Goal: Task Accomplishment & Management: Manage account settings

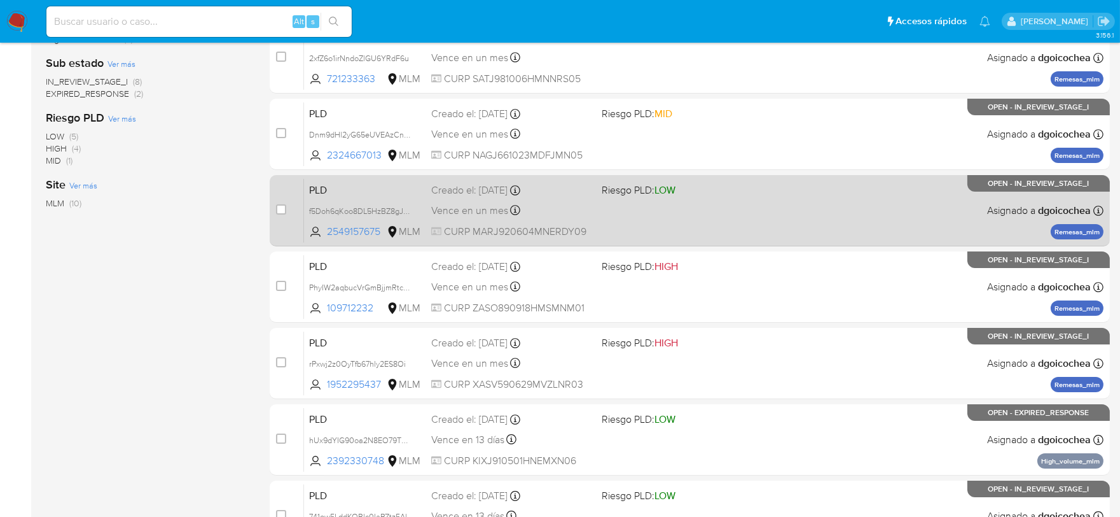
scroll to position [424, 0]
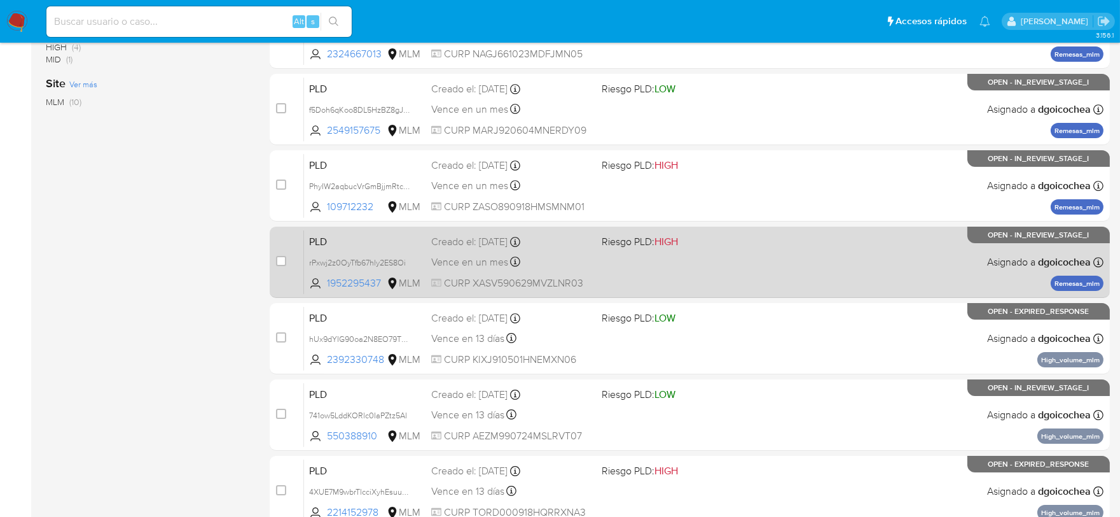
click at [323, 240] on span "PLD" at bounding box center [365, 240] width 112 height 17
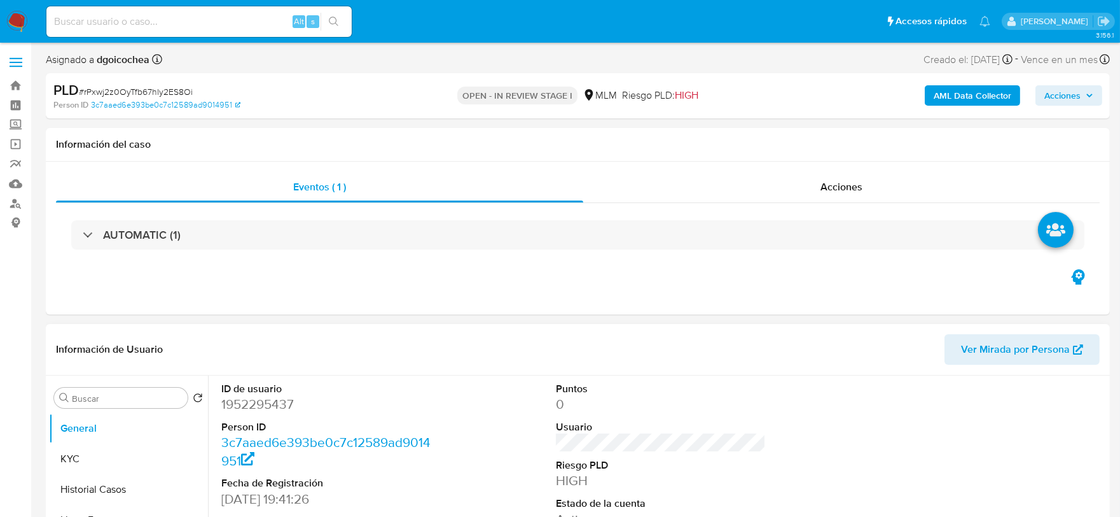
select select "10"
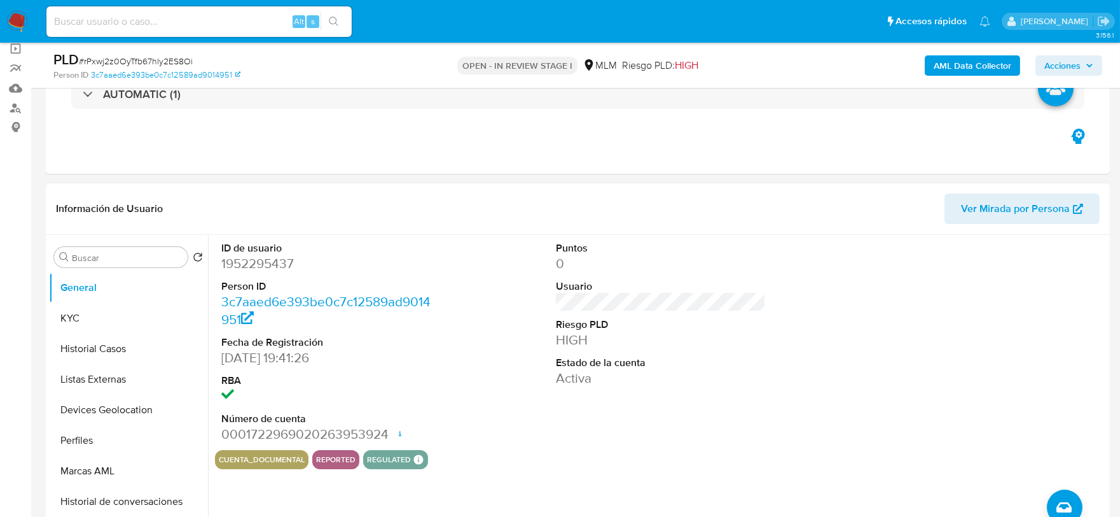
scroll to position [71, 0]
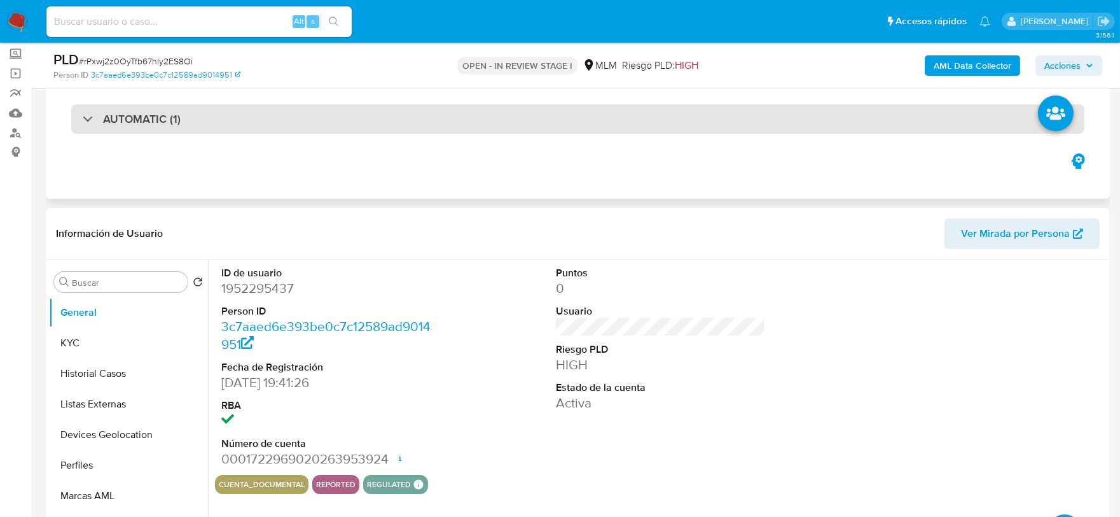
click at [153, 117] on h3 "AUTOMATIC (1)" at bounding box center [142, 119] width 78 height 14
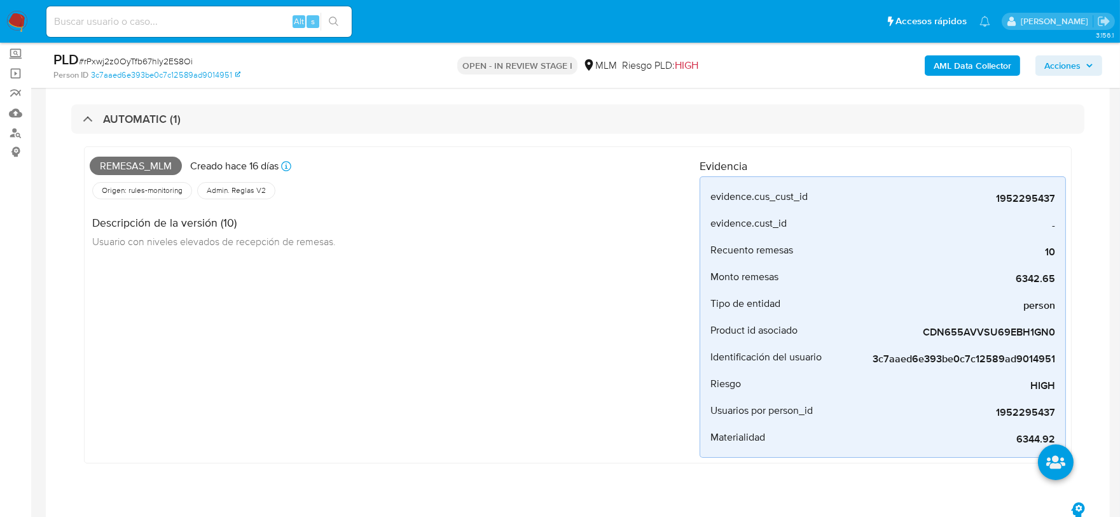
click at [492, 348] on div "Remesas_mlm Creado hace 16 días Creado: 12/08/2025 03:05:09 Origen: rules-monit…" at bounding box center [395, 304] width 610 height 305
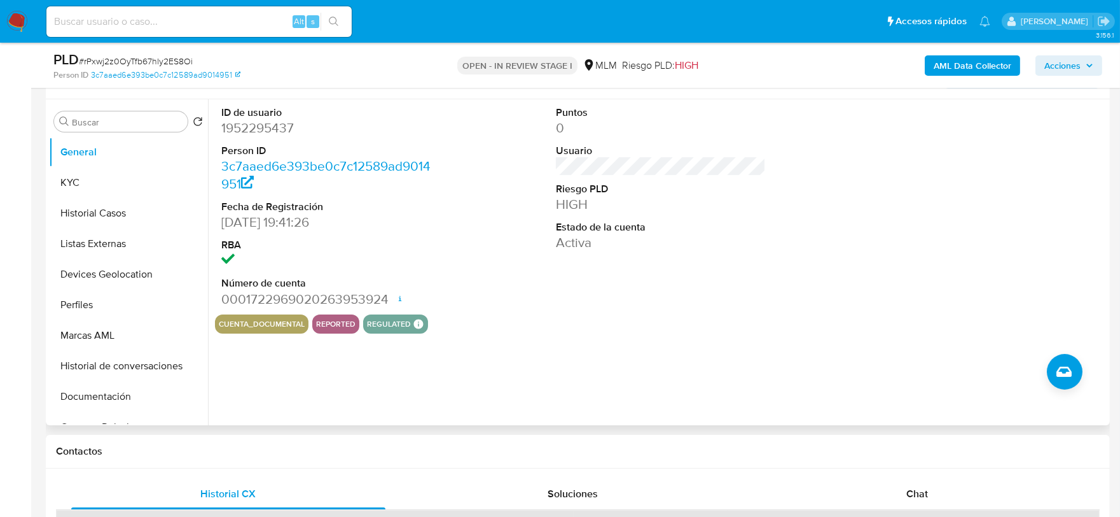
scroll to position [565, 0]
click at [484, 377] on div "ID de usuario 1952295437 Person ID 3c7aaed6e393be0c7c12589ad9014951 Fecha de Re…" at bounding box center [657, 261] width 899 height 326
click at [93, 184] on button "KYC" at bounding box center [128, 181] width 159 height 31
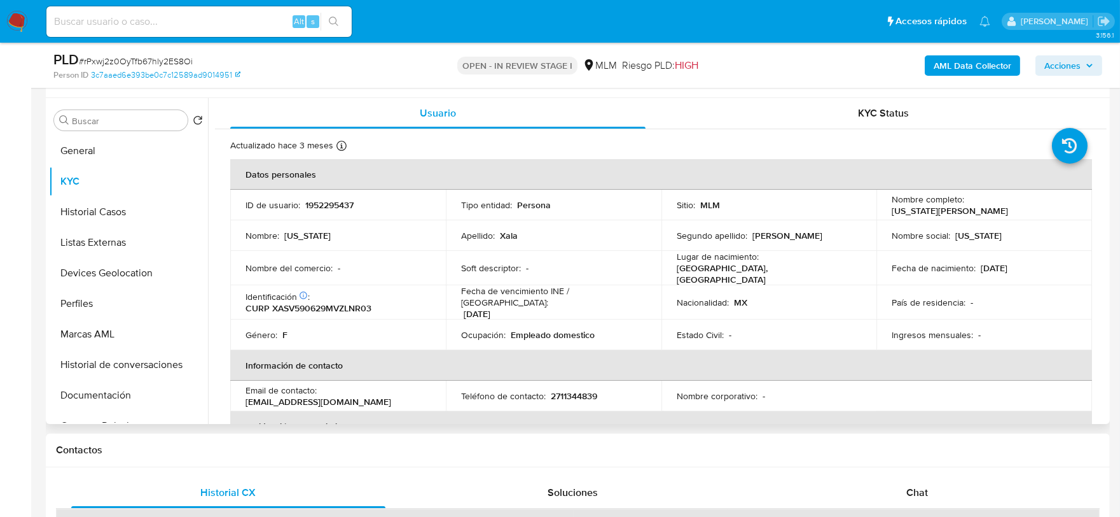
click at [662, 321] on td "Estado Civil : -" at bounding box center [770, 334] width 216 height 31
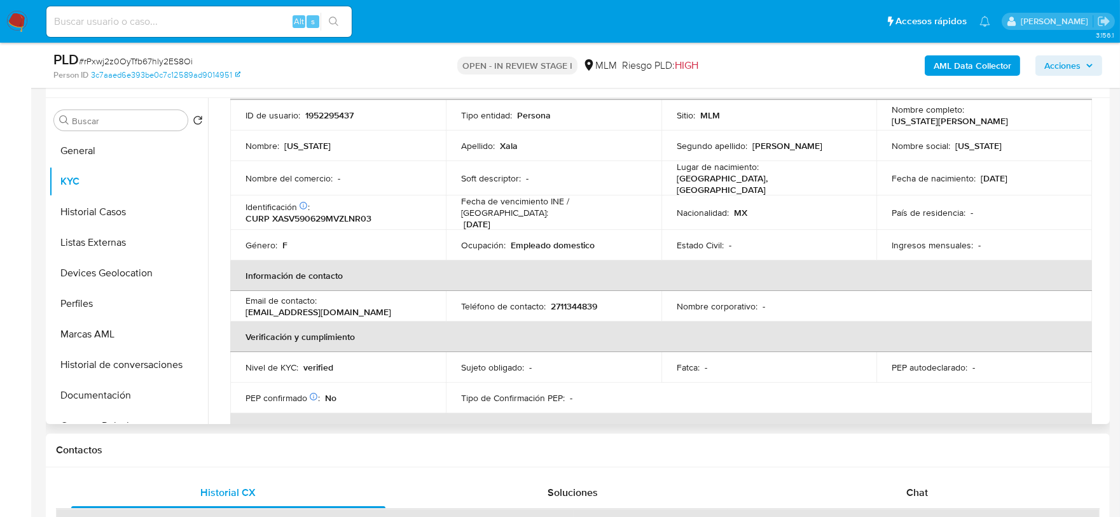
scroll to position [353, 0]
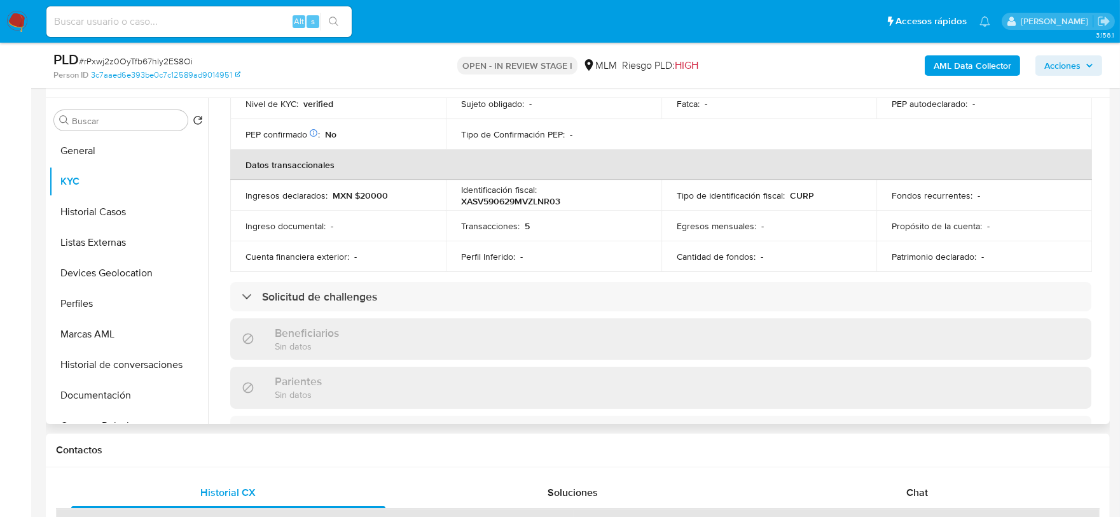
click at [220, 275] on div "Actualizado hace 3 meses Creado: 19/08/2024 18:41:37 Actualizado: 10/06/2025 07…" at bounding box center [661, 320] width 892 height 1089
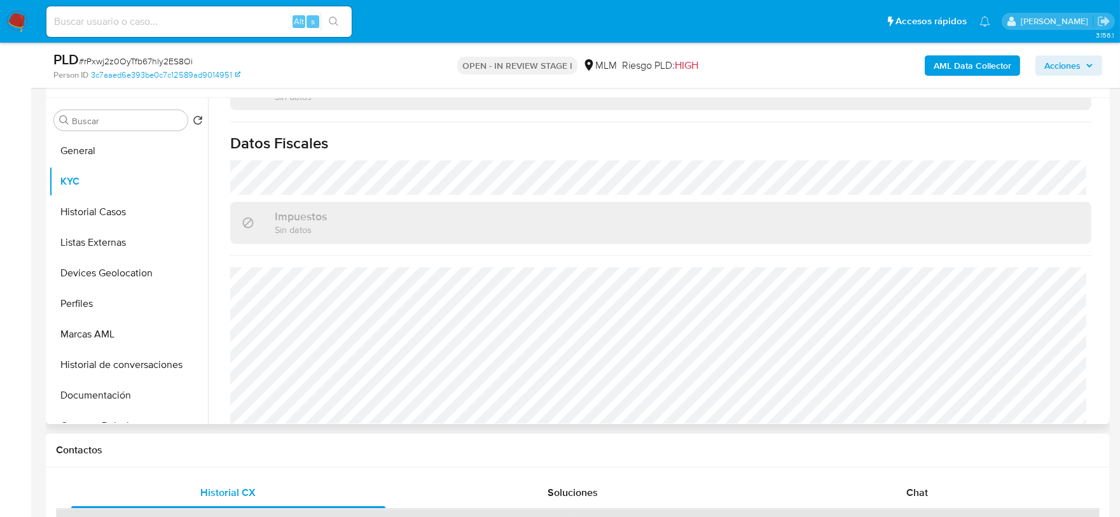
scroll to position [787, 0]
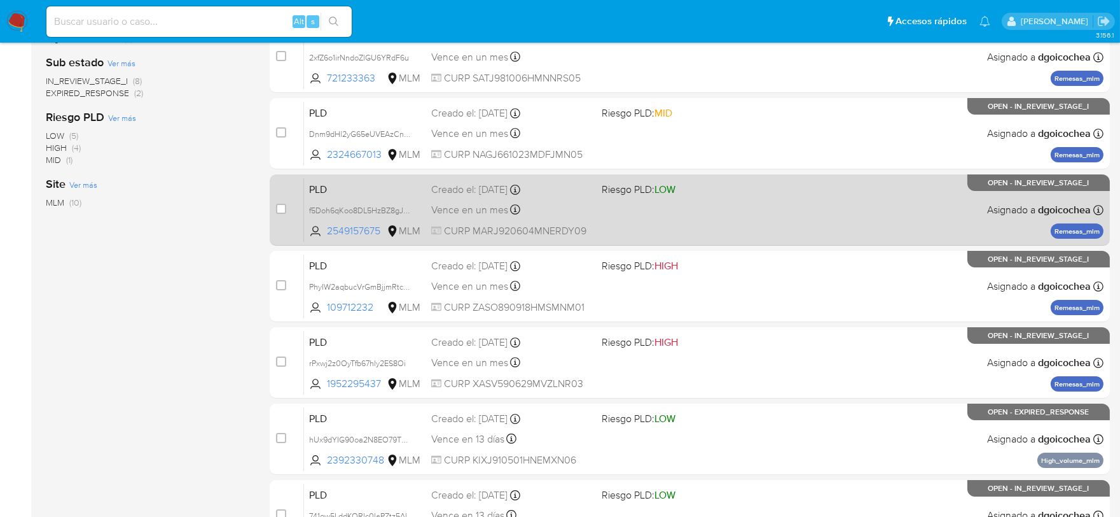
scroll to position [353, 0]
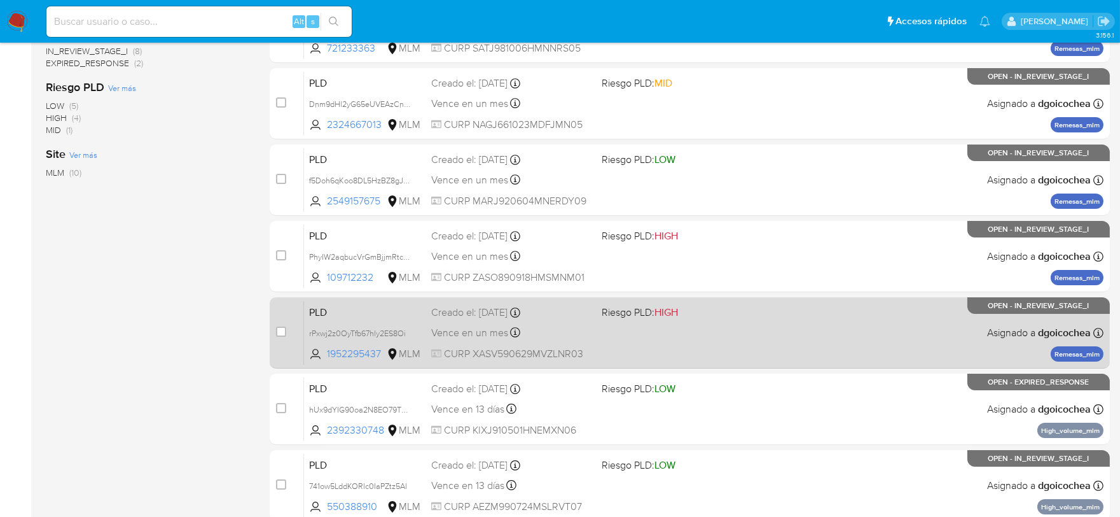
click at [307, 312] on div "PLD rPxwj2z0OyTfb67hly2ES8Oi 1952295437 MLM Riesgo PLD: HIGH Creado el: 12/08/2…" at bounding box center [704, 332] width 800 height 64
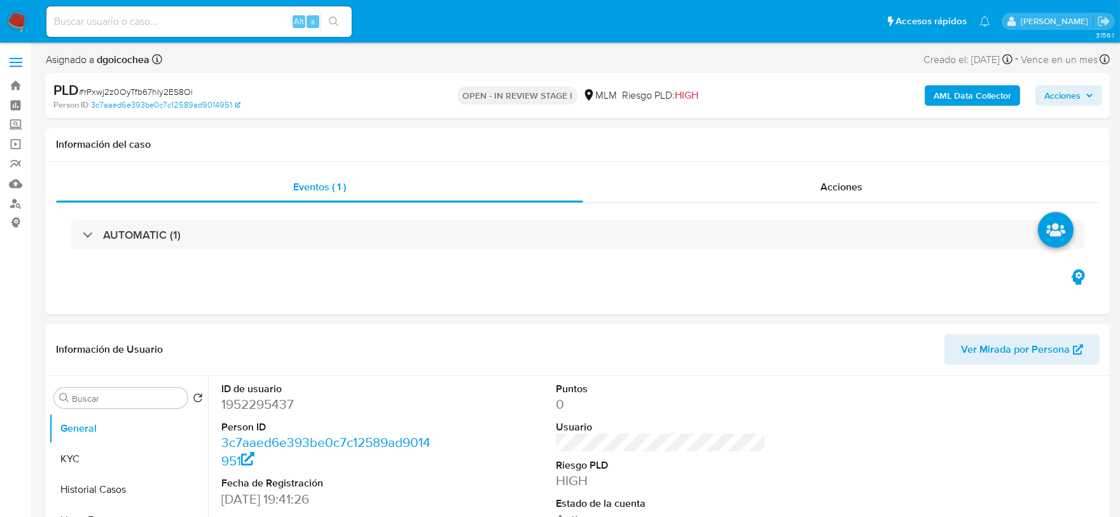
select select "10"
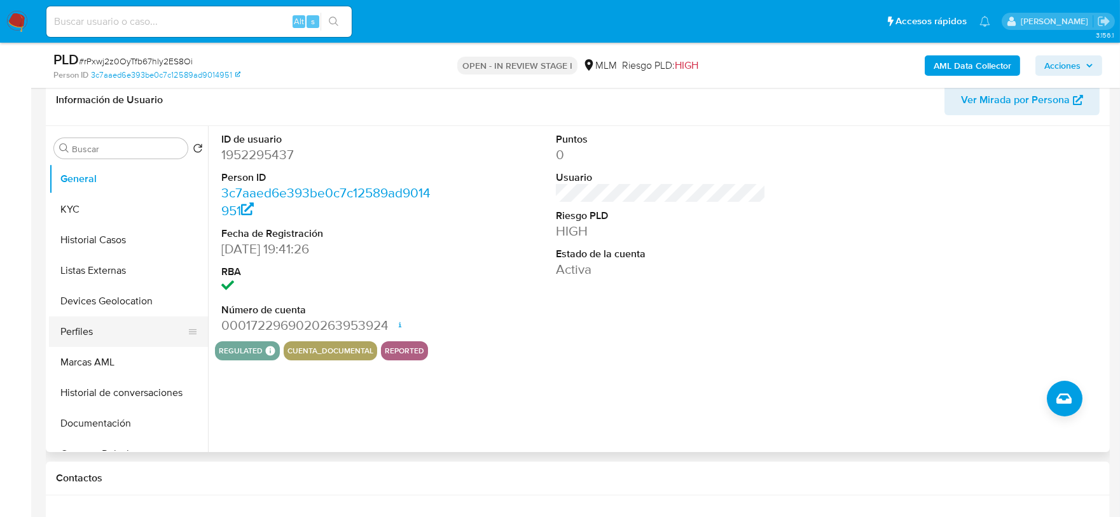
scroll to position [212, 0]
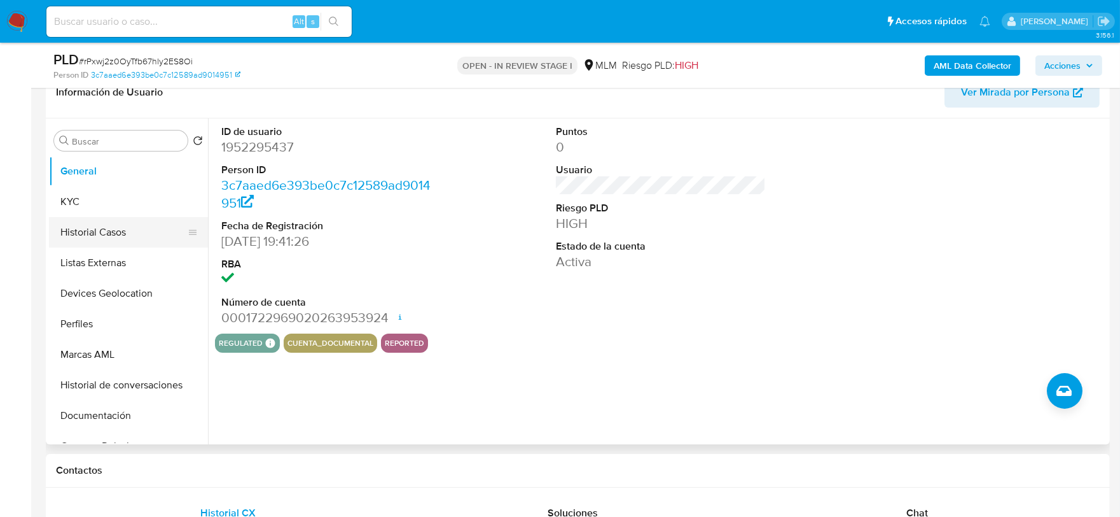
click at [116, 234] on button "Historial Casos" at bounding box center [123, 232] width 149 height 31
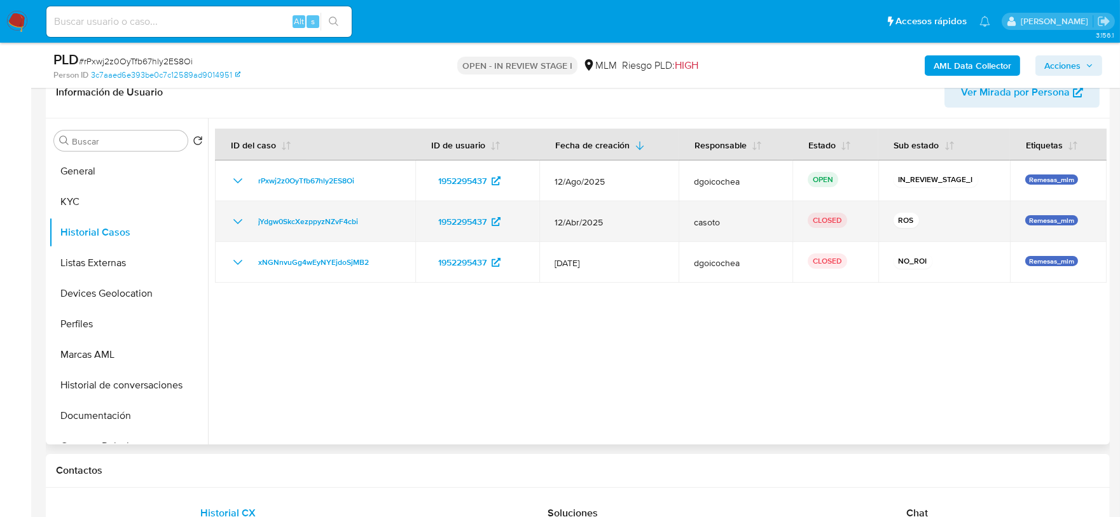
click at [240, 219] on icon "Mostrar/Ocultar" at bounding box center [237, 221] width 15 height 15
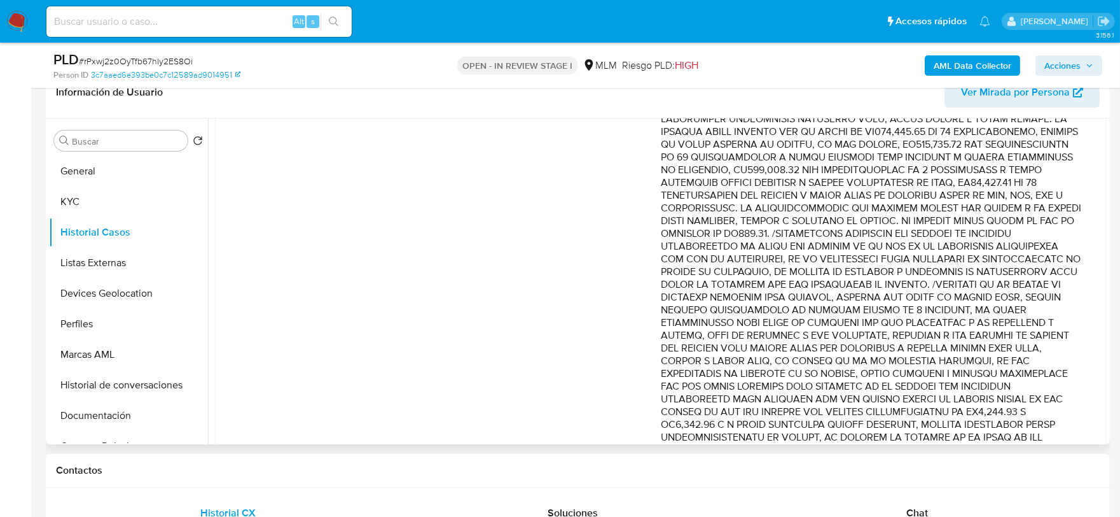
drag, startPoint x: 893, startPoint y: 233, endPoint x: 882, endPoint y: 249, distance: 18.9
click at [882, 249] on p "Comentario :" at bounding box center [871, 272] width 421 height 420
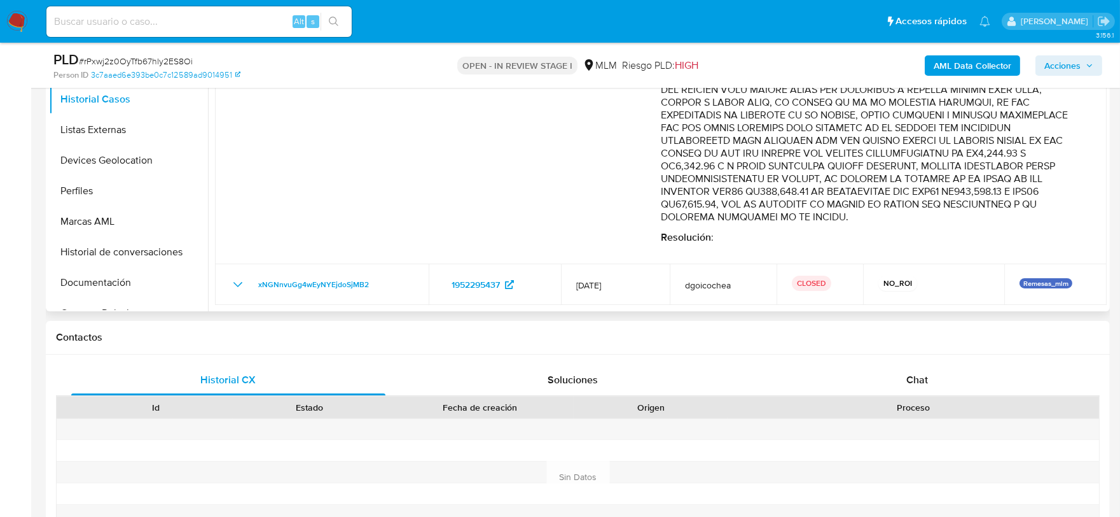
scroll to position [353, 0]
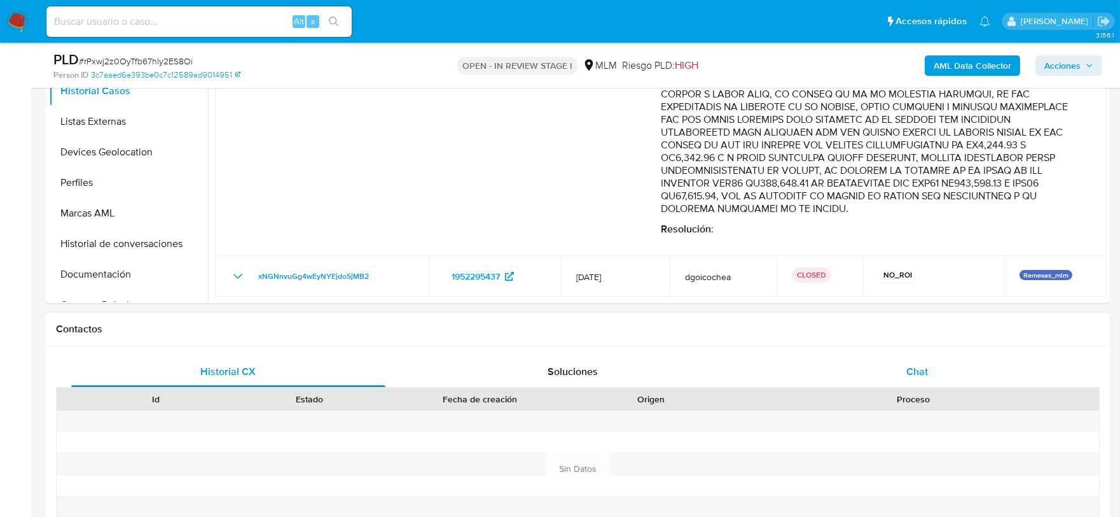
click at [898, 369] on div "Historial CX Soluciones Chat Id Estado Fecha de creación Origen Proceso Anterio…" at bounding box center [578, 469] width 1064 height 246
click at [473, 370] on div "Soluciones" at bounding box center [573, 371] width 314 height 31
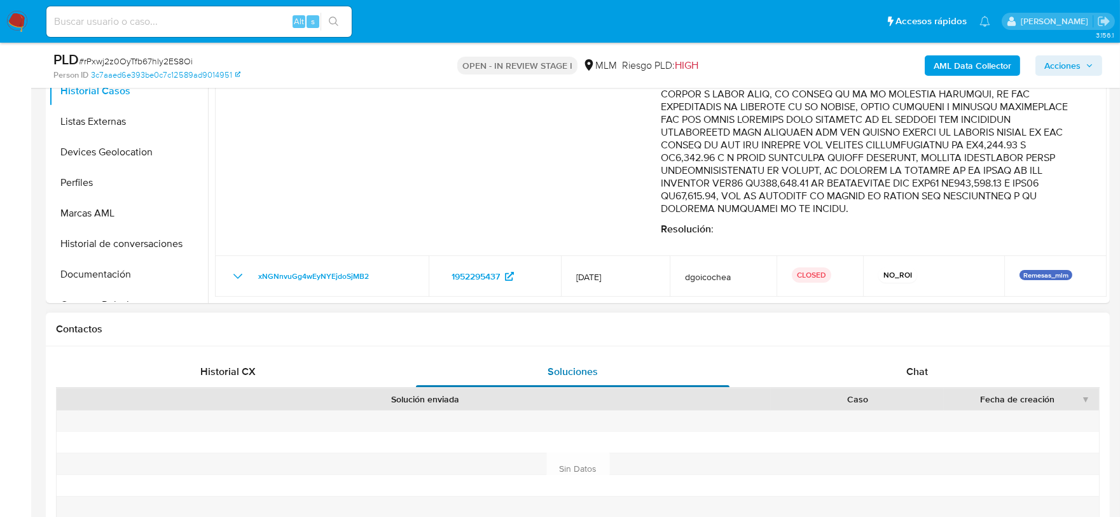
click at [473, 370] on div "Soluciones" at bounding box center [573, 371] width 314 height 31
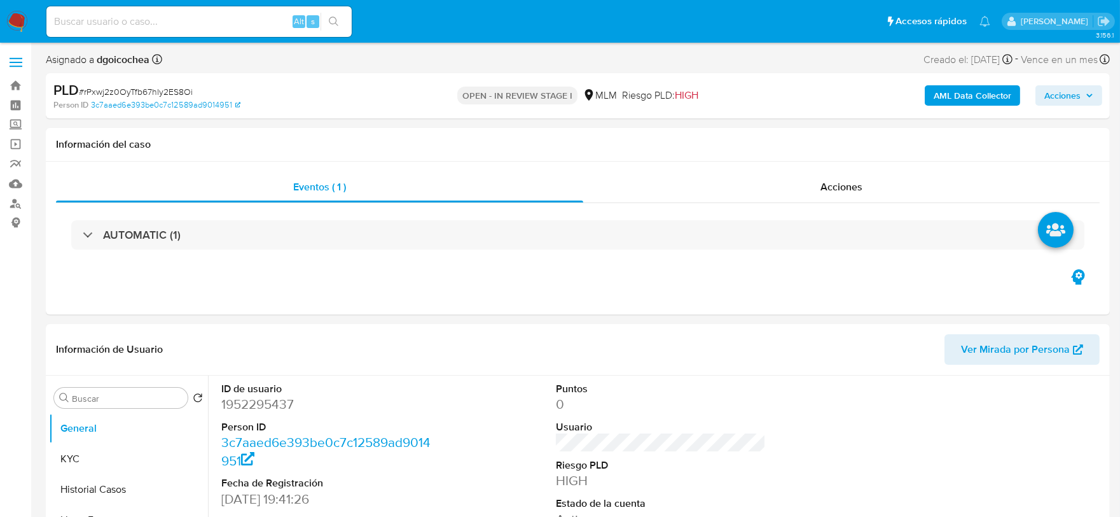
select select "10"
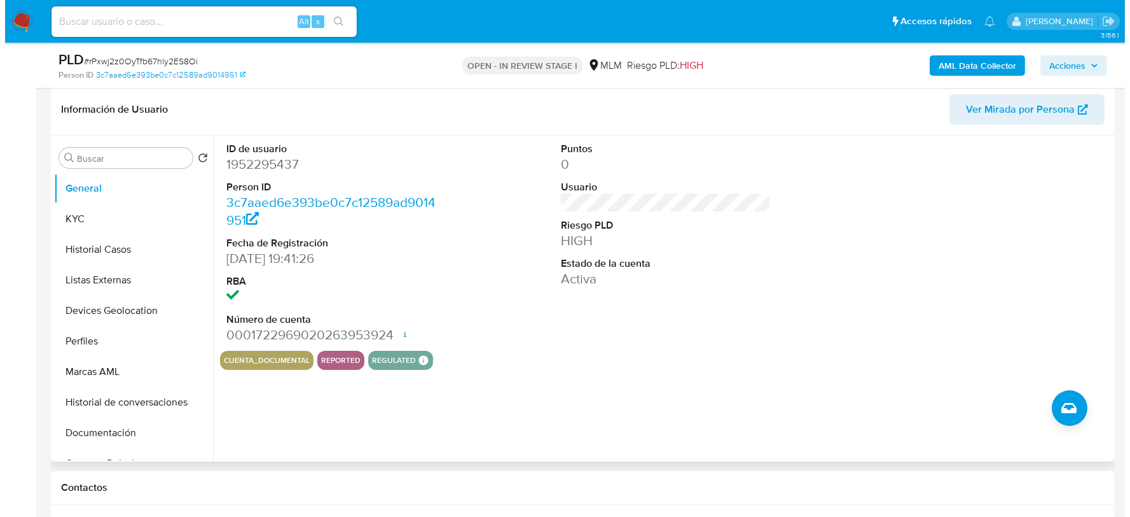
scroll to position [212, 0]
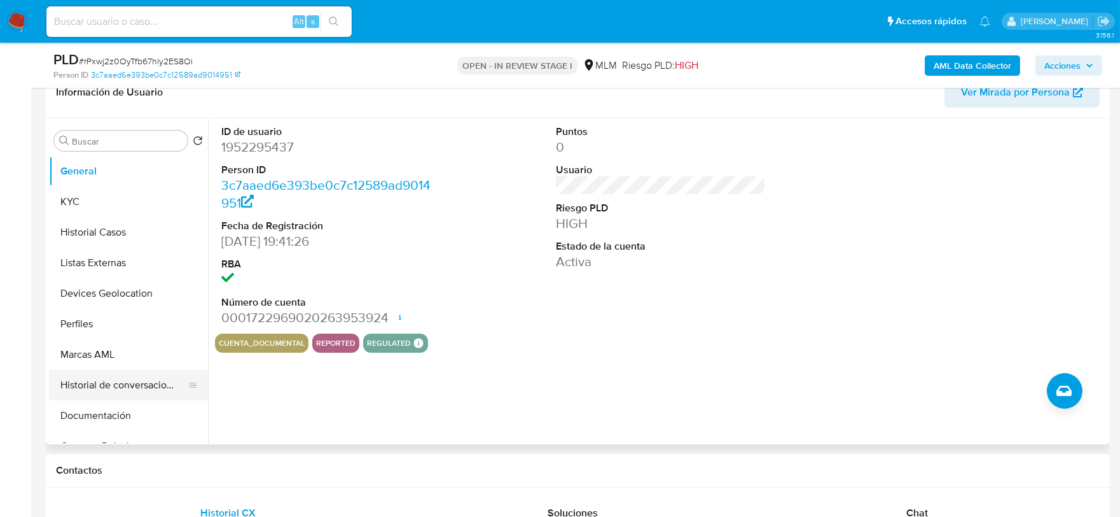
click at [144, 376] on button "Historial de conversaciones" at bounding box center [123, 385] width 149 height 31
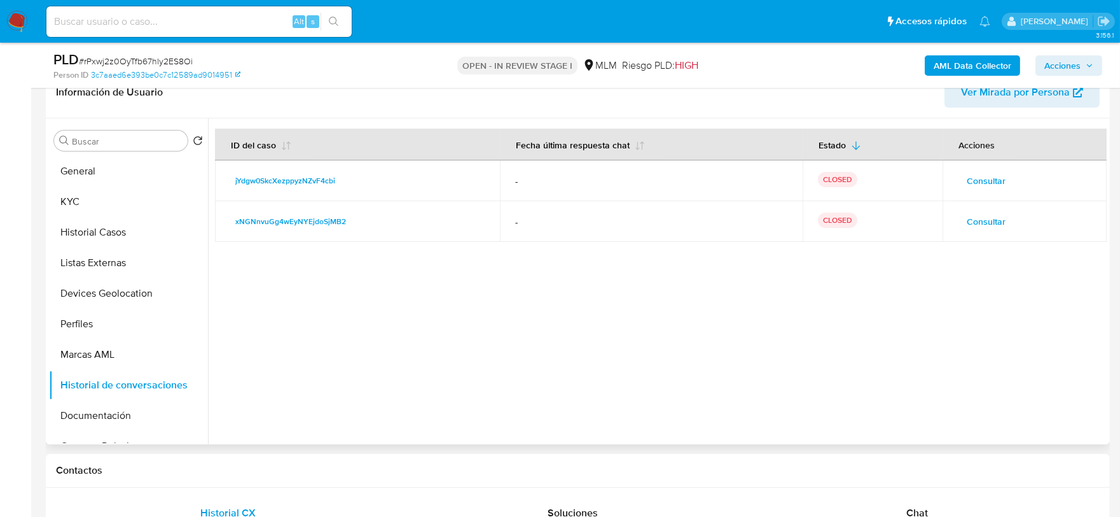
click at [987, 212] on span "Consultar" at bounding box center [986, 221] width 39 height 18
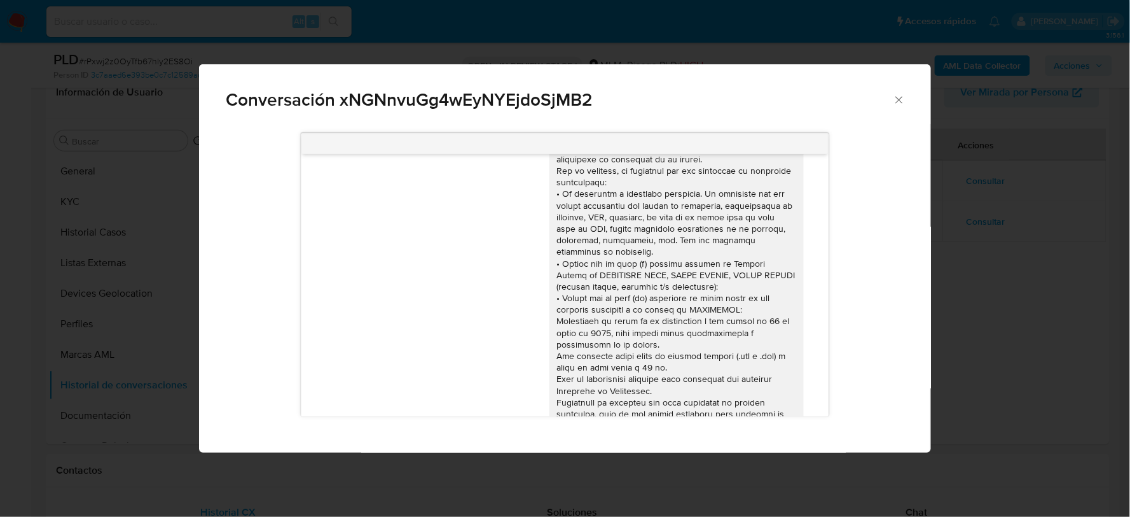
scroll to position [0, 0]
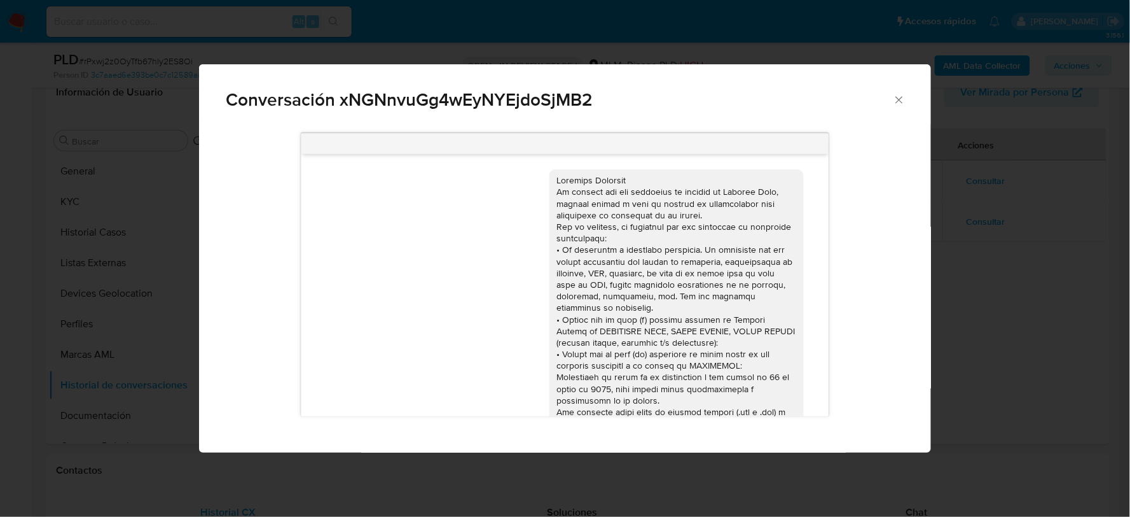
click at [900, 95] on icon "Cerrar" at bounding box center [899, 100] width 13 height 13
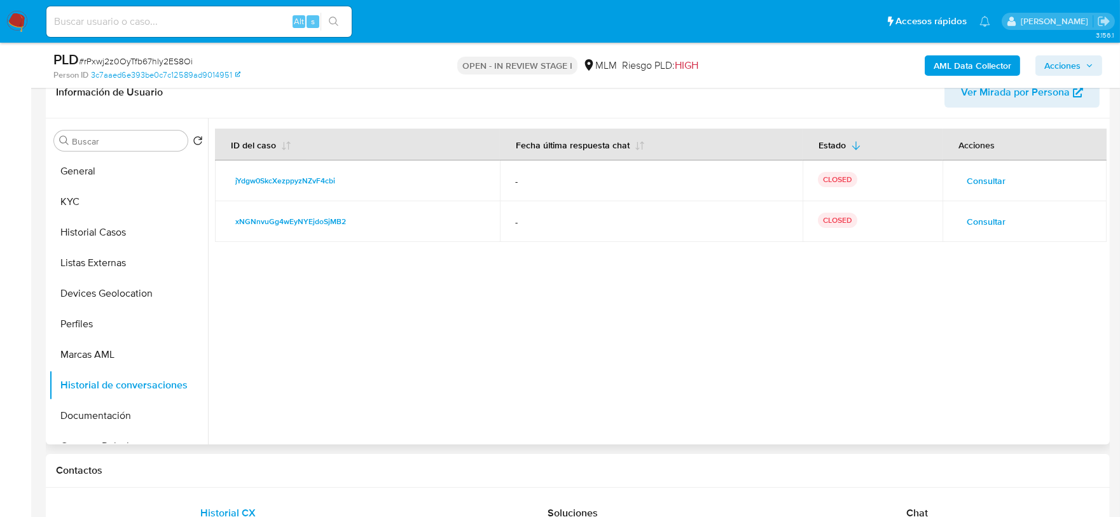
click at [981, 181] on span "Consultar" at bounding box center [986, 181] width 39 height 18
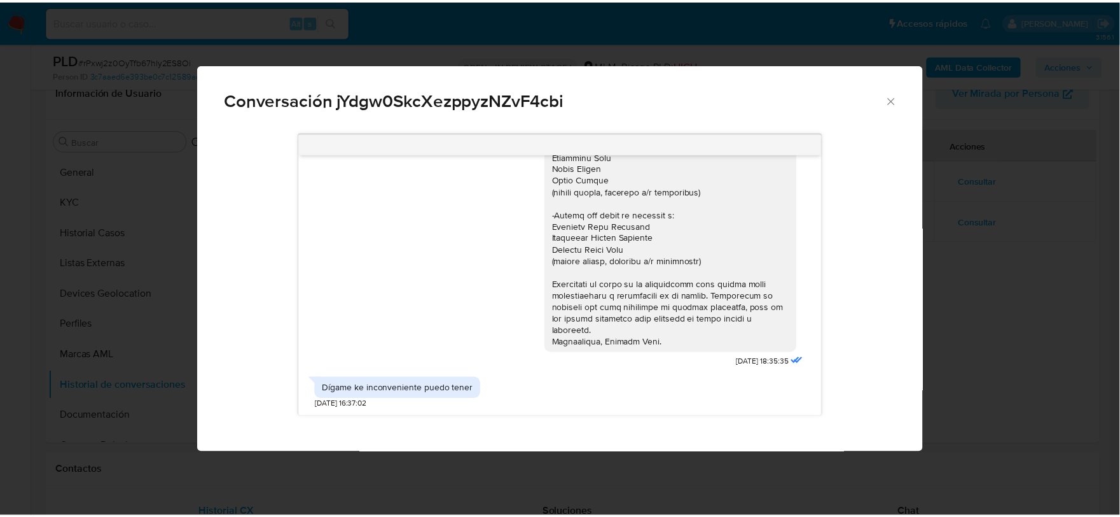
scroll to position [125, 0]
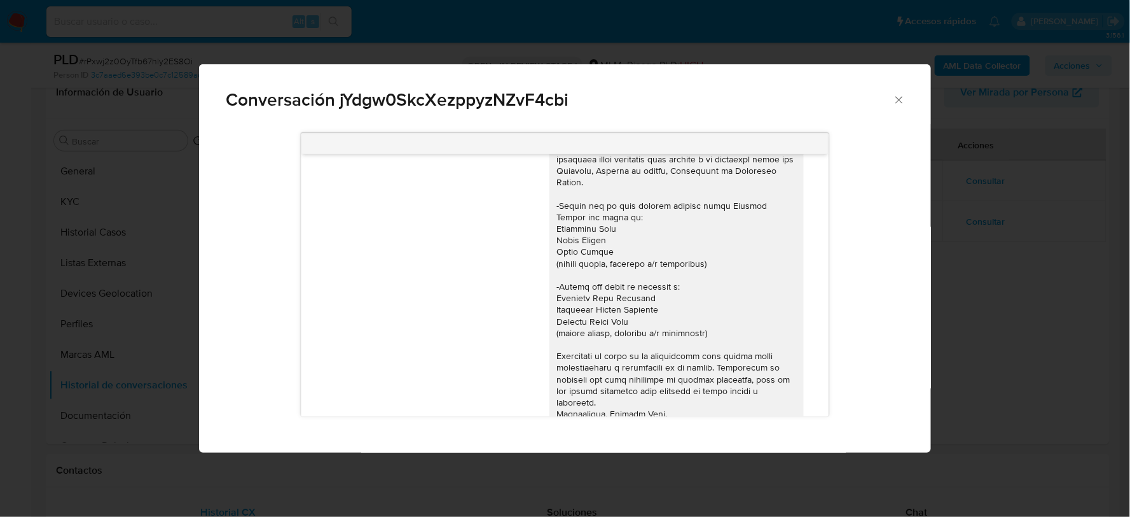
click at [900, 102] on icon "Cerrar" at bounding box center [899, 100] width 13 height 13
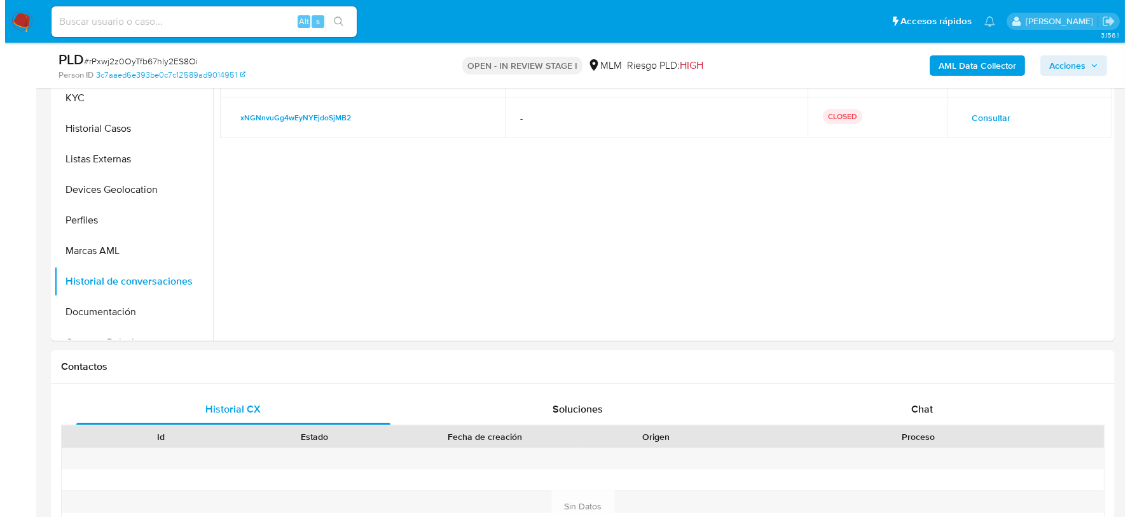
scroll to position [130, 0]
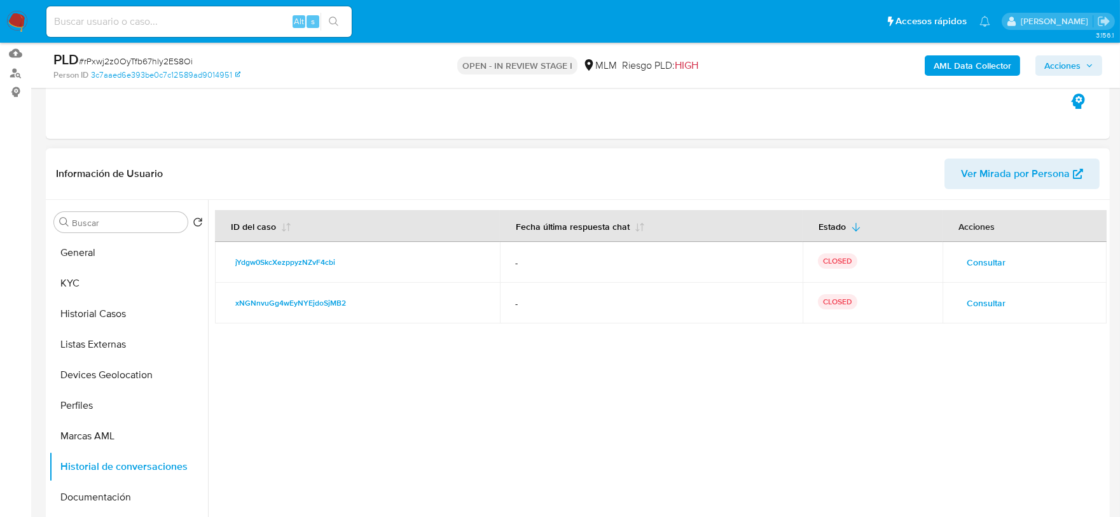
click at [994, 258] on span "Consultar" at bounding box center [986, 262] width 39 height 18
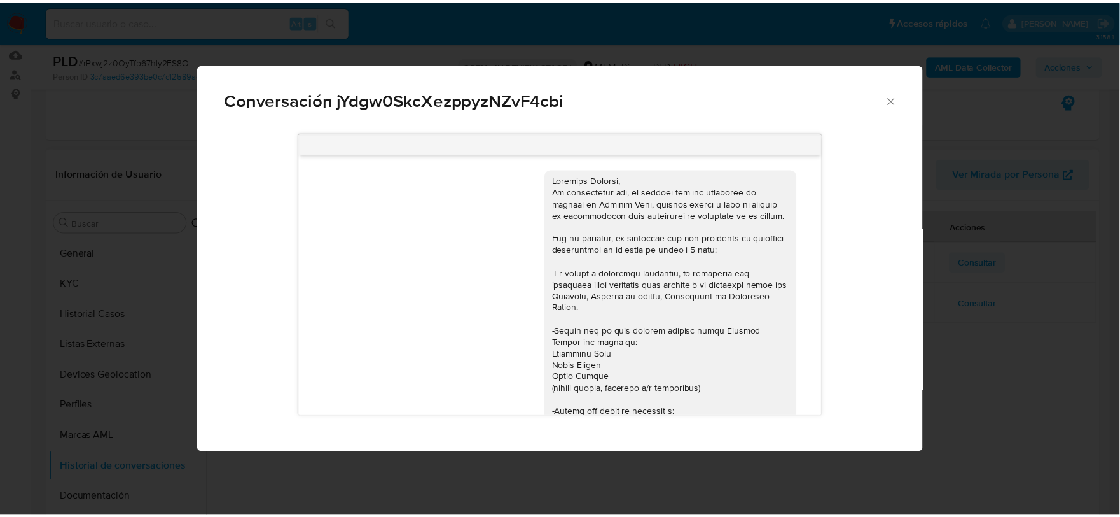
scroll to position [338, 0]
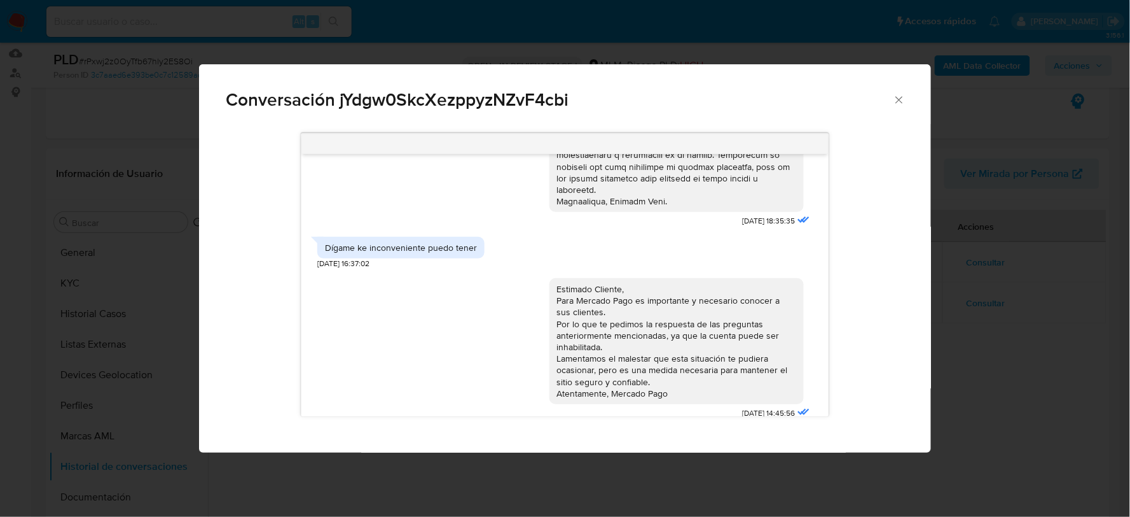
click at [902, 97] on icon "Cerrar" at bounding box center [899, 100] width 13 height 13
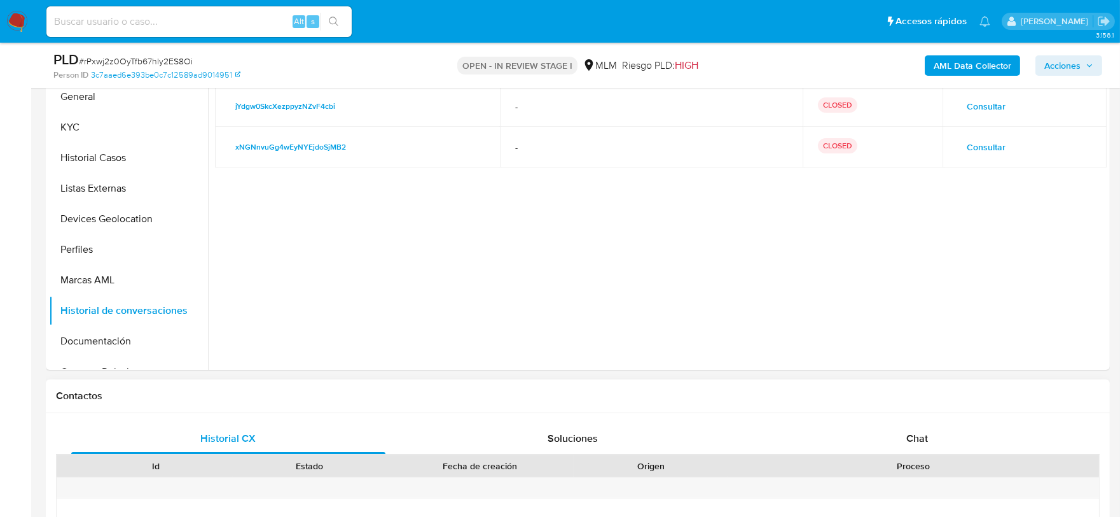
scroll to position [484, 0]
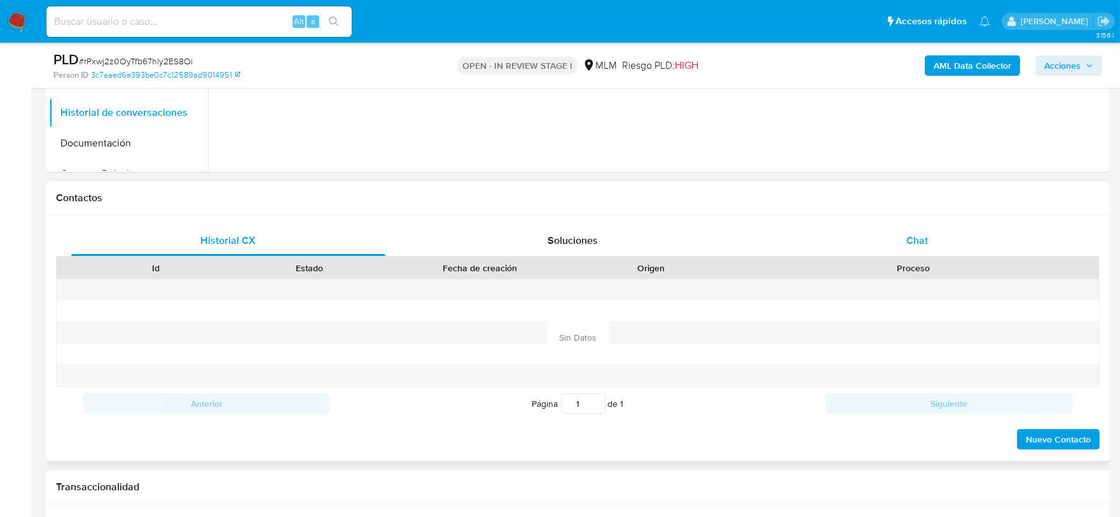
click at [936, 242] on div "Chat" at bounding box center [917, 240] width 314 height 31
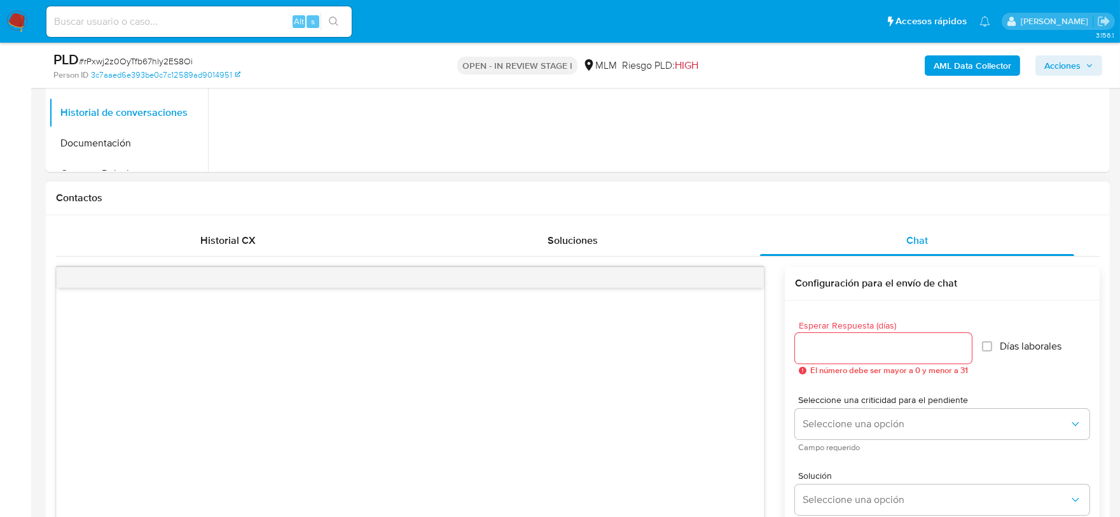
click at [893, 338] on div at bounding box center [883, 348] width 177 height 31
click at [884, 354] on input "Esperar Respuesta (días)" at bounding box center [883, 348] width 177 height 17
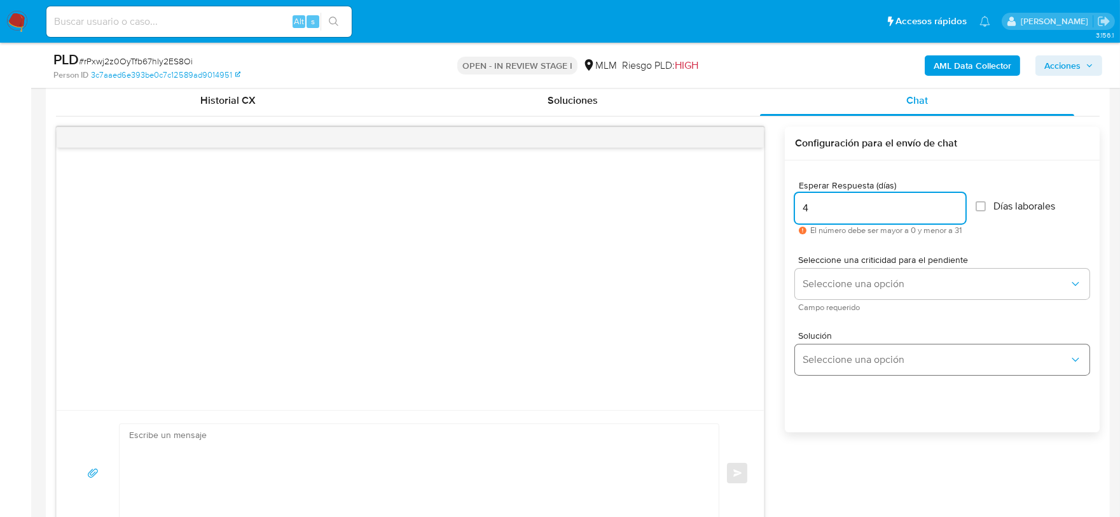
scroll to position [625, 0]
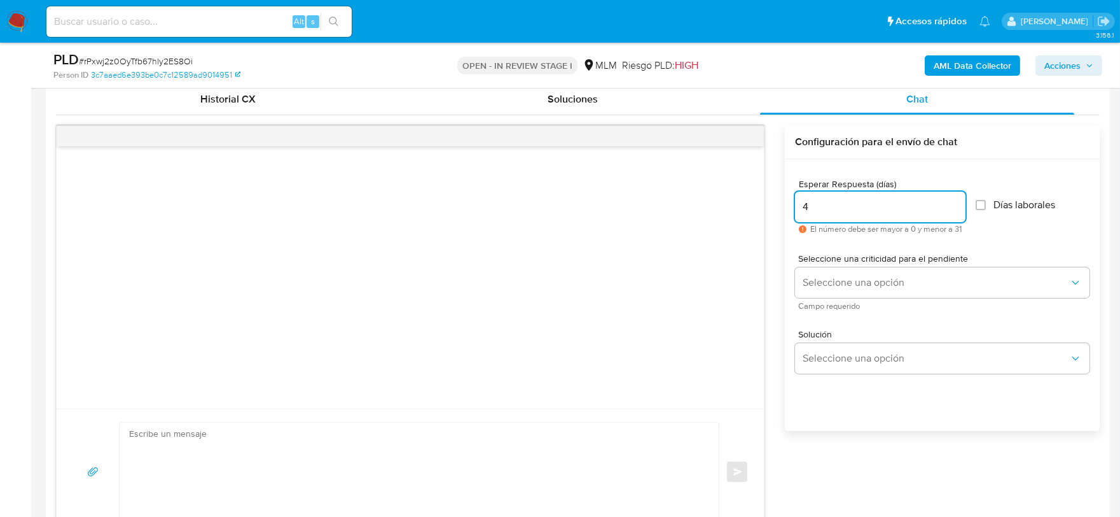
type input "4"
click at [829, 194] on div "4" at bounding box center [880, 206] width 170 height 31
click at [828, 200] on input "4" at bounding box center [880, 206] width 170 height 17
type input "5"
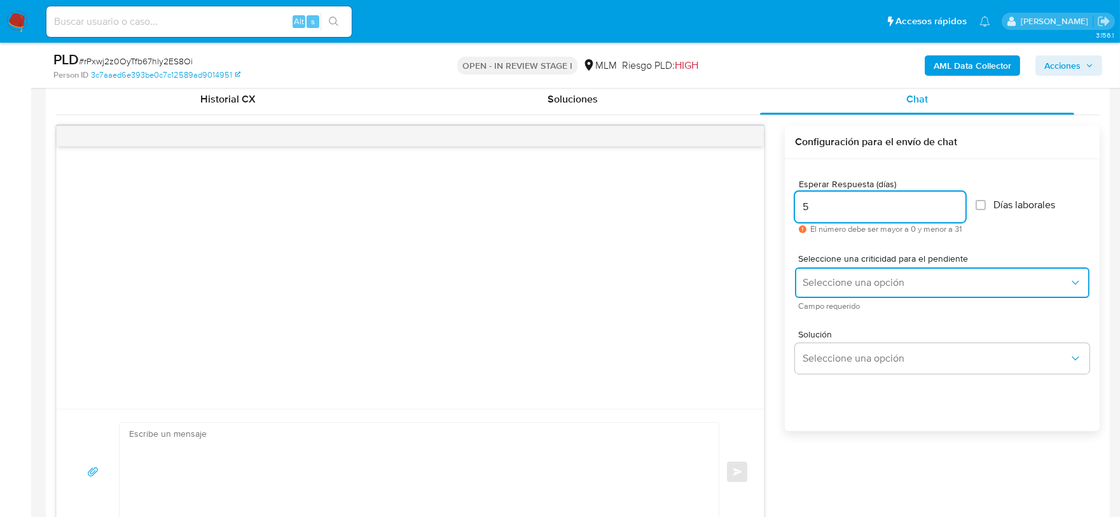
click at [821, 291] on button "Seleccione una opción" at bounding box center [942, 282] width 295 height 31
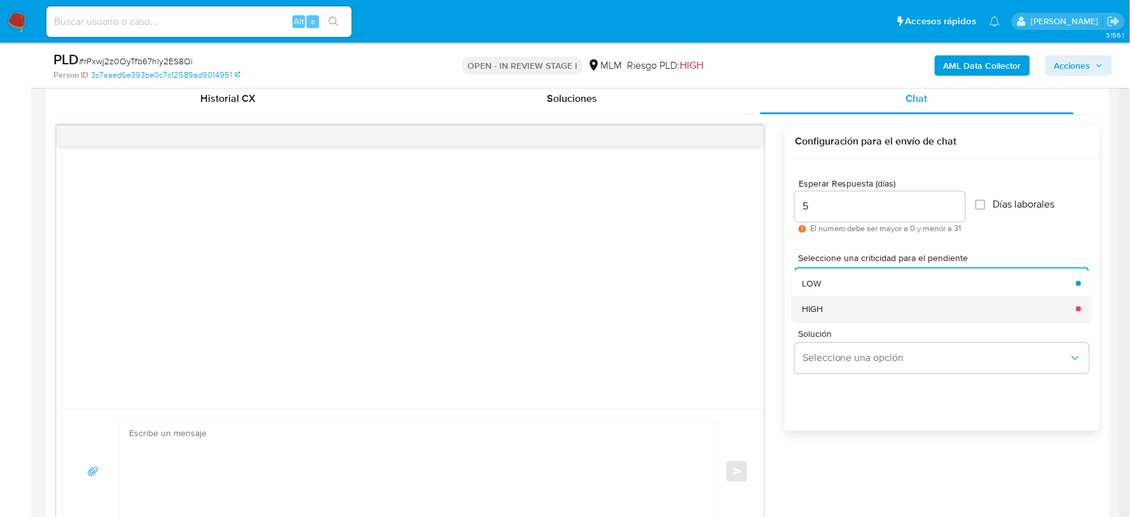
click at [819, 312] on span "HIGH" at bounding box center [813, 308] width 21 height 11
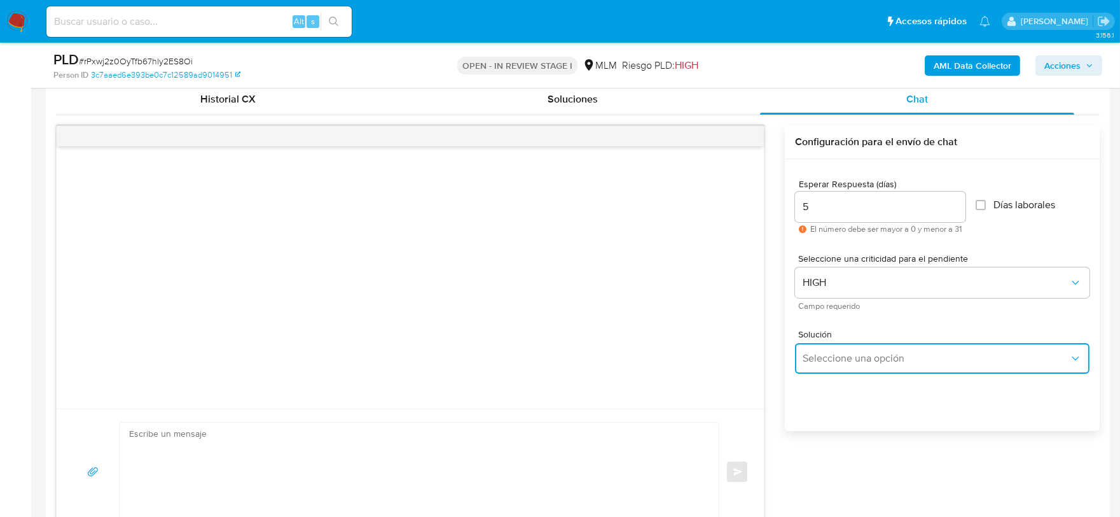
click at [855, 364] on span "Seleccione una opción" at bounding box center [936, 358] width 267 height 13
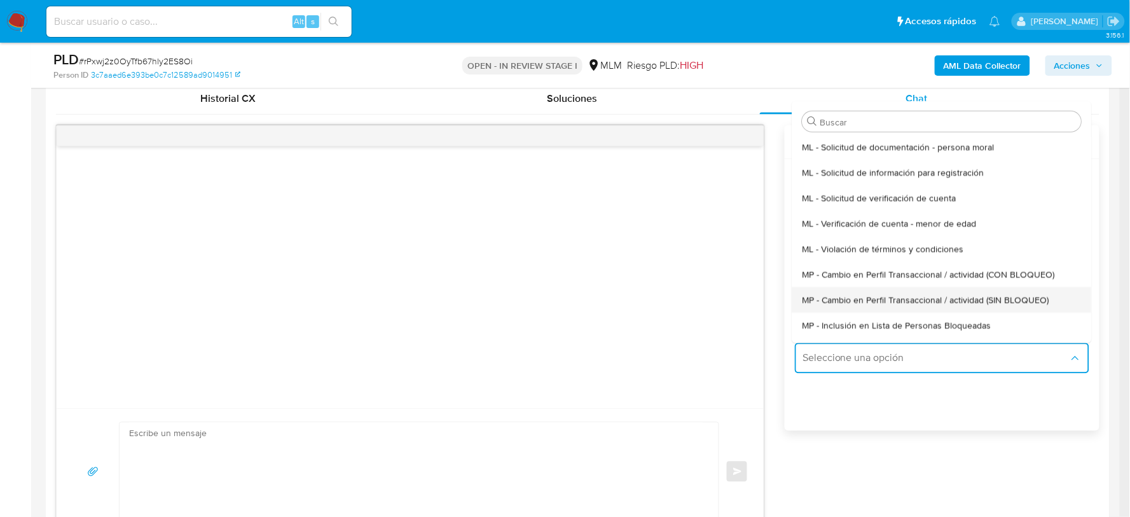
click at [852, 304] on span "MP - Cambio en Perfil Transaccional / actividad (SIN BLOQUEO)" at bounding box center [926, 299] width 247 height 11
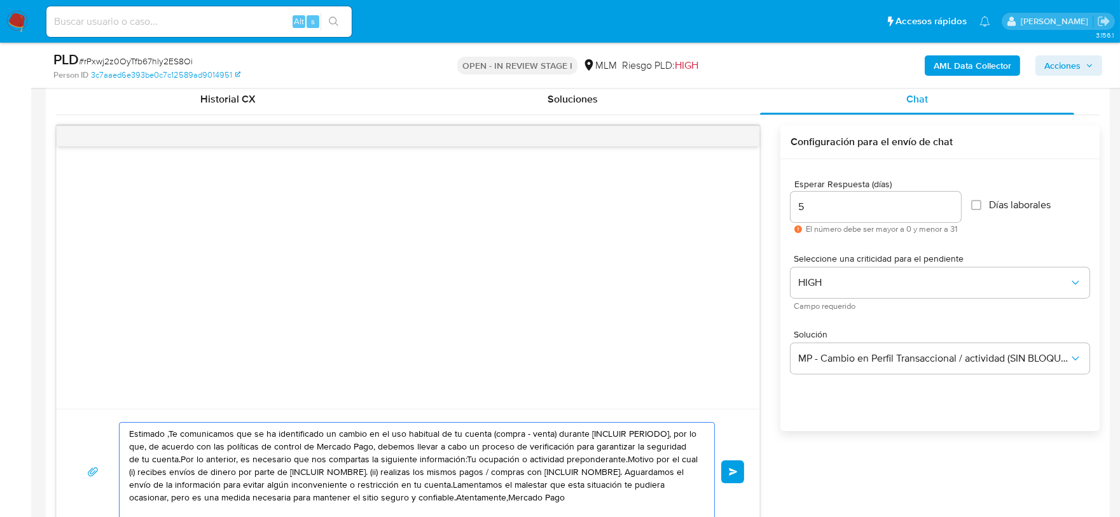
click at [515, 456] on textarea "Estimado ,Te comunicamos que se ha identificado un cambio en el uso habitual de…" at bounding box center [413, 471] width 569 height 98
paste textarea "a Virginia Te hemos intentado contactar previamente, sin embargo, no hemos teni…"
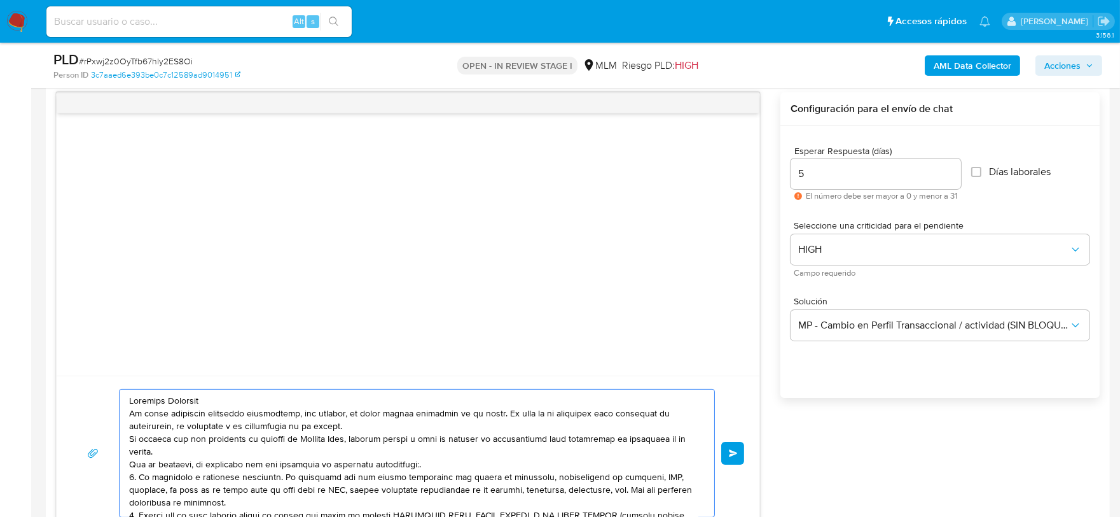
scroll to position [132, 0]
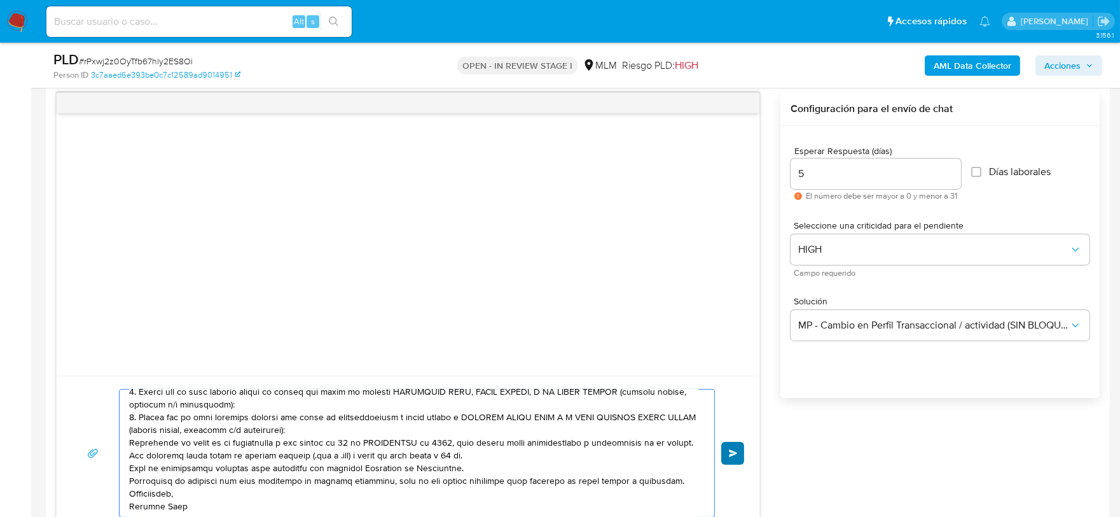
type textarea "Estimada Virginia Te hemos intentado contactar previamente, sin embargo, no hem…"
click at [733, 452] on span "Enviar" at bounding box center [733, 453] width 9 height 8
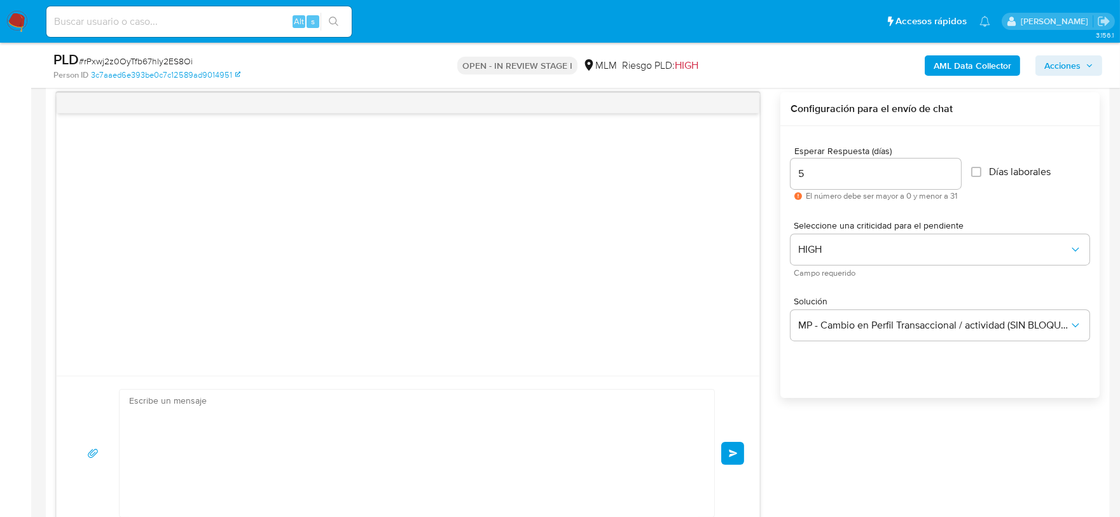
scroll to position [0, 0]
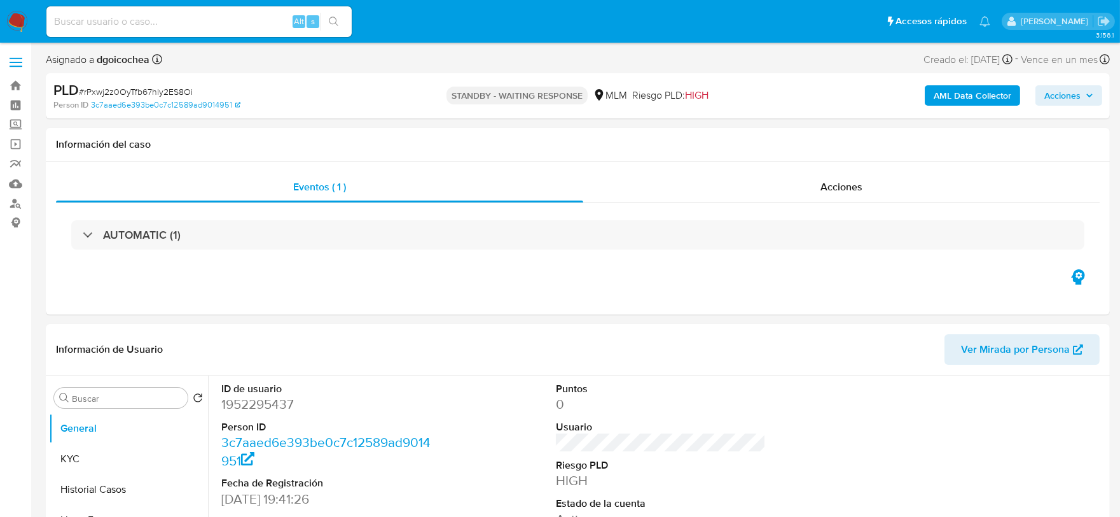
select select "10"
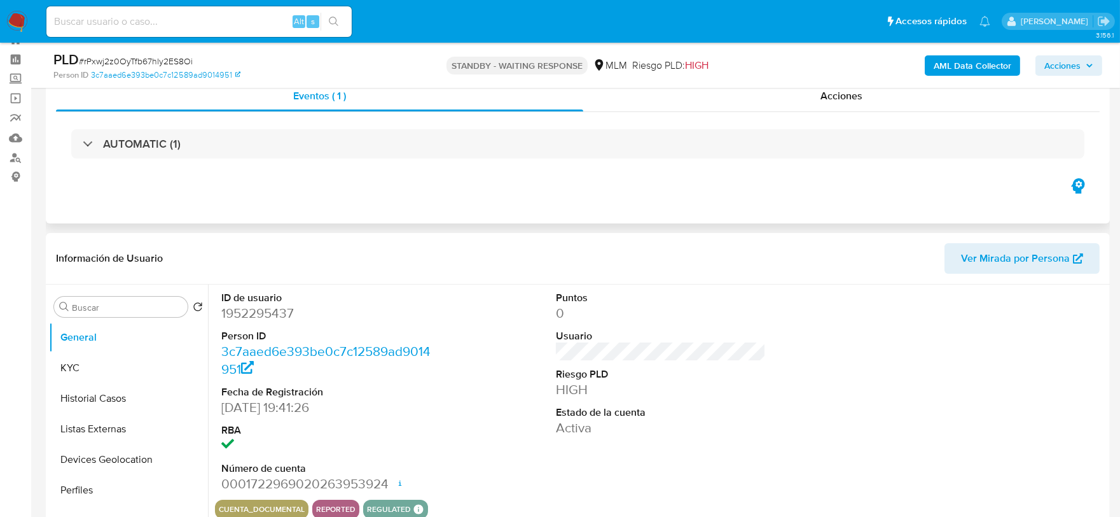
scroll to position [71, 0]
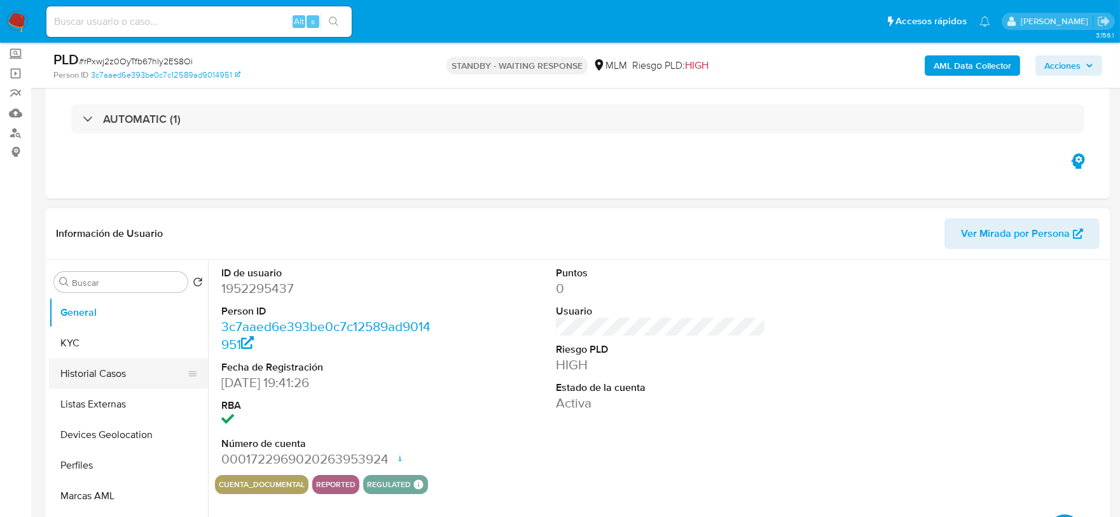
click at [108, 371] on button "Historial Casos" at bounding box center [123, 373] width 149 height 31
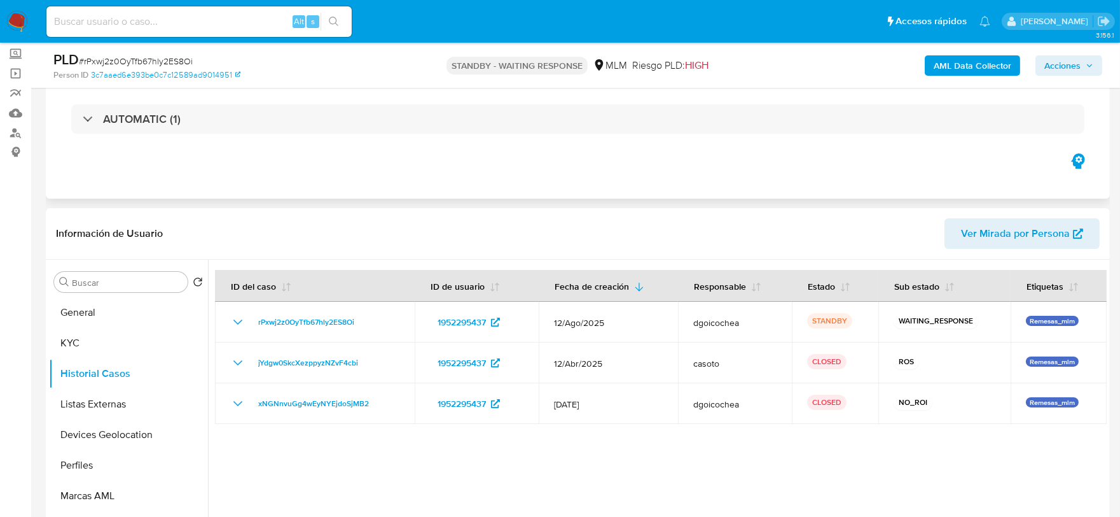
click at [327, 155] on div "Eventos ( 1 ) Acciones AUTOMATIC (1)" at bounding box center [578, 122] width 1064 height 153
click at [569, 197] on div "Eventos ( 1 ) Acciones AUTOMATIC (1)" at bounding box center [578, 122] width 1064 height 153
click at [384, 477] on div at bounding box center [657, 423] width 899 height 326
click at [89, 398] on button "Listas Externas" at bounding box center [123, 404] width 149 height 31
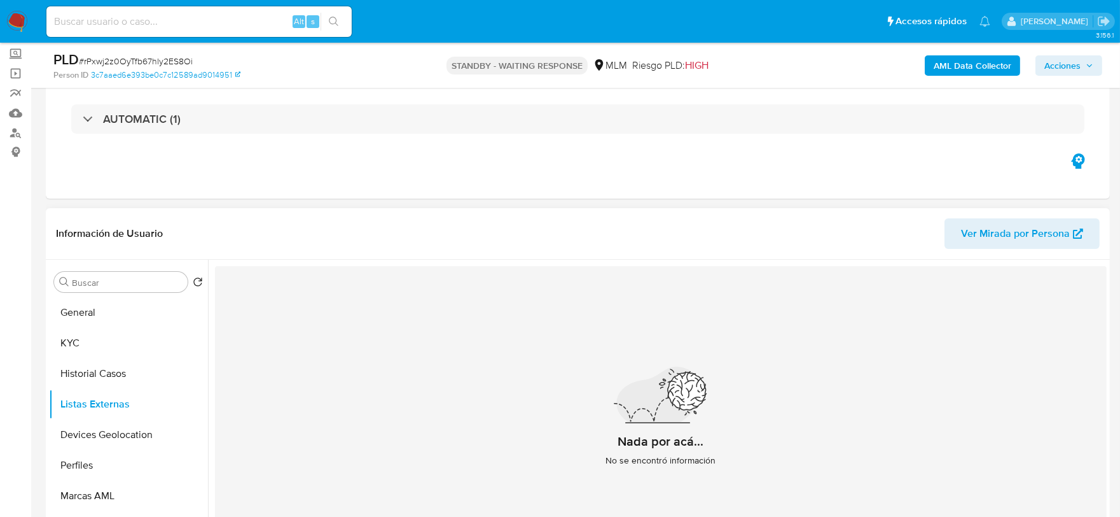
scroll to position [141, 0]
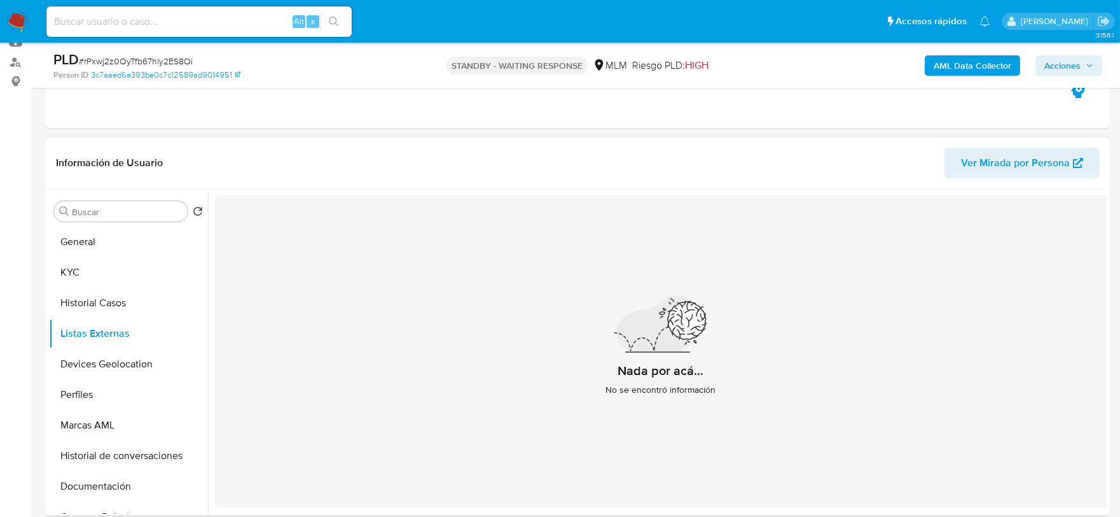
click at [492, 373] on div "Nada por acá... No se encontró información" at bounding box center [661, 351] width 892 height 312
click at [147, 370] on button "Devices Geolocation" at bounding box center [123, 364] width 149 height 31
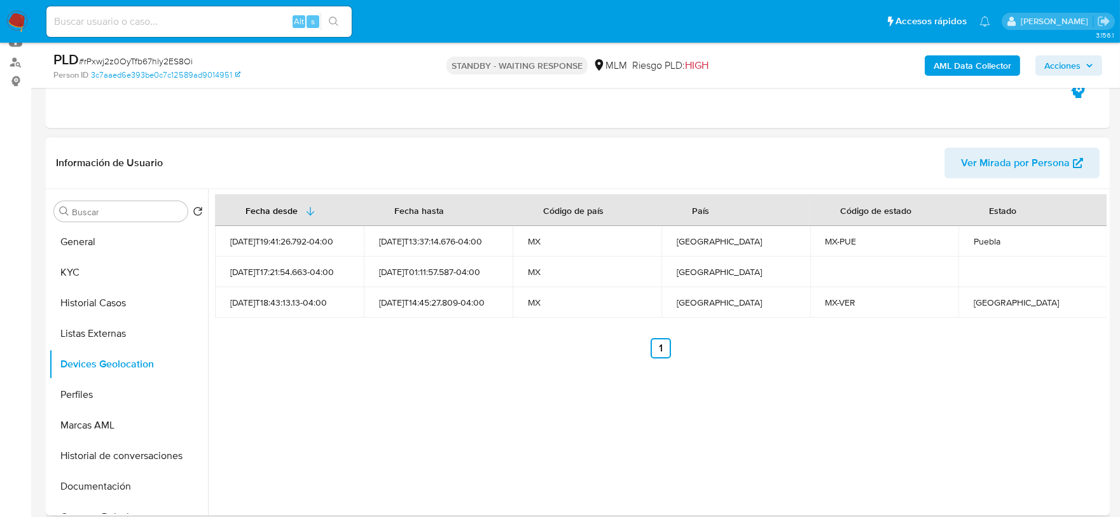
click at [338, 405] on div "Fecha desde Fecha hasta Código de país País Código de estado Estado 2024-08-19T…" at bounding box center [657, 352] width 899 height 326
click at [115, 397] on button "Perfiles" at bounding box center [123, 394] width 149 height 31
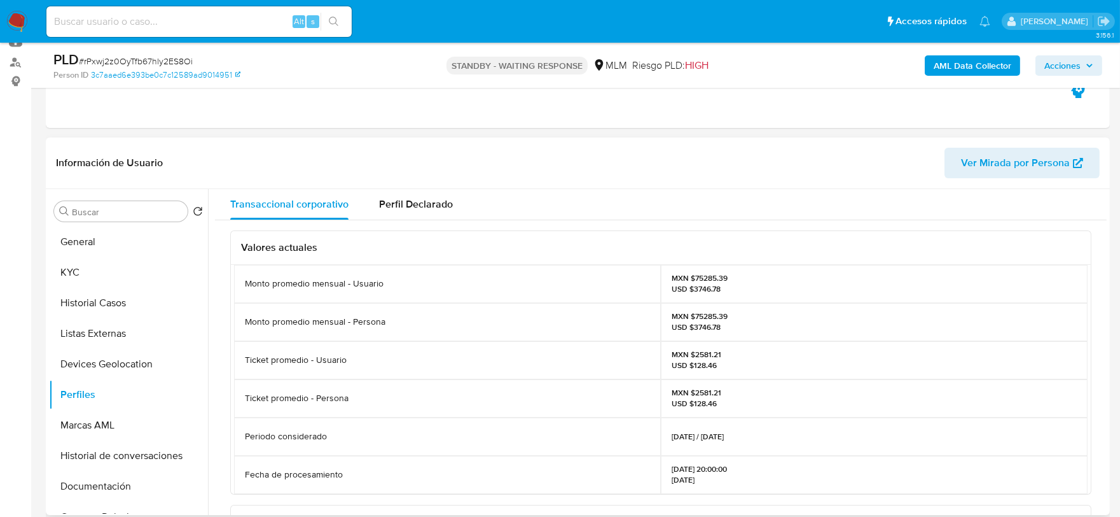
click at [215, 352] on div "Valores actuales Monto promedio mensual - Usuario MXN $75285.39 USD $3746.78 Mo…" at bounding box center [661, 516] width 892 height 593
click at [119, 484] on button "Documentación" at bounding box center [123, 486] width 149 height 31
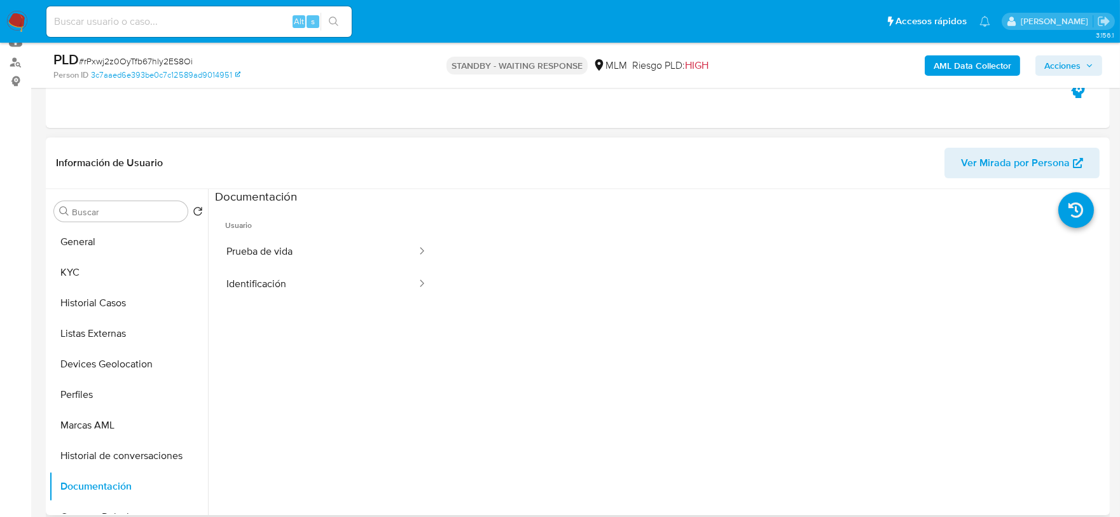
click at [365, 373] on ul "Usuario Prueba de vida Identificación" at bounding box center [326, 388] width 223 height 366
click at [316, 245] on button "Prueba de vida" at bounding box center [316, 251] width 203 height 32
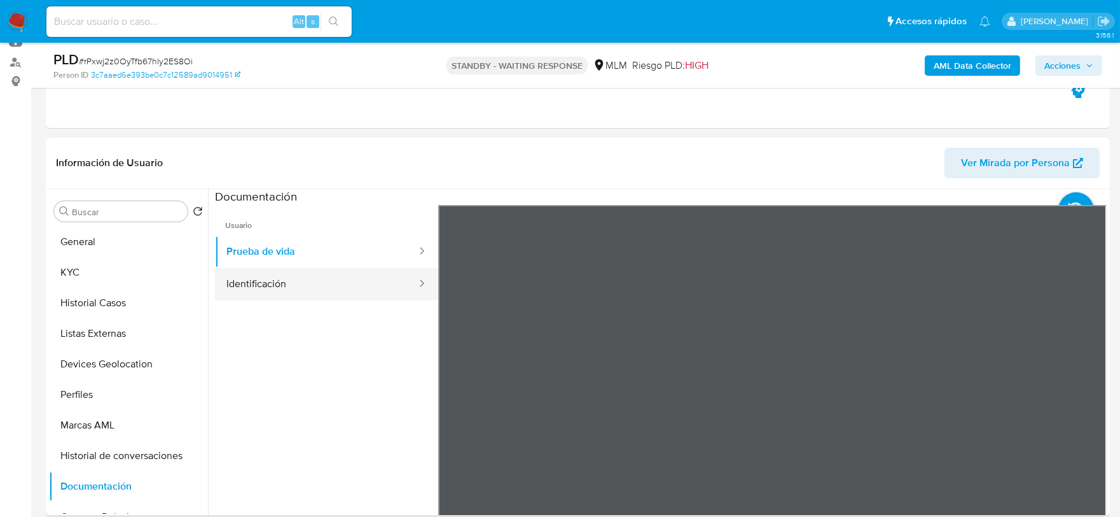
click at [338, 275] on button "Identificación" at bounding box center [316, 284] width 203 height 32
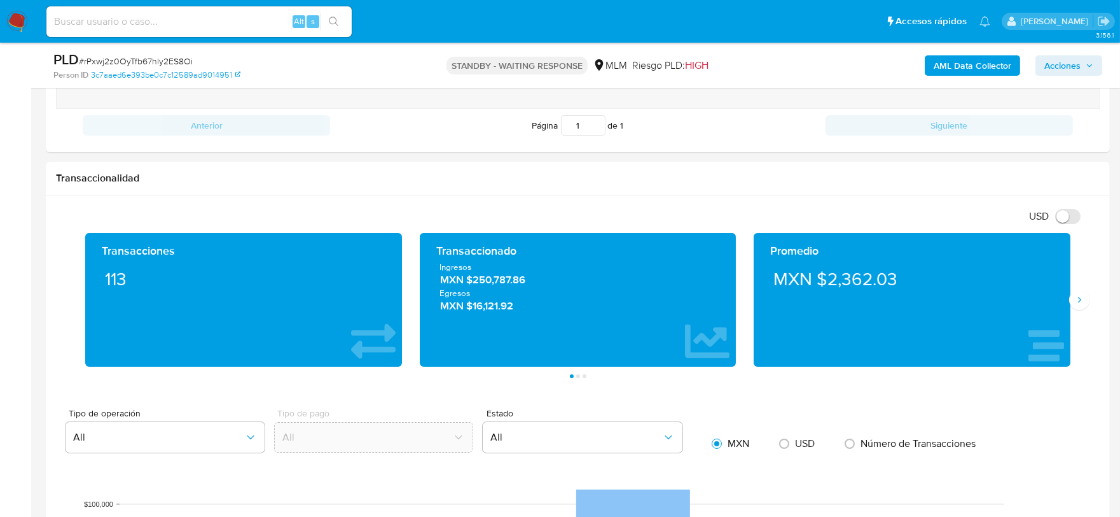
scroll to position [785, 0]
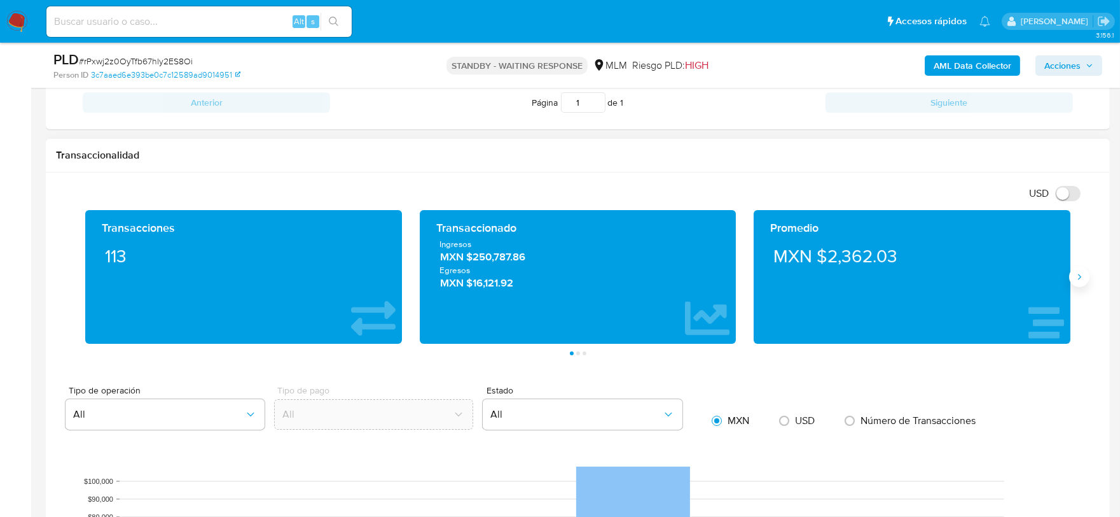
click at [1075, 280] on icon "Siguiente" at bounding box center [1080, 277] width 10 height 10
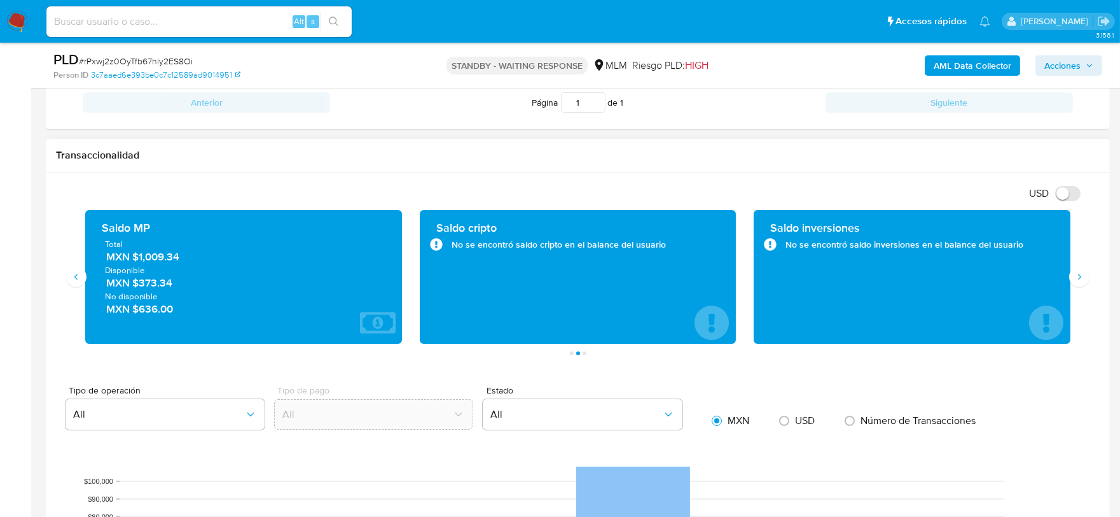
click at [602, 155] on h1 "Transaccionalidad" at bounding box center [578, 155] width 1044 height 13
drag, startPoint x: 190, startPoint y: 257, endPoint x: 141, endPoint y: 257, distance: 48.3
click at [141, 257] on span "MXN $1,009.34" at bounding box center [244, 256] width 276 height 15
drag, startPoint x: 2, startPoint y: 34, endPoint x: 20, endPoint y: 22, distance: 22.4
click at [13, 31] on nav "Pausado Ver notificaciones Alt s Accesos rápidos Presiona las siguientes teclas…" at bounding box center [560, 21] width 1120 height 43
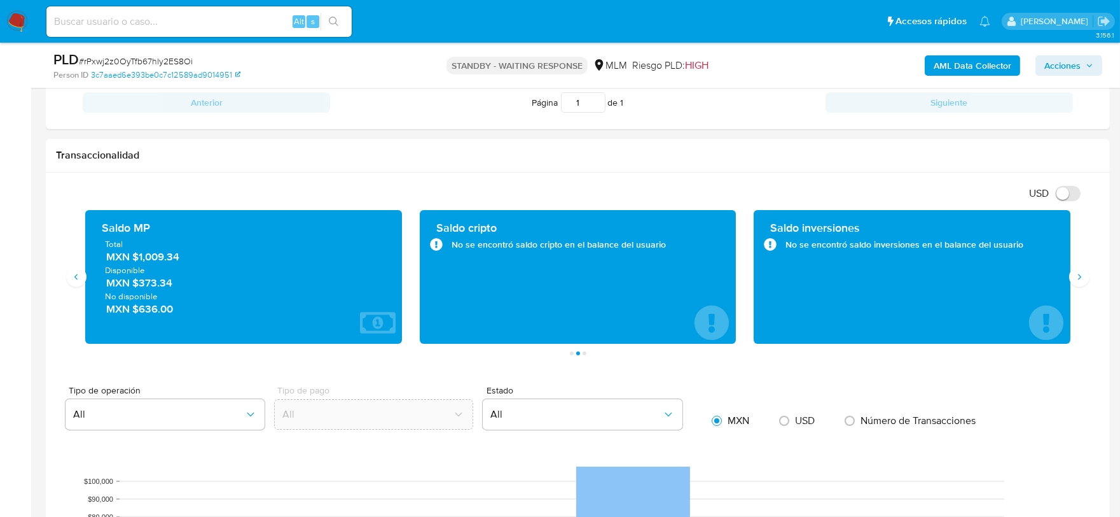
click at [20, 21] on img at bounding box center [17, 22] width 22 height 22
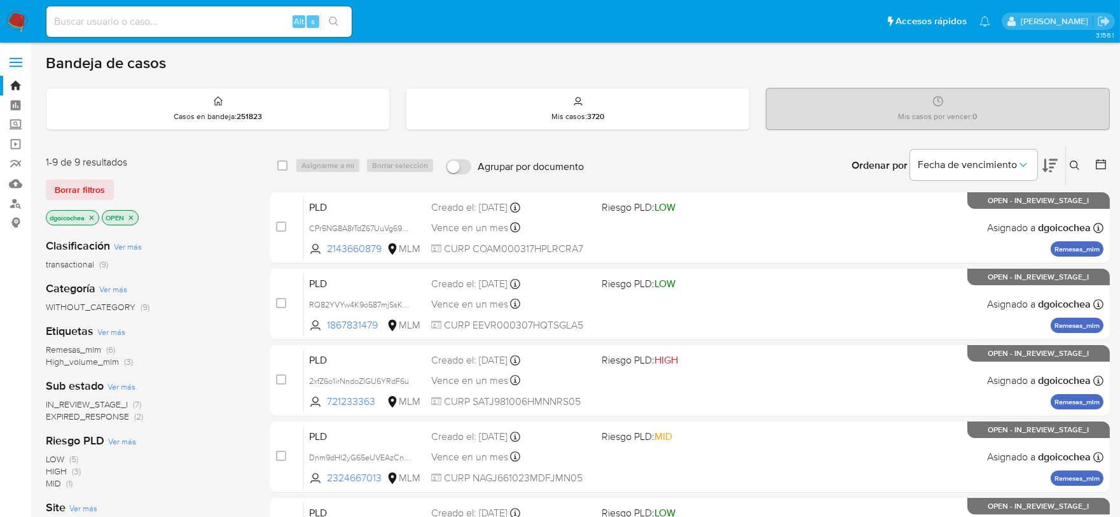
click at [1076, 162] on icon at bounding box center [1075, 165] width 10 height 10
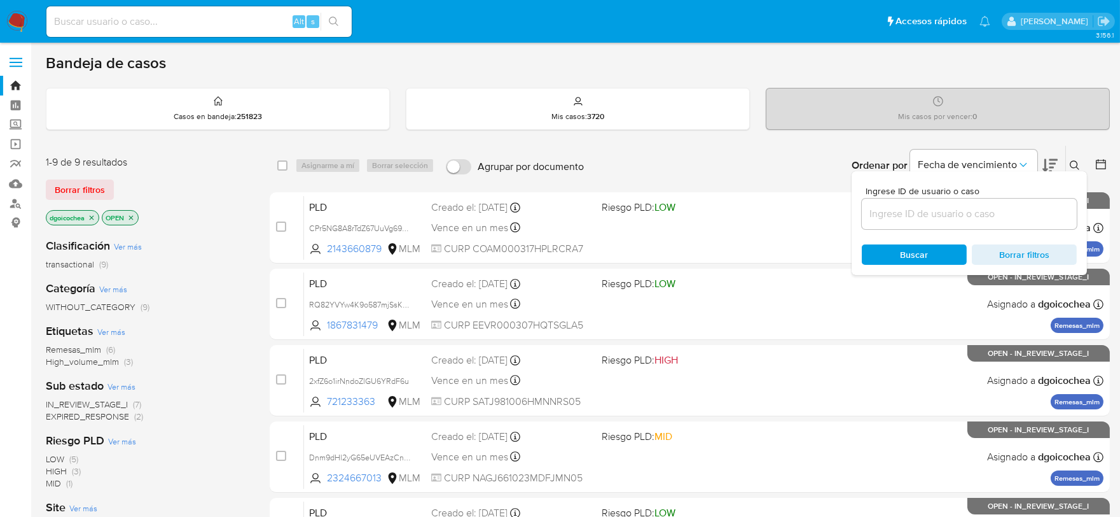
click at [961, 211] on input at bounding box center [969, 213] width 215 height 17
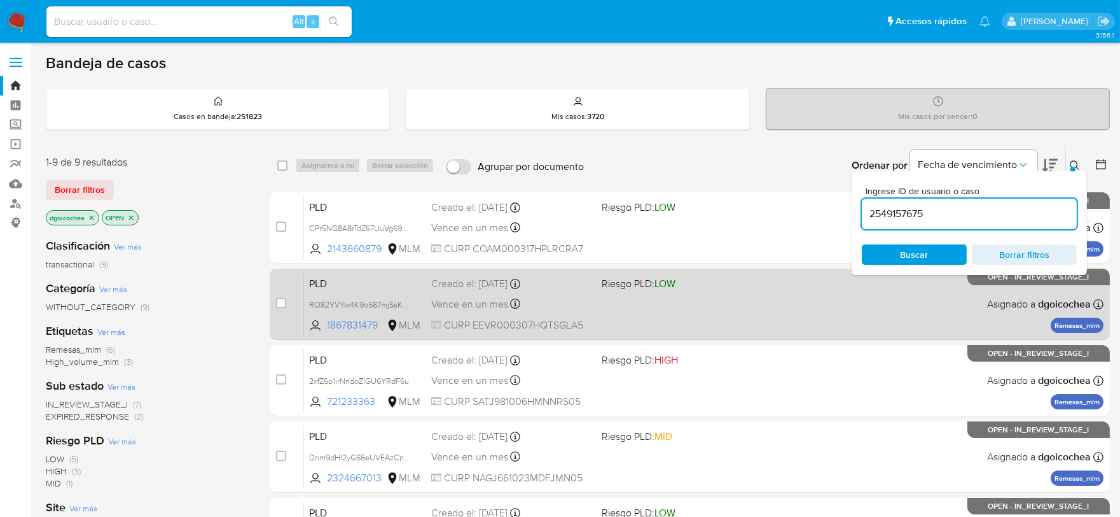
type input "2549157675"
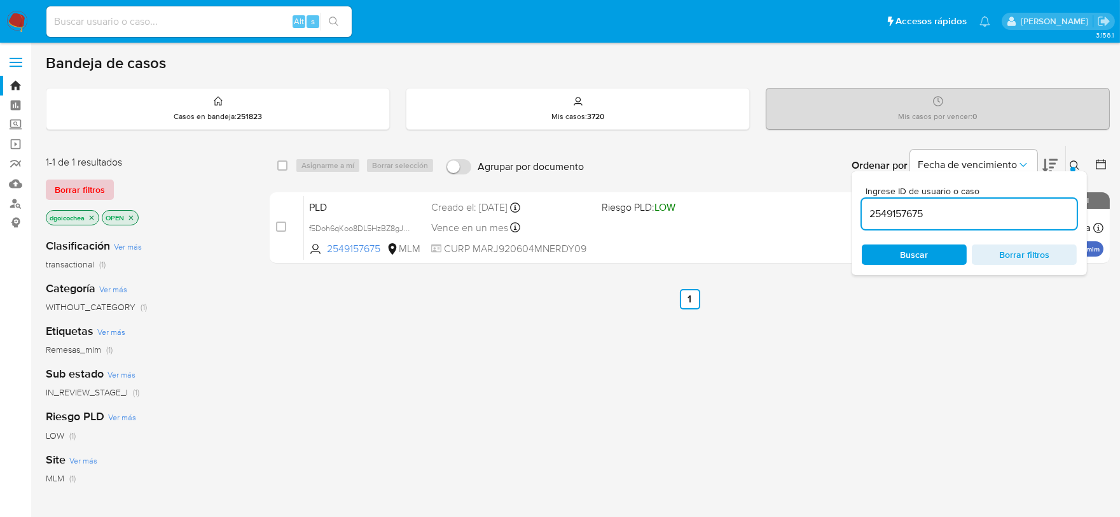
click at [104, 187] on button "Borrar filtros" at bounding box center [80, 189] width 68 height 20
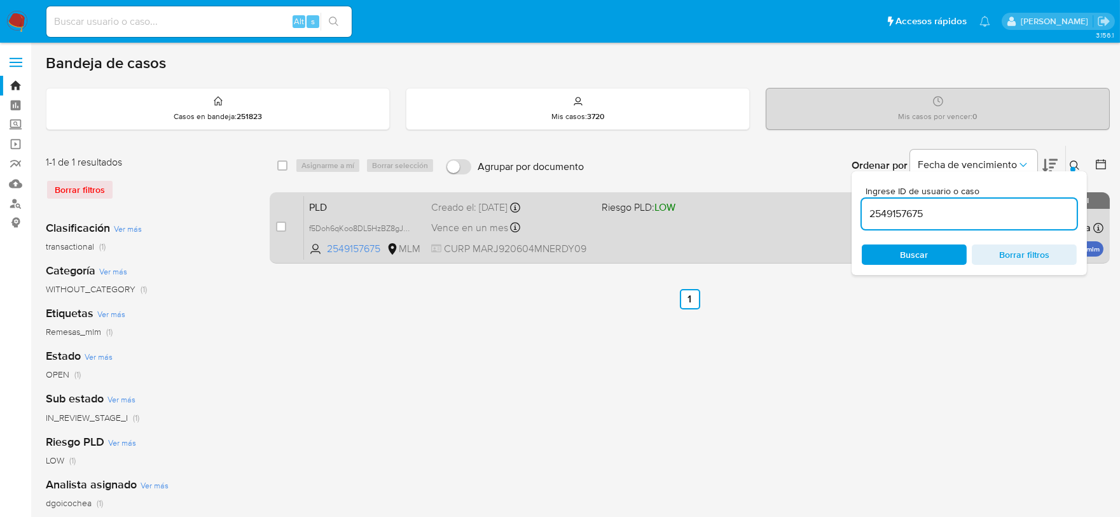
click at [312, 205] on span "PLD" at bounding box center [365, 206] width 112 height 17
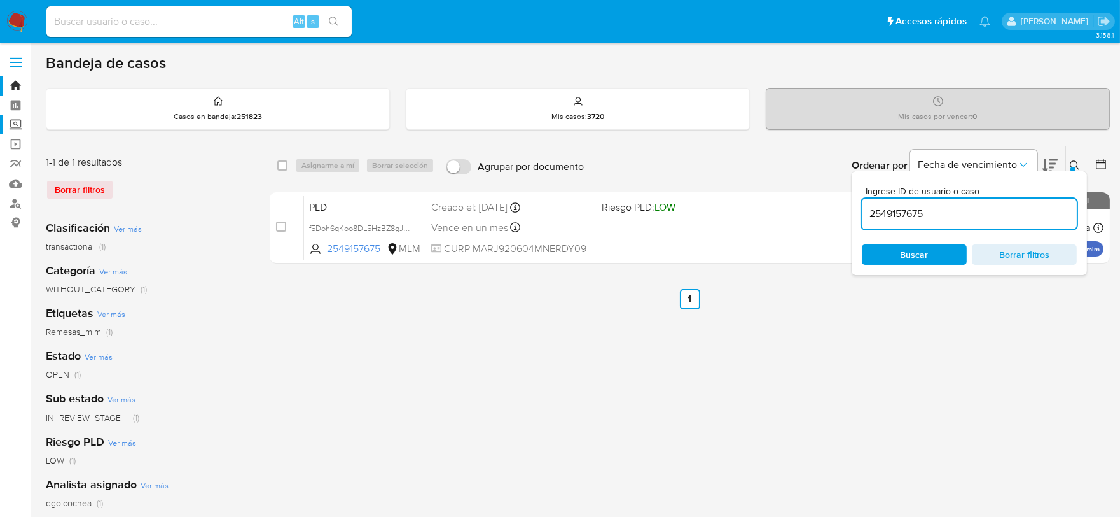
click at [19, 119] on label "Screening" at bounding box center [75, 125] width 151 height 20
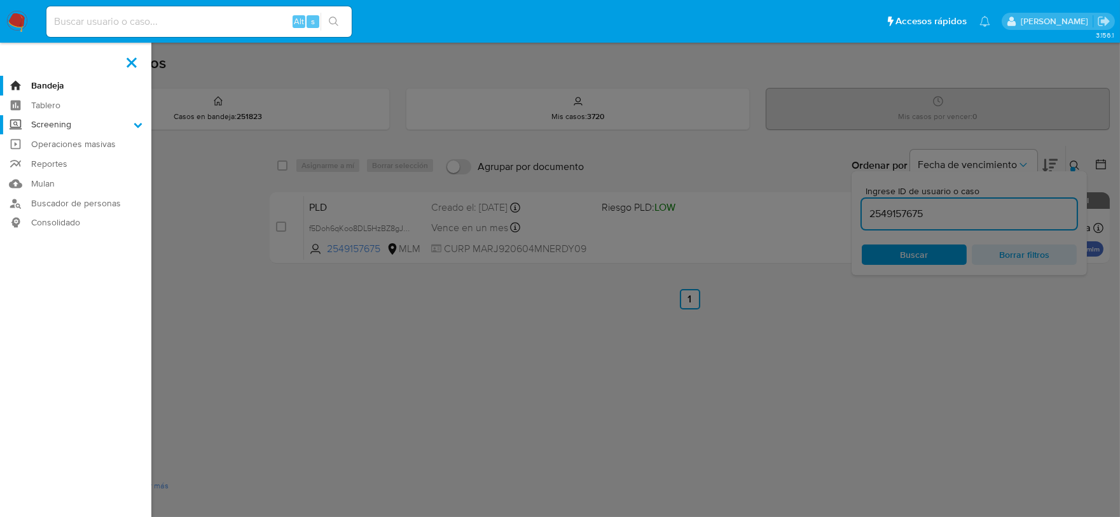
click at [0, 0] on input "Screening" at bounding box center [0, 0] width 0 height 0
click at [51, 170] on link "Herramientas" at bounding box center [75, 175] width 151 height 16
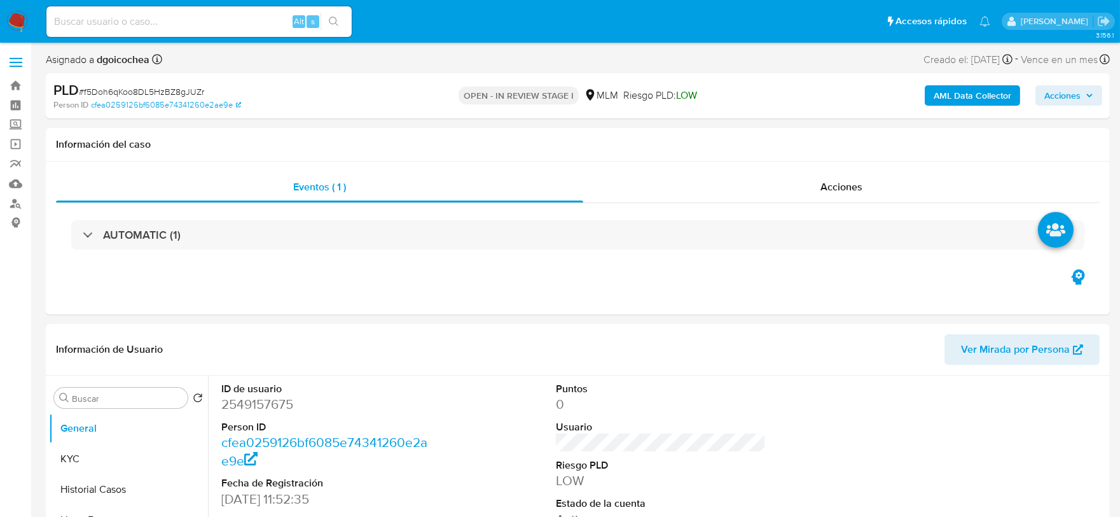
select select "10"
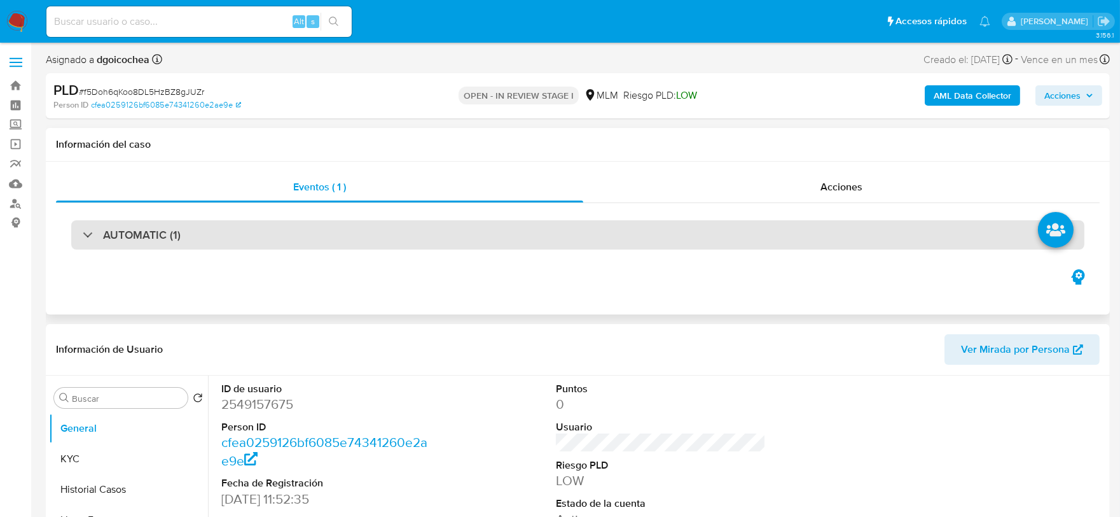
click at [126, 228] on h3 "AUTOMATIC (1)" at bounding box center [142, 235] width 78 height 14
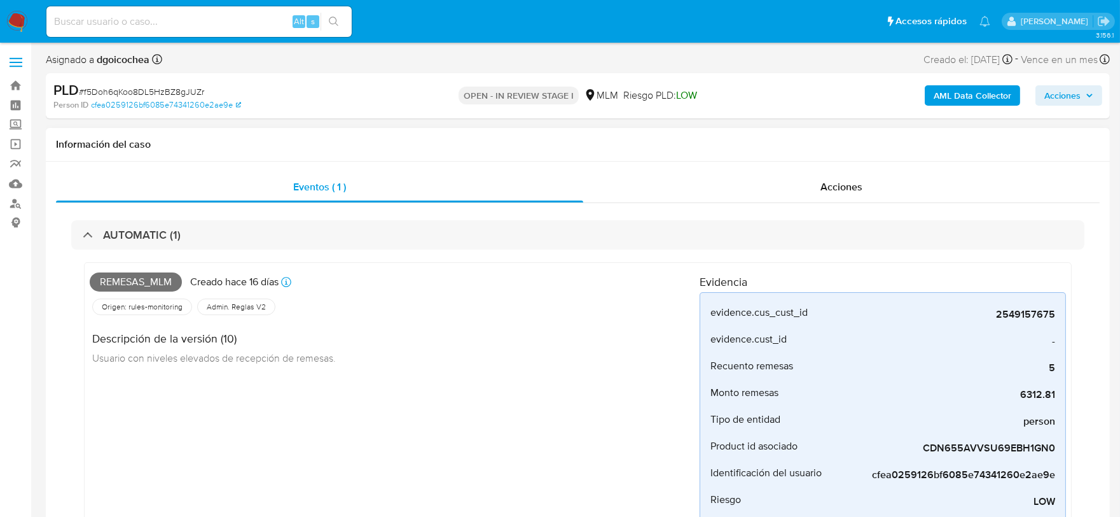
click at [481, 411] on div "Remesas_mlm Creado [DATE] Creado: [DATE] 03:07:52 Origen: rules-monitoring Refe…" at bounding box center [395, 420] width 610 height 305
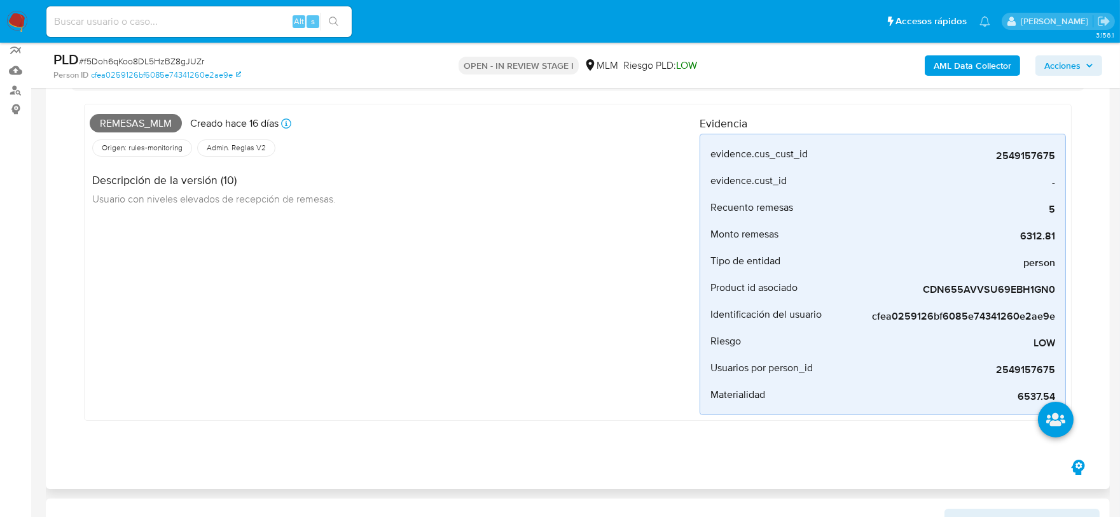
scroll to position [141, 0]
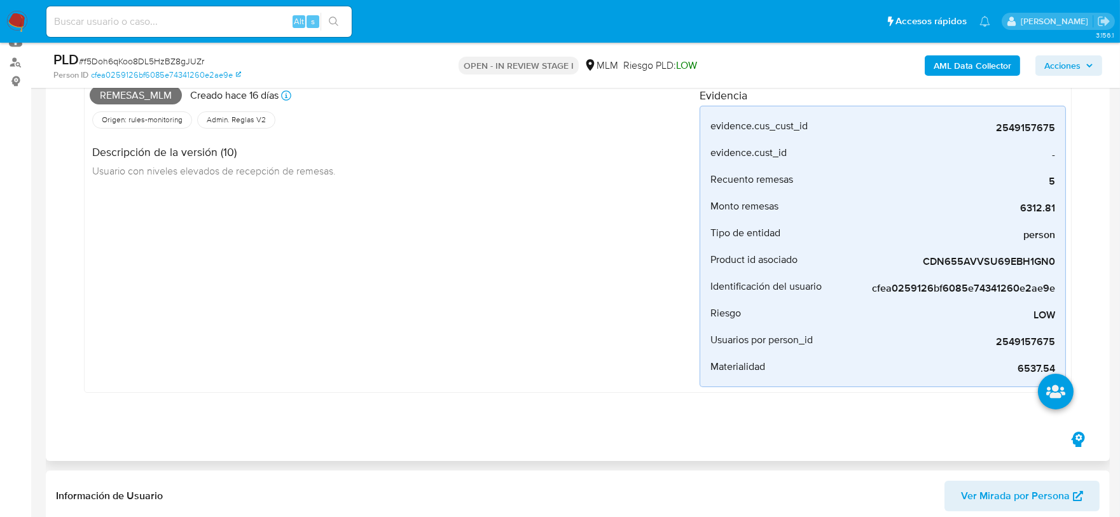
click at [480, 396] on div "Remesas_mlm Creado [DATE] Creado: [DATE] 03:07:52 Origen: rules-monitoring Refe…" at bounding box center [577, 237] width 1013 height 349
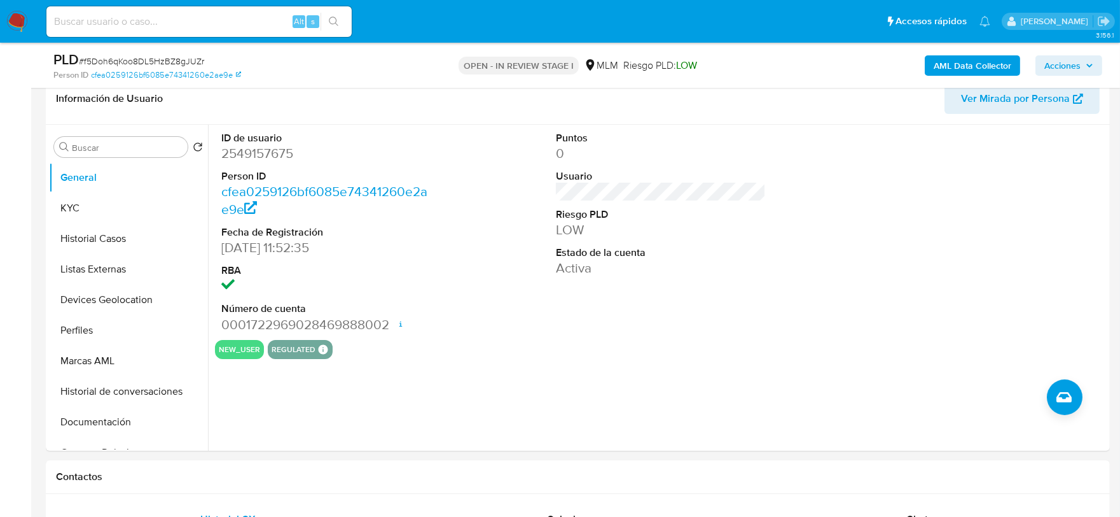
scroll to position [565, 0]
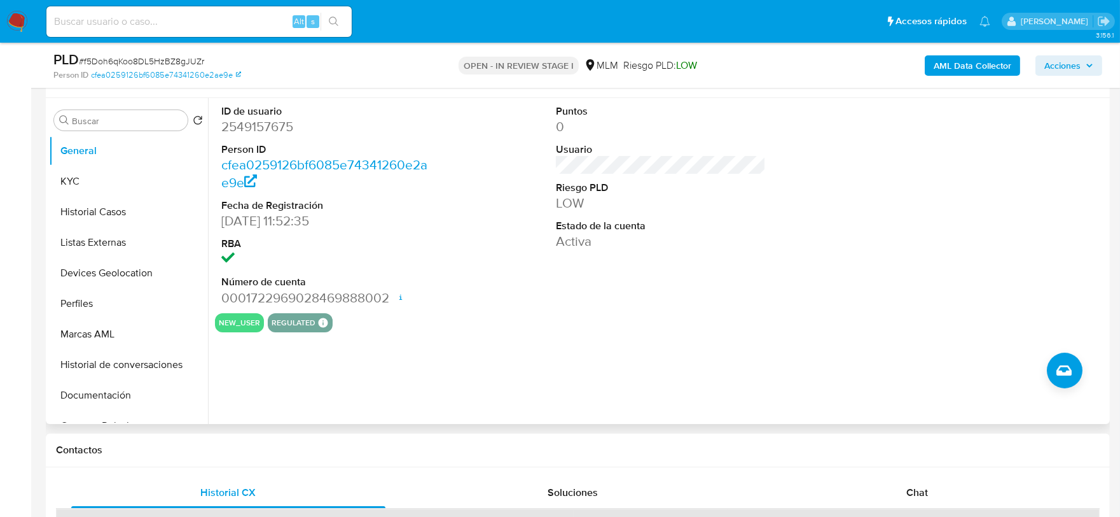
click at [554, 344] on div "ID de usuario 2549157675 Person ID cfea0259126bf6085e74341260e2ae9e Fecha de Re…" at bounding box center [657, 261] width 899 height 326
click at [112, 174] on button "KYC" at bounding box center [123, 181] width 149 height 31
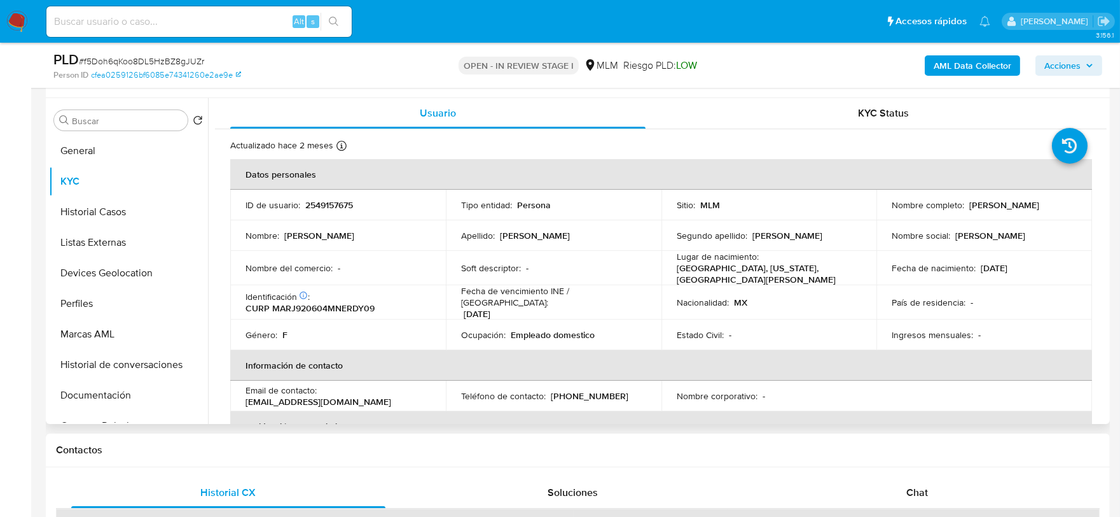
drag, startPoint x: 1019, startPoint y: 207, endPoint x: 883, endPoint y: 211, distance: 136.2
click at [883, 211] on td "Nombre completo : [PERSON_NAME]" at bounding box center [985, 205] width 216 height 31
copy p "[PERSON_NAME]"
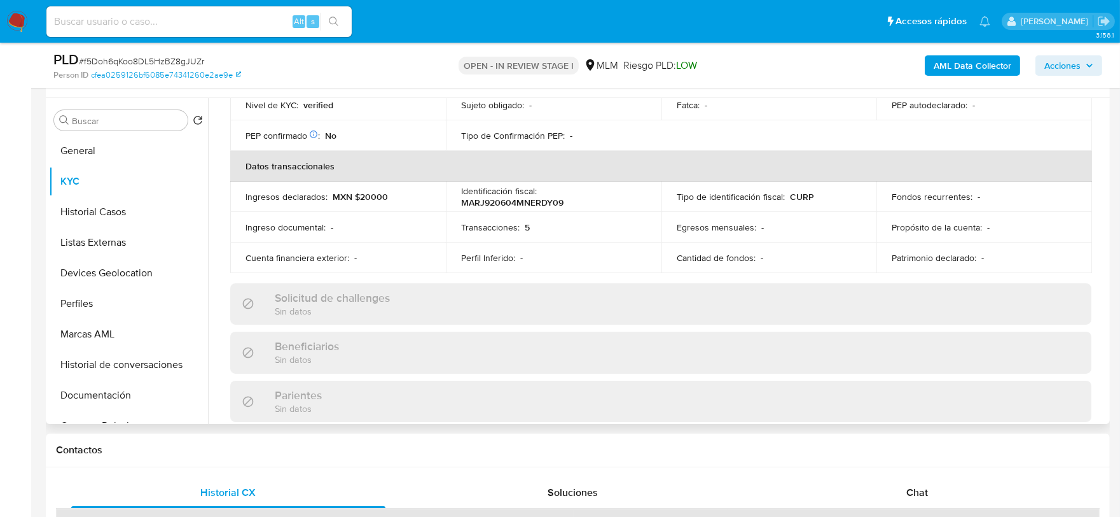
scroll to position [353, 0]
click at [268, 282] on div "Solicitud de challenges Sin datos" at bounding box center [660, 302] width 861 height 41
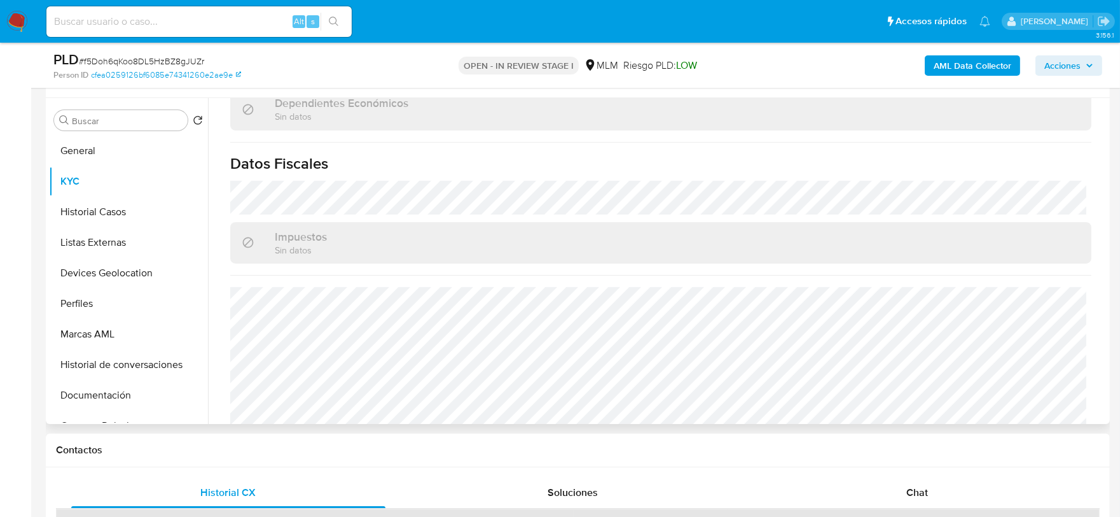
scroll to position [799, 0]
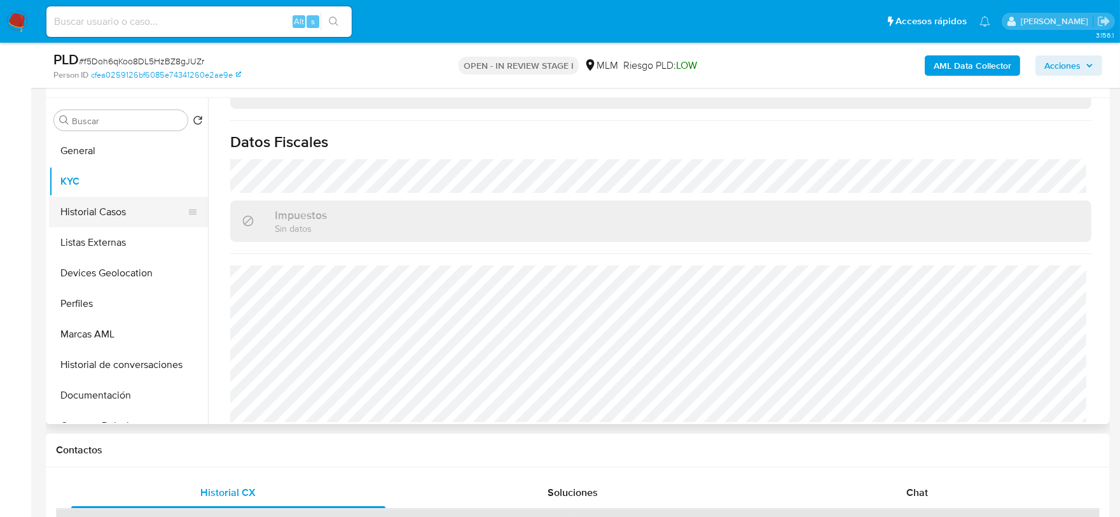
click at [122, 205] on button "Historial Casos" at bounding box center [123, 212] width 149 height 31
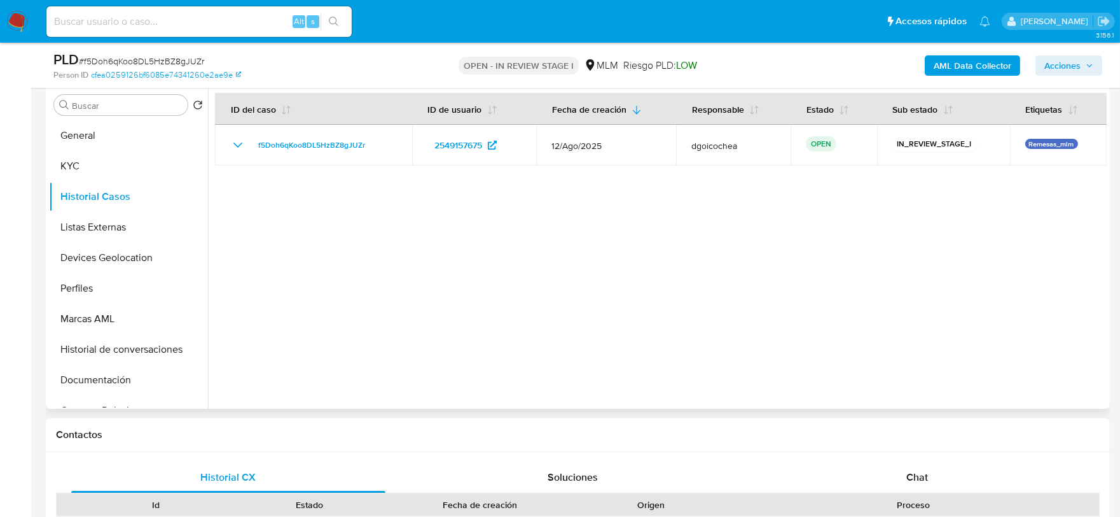
click at [483, 350] on div at bounding box center [657, 246] width 899 height 326
click at [108, 218] on button "Listas Externas" at bounding box center [123, 227] width 149 height 31
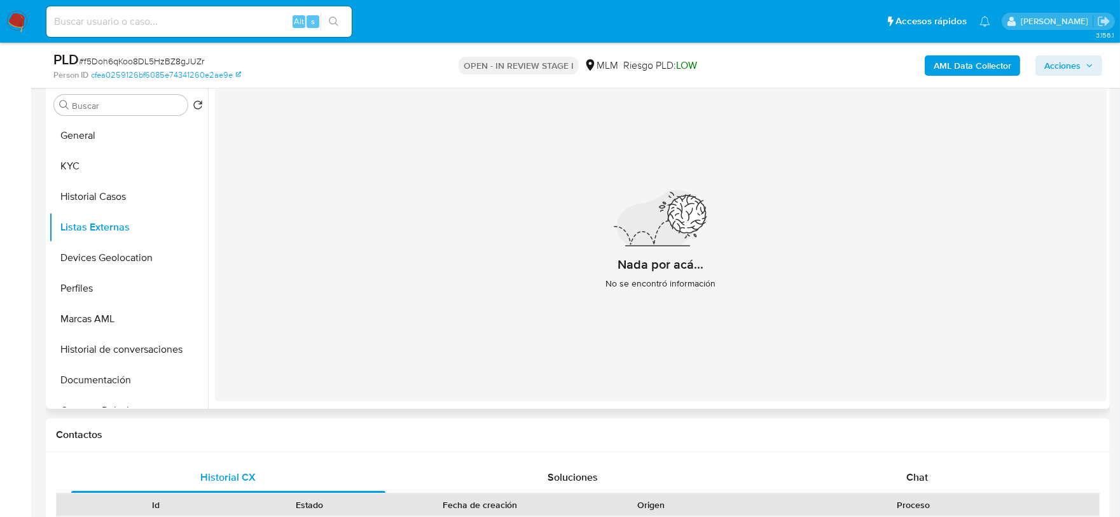
click at [365, 209] on div "Nada por acá... No se encontró información" at bounding box center [661, 245] width 892 height 312
click at [147, 258] on button "Devices Geolocation" at bounding box center [123, 257] width 149 height 31
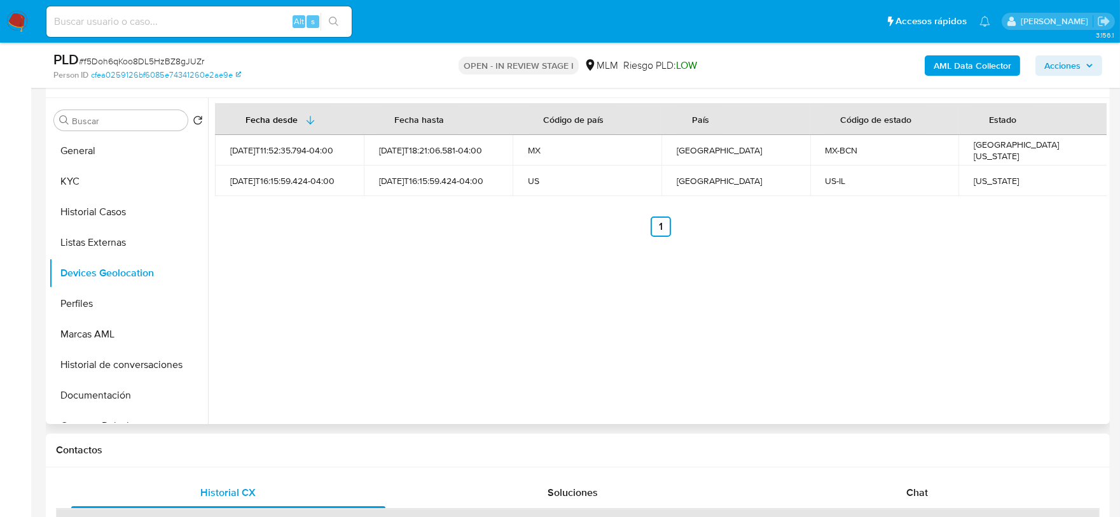
click at [424, 261] on div "Fecha desde Fecha hasta Código de país País Código de estado Estado 2025-07-11T…" at bounding box center [657, 261] width 899 height 326
click at [113, 382] on button "Documentación" at bounding box center [123, 395] width 149 height 31
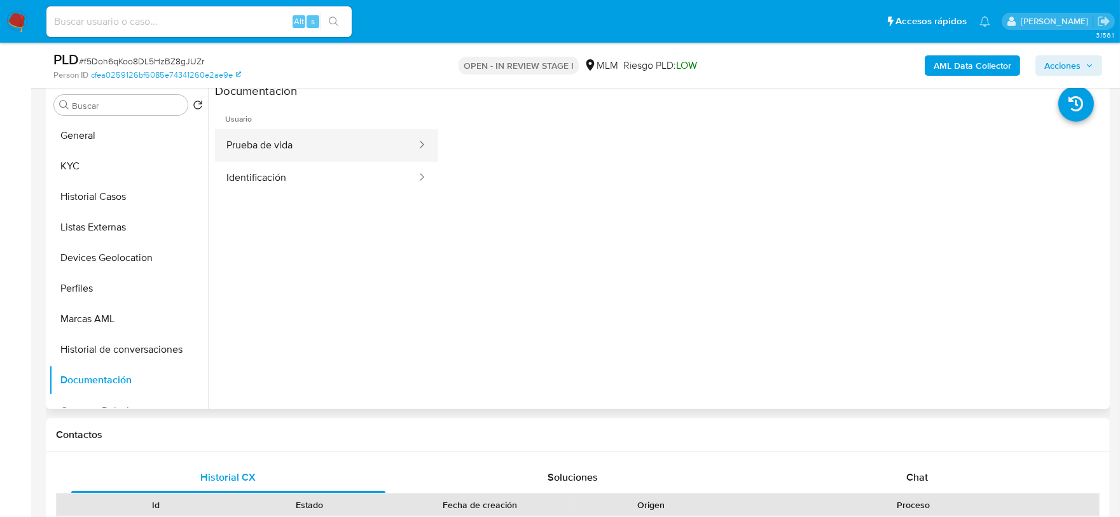
click at [370, 147] on button "Prueba de vida" at bounding box center [316, 145] width 203 height 32
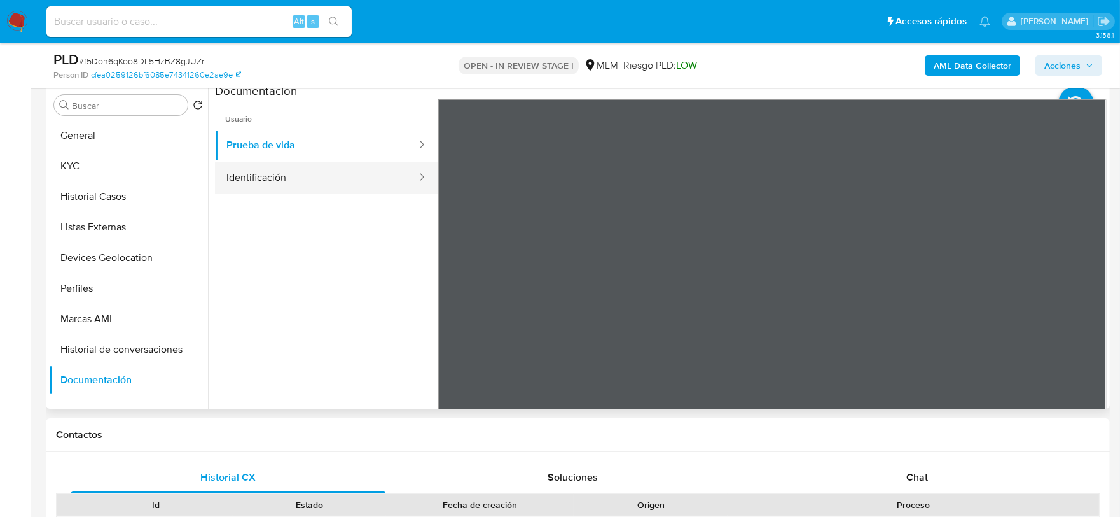
click at [391, 175] on button "Identificación" at bounding box center [316, 178] width 203 height 32
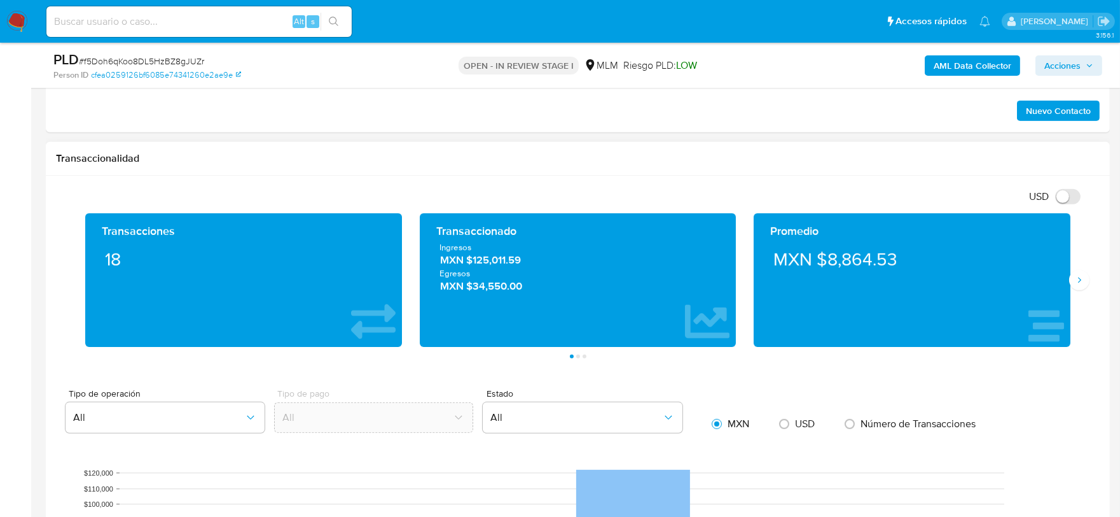
scroll to position [1130, 0]
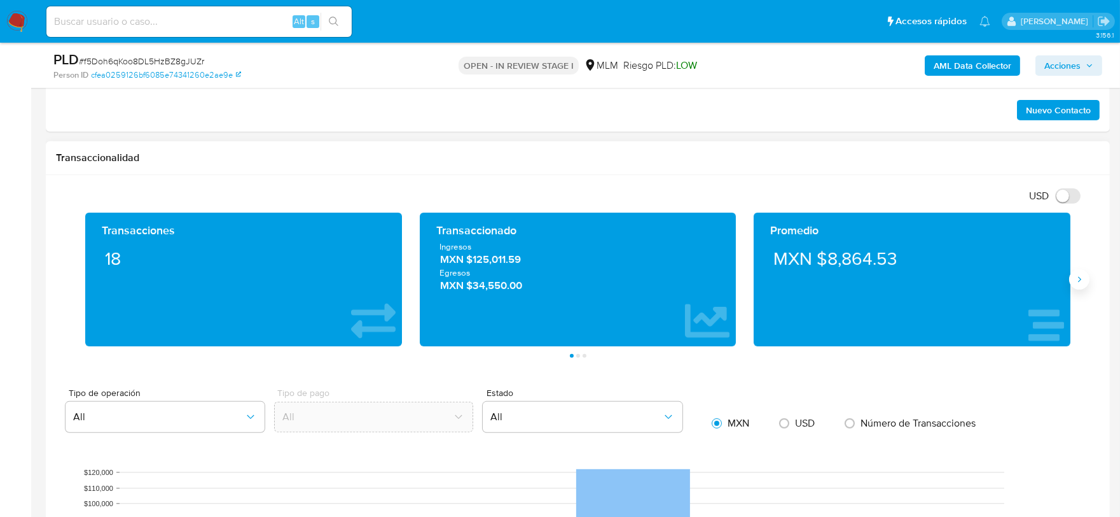
click at [1082, 281] on icon "Siguiente" at bounding box center [1080, 279] width 10 height 10
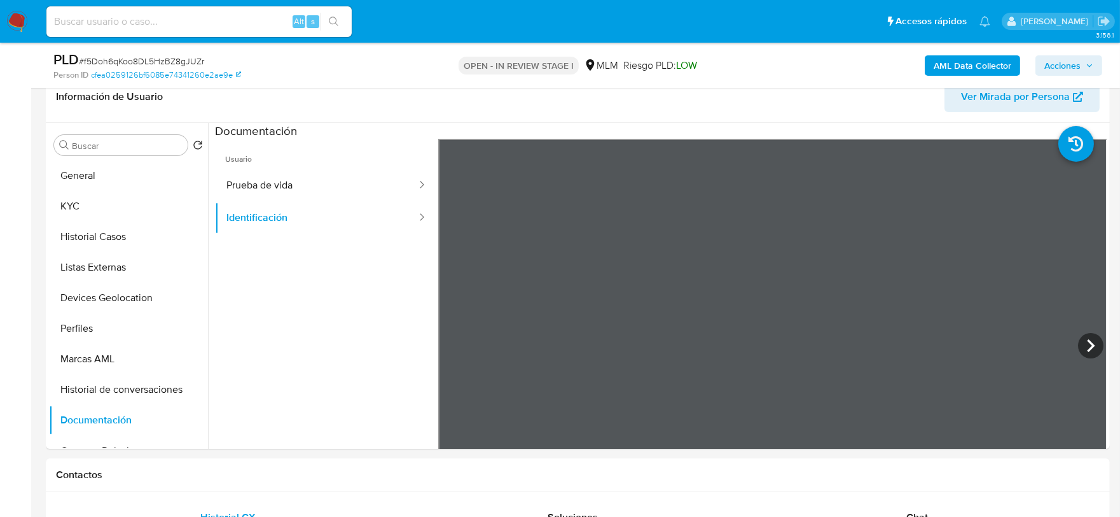
scroll to position [494, 0]
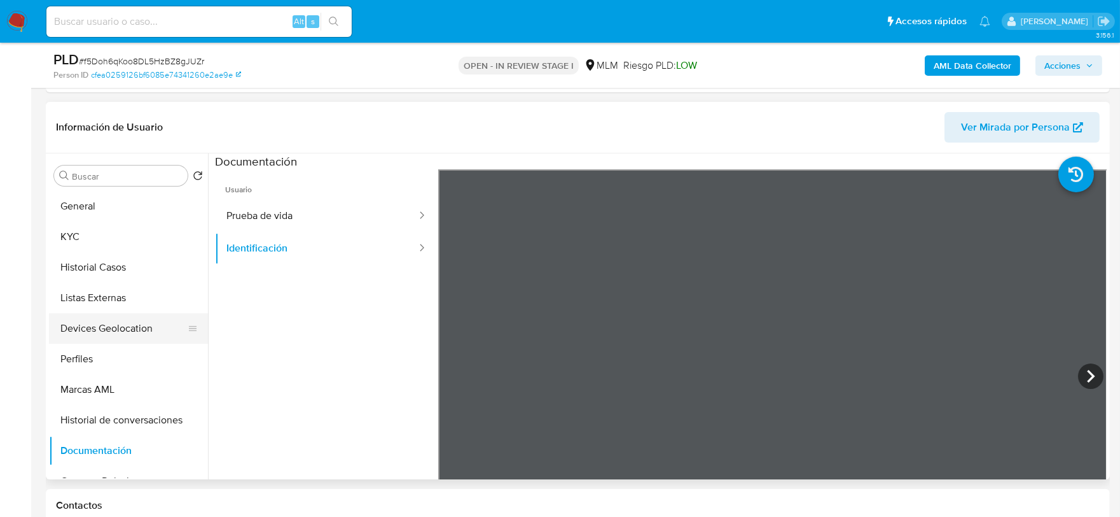
click at [124, 327] on button "Devices Geolocation" at bounding box center [123, 328] width 149 height 31
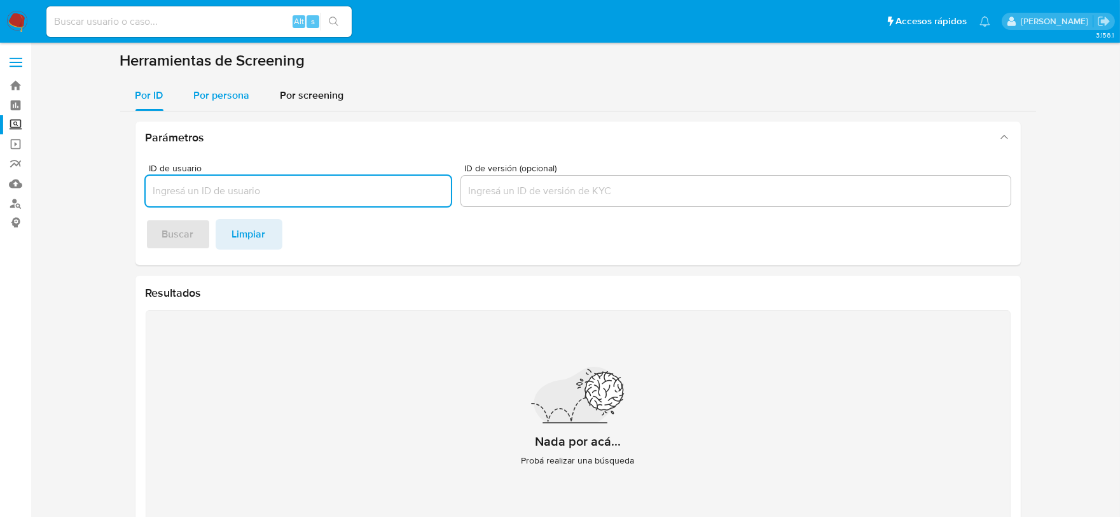
click at [225, 98] on span "Por persona" at bounding box center [222, 95] width 56 height 15
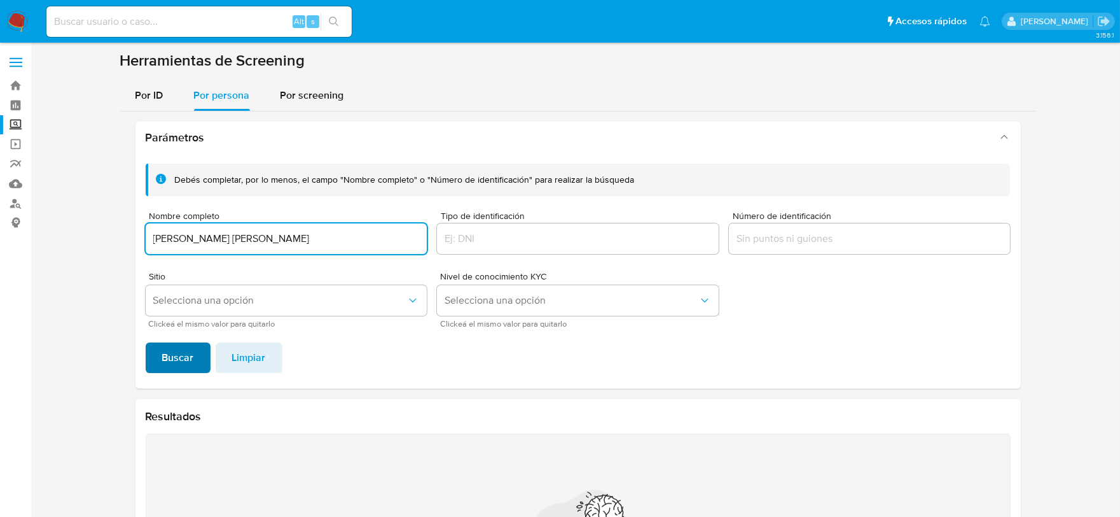
click at [193, 356] on button "Buscar" at bounding box center [178, 357] width 65 height 31
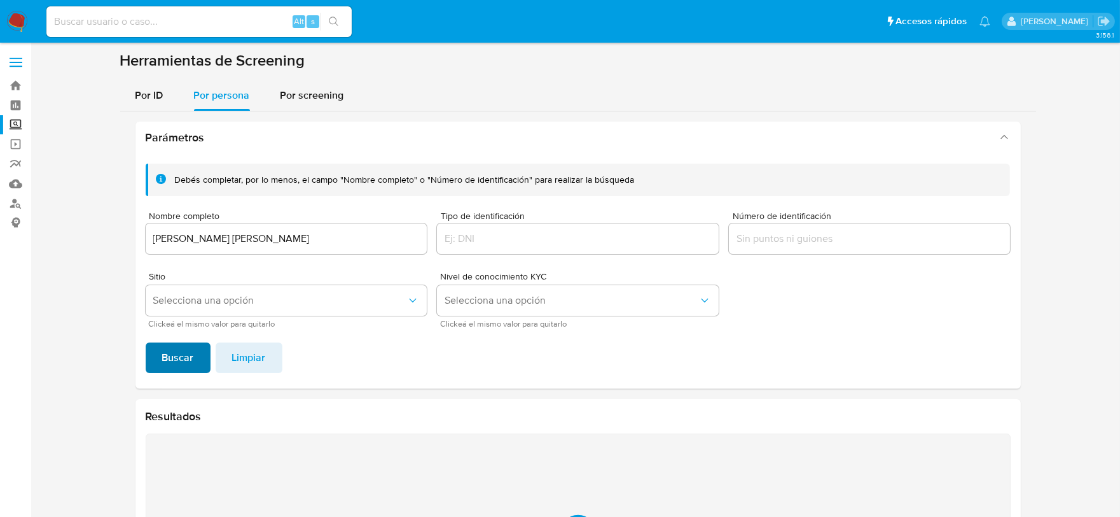
scroll to position [167, 0]
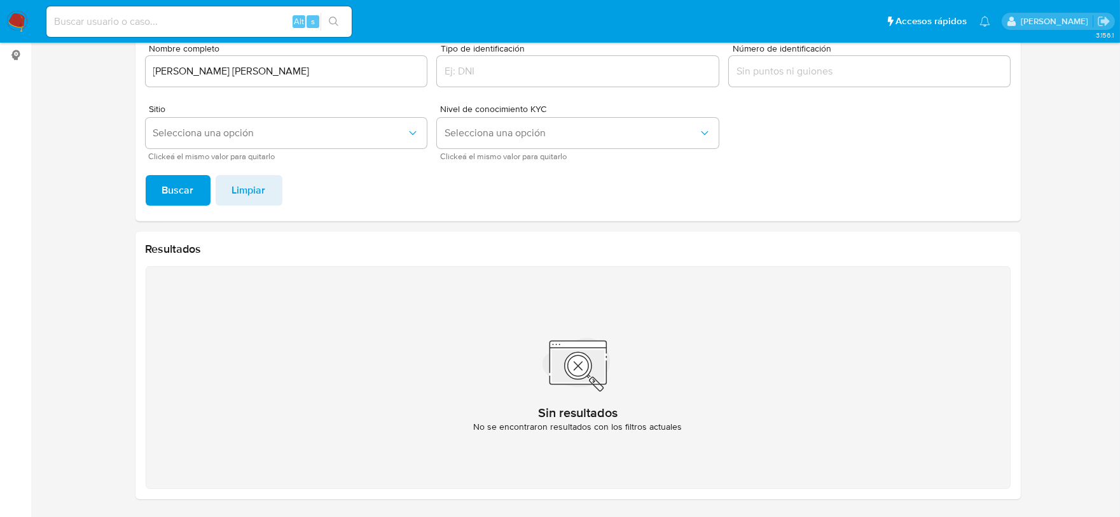
click at [165, 181] on span "Buscar" at bounding box center [178, 190] width 32 height 28
click at [291, 74] on input "[PERSON_NAME] [PERSON_NAME]" at bounding box center [287, 71] width 282 height 17
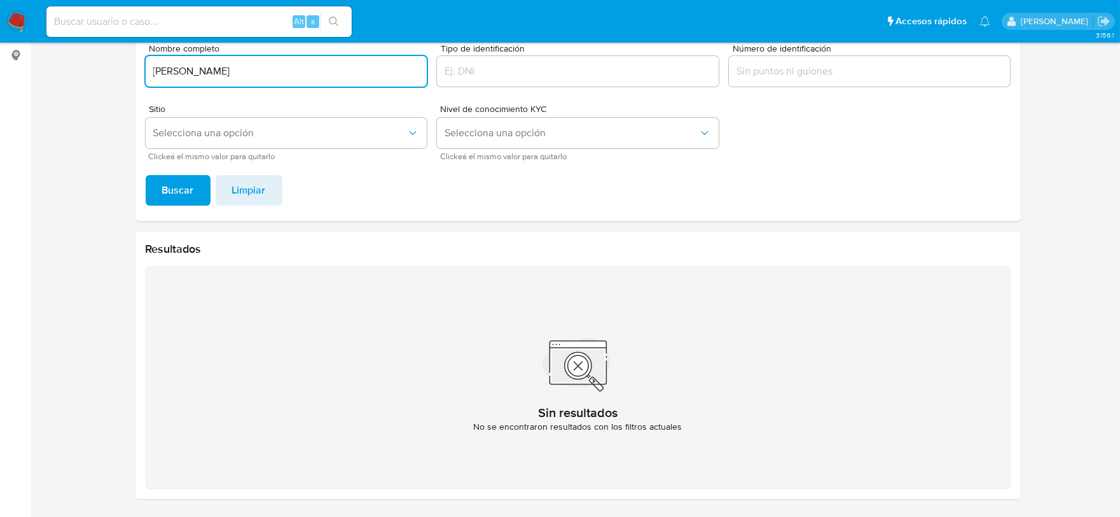
click at [163, 204] on span "Buscar" at bounding box center [178, 190] width 32 height 28
click at [169, 189] on span "Buscar" at bounding box center [178, 190] width 32 height 28
click at [239, 73] on input "[PERSON_NAME]" at bounding box center [287, 71] width 282 height 17
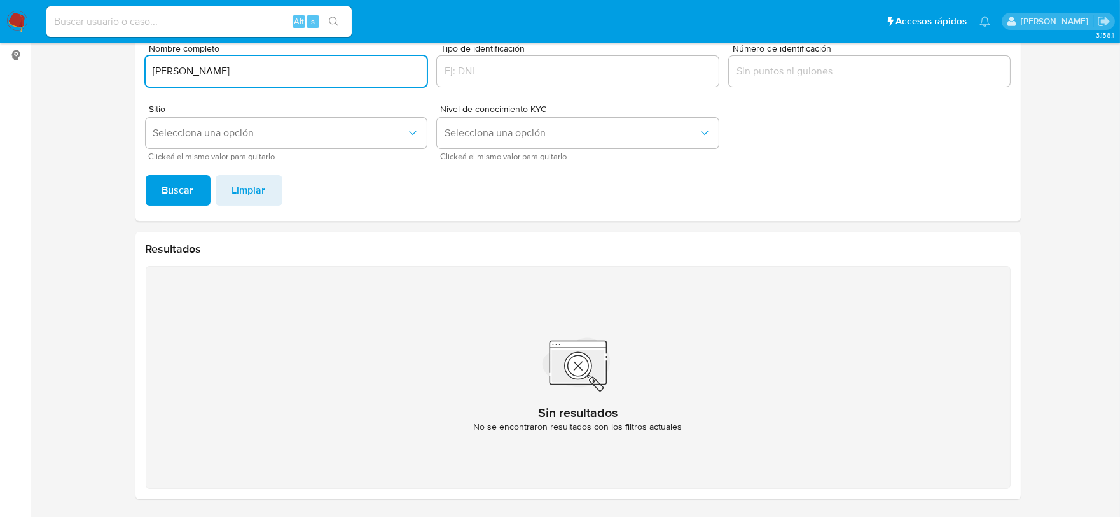
type input "[PERSON_NAME]"
click at [179, 194] on span "Buscar" at bounding box center [178, 190] width 32 height 28
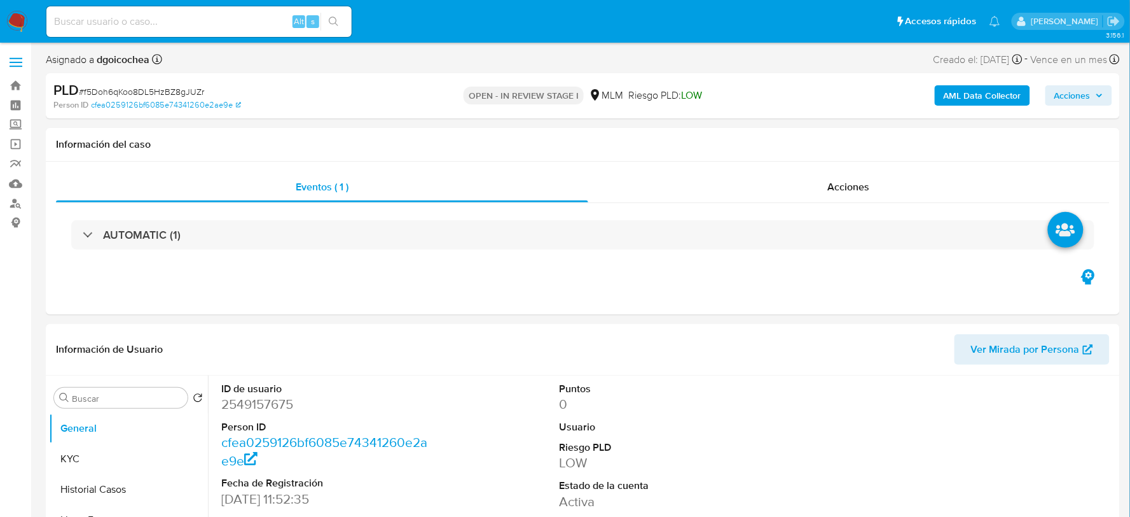
select select "10"
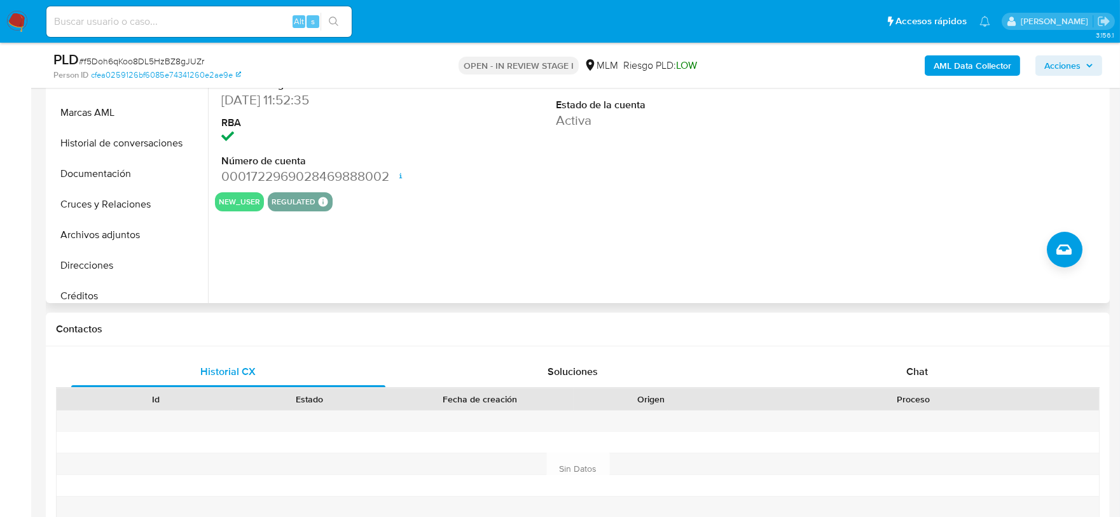
scroll to position [71, 0]
click at [132, 231] on button "Cruces y Relaciones" at bounding box center [123, 234] width 149 height 31
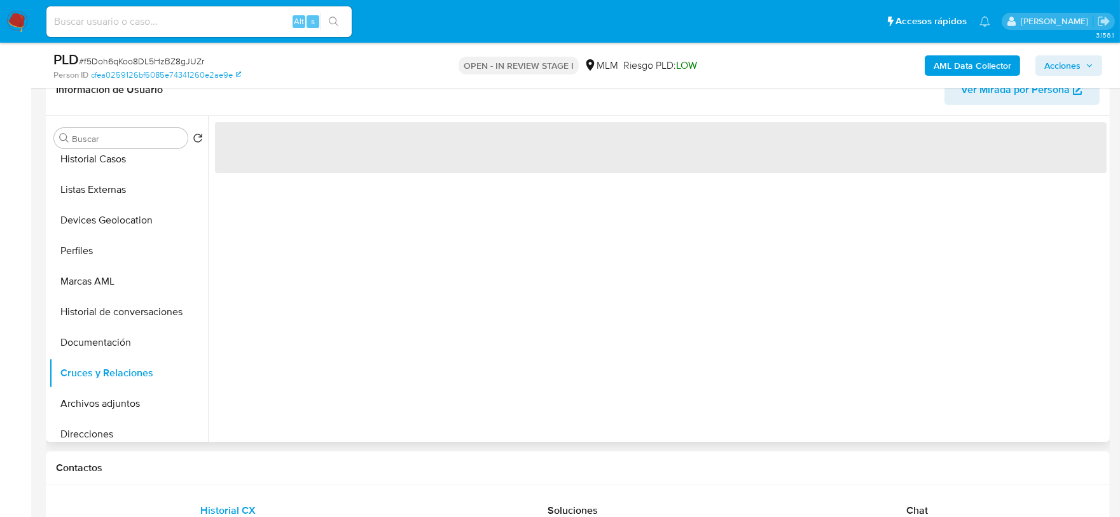
scroll to position [212, 0]
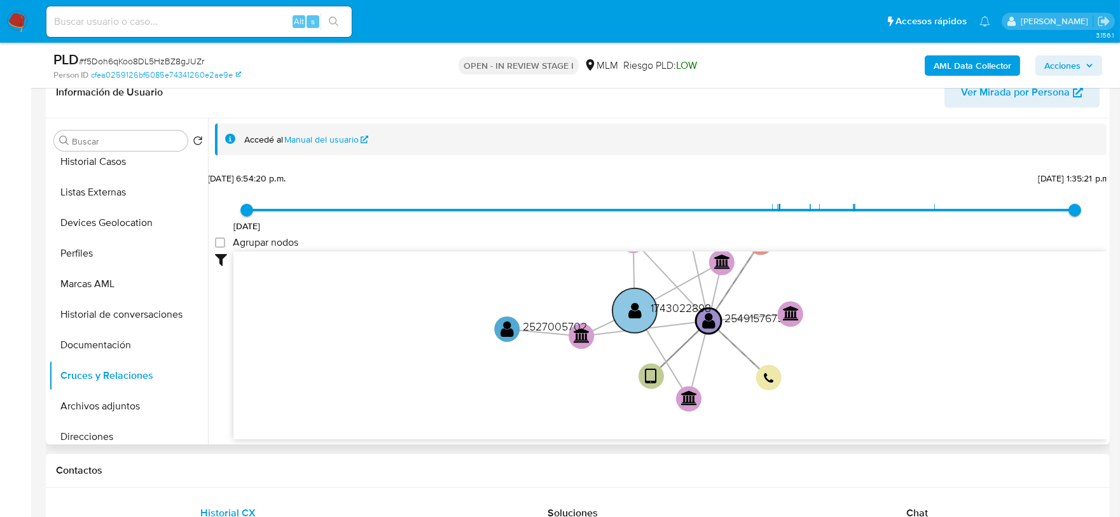
click at [641, 313] on circle at bounding box center [635, 310] width 45 height 45
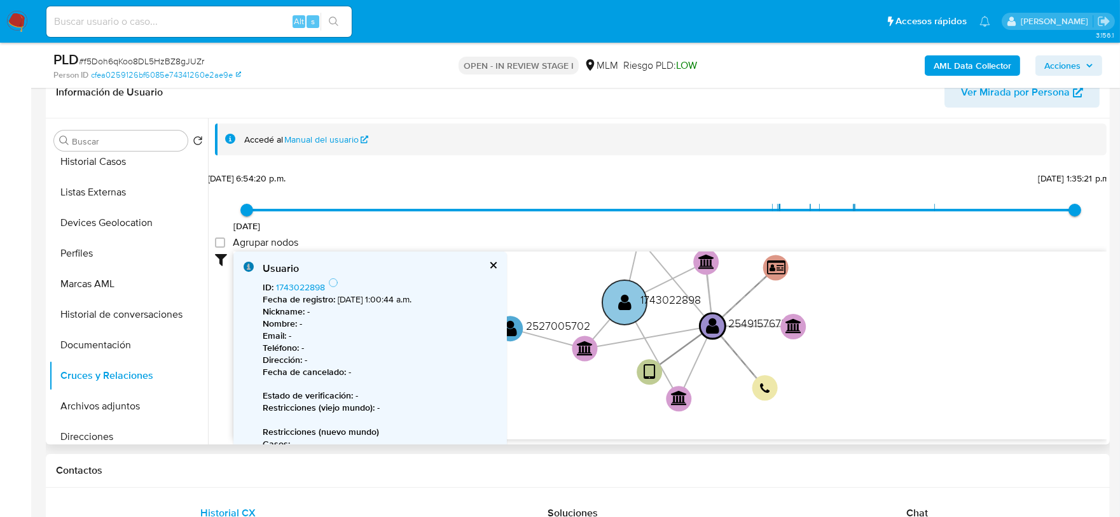
click at [615, 293] on circle at bounding box center [624, 302] width 45 height 45
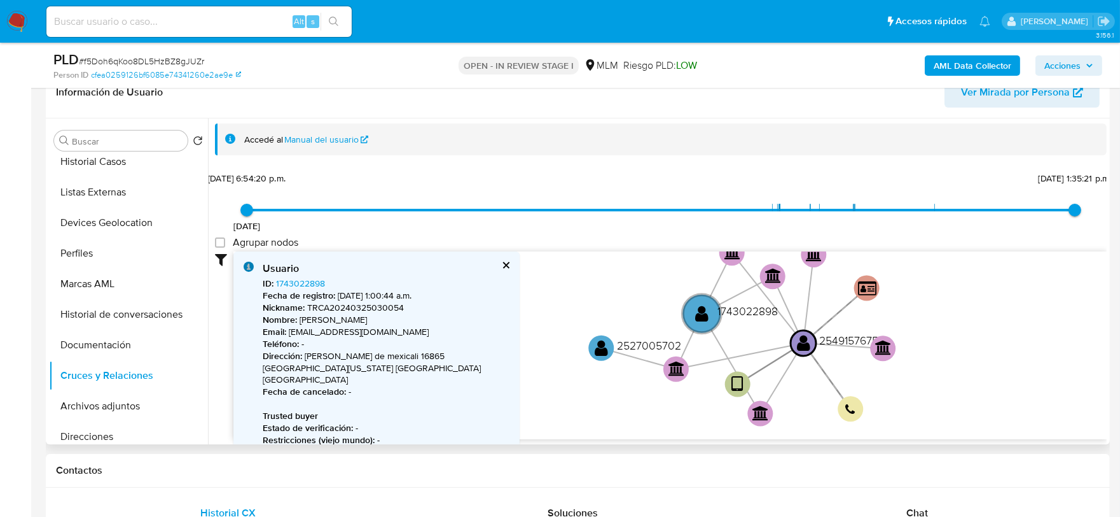
drag, startPoint x: 555, startPoint y: 285, endPoint x: 382, endPoint y: 284, distance: 173.0
click at [638, 303] on icon "user-2549157675  2549157675 device-68713343ffb8f7aa4cbb9287  person-cfea02591…" at bounding box center [669, 343] width 873 height 184
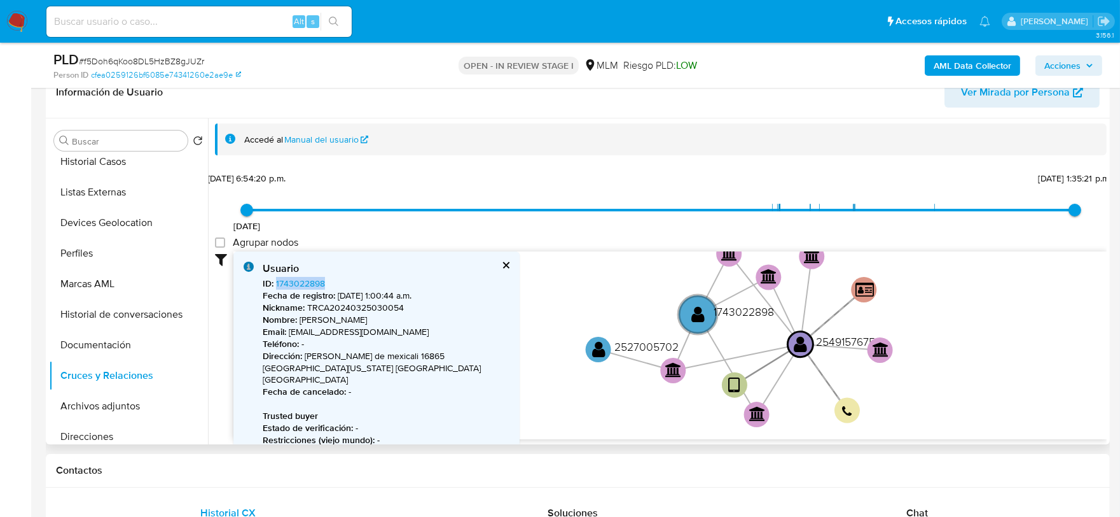
drag, startPoint x: 331, startPoint y: 286, endPoint x: 302, endPoint y: 296, distance: 31.6
click at [275, 287] on div "ID : 1743022898 Fecha de registro : 25/3/2024, 1:00:44 a.m. Nickname : TRCA2024…" at bounding box center [386, 421] width 247 height 288
copy link "1743022898"
click at [590, 350] on circle at bounding box center [599, 349] width 32 height 32
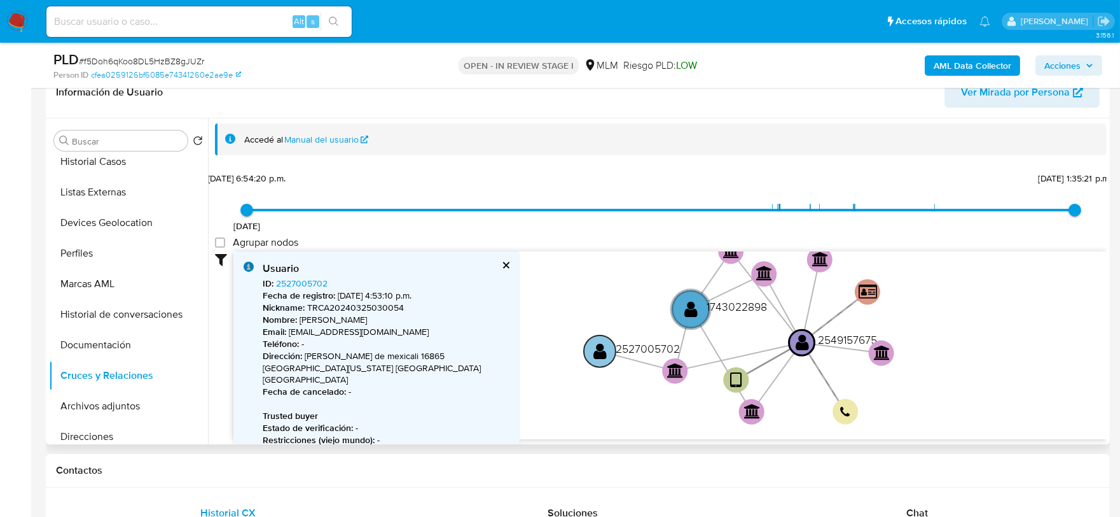
click at [590, 350] on circle at bounding box center [600, 351] width 32 height 32
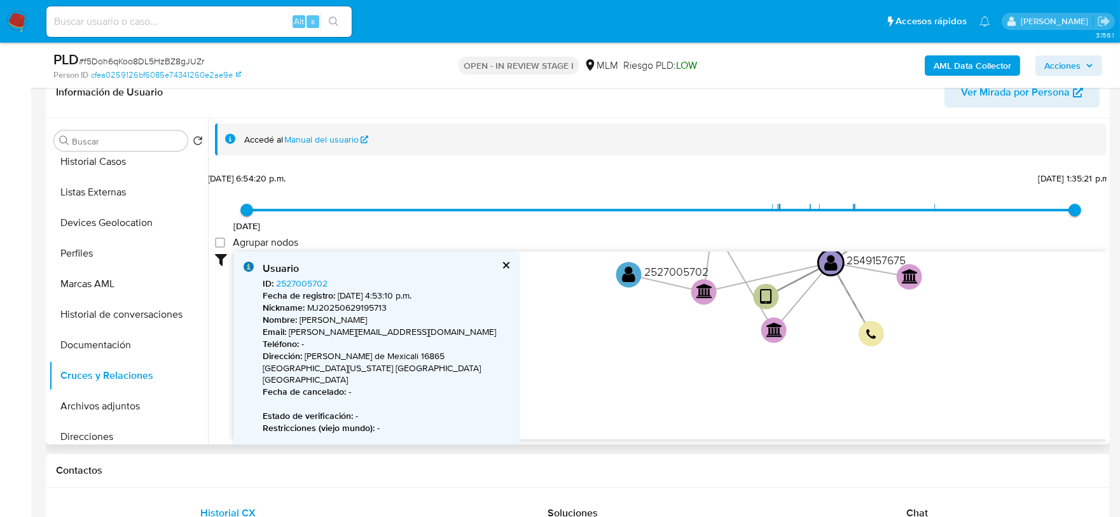
drag, startPoint x: 607, startPoint y: 296, endPoint x: 631, endPoint y: 219, distance: 80.7
click at [633, 218] on div "16/5/2025 16/5/2025, 6:54:20 p.m. 11/8/2025, 1:35:21 p.m. Agrupar nodos Filtros…" at bounding box center [661, 304] width 892 height 270
click at [592, 366] on icon "user-2549157675  2549157675 device-68713343ffb8f7aa4cbb9287  person-cfea02591…" at bounding box center [669, 343] width 873 height 184
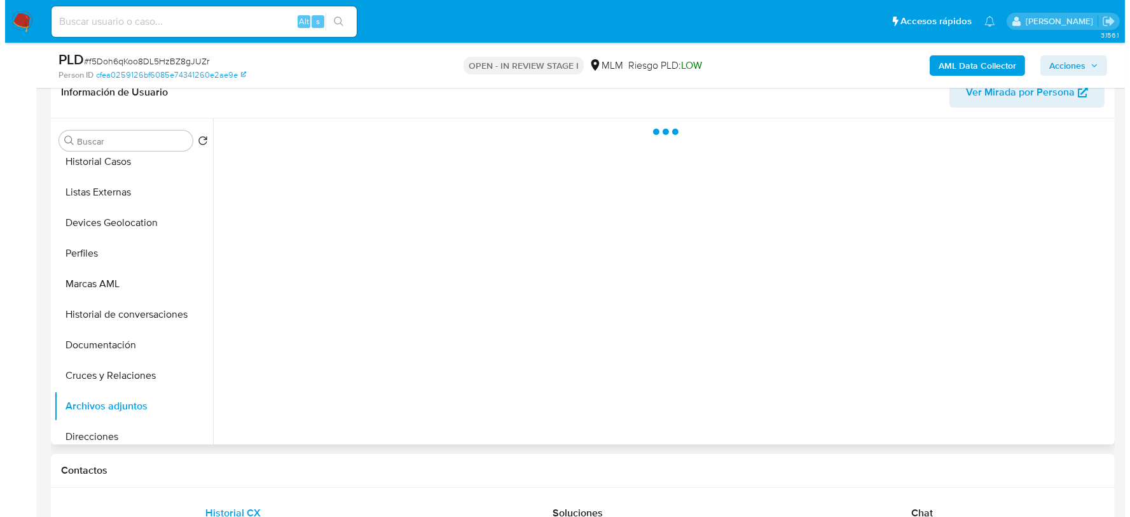
scroll to position [208, 0]
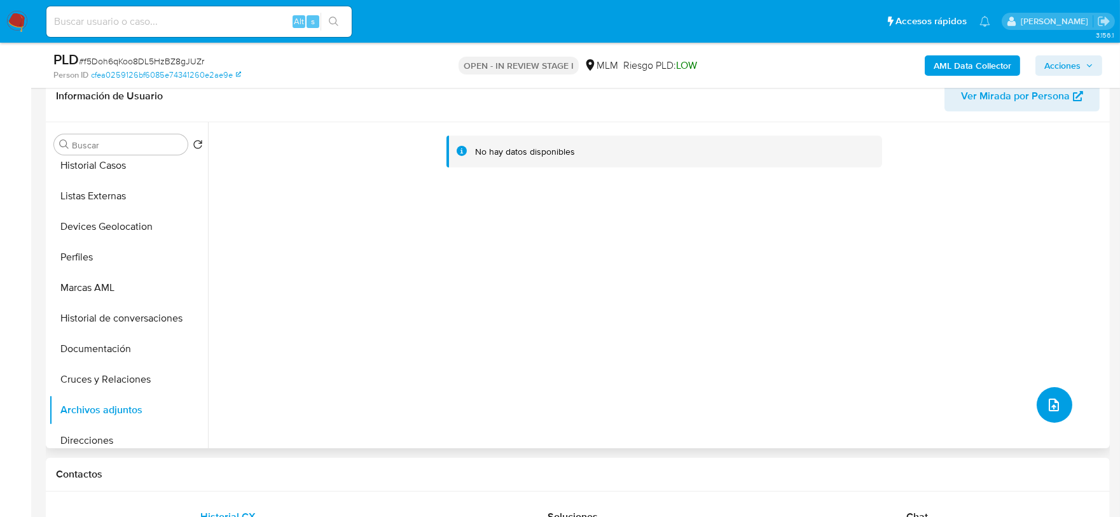
click at [1047, 398] on icon "upload-file" at bounding box center [1054, 404] width 15 height 15
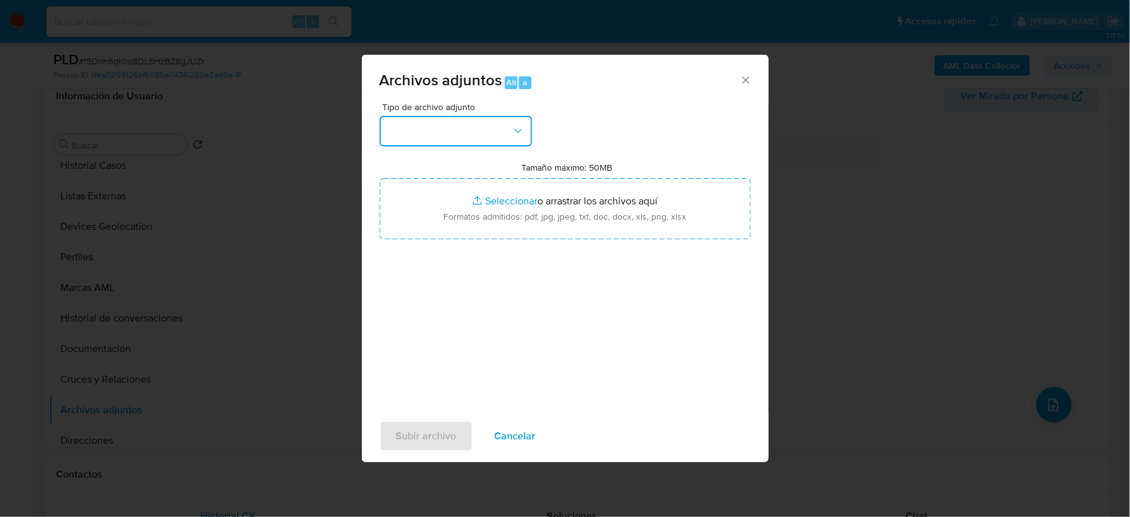
click at [478, 136] on button "button" at bounding box center [456, 131] width 153 height 31
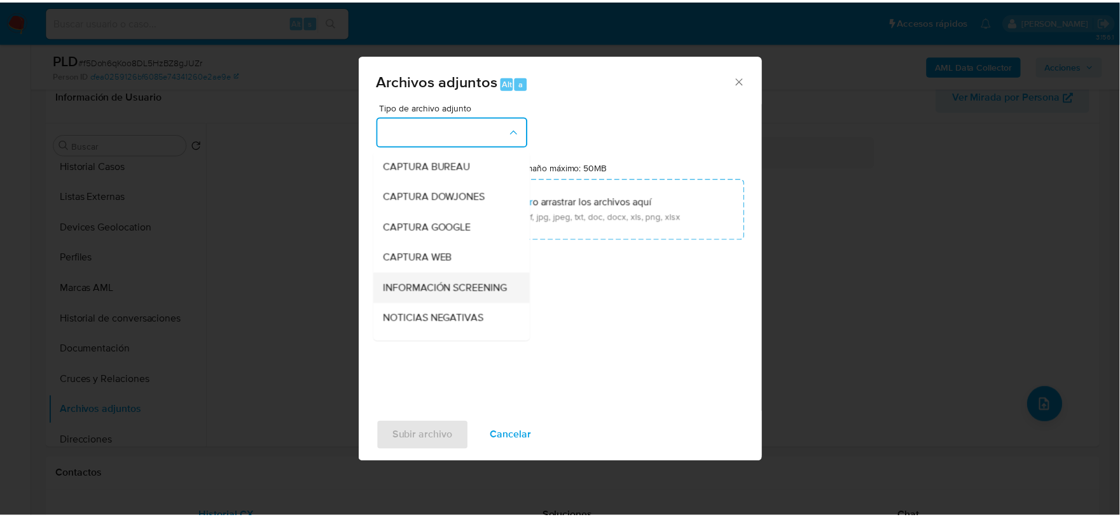
scroll to position [97, 0]
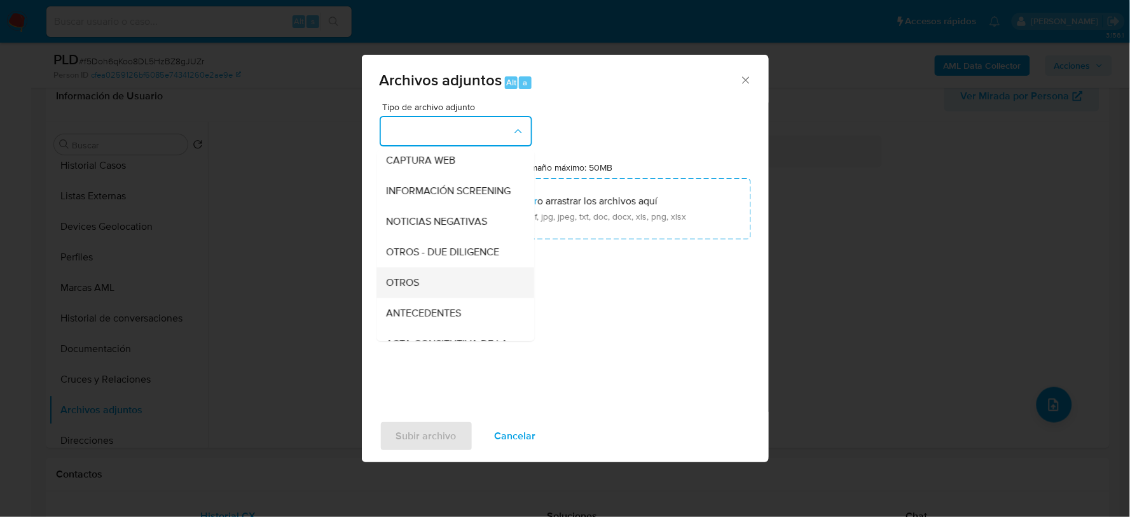
click at [411, 288] on span "OTROS" at bounding box center [403, 281] width 33 height 13
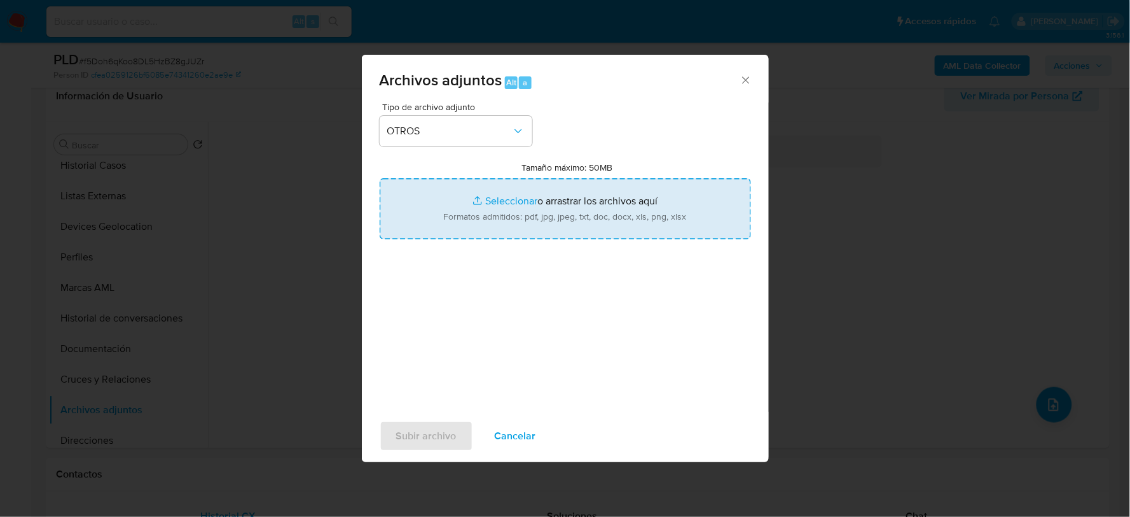
type input "C:\fakepath\2549157675_JOYCE MARIN_AGO2025.xlsx"
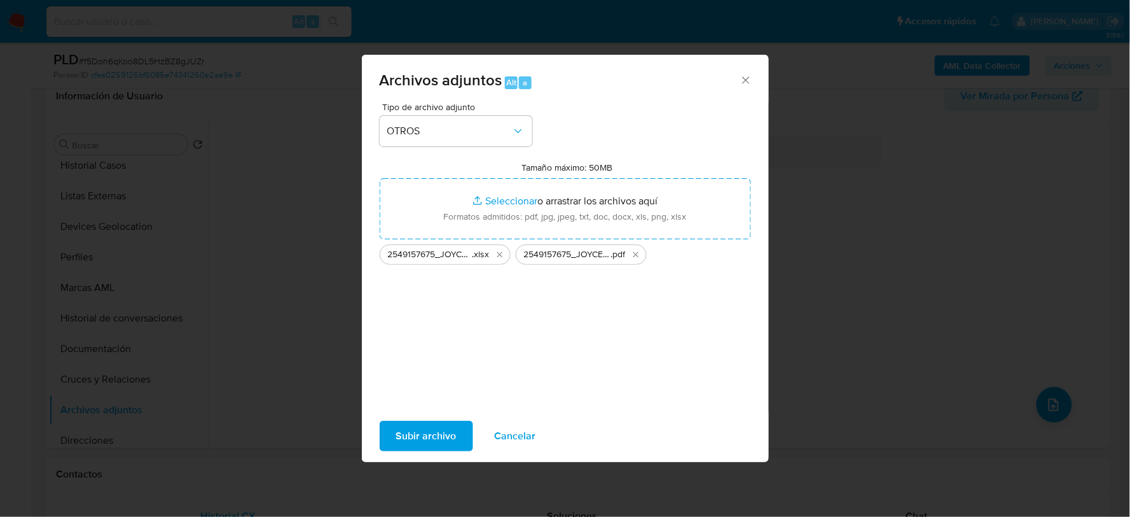
click at [427, 429] on span "Subir archivo" at bounding box center [426, 436] width 60 height 28
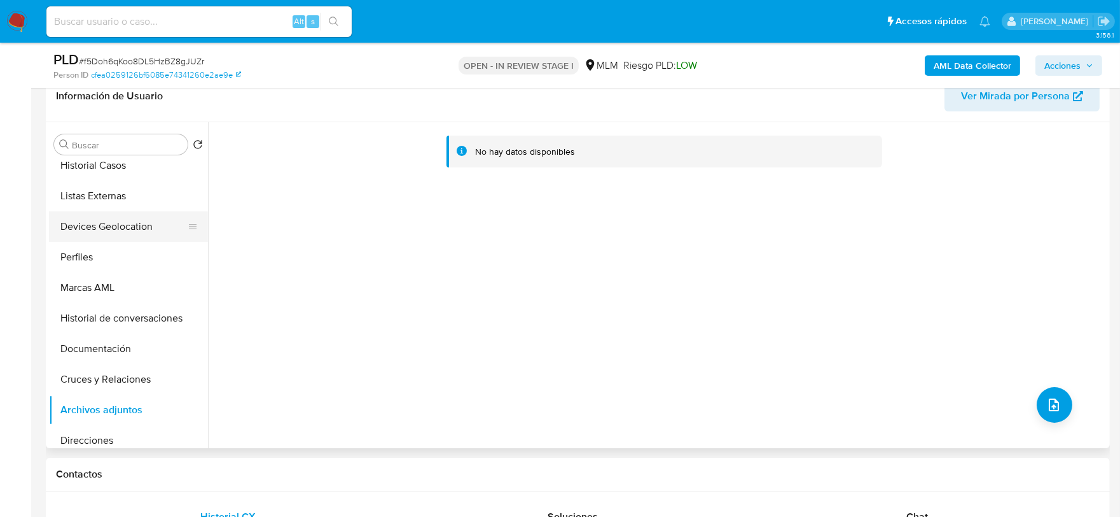
click at [123, 226] on button "Devices Geolocation" at bounding box center [123, 226] width 149 height 31
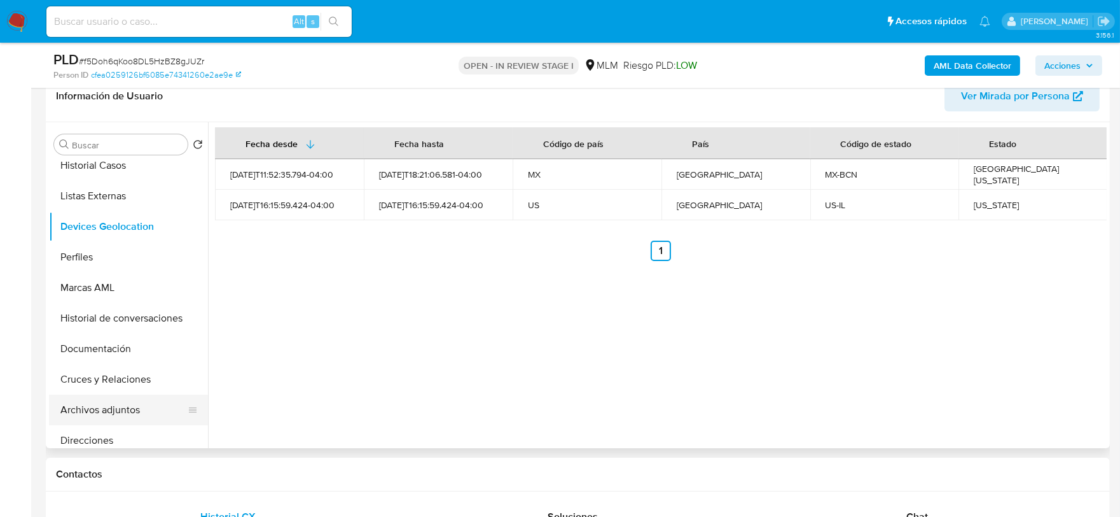
click at [125, 409] on button "Archivos adjuntos" at bounding box center [123, 409] width 149 height 31
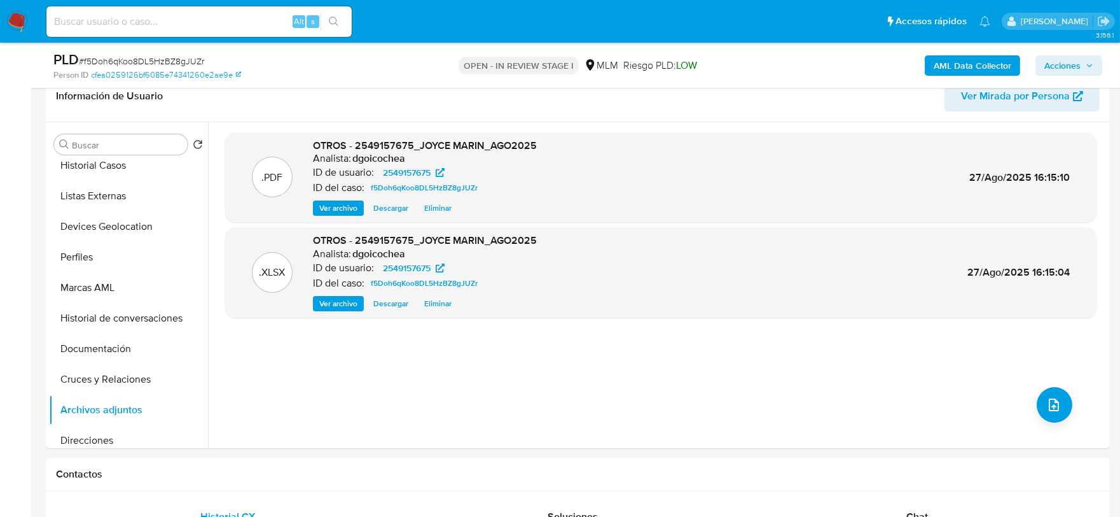
click at [1085, 62] on span "Acciones" at bounding box center [1069, 66] width 49 height 18
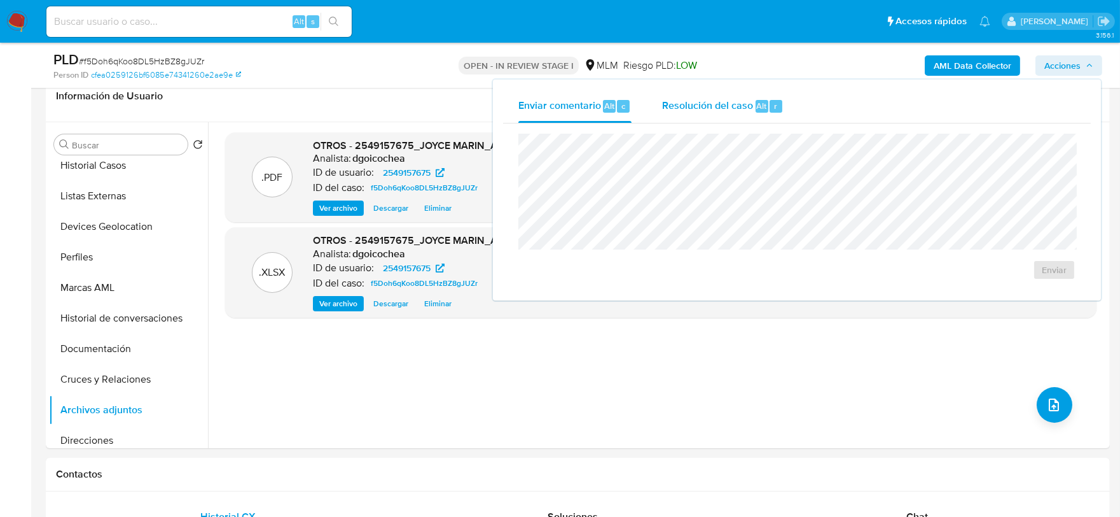
click at [696, 105] on span "Resolución del caso" at bounding box center [707, 105] width 91 height 15
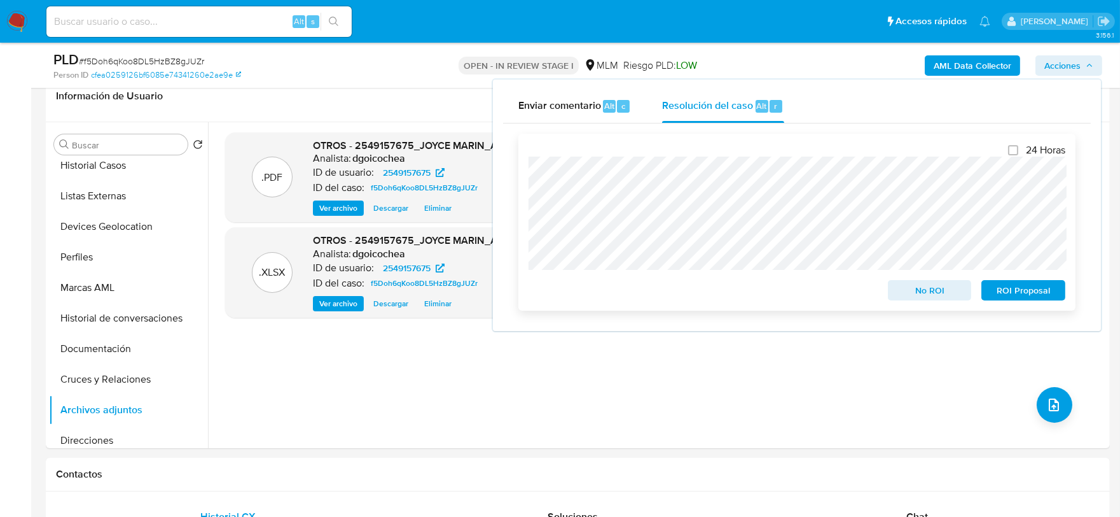
click at [942, 282] on span "No ROI" at bounding box center [930, 290] width 66 height 18
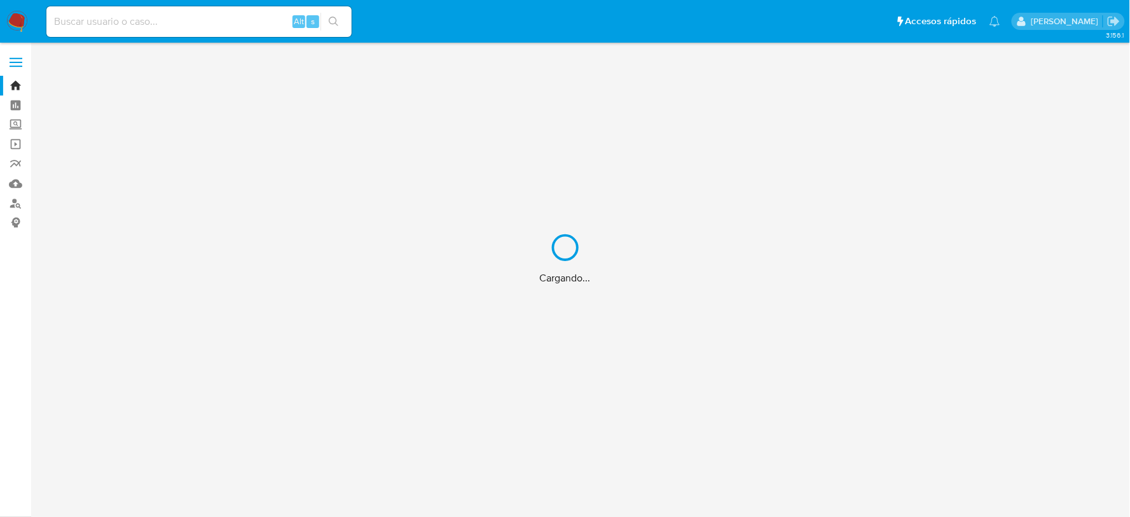
click at [94, 17] on div "Cargando..." at bounding box center [565, 258] width 1130 height 517
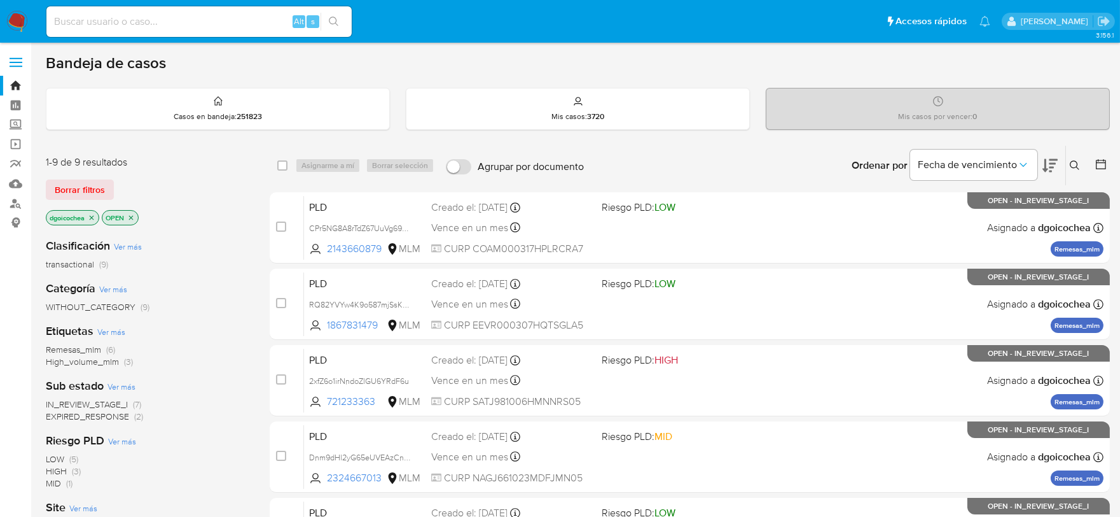
click at [74, 20] on input at bounding box center [198, 21] width 305 height 17
paste input "1743022898"
type input "1743022898"
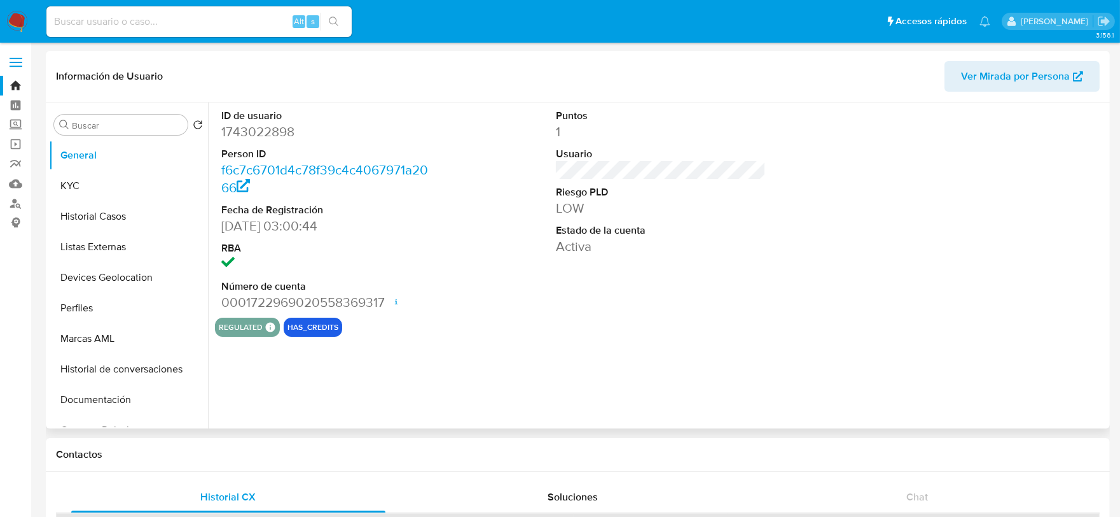
select select "10"
click at [122, 176] on button "KYC" at bounding box center [123, 185] width 149 height 31
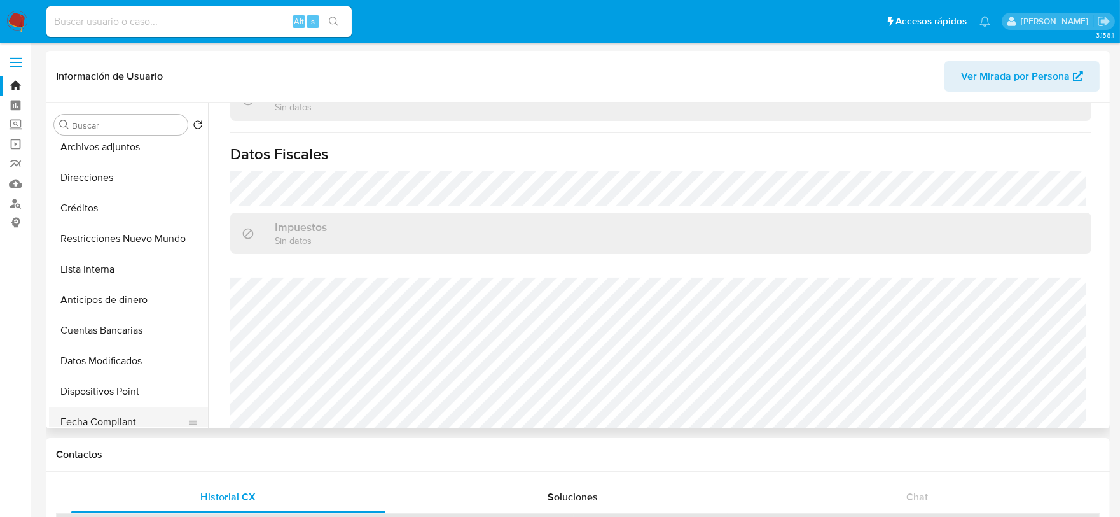
scroll to position [212, 0]
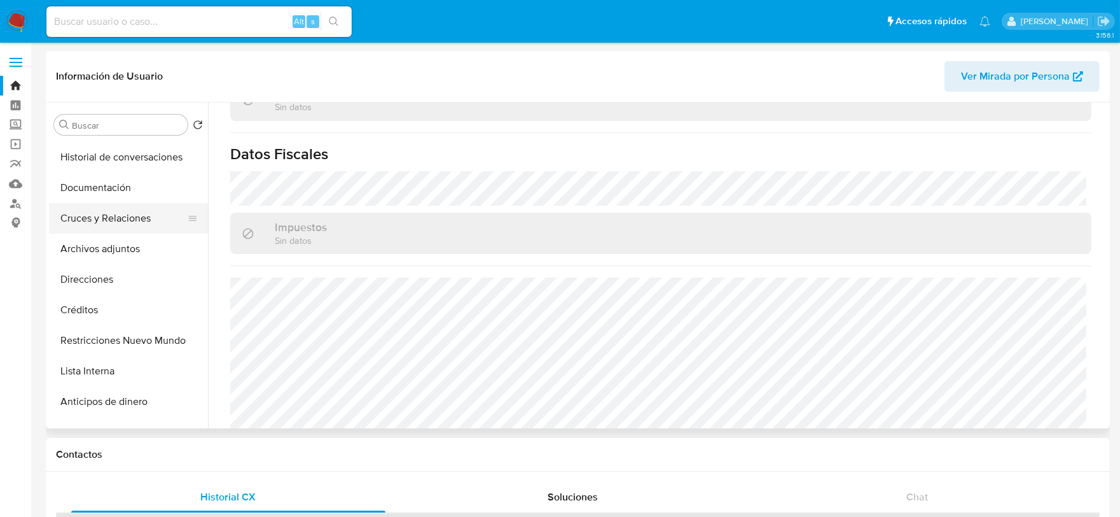
click at [143, 219] on button "Cruces y Relaciones" at bounding box center [123, 218] width 149 height 31
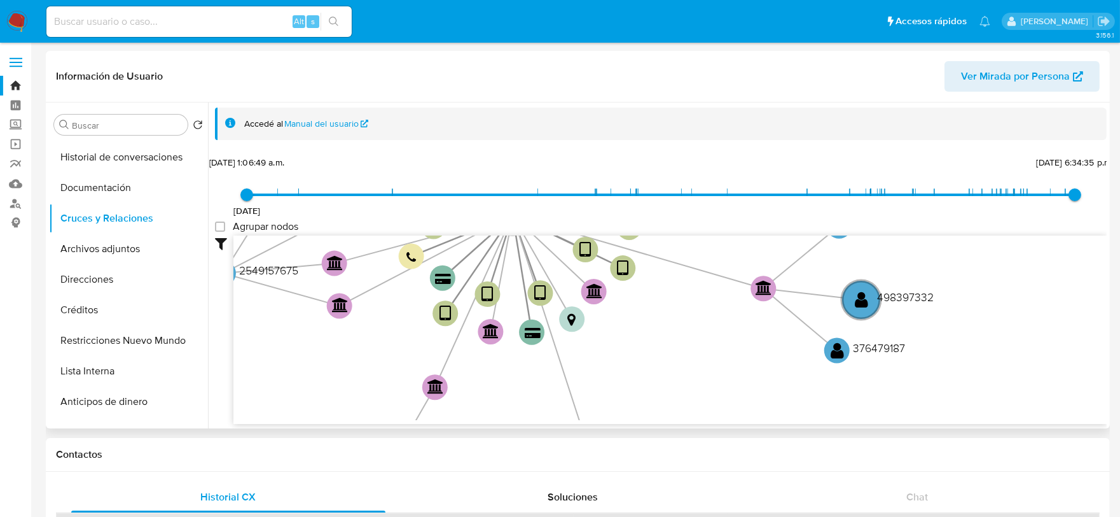
drag, startPoint x: 819, startPoint y: 384, endPoint x: 690, endPoint y: 314, distance: 146.6
click at [690, 314] on icon "device-680572fb46245359ae624558  device-6805703132392621b0b88740  device-662c…" at bounding box center [669, 327] width 873 height 184
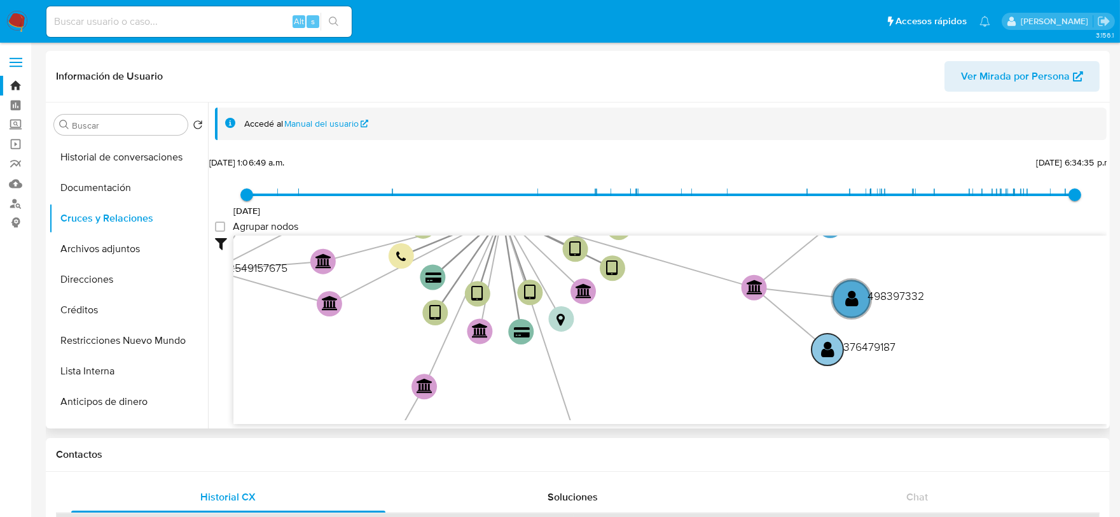
click at [831, 345] on text "" at bounding box center [827, 349] width 13 height 18
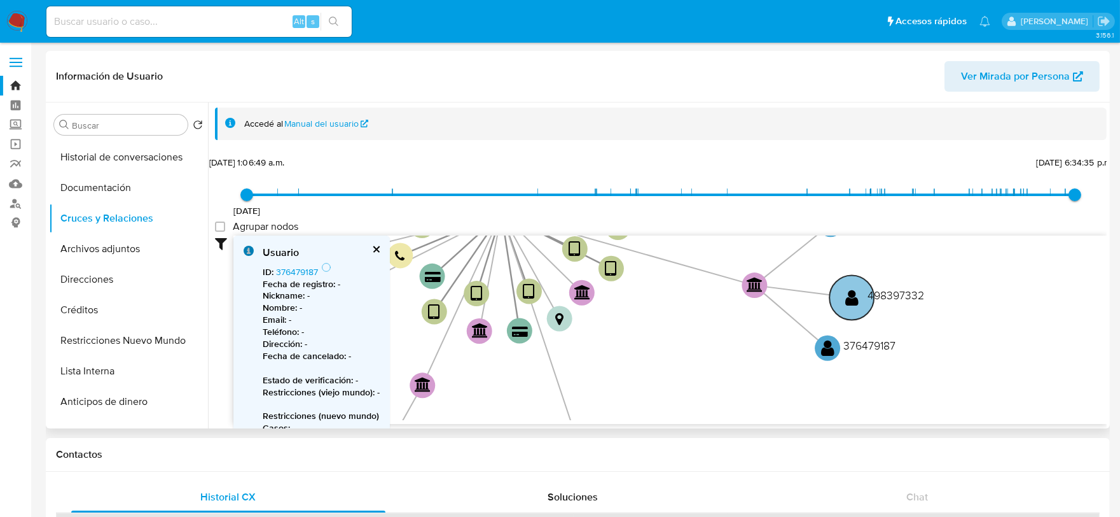
click at [851, 314] on circle at bounding box center [852, 297] width 45 height 45
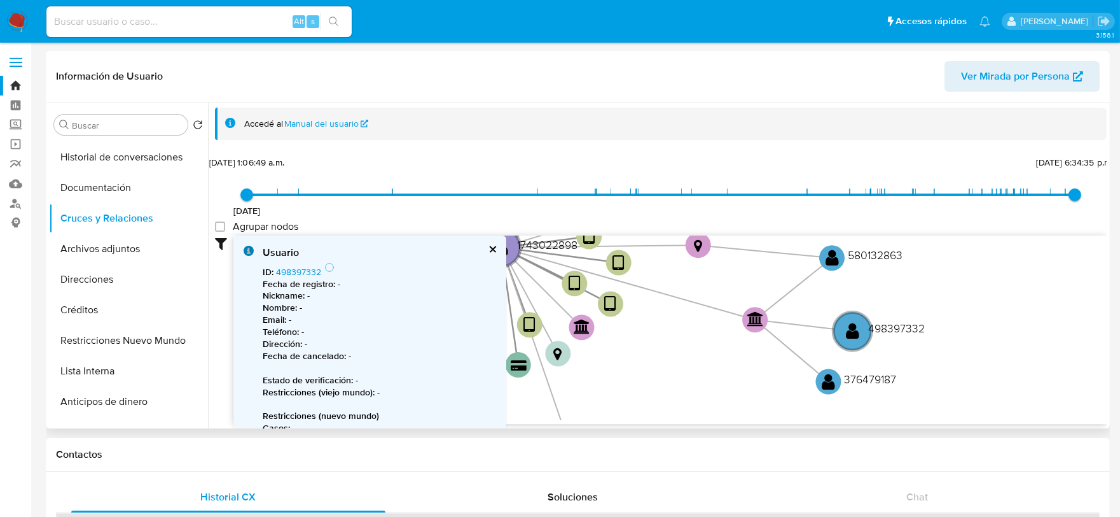
drag, startPoint x: 916, startPoint y: 269, endPoint x: 917, endPoint y: 304, distance: 35.0
click at [917, 304] on icon "device-680572fb46245359ae624558  device-6805703132392621b0b88740  device-662c…" at bounding box center [669, 327] width 873 height 184
click at [837, 257] on text "" at bounding box center [832, 257] width 13 height 18
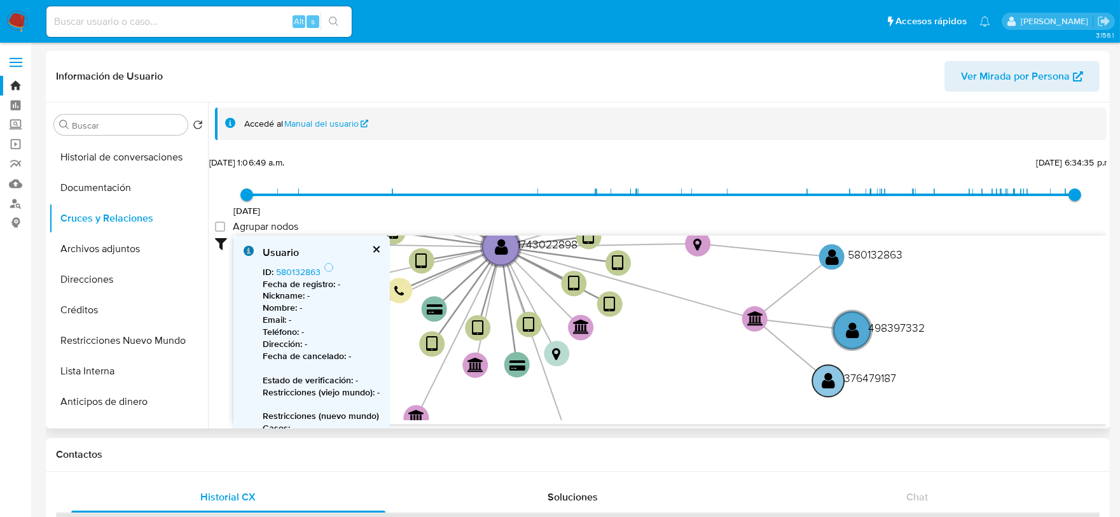
click at [831, 386] on text "" at bounding box center [828, 380] width 13 height 18
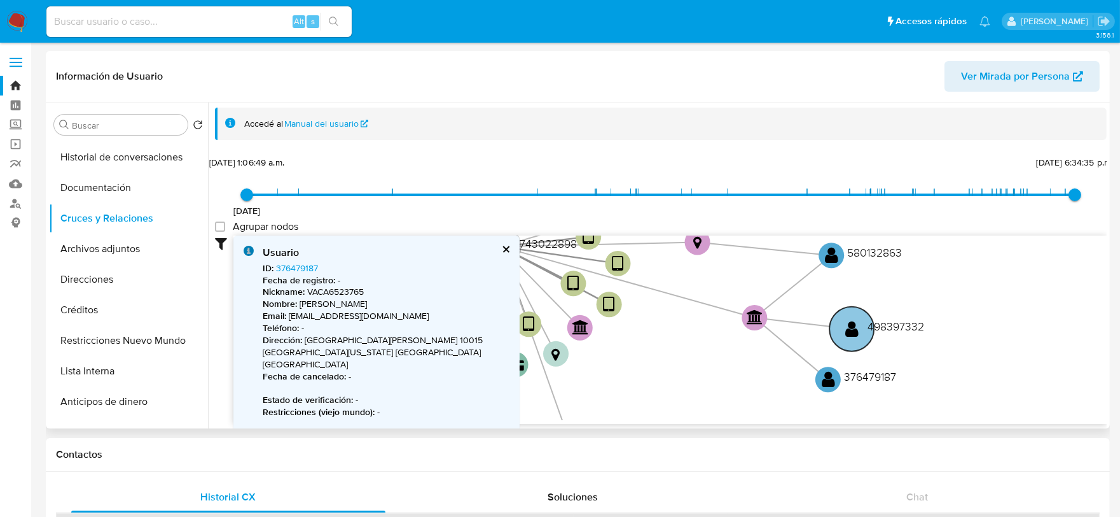
click at [851, 316] on circle at bounding box center [852, 329] width 45 height 45
click at [851, 316] on circle at bounding box center [852, 328] width 45 height 45
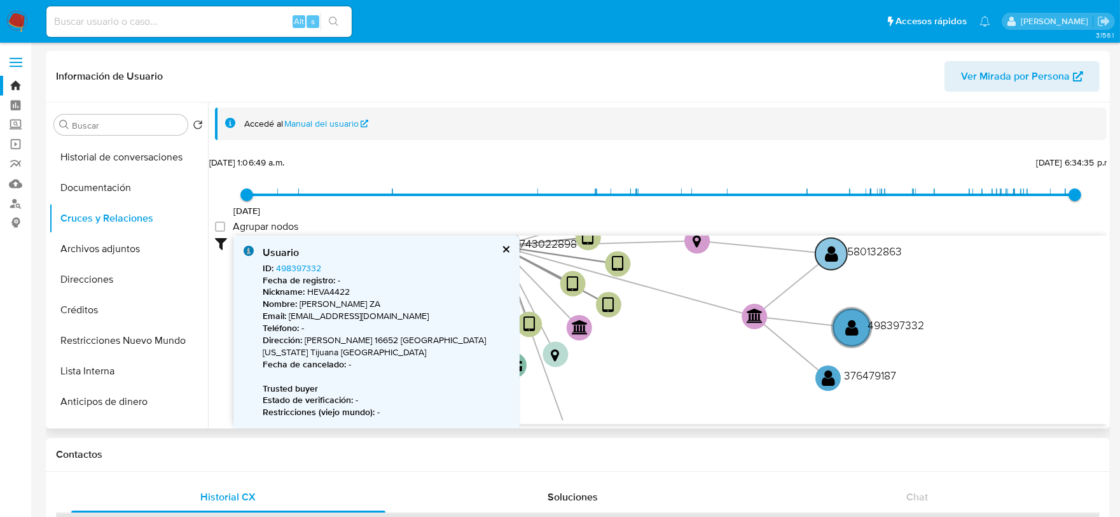
click at [830, 249] on text "" at bounding box center [831, 253] width 13 height 18
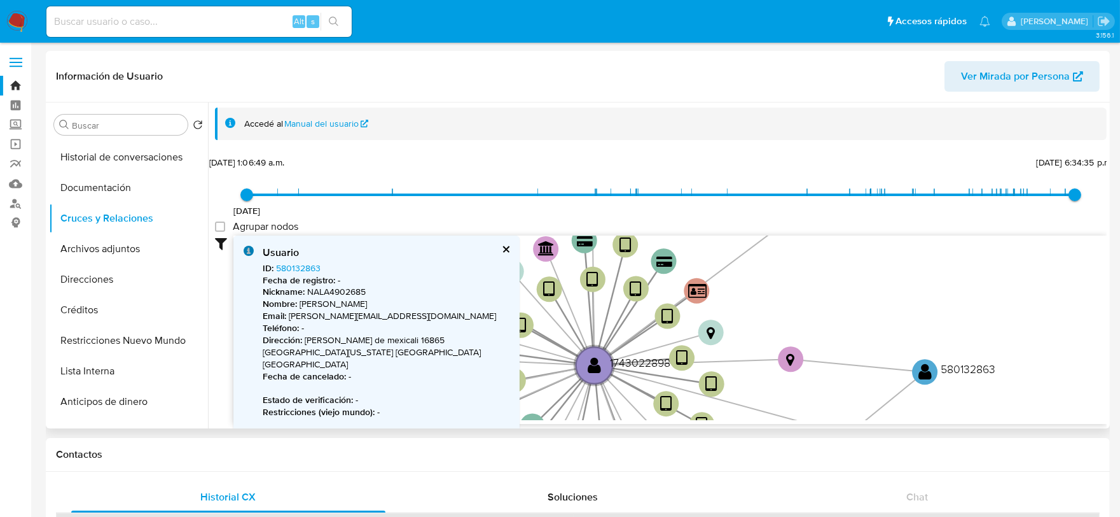
drag, startPoint x: 940, startPoint y: 271, endPoint x: 1066, endPoint y: 412, distance: 188.8
click at [1066, 412] on icon "device-680572fb46245359ae624558  device-6805703132392621b0b88740  device-662c…" at bounding box center [669, 327] width 873 height 184
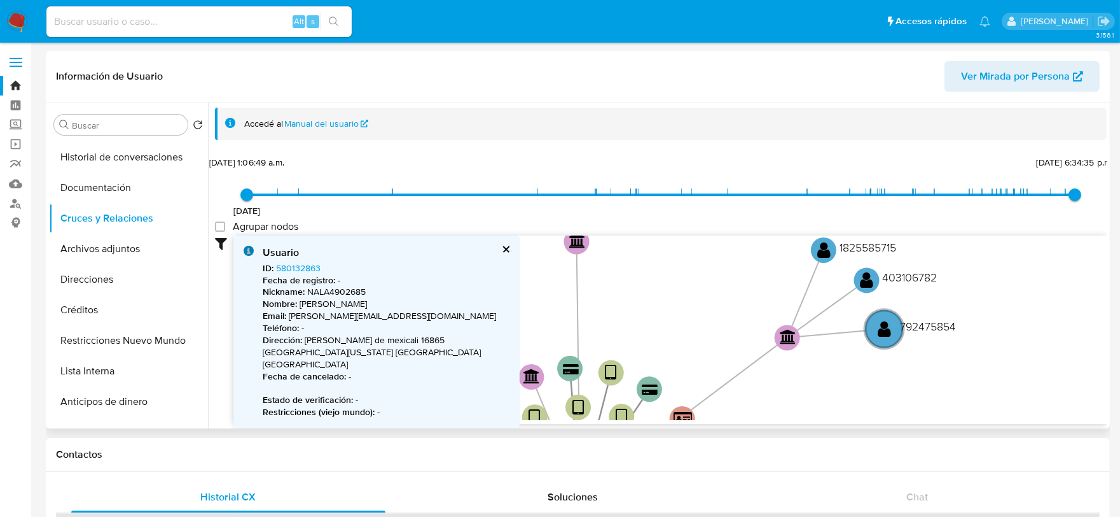
drag, startPoint x: 945, startPoint y: 309, endPoint x: 898, endPoint y: 417, distance: 118.5
click at [898, 417] on icon "device-680572fb46245359ae624558  device-6805703132392621b0b88740  device-662c…" at bounding box center [669, 327] width 873 height 184
click at [889, 333] on text "" at bounding box center [884, 330] width 13 height 18
drag, startPoint x: 873, startPoint y: 290, endPoint x: 862, endPoint y: 276, distance: 18.1
click at [873, 289] on circle at bounding box center [867, 282] width 32 height 32
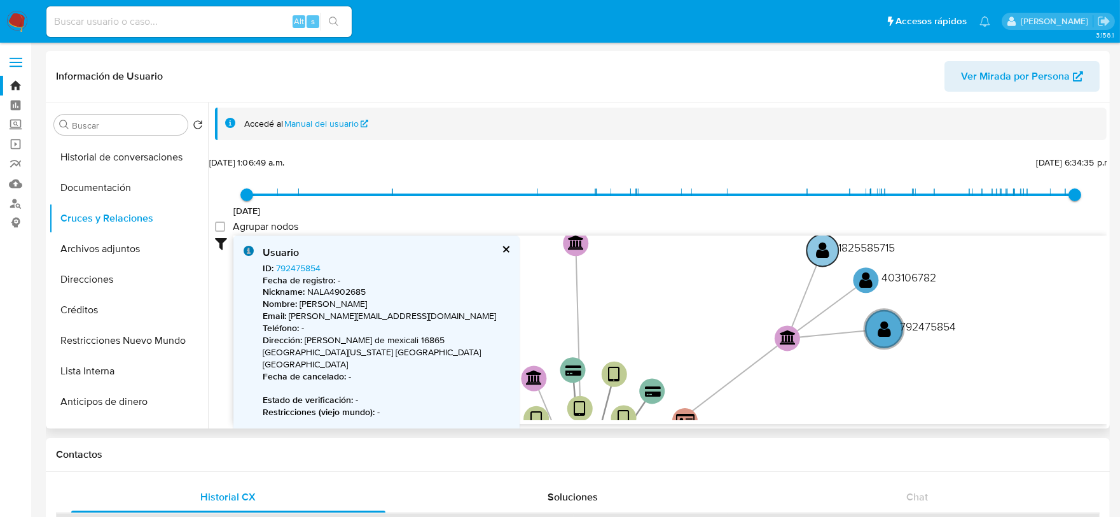
click at [819, 252] on text "" at bounding box center [822, 250] width 13 height 18
click at [894, 324] on circle at bounding box center [884, 328] width 45 height 45
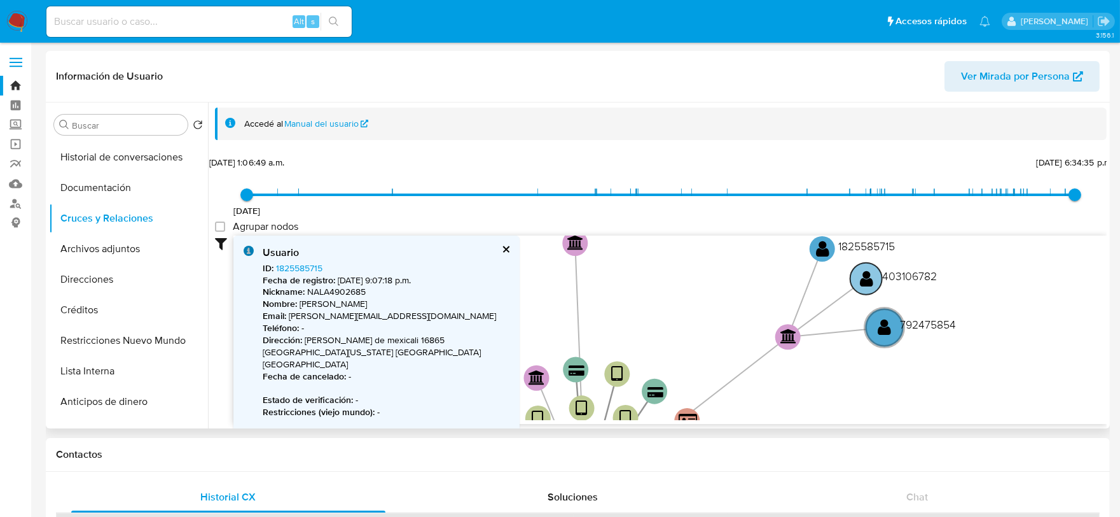
click at [862, 285] on text "" at bounding box center [866, 278] width 13 height 18
click at [819, 253] on text "" at bounding box center [822, 247] width 13 height 18
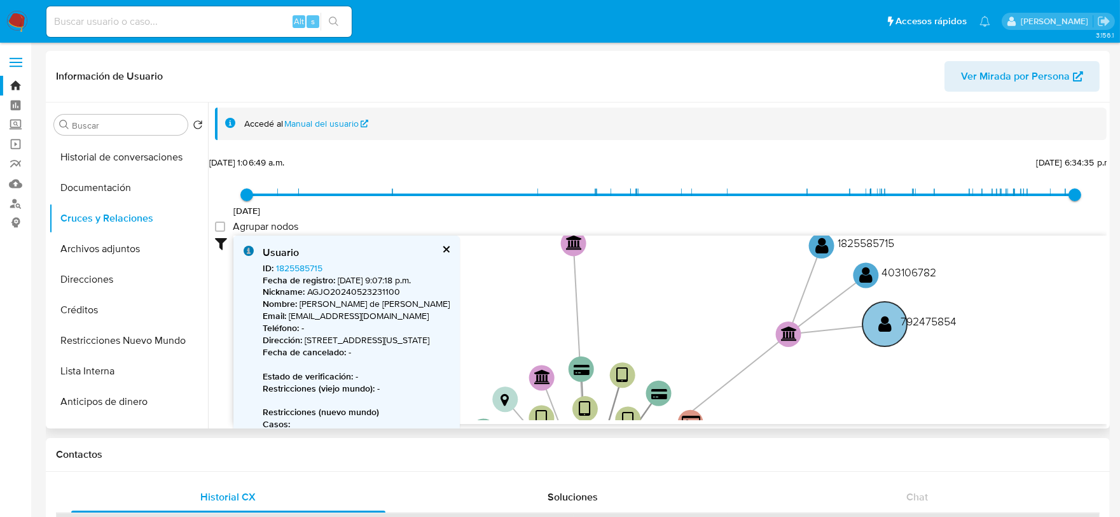
click at [882, 316] on text "" at bounding box center [885, 323] width 13 height 18
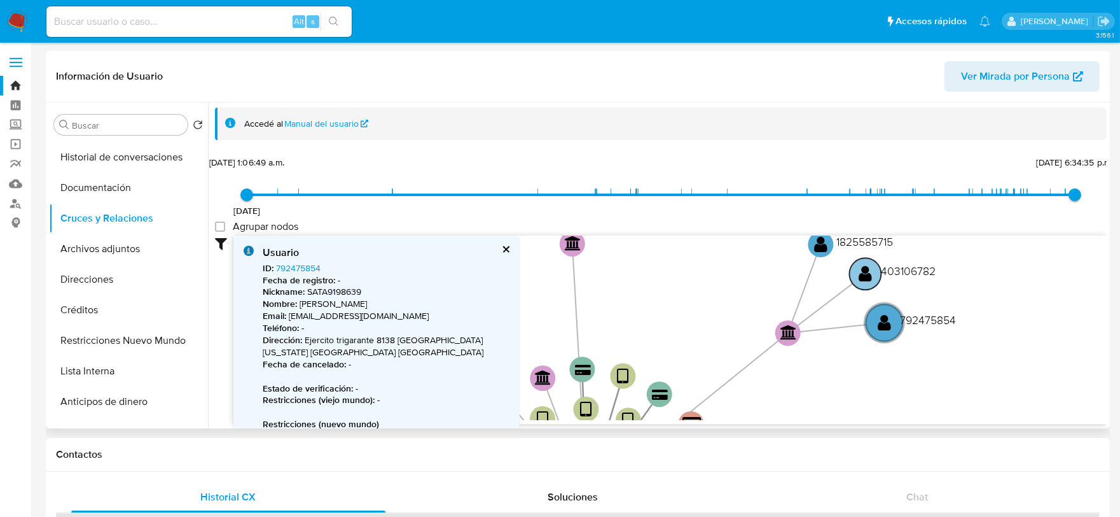
click at [865, 280] on text "" at bounding box center [865, 273] width 13 height 18
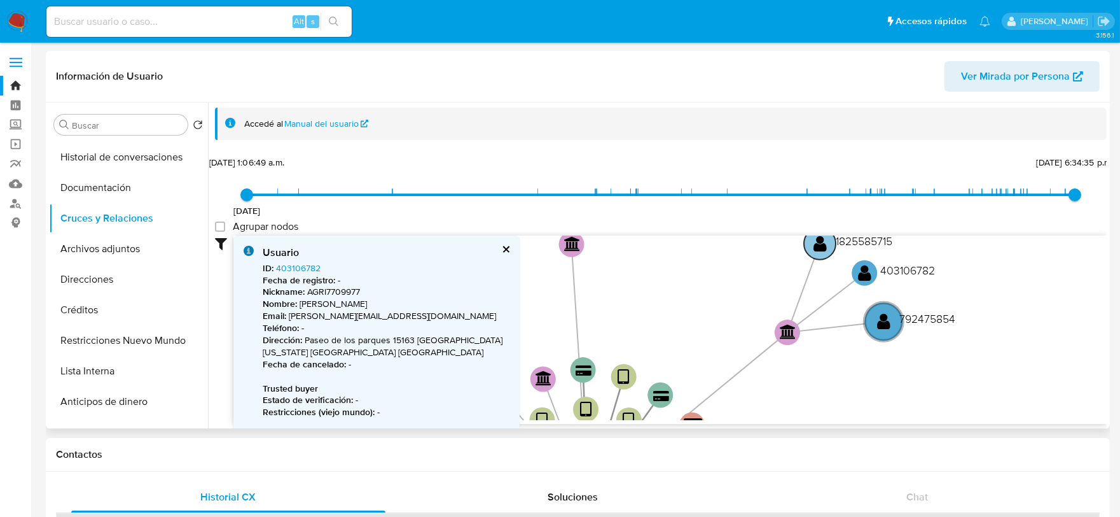
click at [824, 251] on text "" at bounding box center [820, 243] width 13 height 18
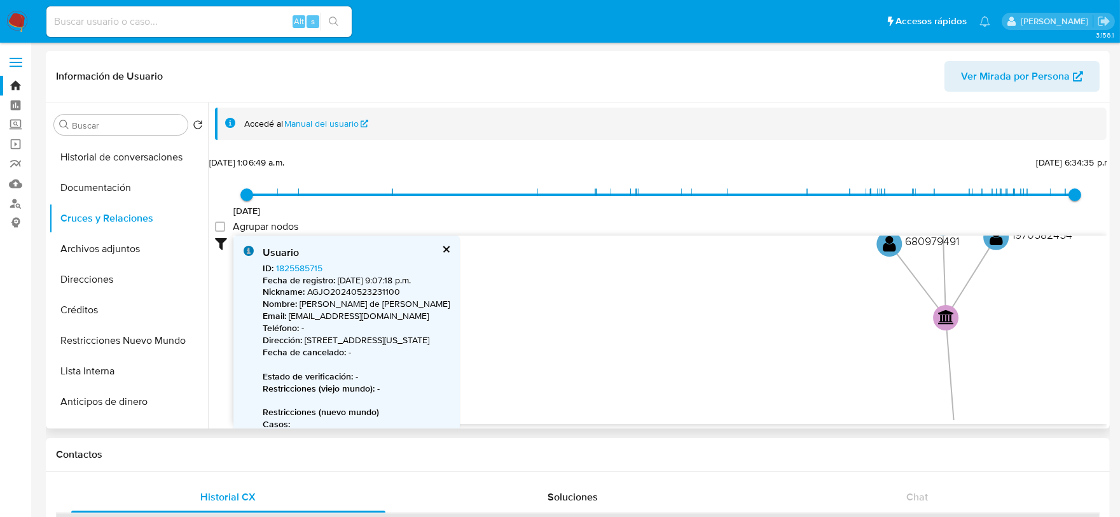
drag, startPoint x: 651, startPoint y: 329, endPoint x: 952, endPoint y: 355, distance: 302.0
click at [1019, 412] on icon "device-680572fb46245359ae624558  device-6805703132392621b0b88740  device-662c…" at bounding box center [669, 327] width 873 height 184
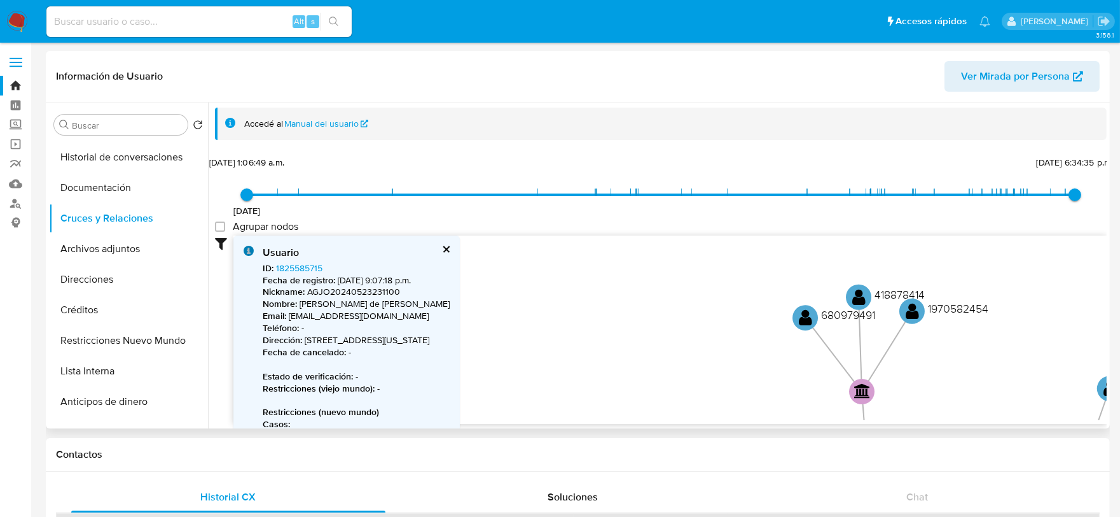
drag, startPoint x: 908, startPoint y: 320, endPoint x: 828, endPoint y: 389, distance: 105.6
click at [828, 389] on icon "device-680572fb46245359ae624558  device-6805703132392621b0b88740  device-662c…" at bounding box center [669, 327] width 873 height 184
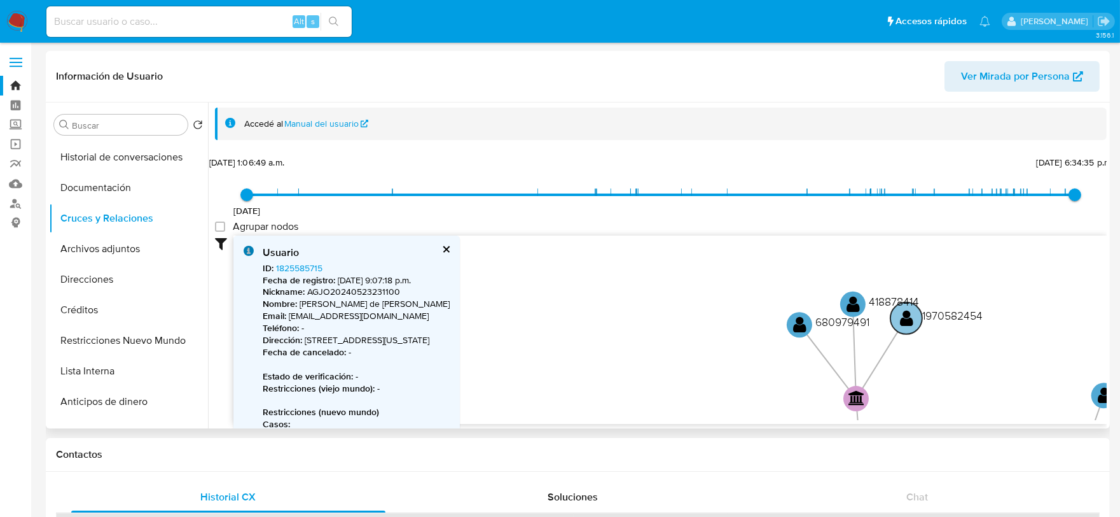
click at [904, 317] on text "" at bounding box center [906, 318] width 13 height 18
click at [857, 301] on g "user-418878414  418878414" at bounding box center [878, 304] width 82 height 32
click at [808, 323] on circle at bounding box center [798, 326] width 32 height 32
click at [906, 310] on text "" at bounding box center [902, 318] width 13 height 18
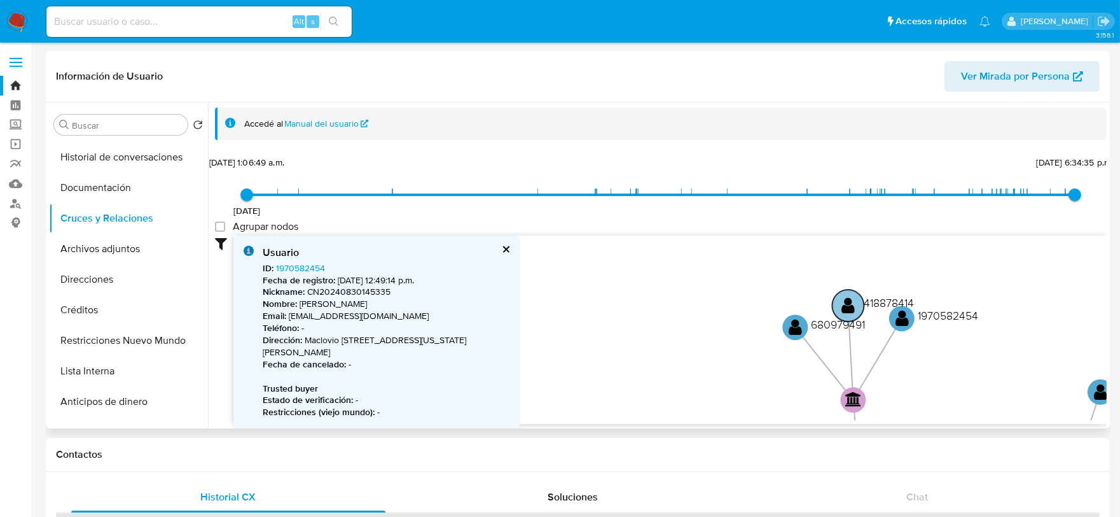
click at [848, 298] on text "" at bounding box center [848, 305] width 13 height 18
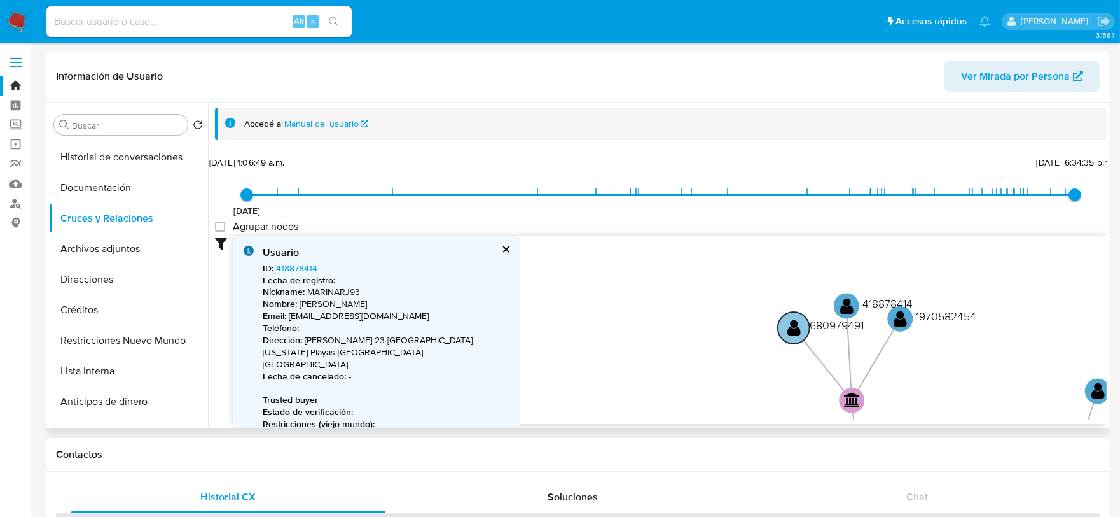
click at [786, 330] on circle at bounding box center [794, 328] width 32 height 32
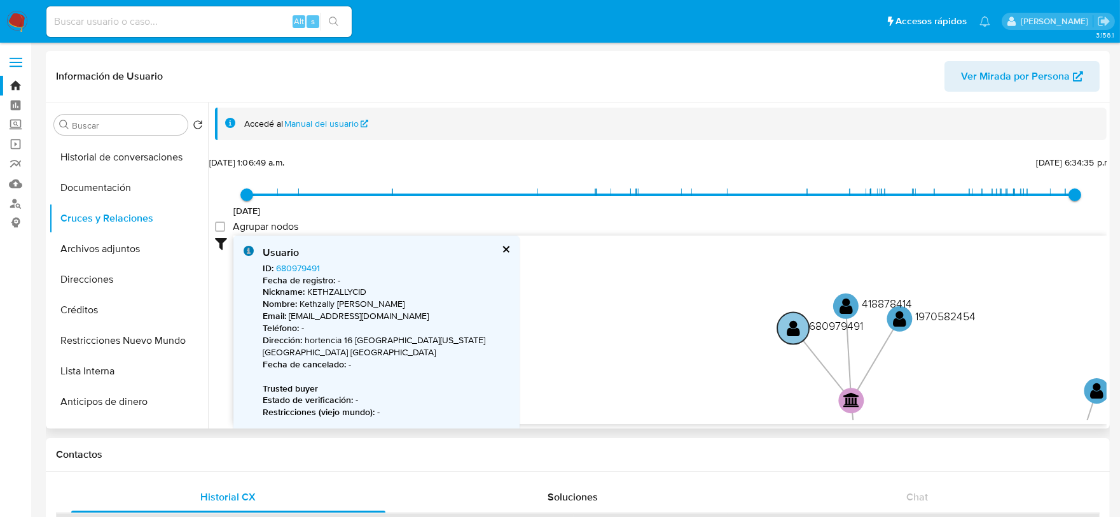
click at [784, 330] on circle at bounding box center [793, 328] width 32 height 32
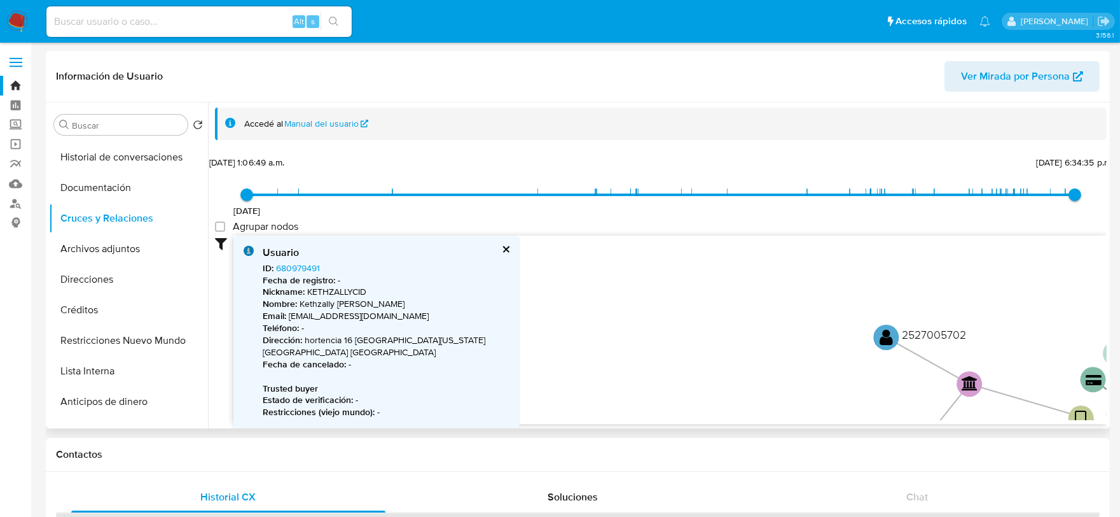
drag, startPoint x: 615, startPoint y: 384, endPoint x: 926, endPoint y: 183, distance: 370.2
click at [926, 183] on div "25/3/2024 25/3/2024, 1:06:49 a.m. 26/8/2025, 6:34:35 p.m. Agrupar nodos Filtros…" at bounding box center [661, 288] width 892 height 270
drag, startPoint x: 824, startPoint y: 296, endPoint x: 804, endPoint y: 226, distance: 72.3
click at [804, 226] on div "25/3/2024 25/3/2024, 1:06:49 a.m. 26/8/2025, 6:34:35 p.m. Agrupar nodos Filtros…" at bounding box center [661, 288] width 892 height 270
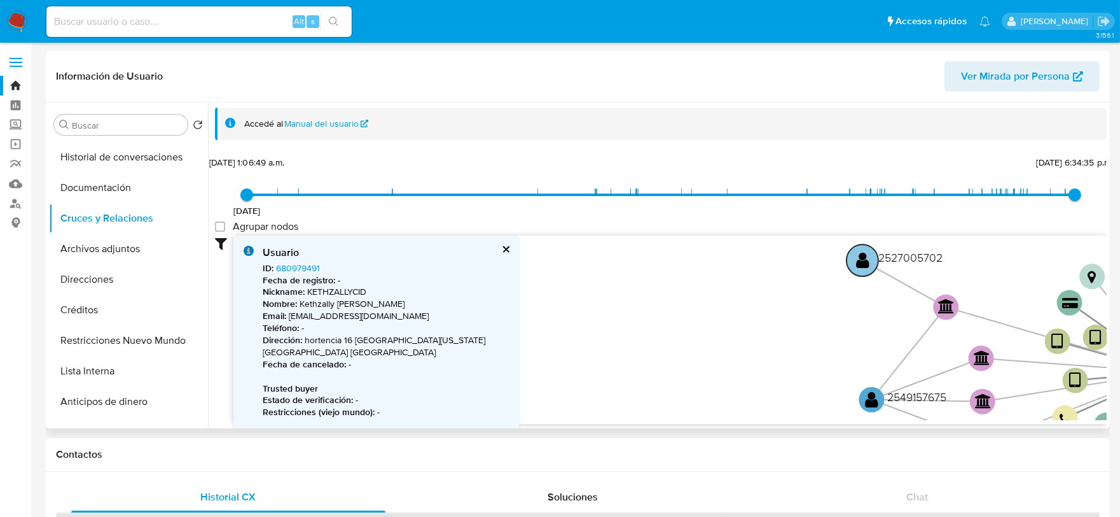
click at [861, 251] on text "" at bounding box center [862, 260] width 13 height 18
click at [878, 395] on text "" at bounding box center [871, 399] width 13 height 18
click at [863, 264] on text "" at bounding box center [862, 260] width 13 height 18
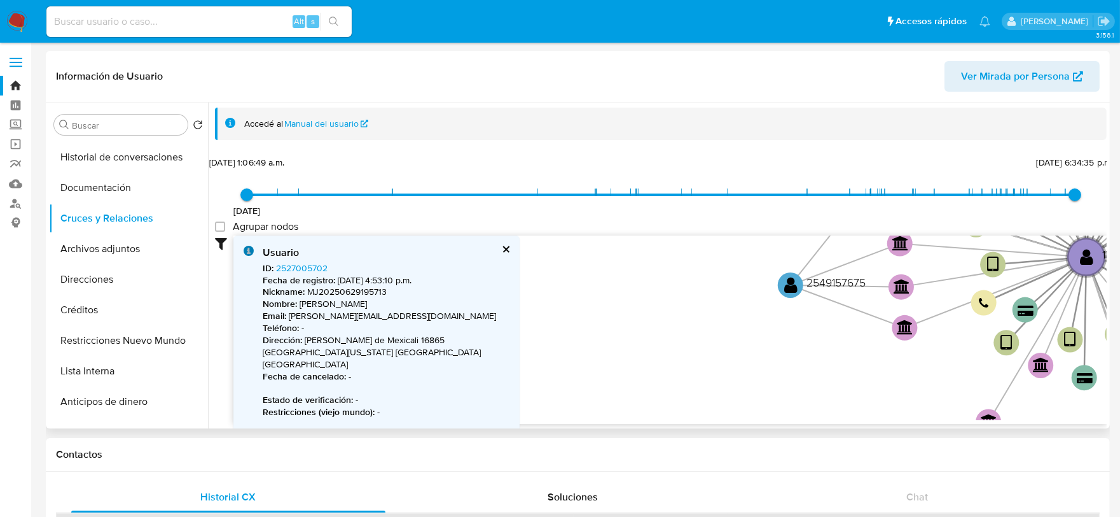
drag, startPoint x: 765, startPoint y: 344, endPoint x: 694, endPoint y: 239, distance: 127.0
click at [694, 239] on icon "device-680572fb46245359ae624558  device-6805703132392621b0b88740  device-662c…" at bounding box center [669, 327] width 873 height 184
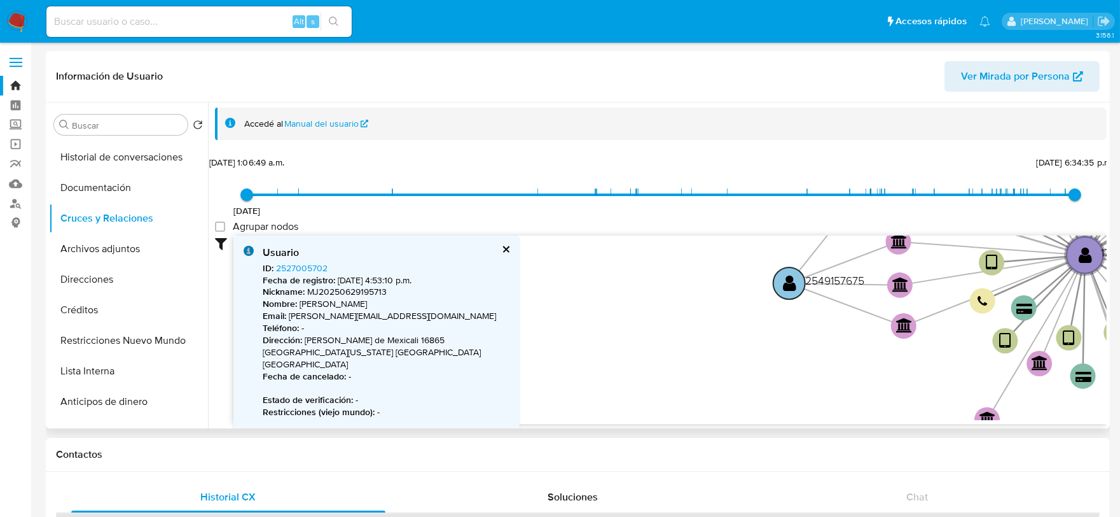
click at [786, 281] on text "" at bounding box center [789, 283] width 13 height 18
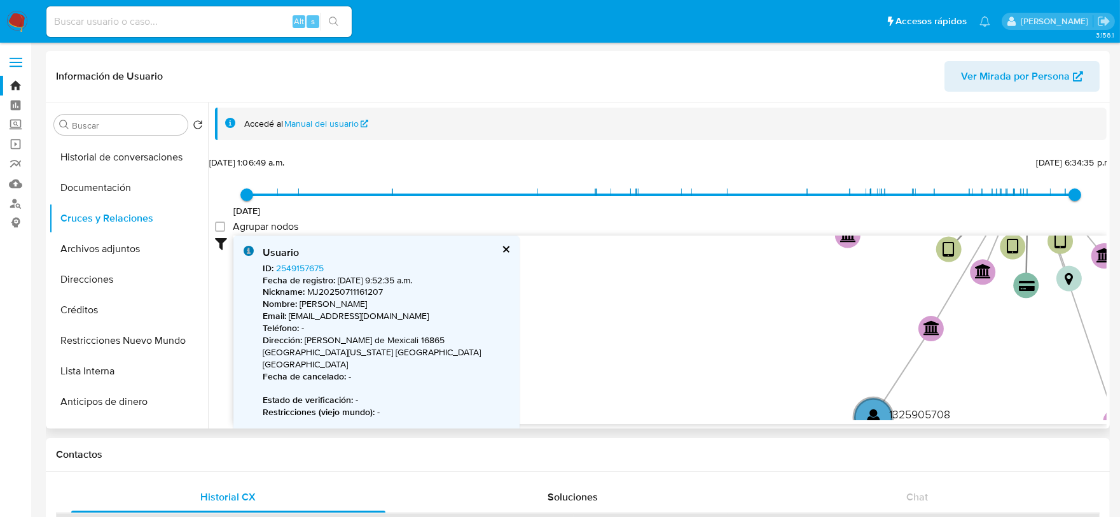
drag, startPoint x: 773, startPoint y: 346, endPoint x: 722, endPoint y: 258, distance: 102.0
click at [722, 258] on icon "device-680572fb46245359ae624558  device-6805703132392621b0b88740  device-662c…" at bounding box center [669, 327] width 873 height 184
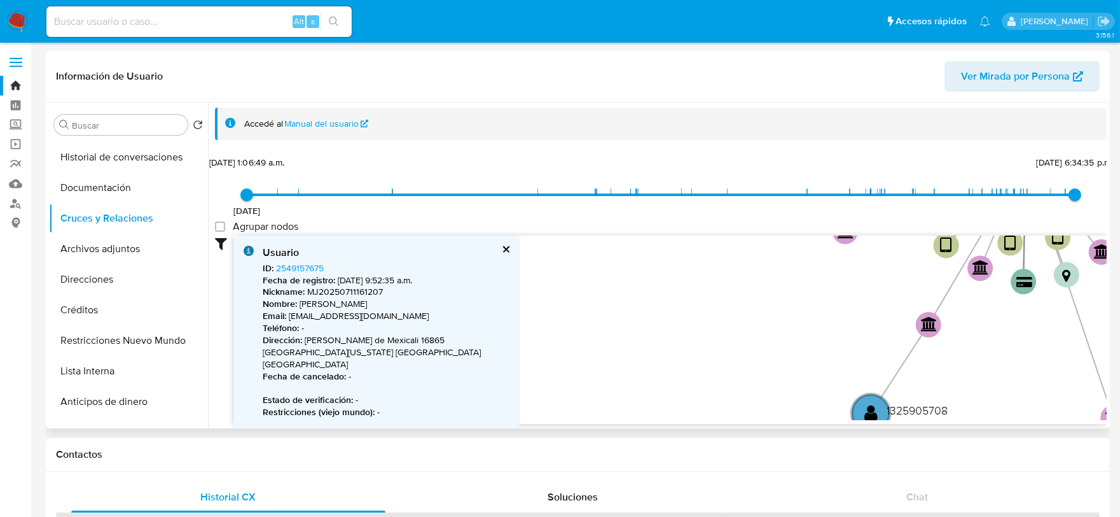
drag, startPoint x: 812, startPoint y: 367, endPoint x: 742, endPoint y: 266, distance: 123.0
click at [742, 266] on icon "device-680572fb46245359ae624558  device-6805703132392621b0b88740  device-662c…" at bounding box center [669, 327] width 873 height 184
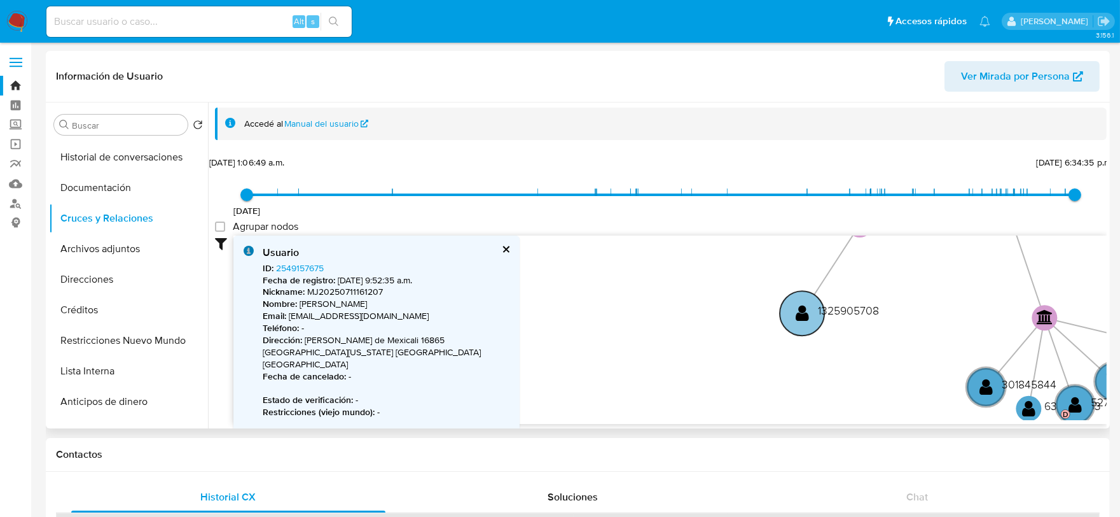
click at [799, 307] on text "" at bounding box center [802, 312] width 13 height 18
click at [805, 314] on text "" at bounding box center [802, 312] width 13 height 18
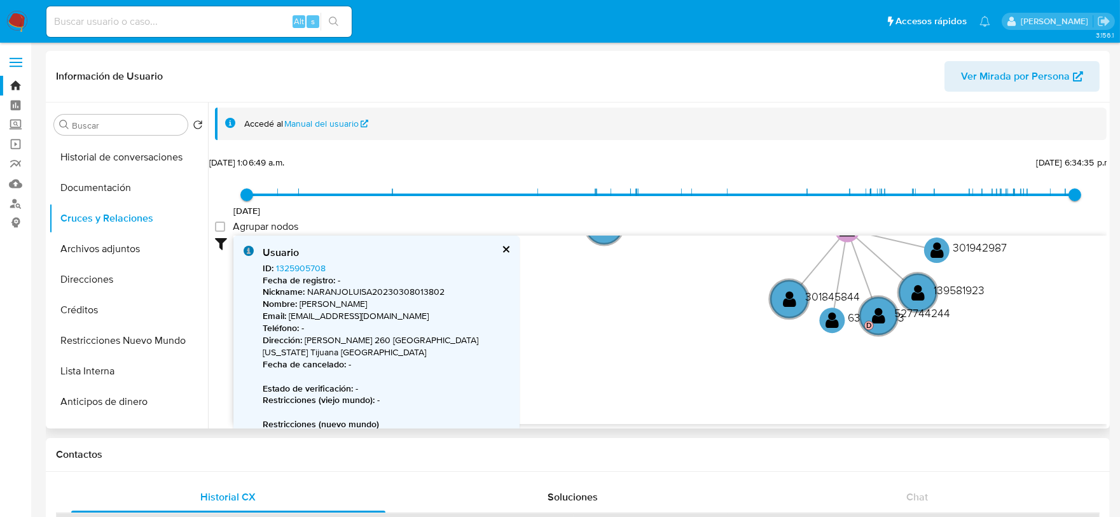
drag, startPoint x: 880, startPoint y: 361, endPoint x: 703, endPoint y: 289, distance: 191.2
click at [683, 274] on icon "device-680572fb46245359ae624558  device-6805703132392621b0b88740  device-662c…" at bounding box center [669, 327] width 873 height 184
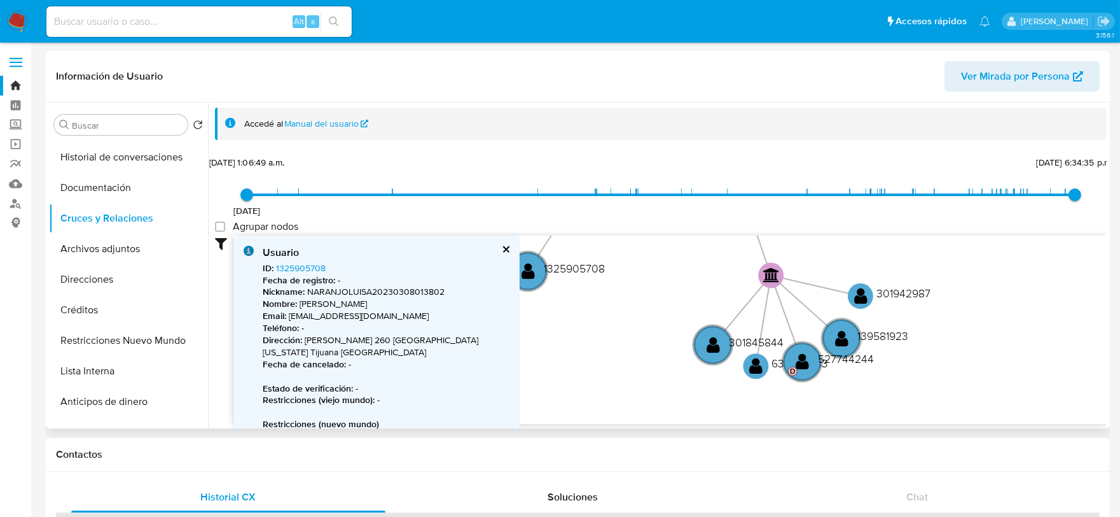
drag, startPoint x: 892, startPoint y: 347, endPoint x: 819, endPoint y: 396, distance: 88.0
click at [819, 396] on icon "device-680572fb46245359ae624558  device-6805703132392621b0b88740  device-662c…" at bounding box center [669, 327] width 873 height 184
click at [714, 347] on text "" at bounding box center [711, 344] width 13 height 18
drag, startPoint x: 753, startPoint y: 366, endPoint x: 761, endPoint y: 366, distance: 8.3
click at [754, 366] on text "" at bounding box center [754, 365] width 13 height 18
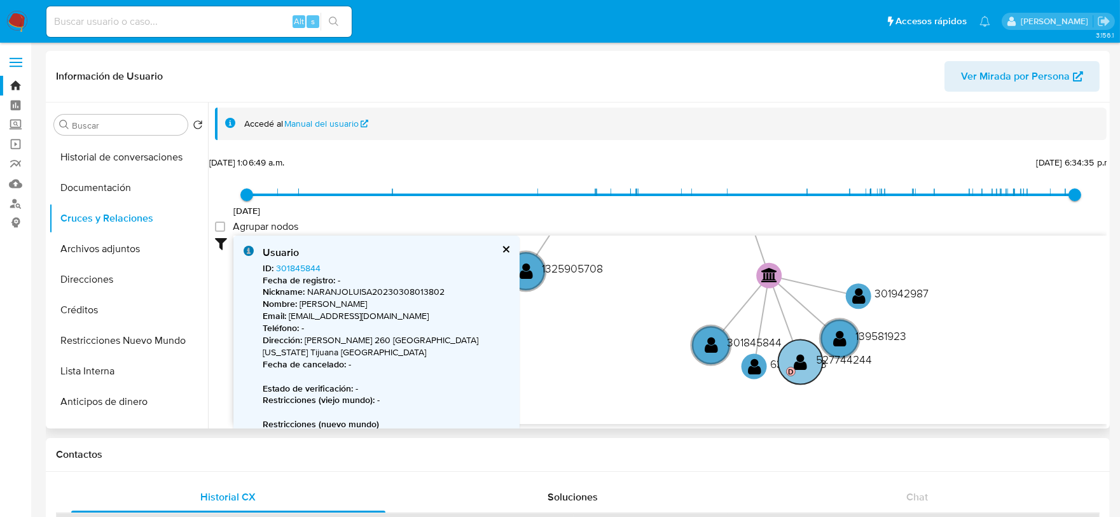
click at [810, 358] on circle at bounding box center [800, 362] width 45 height 45
click at [838, 338] on text "" at bounding box center [839, 338] width 13 height 18
click at [857, 300] on text "" at bounding box center [858, 295] width 13 height 18
click at [724, 340] on circle at bounding box center [711, 345] width 45 height 45
click at [715, 345] on text "" at bounding box center [710, 345] width 13 height 18
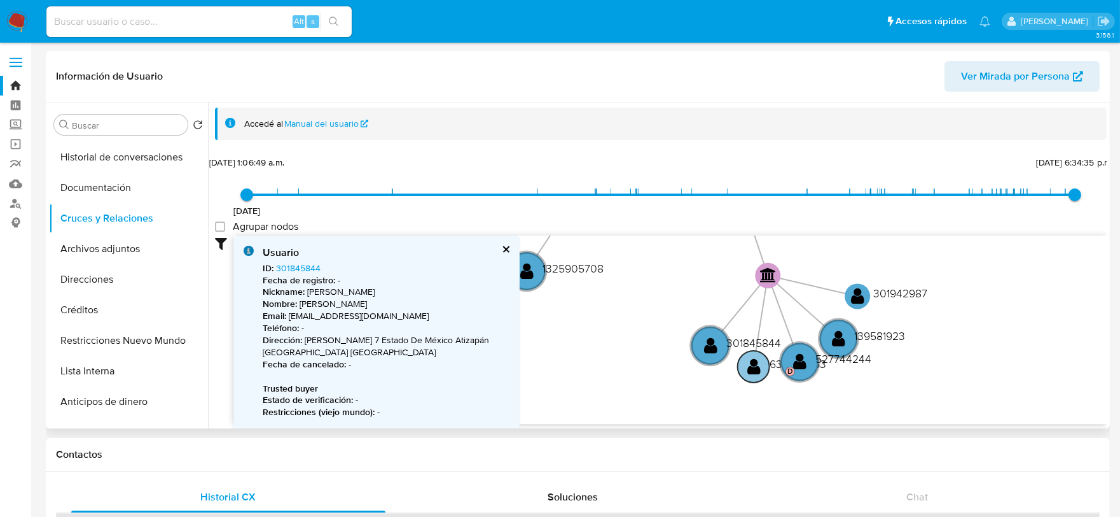
click at [748, 366] on text "" at bounding box center [754, 366] width 13 height 18
click at [748, 366] on text "" at bounding box center [753, 366] width 13 height 18
click at [795, 376] on circle at bounding box center [799, 362] width 45 height 45
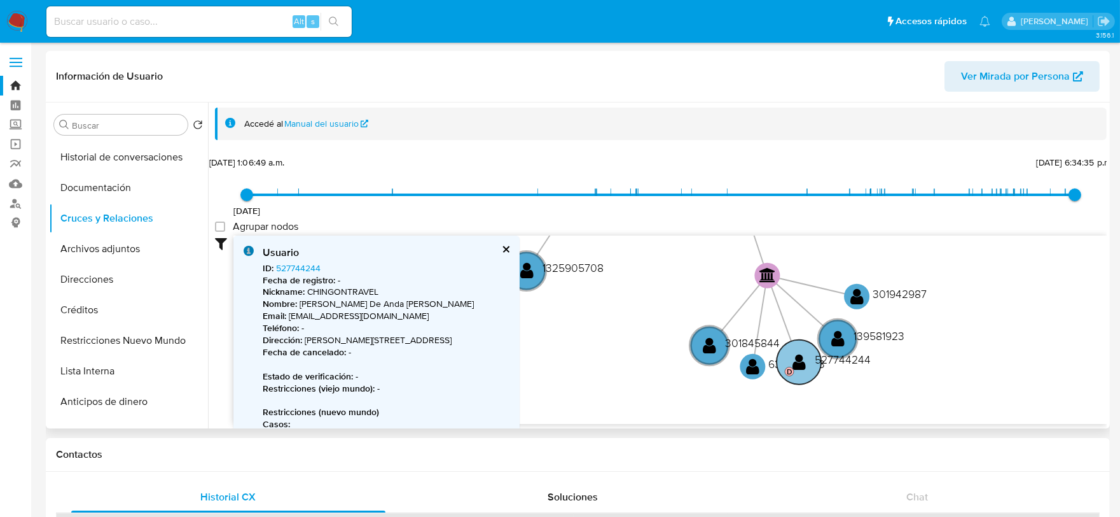
click at [798, 365] on text "" at bounding box center [799, 361] width 13 height 18
click at [830, 340] on circle at bounding box center [838, 338] width 45 height 45
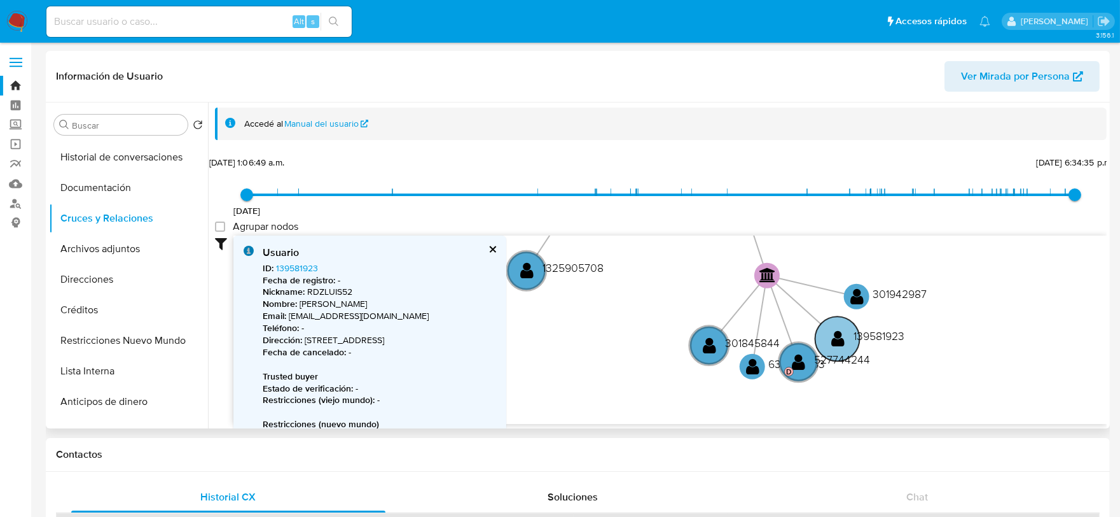
click at [830, 340] on circle at bounding box center [838, 338] width 45 height 45
type input "1623079134000"
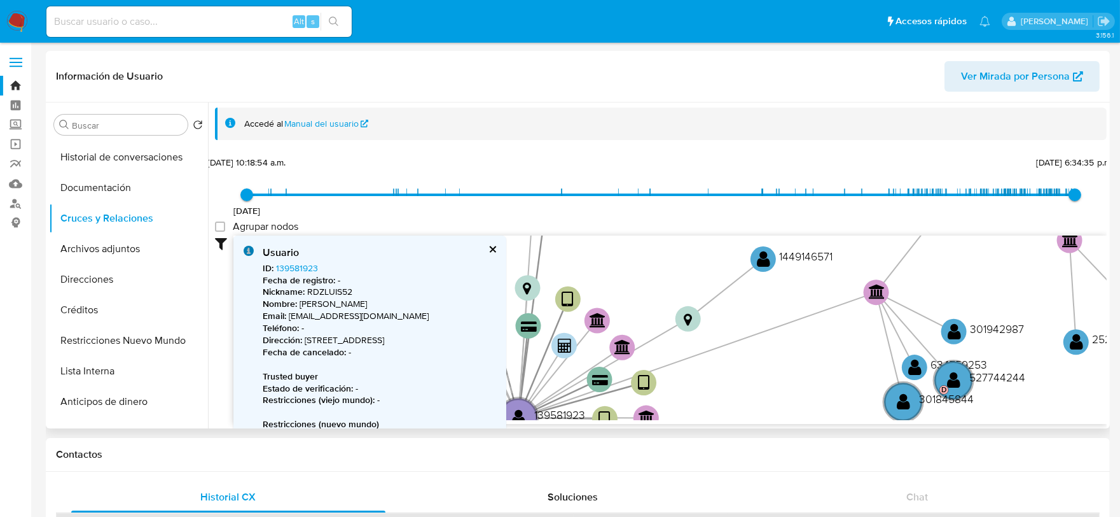
drag, startPoint x: 978, startPoint y: 307, endPoint x: 869, endPoint y: 408, distance: 149.0
click at [869, 408] on icon "device-680572fb46245359ae624558  device-6805703132392621b0b88740  device-662c…" at bounding box center [669, 327] width 873 height 184
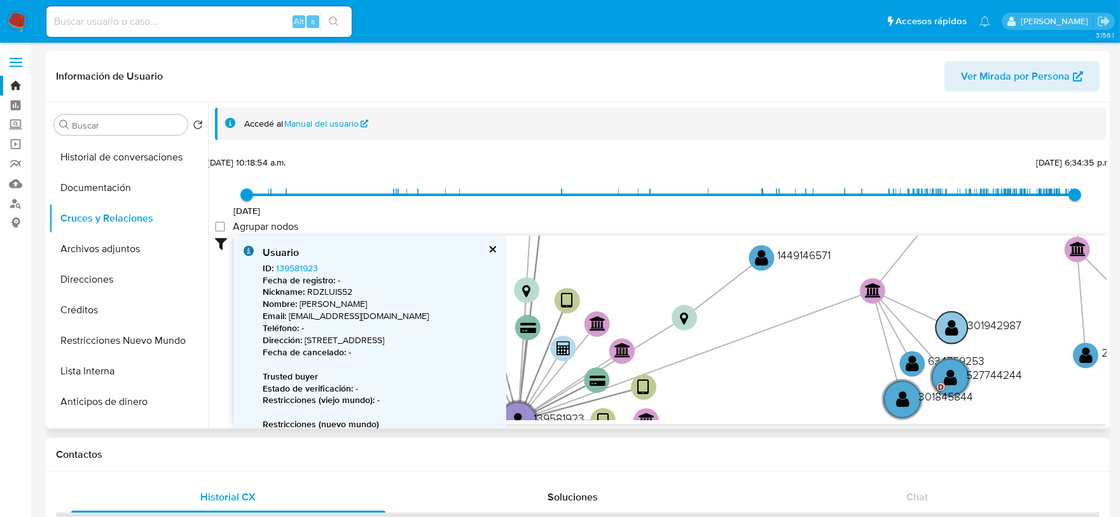
click at [955, 320] on text "" at bounding box center [951, 327] width 13 height 18
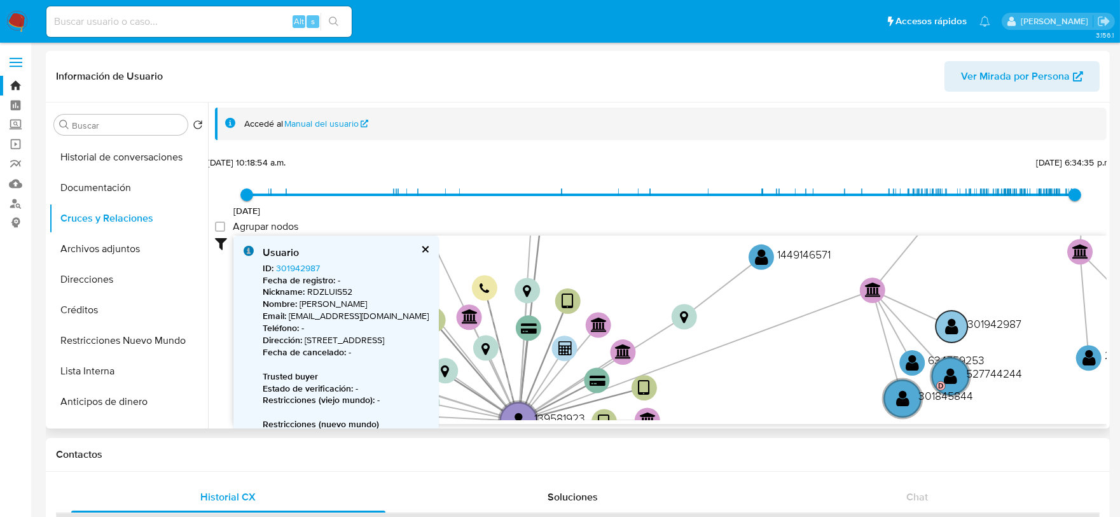
click at [955, 320] on text "" at bounding box center [951, 326] width 13 height 18
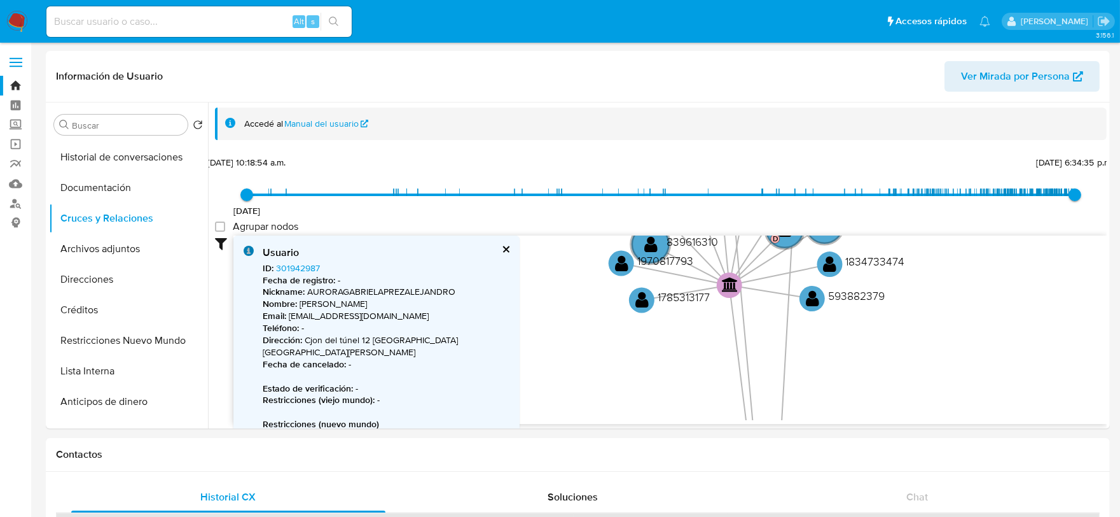
click at [13, 20] on img at bounding box center [17, 22] width 22 height 22
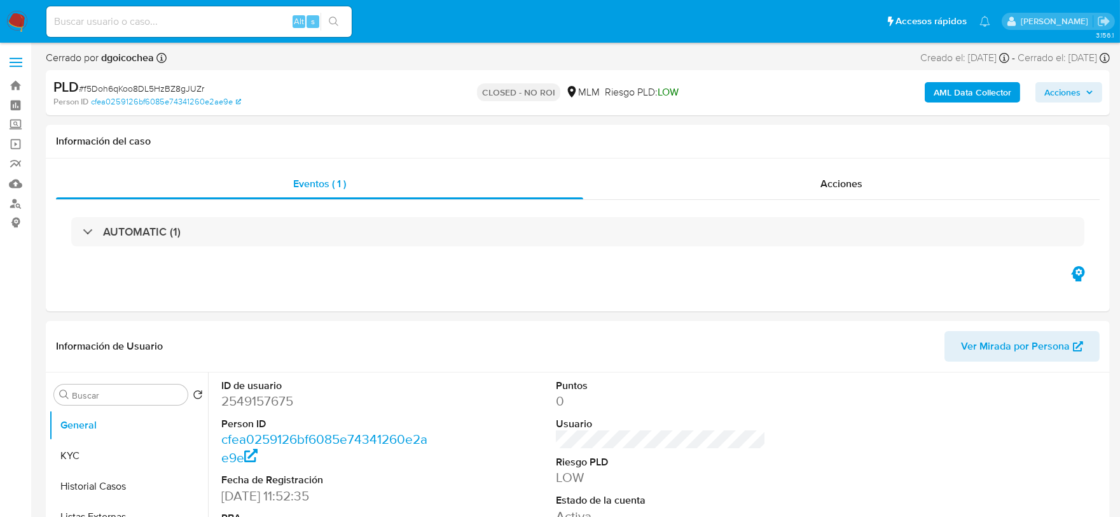
select select "10"
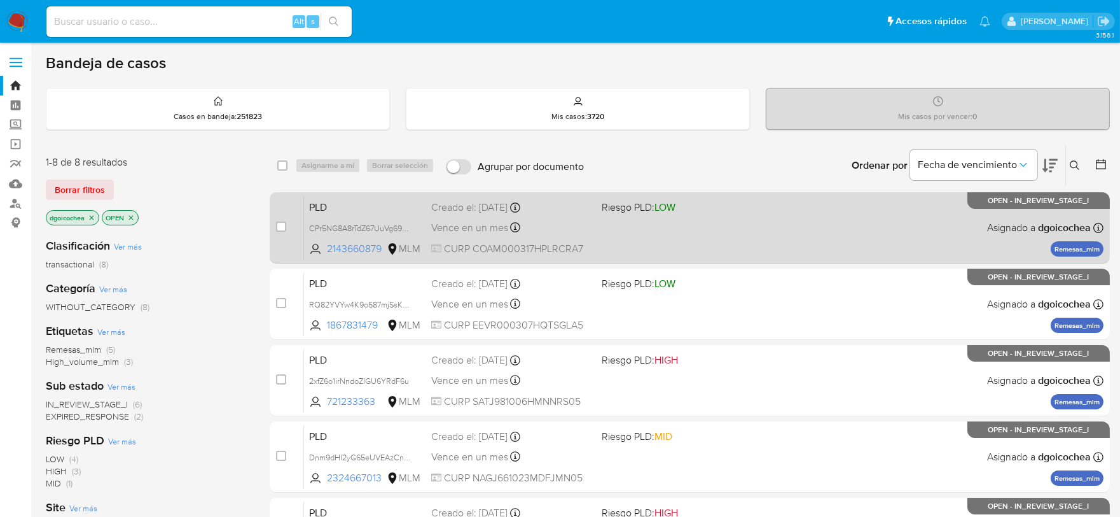
click at [321, 206] on span "PLD" at bounding box center [365, 206] width 112 height 17
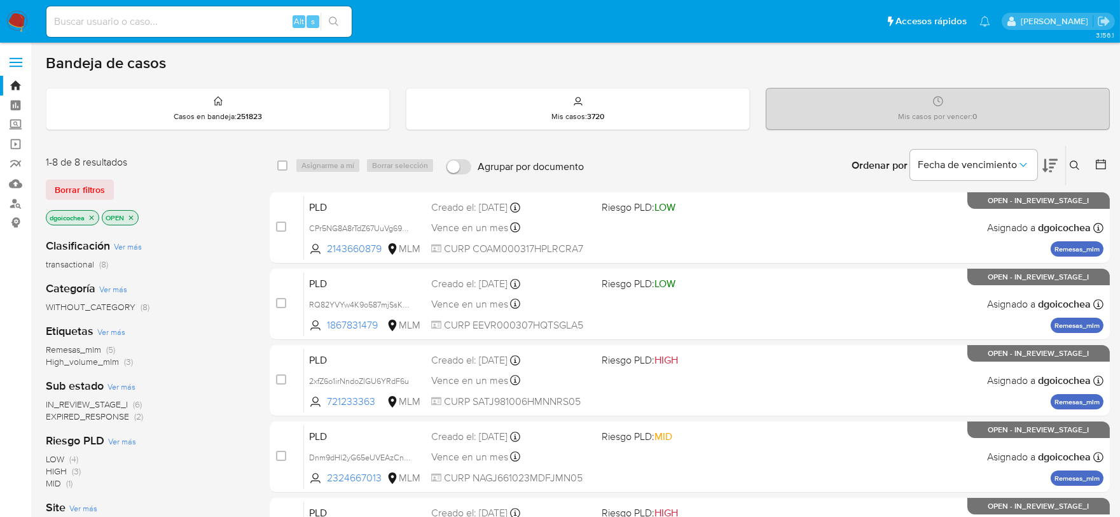
click at [1080, 163] on icon at bounding box center [1075, 165] width 10 height 10
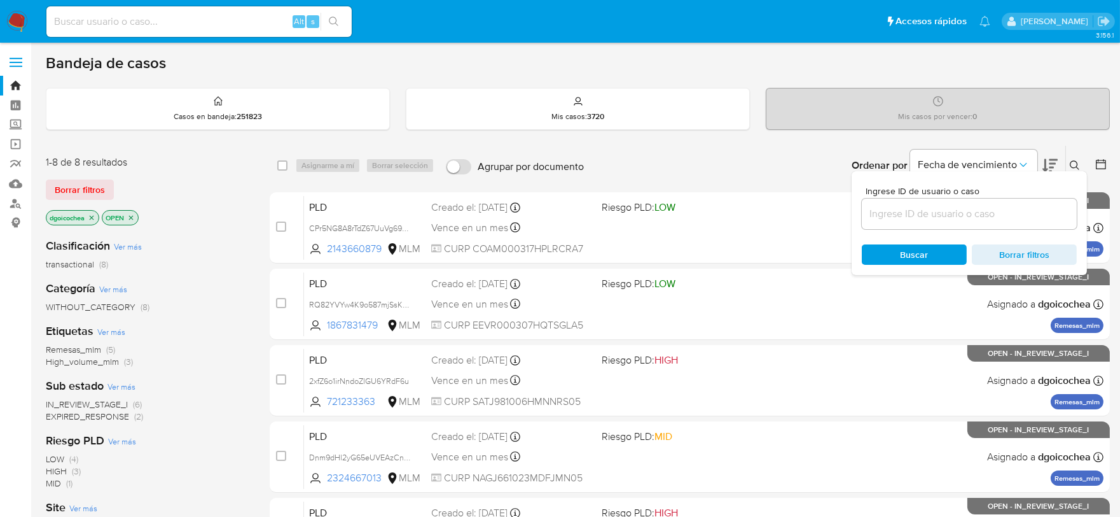
click at [999, 211] on input at bounding box center [969, 213] width 215 height 17
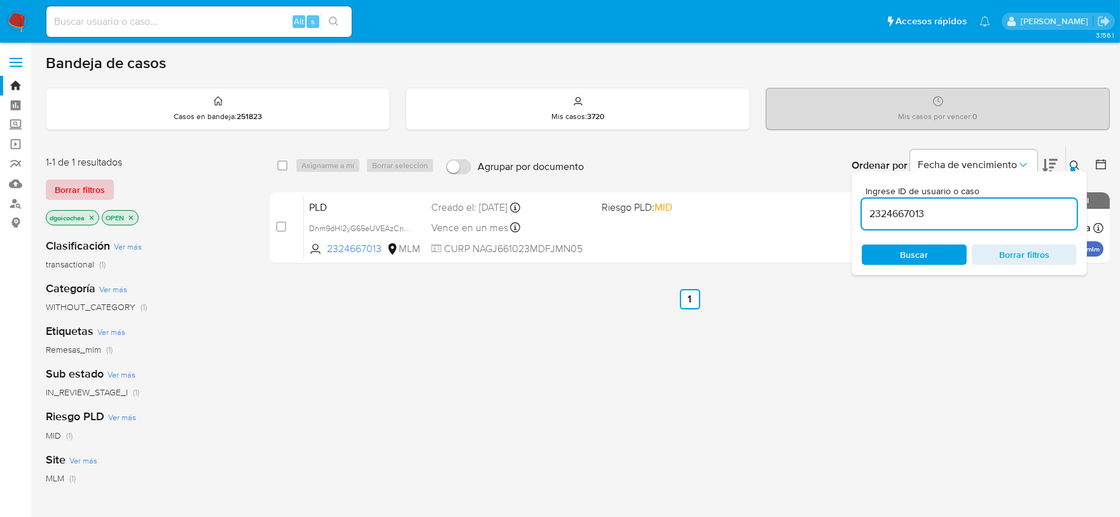
click at [85, 181] on span "Borrar filtros" at bounding box center [80, 190] width 50 height 18
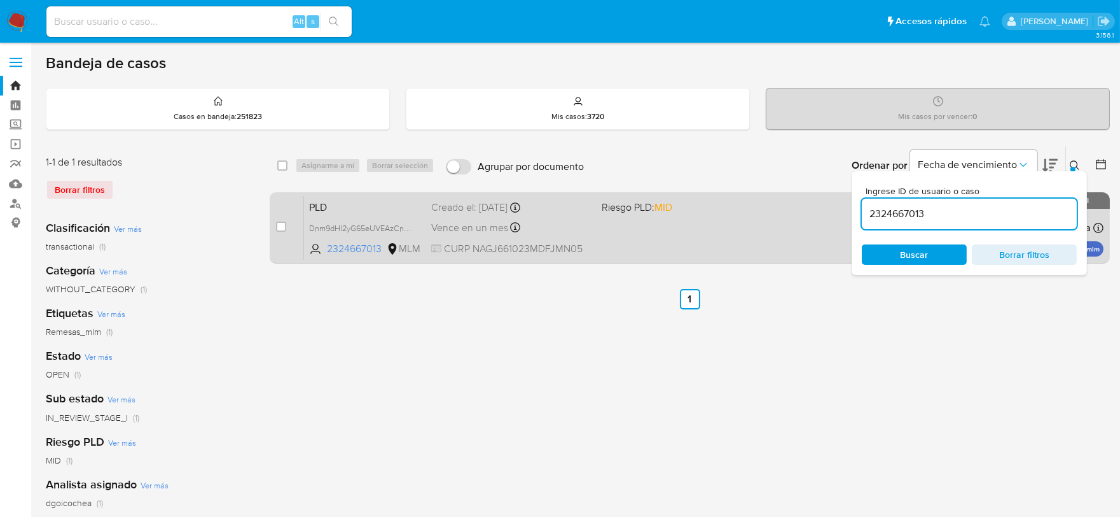
click at [335, 199] on span "PLD" at bounding box center [365, 206] width 112 height 17
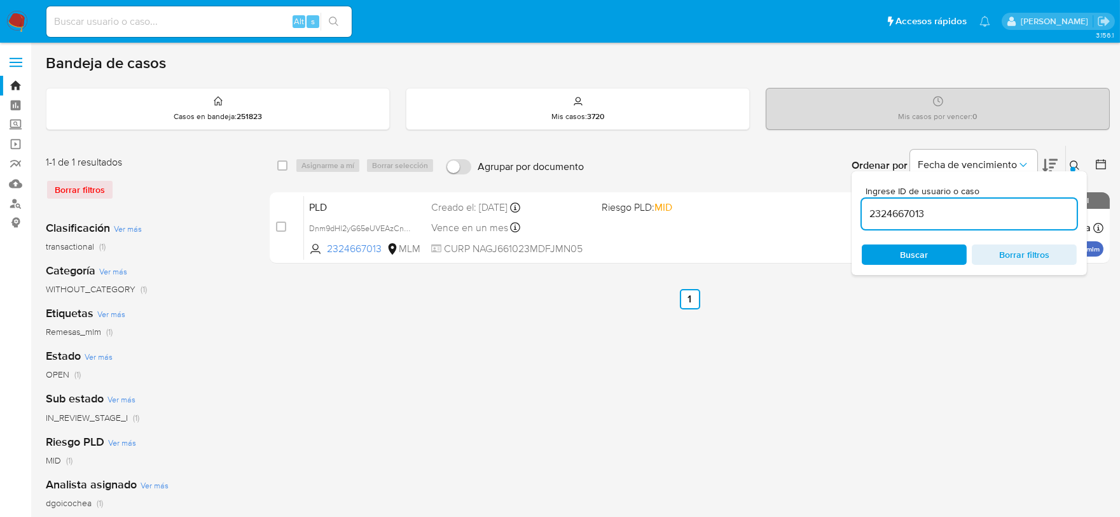
click at [892, 215] on input "2324667013" at bounding box center [969, 213] width 215 height 17
paste input "1867831479"
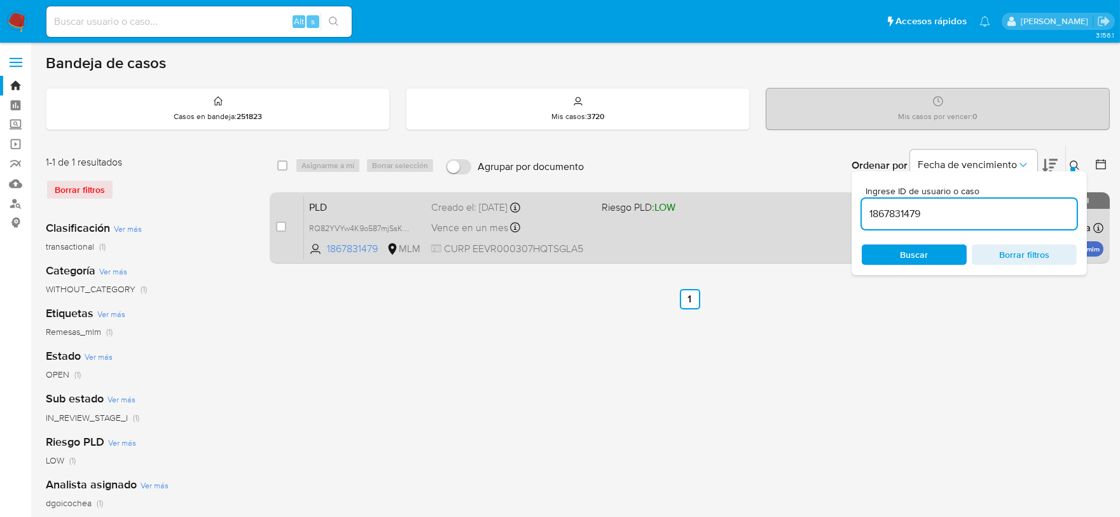
click at [312, 207] on span "PLD" at bounding box center [365, 206] width 112 height 17
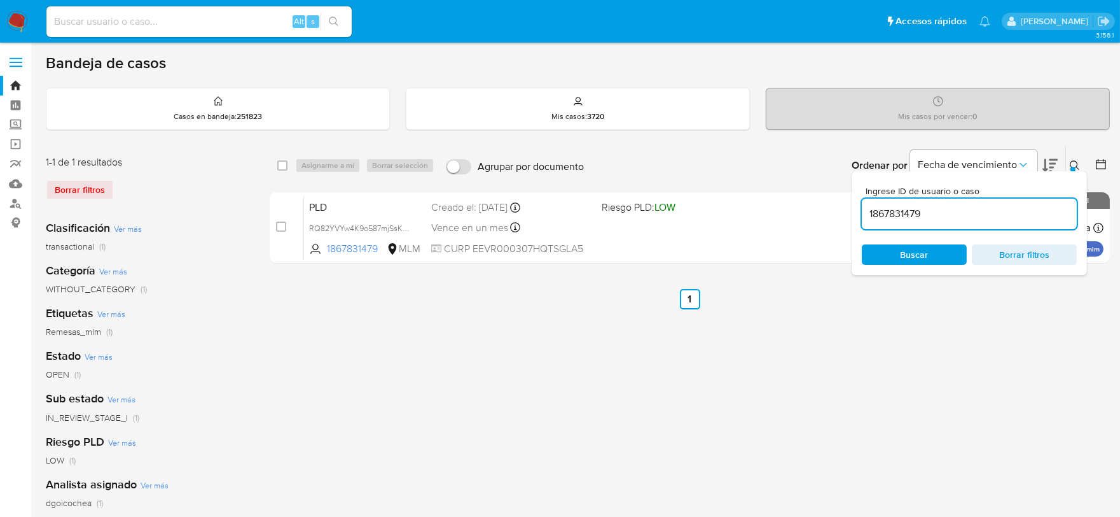
click at [912, 211] on input "1867831479" at bounding box center [969, 213] width 215 height 17
paste input "529972002"
type input "529972002"
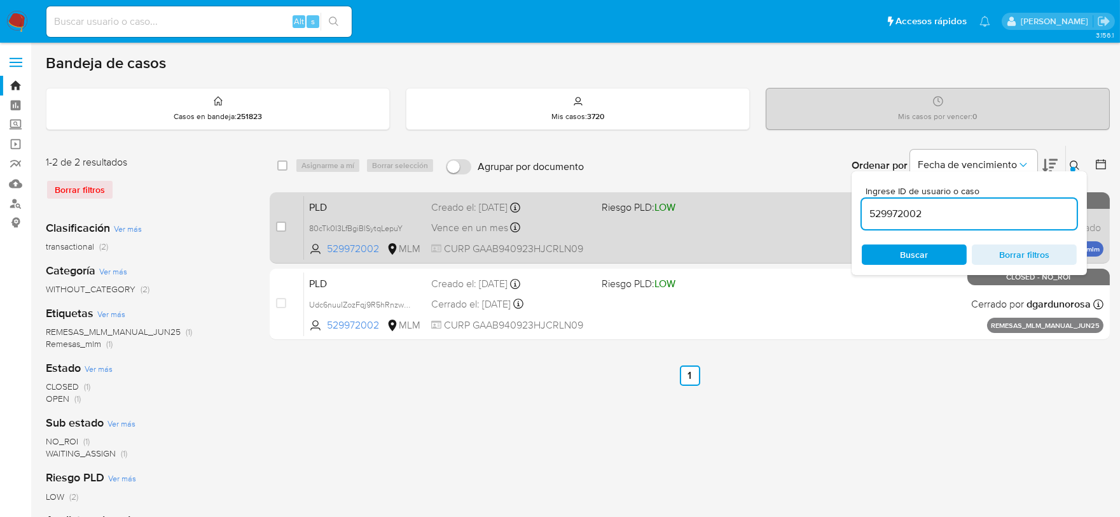
click at [317, 204] on span "PLD" at bounding box center [365, 206] width 112 height 17
click at [282, 228] on input "checkbox" at bounding box center [281, 226] width 10 height 10
checkbox input "true"
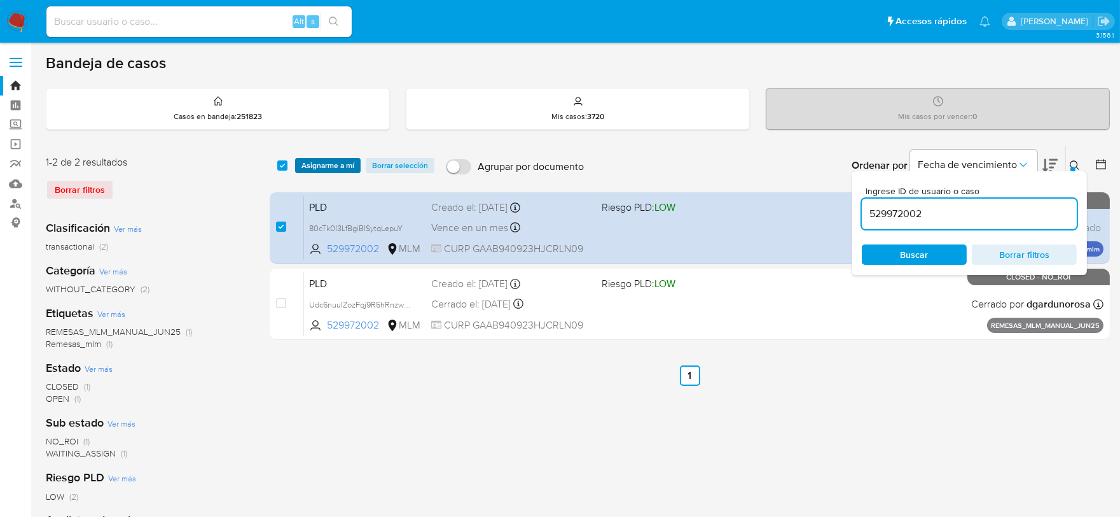
click at [341, 166] on span "Asignarme a mí" at bounding box center [328, 165] width 53 height 13
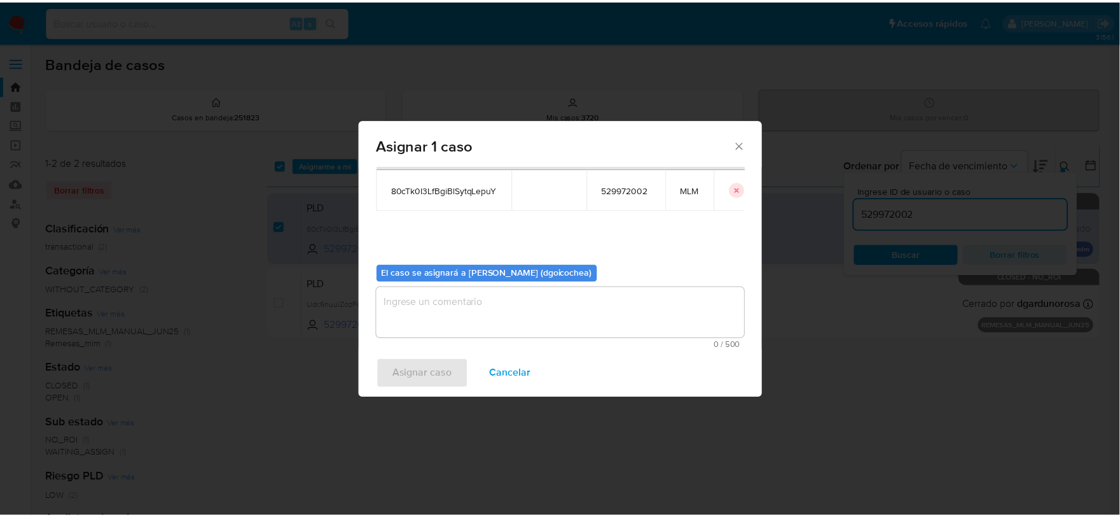
scroll to position [66, 0]
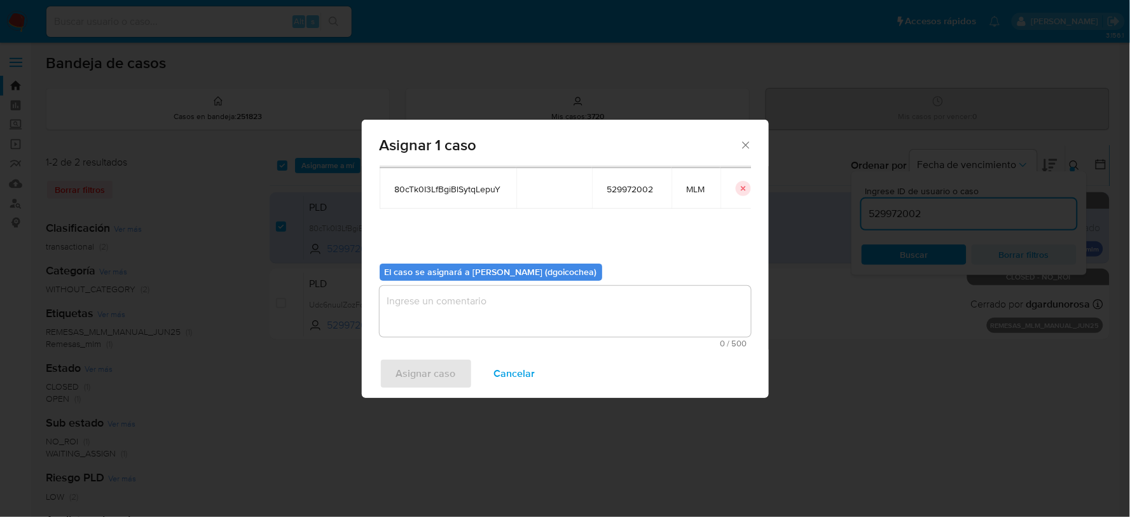
click at [484, 315] on textarea "assign-modal" at bounding box center [566, 311] width 372 height 51
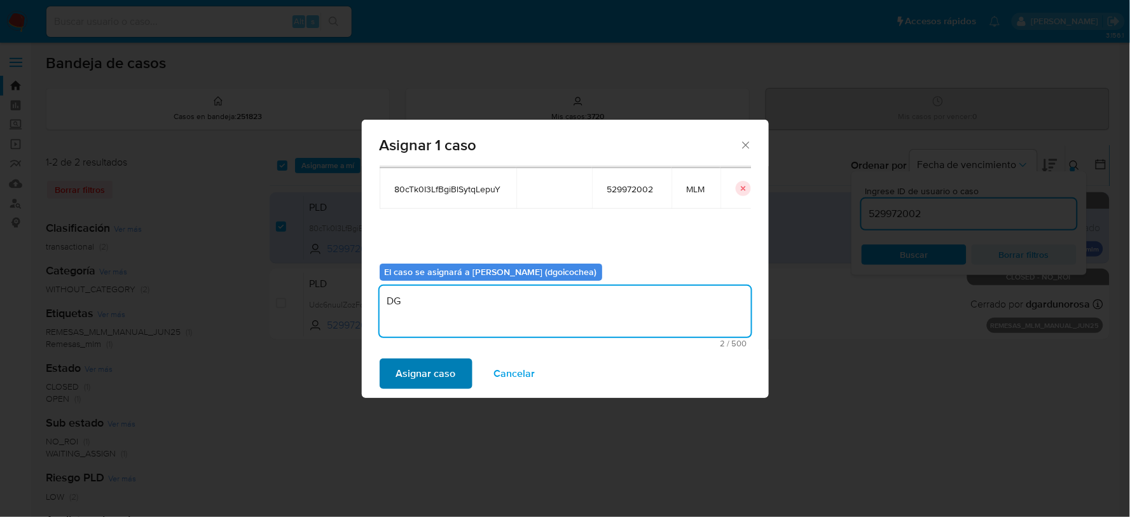
type textarea "DG"
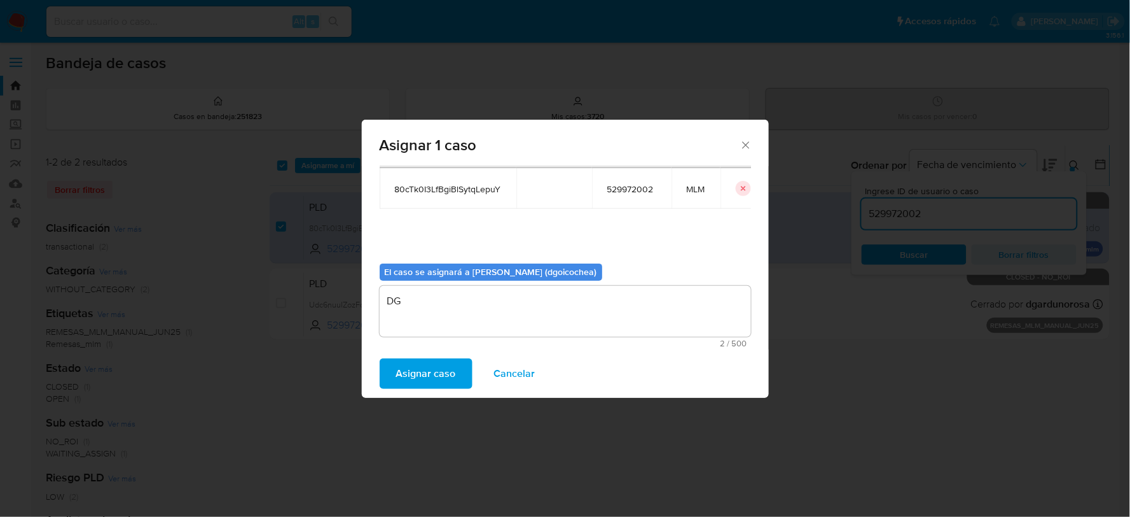
click at [435, 373] on span "Asignar caso" at bounding box center [426, 373] width 60 height 28
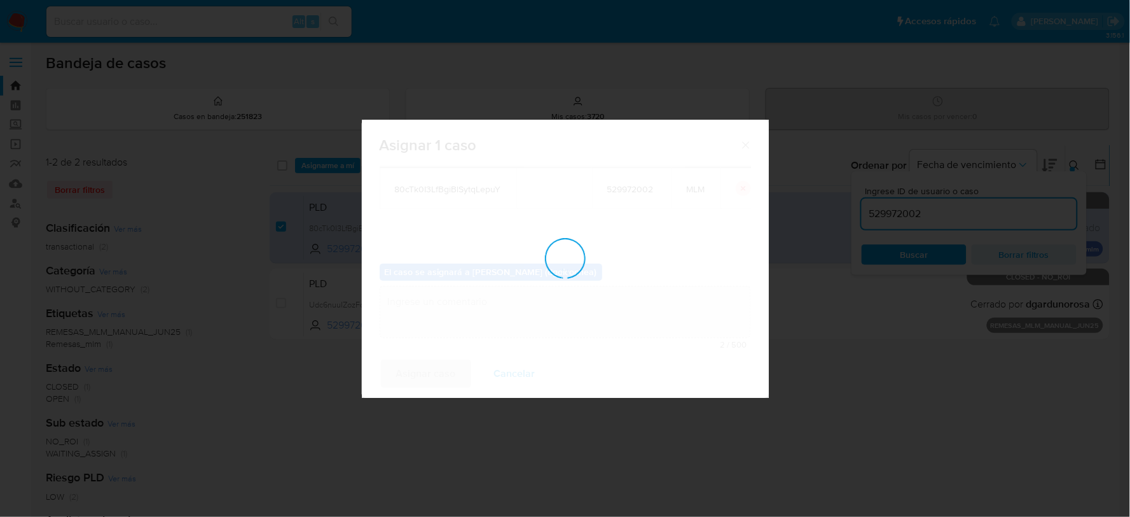
checkbox input "false"
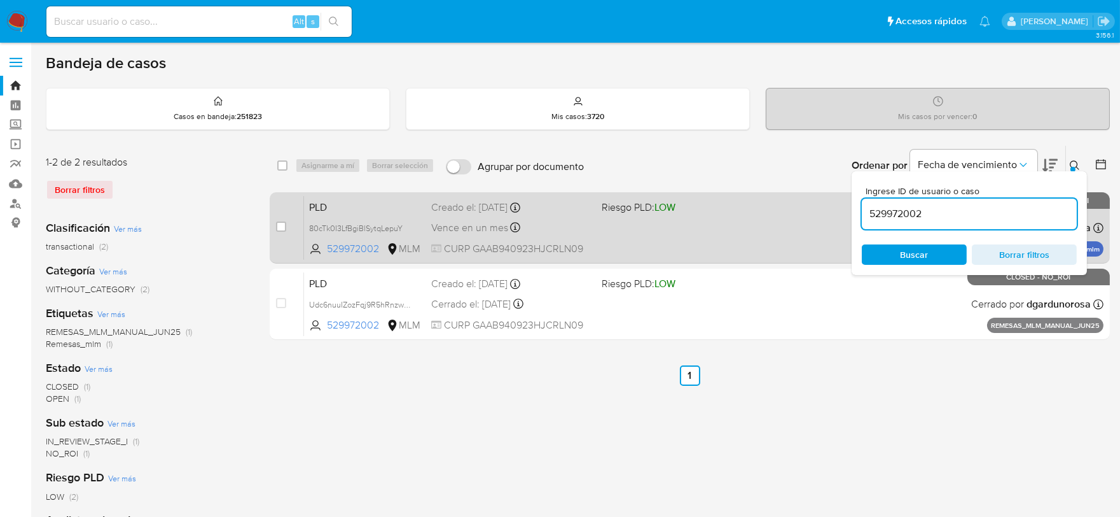
click at [339, 206] on span "PLD" at bounding box center [365, 206] width 112 height 17
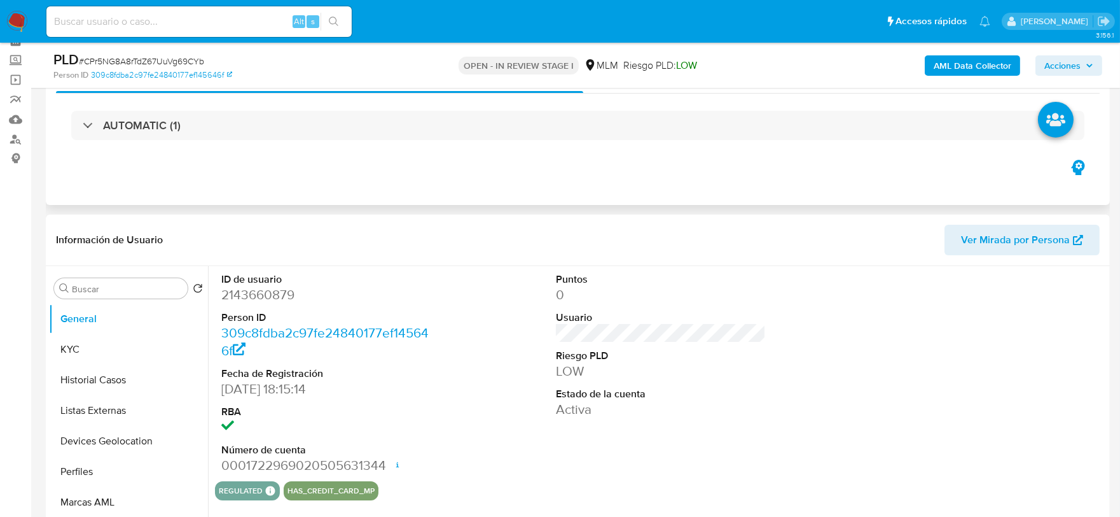
scroll to position [71, 0]
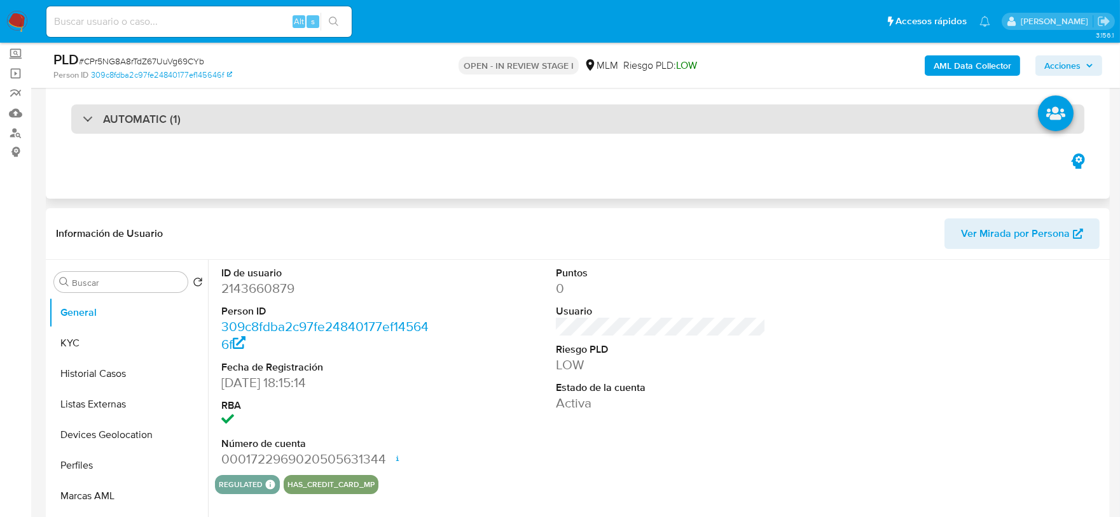
select select "10"
click at [158, 123] on h3 "AUTOMATIC (1)" at bounding box center [142, 119] width 78 height 14
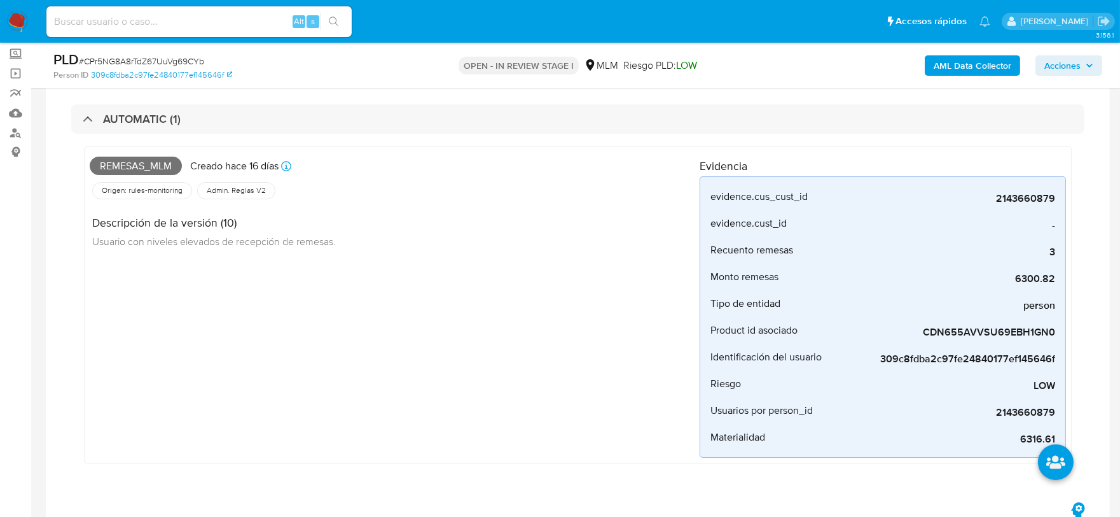
click at [473, 352] on div "Remesas_mlm Creado hace 16 días Creado: 12/08/2025 03:11:50 Origen: rules-monit…" at bounding box center [395, 304] width 610 height 305
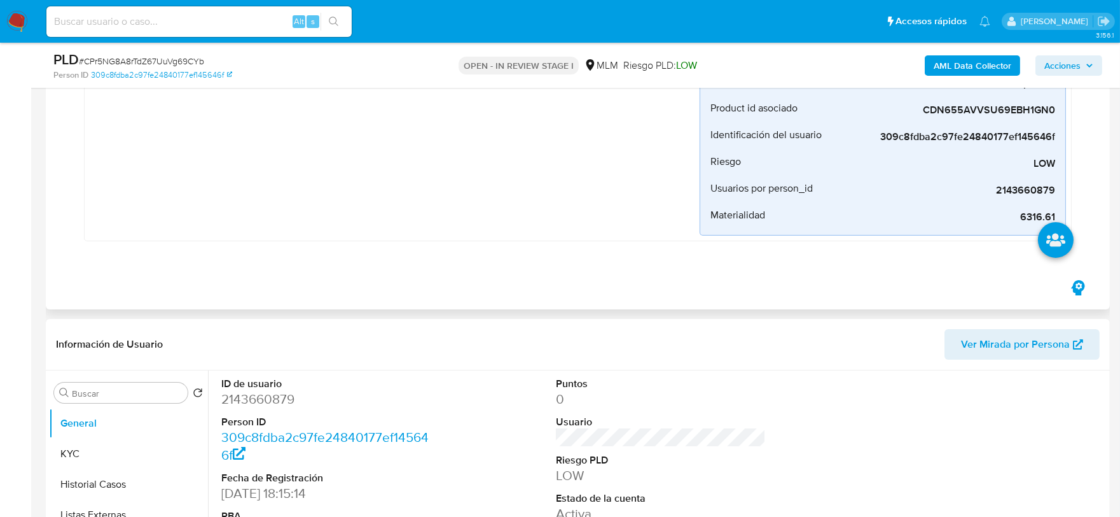
scroll to position [494, 0]
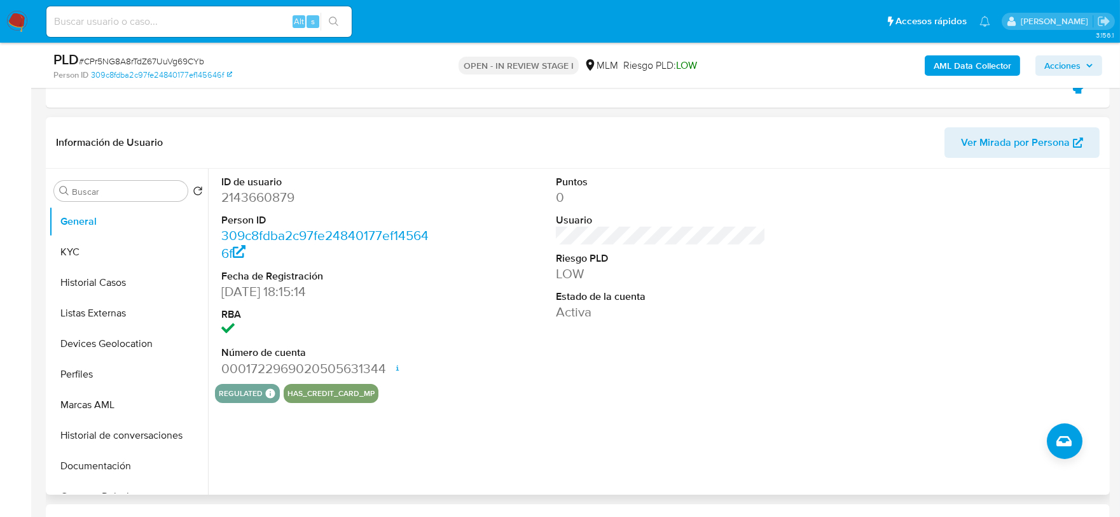
click at [669, 290] on dt "Estado de la cuenta" at bounding box center [661, 296] width 211 height 14
click at [125, 256] on button "KYC" at bounding box center [123, 252] width 149 height 31
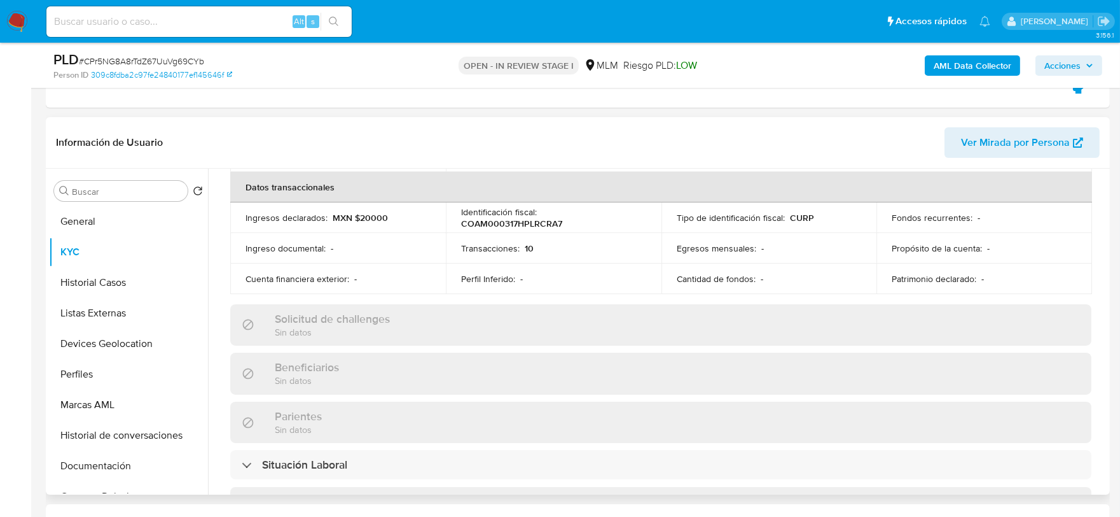
scroll to position [424, 0]
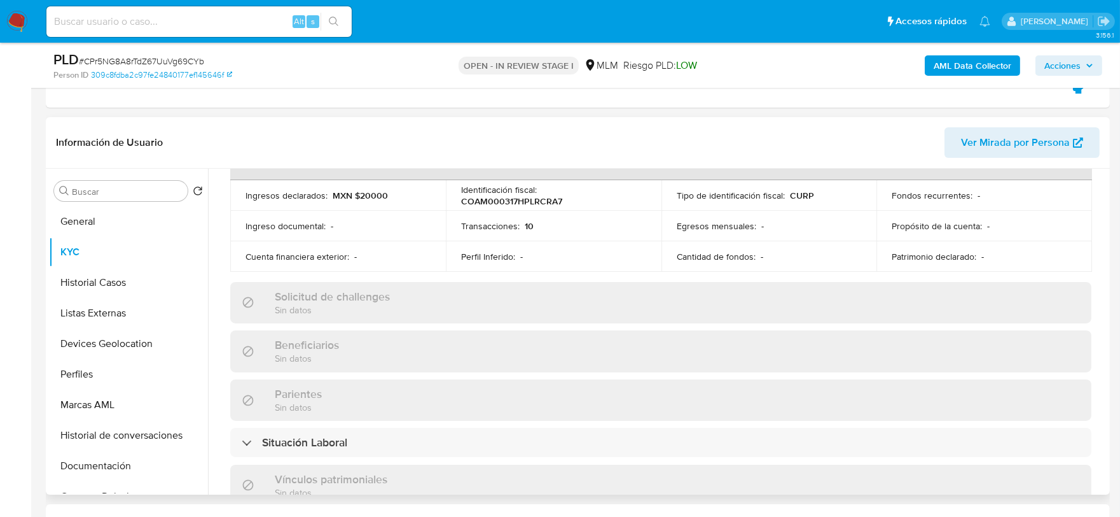
click at [232, 257] on td "Cuenta financiera exterior : -" at bounding box center [338, 256] width 216 height 31
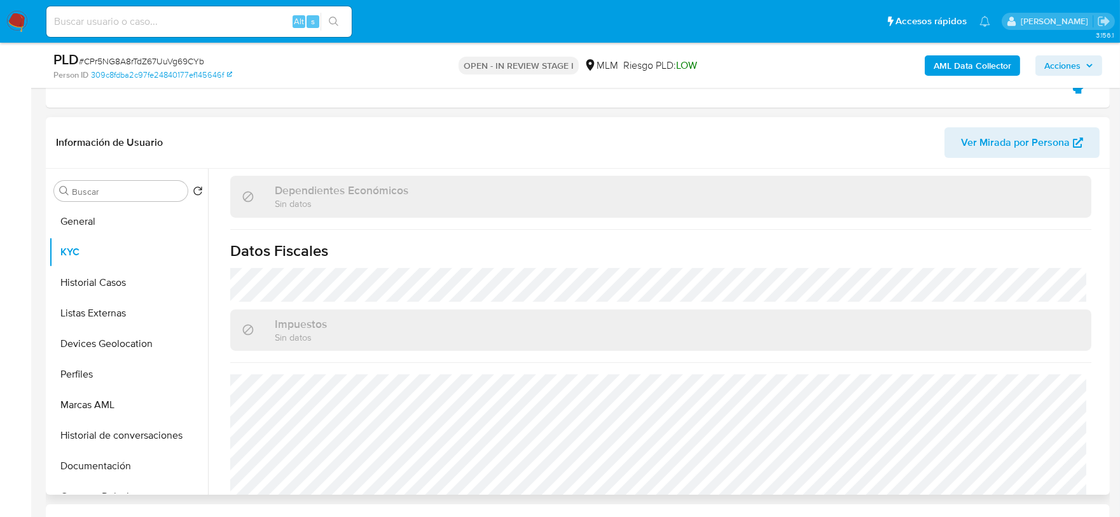
scroll to position [799, 0]
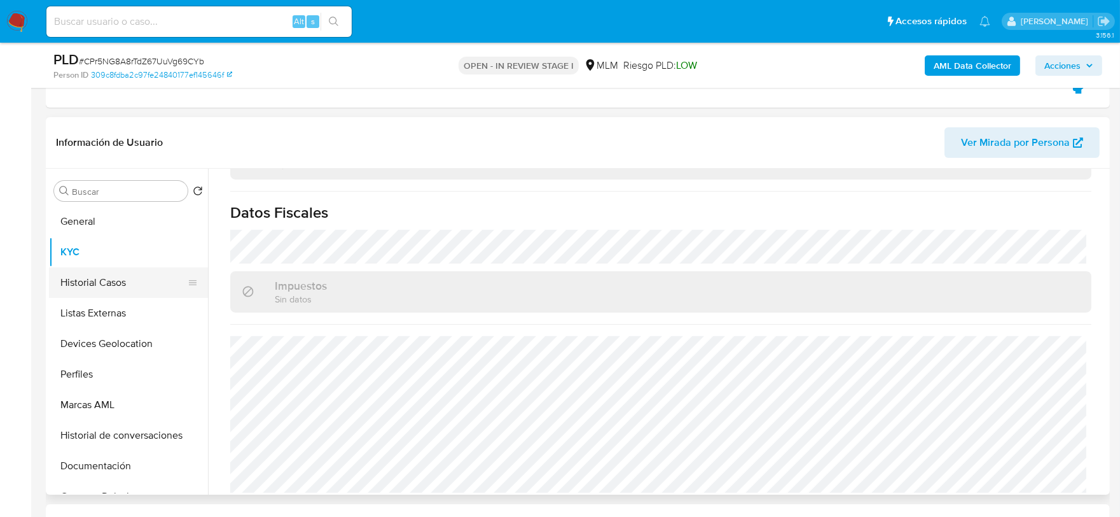
click at [86, 275] on button "Historial Casos" at bounding box center [123, 282] width 149 height 31
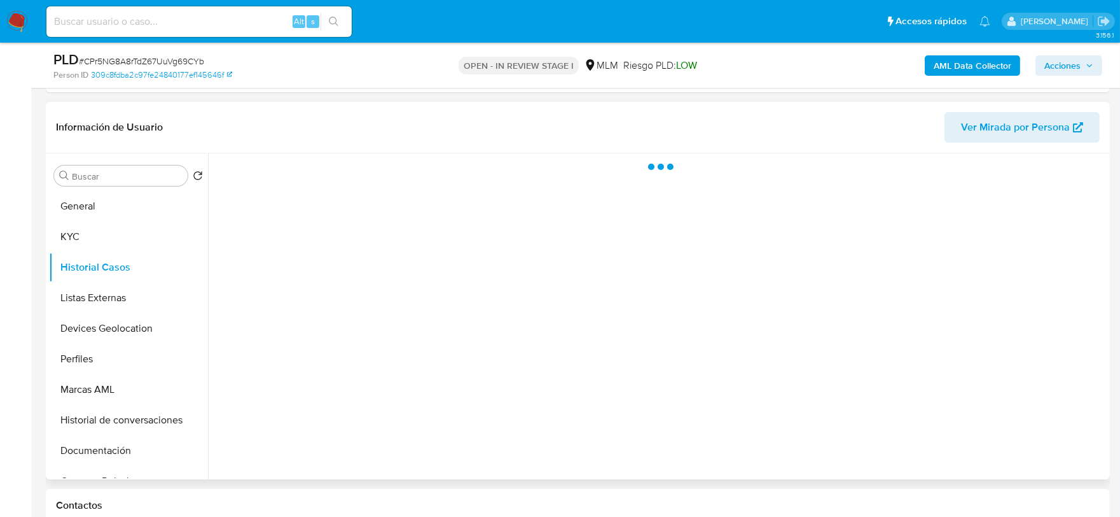
scroll to position [0, 0]
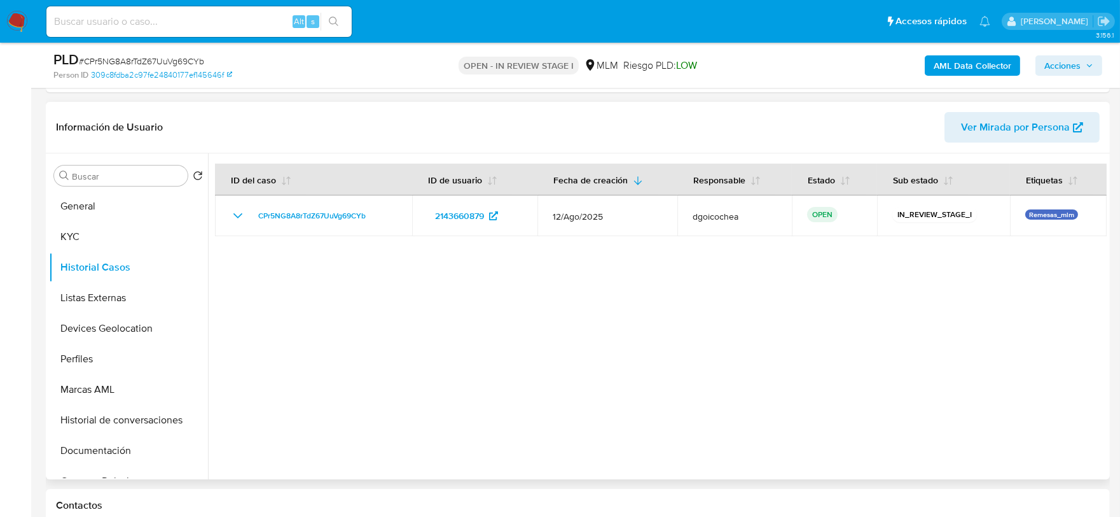
click at [428, 383] on div at bounding box center [657, 316] width 899 height 326
click at [129, 302] on button "Listas Externas" at bounding box center [123, 297] width 149 height 31
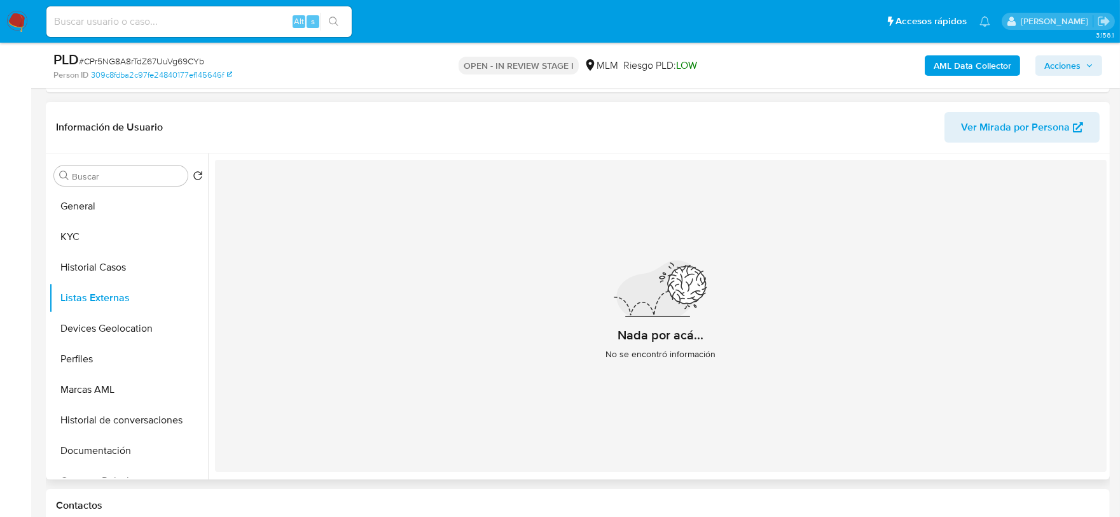
click at [509, 365] on div "Nada por acá... No se encontró información" at bounding box center [661, 316] width 892 height 312
click at [136, 328] on button "Devices Geolocation" at bounding box center [123, 328] width 149 height 31
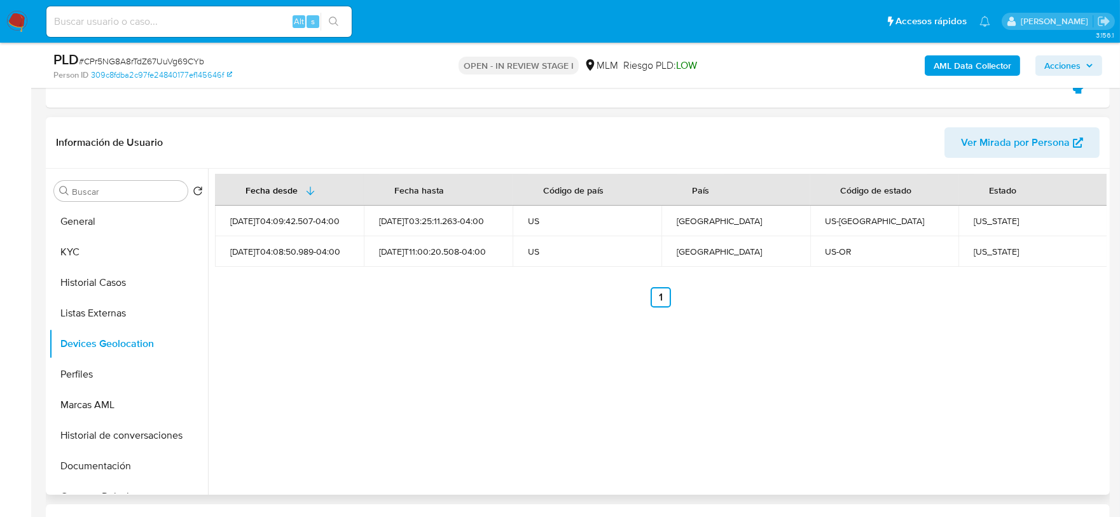
click at [527, 336] on div "Fecha desde Fecha hasta Código de país País Código de estado Estado 2025-04-06T…" at bounding box center [657, 332] width 899 height 326
click at [137, 376] on button "Perfiles" at bounding box center [123, 374] width 149 height 31
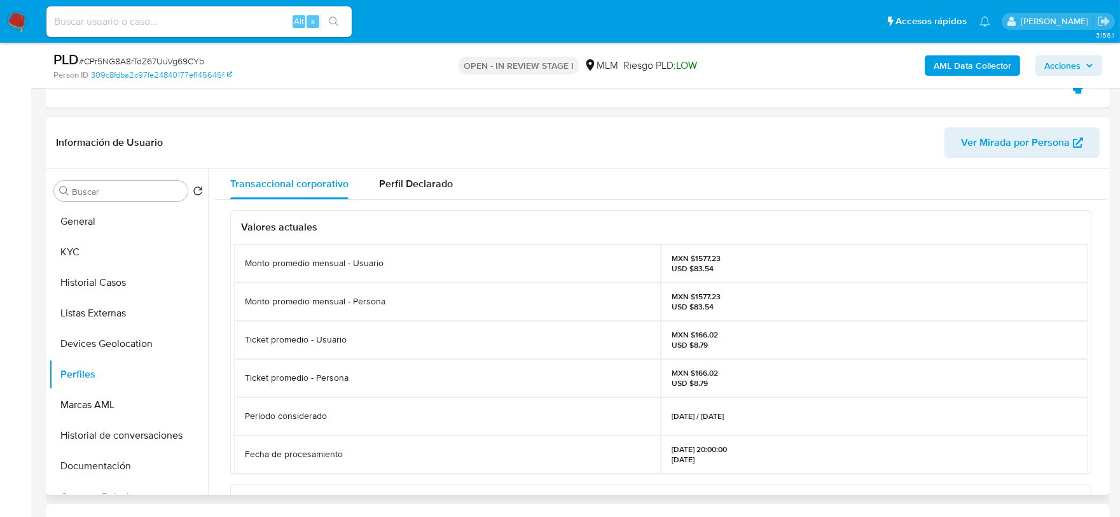
click at [223, 323] on div "Valores actuales Monto promedio mensual - Usuario MXN $1577.23 USD $83.54 Monto…" at bounding box center [661, 496] width 892 height 593
drag, startPoint x: 110, startPoint y: 461, endPoint x: 115, endPoint y: 454, distance: 8.3
click at [110, 461] on button "Documentación" at bounding box center [123, 465] width 149 height 31
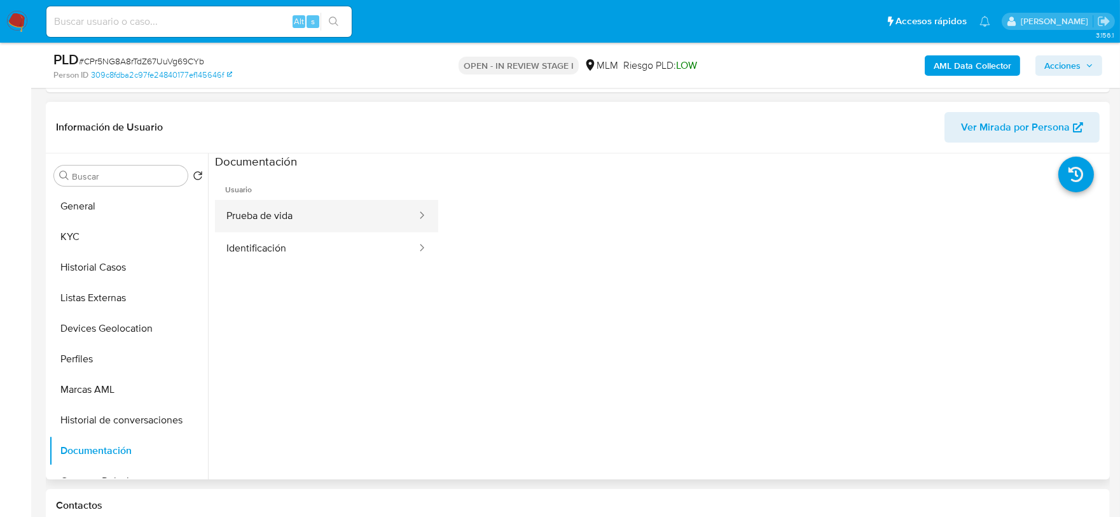
click at [323, 211] on button "Prueba de vida" at bounding box center [316, 216] width 203 height 32
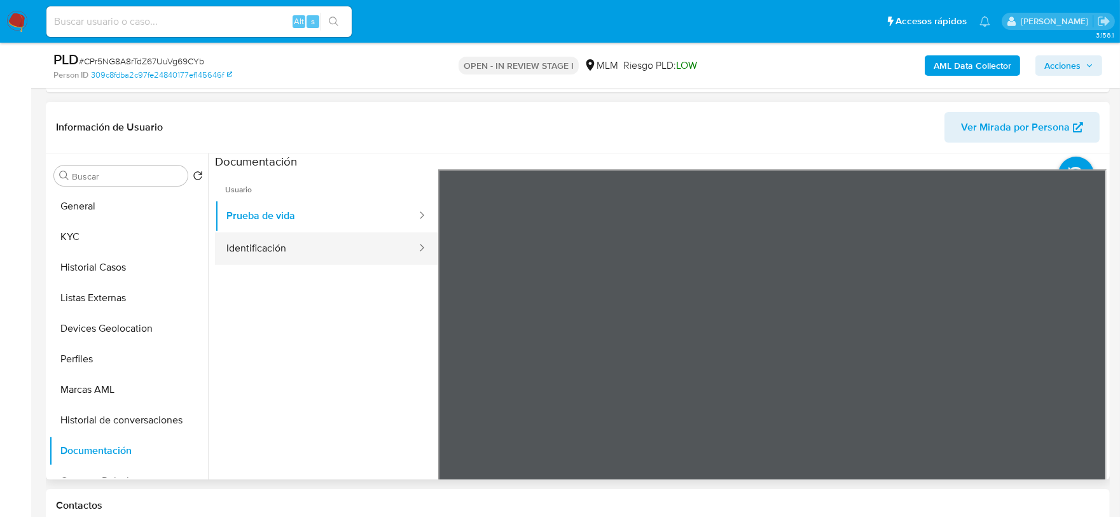
click at [317, 237] on button "Identificación" at bounding box center [316, 248] width 203 height 32
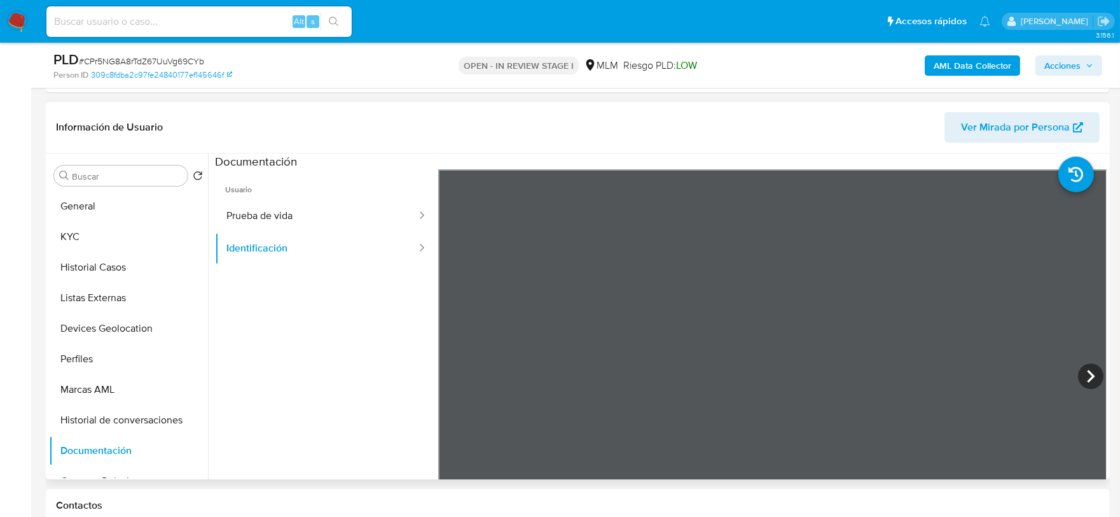
click at [373, 379] on ul "Usuario Prueba de vida Identificación" at bounding box center [326, 352] width 223 height 366
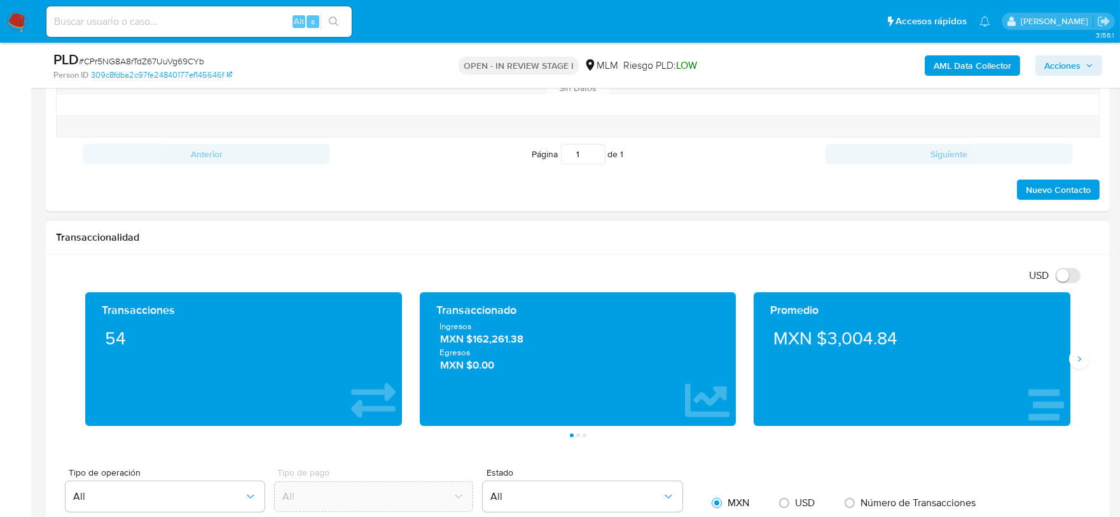
scroll to position [1060, 0]
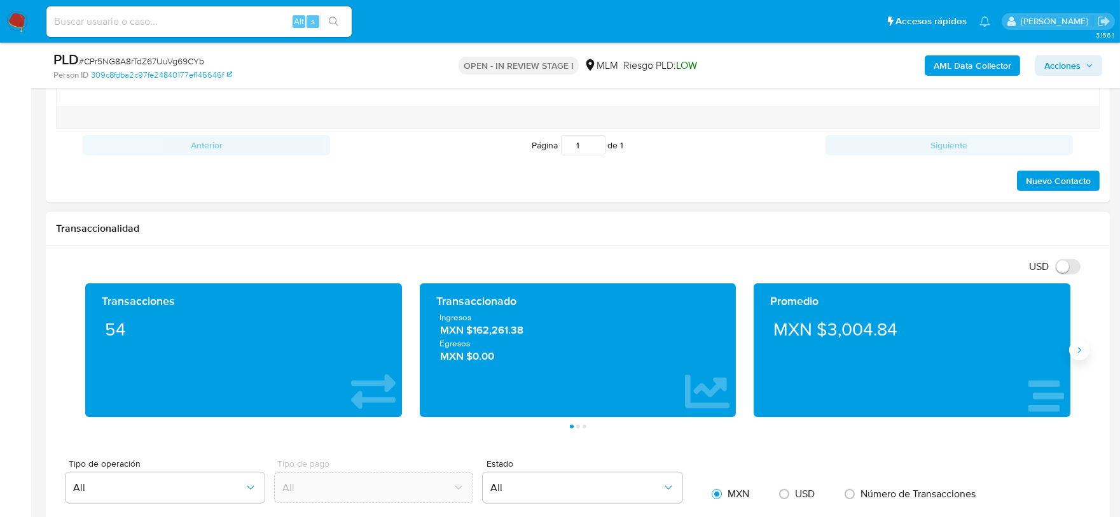
click at [1079, 347] on icon "Siguiente" at bounding box center [1080, 350] width 10 height 10
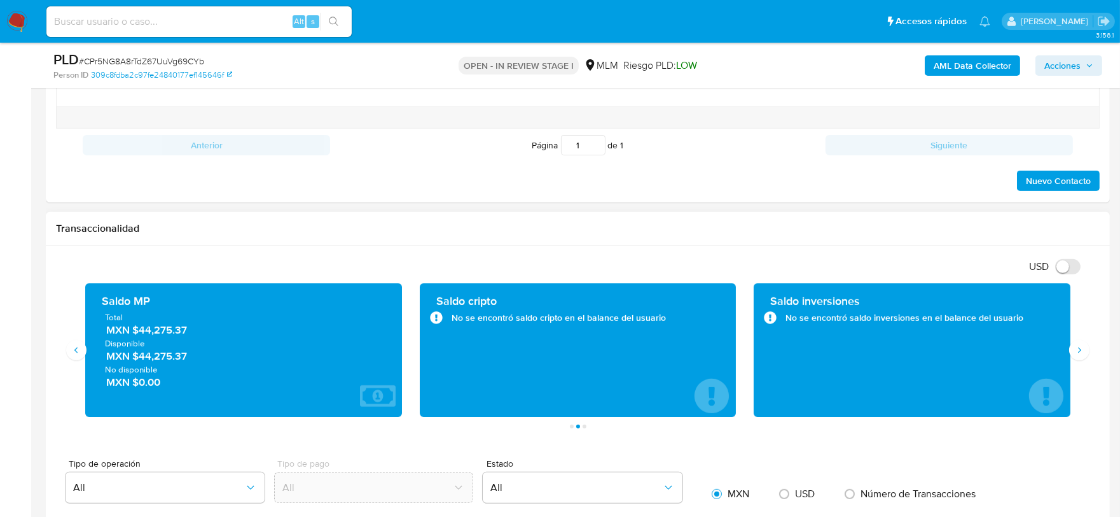
click at [766, 243] on div "Transaccionalidad" at bounding box center [578, 229] width 1064 height 34
drag, startPoint x: 196, startPoint y: 329, endPoint x: 141, endPoint y: 331, distance: 55.4
click at [141, 331] on span "MXN $44,275.37" at bounding box center [244, 330] width 276 height 15
click at [539, 235] on h1 "Transaccionalidad" at bounding box center [578, 228] width 1044 height 13
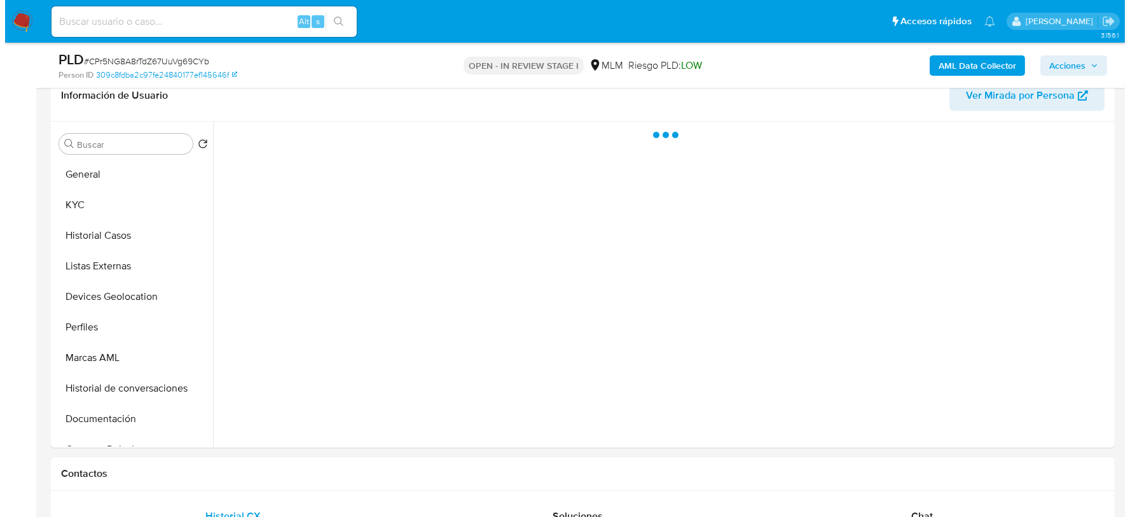
scroll to position [0, 0]
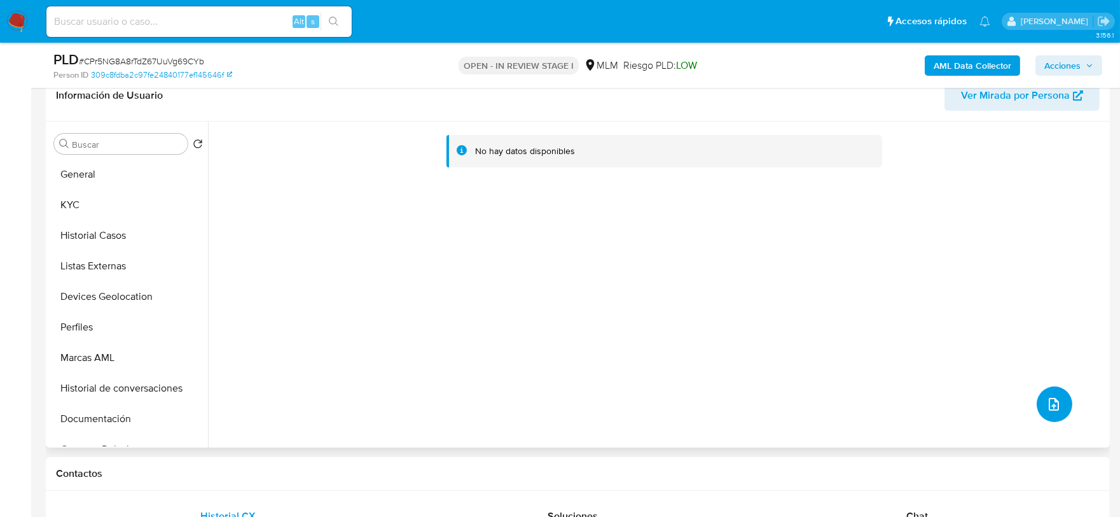
click at [1049, 404] on icon "upload-file" at bounding box center [1054, 404] width 10 height 13
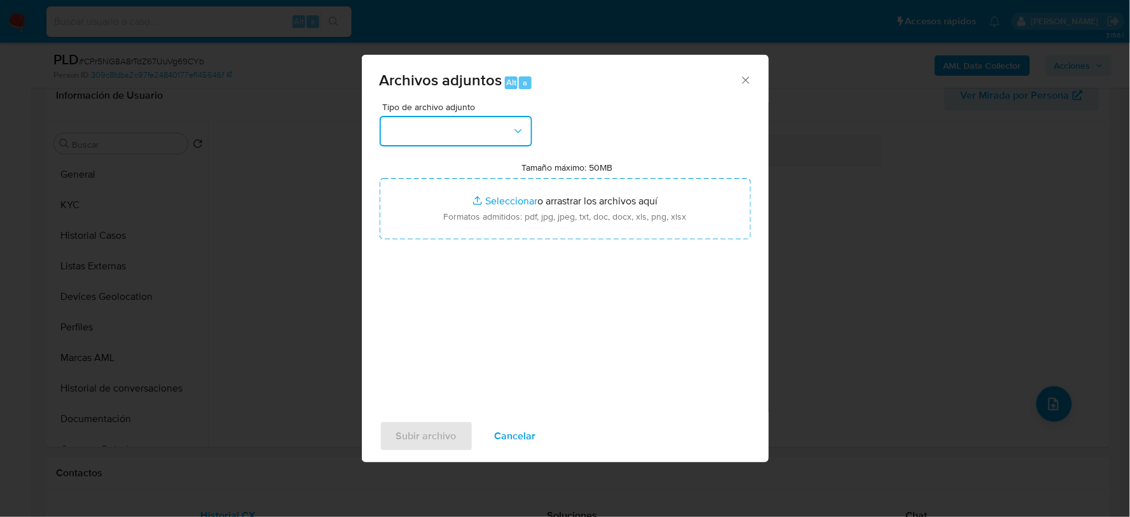
click at [433, 141] on button "button" at bounding box center [456, 131] width 153 height 31
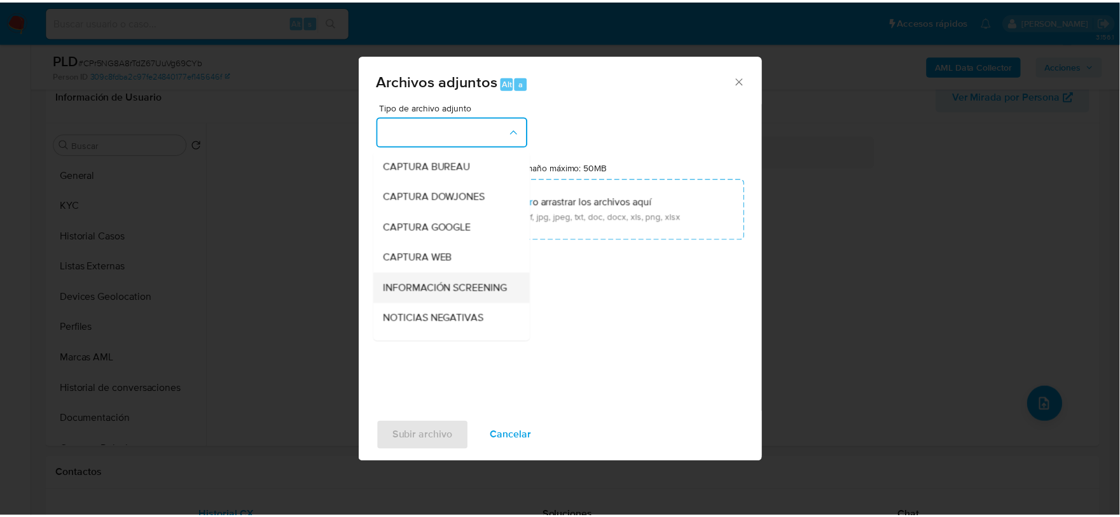
scroll to position [97, 0]
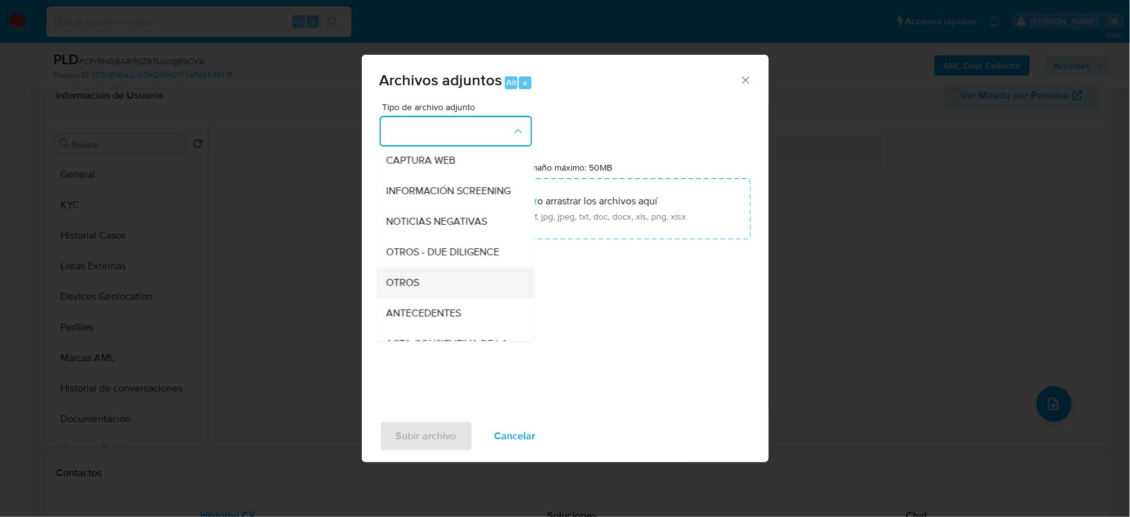
click at [397, 288] on span "OTROS" at bounding box center [403, 281] width 33 height 13
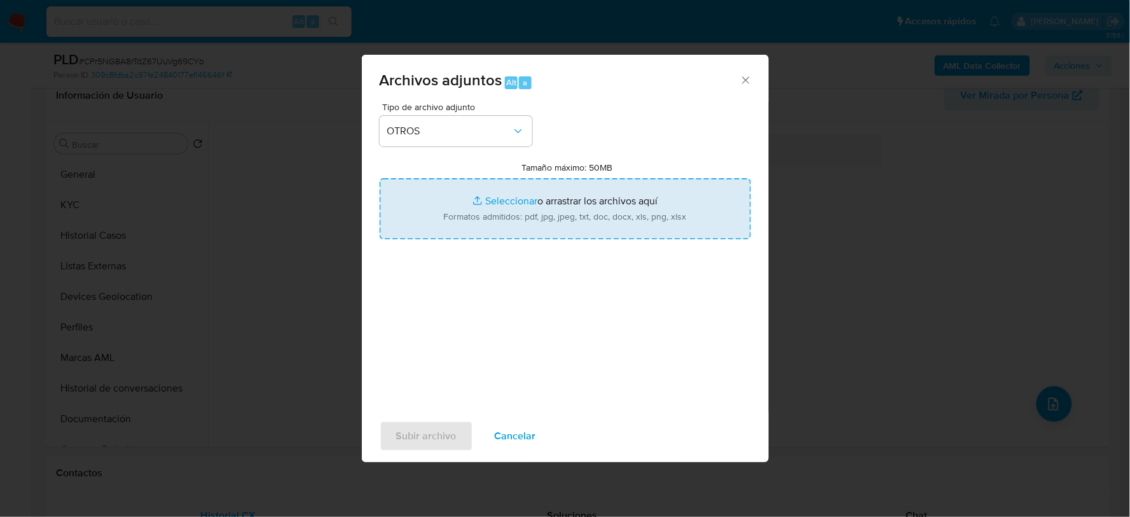
type input "C:\fakepath\2143660879_MAURICIO CORTES _AGO2025.pdf"
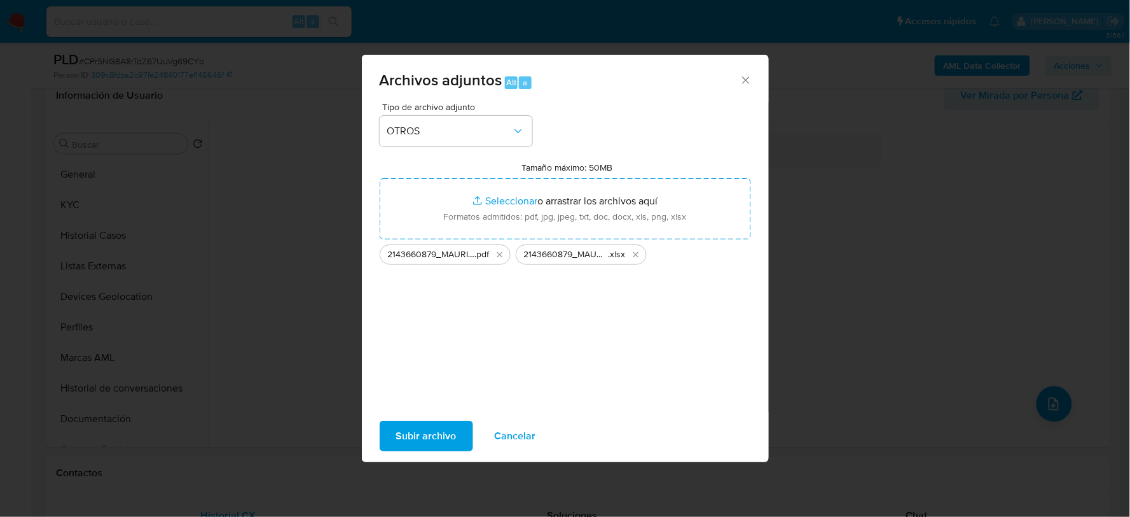
click at [429, 428] on span "Subir archivo" at bounding box center [426, 436] width 60 height 28
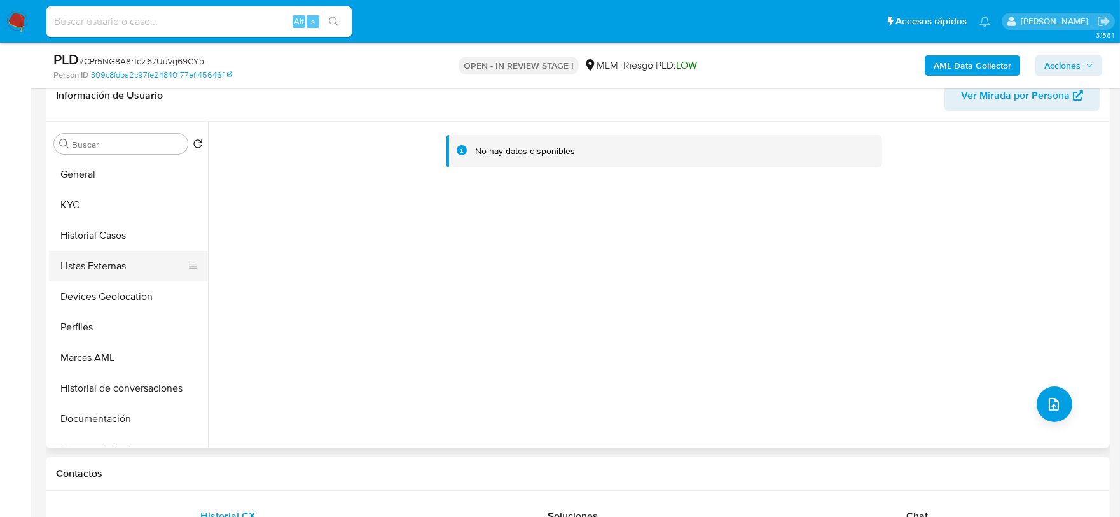
click at [116, 274] on button "Listas Externas" at bounding box center [123, 266] width 149 height 31
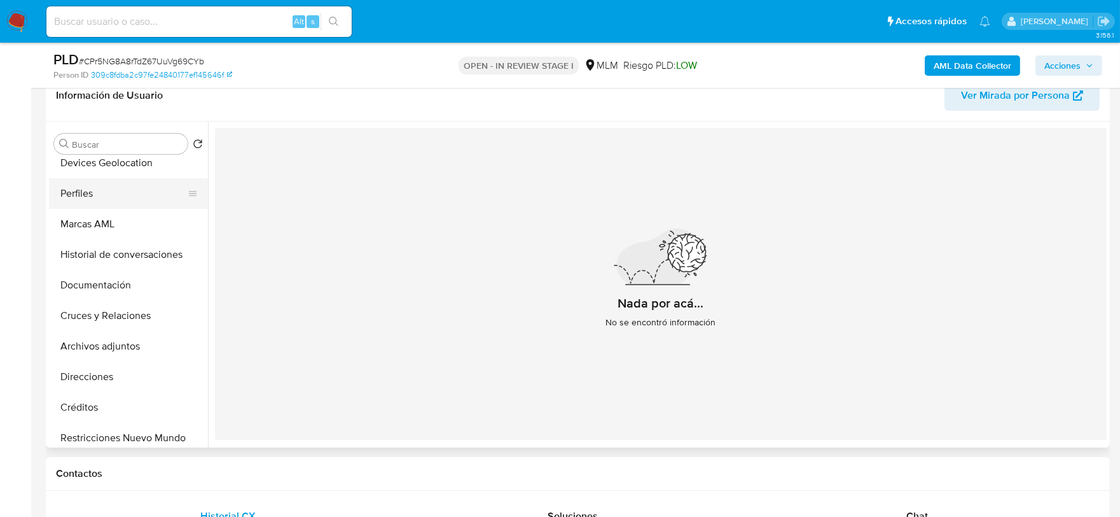
scroll to position [141, 0]
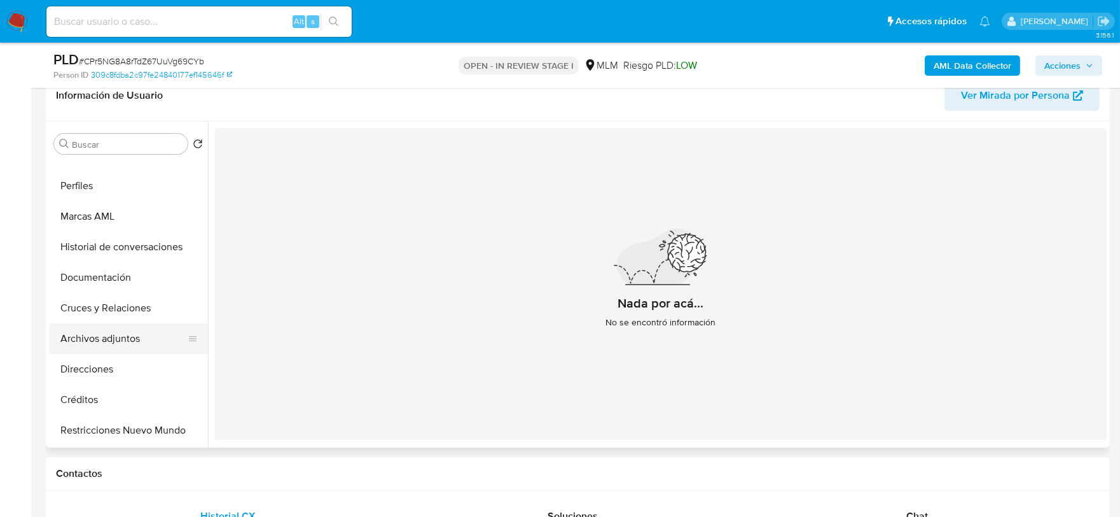
click at [130, 331] on button "Archivos adjuntos" at bounding box center [123, 338] width 149 height 31
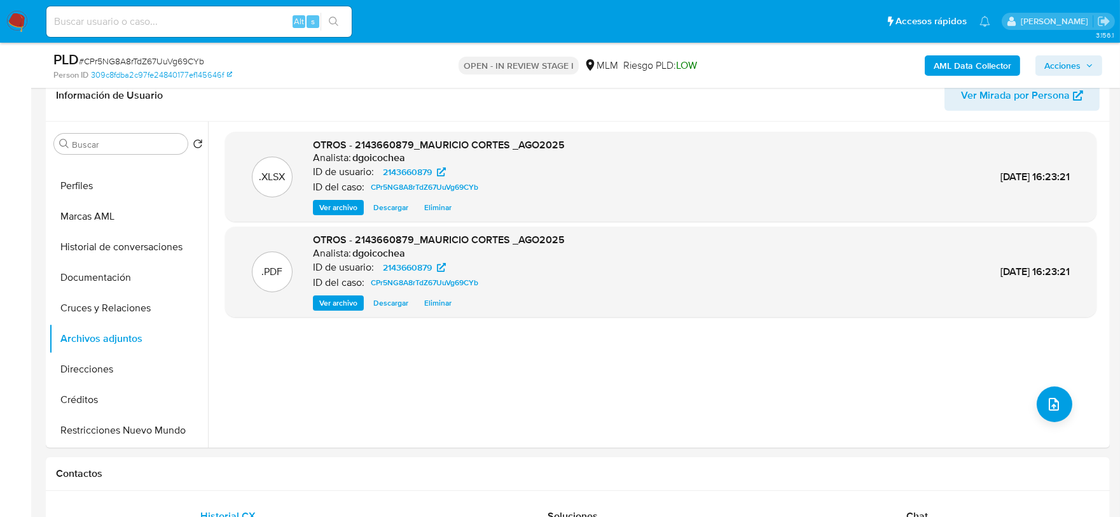
click at [1078, 67] on span "Acciones" at bounding box center [1063, 65] width 36 height 20
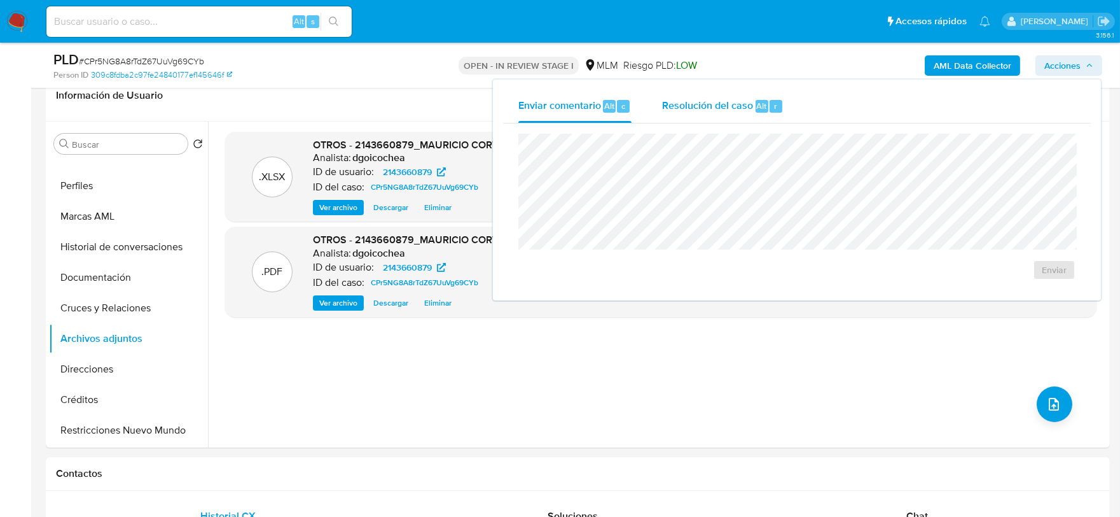
click at [695, 108] on span "Resolución del caso" at bounding box center [707, 105] width 91 height 15
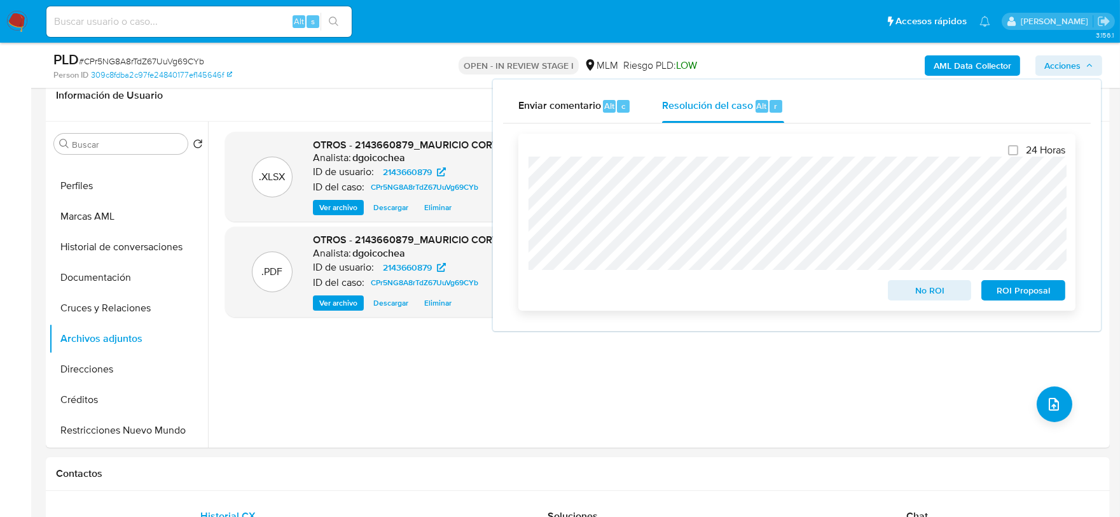
click at [936, 289] on span "No ROI" at bounding box center [930, 290] width 66 height 18
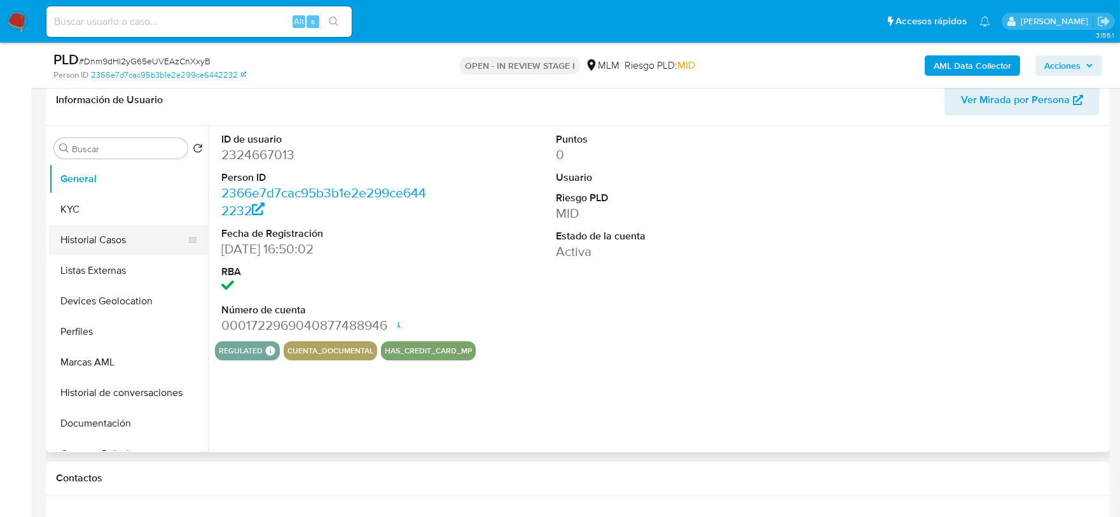
scroll to position [212, 0]
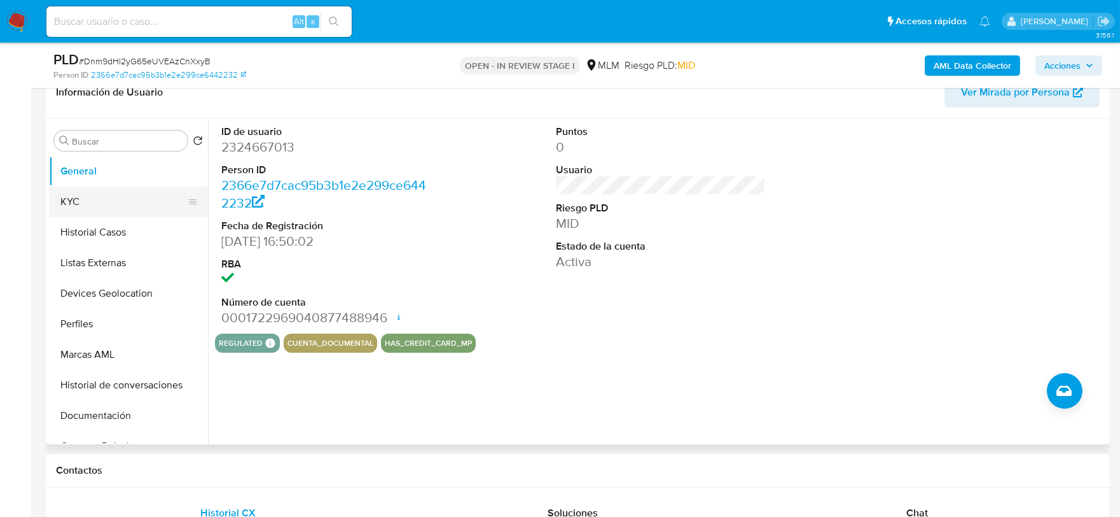
click at [111, 198] on button "KYC" at bounding box center [123, 201] width 149 height 31
select select "10"
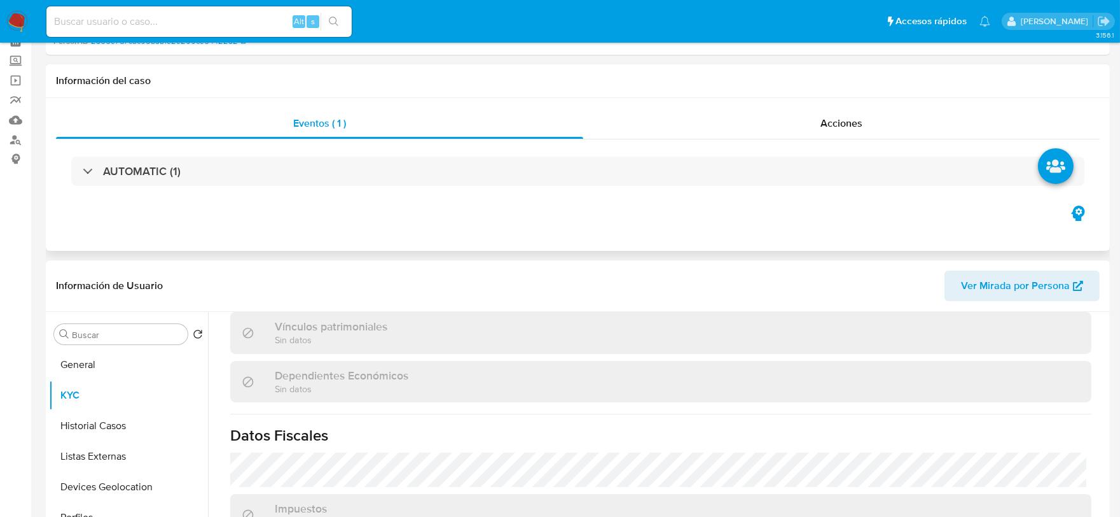
scroll to position [0, 0]
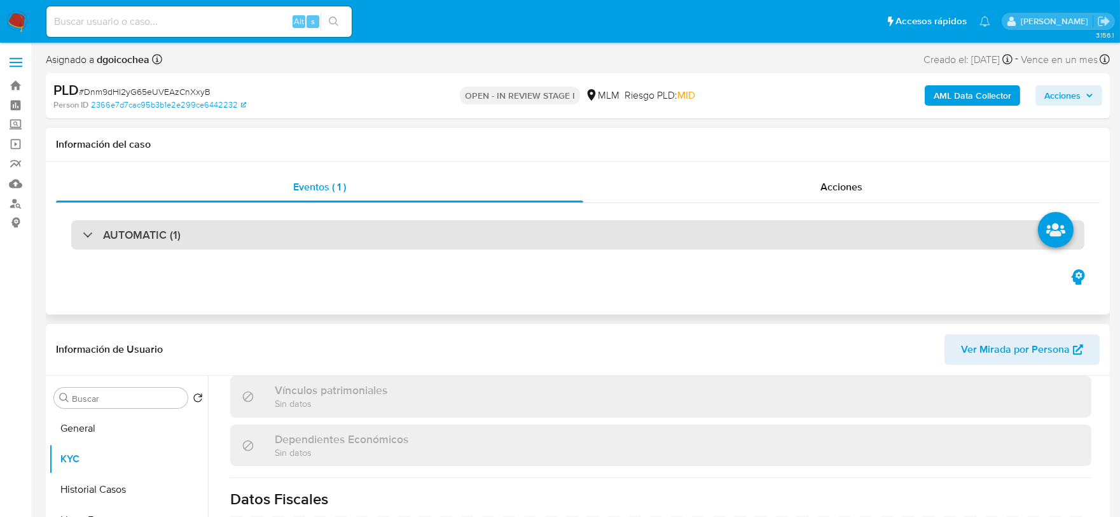
click at [173, 237] on h3 "AUTOMATIC (1)" at bounding box center [142, 235] width 78 height 14
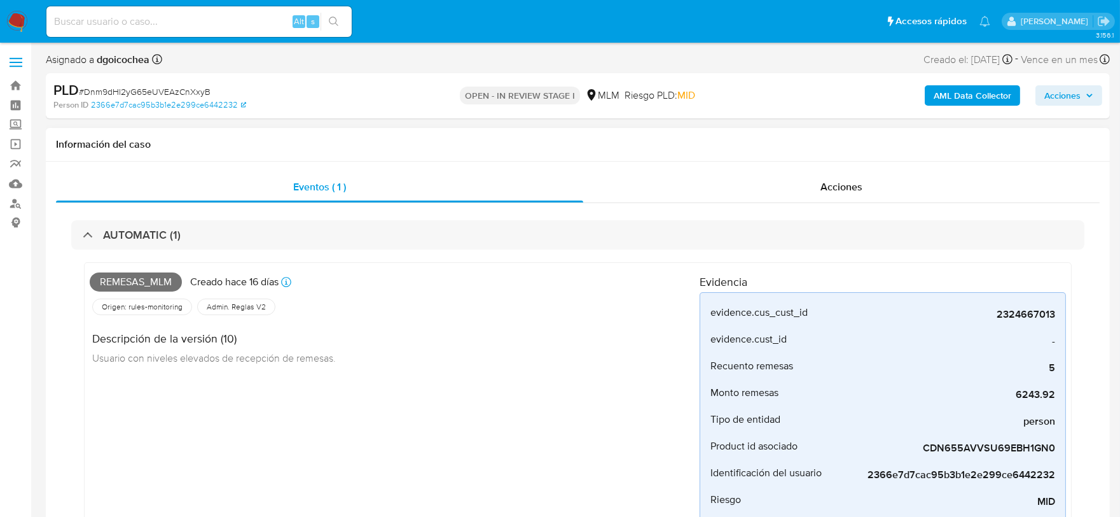
click at [608, 388] on div "Remesas_mlm Creado hace 16 días Creado: 12/08/2025 03:08:23 Origen: rules-monit…" at bounding box center [395, 420] width 610 height 305
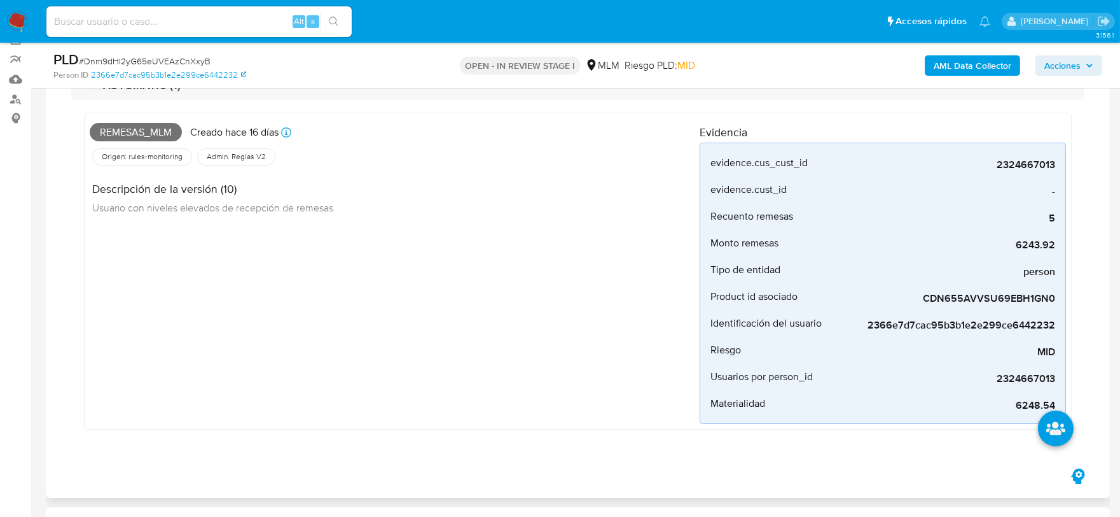
scroll to position [141, 0]
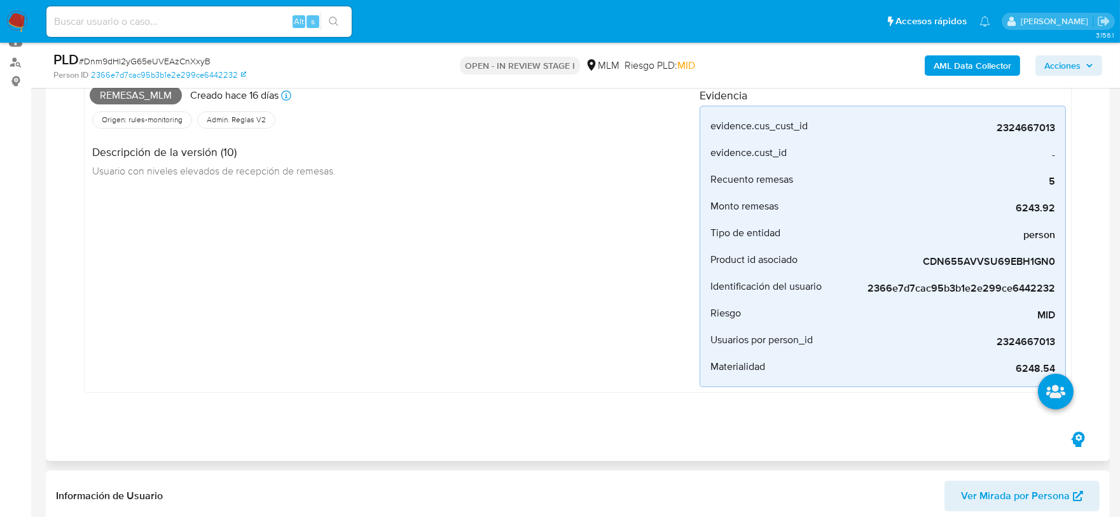
click at [602, 377] on div "Remesas_mlm Creado hace 16 días Creado: 12/08/2025 03:08:23 Origen: rules-monit…" at bounding box center [395, 233] width 610 height 305
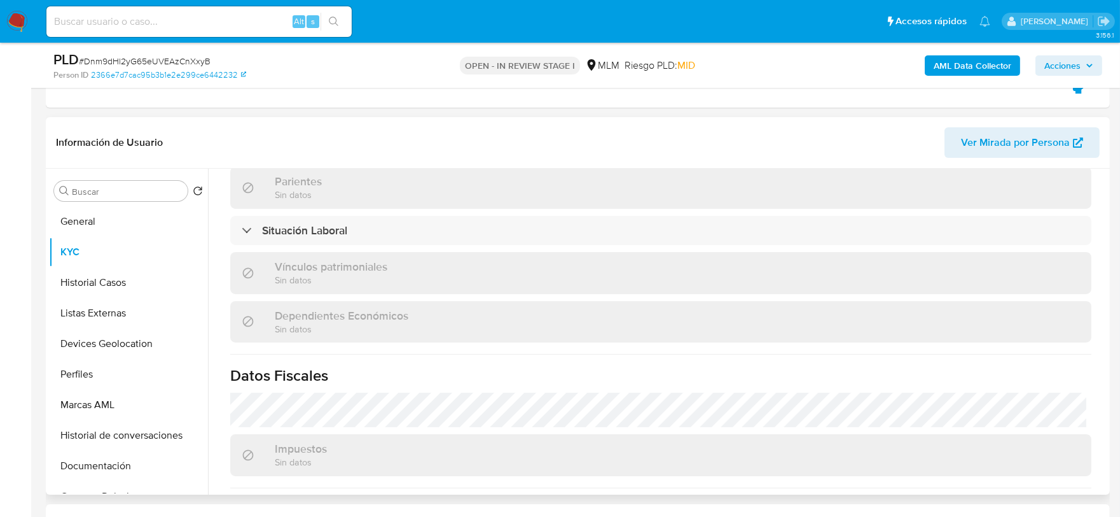
scroll to position [575, 0]
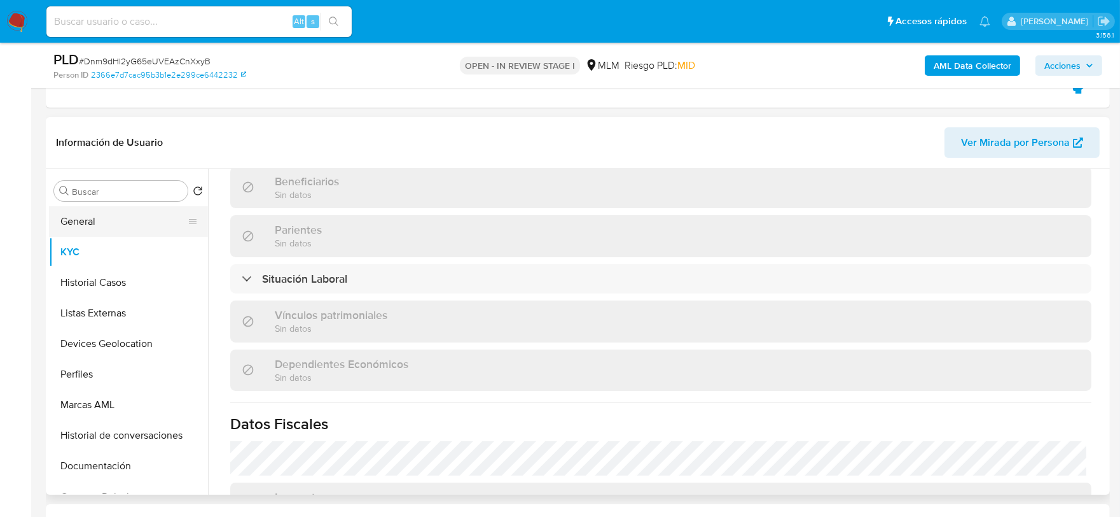
click at [99, 230] on button "General" at bounding box center [123, 221] width 149 height 31
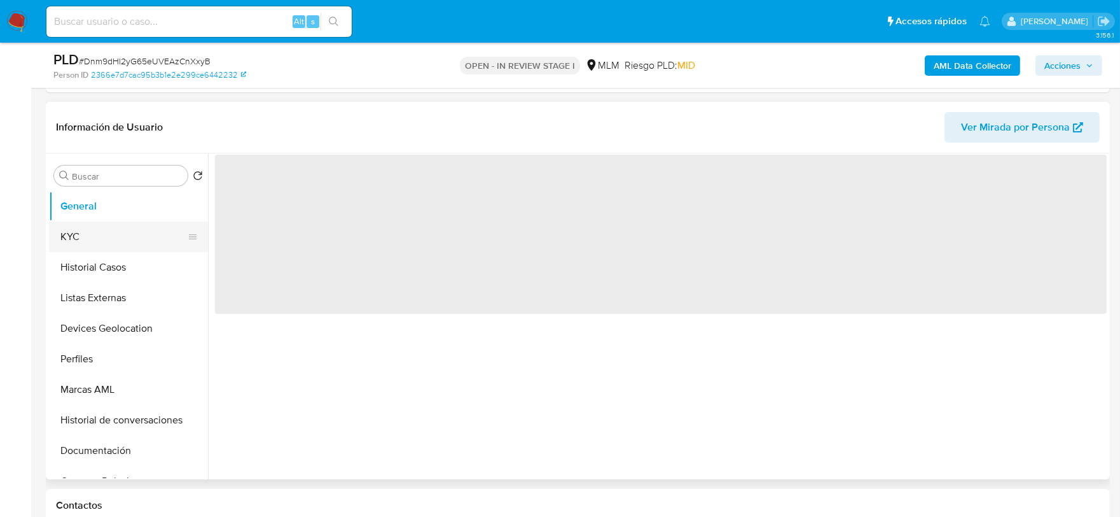
scroll to position [0, 0]
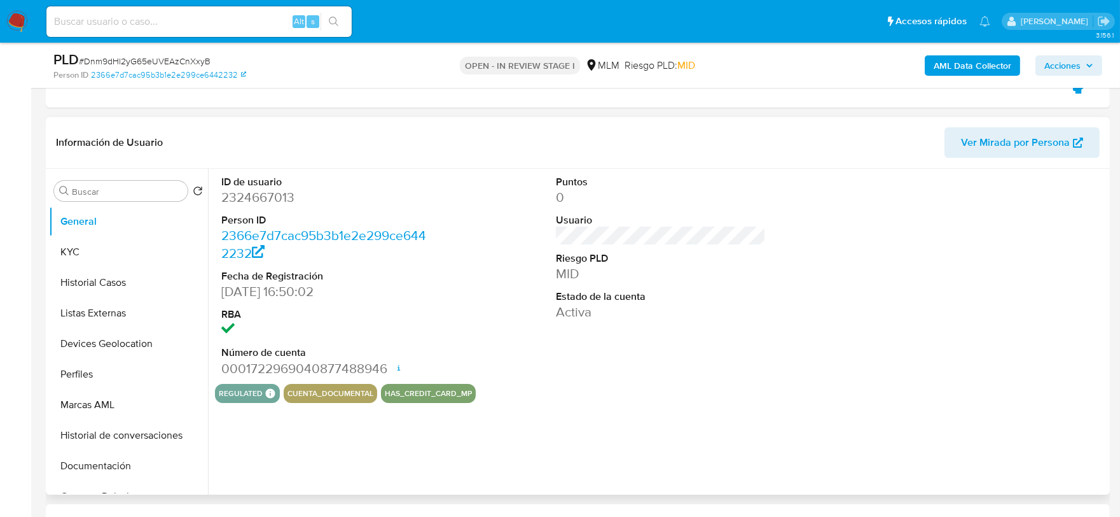
click at [658, 392] on div "regulated Regulated MLM IFPE Evaluation Result COMPLIES User Regulated Date 202…" at bounding box center [661, 393] width 892 height 19
click at [69, 243] on button "KYC" at bounding box center [123, 252] width 149 height 31
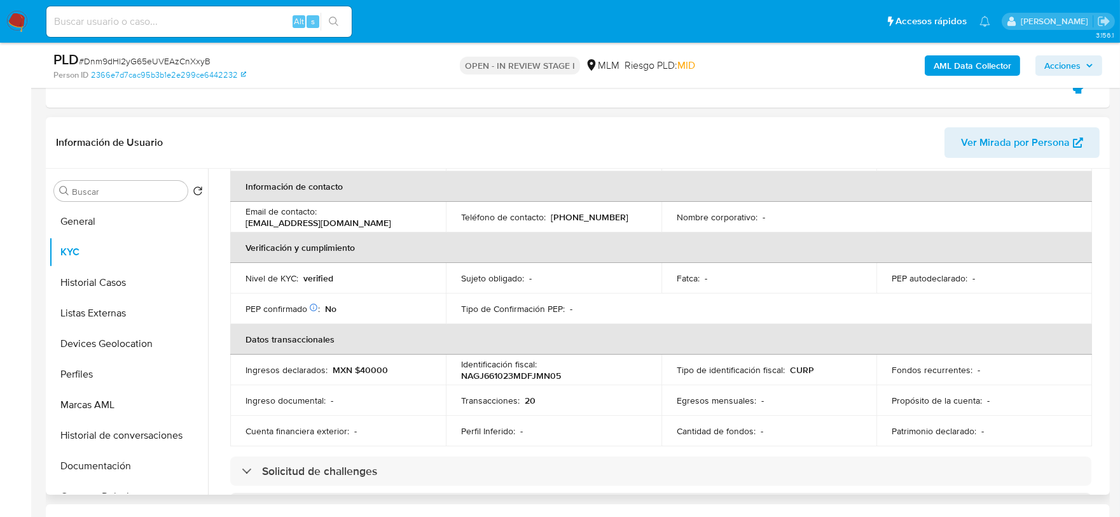
scroll to position [282, 0]
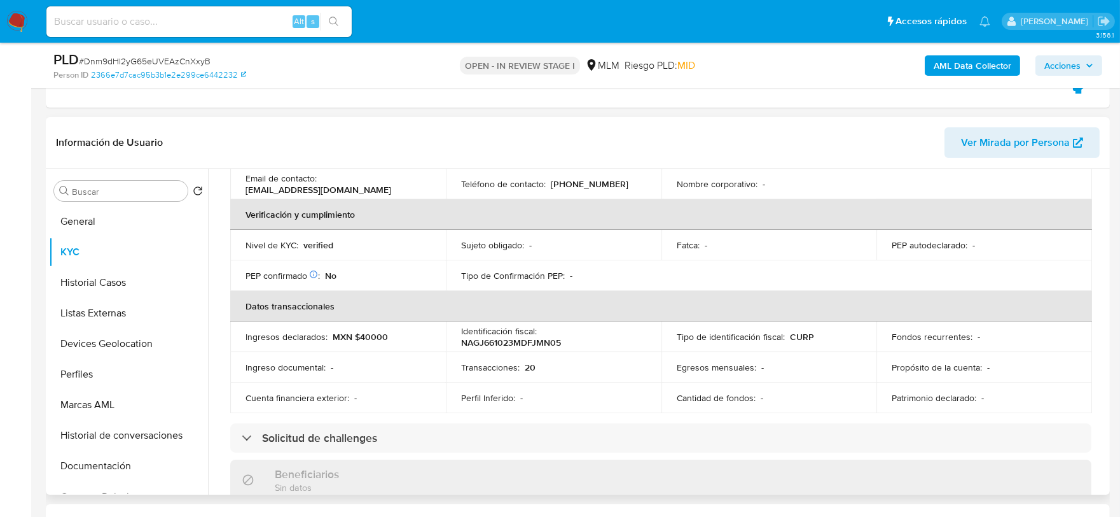
click at [231, 291] on th "Datos transaccionales" at bounding box center [661, 306] width 862 height 31
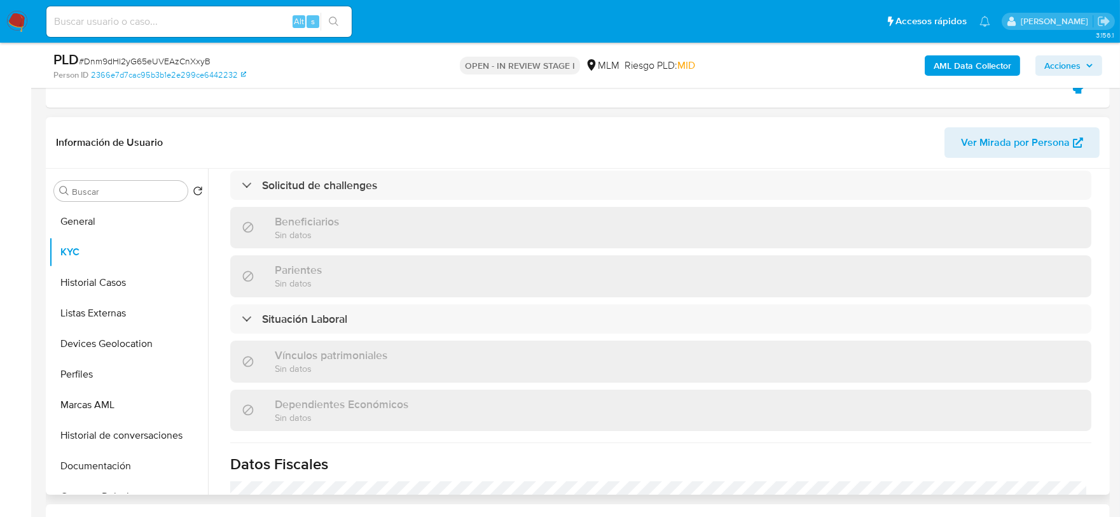
scroll to position [777, 0]
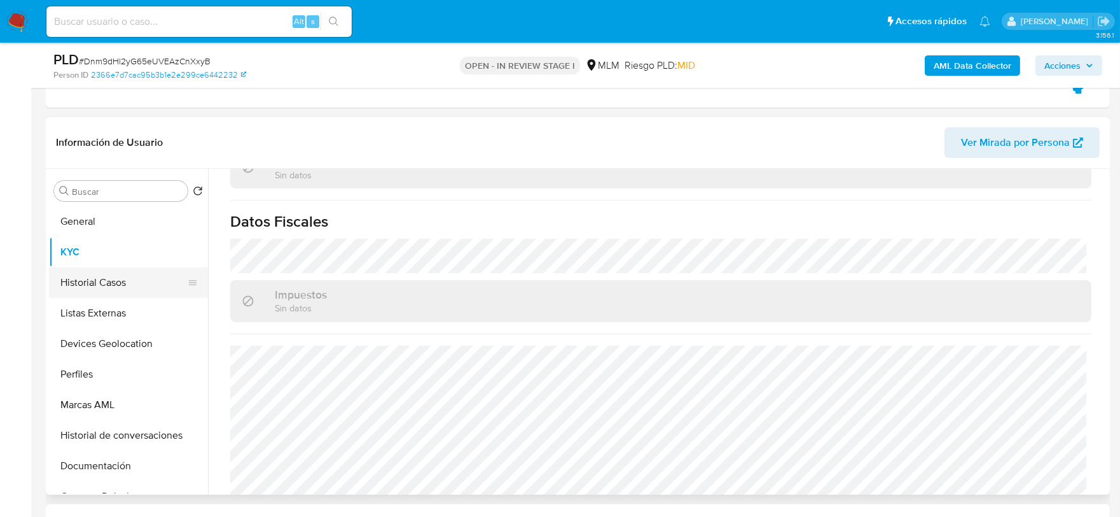
click at [115, 276] on button "Historial Casos" at bounding box center [123, 282] width 149 height 31
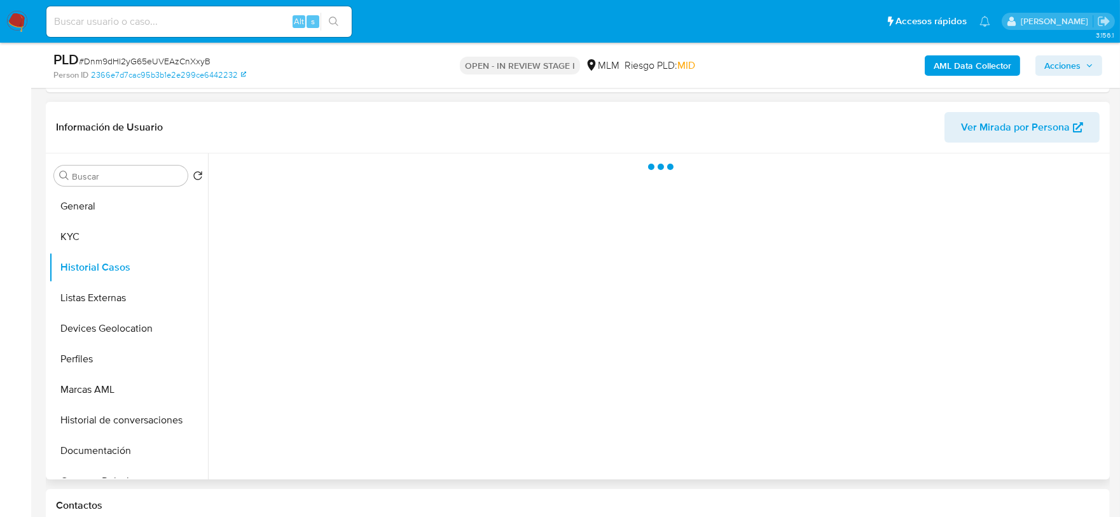
scroll to position [0, 0]
click at [319, 364] on div at bounding box center [657, 316] width 899 height 326
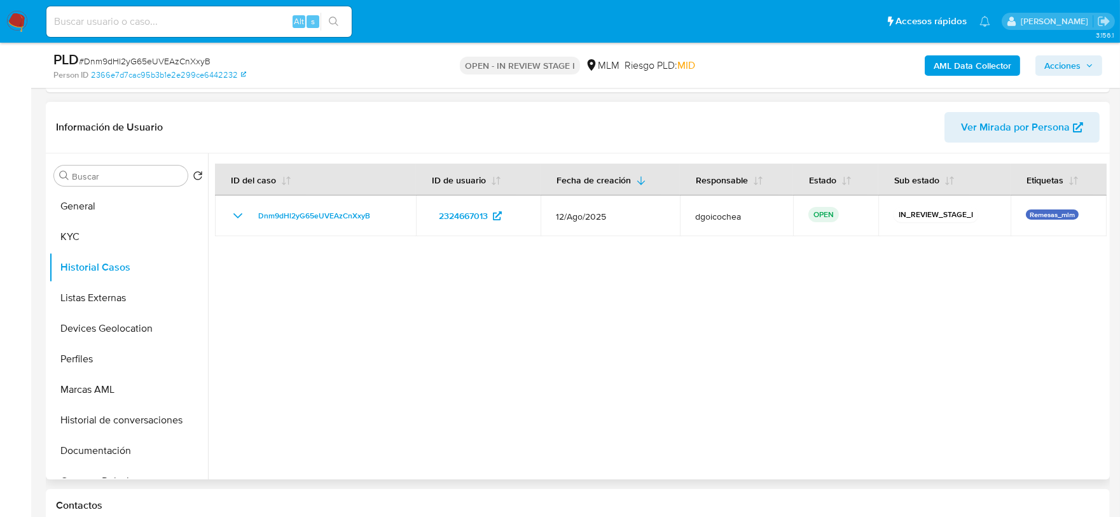
click at [319, 364] on div at bounding box center [657, 316] width 899 height 326
click at [83, 296] on button "Listas Externas" at bounding box center [123, 297] width 149 height 31
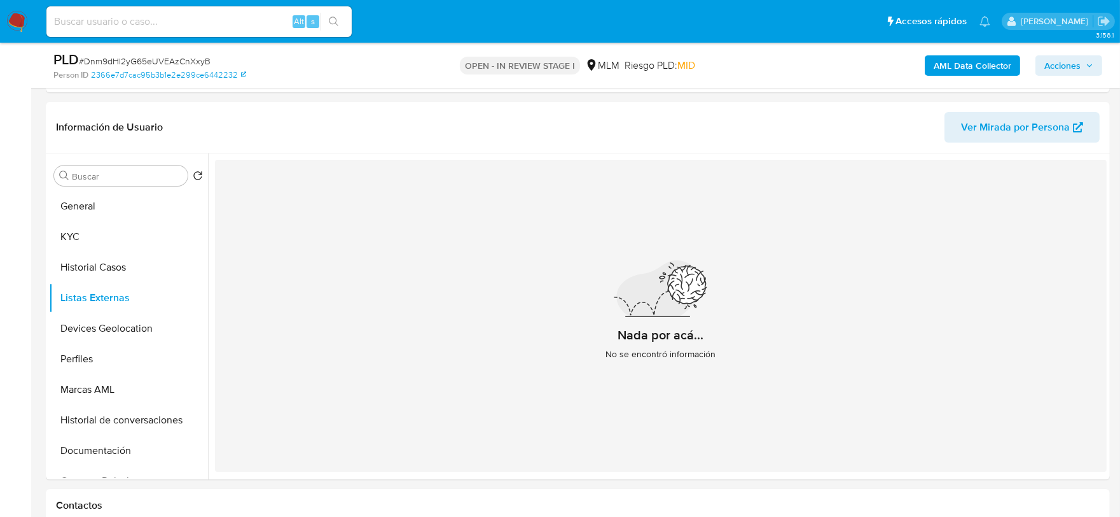
click at [466, 385] on div "Nada por acá... No se encontró información" at bounding box center [661, 316] width 892 height 312
click at [135, 323] on button "Devices Geolocation" at bounding box center [123, 328] width 149 height 31
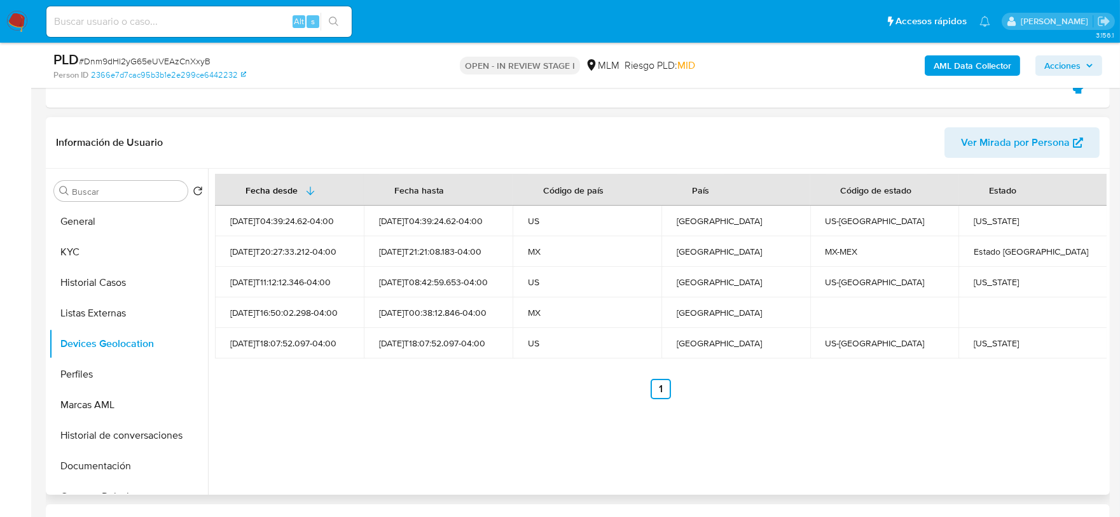
click at [529, 393] on ul "Anterior 1 Siguiente" at bounding box center [661, 389] width 892 height 20
click at [148, 363] on button "Perfiles" at bounding box center [123, 374] width 149 height 31
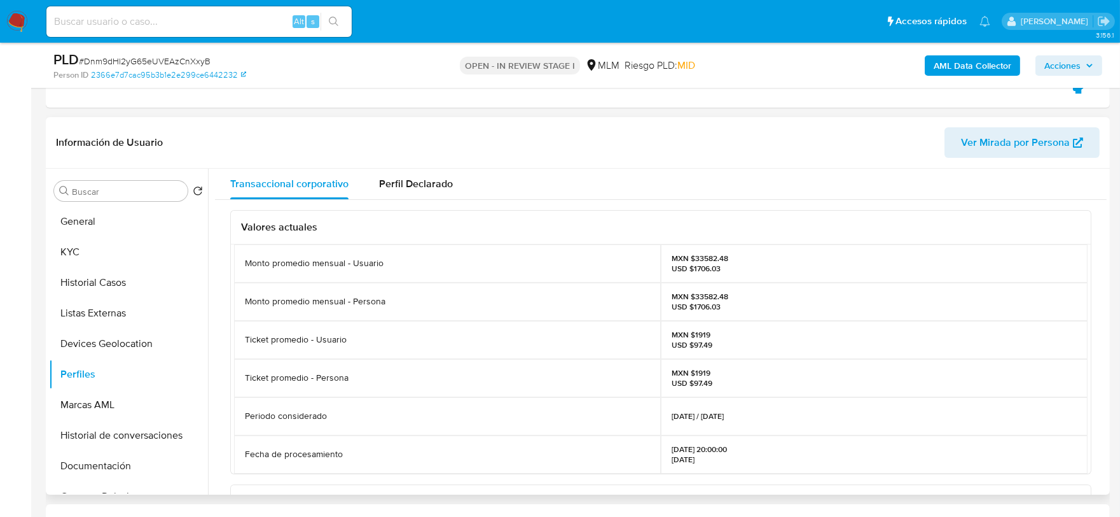
click at [215, 338] on div "Valores actuales Monto promedio mensual - Usuario MXN $33582.48 USD $1706.03 Mo…" at bounding box center [661, 496] width 892 height 593
click at [81, 459] on button "Documentación" at bounding box center [123, 465] width 149 height 31
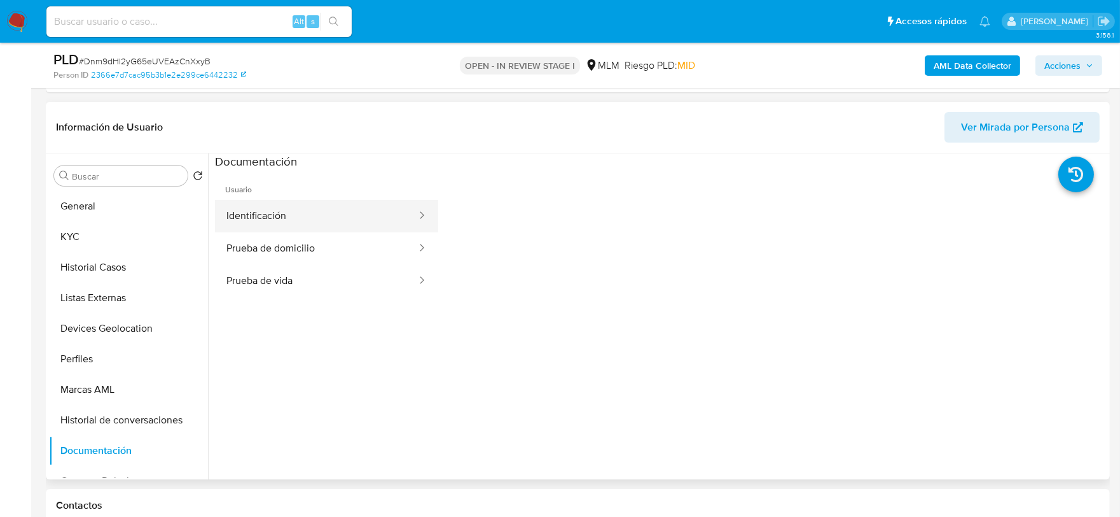
click at [282, 204] on button "Identificación" at bounding box center [316, 216] width 203 height 32
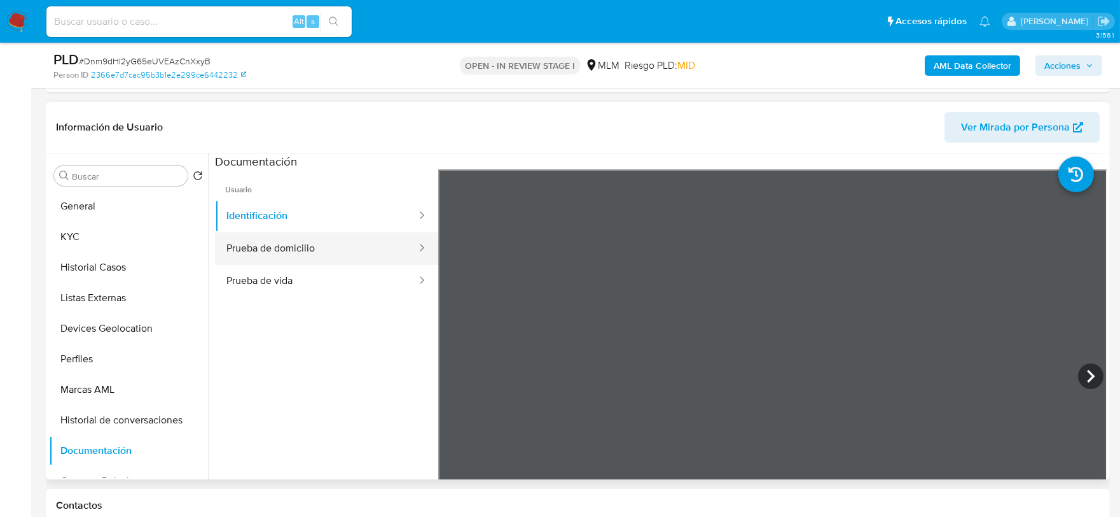
click at [290, 239] on button "Prueba de domicilio" at bounding box center [316, 248] width 203 height 32
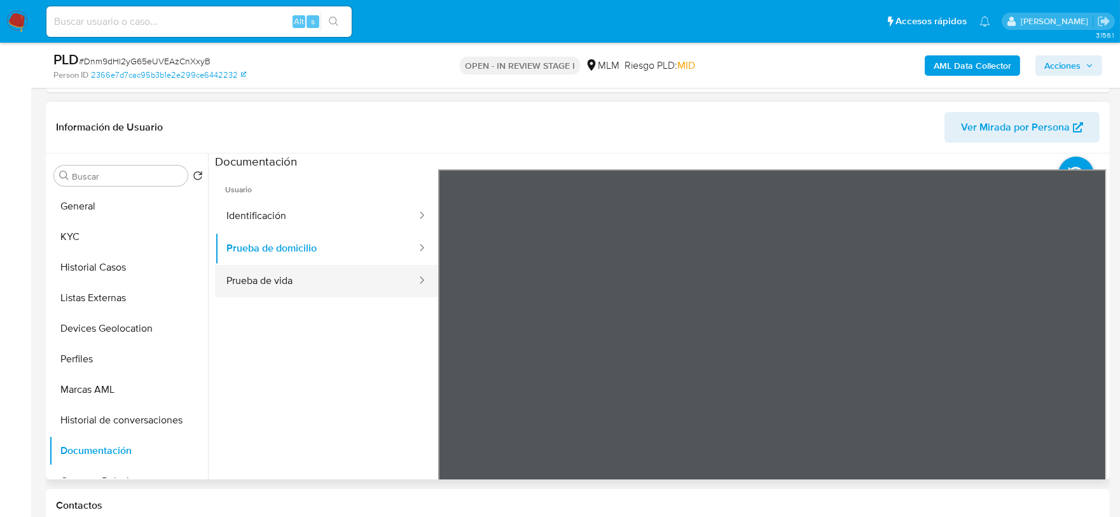
click at [285, 271] on button "Prueba de vida" at bounding box center [316, 281] width 203 height 32
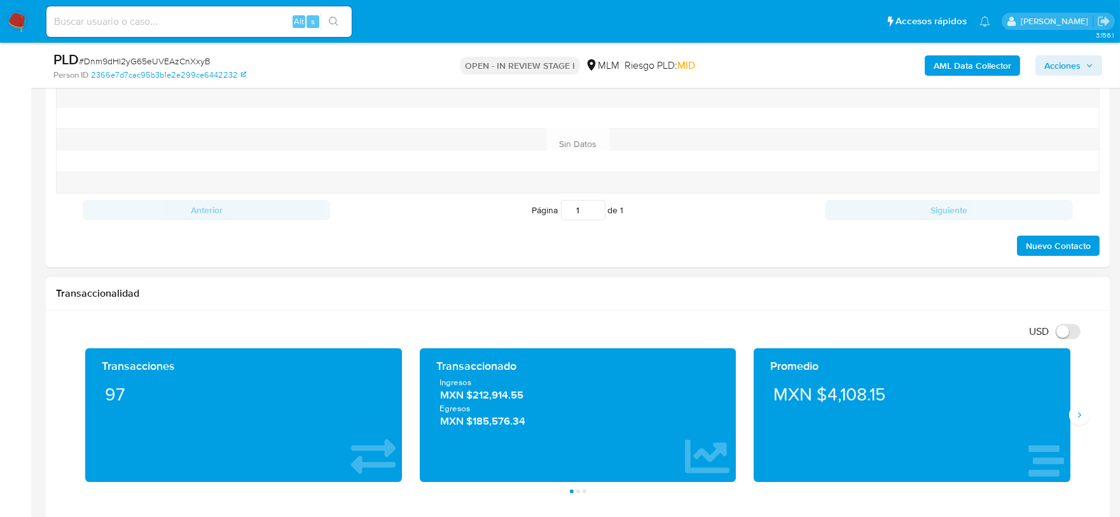
scroll to position [1060, 0]
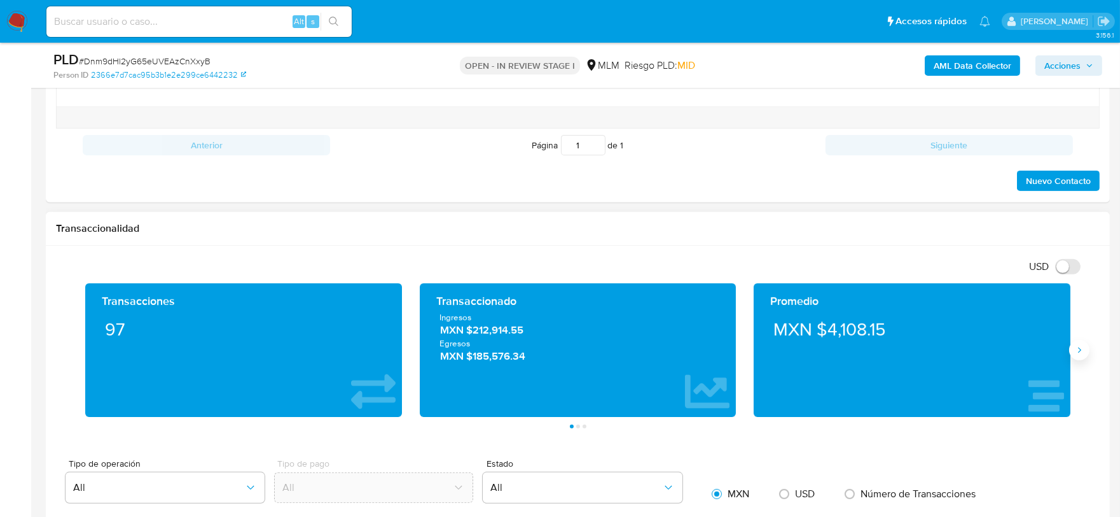
click at [1083, 352] on icon "Siguiente" at bounding box center [1080, 350] width 10 height 10
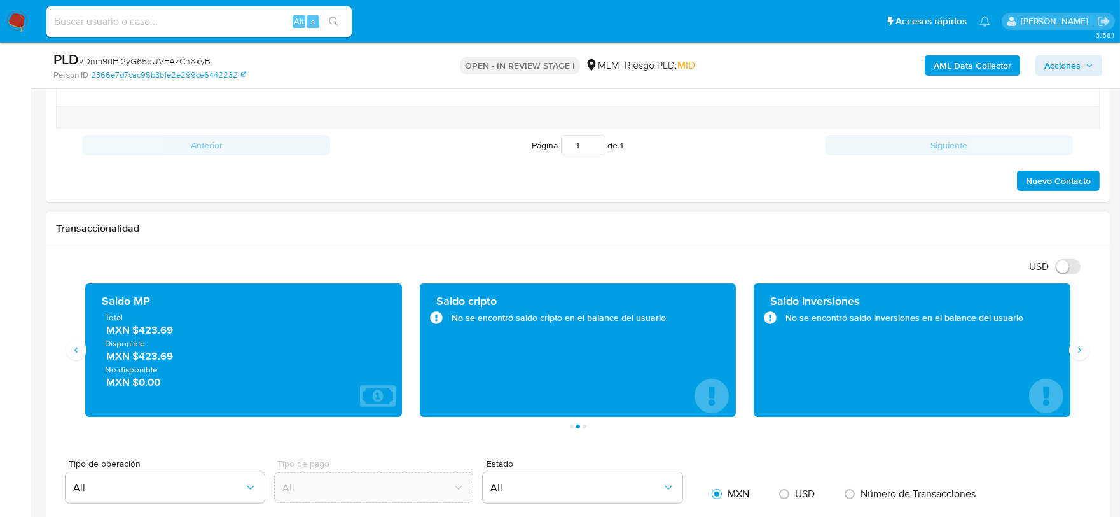
click at [802, 240] on div "Transaccionalidad" at bounding box center [578, 229] width 1064 height 34
click at [520, 235] on h1 "Transaccionalidad" at bounding box center [578, 228] width 1044 height 13
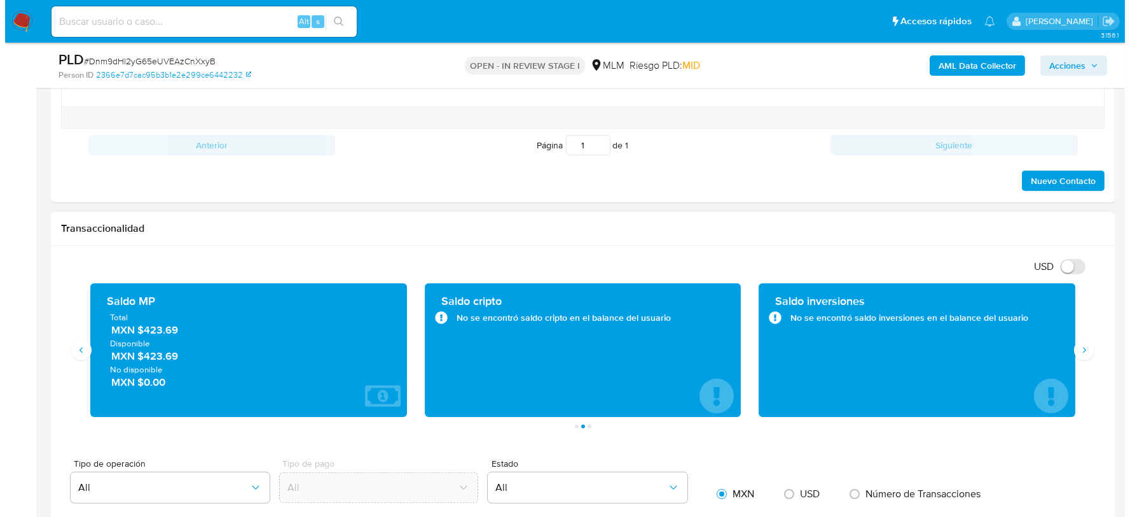
scroll to position [0, 0]
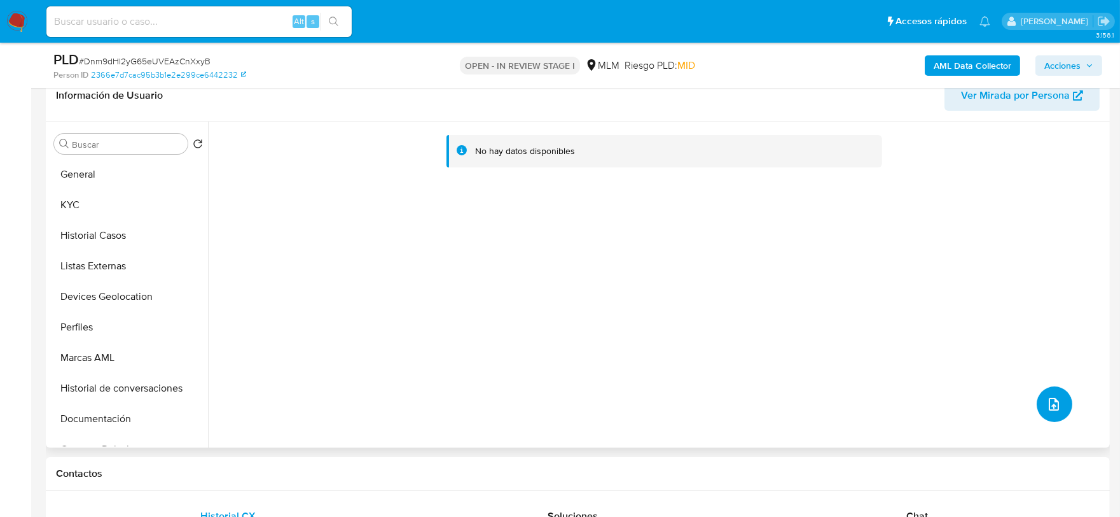
click at [1059, 397] on button "upload-file" at bounding box center [1055, 404] width 36 height 36
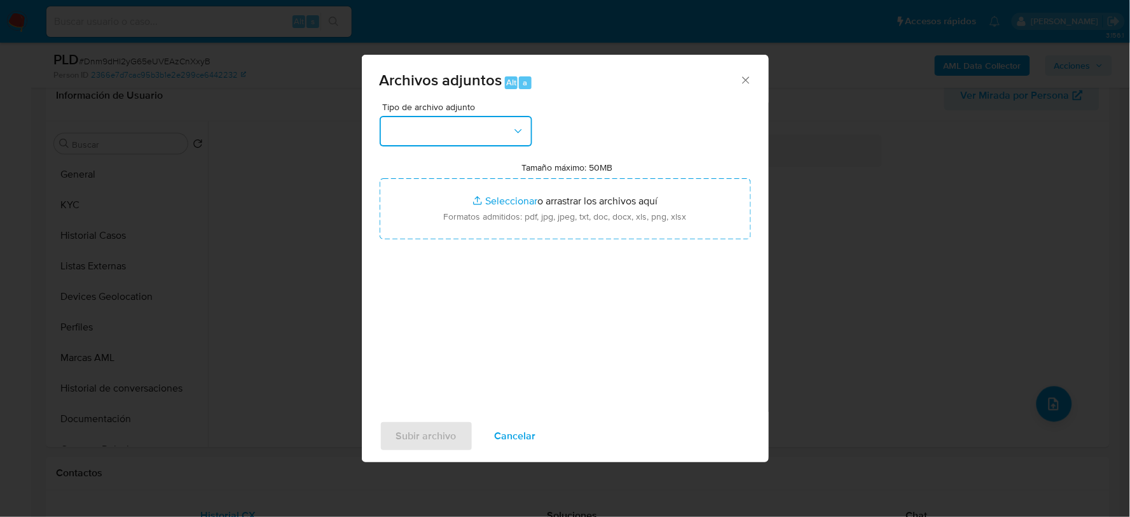
click at [482, 120] on button "button" at bounding box center [456, 131] width 153 height 31
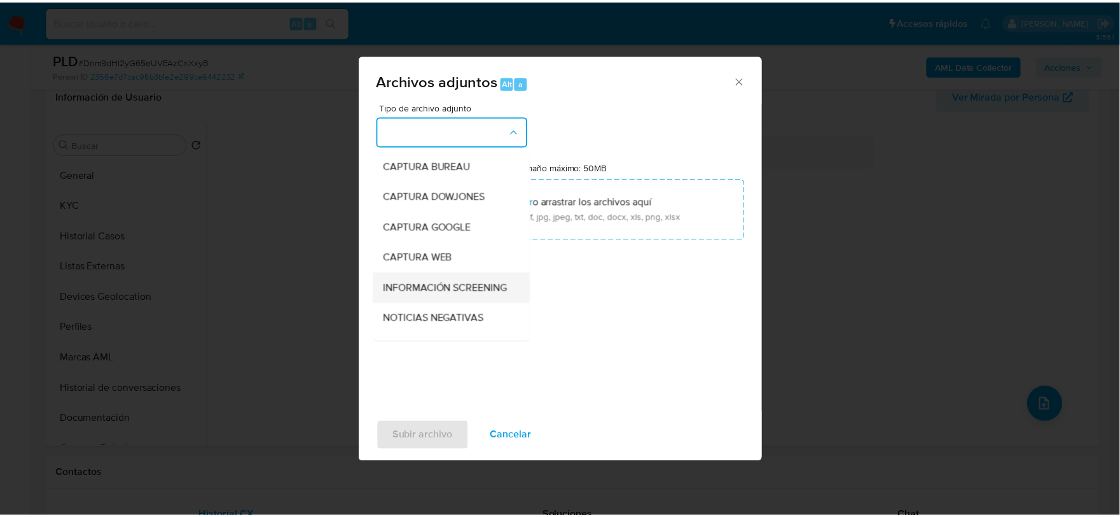
scroll to position [97, 0]
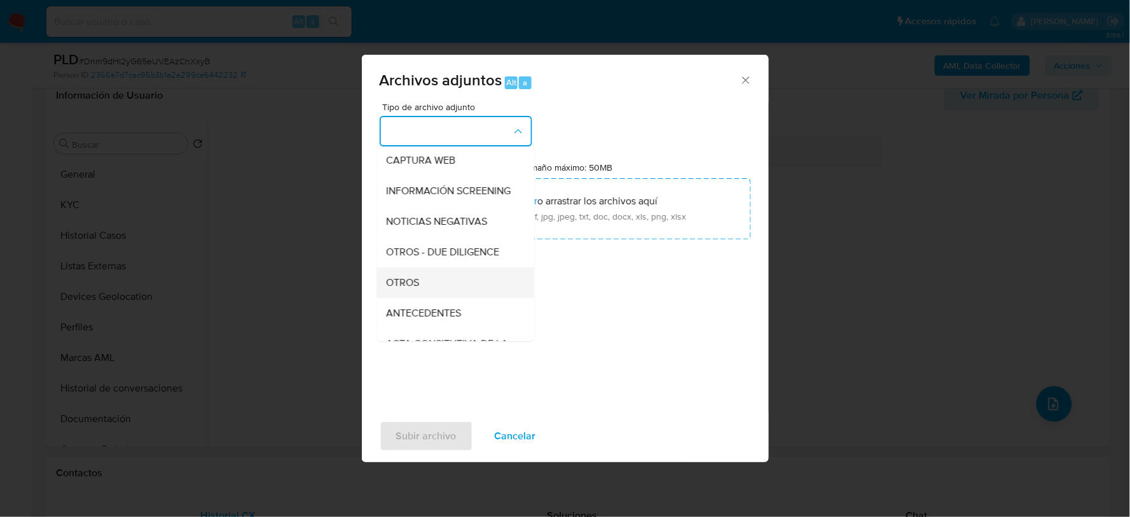
click at [412, 284] on div "OTROS" at bounding box center [452, 282] width 130 height 31
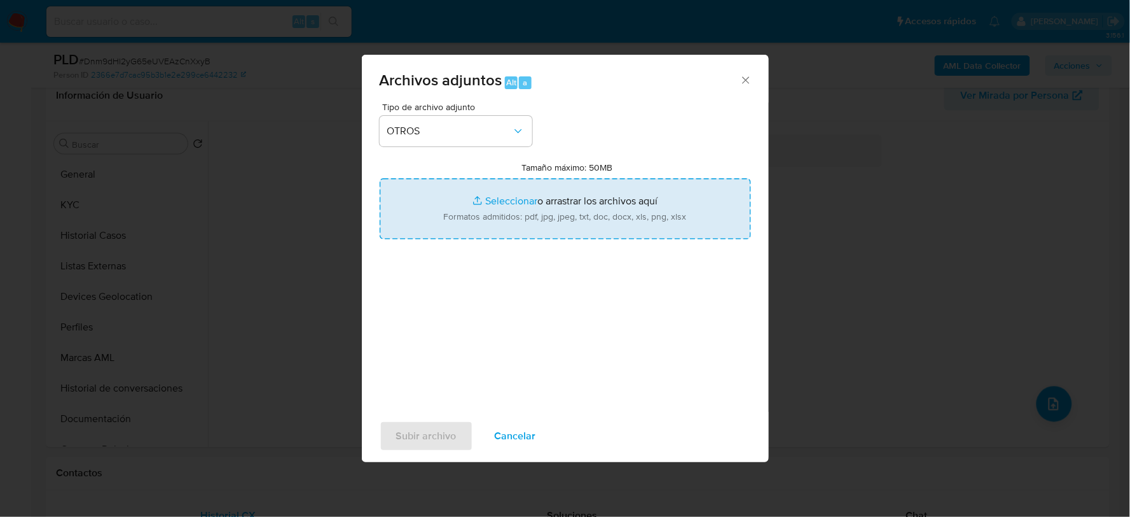
type input "C:\fakepath\2324667013_JUANA NAJERA_AGO2025.xlsx"
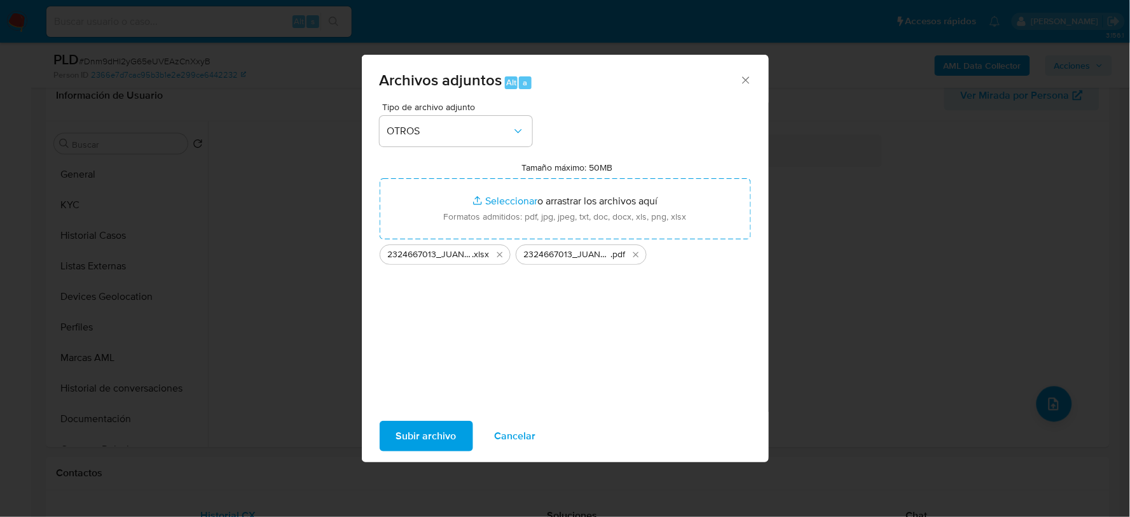
click at [420, 430] on span "Subir archivo" at bounding box center [426, 436] width 60 height 28
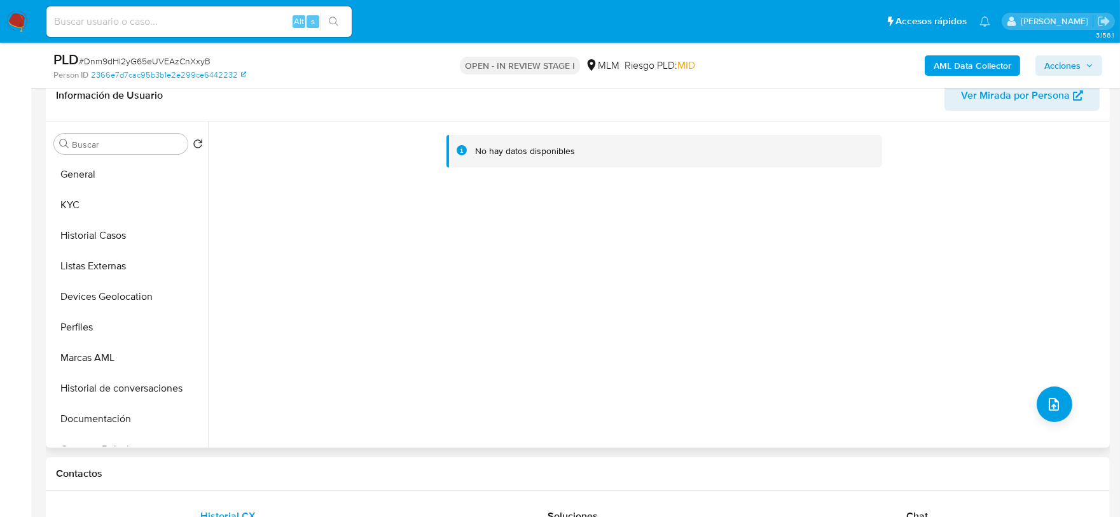
click at [693, 313] on div "No hay datos disponibles" at bounding box center [657, 285] width 899 height 326
click at [123, 271] on button "Listas Externas" at bounding box center [123, 266] width 149 height 31
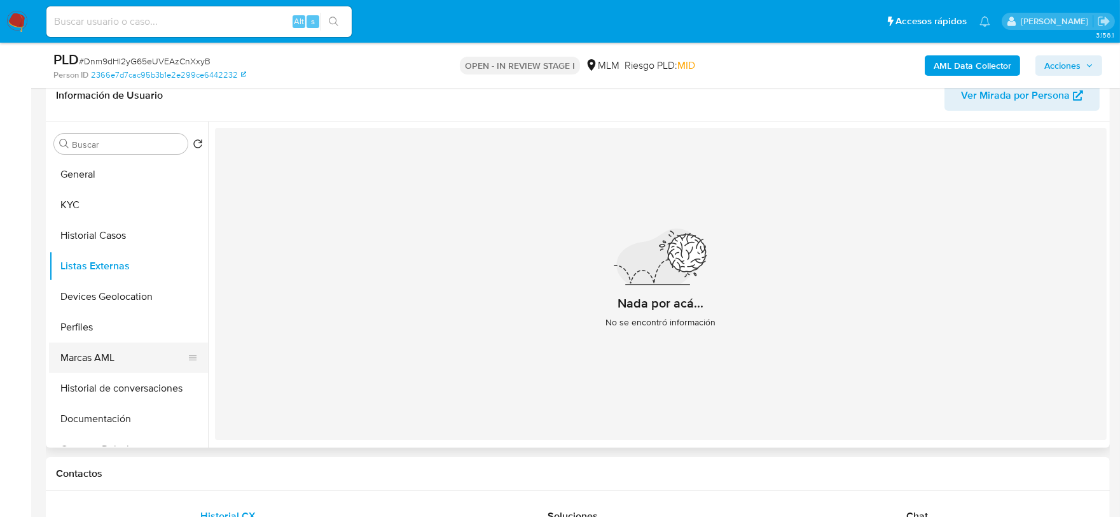
scroll to position [141, 0]
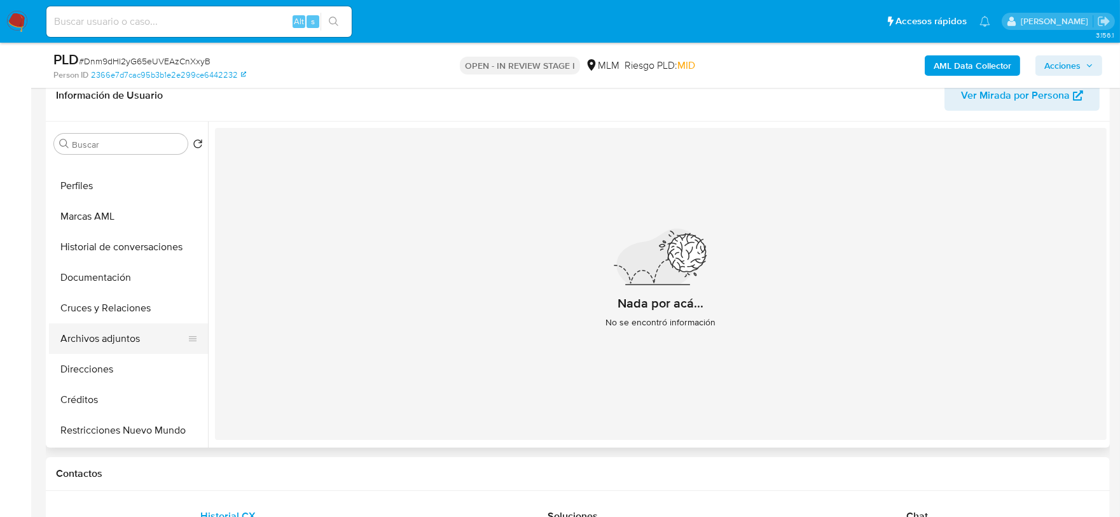
click at [120, 325] on button "Archivos adjuntos" at bounding box center [123, 338] width 149 height 31
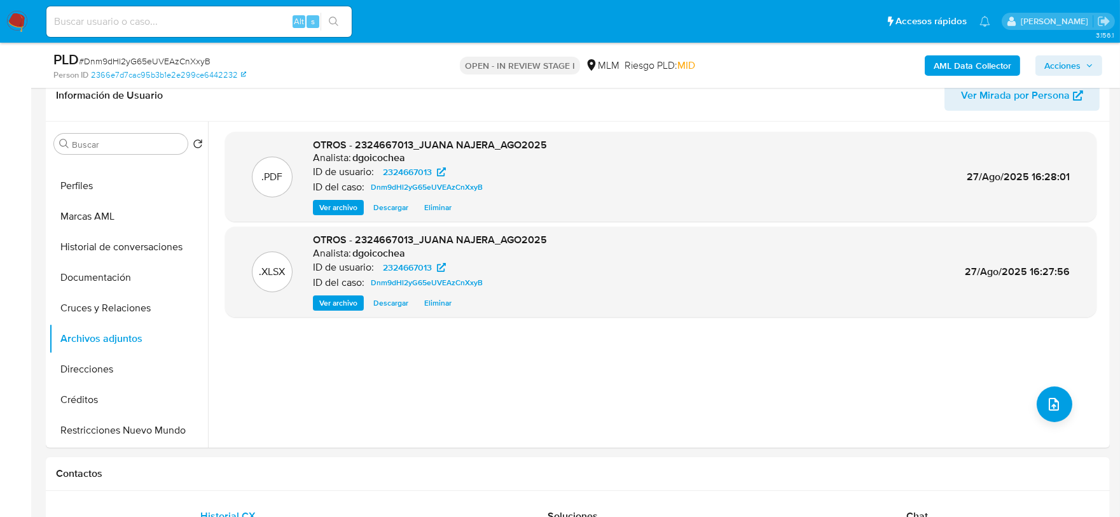
click at [1057, 62] on span "Acciones" at bounding box center [1063, 65] width 36 height 20
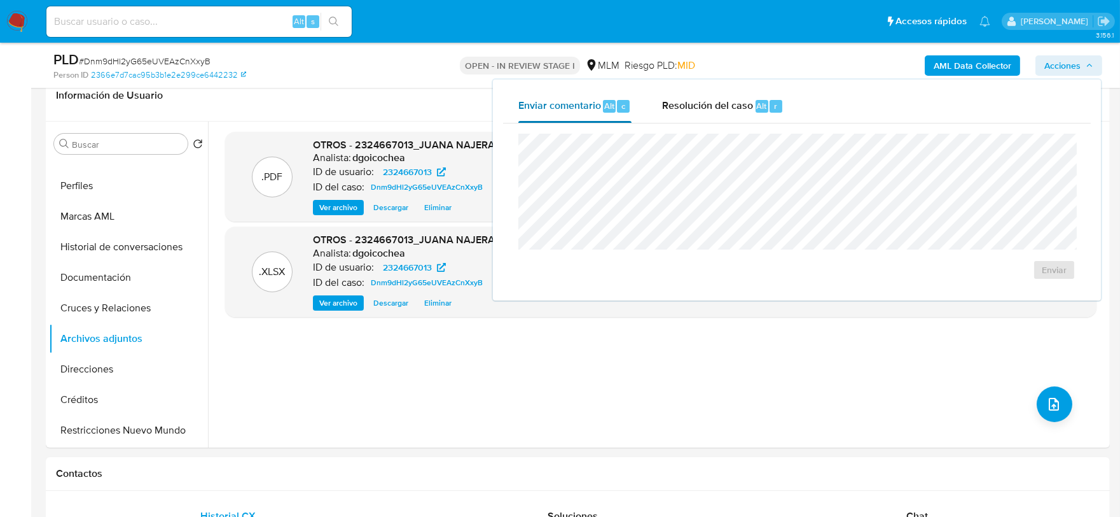
click at [643, 119] on button "Enviar comentario Alt c" at bounding box center [575, 106] width 144 height 33
click at [681, 106] on span "Resolución del caso" at bounding box center [707, 105] width 91 height 15
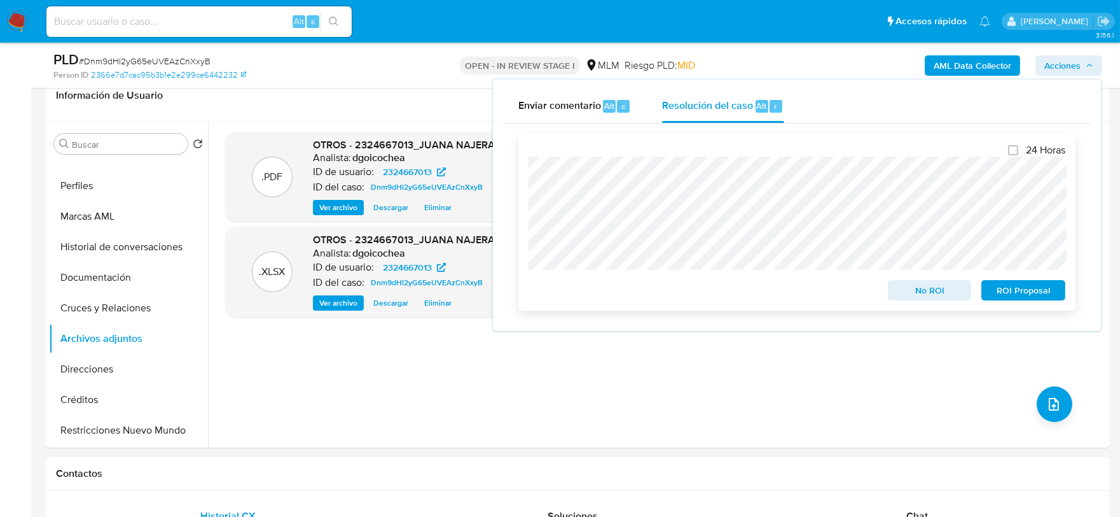
click at [910, 287] on span "No ROI" at bounding box center [930, 290] width 66 height 18
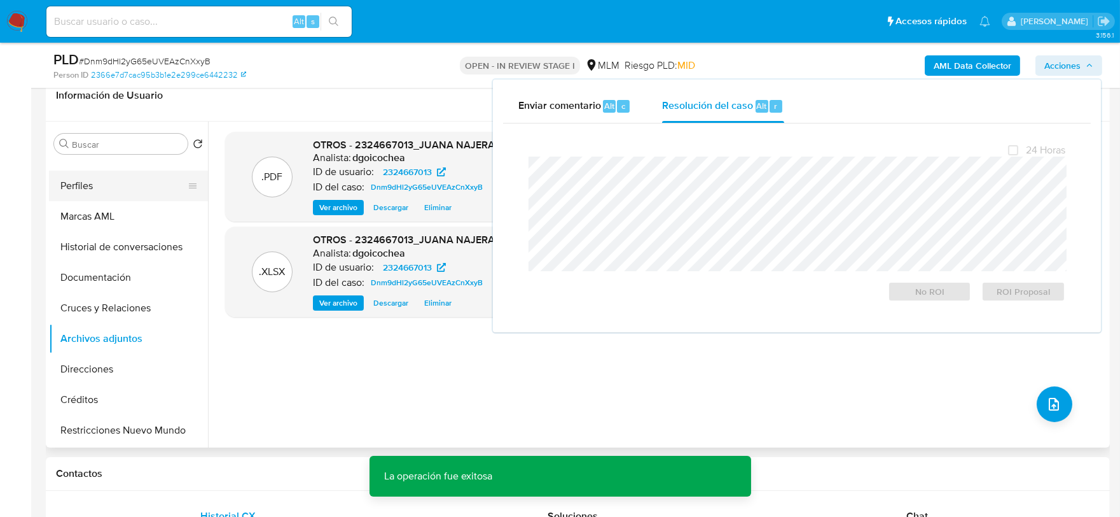
click at [129, 191] on button "Perfiles" at bounding box center [123, 185] width 149 height 31
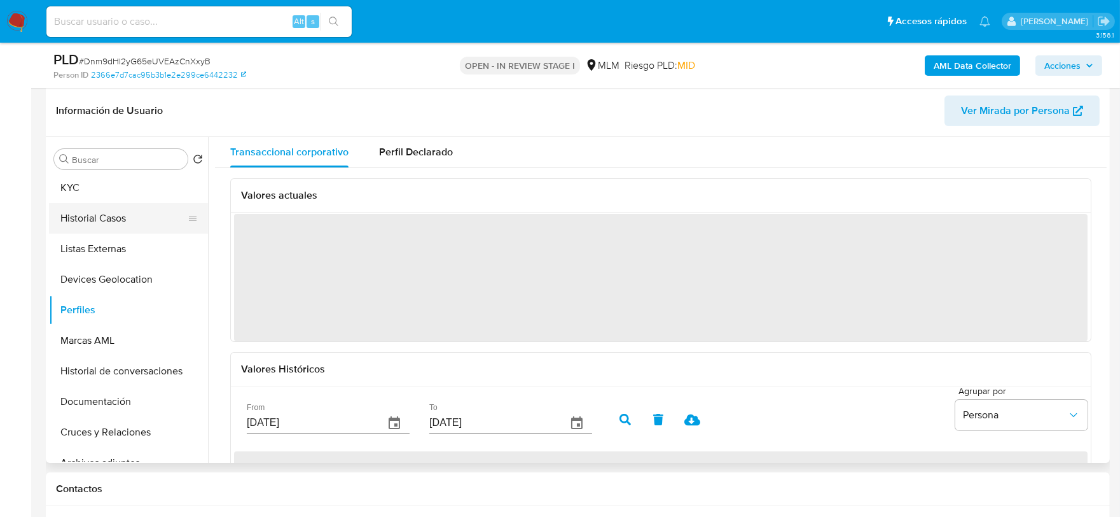
scroll to position [0, 0]
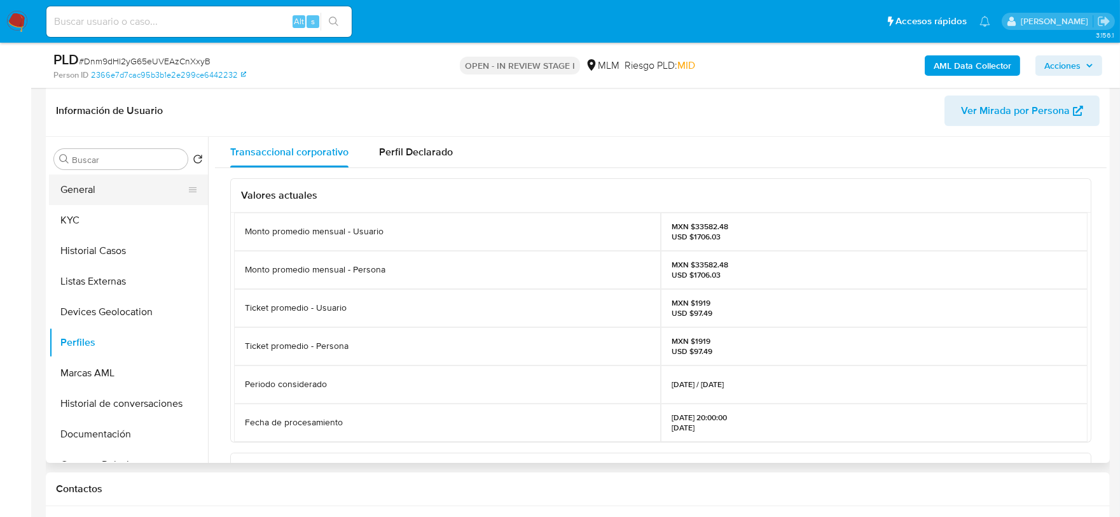
click at [151, 202] on button "General" at bounding box center [123, 189] width 149 height 31
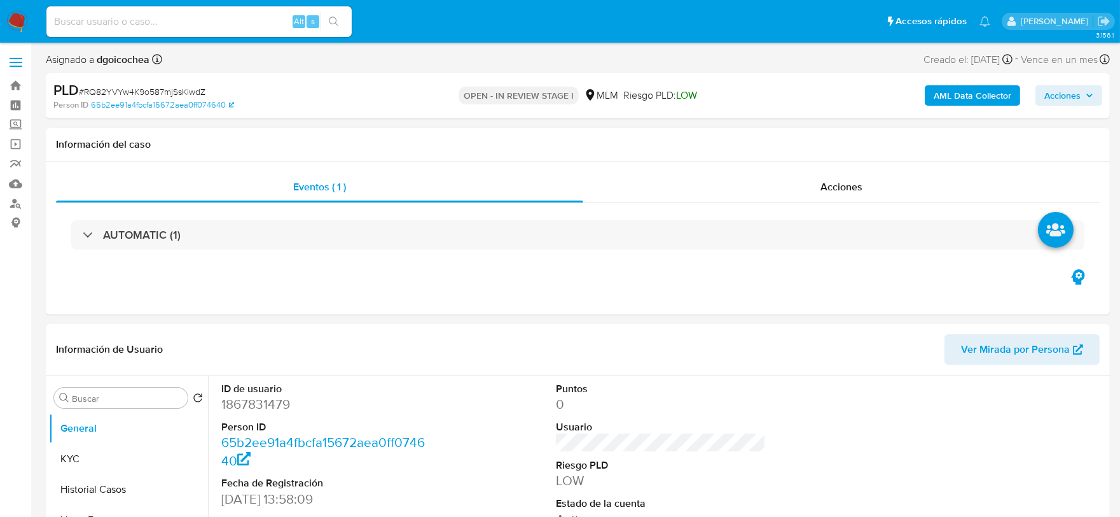
select select "10"
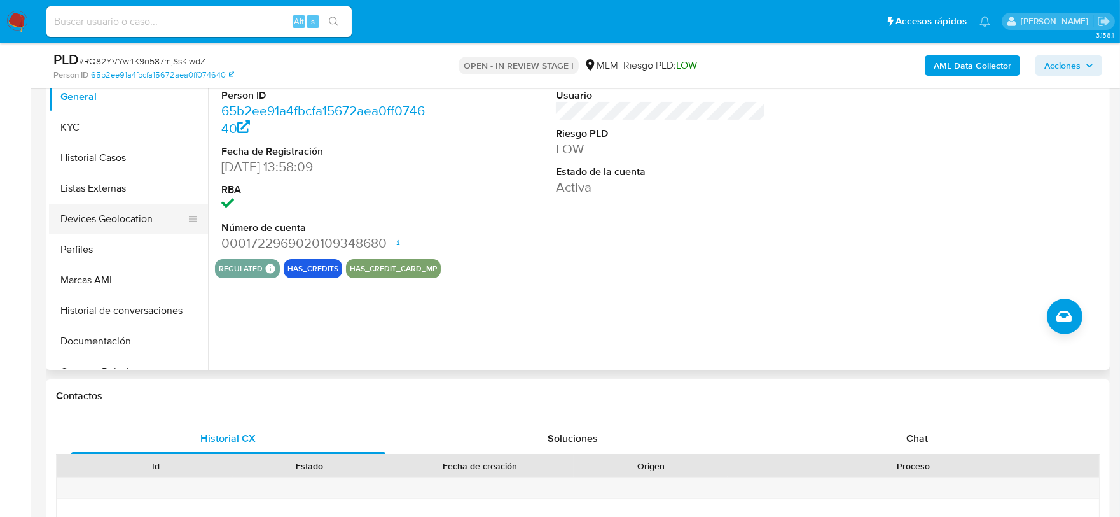
scroll to position [282, 0]
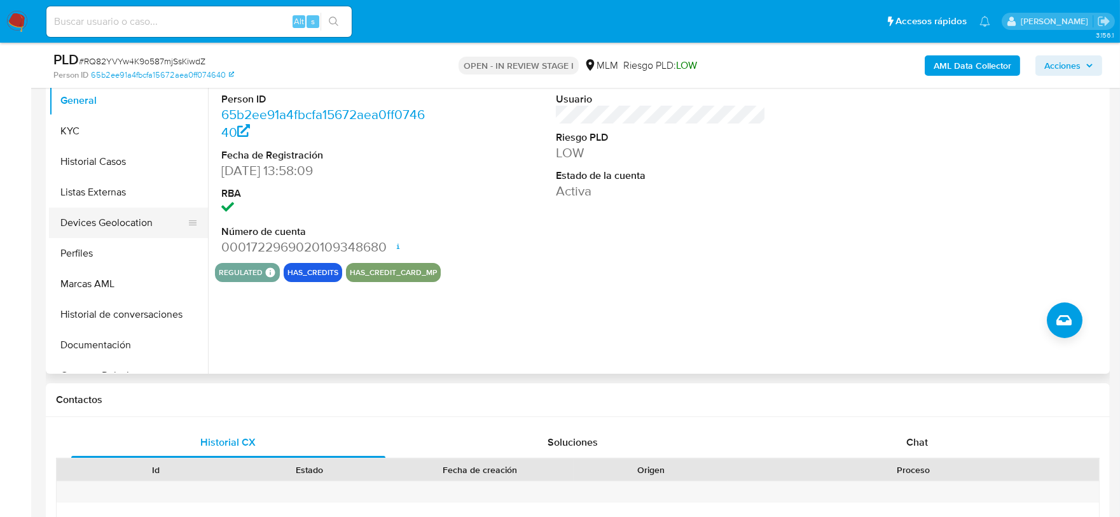
click at [134, 221] on button "Devices Geolocation" at bounding box center [123, 222] width 149 height 31
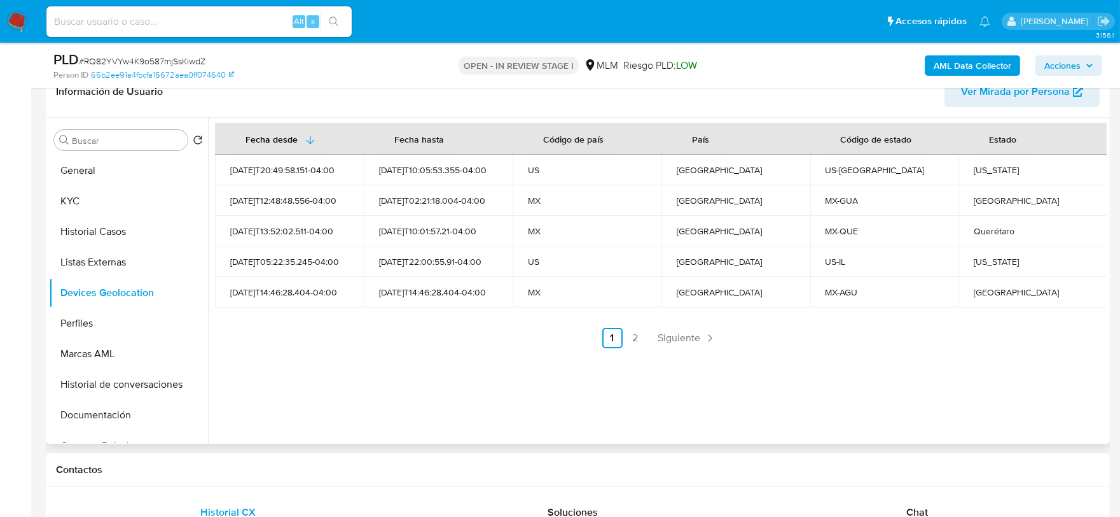
scroll to position [212, 0]
click at [599, 406] on div "Fecha desde [GEOGRAPHIC_DATA] hasta Código de país País Código de estado Estado…" at bounding box center [657, 281] width 899 height 326
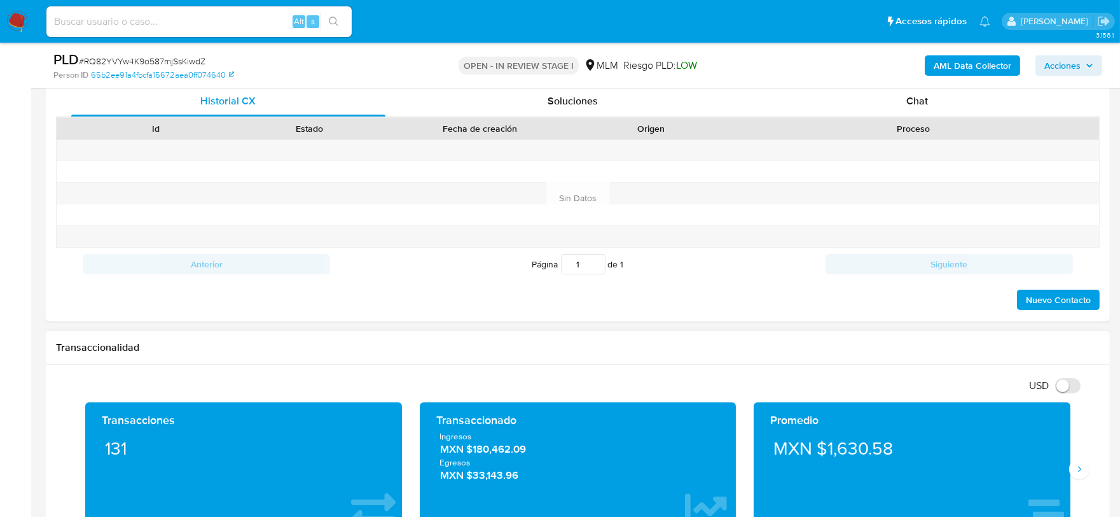
scroll to position [636, 0]
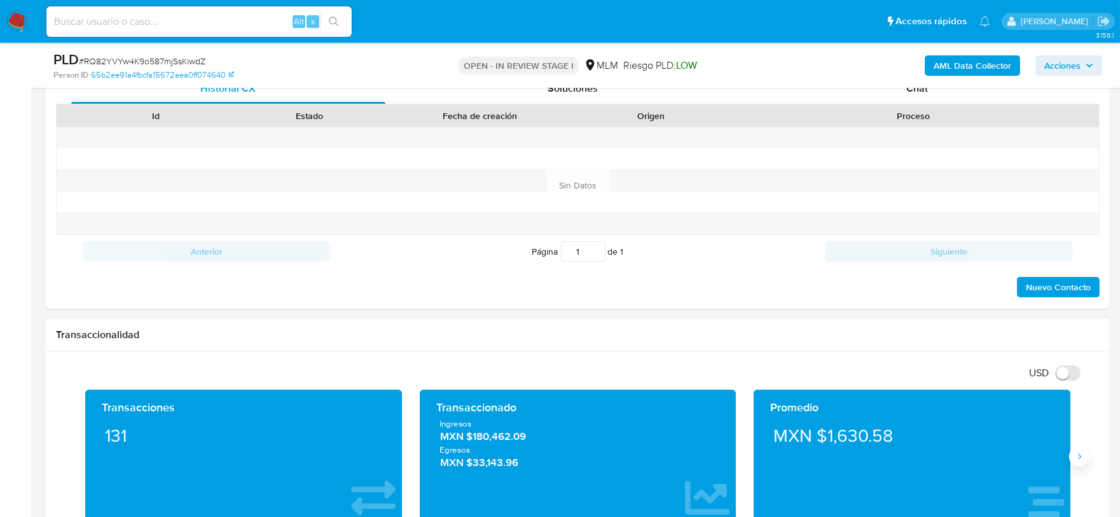
click at [1085, 463] on button "Siguiente" at bounding box center [1079, 456] width 20 height 20
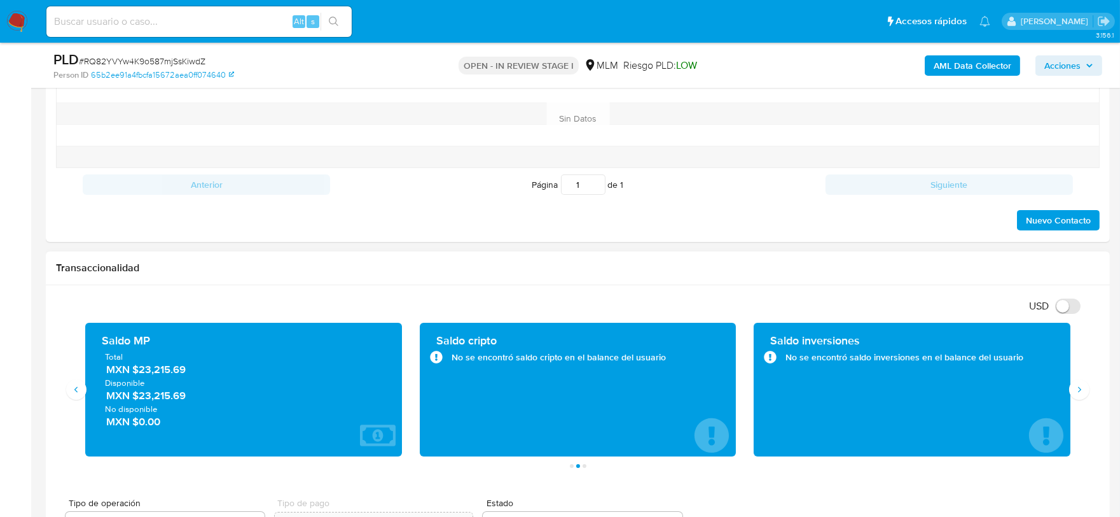
scroll to position [707, 0]
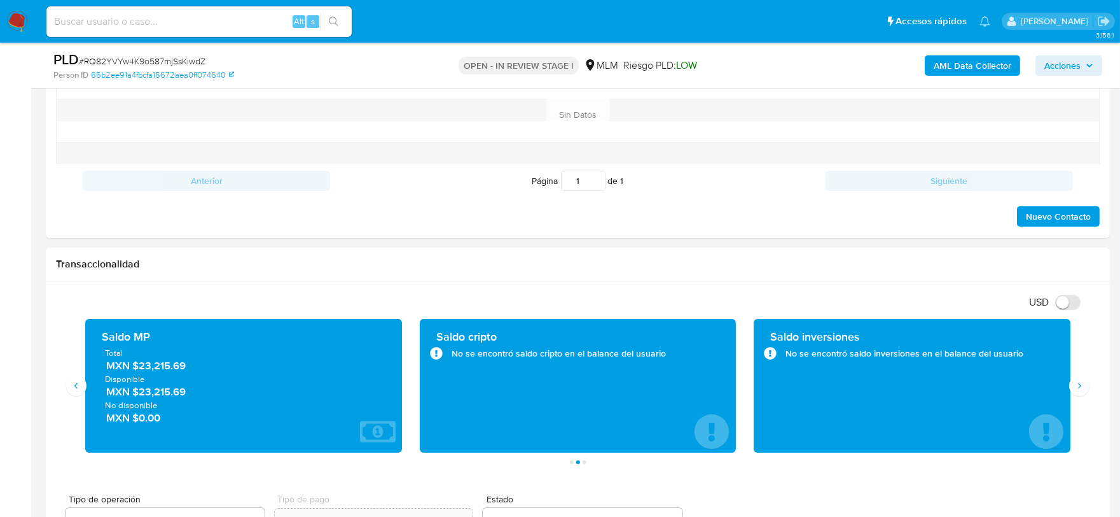
drag, startPoint x: 207, startPoint y: 366, endPoint x: 140, endPoint y: 368, distance: 67.4
click at [138, 368] on span "MXN $23,215.69" at bounding box center [244, 365] width 276 height 15
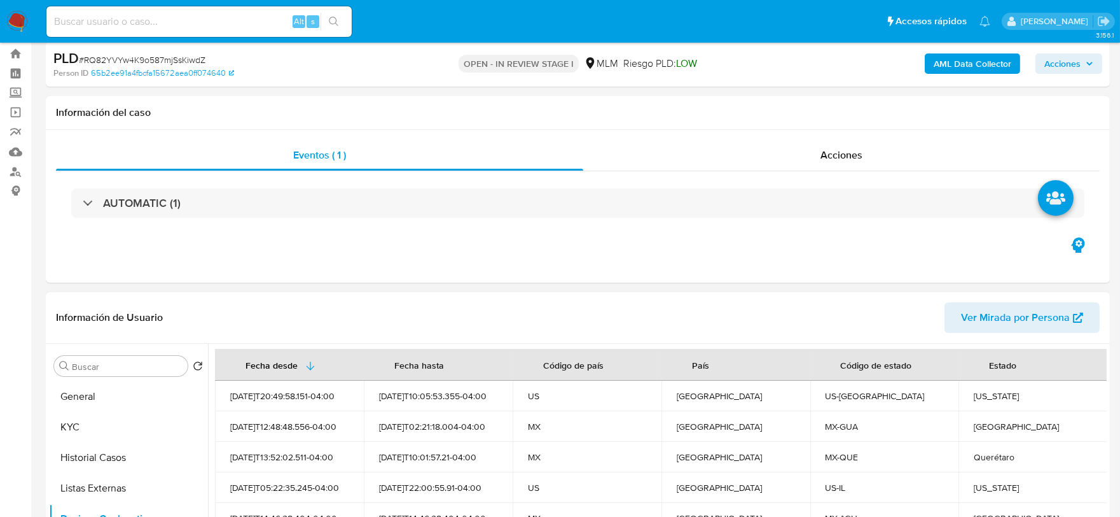
scroll to position [0, 0]
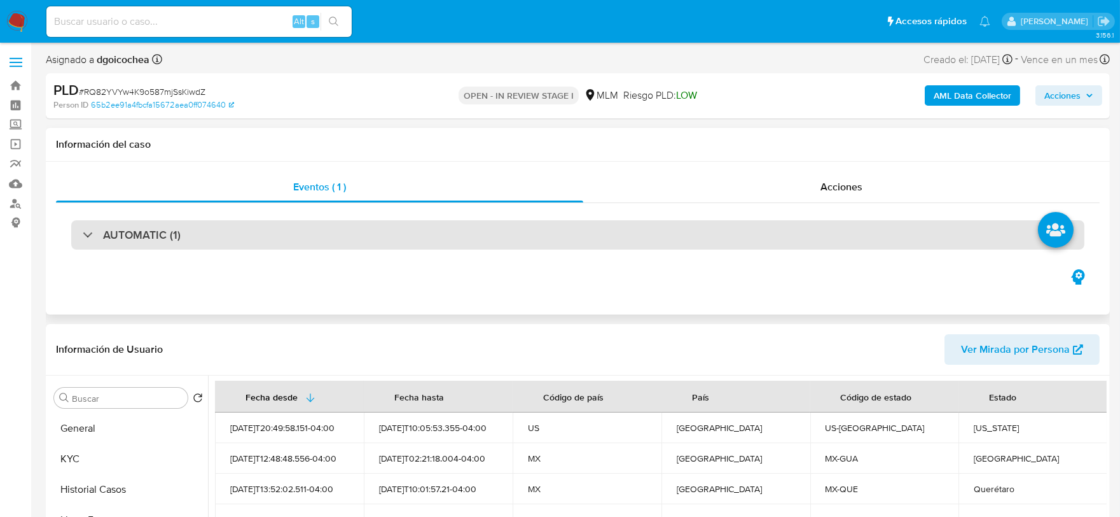
click at [149, 228] on h3 "AUTOMATIC (1)" at bounding box center [142, 235] width 78 height 14
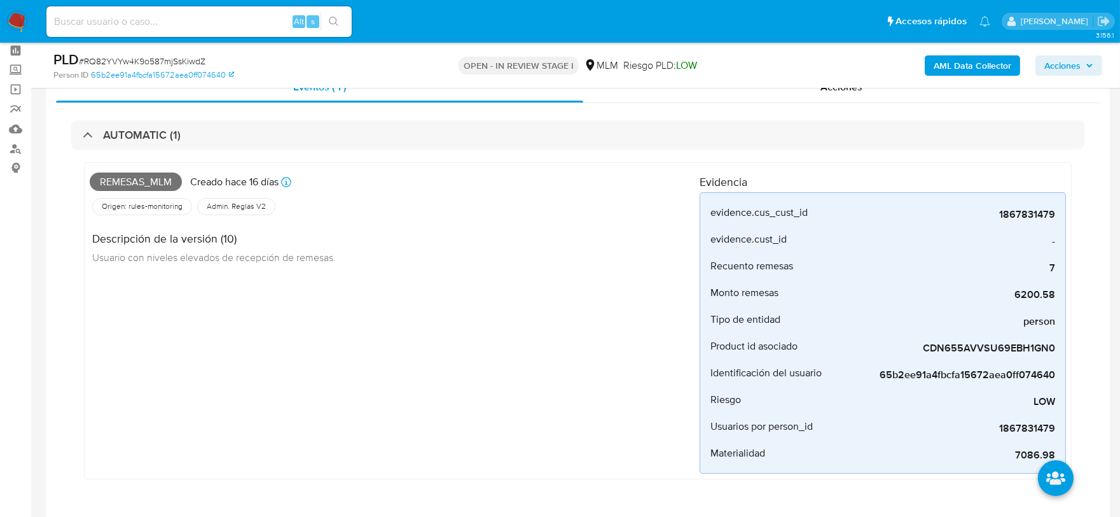
scroll to position [71, 0]
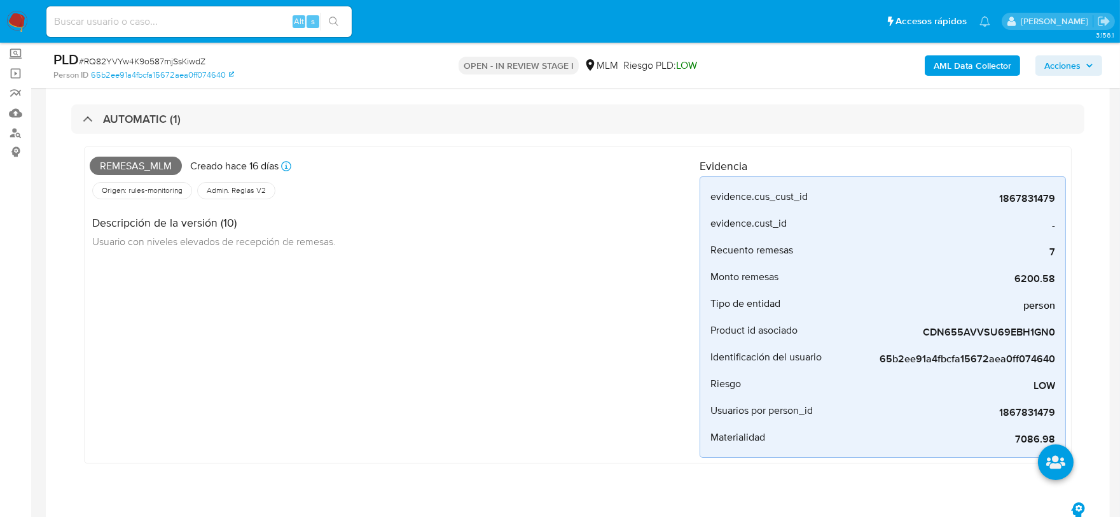
click at [429, 355] on div "Remesas_mlm Creado hace 16 días Creado: 12/08/2025 03:10:14 Origen: rules-monit…" at bounding box center [395, 304] width 610 height 305
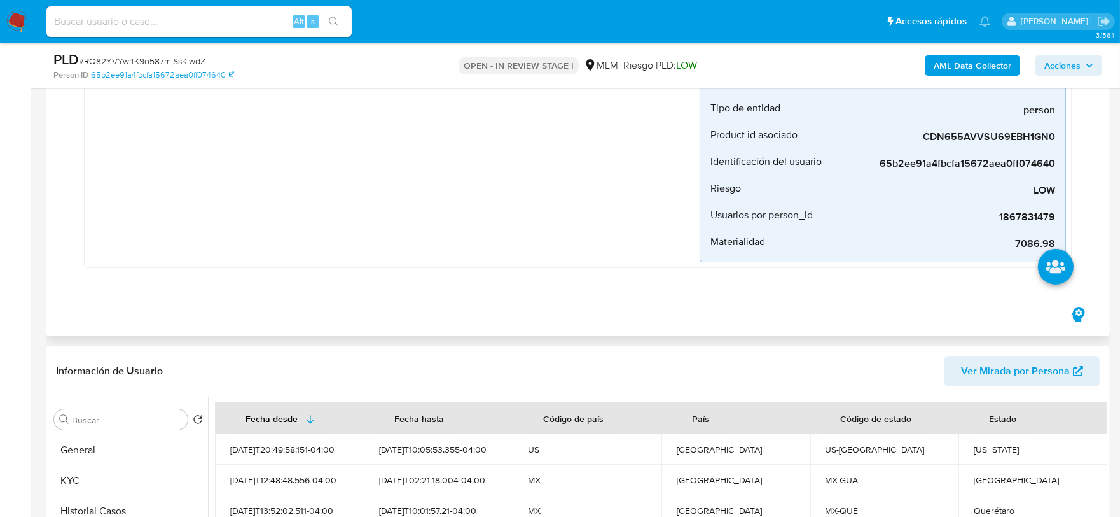
scroll to position [424, 0]
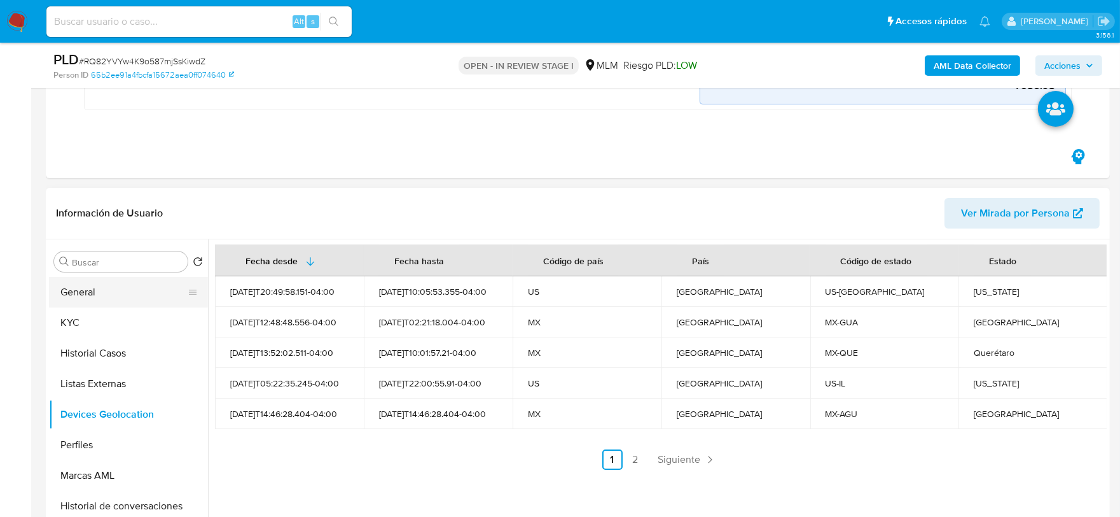
click at [83, 293] on button "General" at bounding box center [123, 292] width 149 height 31
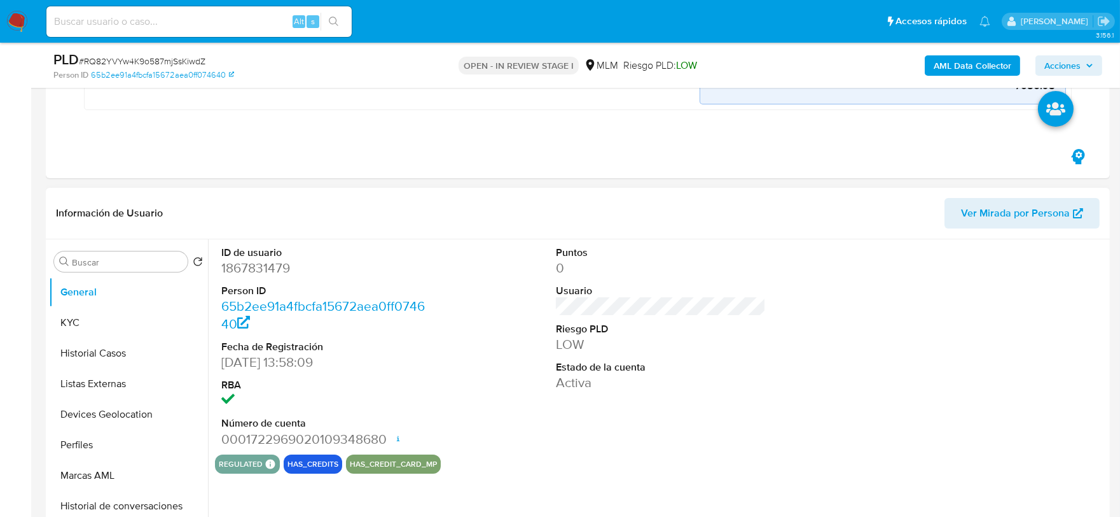
click at [565, 398] on div "Puntos 0 Usuario Riesgo PLD LOW Estado de la cuenta Activa" at bounding box center [661, 346] width 223 height 215
click at [95, 321] on button "KYC" at bounding box center [123, 322] width 149 height 31
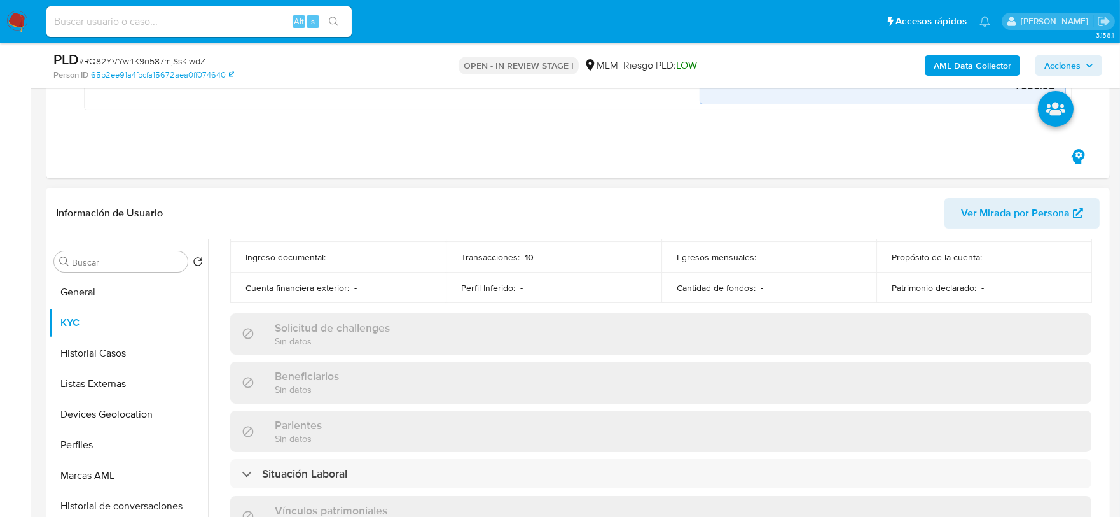
scroll to position [494, 0]
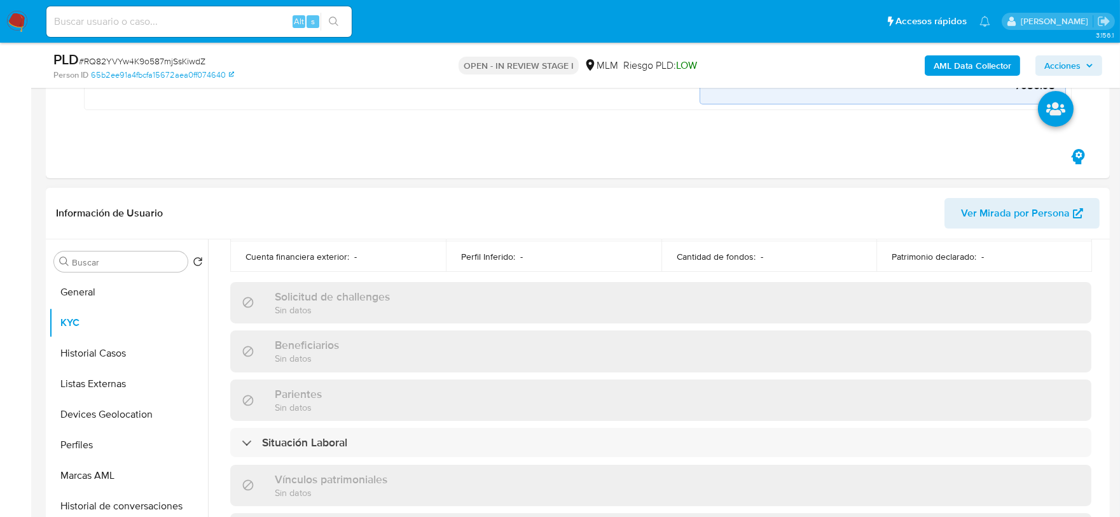
click at [212, 326] on div "Usuario KYC Status Actualizado hace un mes Creado: 22/06/2024 12:58:15 Actualiz…" at bounding box center [657, 402] width 899 height 326
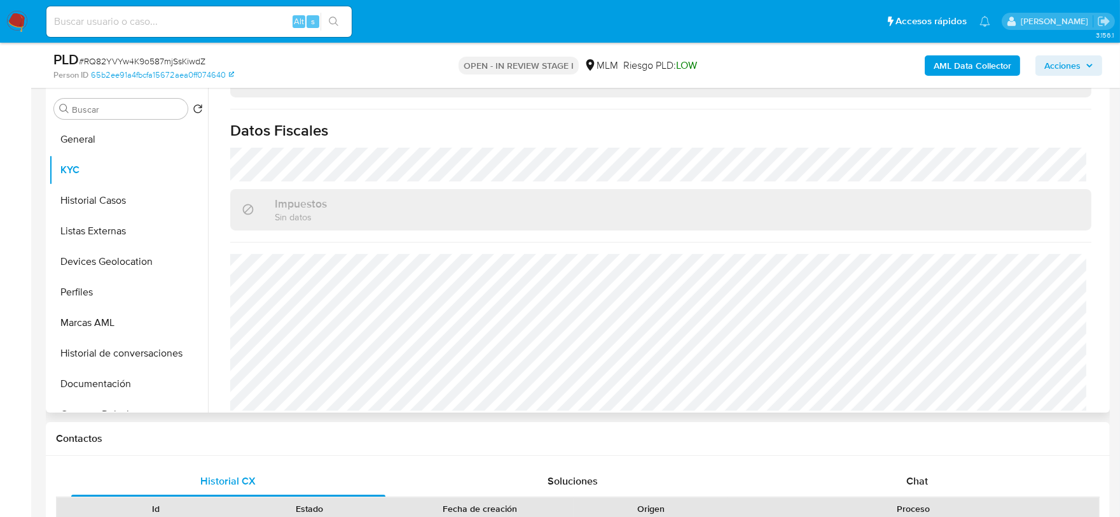
scroll to position [636, 0]
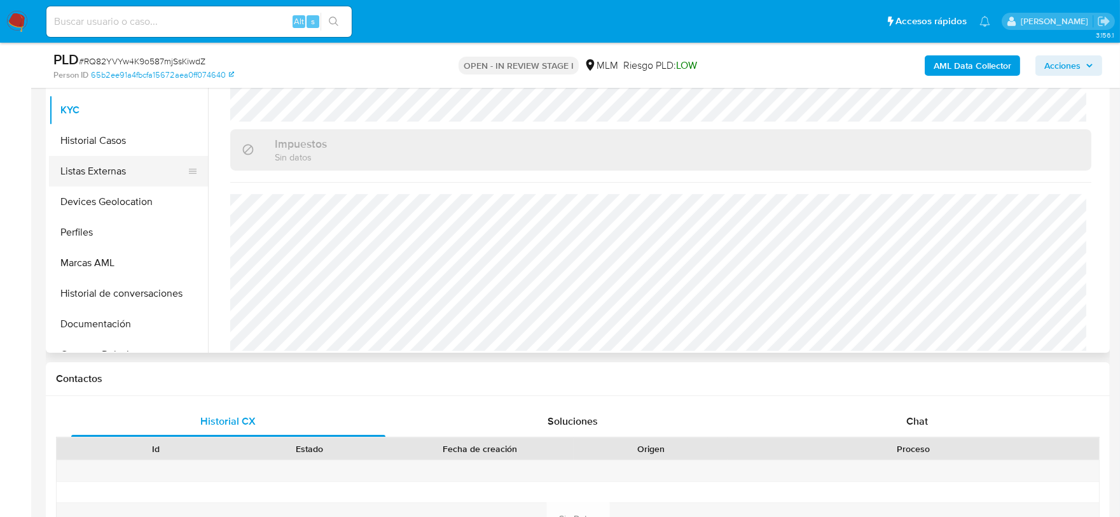
click at [106, 140] on button "Historial Casos" at bounding box center [128, 140] width 159 height 31
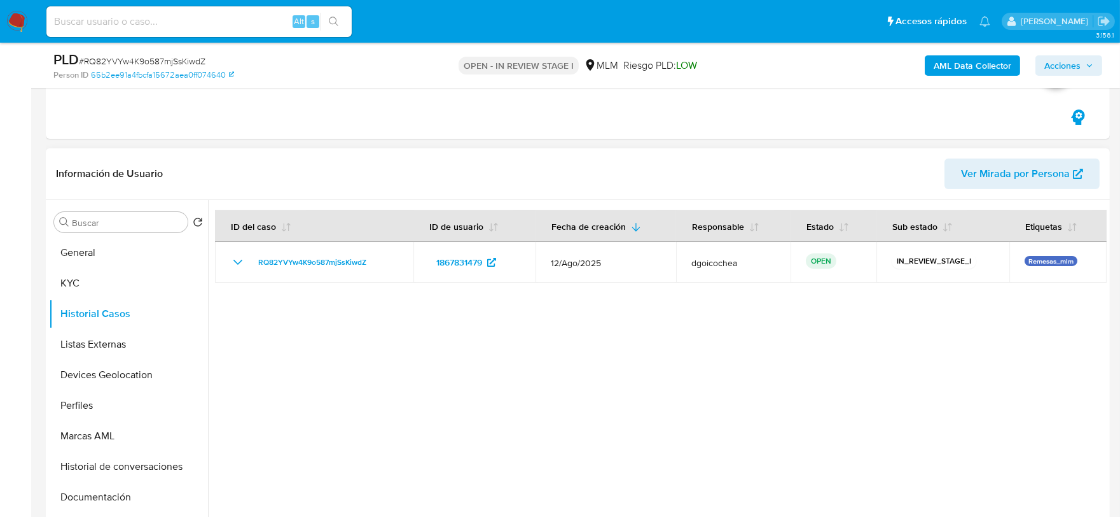
scroll to position [424, 0]
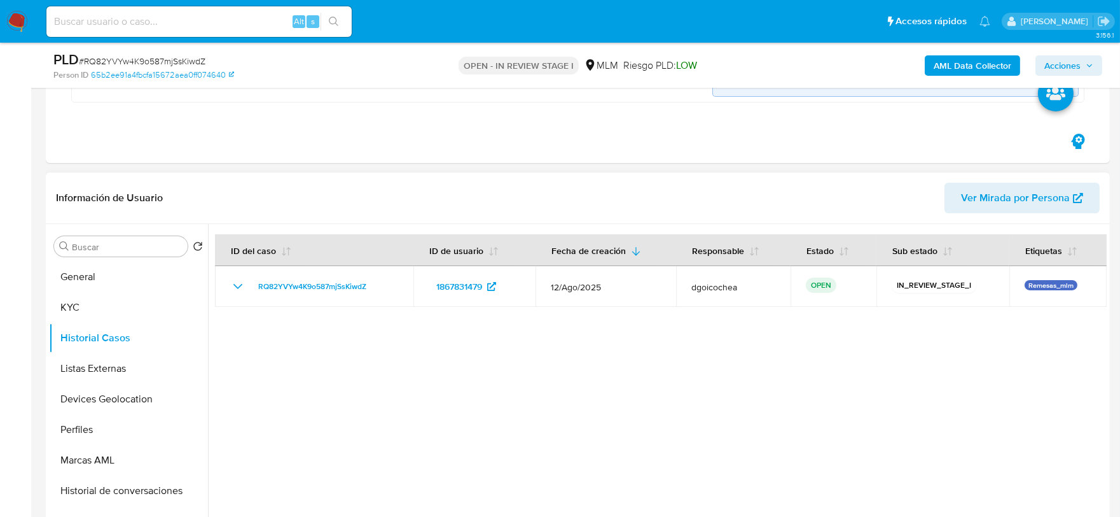
click at [571, 403] on div at bounding box center [657, 387] width 899 height 326
click at [130, 366] on button "Listas Externas" at bounding box center [123, 368] width 149 height 31
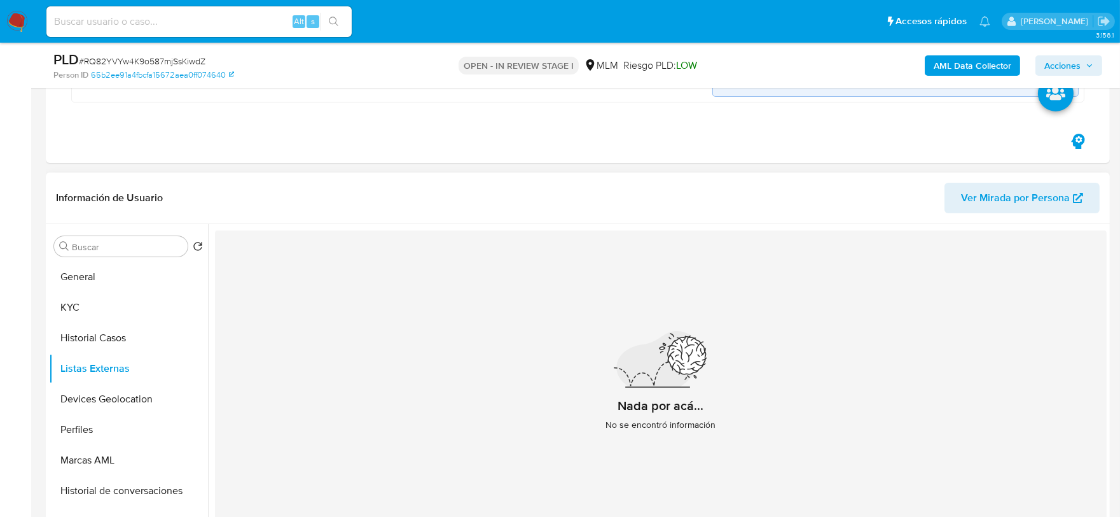
click at [544, 411] on div "Nada por acá... No se encontró información" at bounding box center [661, 386] width 892 height 312
click at [112, 378] on button "Listas Externas" at bounding box center [123, 368] width 149 height 31
click at [109, 387] on button "Devices Geolocation" at bounding box center [123, 399] width 149 height 31
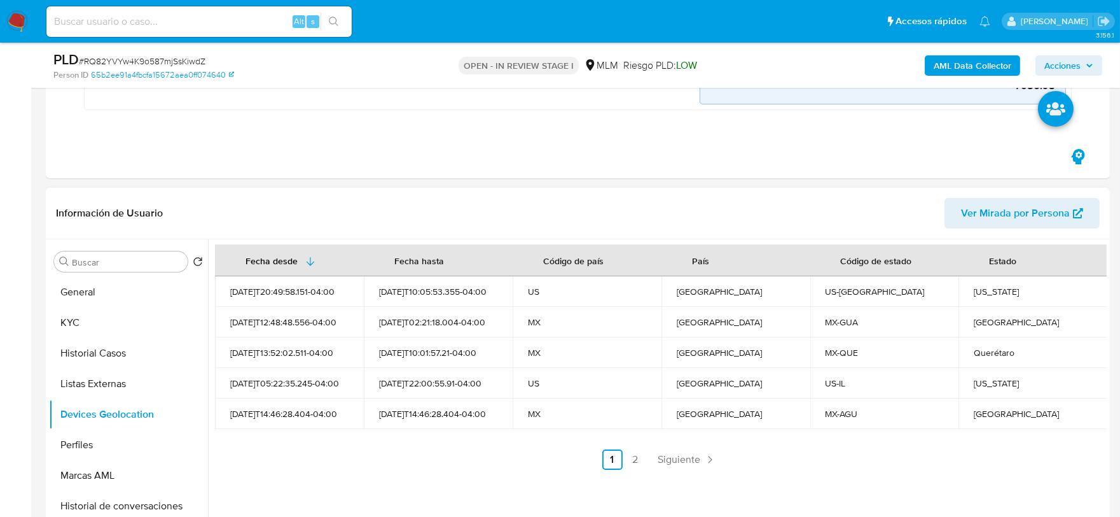
click at [486, 461] on ul "Anterior 1 2 Siguiente" at bounding box center [661, 459] width 892 height 20
click at [698, 456] on link "Siguiente" at bounding box center [687, 459] width 68 height 20
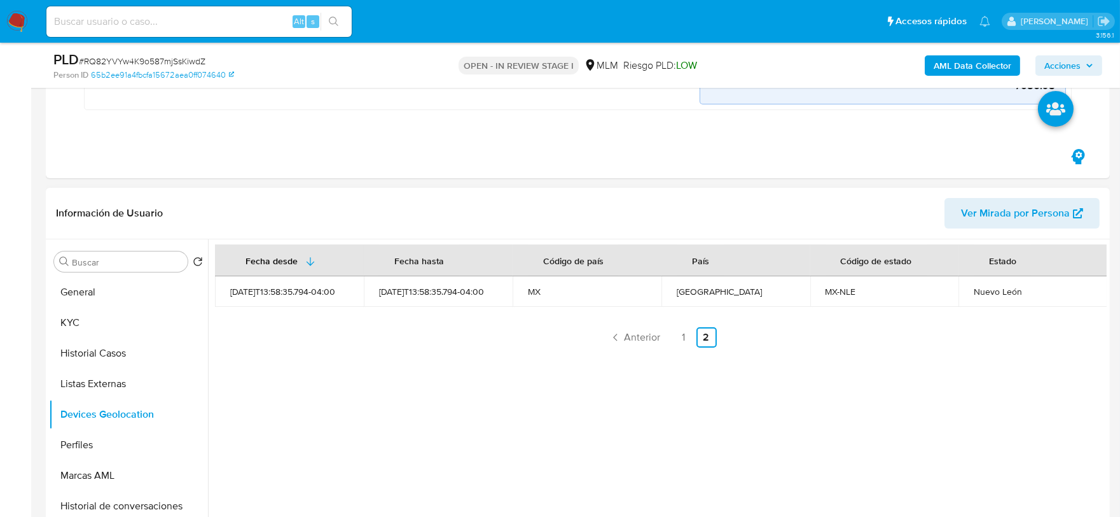
click at [364, 414] on div "Fecha desde Fecha hasta Código de país País Código de estado Estado 2025-07-08T…" at bounding box center [657, 402] width 899 height 326
click at [116, 437] on button "Perfiles" at bounding box center [123, 444] width 149 height 31
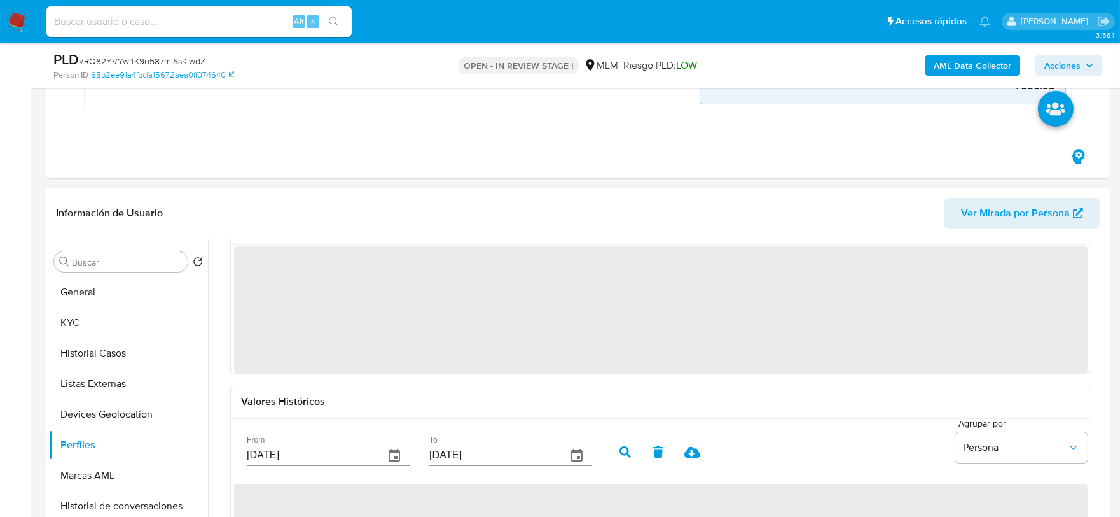
scroll to position [71, 0]
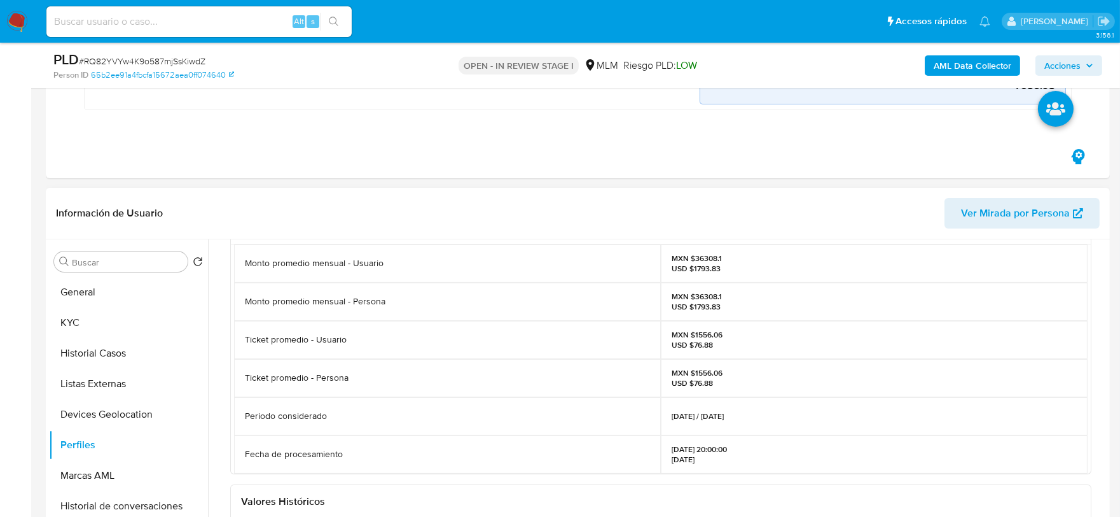
click at [219, 342] on div "Valores actuales Monto promedio mensual - Usuario MXN $36308.1 USD $1793.83 Mon…" at bounding box center [661, 496] width 892 height 593
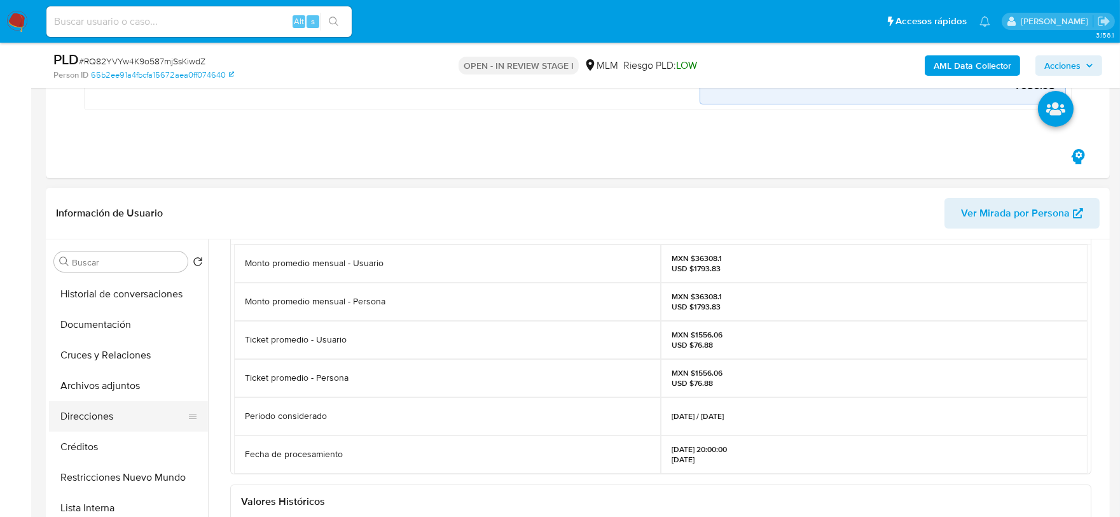
scroll to position [211, 0]
drag, startPoint x: 110, startPoint y: 316, endPoint x: 123, endPoint y: 316, distance: 13.4
click at [110, 316] on button "Documentación" at bounding box center [123, 325] width 149 height 31
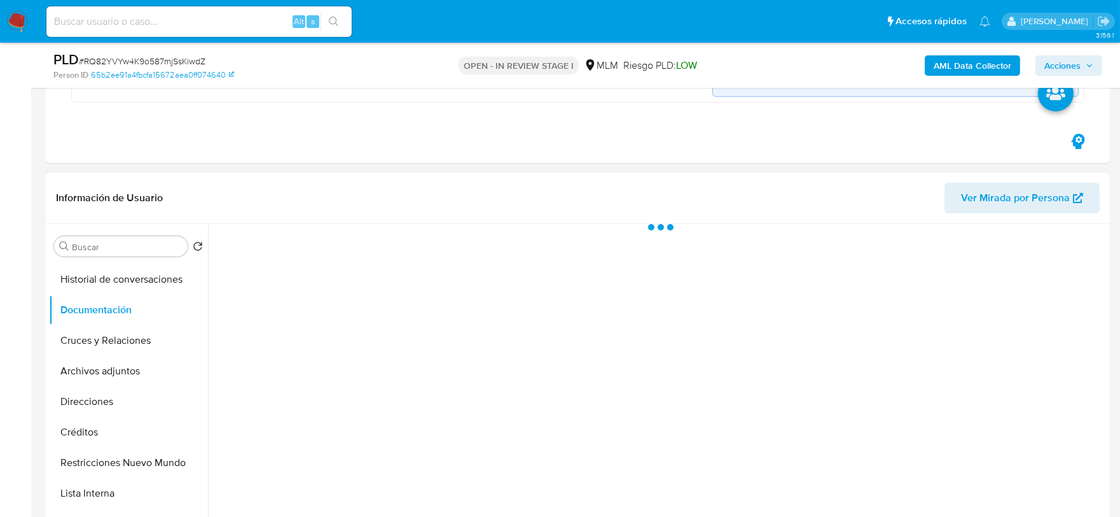
scroll to position [0, 0]
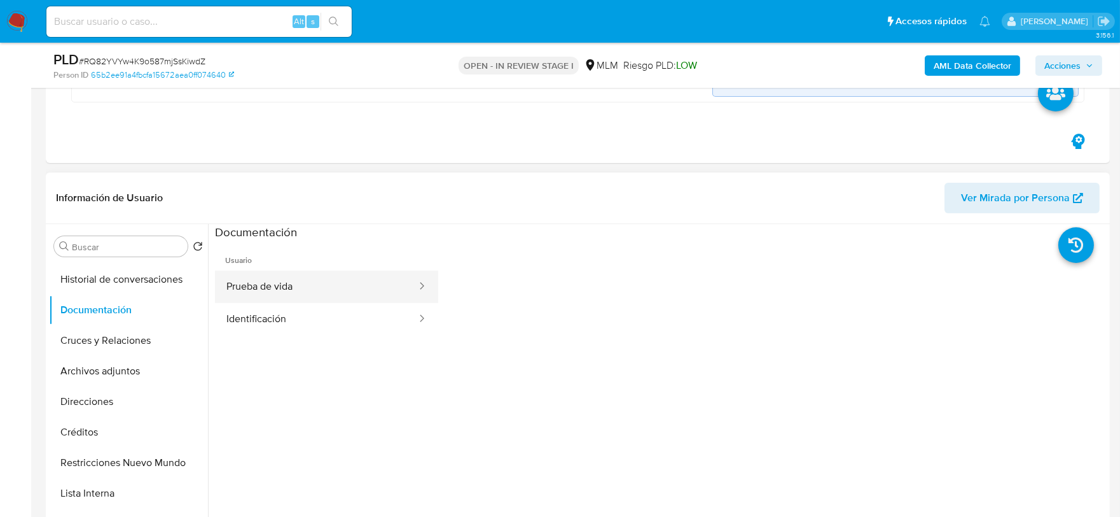
click at [340, 286] on button "Prueba de vida" at bounding box center [316, 286] width 203 height 32
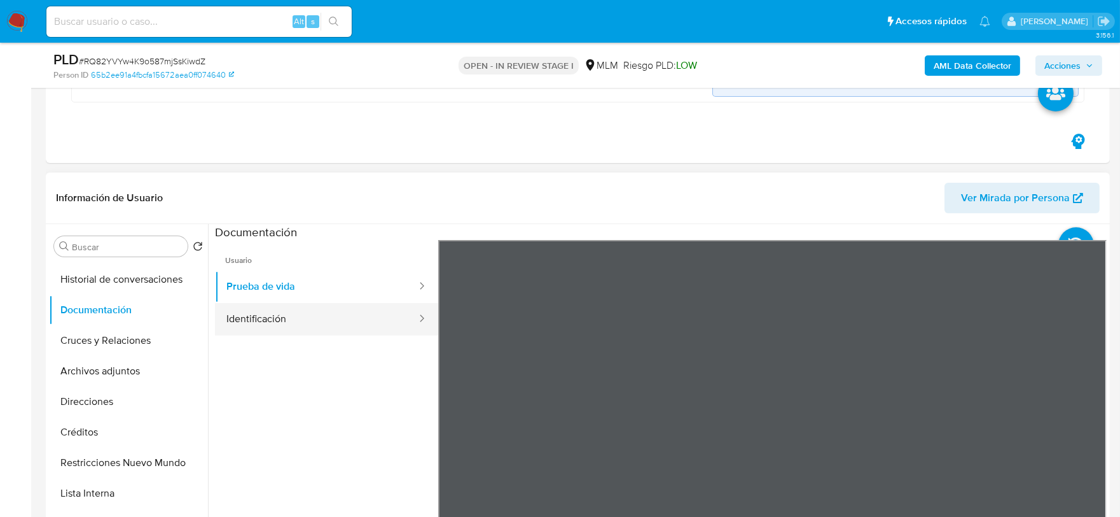
click at [340, 309] on button "Identificación" at bounding box center [316, 319] width 203 height 32
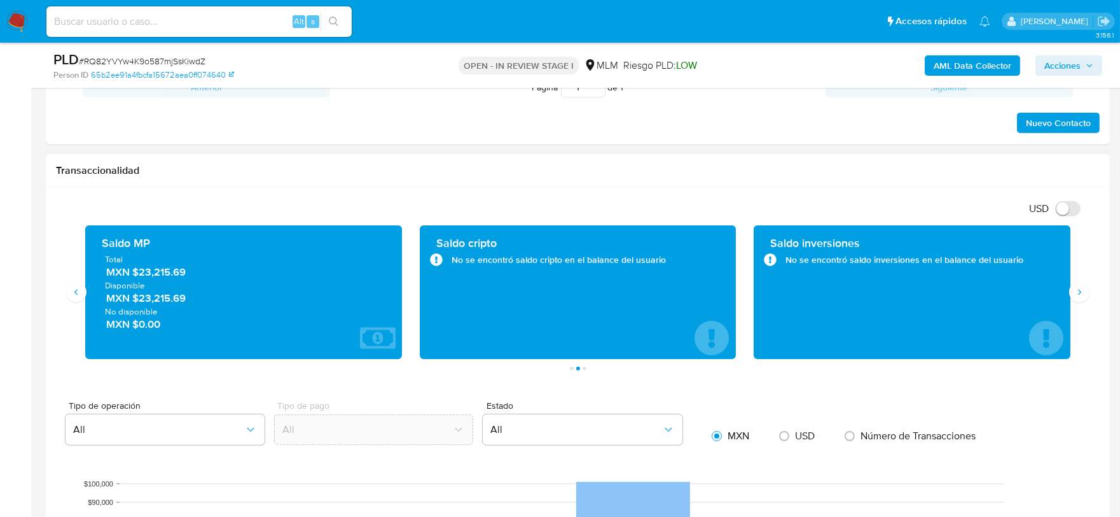
scroll to position [1110, 0]
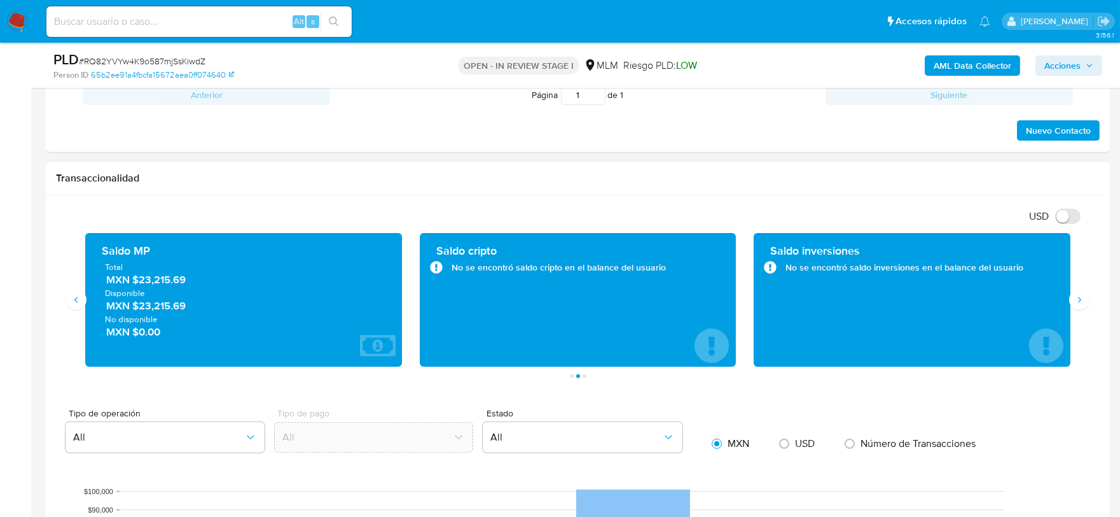
click at [608, 191] on div "Transaccionalidad" at bounding box center [578, 179] width 1064 height 34
click at [517, 146] on div "Historial CX Soluciones Chat Id Estado Fecha de creación Origen Proceso Anterio…" at bounding box center [578, 29] width 1064 height 246
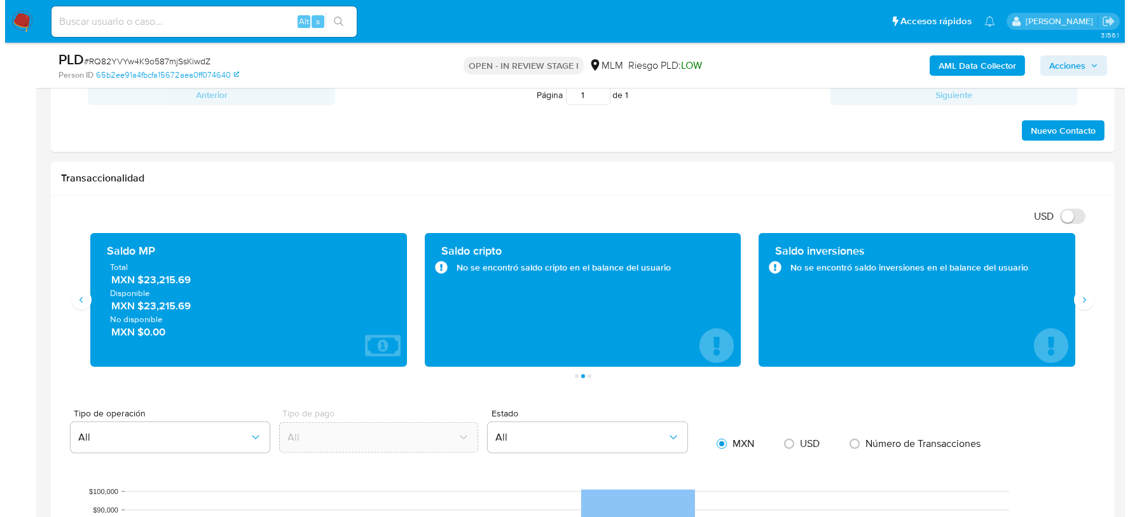
scroll to position [526, 0]
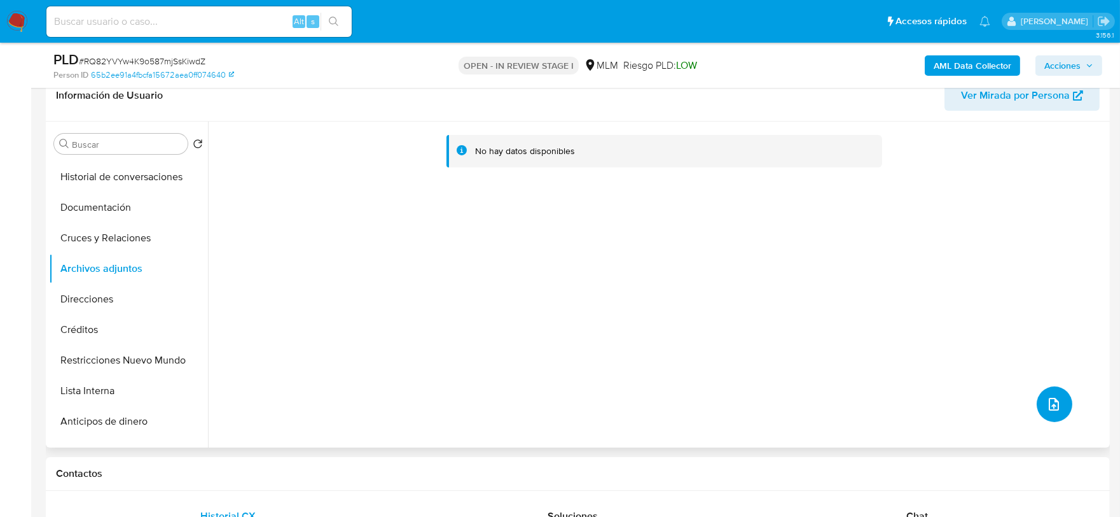
click at [1063, 405] on button "upload-file" at bounding box center [1055, 404] width 36 height 36
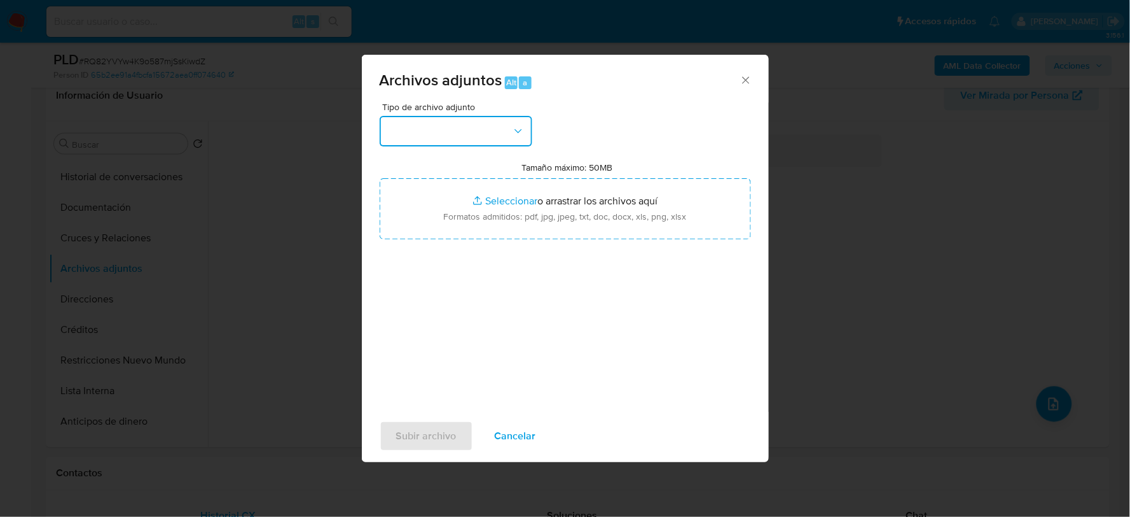
click at [482, 132] on button "button" at bounding box center [456, 131] width 153 height 31
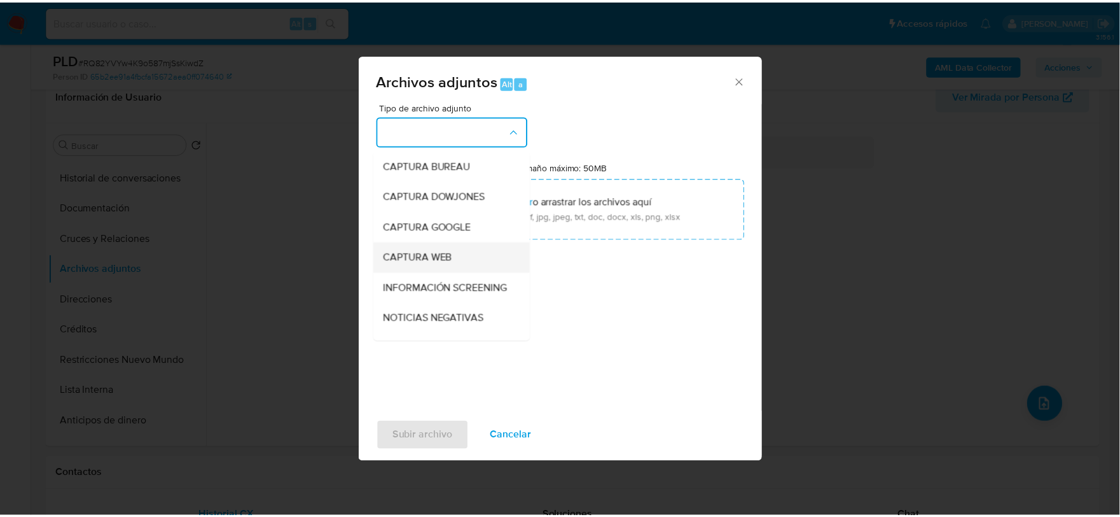
scroll to position [97, 0]
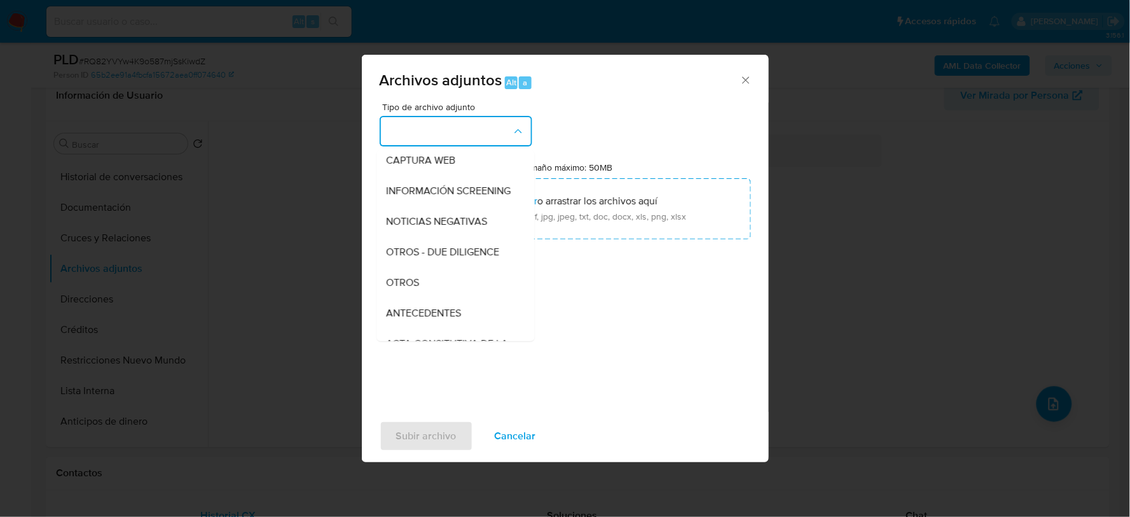
drag, startPoint x: 410, startPoint y: 285, endPoint x: 417, endPoint y: 293, distance: 9.9
click at [410, 285] on div "OTROS" at bounding box center [452, 282] width 130 height 31
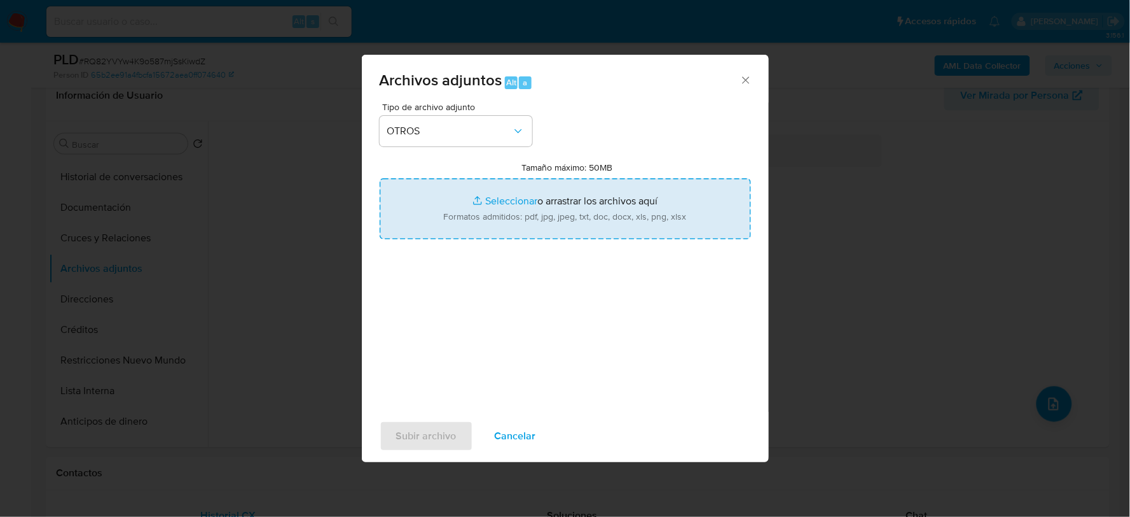
type input "C:\fakepath\1867831479_RAUL ESTRELLA_AGO2025.xlsx"
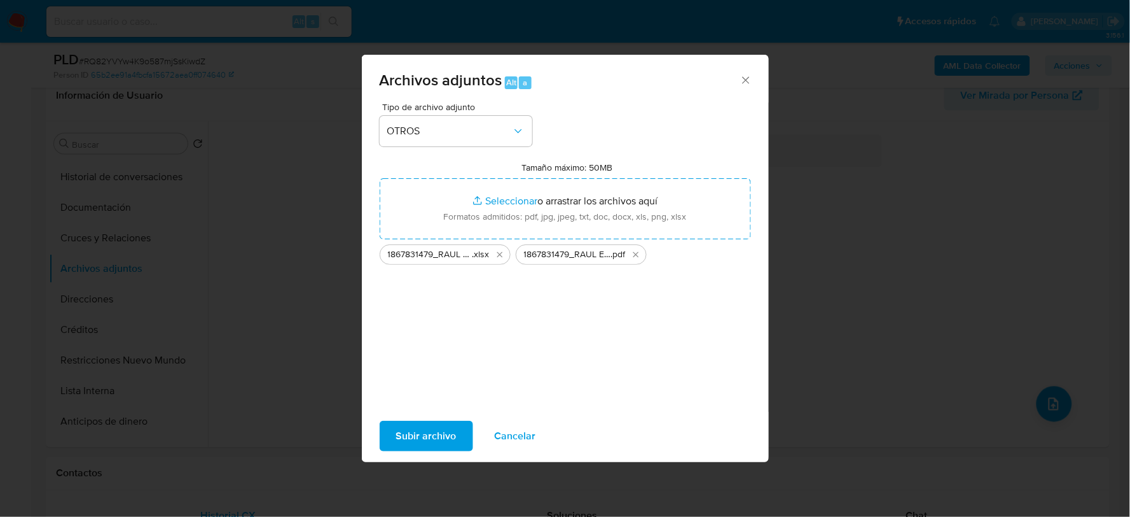
drag, startPoint x: 471, startPoint y: 207, endPoint x: 443, endPoint y: 434, distance: 228.9
click at [443, 434] on span "Subir archivo" at bounding box center [426, 436] width 60 height 28
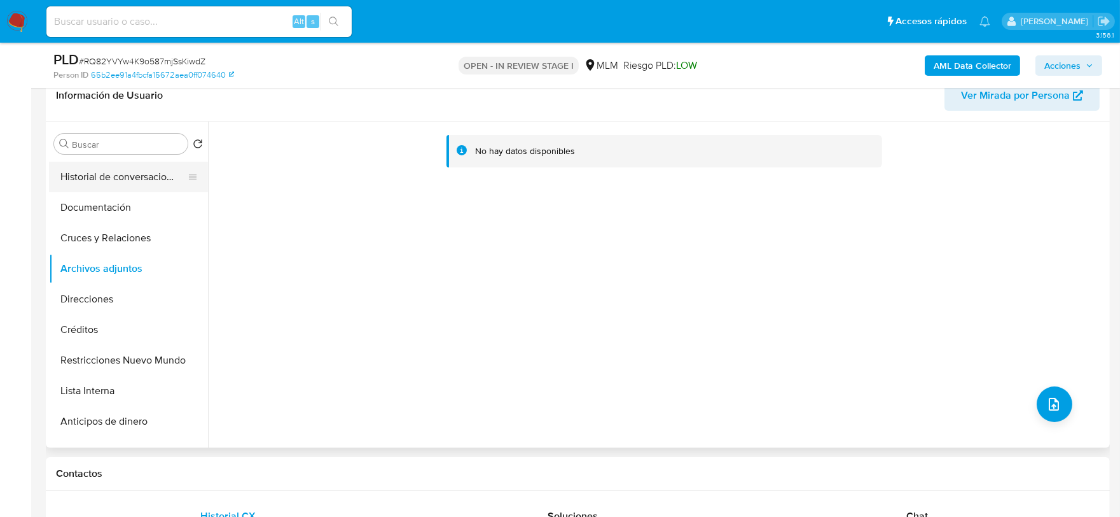
click at [94, 185] on button "Historial de conversaciones" at bounding box center [123, 177] width 149 height 31
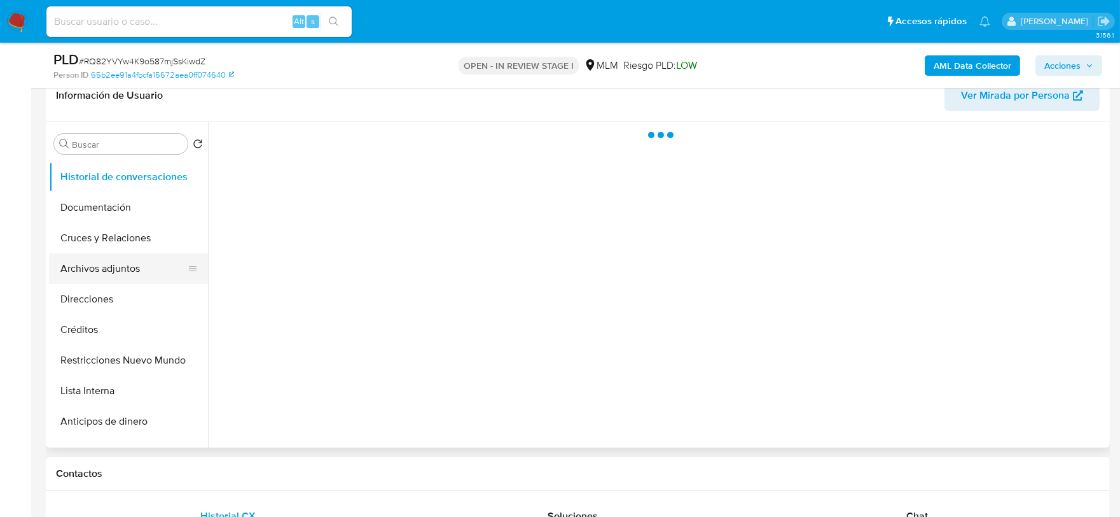
click at [110, 267] on button "Archivos adjuntos" at bounding box center [123, 268] width 149 height 31
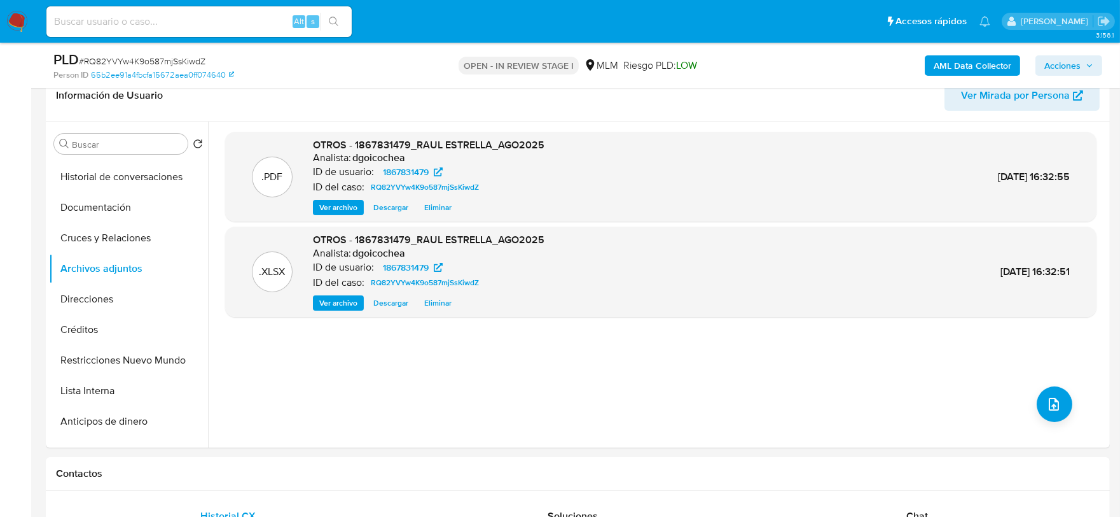
click at [1077, 66] on span "Acciones" at bounding box center [1063, 65] width 36 height 20
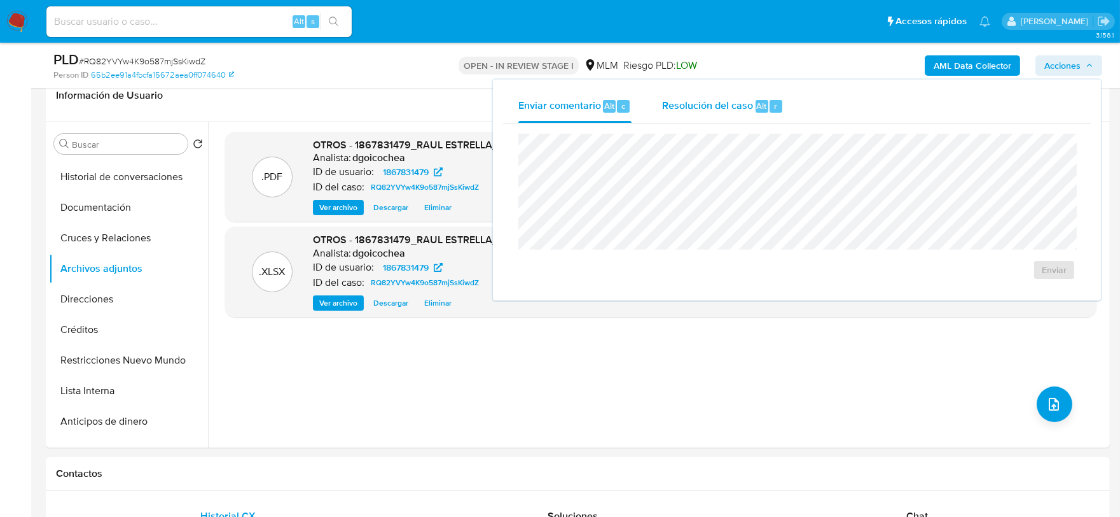
click at [688, 113] on div "Resolución del caso Alt r" at bounding box center [723, 106] width 122 height 33
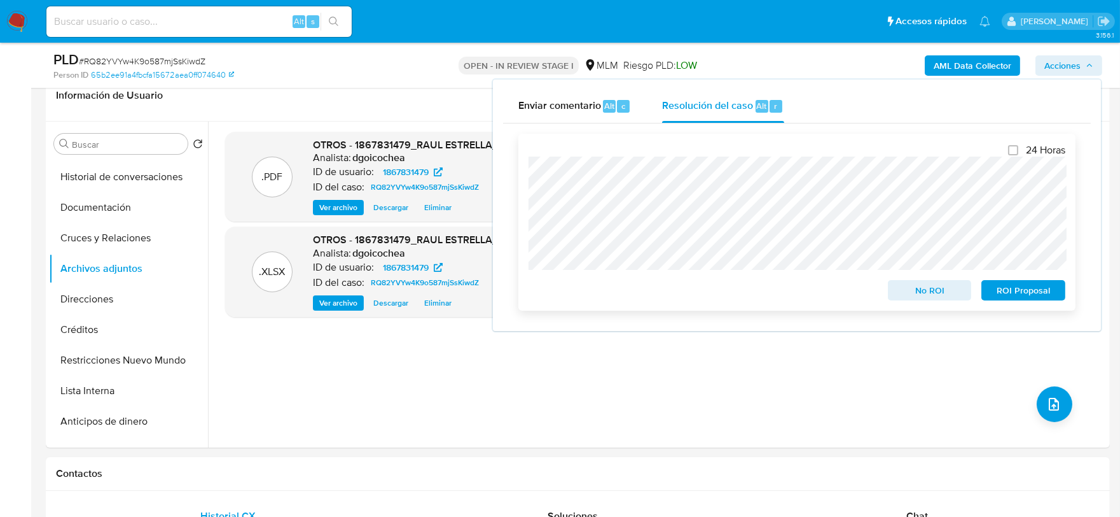
click at [962, 285] on span "No ROI" at bounding box center [930, 290] width 66 height 18
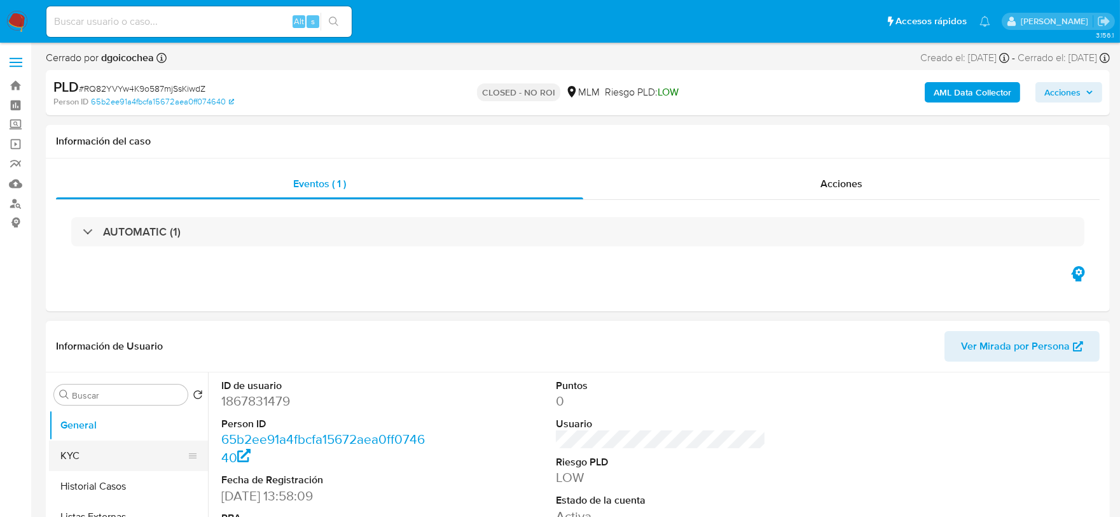
select select "10"
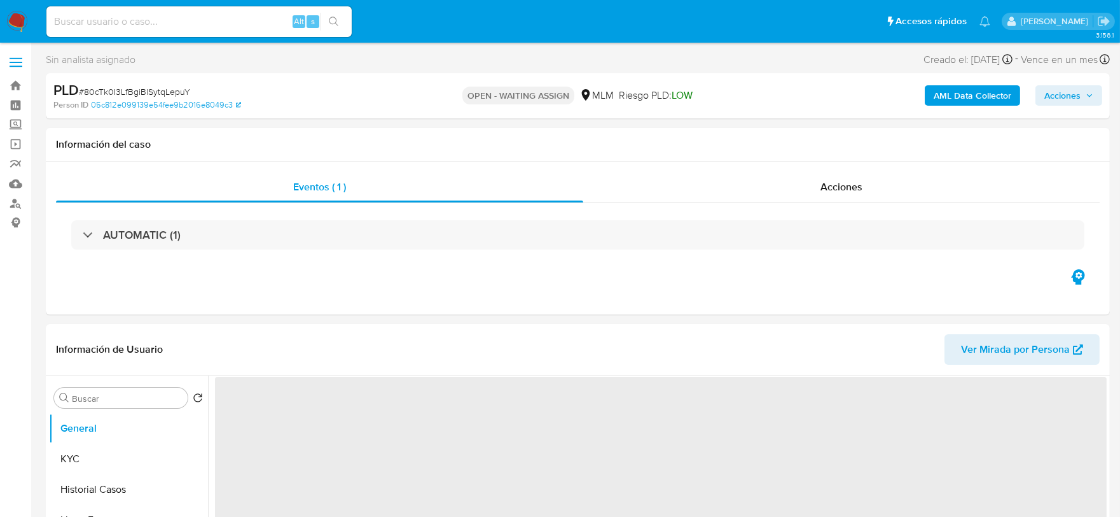
select select "10"
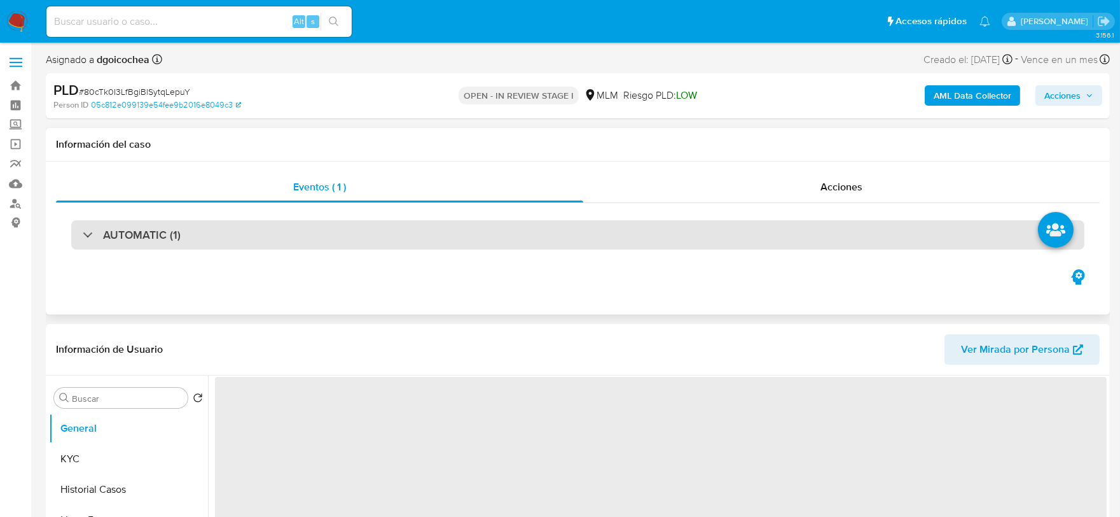
click at [211, 220] on div "AUTOMATIC (1)" at bounding box center [577, 234] width 1013 height 29
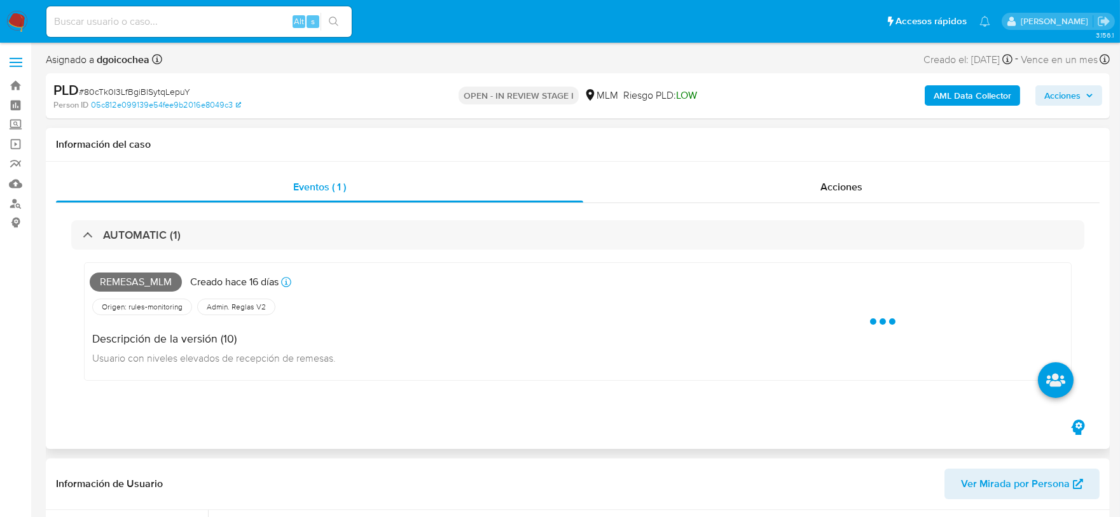
select select "10"
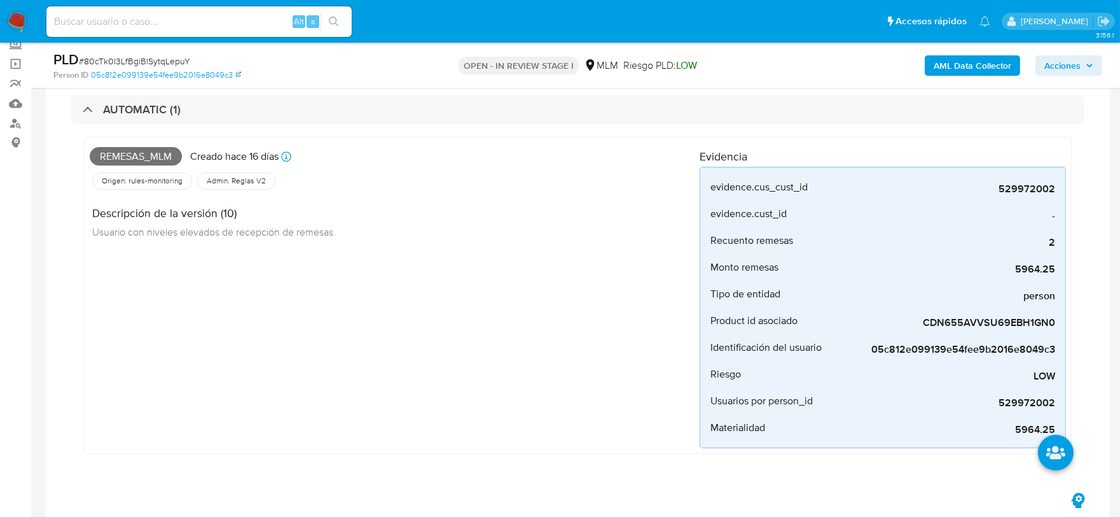
scroll to position [141, 0]
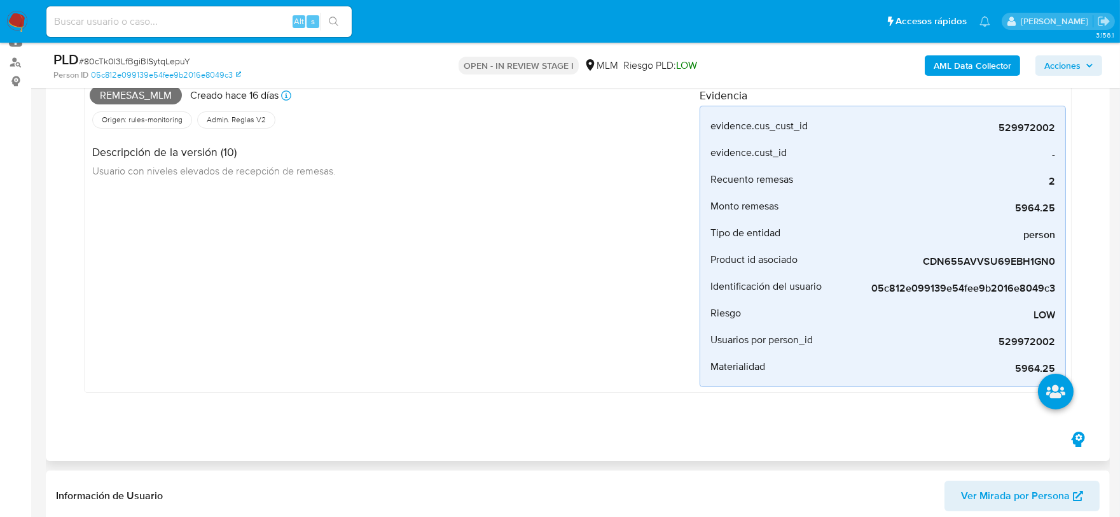
click at [436, 373] on div "Remesas_mlm Creado [DATE] Creado: [DATE] 03:05:14 Origen: rules-monitoring Refe…" at bounding box center [395, 233] width 610 height 305
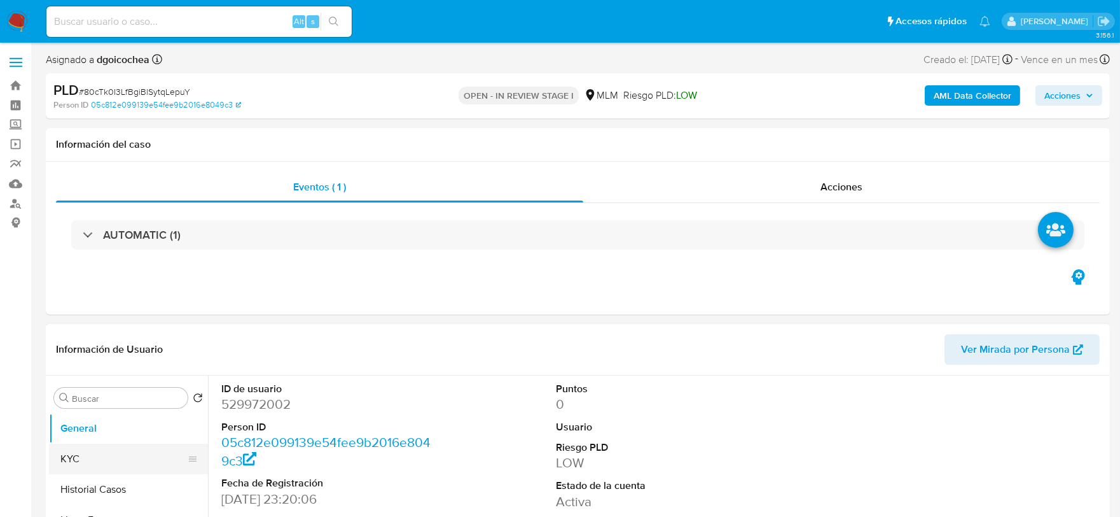
select select "10"
click at [16, 15] on img at bounding box center [17, 22] width 22 height 22
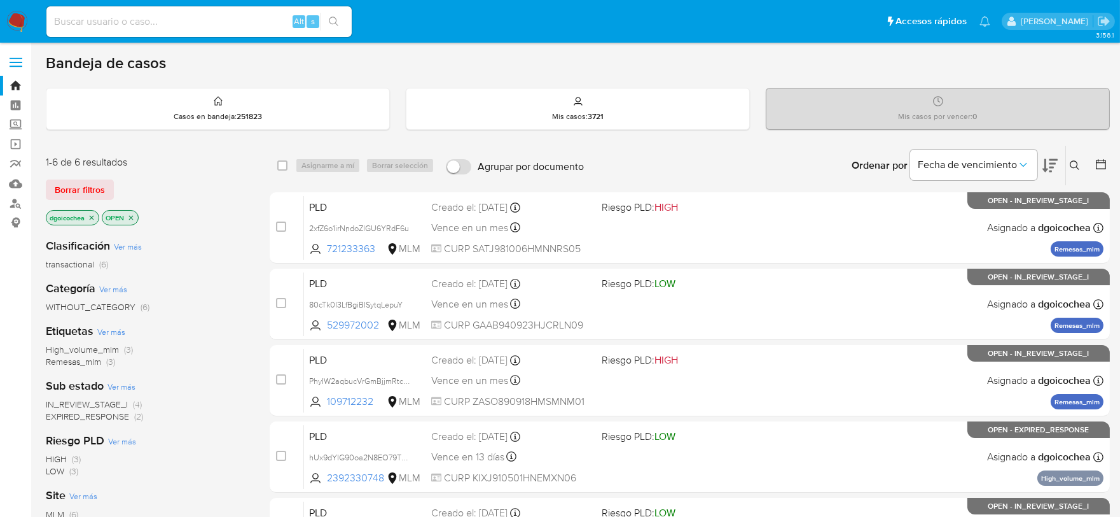
click at [1082, 162] on button at bounding box center [1076, 165] width 21 height 15
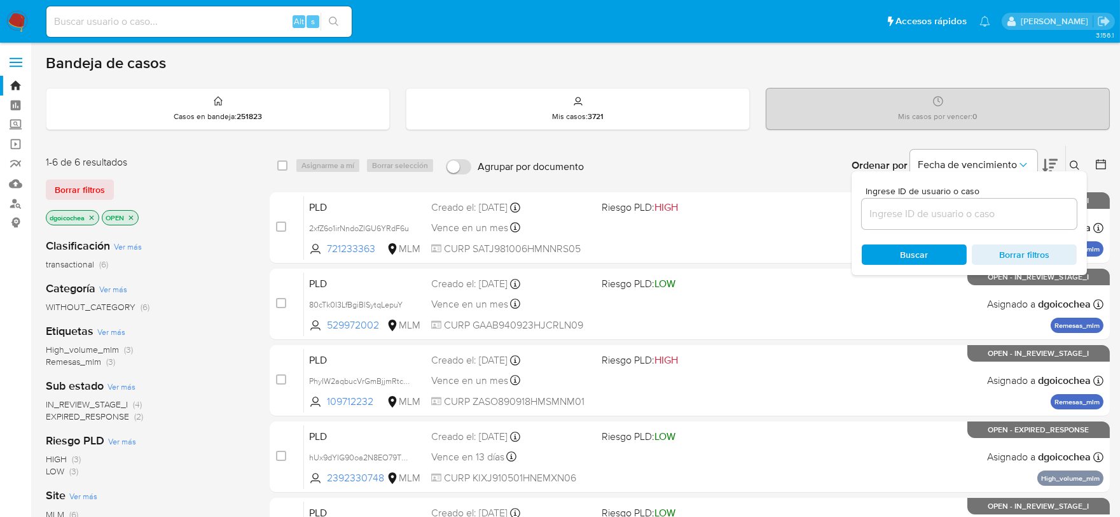
click at [1022, 210] on input at bounding box center [969, 213] width 215 height 17
click at [1003, 218] on input at bounding box center [969, 213] width 215 height 17
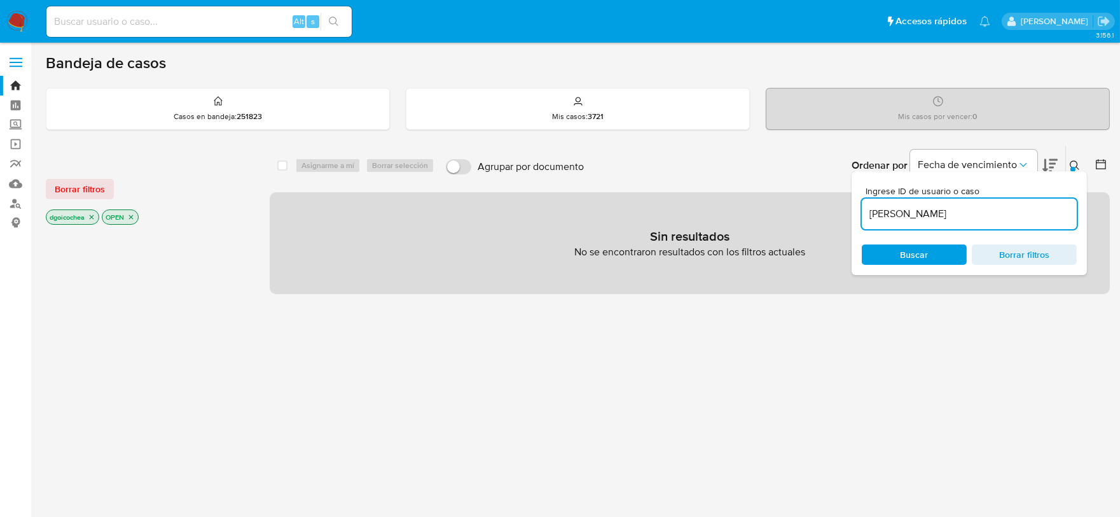
click at [875, 211] on input "JUAN RUBEN GARCIA JAHUEY" at bounding box center [969, 213] width 215 height 17
paste input "1220652863"
click at [950, 218] on input "1220652863" at bounding box center [969, 213] width 215 height 17
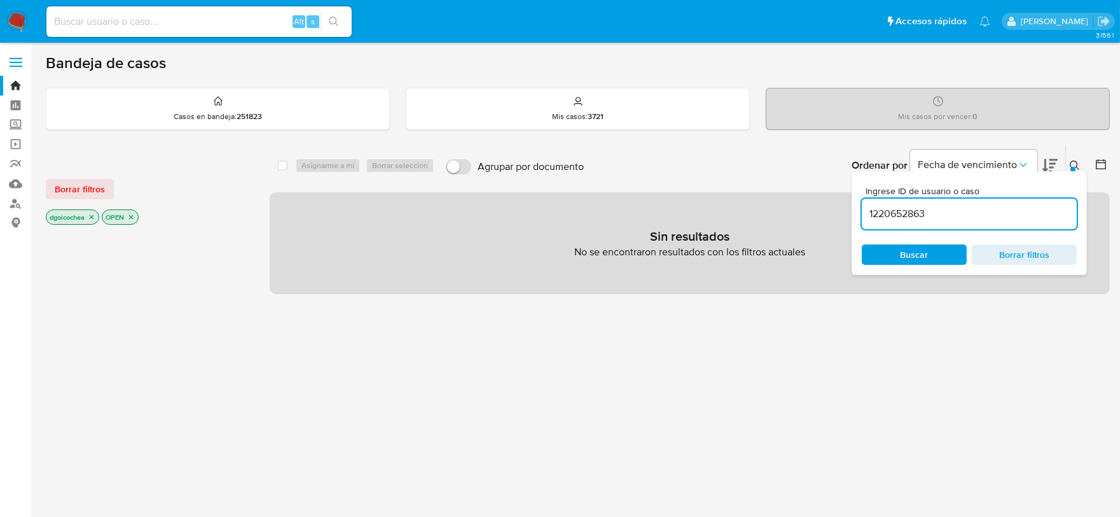
type input "1220652863"
click at [85, 189] on span "Borrar filtros" at bounding box center [80, 189] width 50 height 18
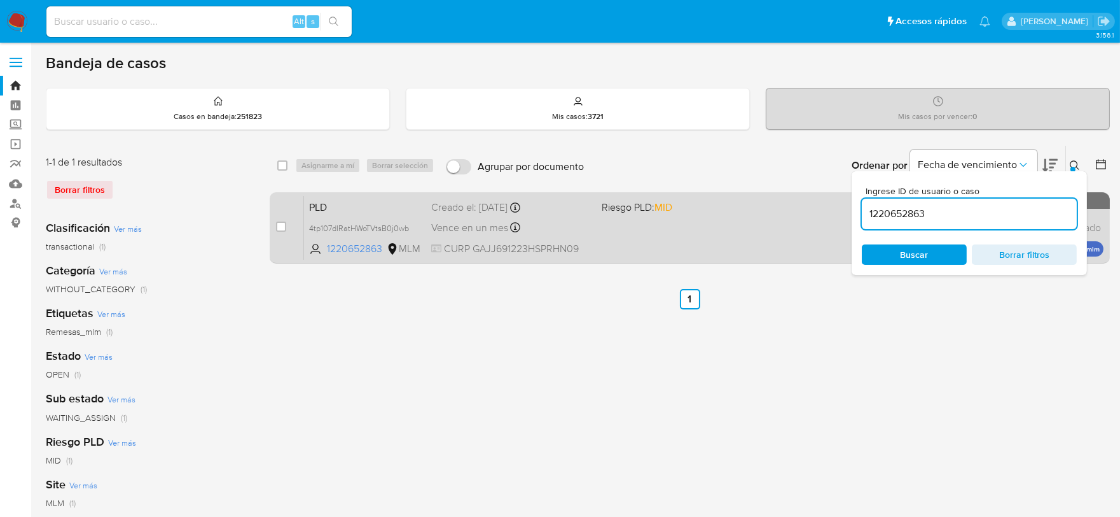
click at [288, 229] on div "case-item-checkbox No es posible asignar el caso" at bounding box center [290, 227] width 28 height 64
click at [285, 228] on input "checkbox" at bounding box center [281, 226] width 10 height 10
checkbox input "true"
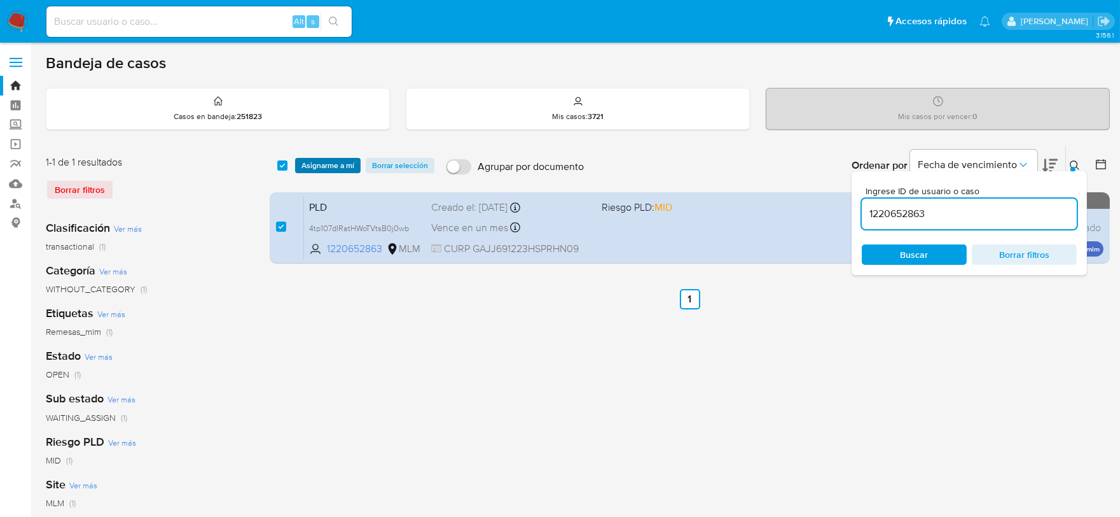
click at [352, 166] on span "Asignarme a mí" at bounding box center [328, 165] width 53 height 13
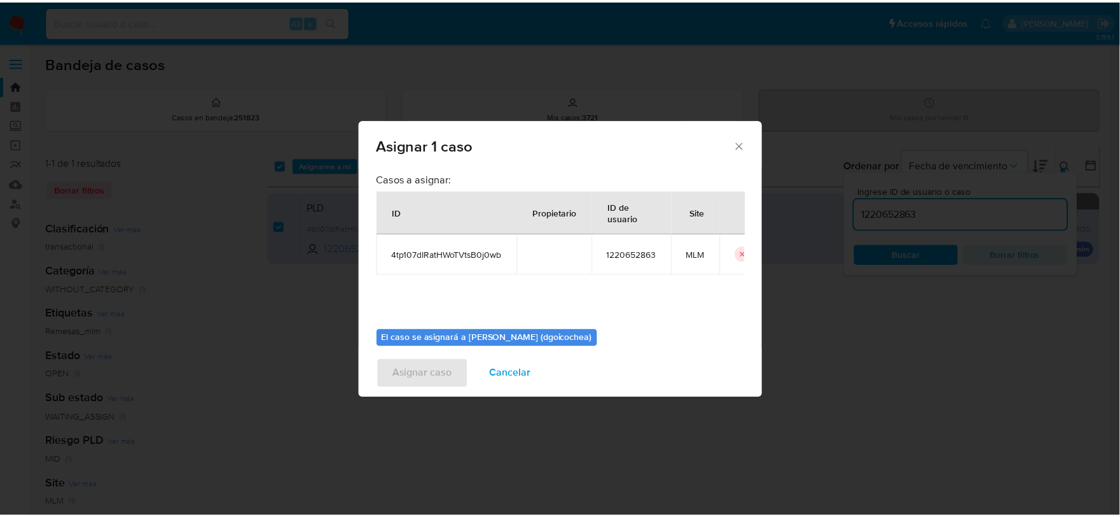
scroll to position [66, 0]
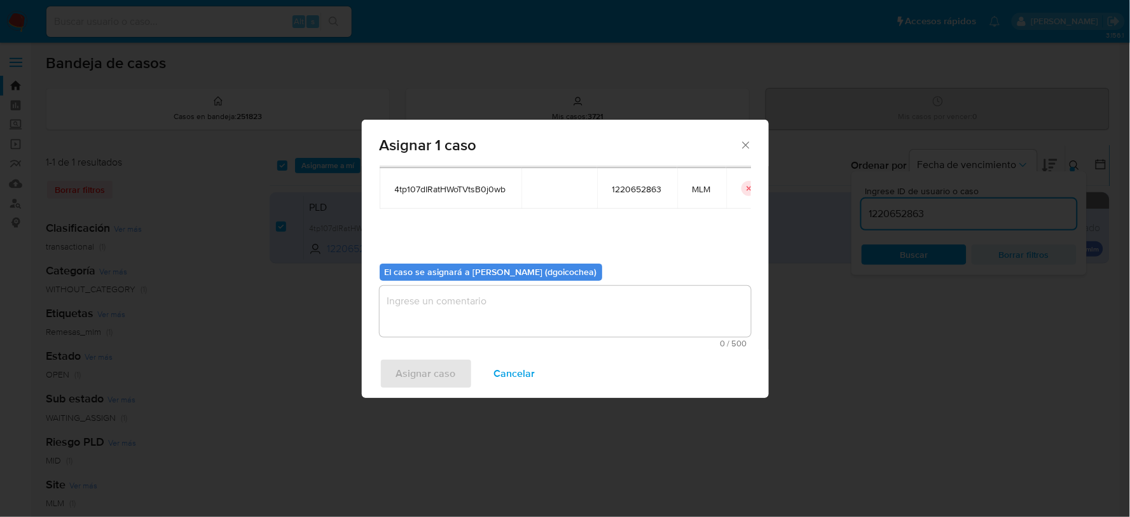
click at [504, 319] on textarea "assign-modal" at bounding box center [566, 311] width 372 height 51
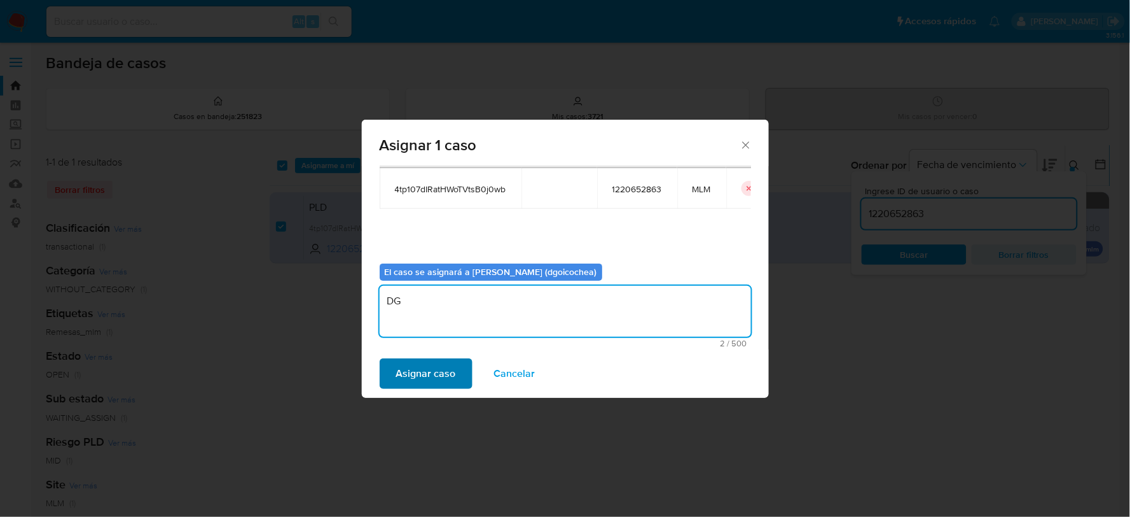
type textarea "DG"
click at [429, 379] on span "Asignar caso" at bounding box center [426, 373] width 60 height 28
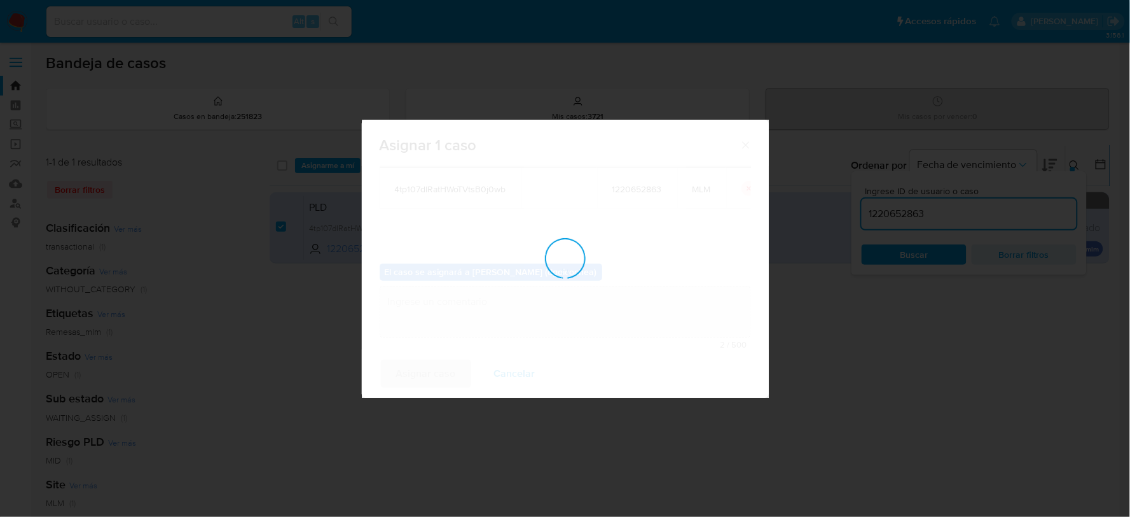
checkbox input "false"
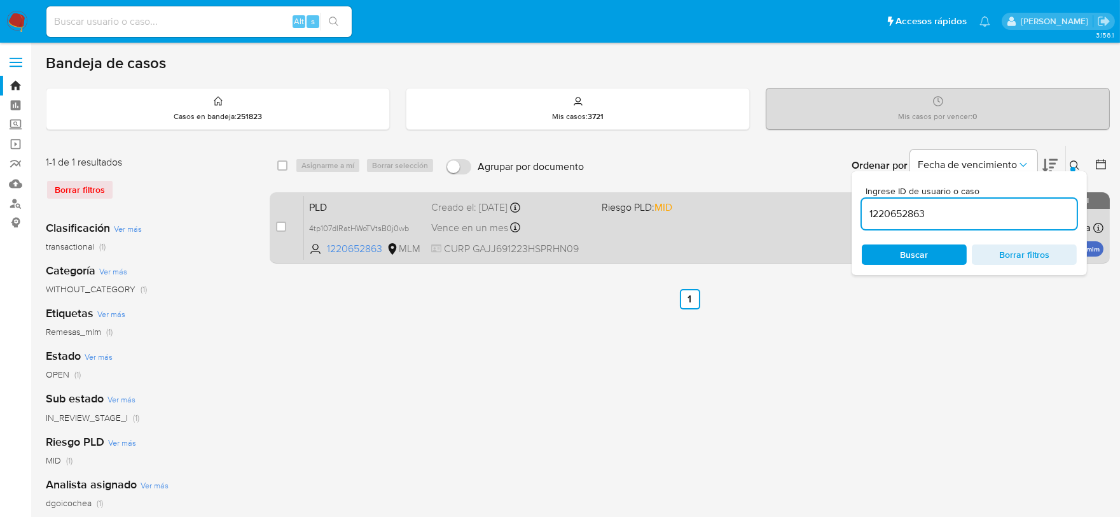
click at [324, 200] on span "PLD" at bounding box center [365, 206] width 112 height 17
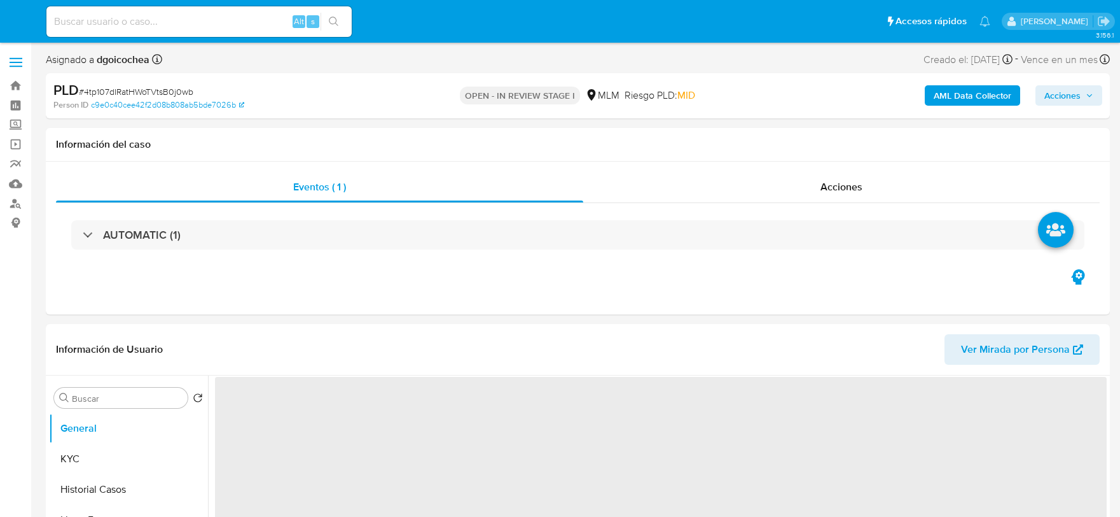
select select "10"
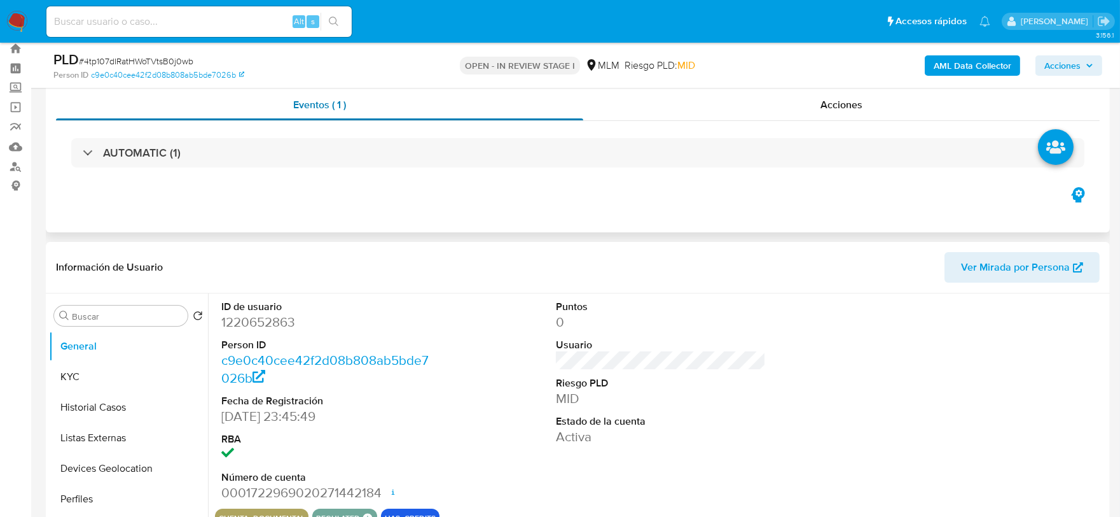
scroll to position [71, 0]
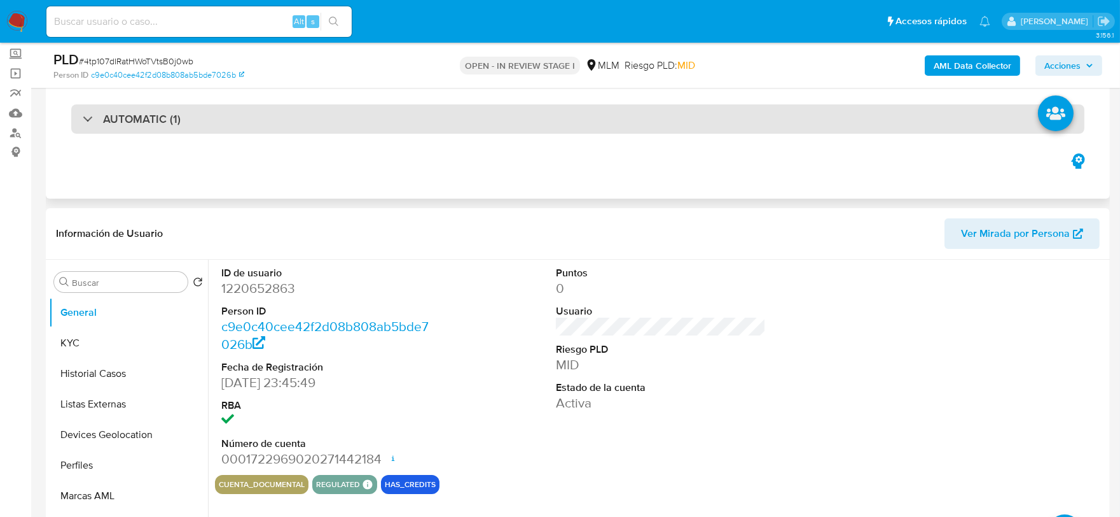
click at [290, 127] on div "AUTOMATIC (1)" at bounding box center [577, 118] width 1013 height 29
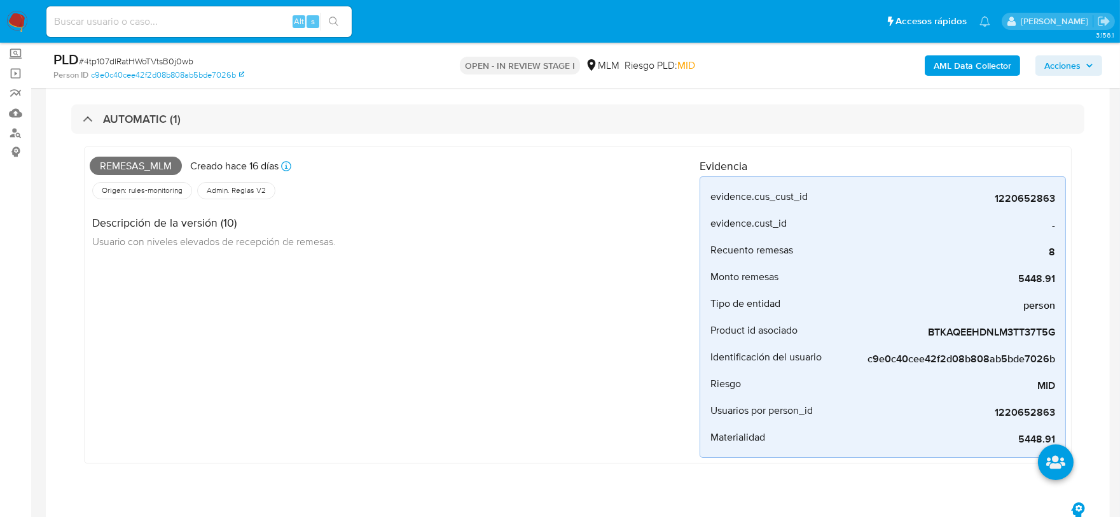
click at [471, 322] on div "Remesas_mlm Creado hace 16 días Creado: 12/08/2025 03:06:03 Origen: rules-monit…" at bounding box center [395, 304] width 610 height 305
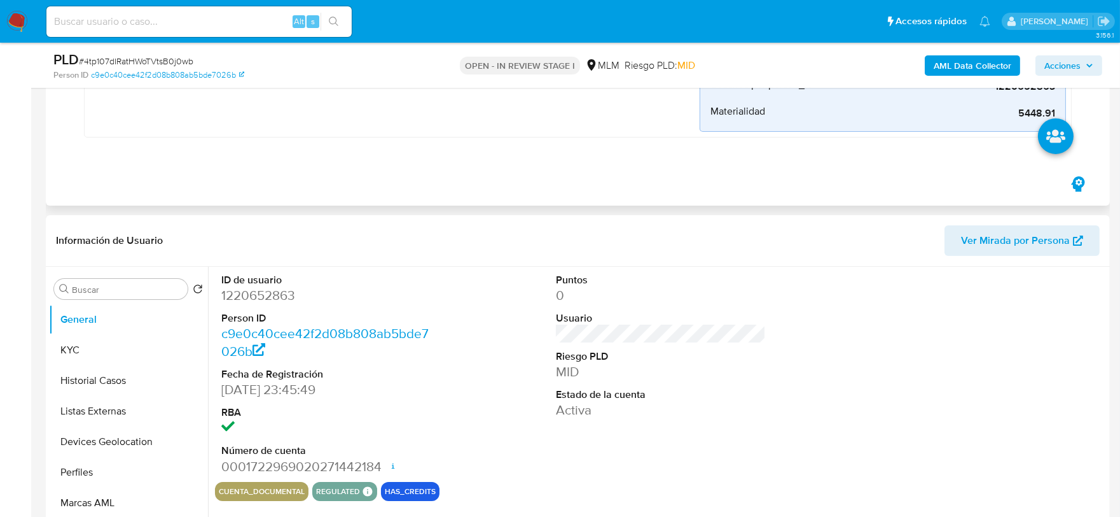
scroll to position [424, 0]
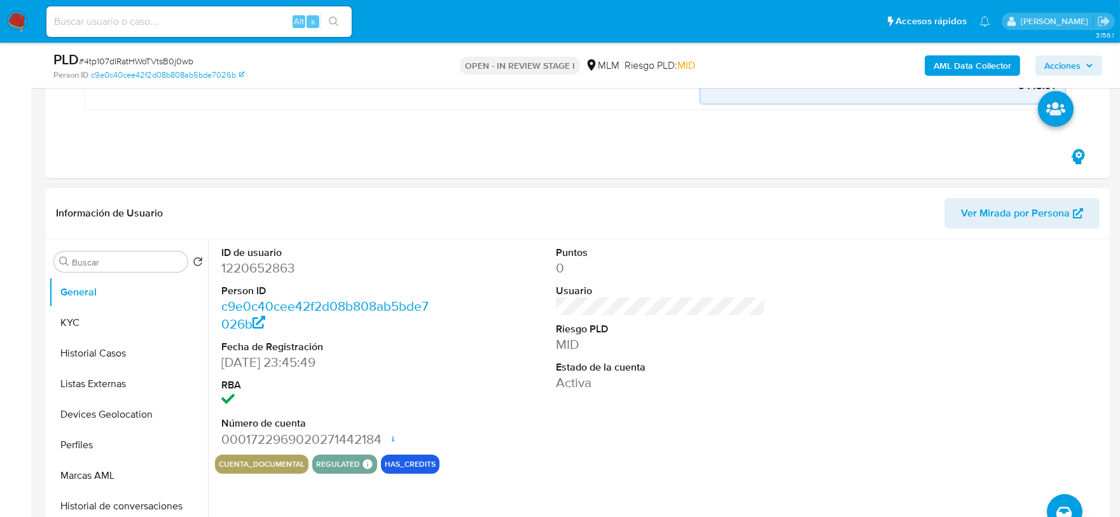
click at [602, 419] on div "Puntos 0 Usuario Riesgo PLD MID Estado de la cuenta Activa" at bounding box center [661, 346] width 223 height 215
click at [107, 319] on button "KYC" at bounding box center [123, 322] width 149 height 31
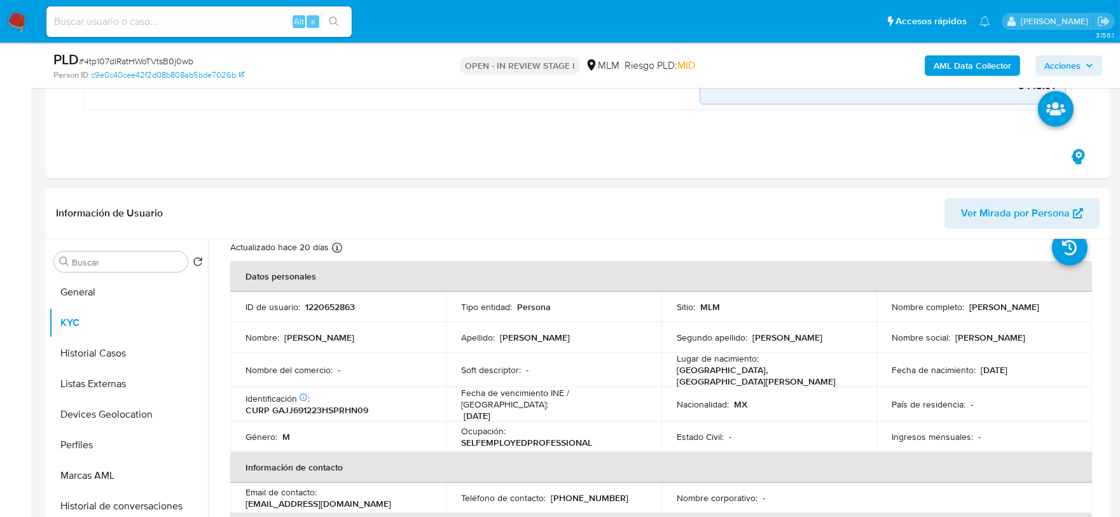
scroll to position [71, 0]
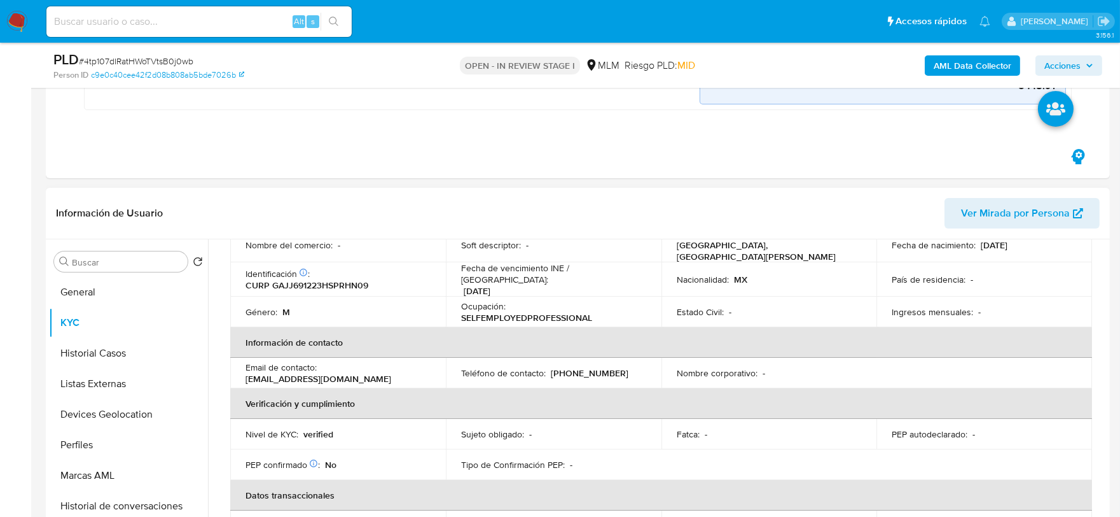
scroll to position [424, 0]
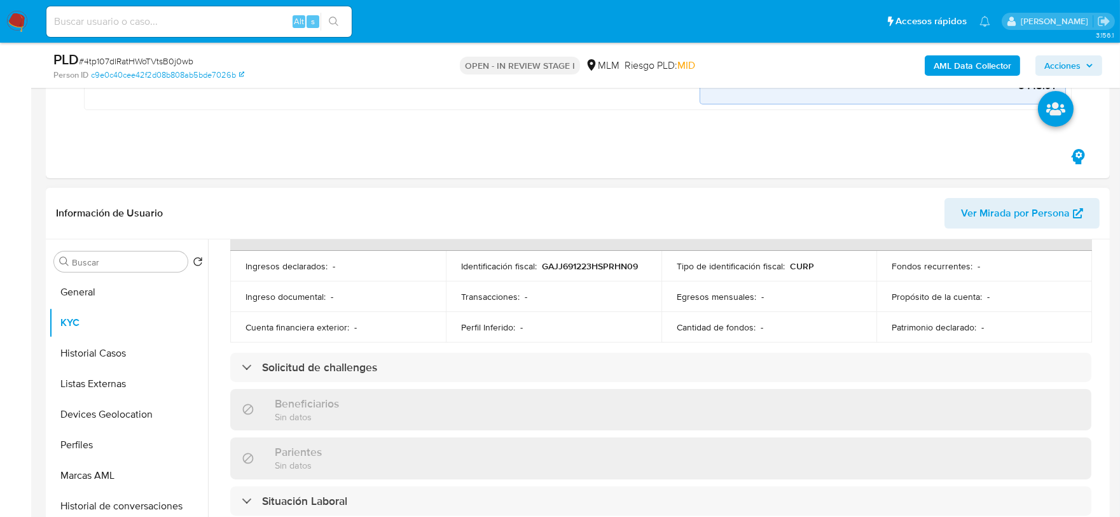
click at [219, 380] on div "Actualizado hace 20 días Creado: 18/10/2022 22:45:50 Actualizado: 08/08/2025 03…" at bounding box center [661, 391] width 892 height 1089
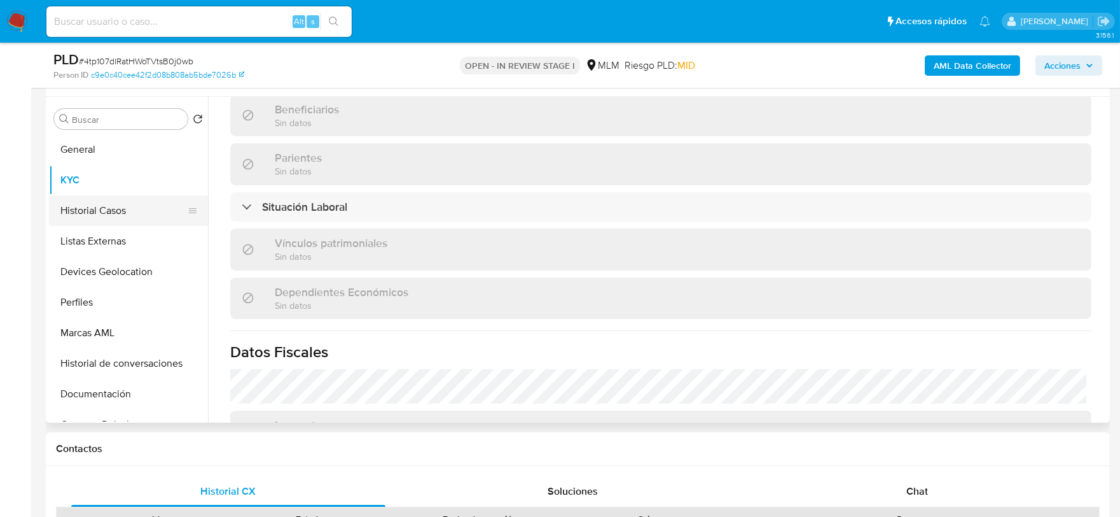
scroll to position [565, 0]
click at [128, 211] on button "Historial Casos" at bounding box center [123, 212] width 149 height 31
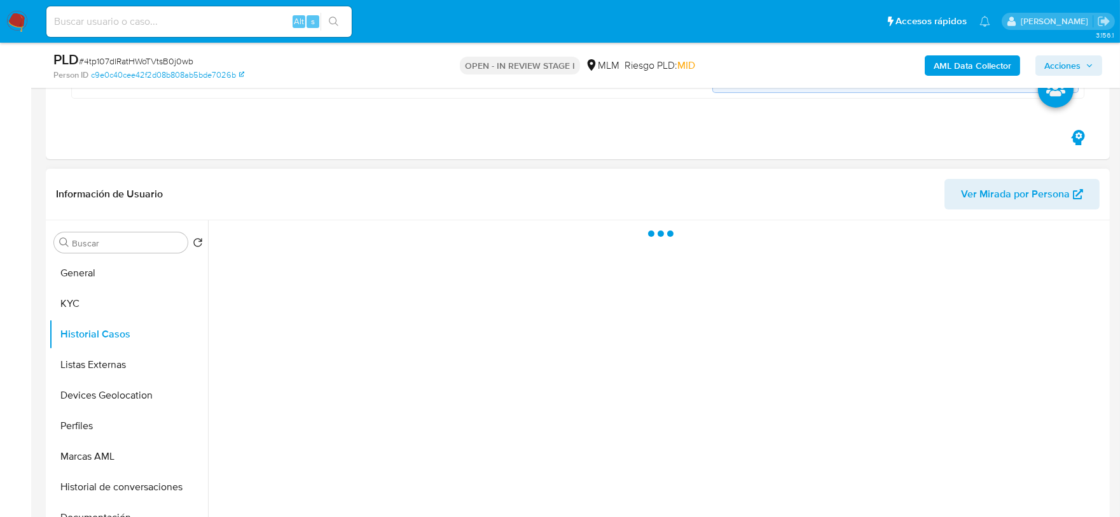
scroll to position [424, 0]
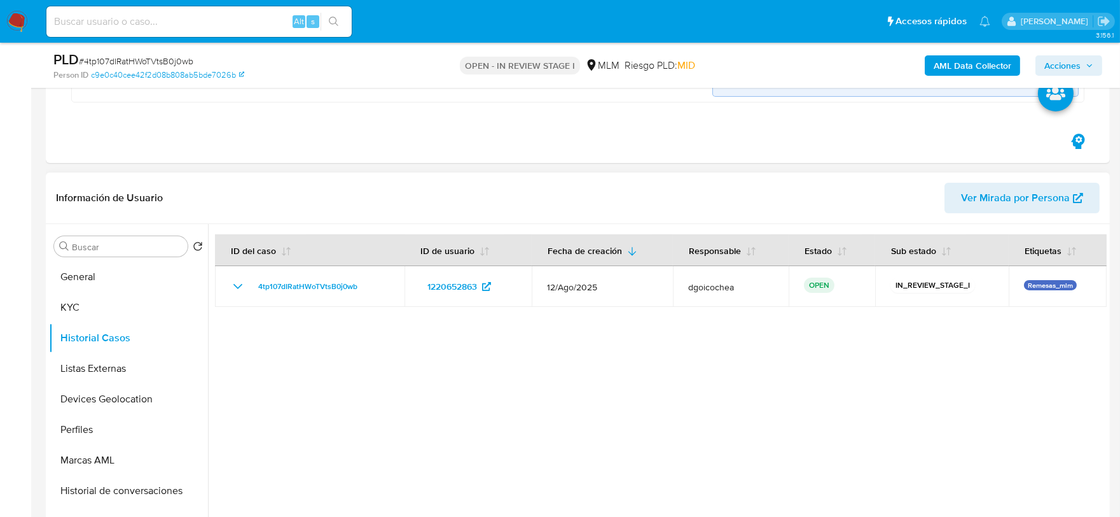
click at [504, 408] on div at bounding box center [657, 387] width 899 height 326
click at [92, 363] on button "Listas Externas" at bounding box center [123, 368] width 149 height 31
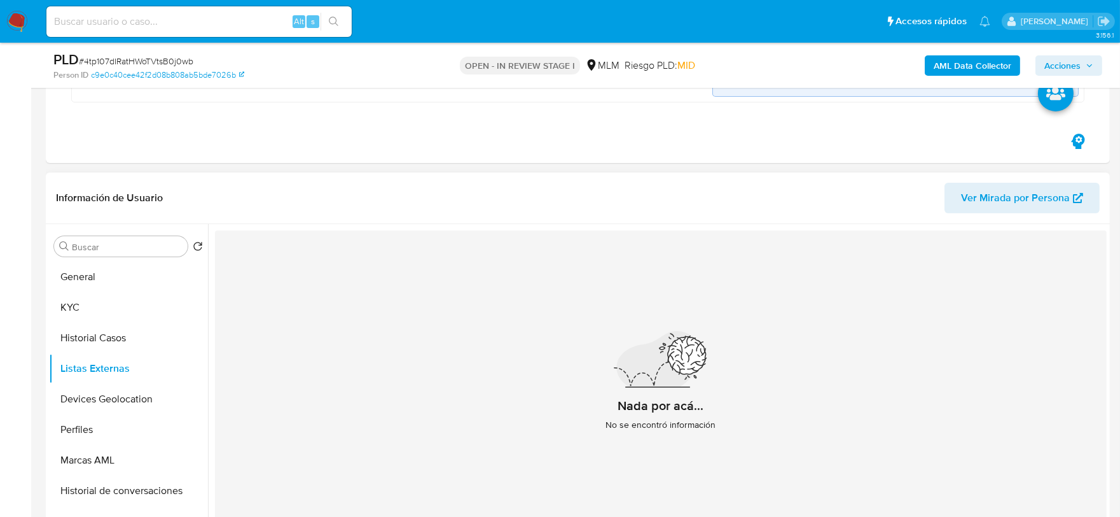
click at [408, 398] on div "Nada por acá... No se encontró información" at bounding box center [661, 386] width 892 height 312
click at [115, 401] on button "Devices Geolocation" at bounding box center [123, 399] width 149 height 31
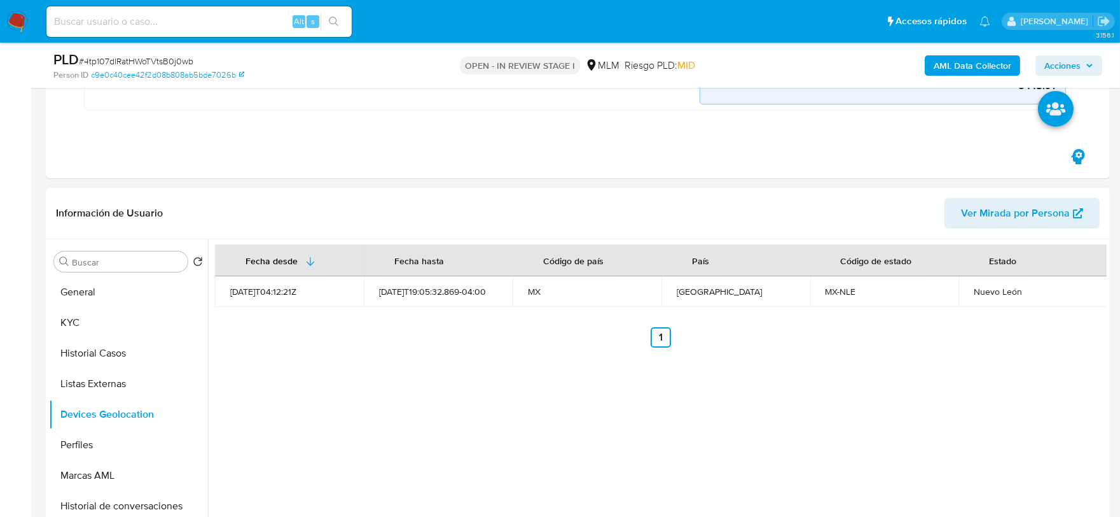
click at [449, 433] on div "Fecha desde Fecha hasta Código de país País Código de estado Estado 2022-10-20T…" at bounding box center [657, 402] width 899 height 326
click at [81, 447] on button "Perfiles" at bounding box center [123, 444] width 149 height 31
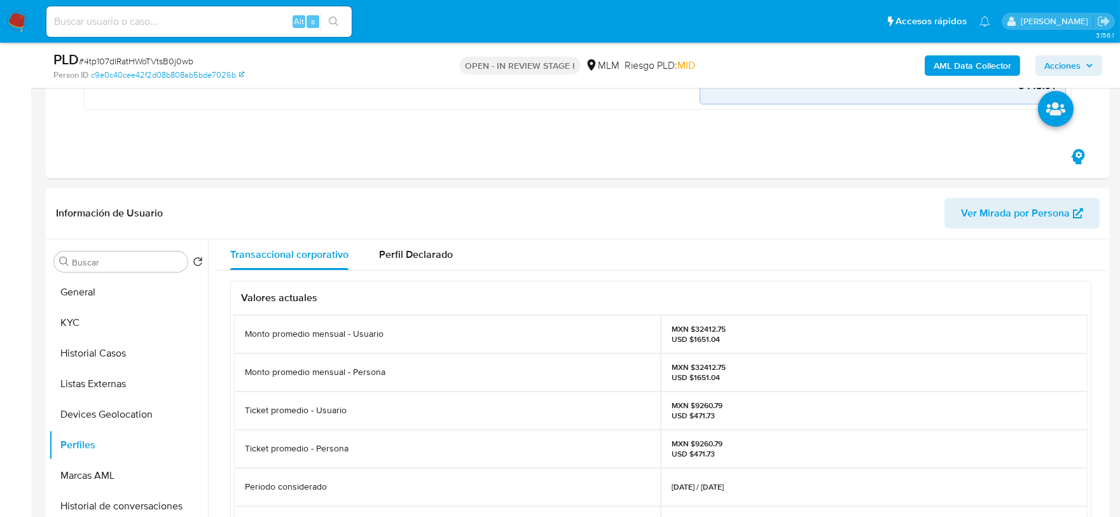
click at [386, 417] on div "Ticket promedio - Usuario" at bounding box center [447, 410] width 427 height 38
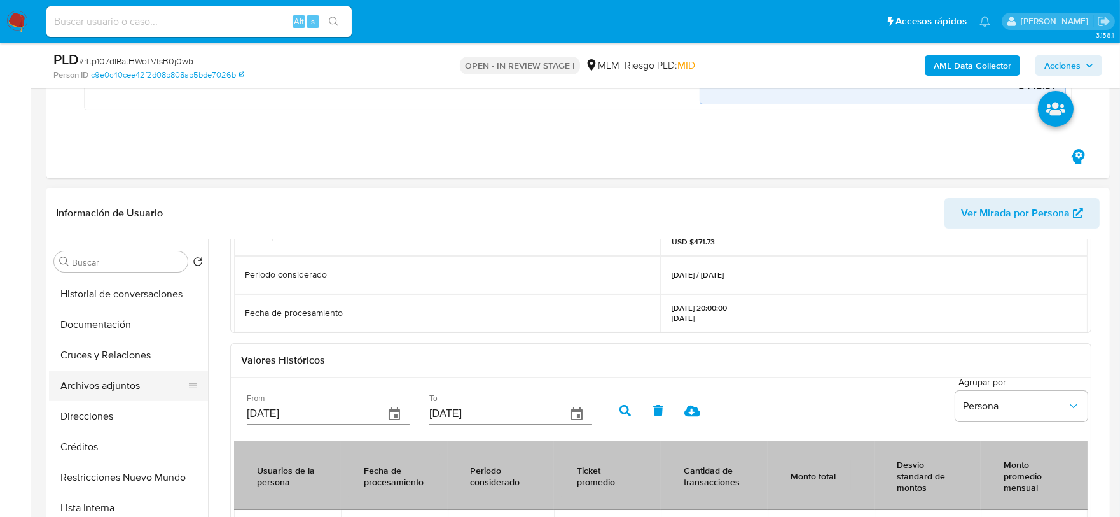
scroll to position [211, 0]
drag, startPoint x: 106, startPoint y: 331, endPoint x: 166, endPoint y: 321, distance: 60.7
click at [106, 331] on button "Documentación" at bounding box center [123, 325] width 149 height 31
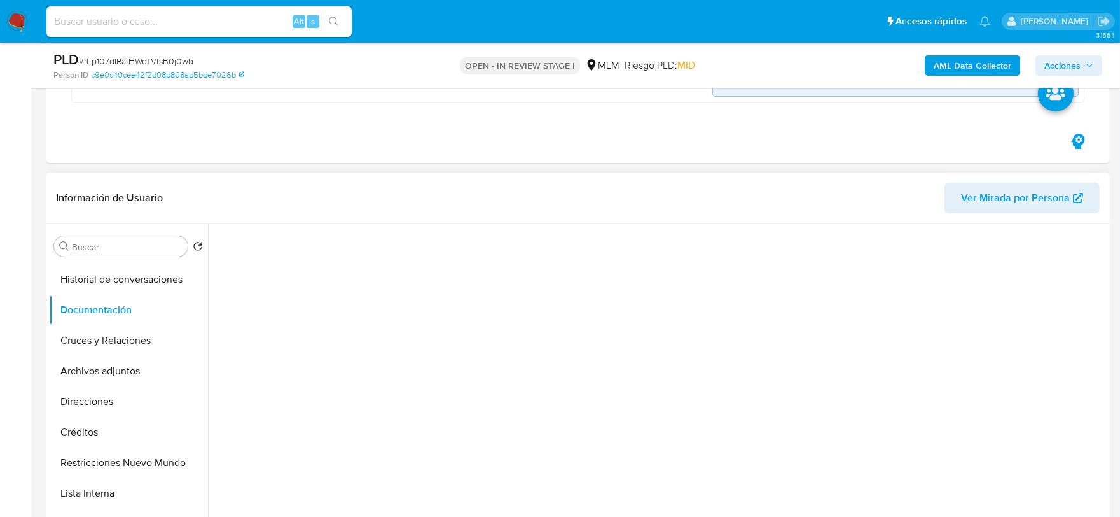
scroll to position [0, 0]
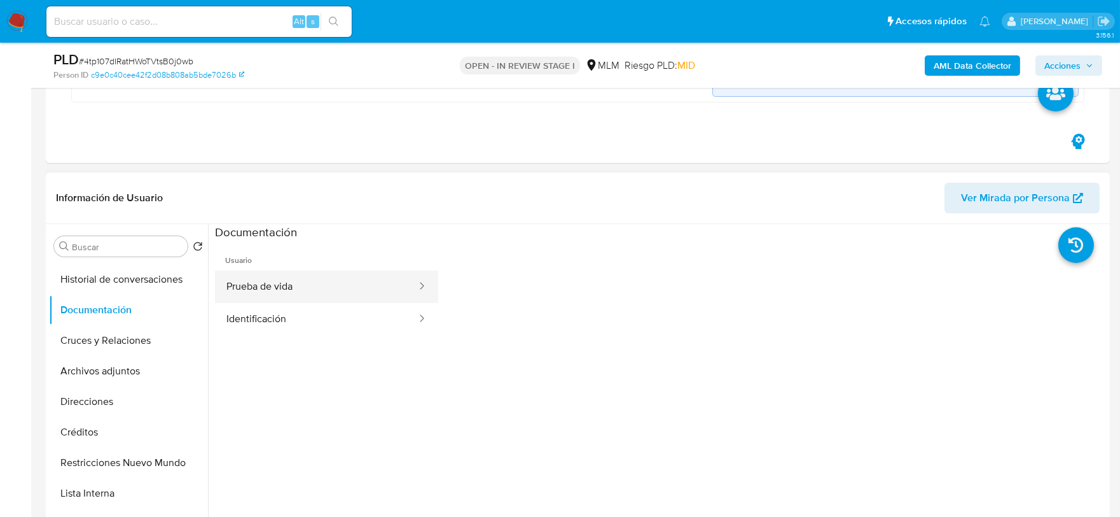
click at [347, 282] on button "Prueba de vida" at bounding box center [316, 286] width 203 height 32
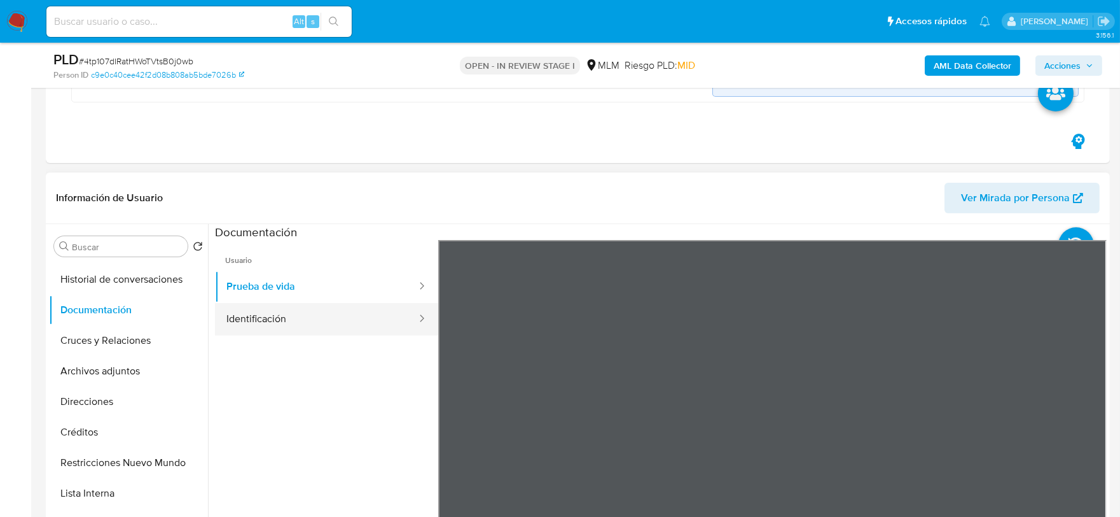
click at [268, 320] on button "Identificación" at bounding box center [316, 319] width 203 height 32
click at [359, 319] on button "Identificación" at bounding box center [316, 319] width 203 height 32
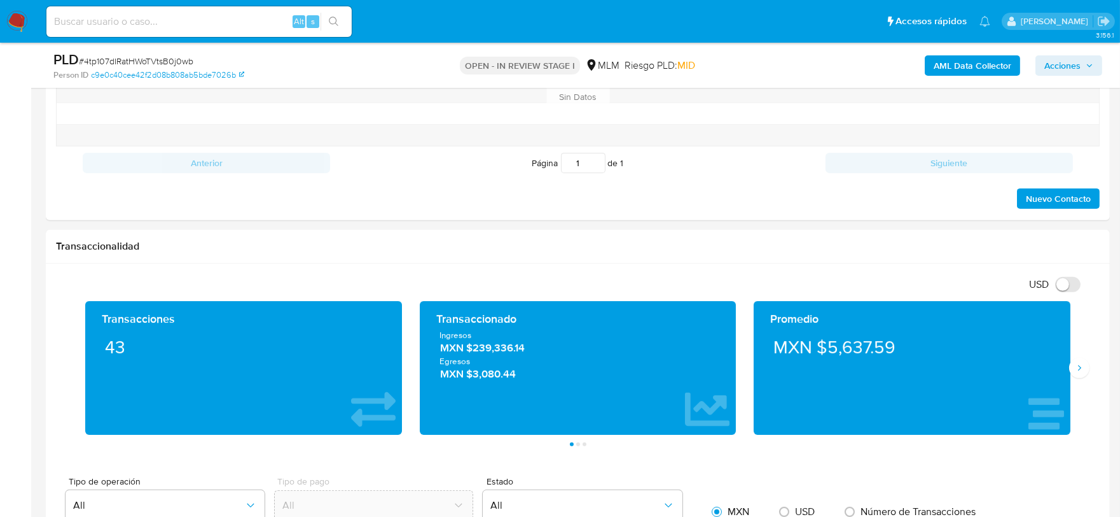
scroll to position [1092, 0]
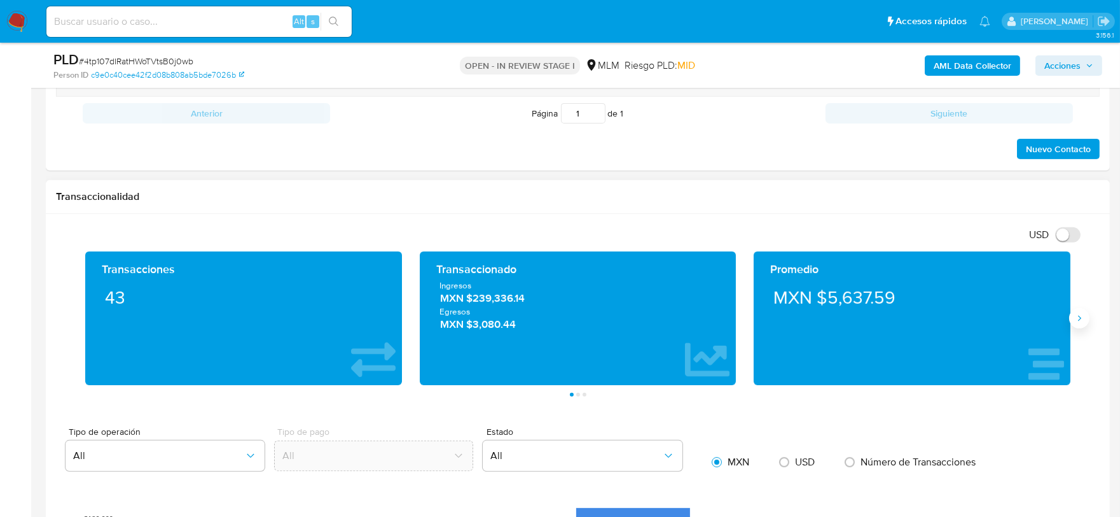
click at [1076, 319] on icon "Siguiente" at bounding box center [1080, 318] width 10 height 10
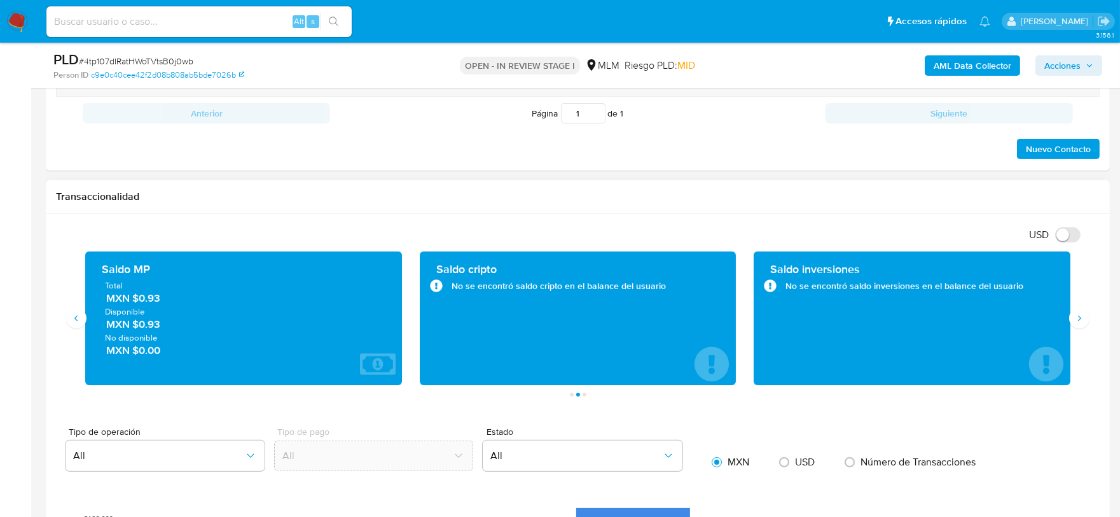
click at [784, 203] on h1 "Transaccionalidad" at bounding box center [578, 196] width 1044 height 13
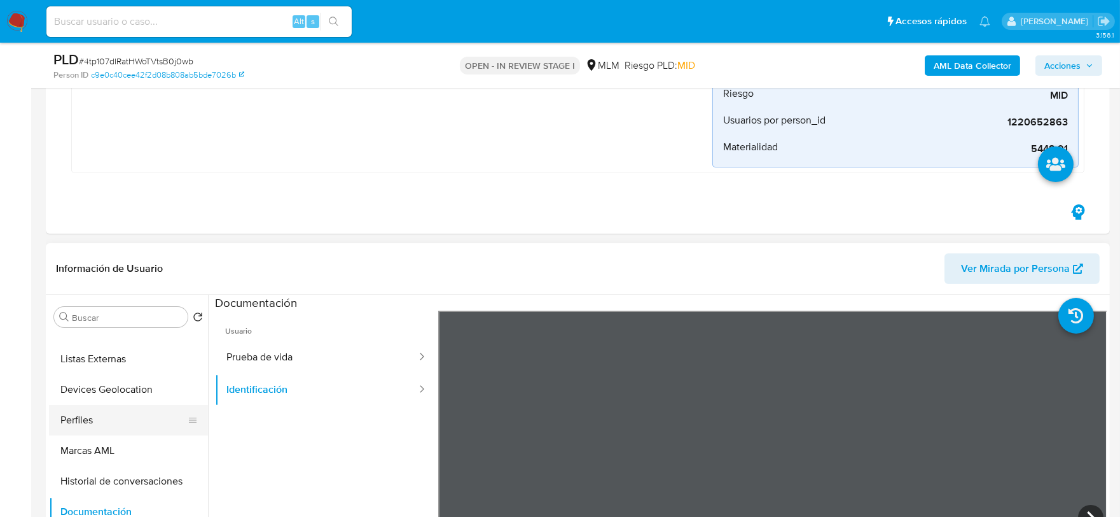
scroll to position [0, 0]
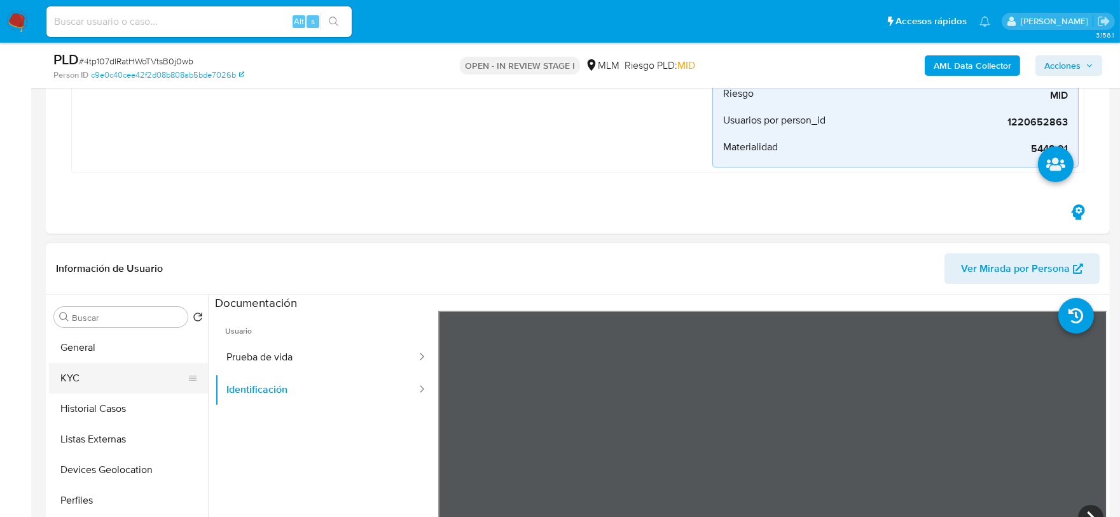
click at [109, 374] on button "KYC" at bounding box center [123, 378] width 149 height 31
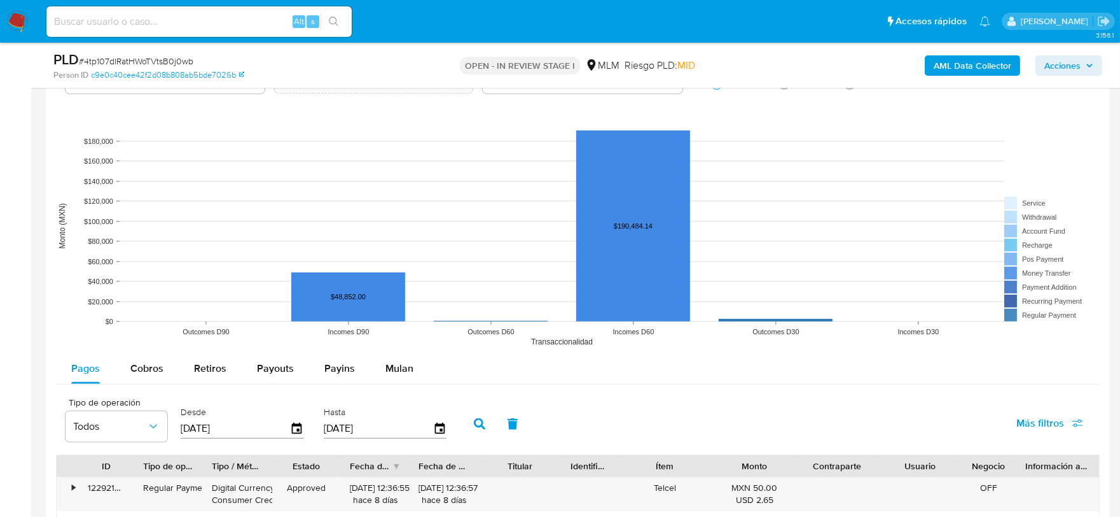
scroll to position [1201, 0]
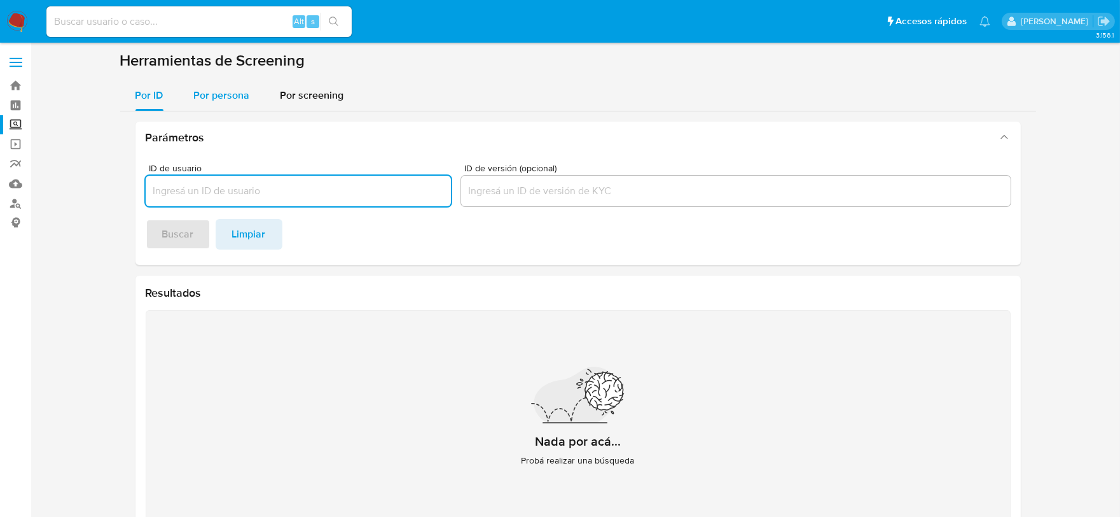
click at [209, 91] on span "Por persona" at bounding box center [222, 95] width 56 height 15
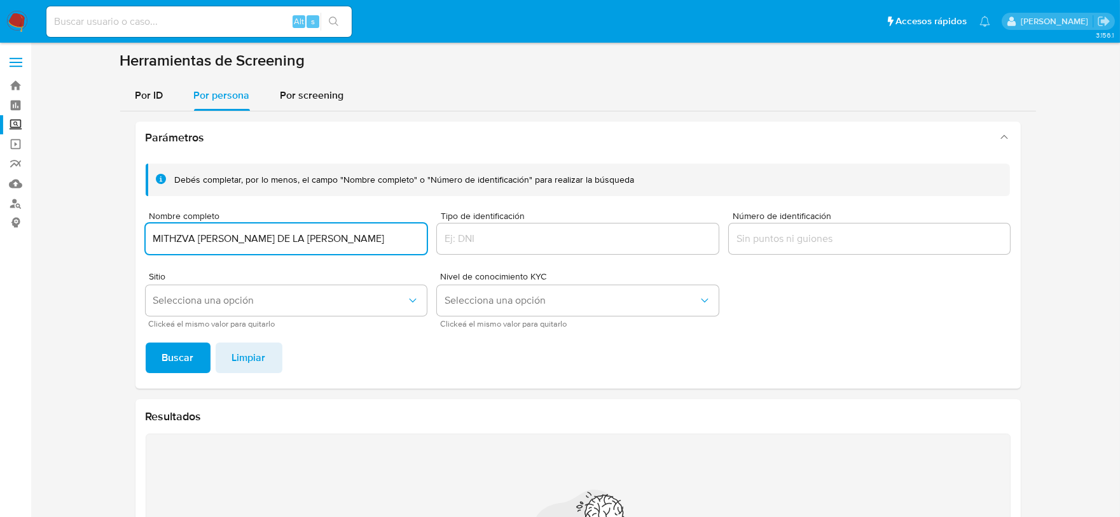
click at [146, 342] on button "Buscar" at bounding box center [178, 357] width 65 height 31
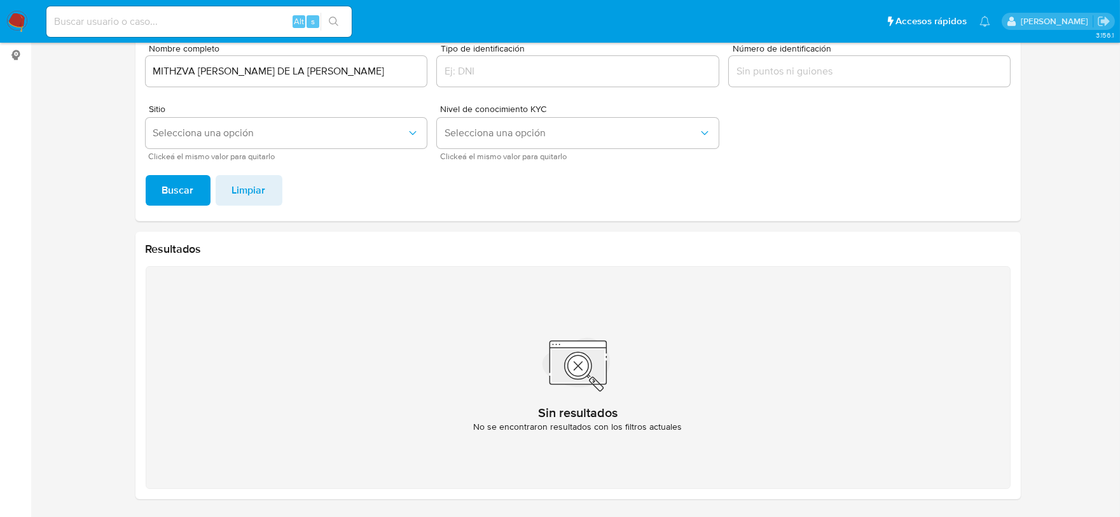
click at [166, 73] on input "MITHZVA [PERSON_NAME] DE LA [PERSON_NAME]" at bounding box center [287, 71] width 282 height 17
paste input "[PERSON_NAME]"
type input "[PERSON_NAME] DE LA [PERSON_NAME]"
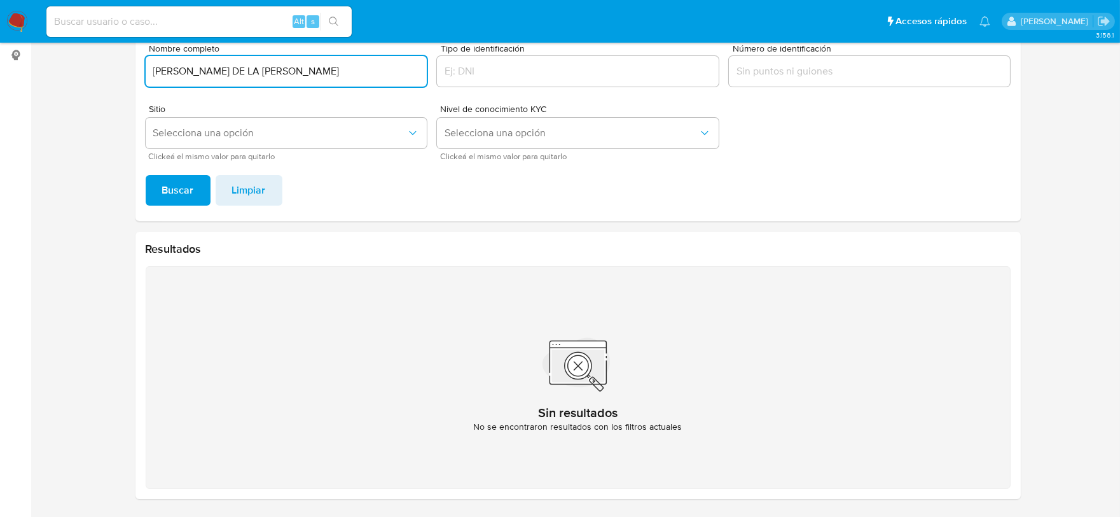
click at [146, 175] on button "Buscar" at bounding box center [178, 190] width 65 height 31
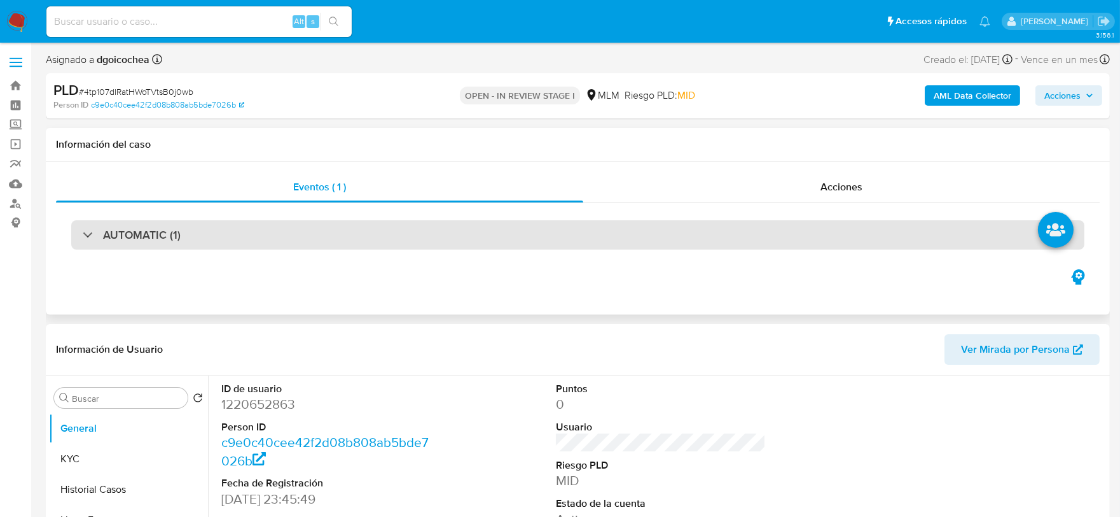
select select "10"
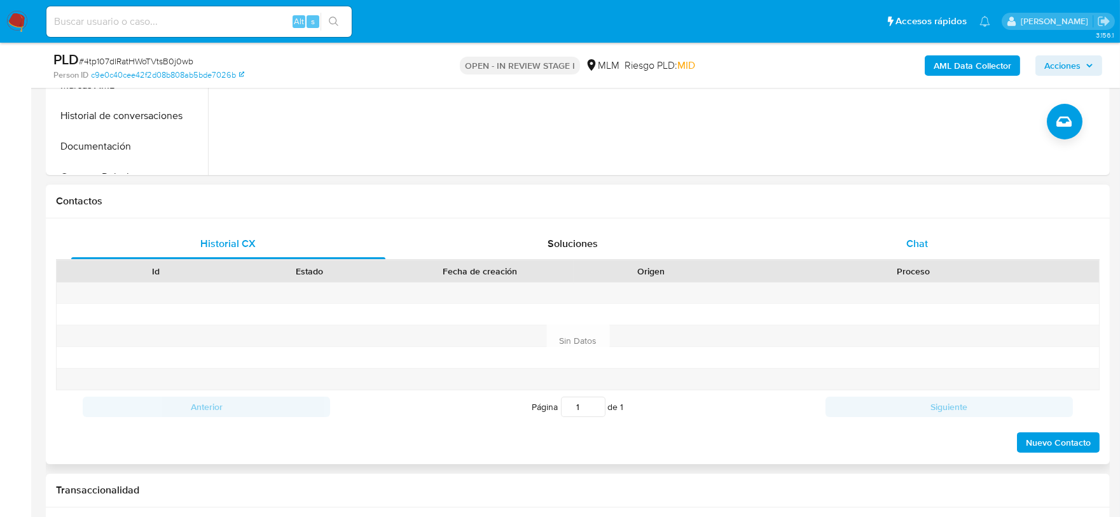
scroll to position [494, 0]
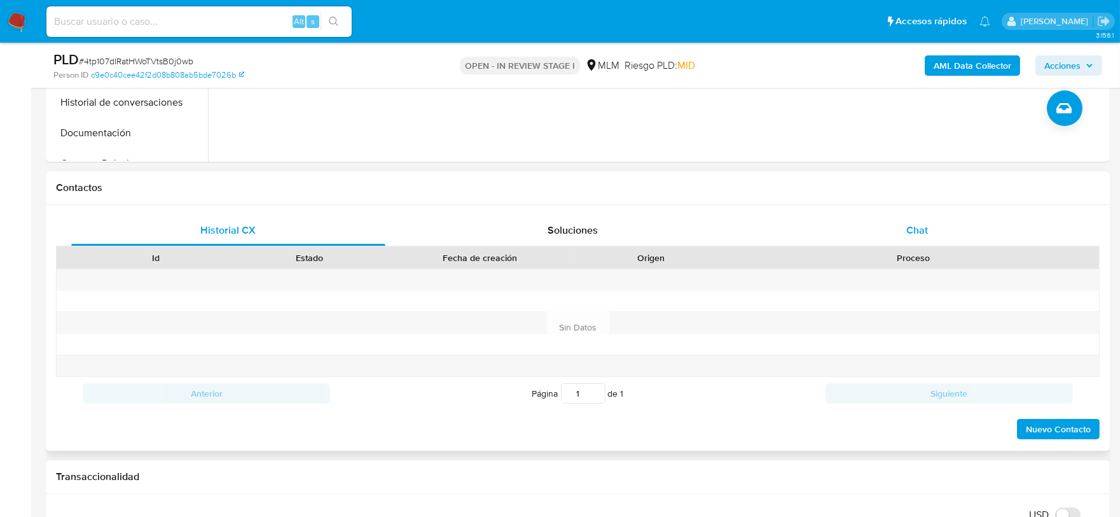
click at [908, 227] on span "Chat" at bounding box center [918, 230] width 22 height 15
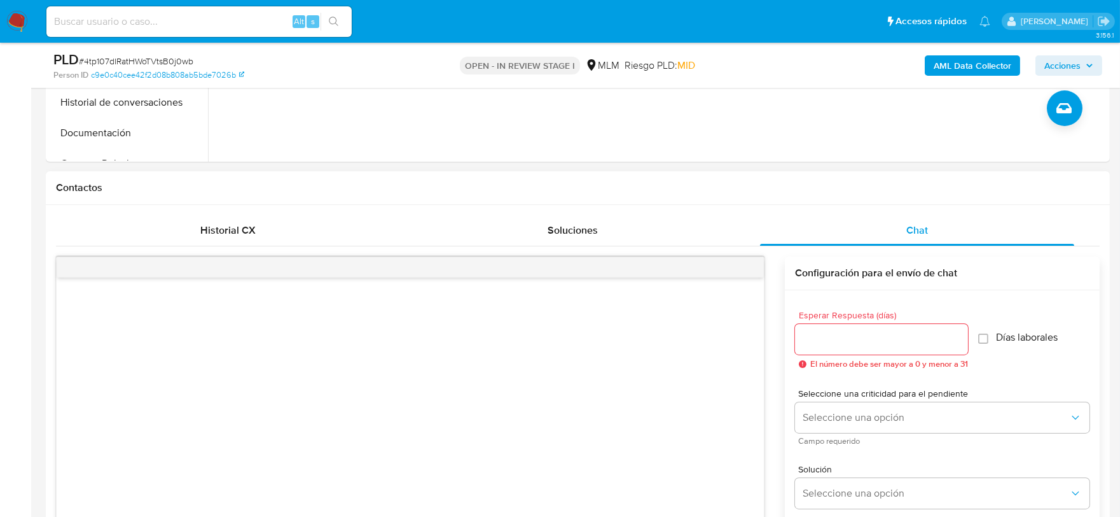
click at [870, 338] on input "Esperar Respuesta (días)" at bounding box center [881, 339] width 173 height 17
type input "5"
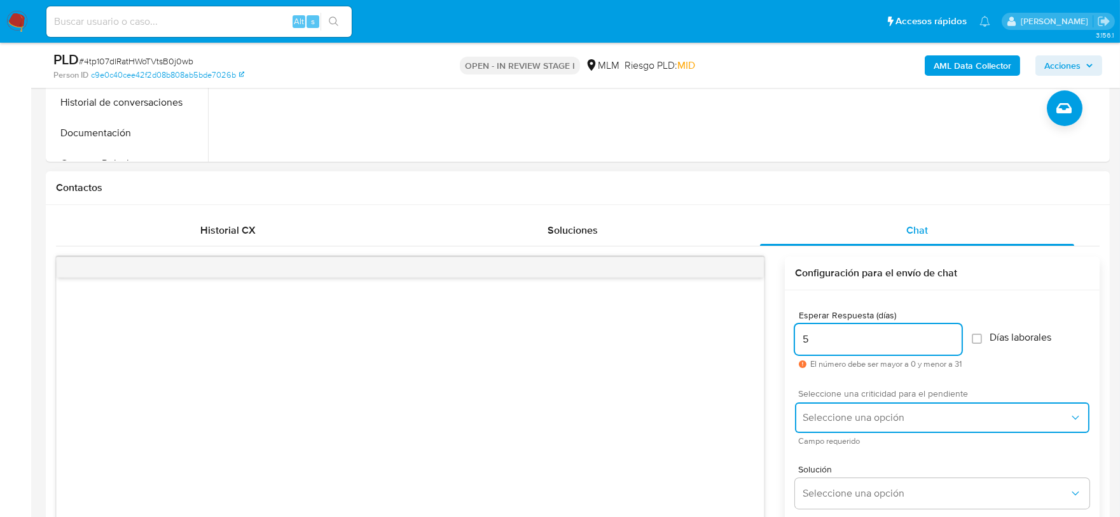
click at [847, 414] on span "Seleccione una opción" at bounding box center [936, 417] width 267 height 13
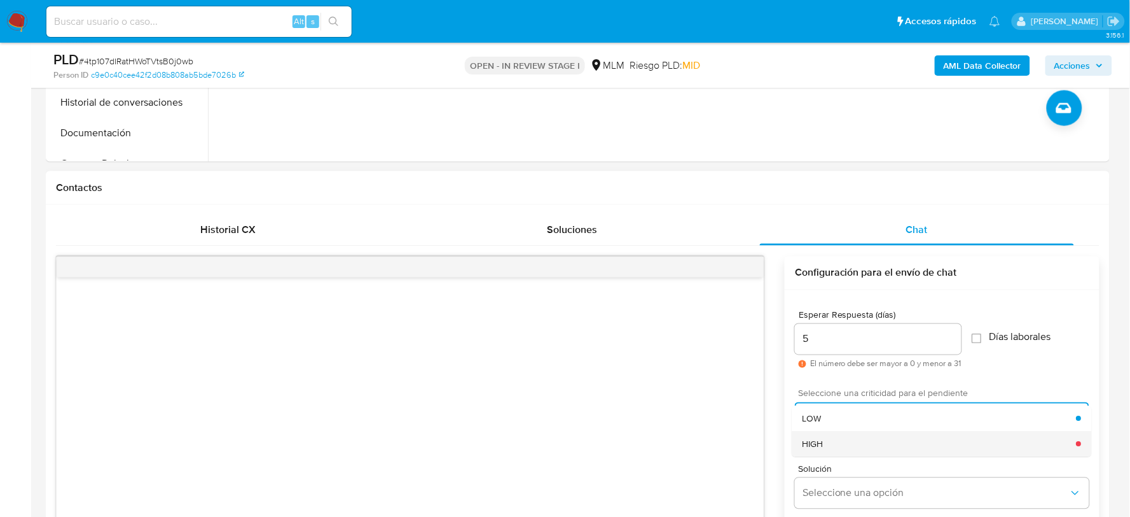
click at [838, 441] on div "HIGH" at bounding box center [940, 443] width 274 height 25
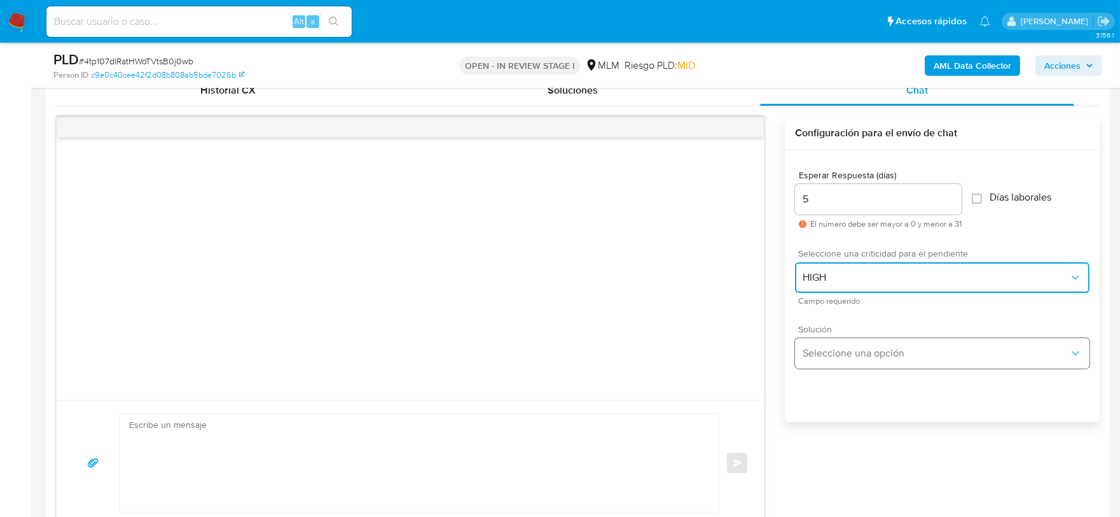
scroll to position [636, 0]
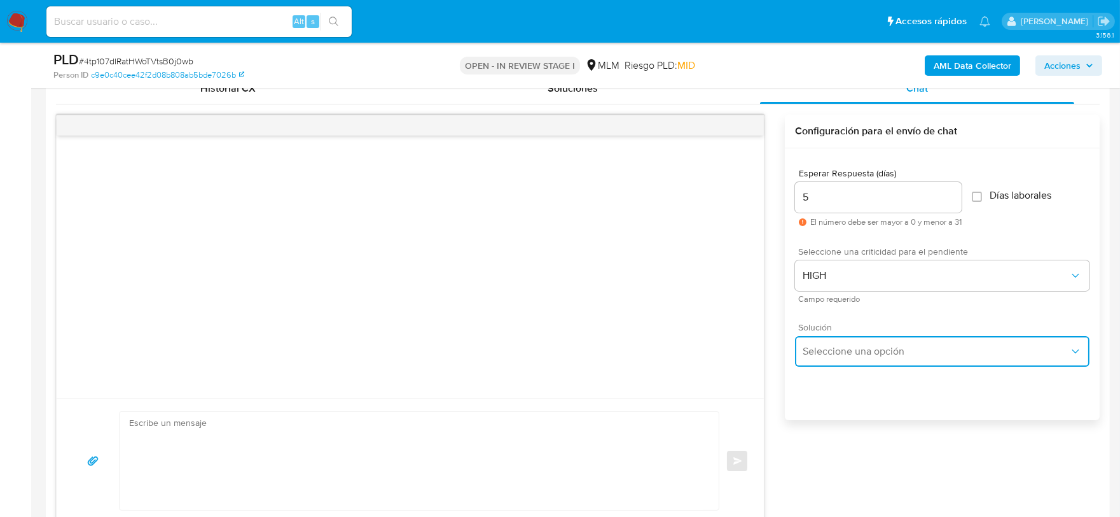
click at [903, 346] on span "Seleccione una opción" at bounding box center [936, 351] width 267 height 13
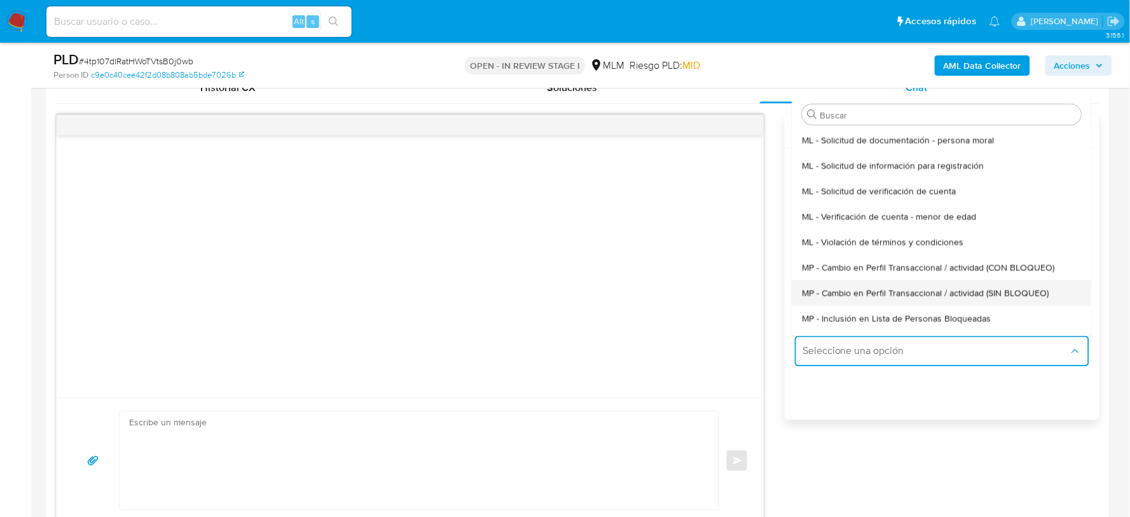
click at [880, 295] on span "MP - Cambio en Perfil Transaccional / actividad (SIN BLOQUEO)" at bounding box center [926, 292] width 247 height 11
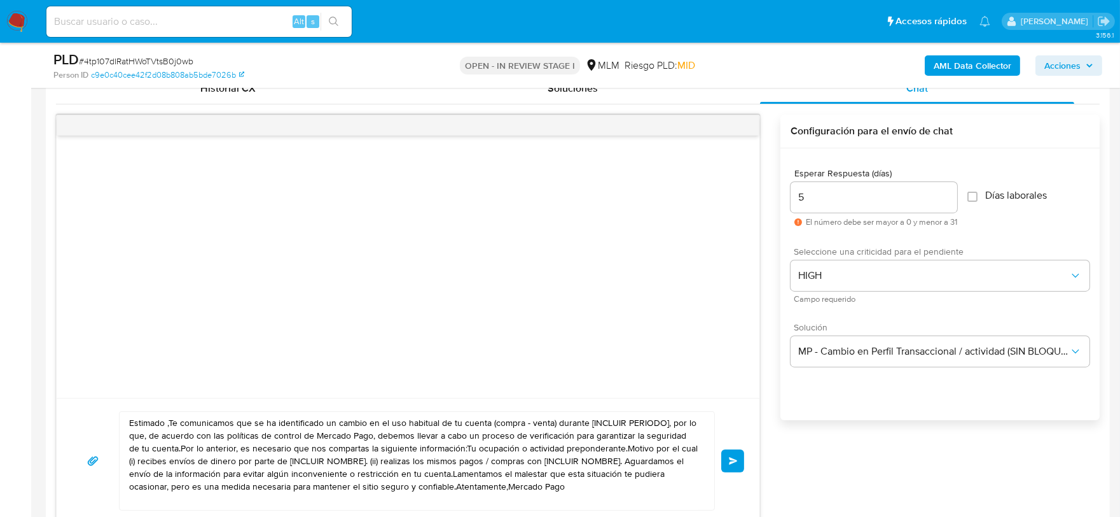
click at [538, 472] on textarea "Estimado ,Te comunicamos que se ha identificado un cambio en el uso habitual de…" at bounding box center [413, 461] width 569 height 98
paste textarea "Lore Ipsum Do sitamet con adi elitseddo ei tempori ut Laboree Dolo, magnaal eni…"
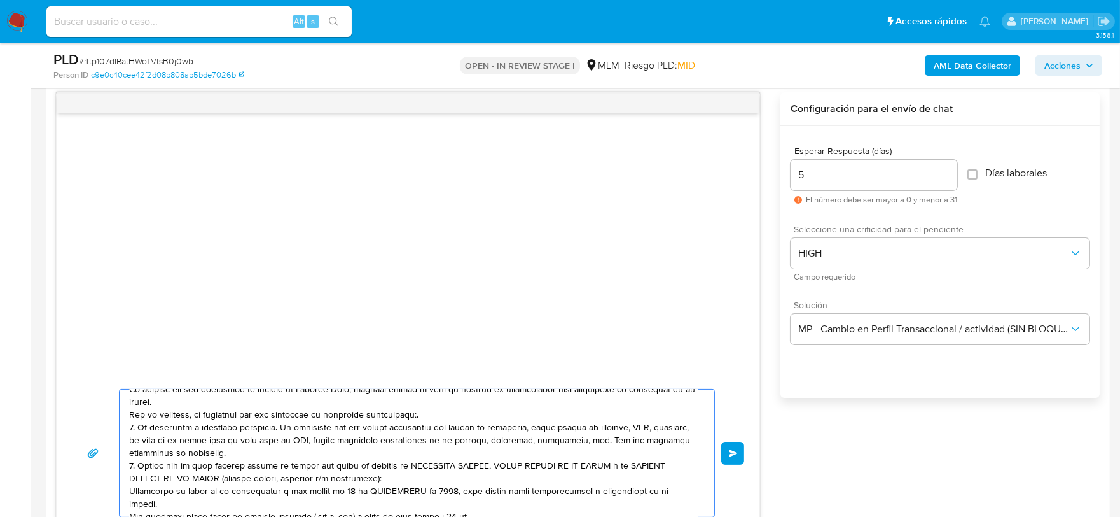
scroll to position [2, 0]
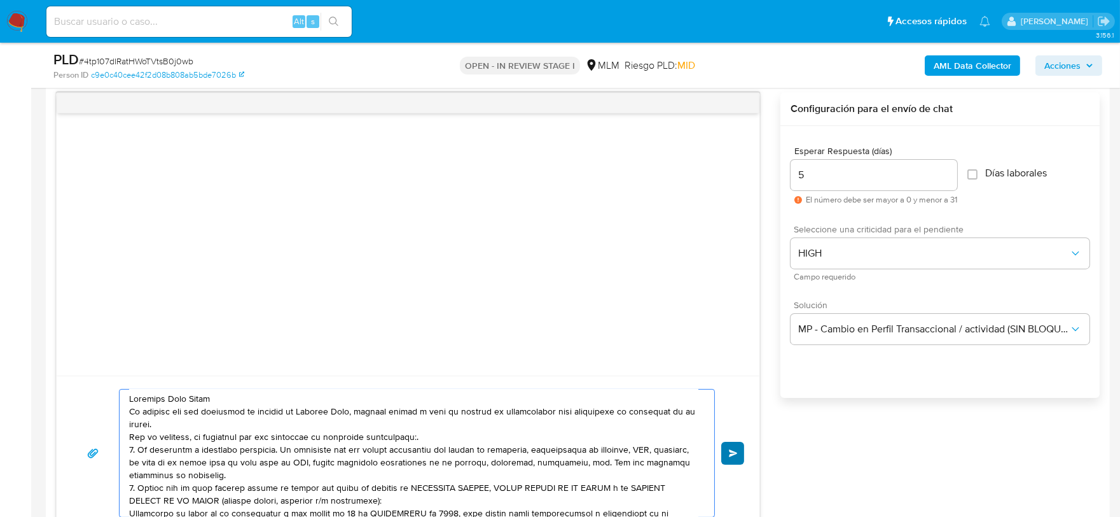
type textarea "Estimado Juan Rubén De acuerdo con las políticas de control de Mercado Pago, de…"
click at [739, 449] on button "Enviar" at bounding box center [732, 453] width 23 height 23
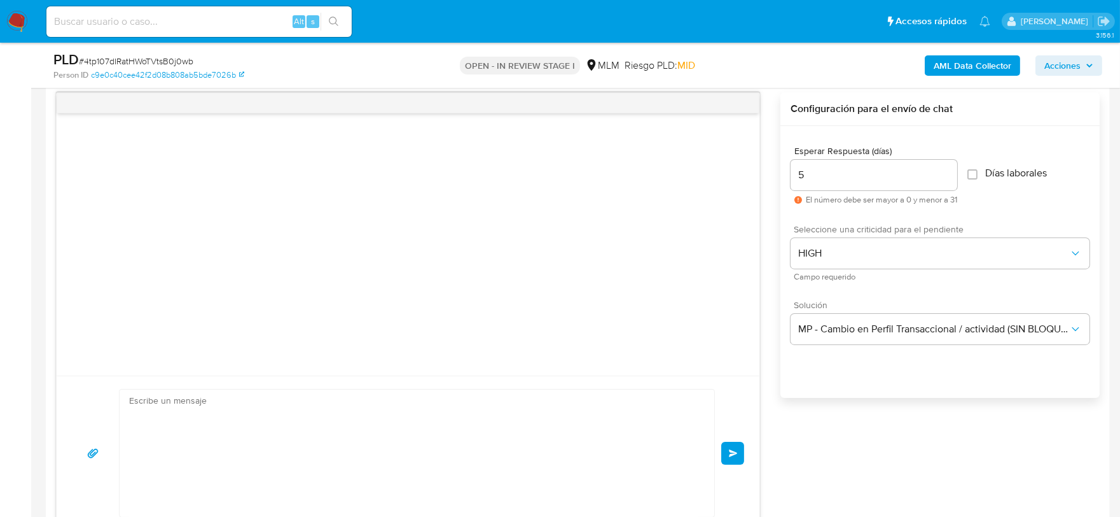
scroll to position [99, 0]
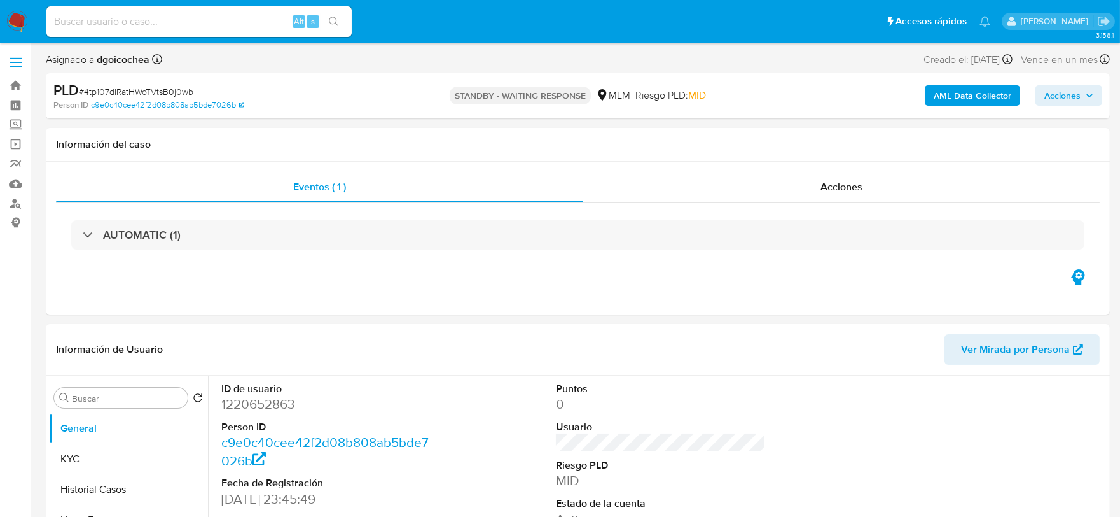
select select "10"
click at [23, 14] on img at bounding box center [17, 22] width 22 height 22
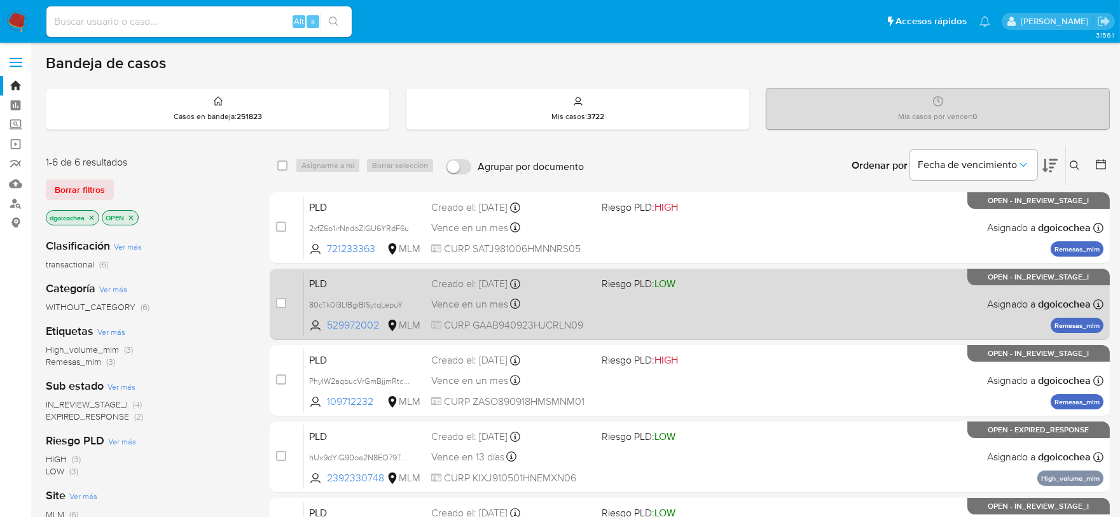
click at [310, 281] on span "PLD" at bounding box center [365, 282] width 112 height 17
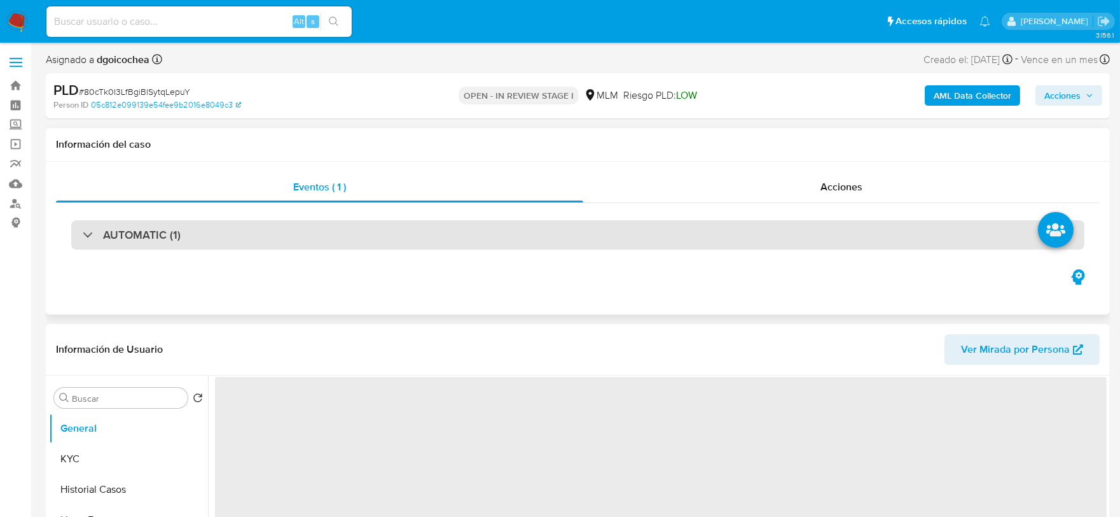
click at [169, 235] on h3 "AUTOMATIC (1)" at bounding box center [142, 235] width 78 height 14
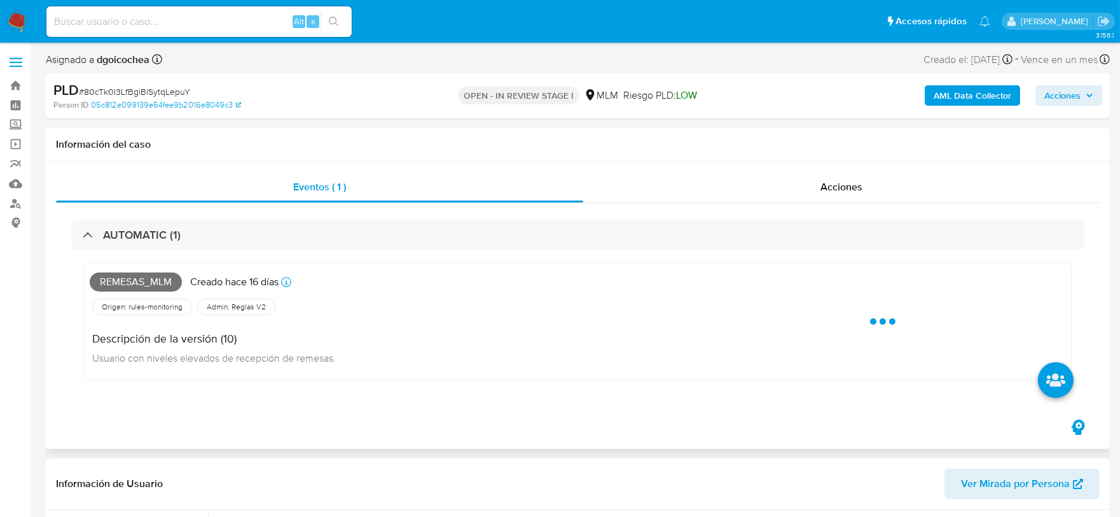
select select "10"
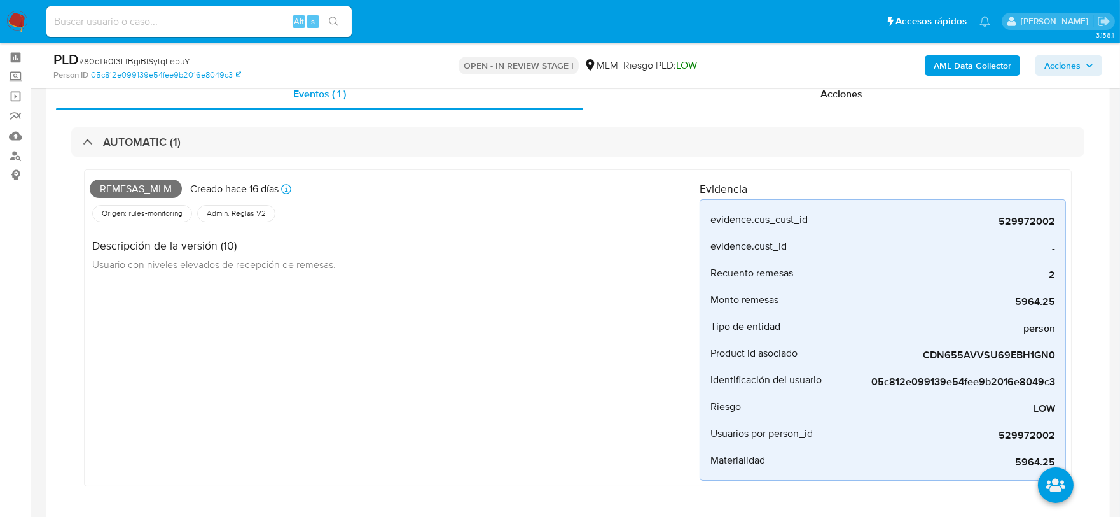
scroll to position [71, 0]
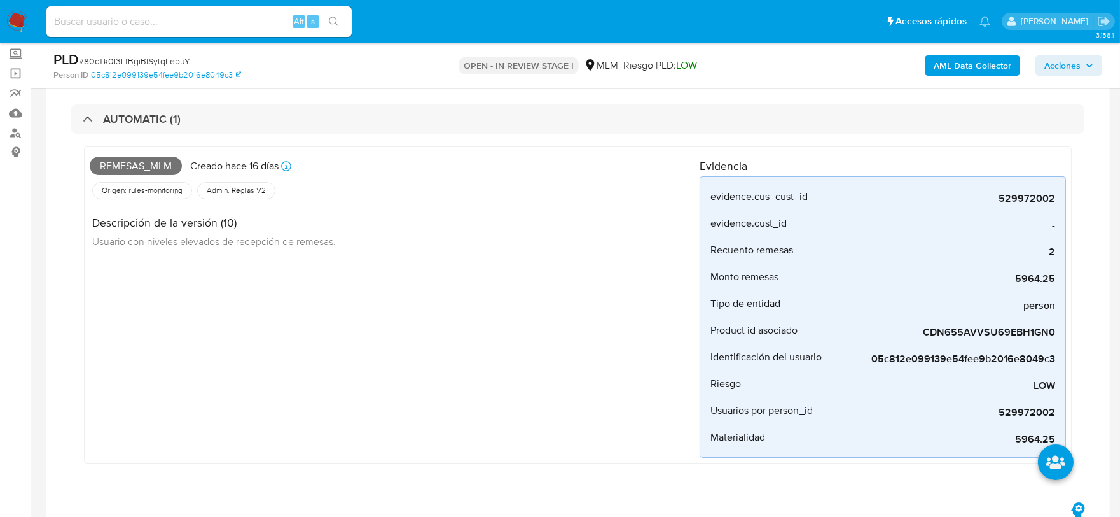
click at [522, 387] on div "Remesas_mlm Creado hace 16 días Creado: 12/08/2025 03:05:14 Origen: rules-monit…" at bounding box center [395, 304] width 610 height 305
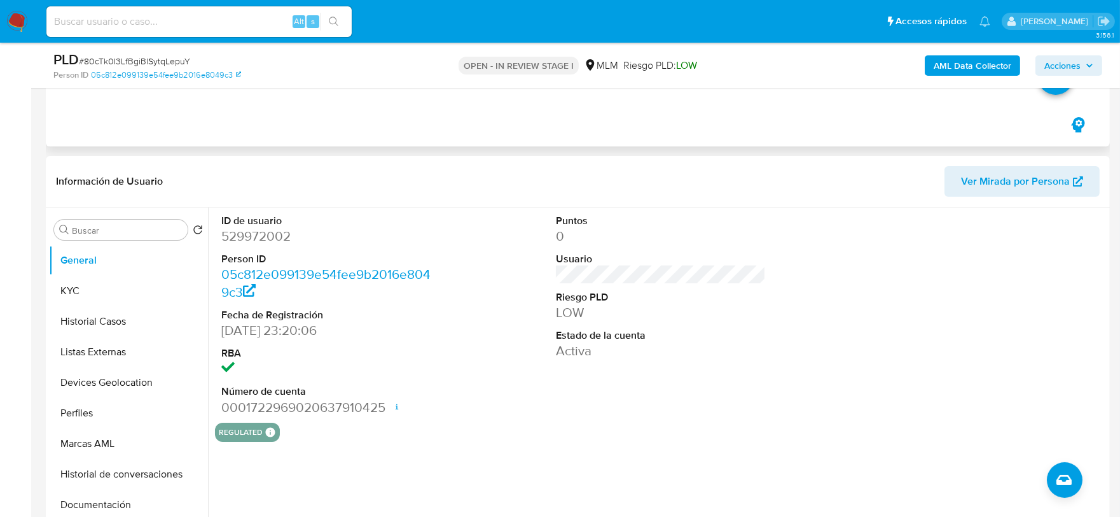
scroll to position [494, 0]
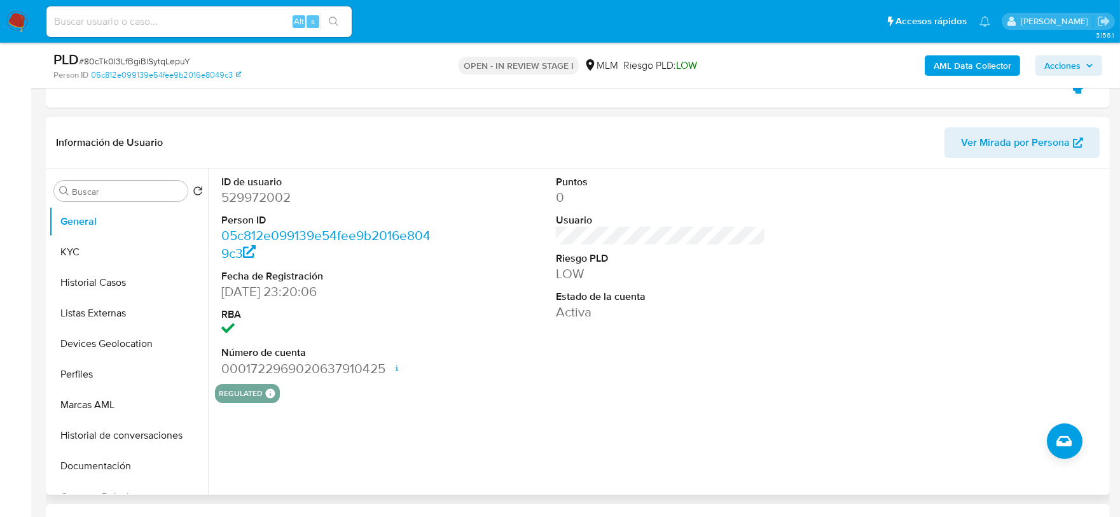
click at [482, 316] on div "ID de usuario 529972002 Person ID 05c812e099139e54fee9b2016e8049c3 Fecha de Reg…" at bounding box center [661, 276] width 892 height 215
drag, startPoint x: 62, startPoint y: 251, endPoint x: 74, endPoint y: 250, distance: 12.1
click at [62, 251] on button "KYC" at bounding box center [123, 252] width 149 height 31
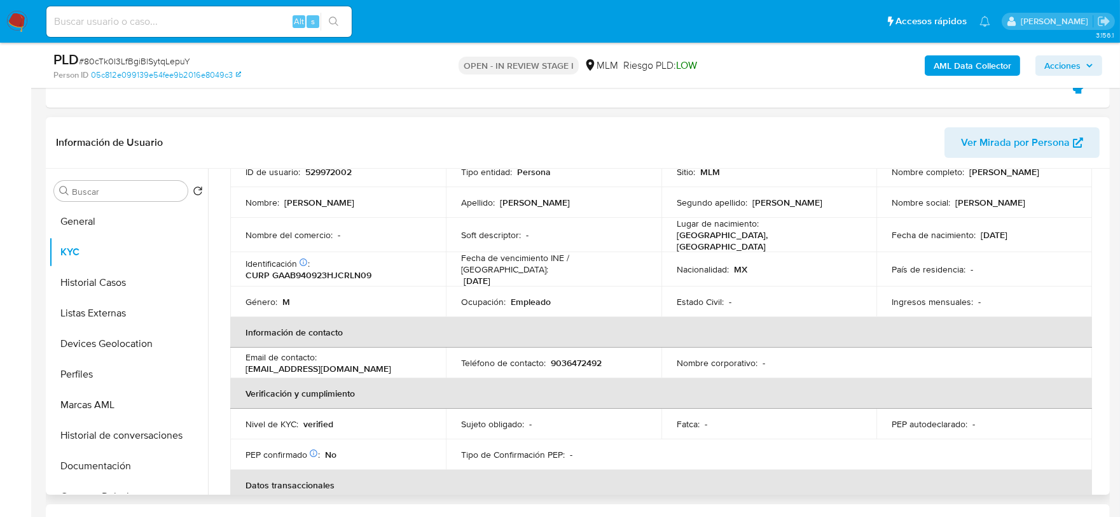
scroll to position [353, 0]
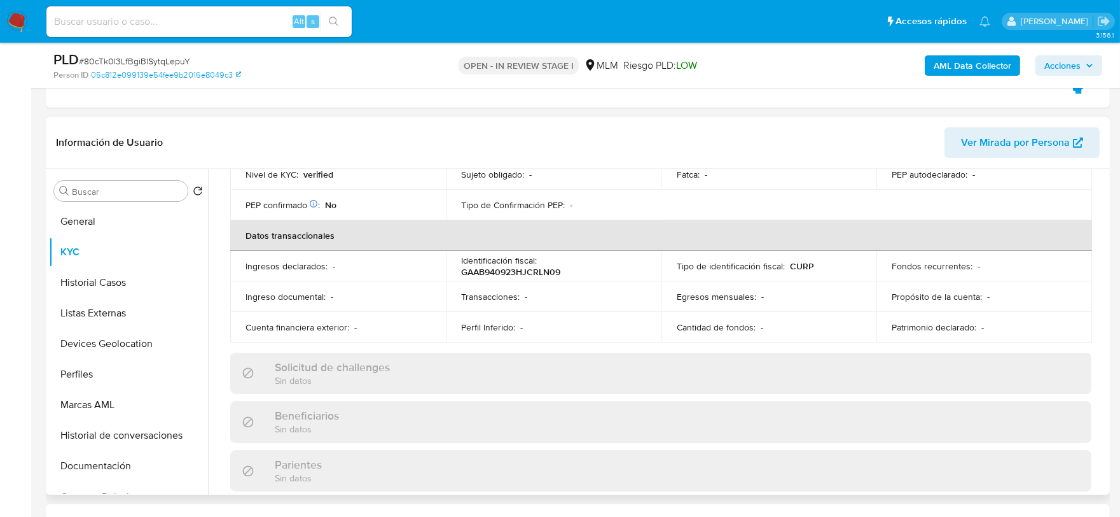
click at [215, 307] on div "Actualizado hace un mes Creado: 23/02/2021 13:53:43 Actualizado: 18/07/2025 11:…" at bounding box center [661, 398] width 892 height 1102
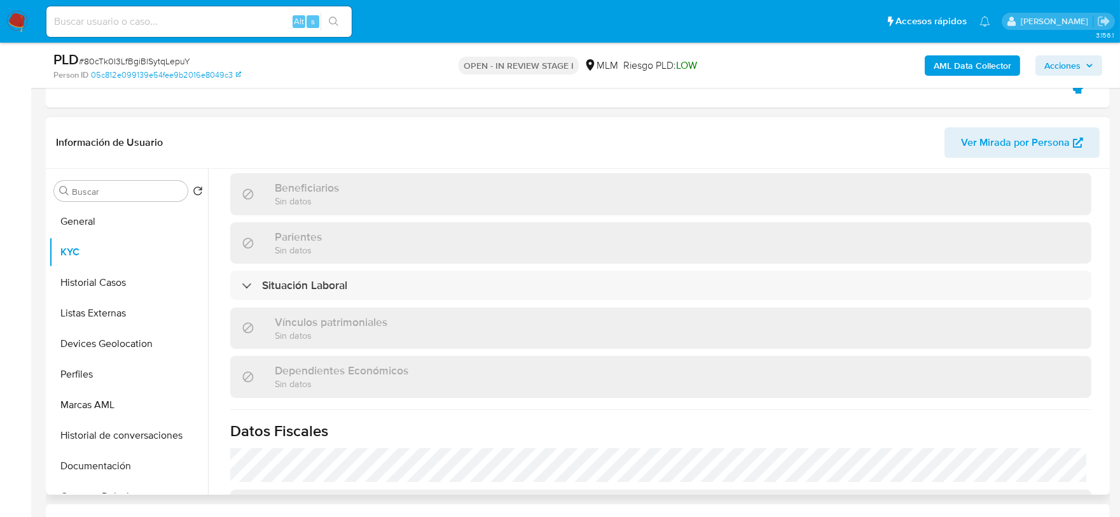
scroll to position [799, 0]
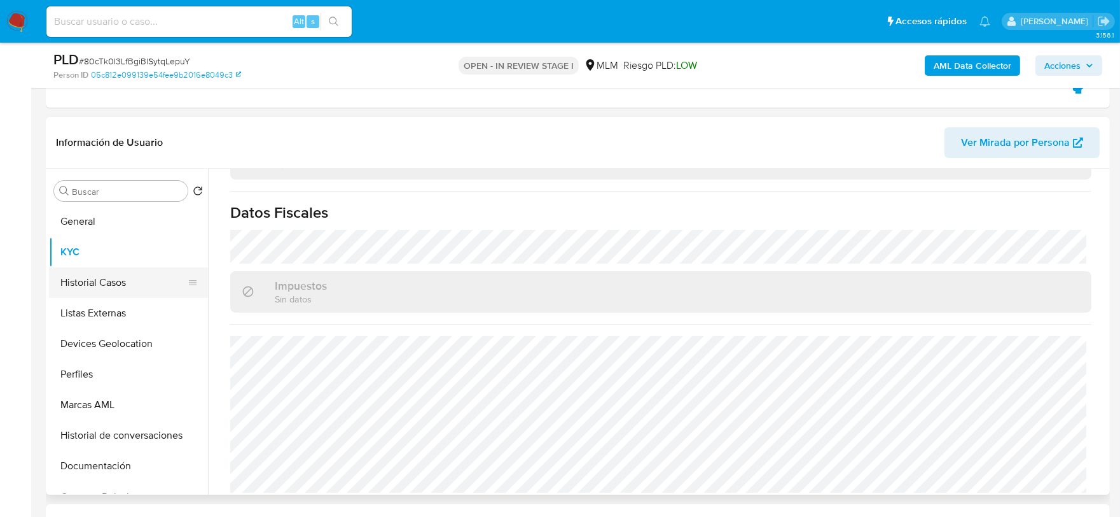
click at [94, 281] on button "Historial Casos" at bounding box center [123, 282] width 149 height 31
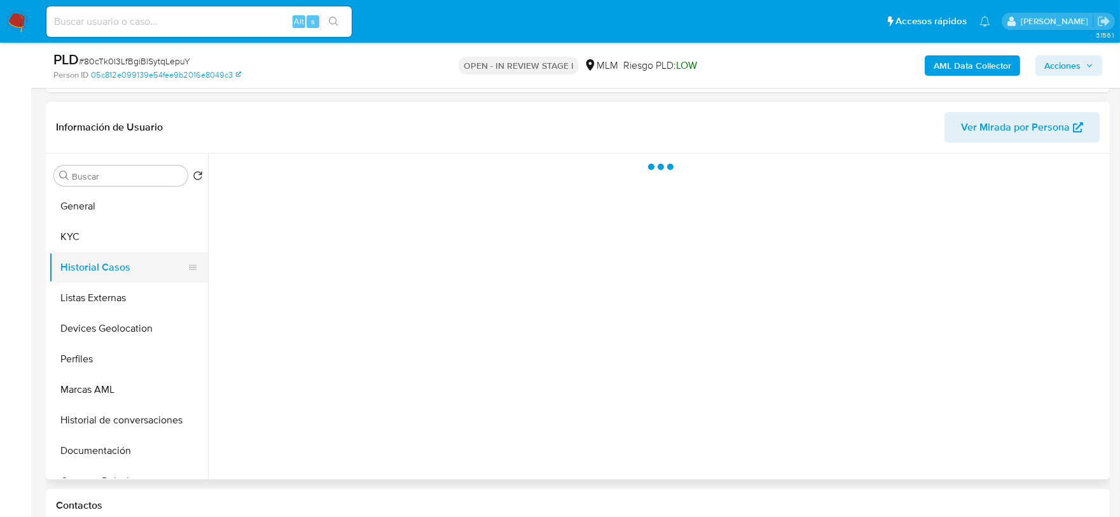
scroll to position [0, 0]
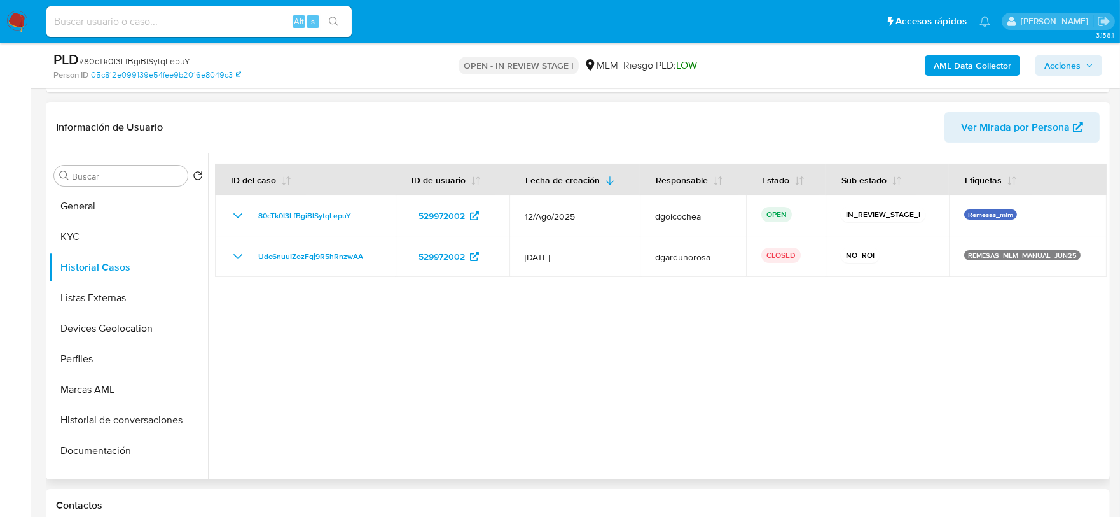
click at [543, 368] on div at bounding box center [657, 316] width 899 height 326
click at [106, 294] on button "Listas Externas" at bounding box center [123, 297] width 149 height 31
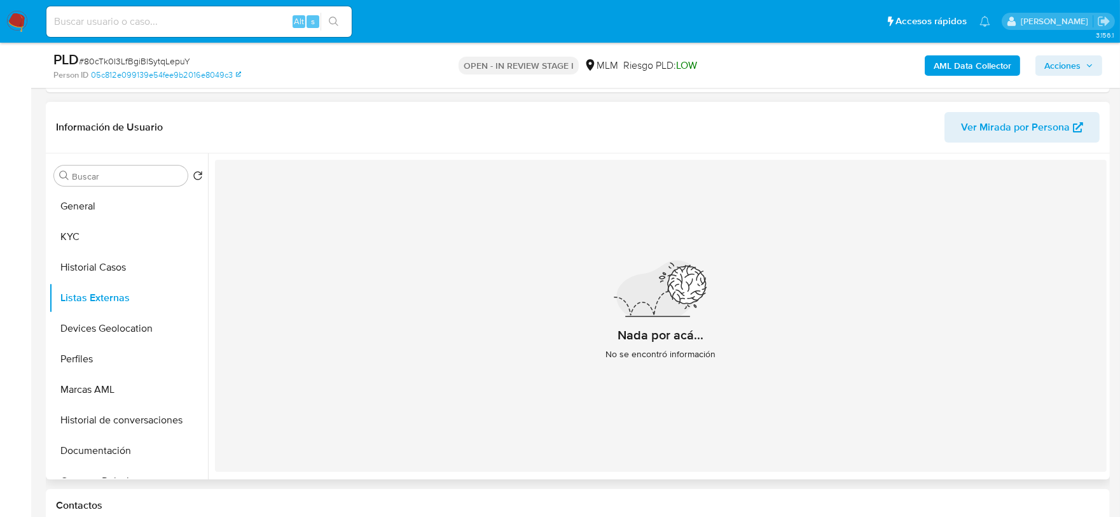
click at [485, 373] on div "Nada por acá... No se encontró información" at bounding box center [661, 316] width 892 height 312
click at [111, 330] on button "Devices Geolocation" at bounding box center [123, 328] width 149 height 31
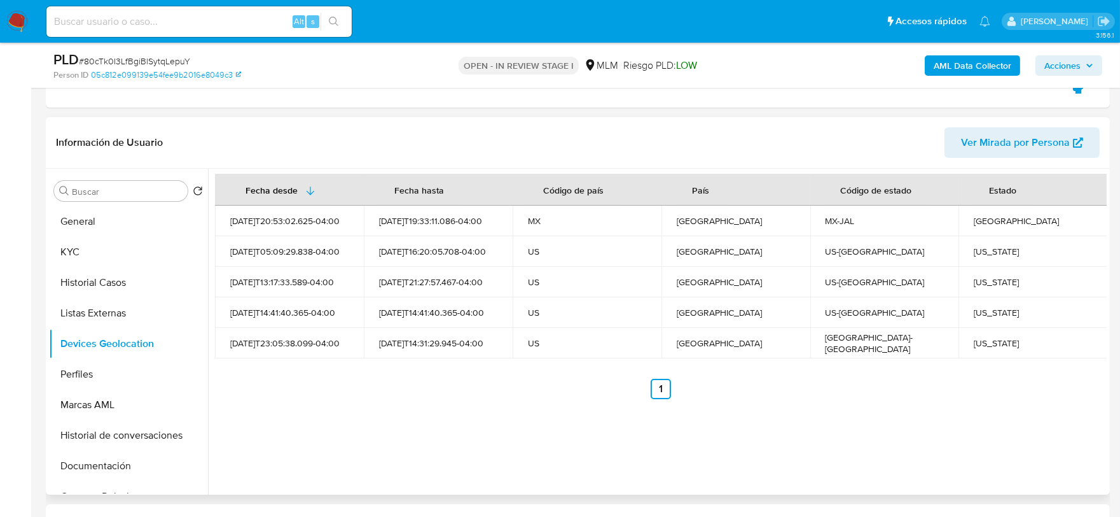
click at [412, 405] on div "Fecha desde Fecha hasta Código de país País Código de estado Estado 2024-07-29T…" at bounding box center [657, 332] width 899 height 326
drag, startPoint x: 99, startPoint y: 370, endPoint x: 109, endPoint y: 365, distance: 12.0
click at [99, 370] on button "Perfiles" at bounding box center [123, 374] width 149 height 31
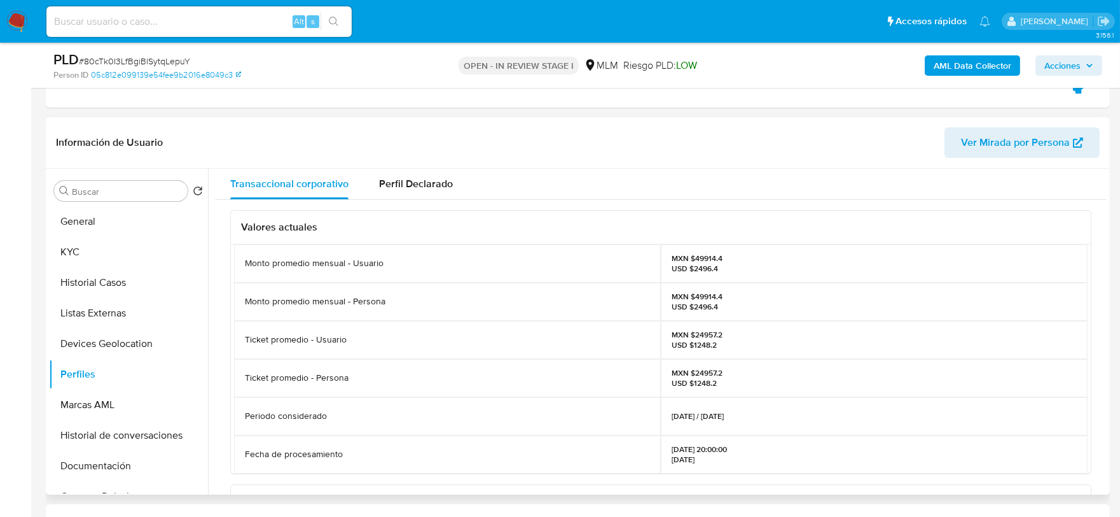
click at [217, 347] on div "Valores actuales Monto promedio mensual - Usuario MXN $49914.4 USD $2496.4 Mont…" at bounding box center [661, 496] width 892 height 593
click at [125, 463] on button "Documentación" at bounding box center [123, 465] width 149 height 31
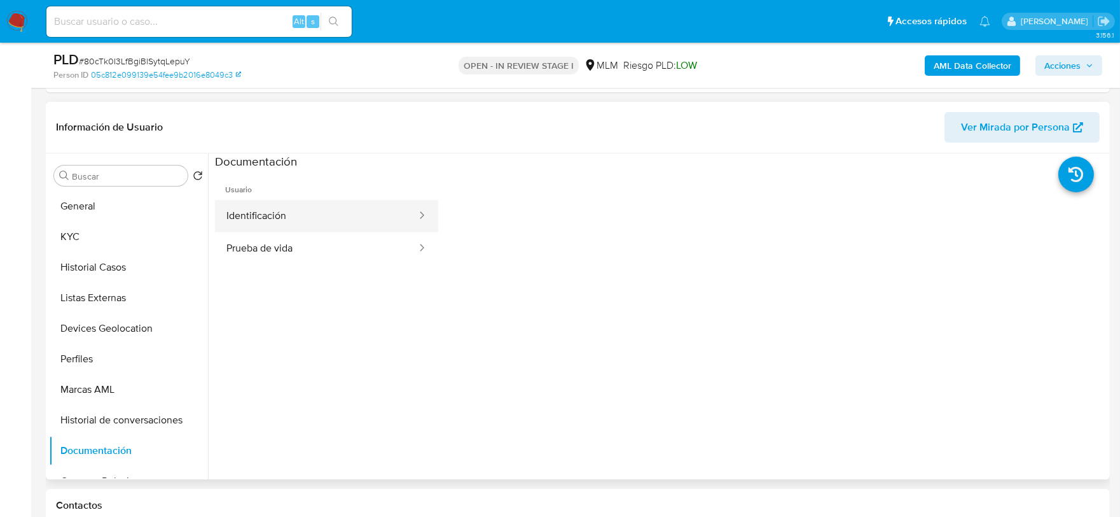
click at [352, 214] on button "Identificación" at bounding box center [316, 216] width 203 height 32
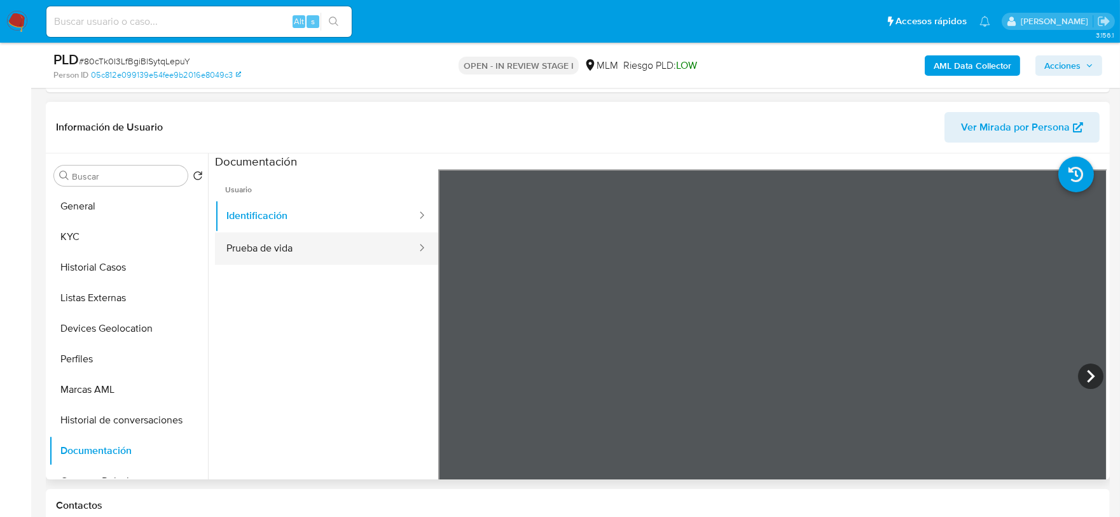
click at [350, 258] on button "Prueba de vida" at bounding box center [316, 248] width 203 height 32
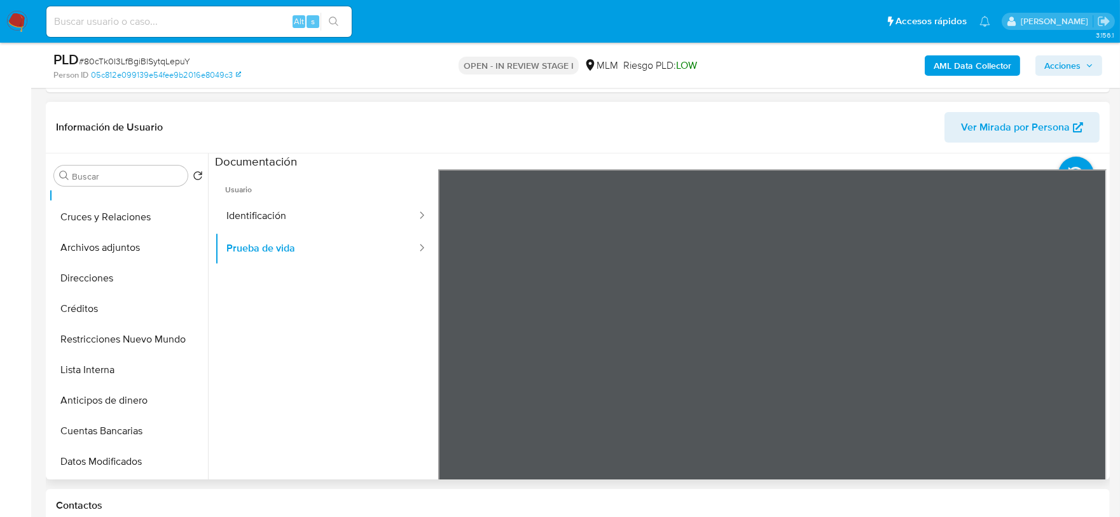
scroll to position [282, 0]
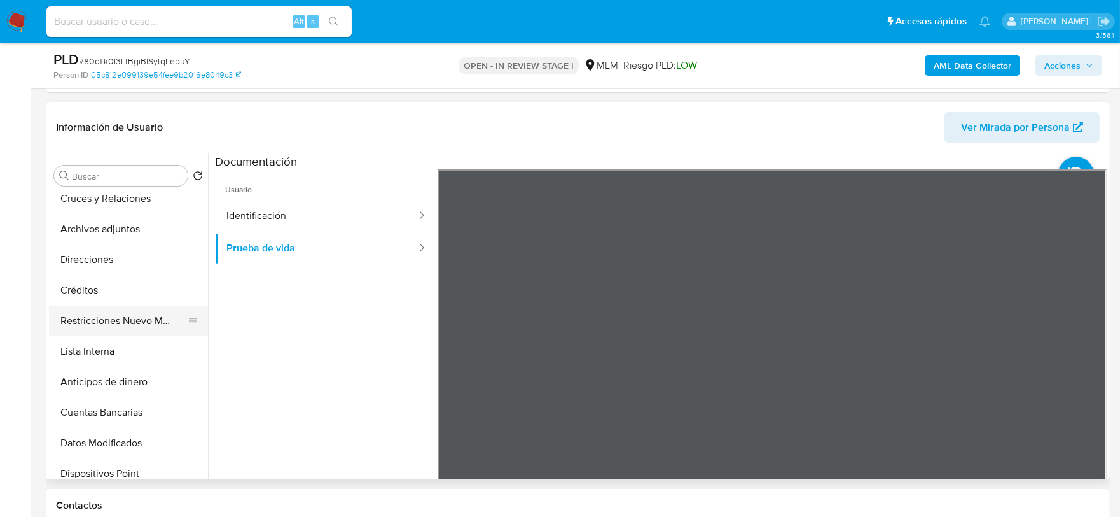
click at [125, 320] on button "Restricciones Nuevo Mundo" at bounding box center [123, 320] width 149 height 31
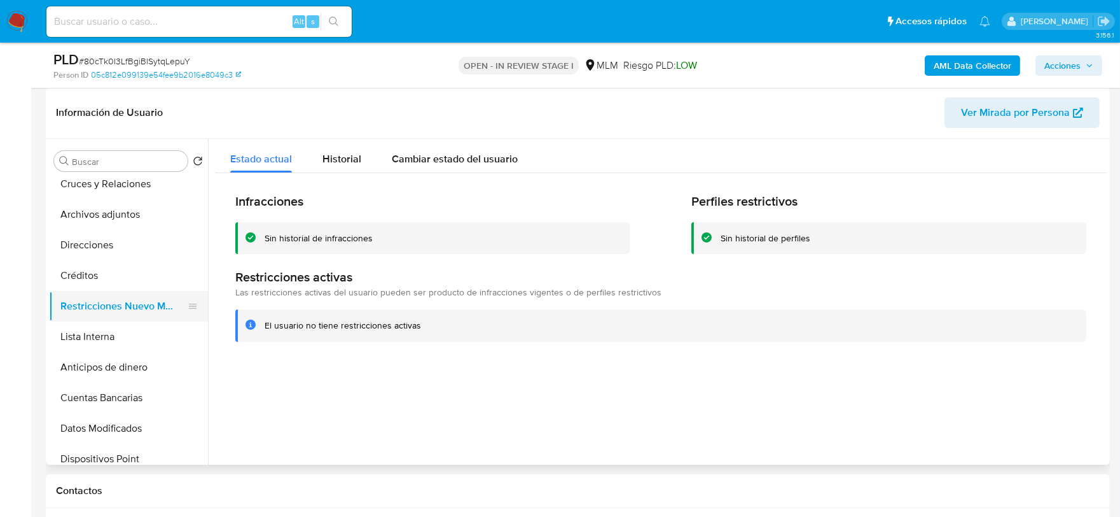
scroll to position [71, 0]
click at [118, 370] on button "Documentación" at bounding box center [123, 365] width 149 height 31
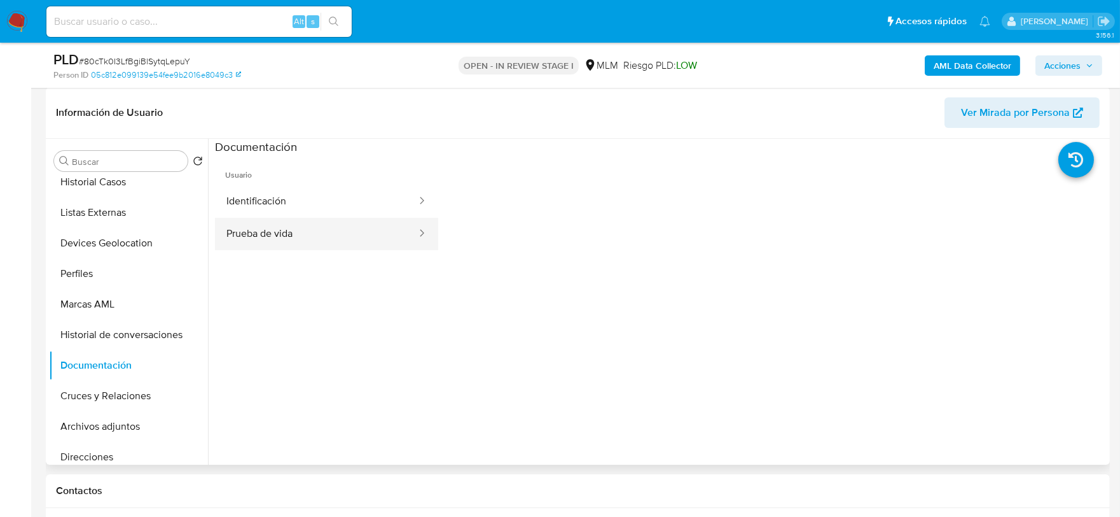
click at [338, 230] on button "Prueba de vida" at bounding box center [316, 234] width 203 height 32
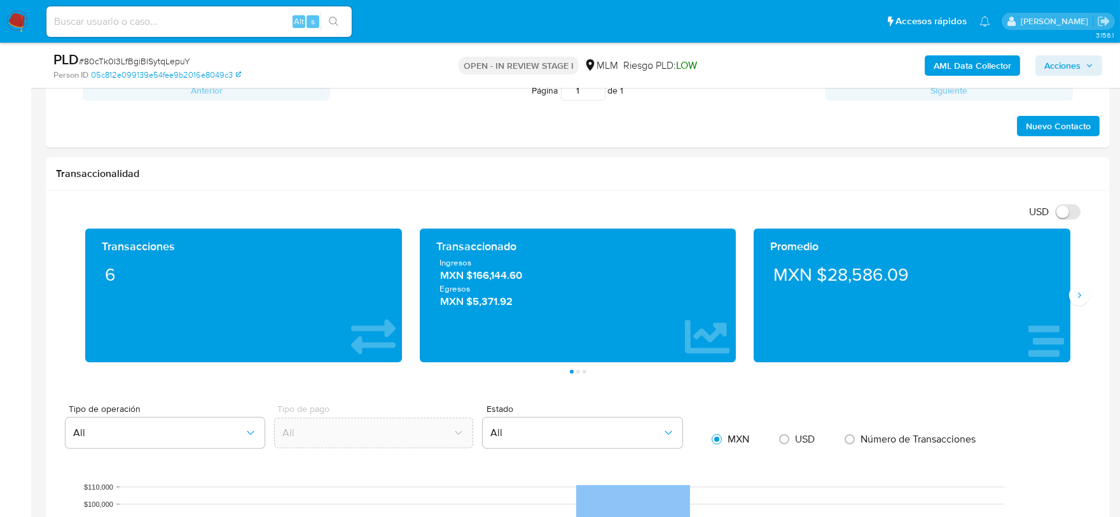
scroll to position [1102, 0]
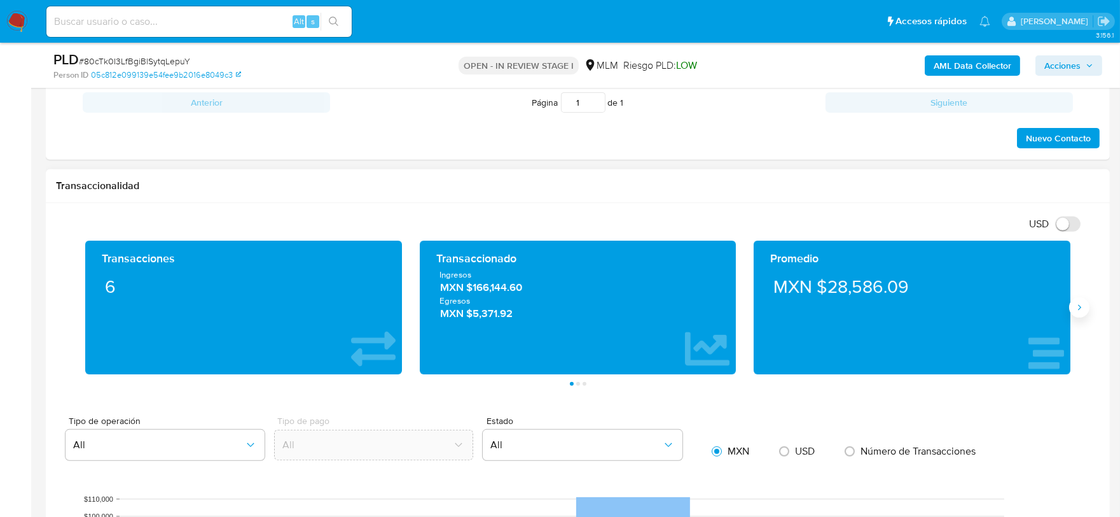
drag, startPoint x: 1078, startPoint y: 313, endPoint x: 1027, endPoint y: 302, distance: 52.0
click at [1078, 312] on icon "Siguiente" at bounding box center [1080, 307] width 10 height 10
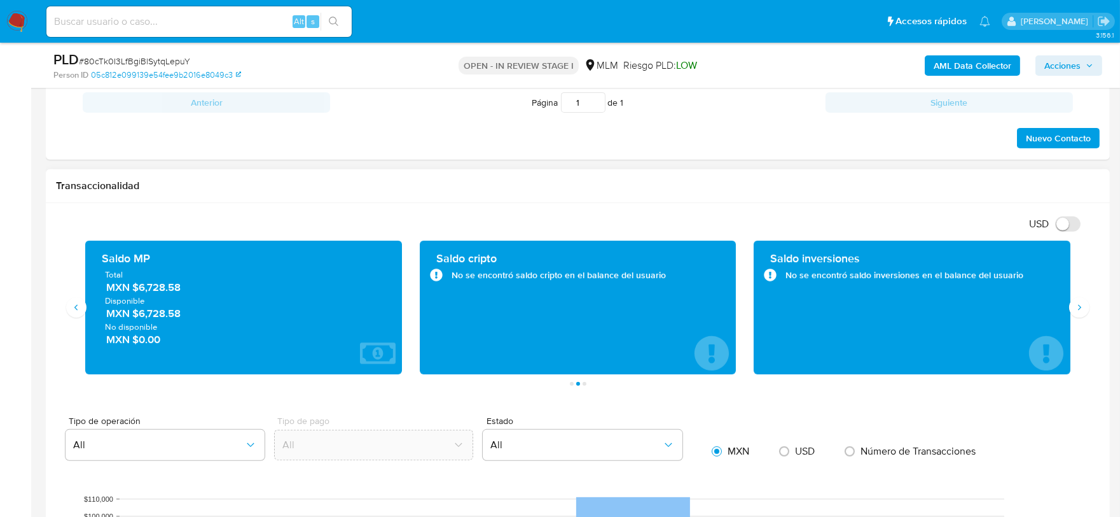
click at [647, 193] on div "Transaccionalidad" at bounding box center [578, 186] width 1064 height 34
drag, startPoint x: 192, startPoint y: 289, endPoint x: 137, endPoint y: 288, distance: 55.4
click at [137, 288] on span "MXN $6,728.58" at bounding box center [244, 287] width 276 height 15
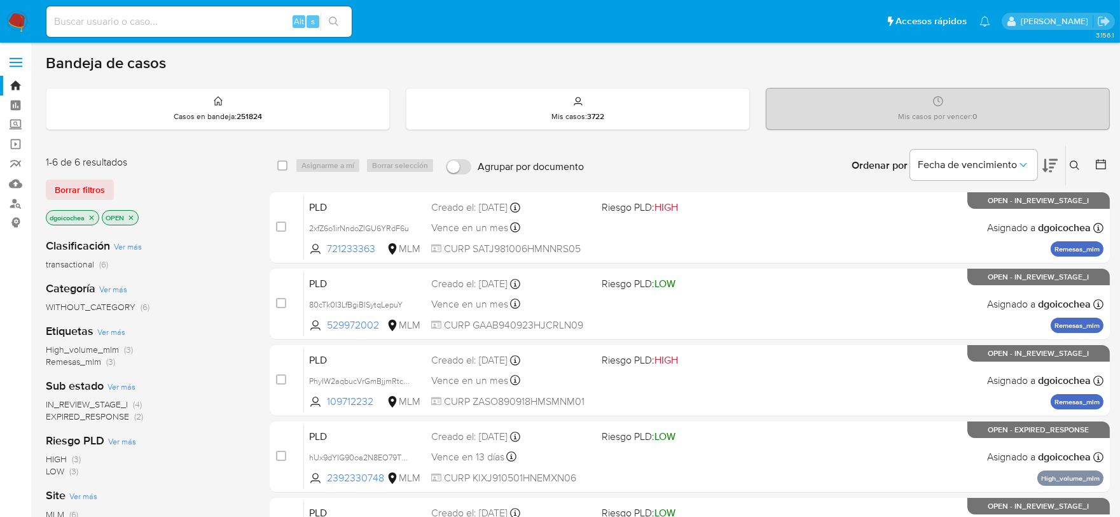
click at [1074, 163] on icon at bounding box center [1075, 165] width 10 height 10
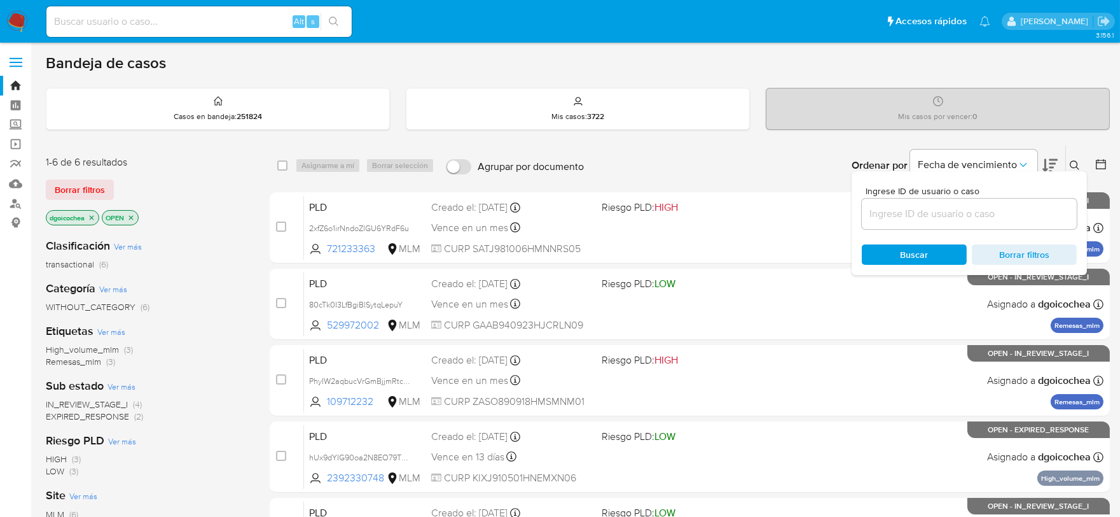
click at [1024, 221] on input at bounding box center [969, 213] width 215 height 17
type input "109712232"
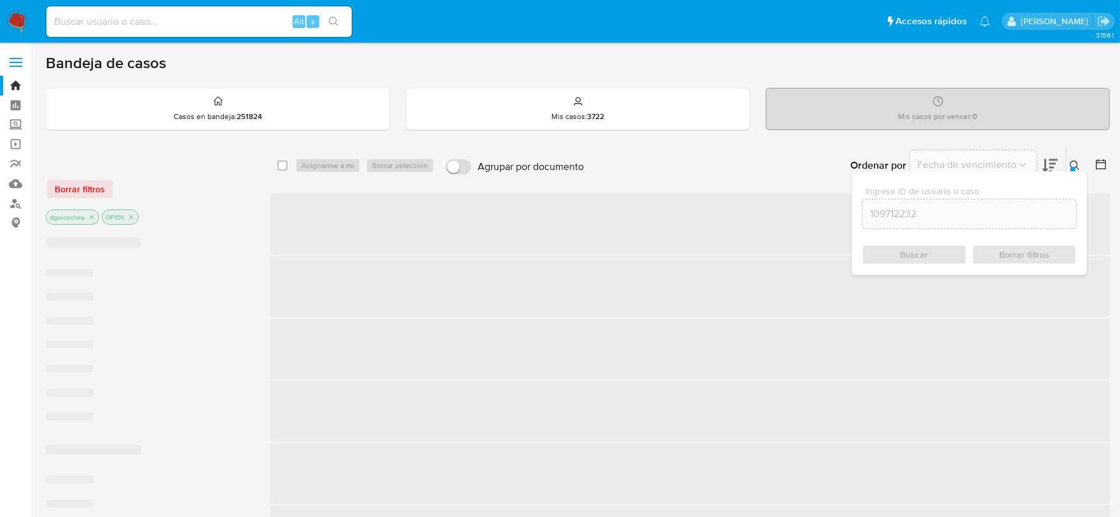
click at [942, 256] on div "Buscar Borrar filtros" at bounding box center [969, 254] width 215 height 20
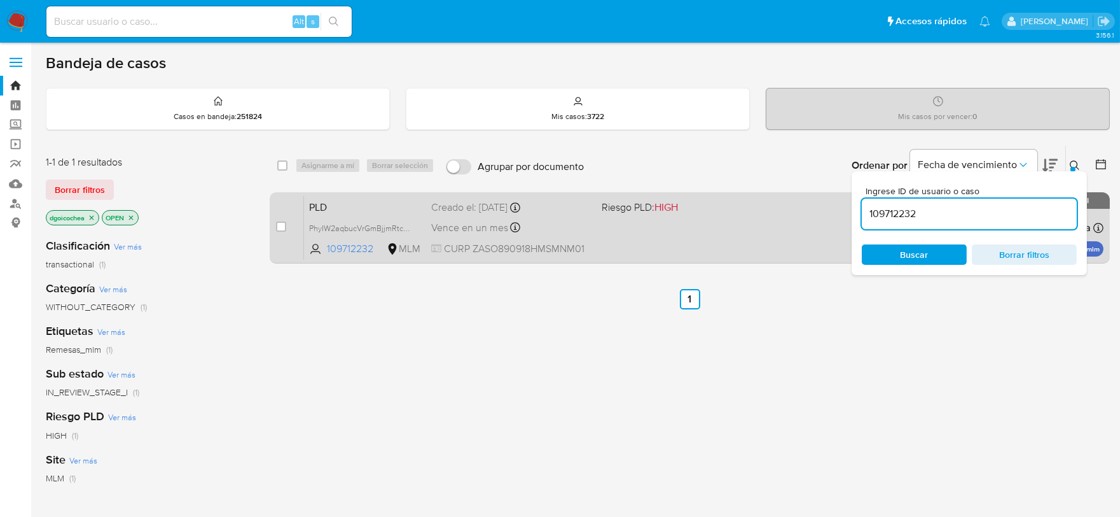
click at [314, 209] on span "PLD" at bounding box center [365, 206] width 112 height 17
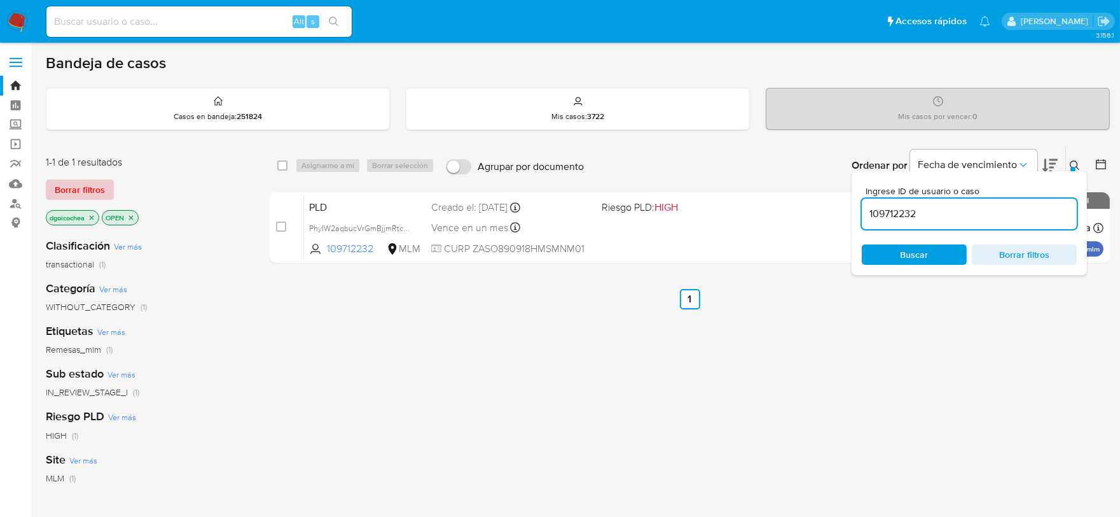
click at [75, 181] on span "Borrar filtros" at bounding box center [80, 190] width 50 height 18
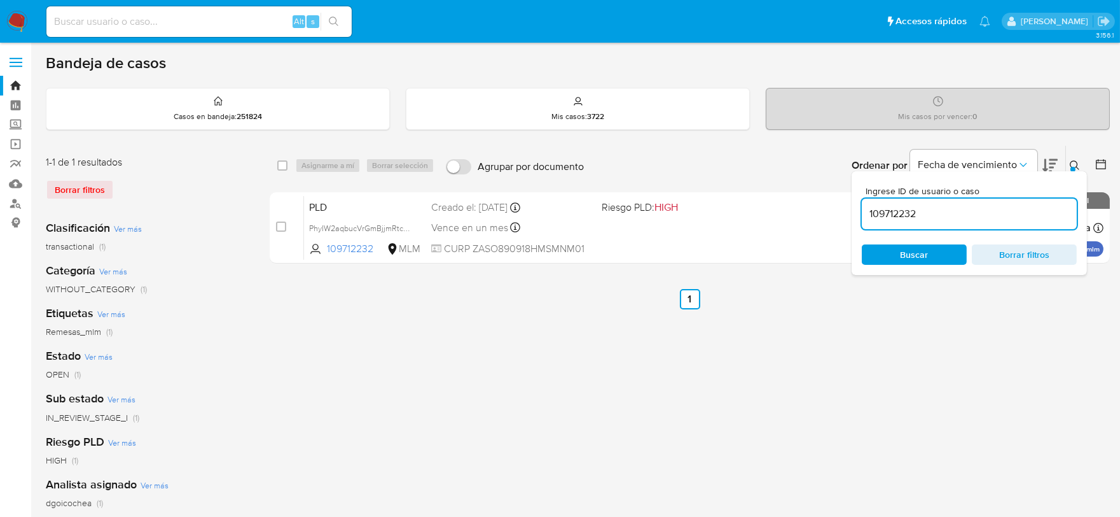
click at [17, 11] on img at bounding box center [17, 22] width 22 height 22
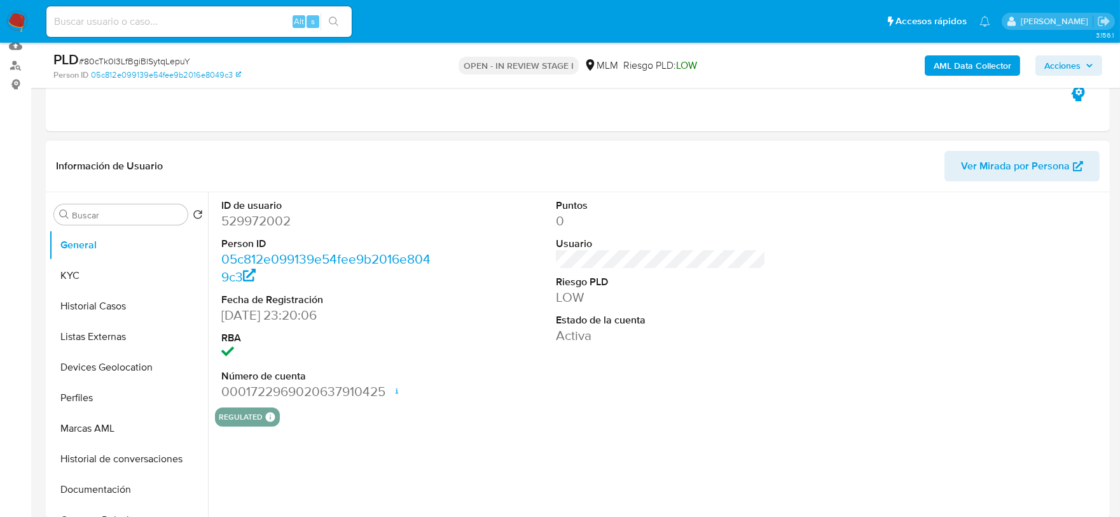
scroll to position [141, 0]
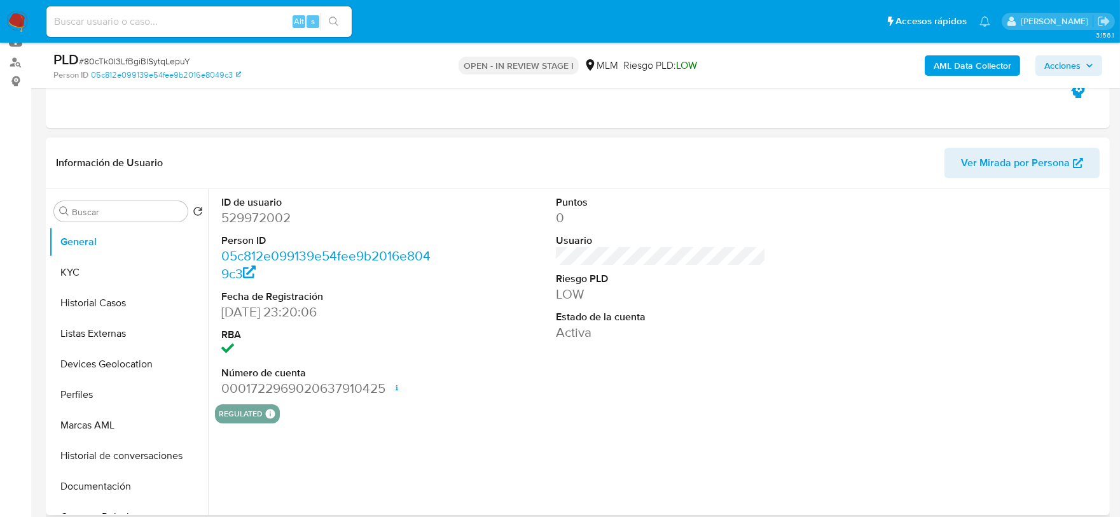
click at [513, 377] on div "ID de usuario 529972002 Person ID 05c812e099139e54fee9b2016e8049c3 Fecha de Reg…" at bounding box center [661, 296] width 892 height 215
select select "10"
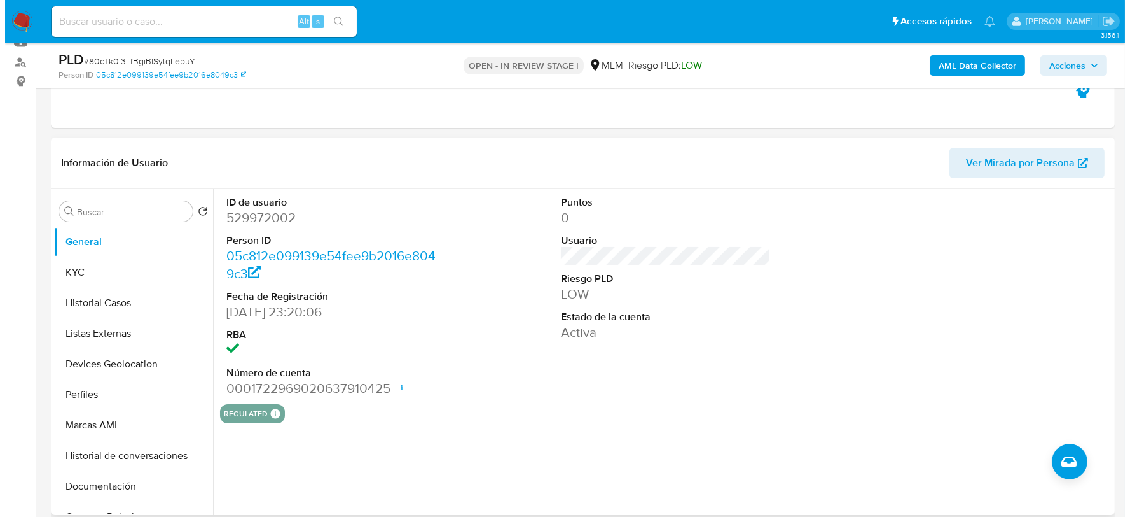
scroll to position [208, 0]
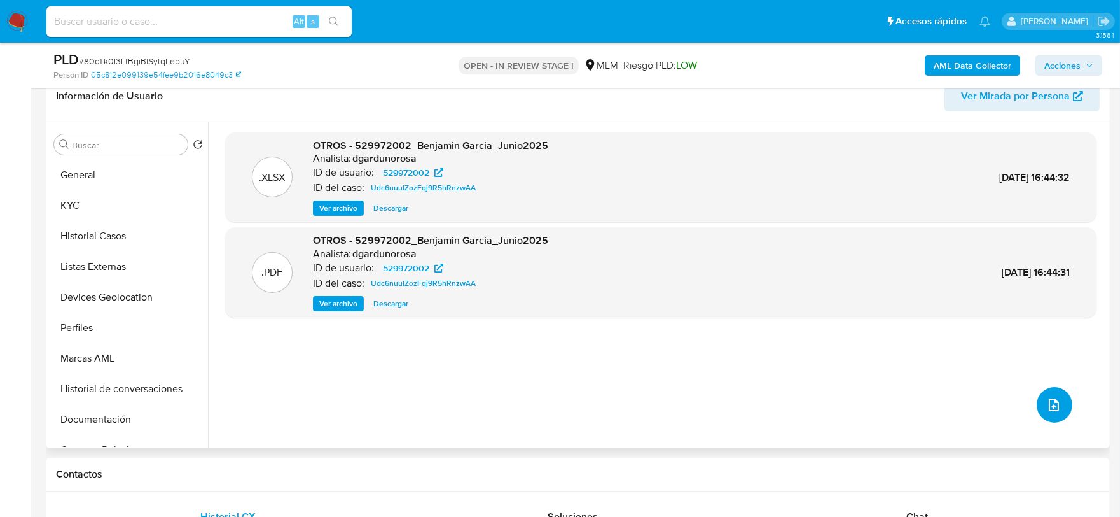
click at [1053, 402] on icon "upload-file" at bounding box center [1054, 404] width 10 height 13
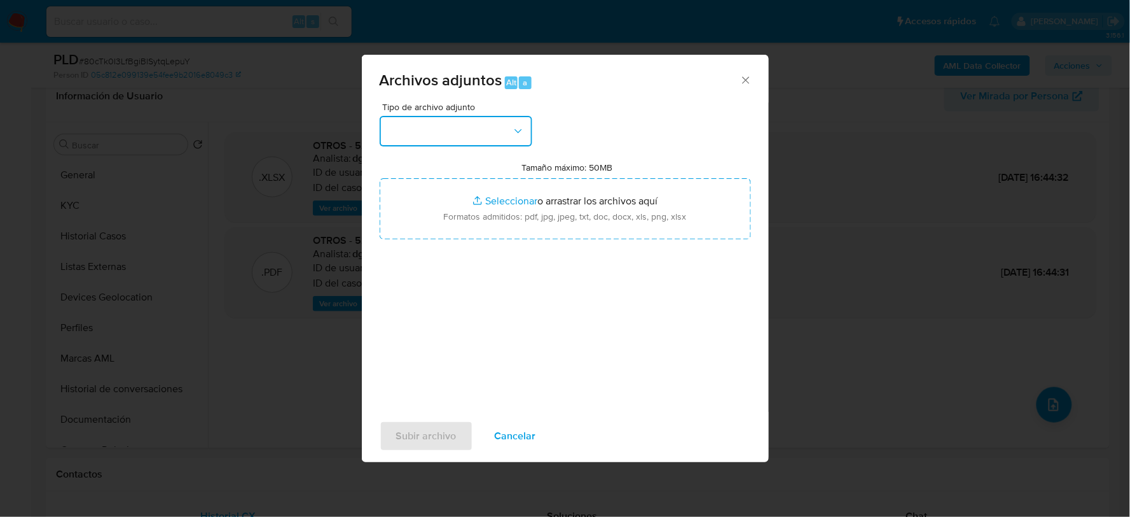
click at [491, 136] on button "button" at bounding box center [456, 131] width 153 height 31
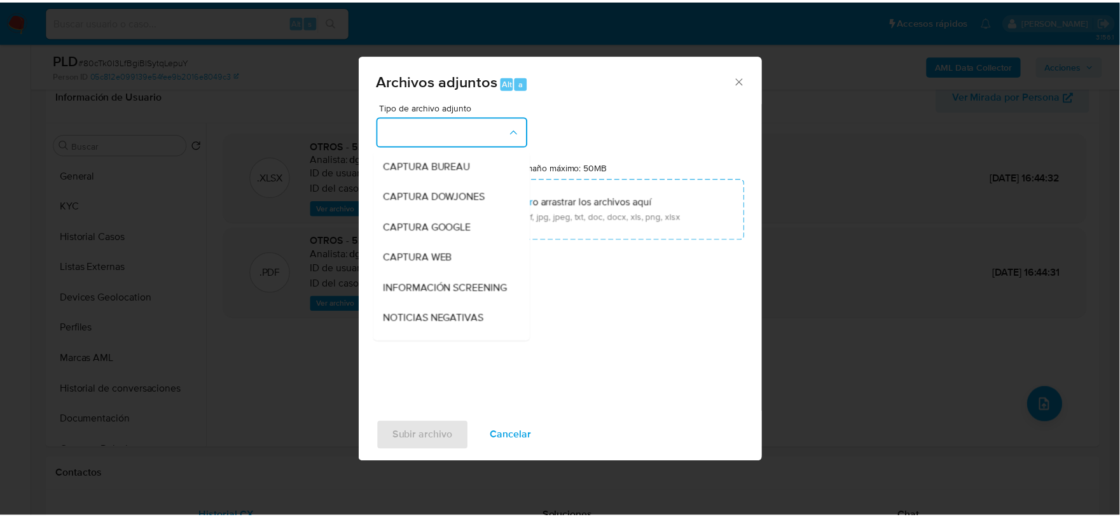
scroll to position [97, 0]
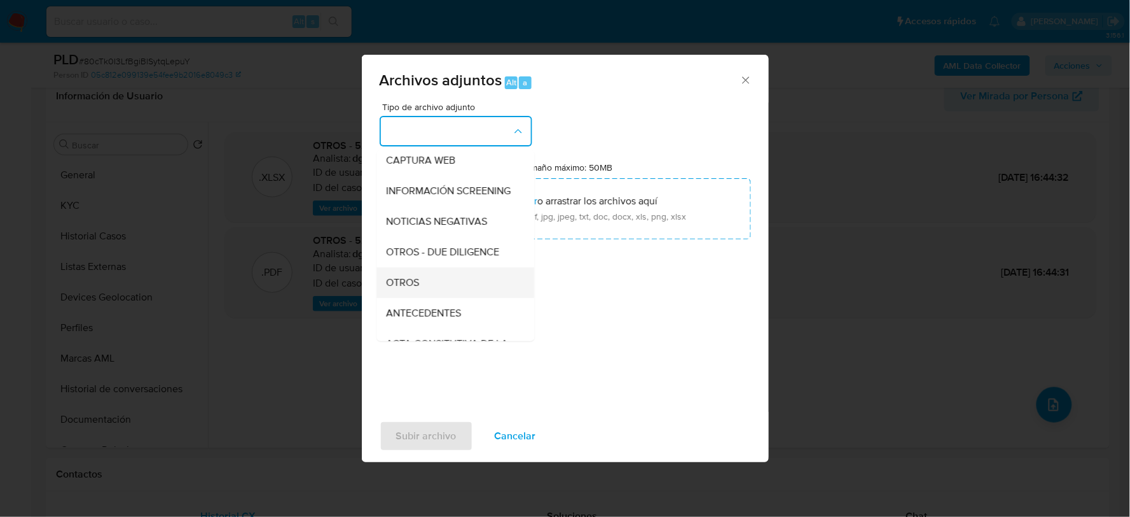
click at [435, 291] on div "OTROS" at bounding box center [452, 282] width 130 height 31
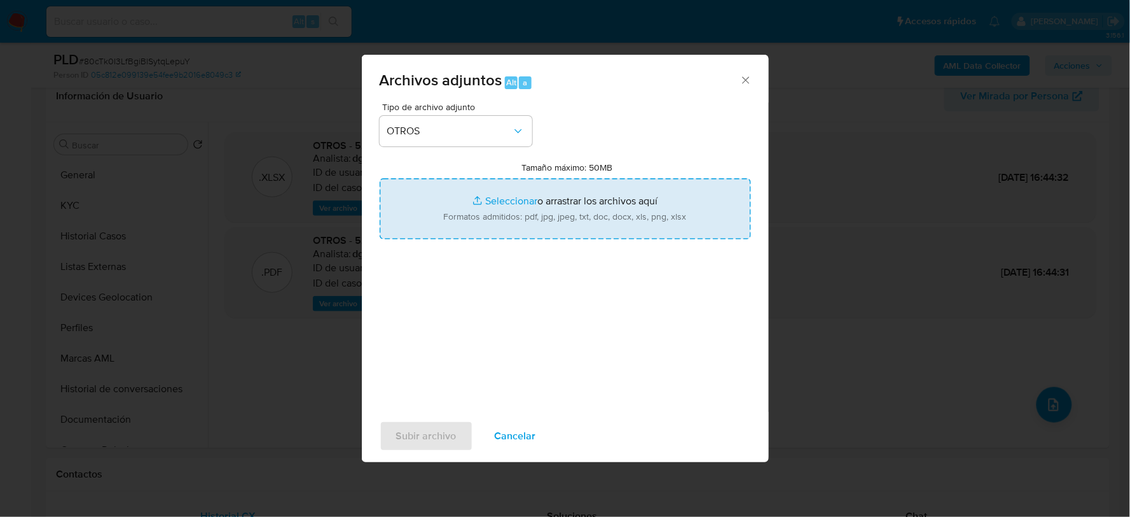
type input "C:\fakepath\529972002_BENJAMIN GARCIA_AGO2025.xlsx"
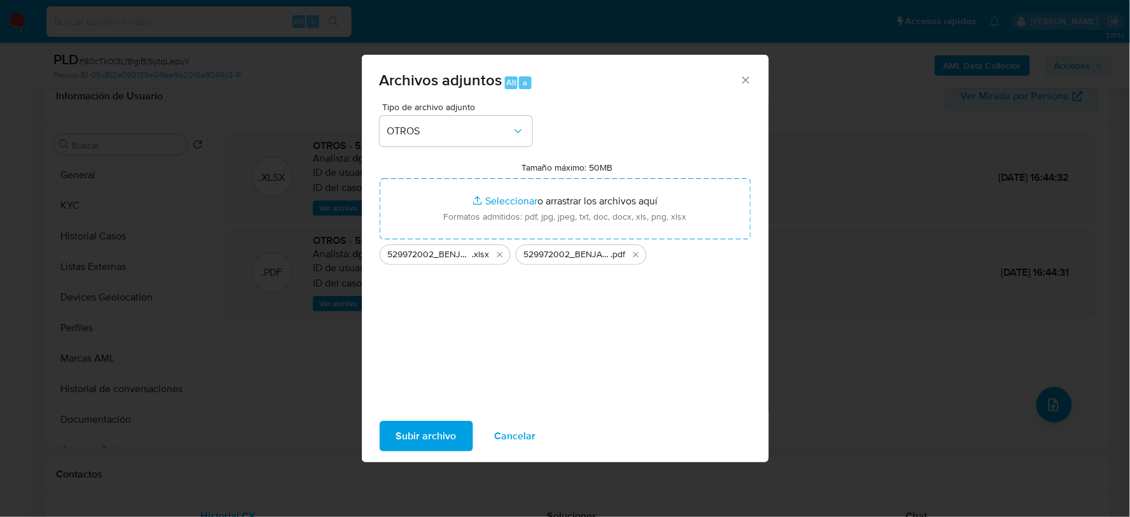
click at [442, 438] on span "Subir archivo" at bounding box center [426, 436] width 60 height 28
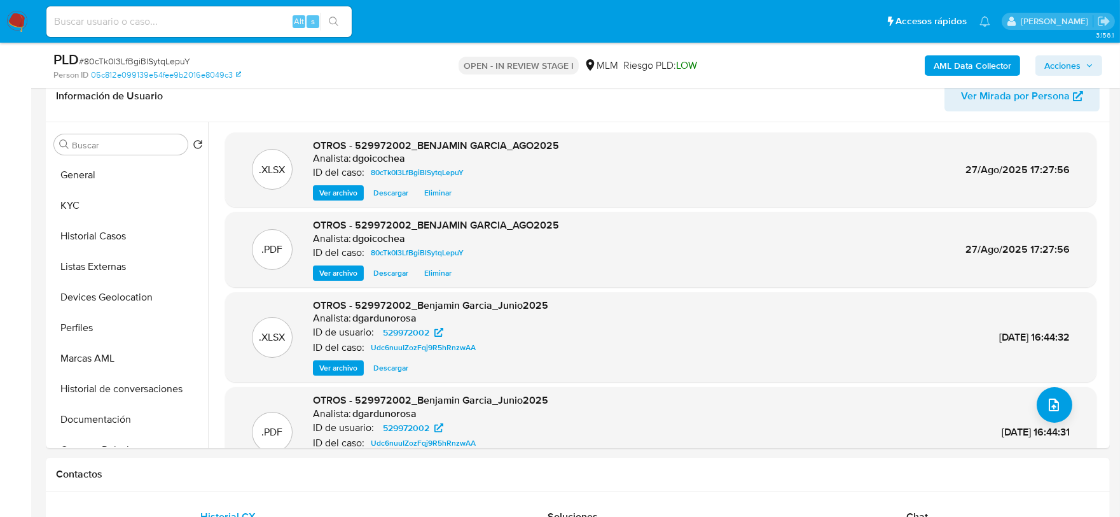
click at [1066, 56] on span "Acciones" at bounding box center [1063, 65] width 36 height 20
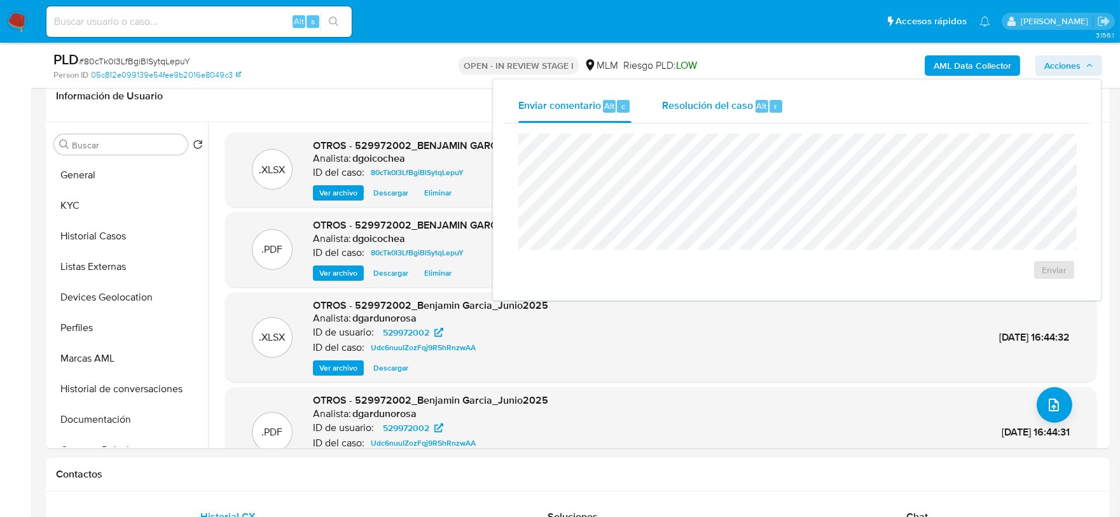
click at [735, 101] on span "Resolución del caso" at bounding box center [707, 105] width 91 height 15
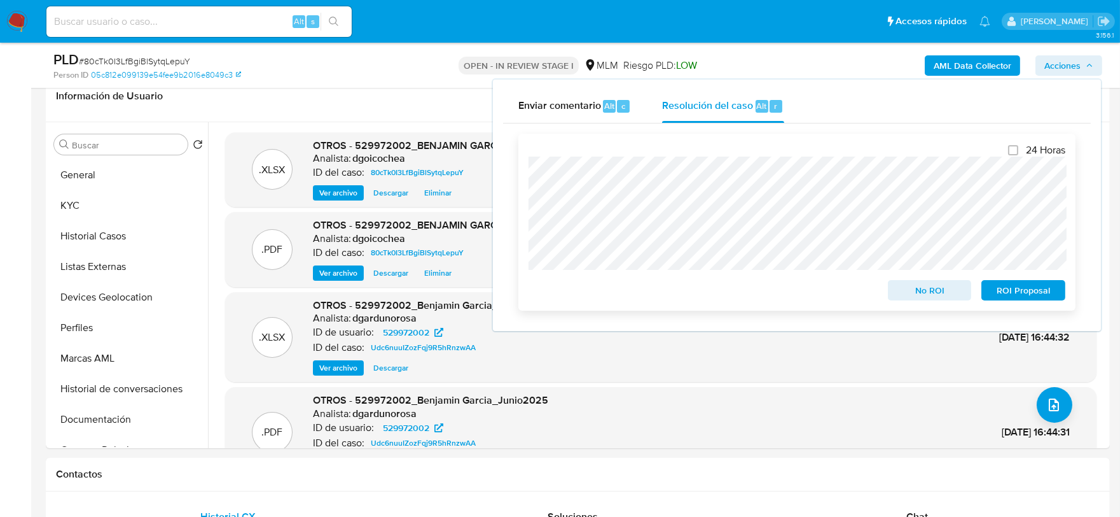
click at [953, 282] on span "No ROI" at bounding box center [930, 290] width 66 height 18
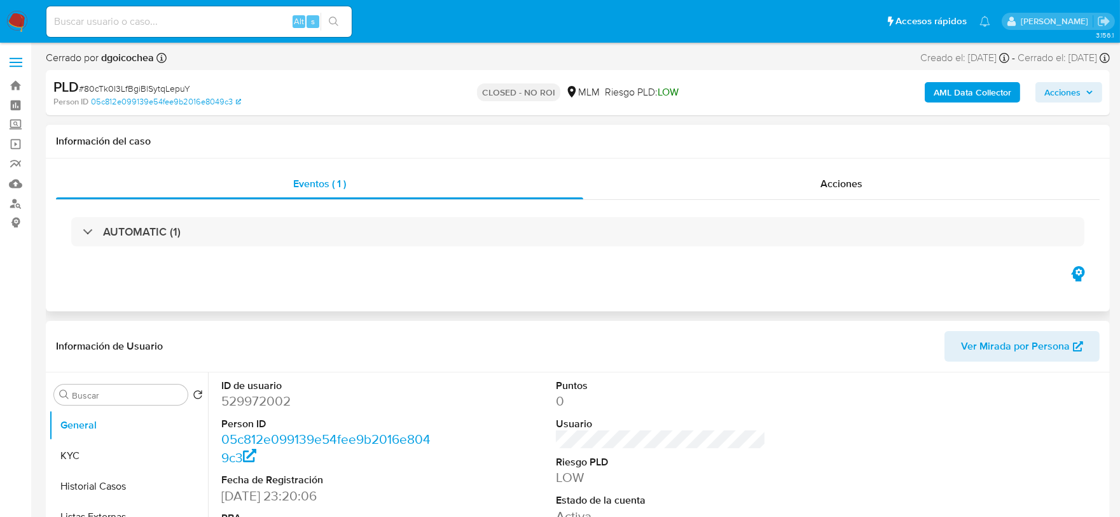
select select "10"
click at [325, 307] on div "Eventos ( 1 ) Acciones AUTOMATIC (1)" at bounding box center [578, 234] width 1064 height 153
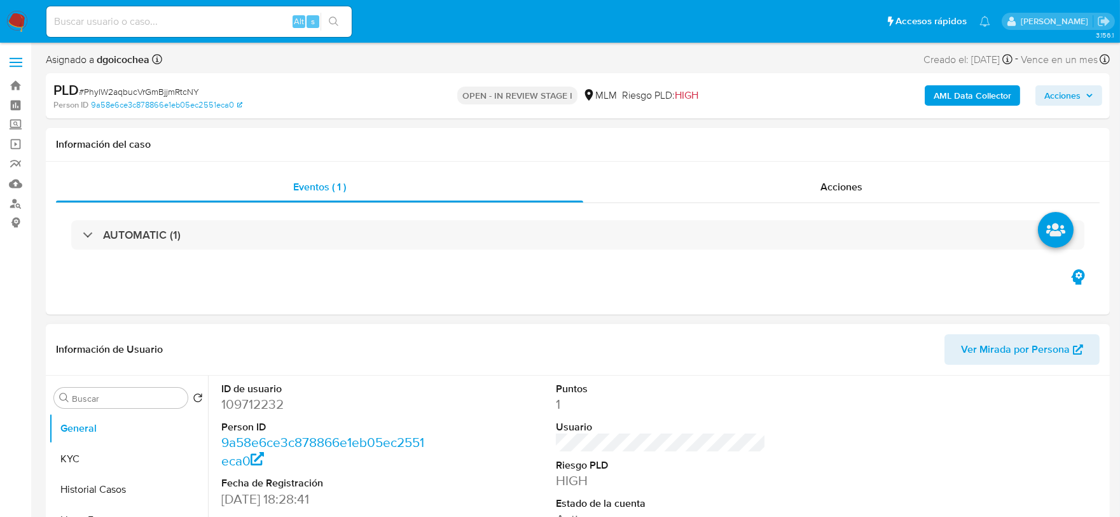
select select "10"
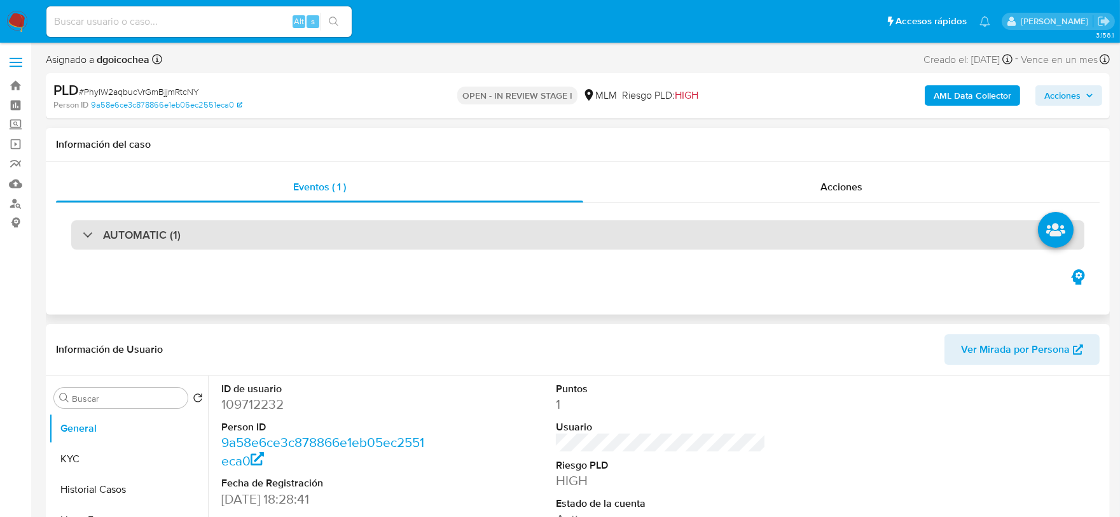
click at [207, 231] on div "AUTOMATIC (1)" at bounding box center [577, 234] width 1013 height 29
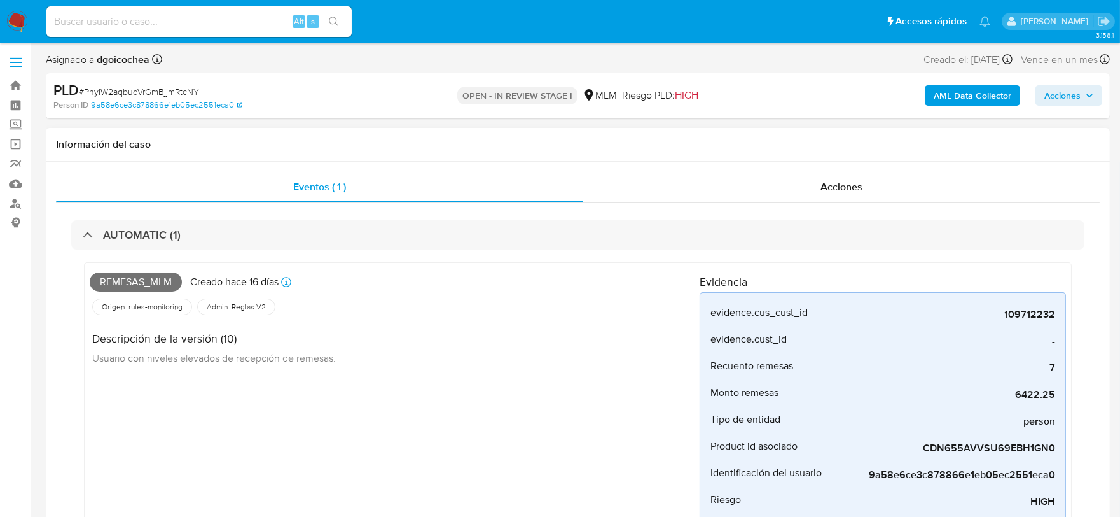
click at [392, 412] on div "Remesas_mlm Creado hace 16 días Creado: 12/08/2025 03:05:11 Origen: rules-monit…" at bounding box center [395, 420] width 610 height 305
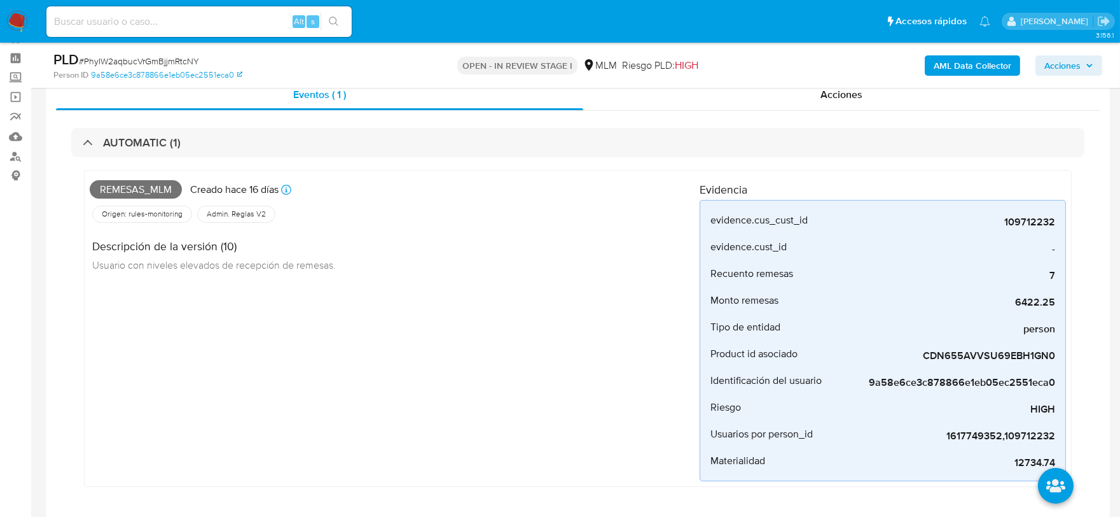
scroll to position [71, 0]
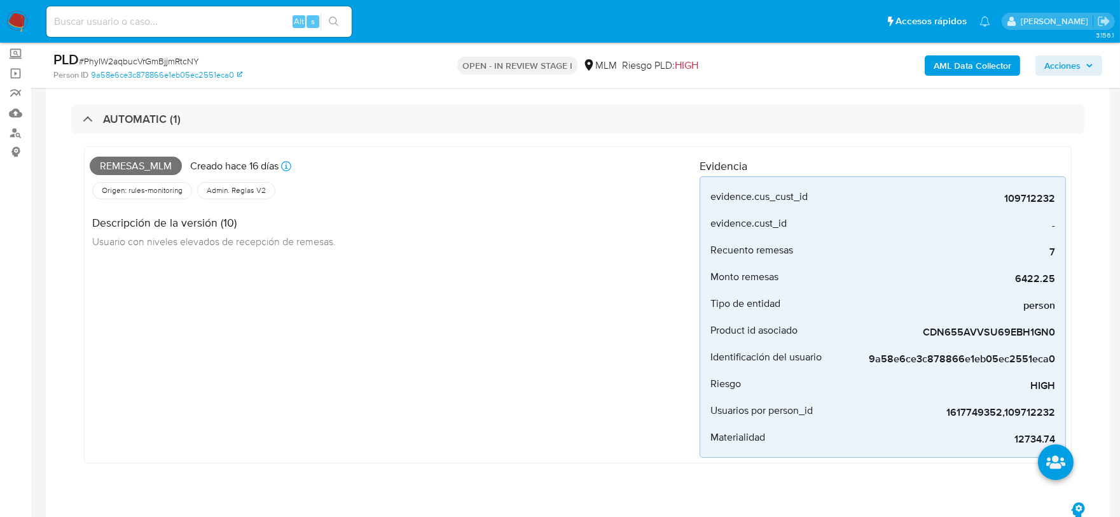
click at [394, 395] on div "Remesas_mlm Creado hace 16 días Creado: 12/08/2025 03:05:11 Origen: rules-monit…" at bounding box center [395, 304] width 610 height 305
click at [474, 370] on div "Remesas_mlm Creado hace 16 días Creado: 12/08/2025 03:05:11 Origen: rules-monit…" at bounding box center [395, 304] width 610 height 305
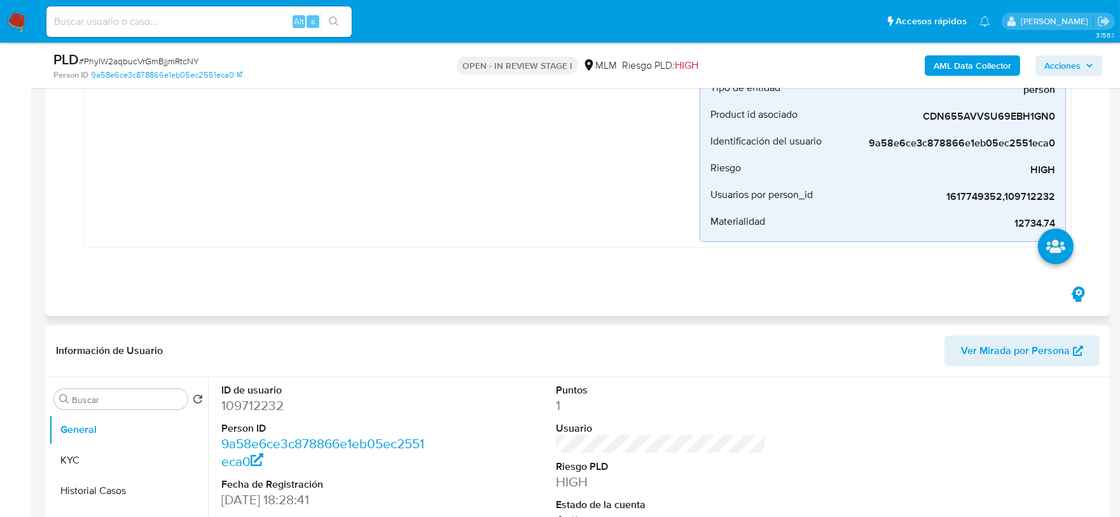
scroll to position [424, 0]
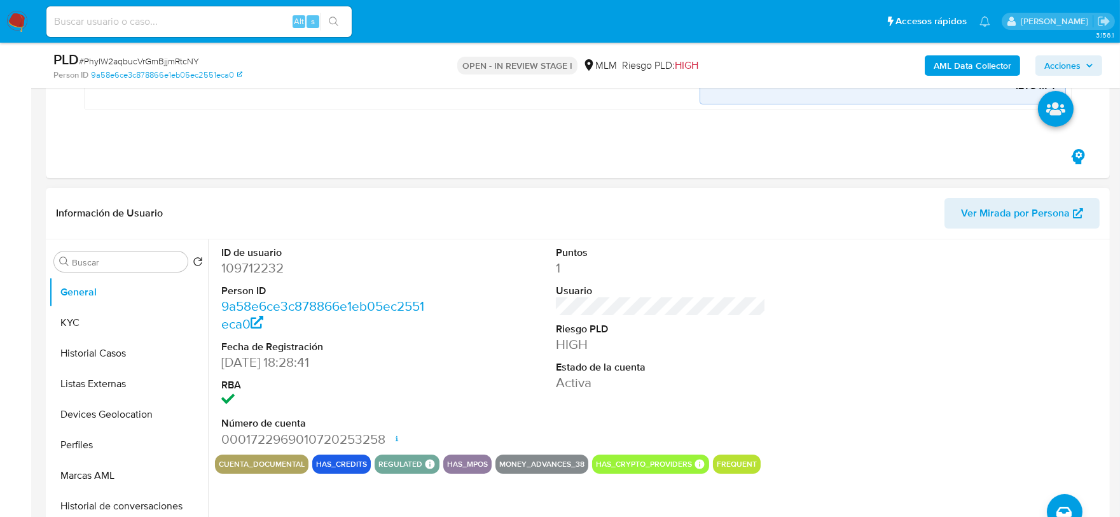
click at [482, 376] on div "ID de usuario 109712232 Person ID 9a58e6ce3c878866e1eb05ec2551eca0 Fecha de Reg…" at bounding box center [661, 346] width 892 height 215
click at [90, 331] on button "KYC" at bounding box center [123, 322] width 149 height 31
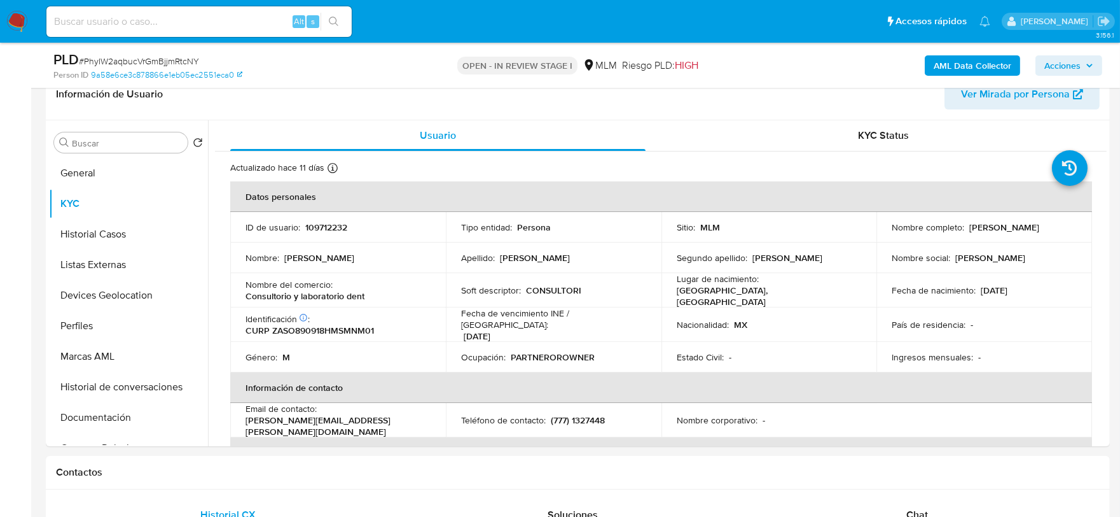
scroll to position [560, 0]
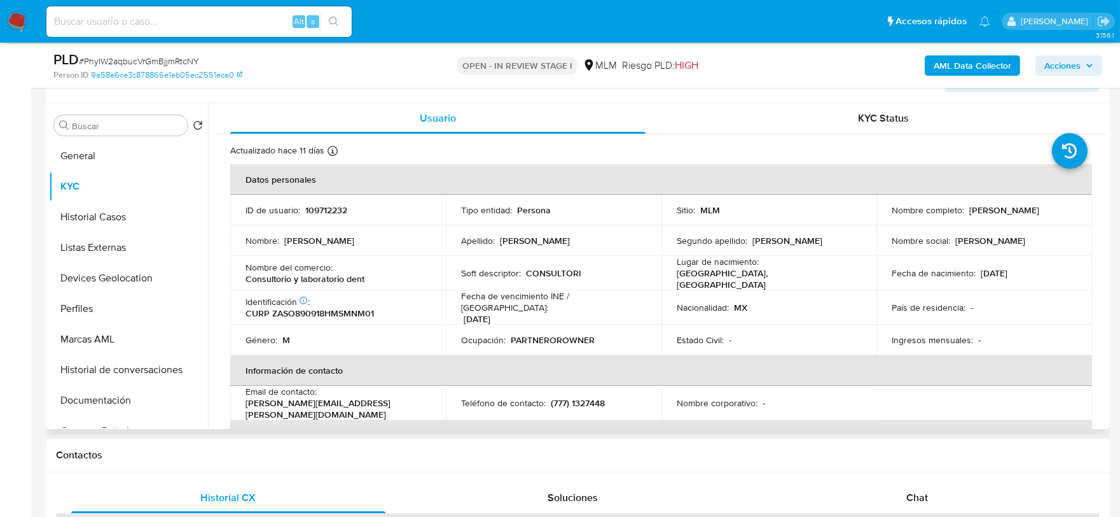
click at [389, 267] on div "Nombre del comercio : Consultorio y laboratorio dent" at bounding box center [338, 272] width 185 height 23
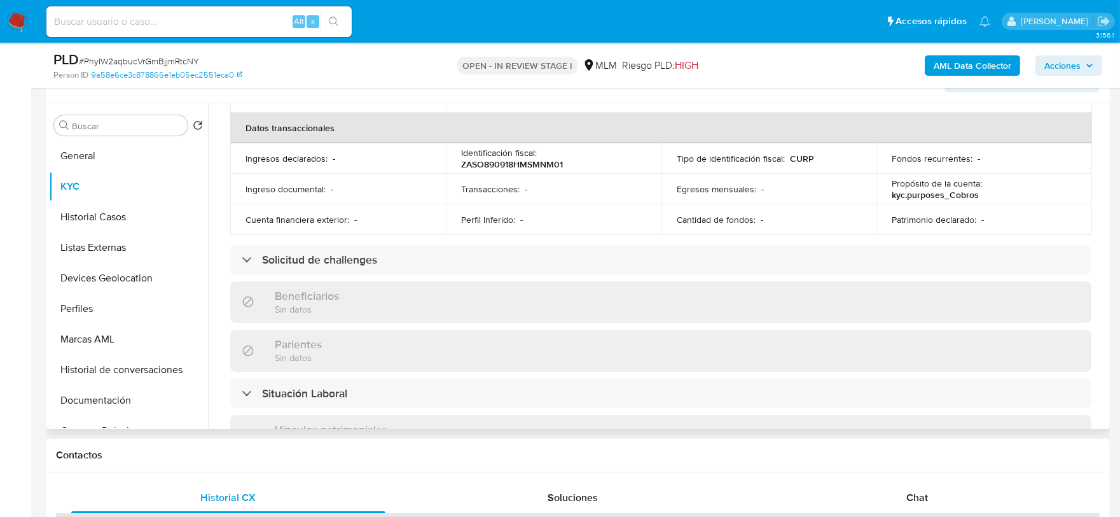
scroll to position [424, 0]
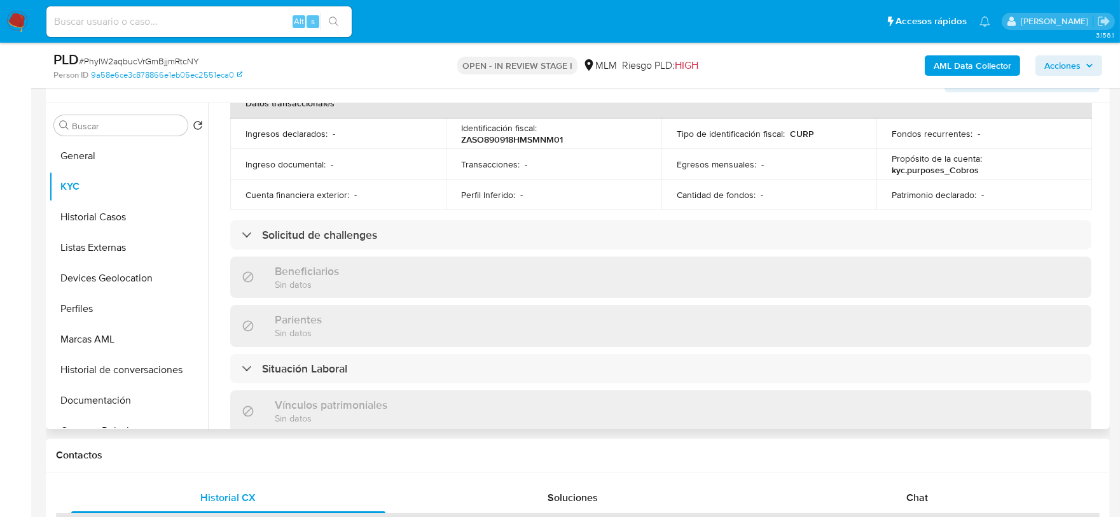
click at [223, 261] on div "Actualizado hace 11 días Creado: 17/12/2020 18:56:19 Actualizado: 16/08/2025 15…" at bounding box center [661, 257] width 892 height 1093
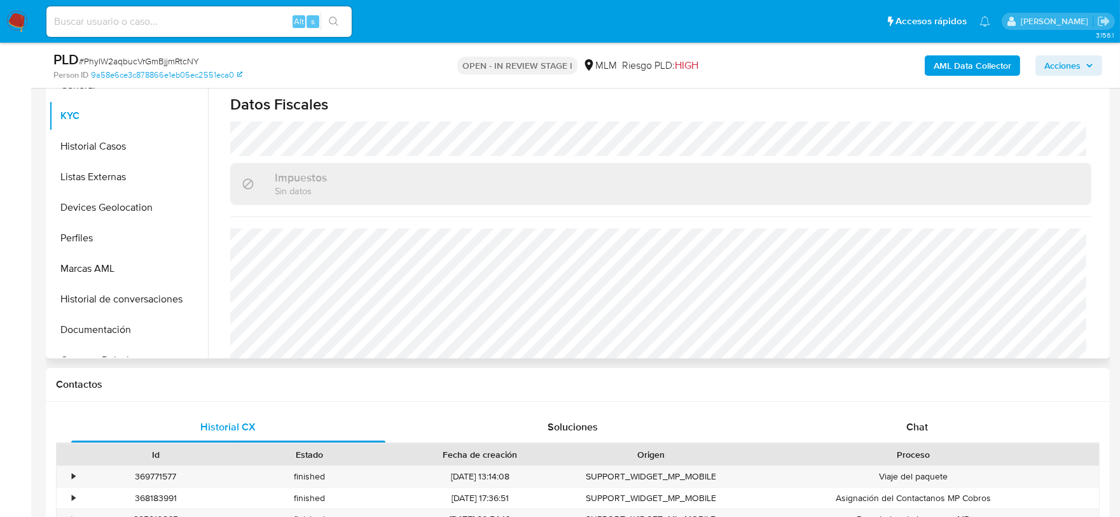
scroll to position [787, 0]
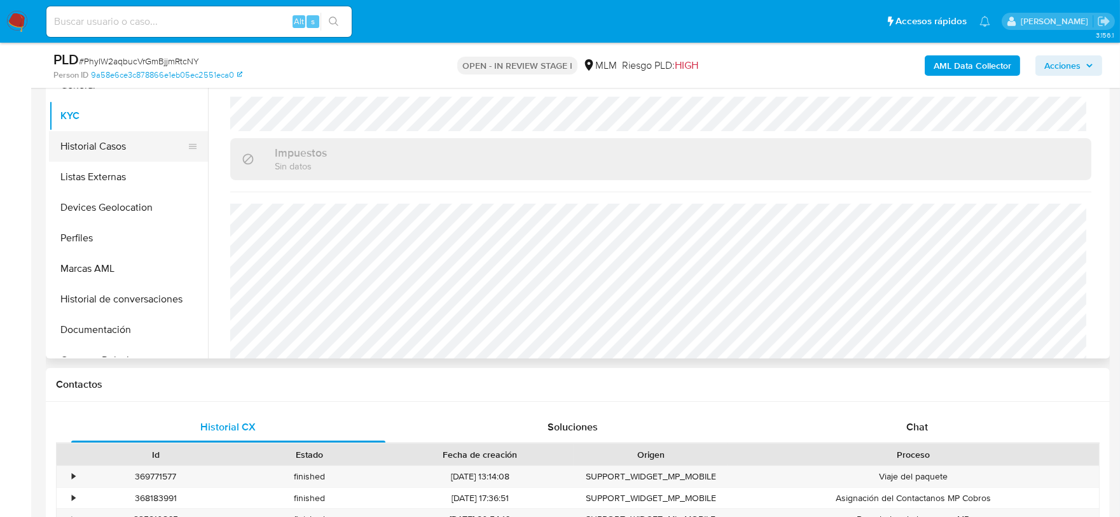
click at [121, 138] on button "Historial Casos" at bounding box center [123, 146] width 149 height 31
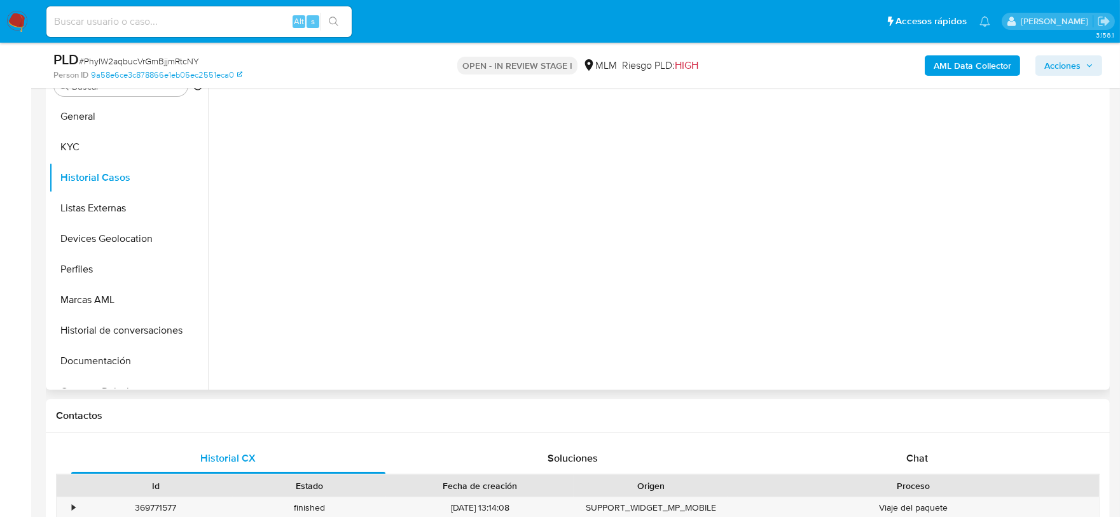
scroll to position [560, 0]
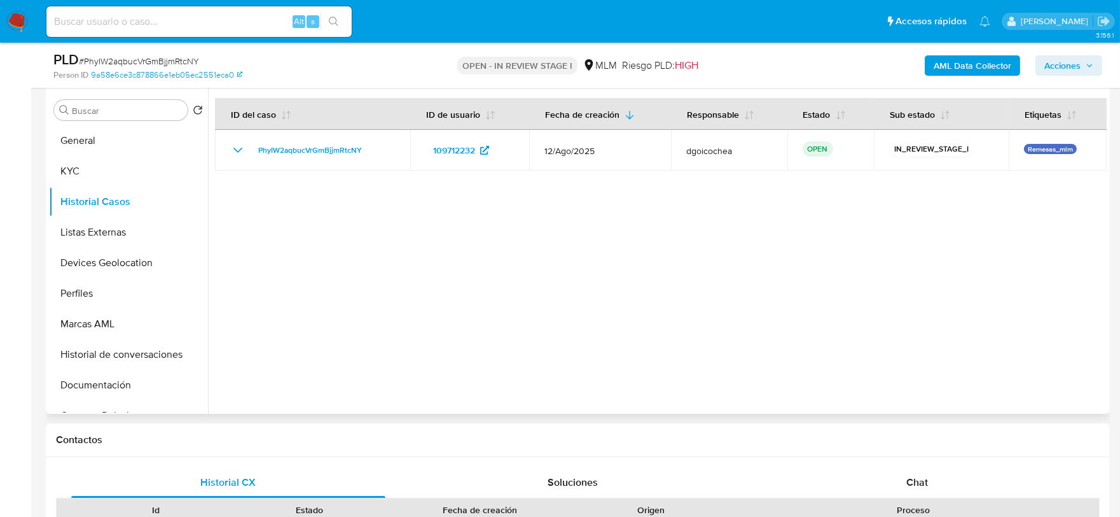
click at [548, 318] on div at bounding box center [657, 251] width 899 height 326
click at [118, 242] on button "Listas Externas" at bounding box center [123, 232] width 149 height 31
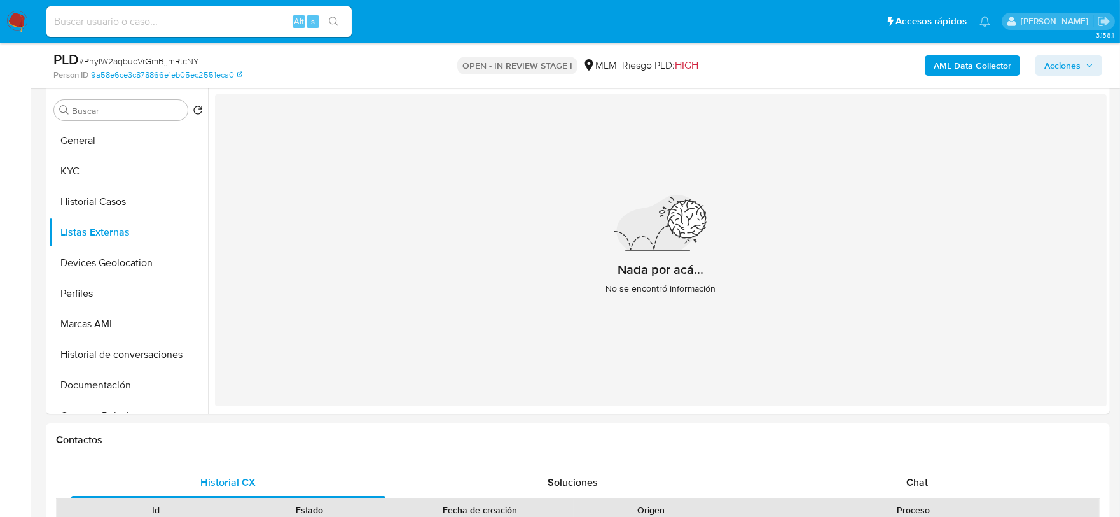
click at [446, 307] on div "Nada por acá... No se encontró información" at bounding box center [661, 250] width 892 height 312
click at [130, 268] on button "Devices Geolocation" at bounding box center [123, 262] width 149 height 31
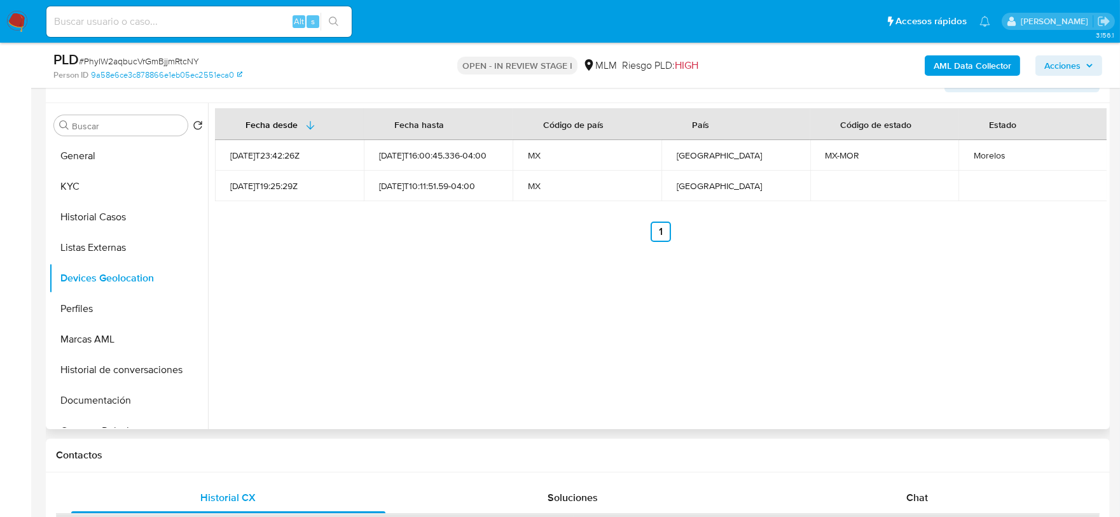
click at [452, 363] on div "Fecha desde Fecha hasta Código de país País Código de estado Estado 2021-09-14T…" at bounding box center [657, 266] width 899 height 326
click at [139, 307] on button "Perfiles" at bounding box center [123, 308] width 149 height 31
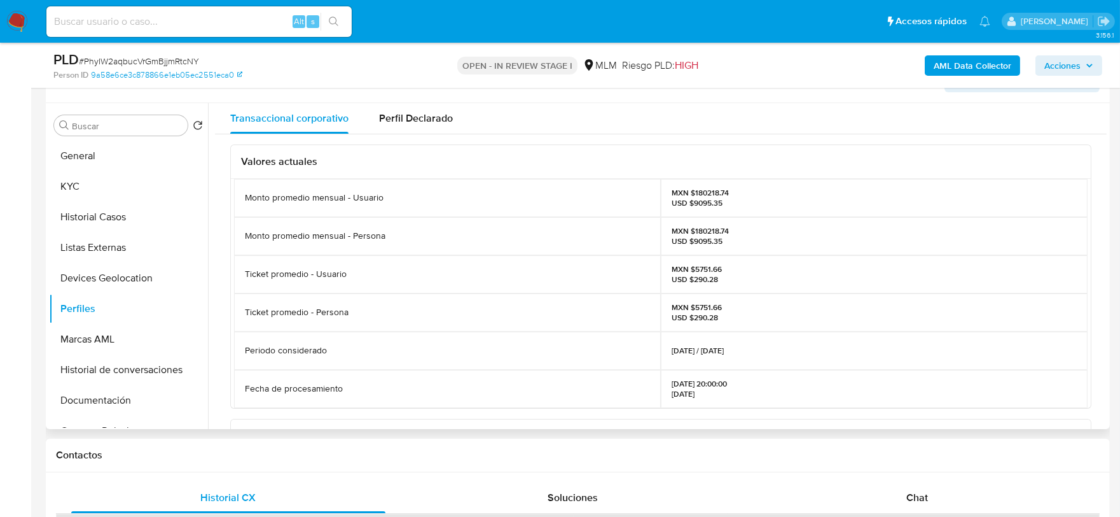
click at [404, 340] on div "Periodo considerado" at bounding box center [447, 350] width 427 height 38
click at [109, 340] on button "Marcas AML" at bounding box center [123, 339] width 149 height 31
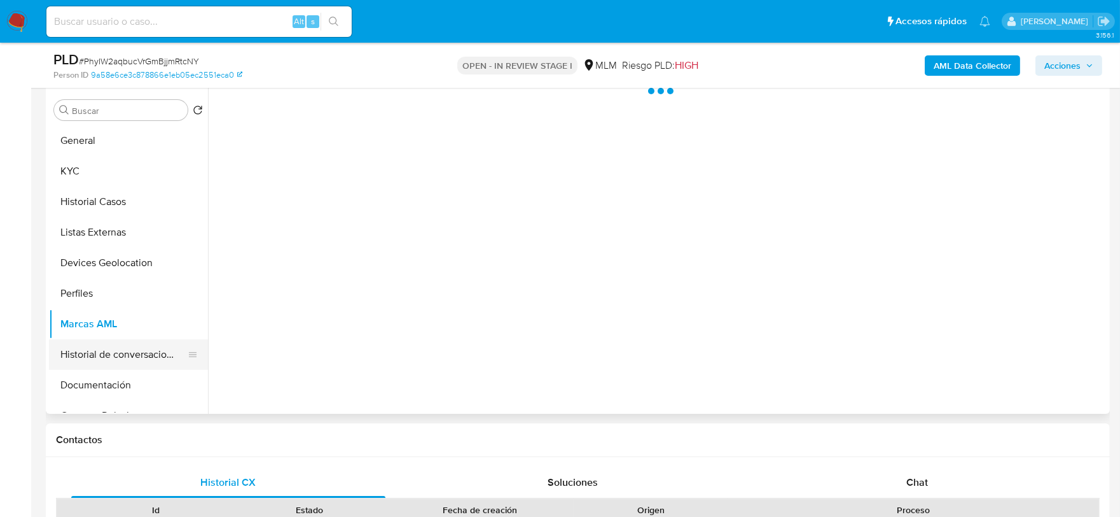
click at [116, 353] on button "Historial de conversaciones" at bounding box center [123, 354] width 149 height 31
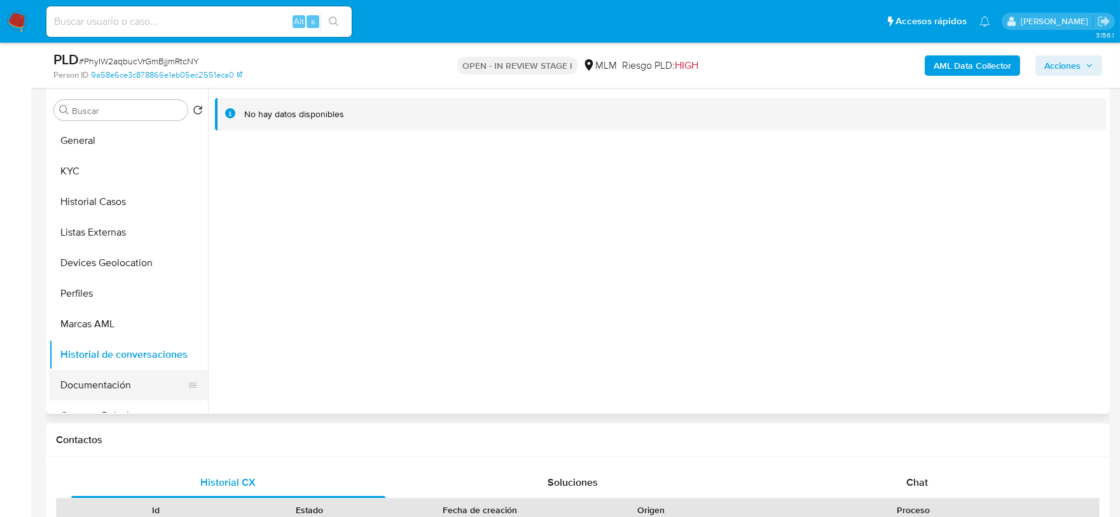
click at [109, 382] on button "Documentación" at bounding box center [123, 385] width 149 height 31
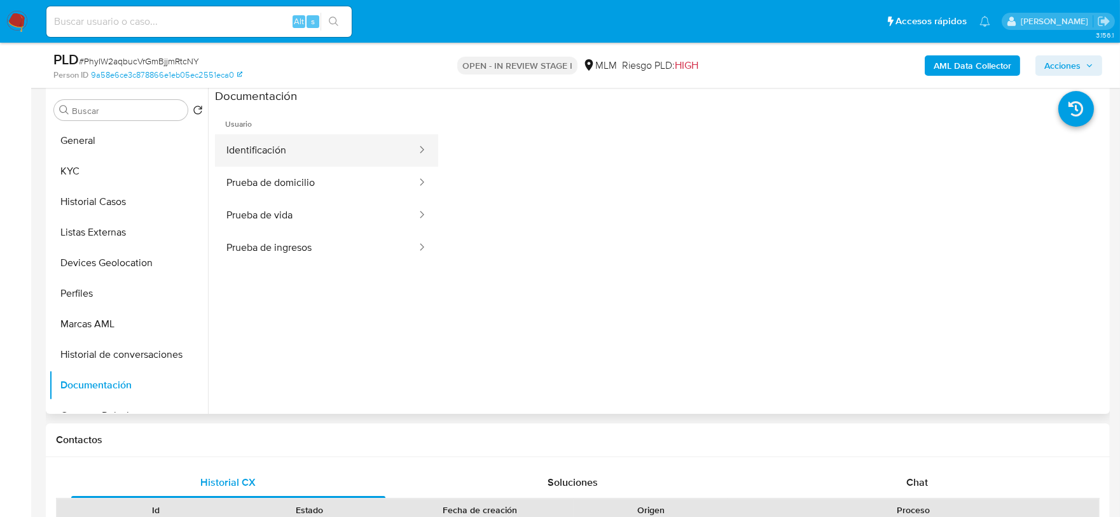
click at [325, 146] on button "Identificación" at bounding box center [316, 150] width 203 height 32
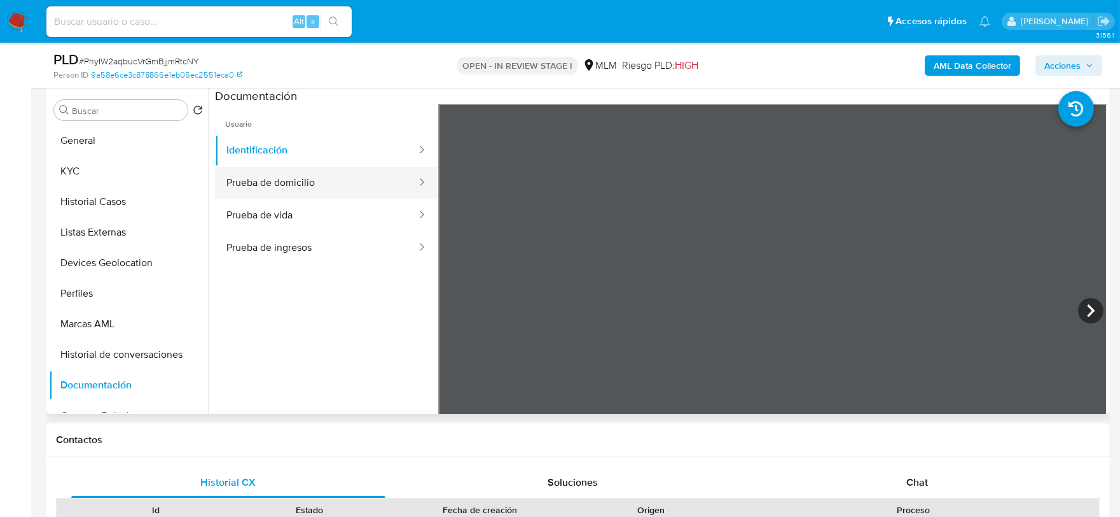
click at [367, 186] on button "Prueba de domicilio" at bounding box center [316, 183] width 203 height 32
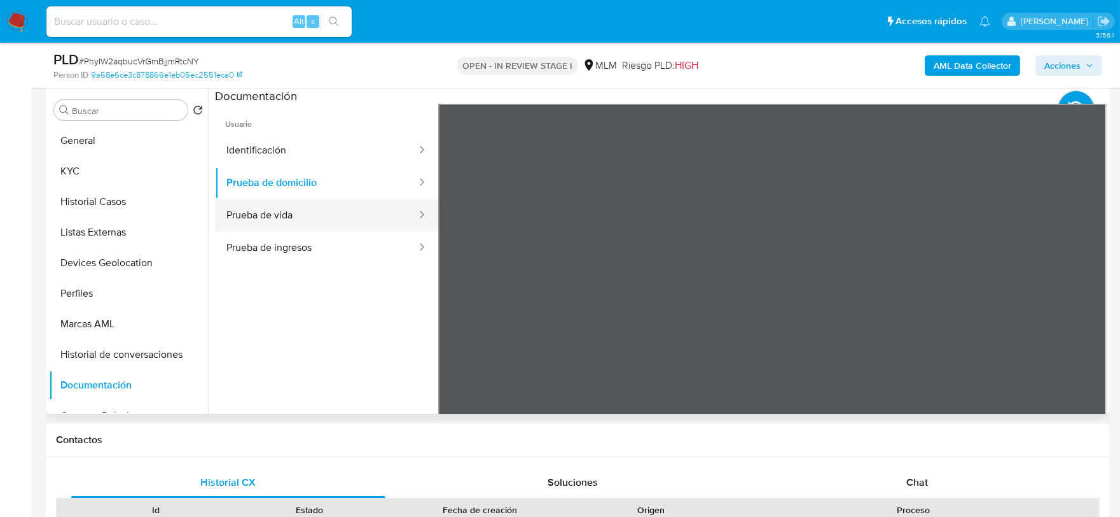
click at [355, 210] on button "Prueba de vida" at bounding box center [316, 215] width 203 height 32
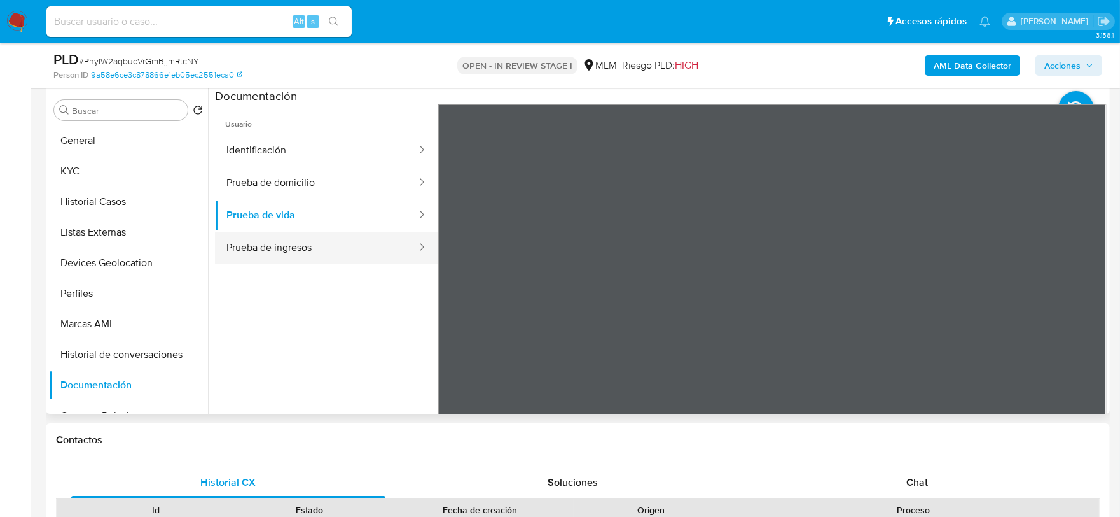
click at [338, 260] on button "Prueba de ingresos" at bounding box center [316, 248] width 203 height 32
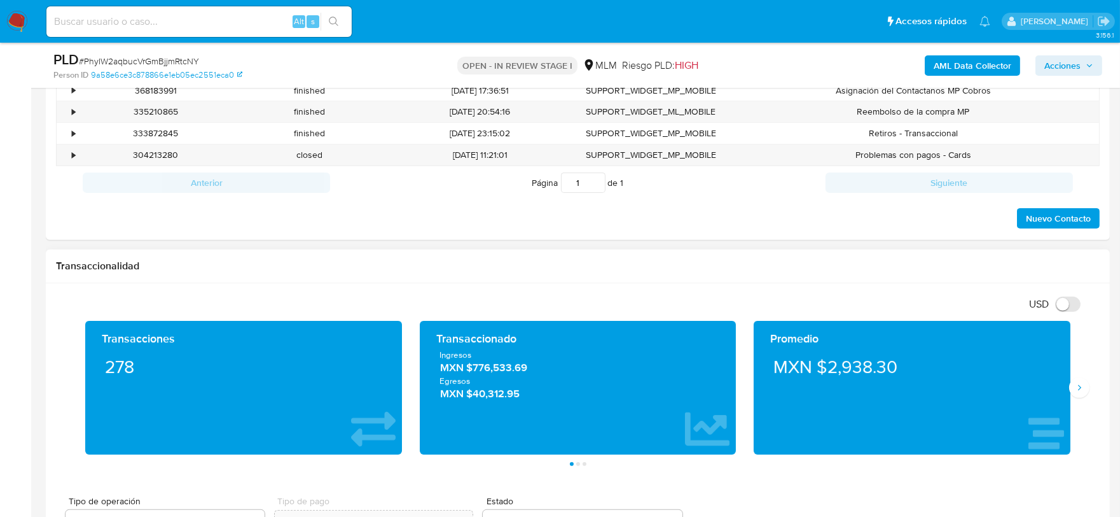
scroll to position [1054, 0]
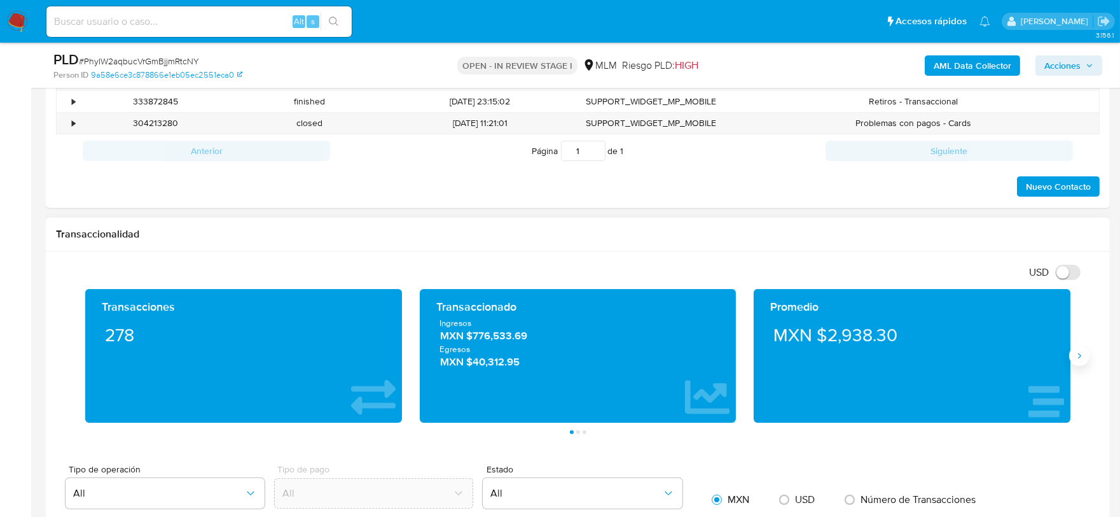
click at [1082, 349] on button "Siguiente" at bounding box center [1079, 355] width 20 height 20
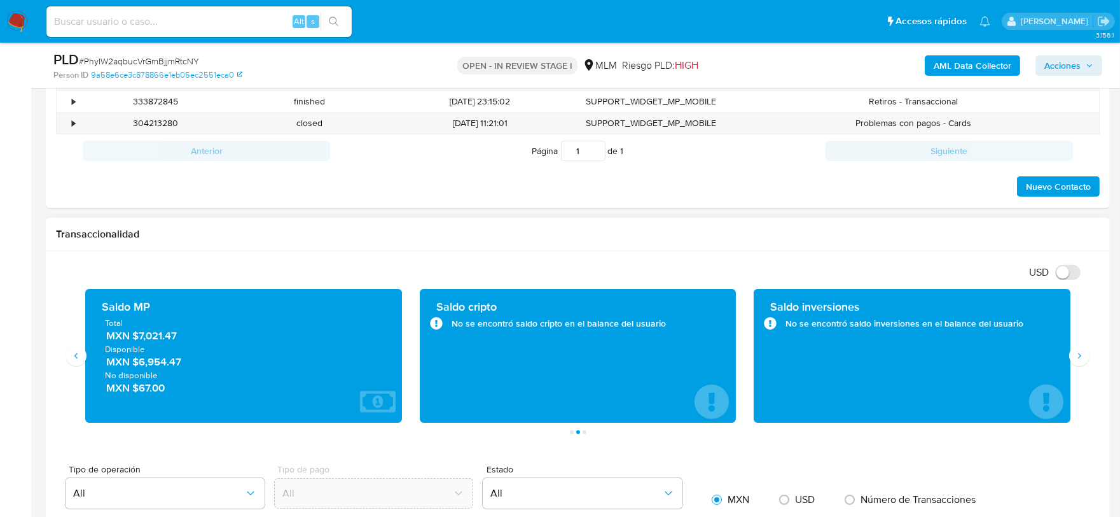
click at [744, 233] on h1 "Transaccionalidad" at bounding box center [578, 234] width 1044 height 13
drag, startPoint x: 190, startPoint y: 335, endPoint x: 212, endPoint y: 359, distance: 33.3
click at [139, 334] on span "MXN $7,021.47" at bounding box center [244, 335] width 276 height 15
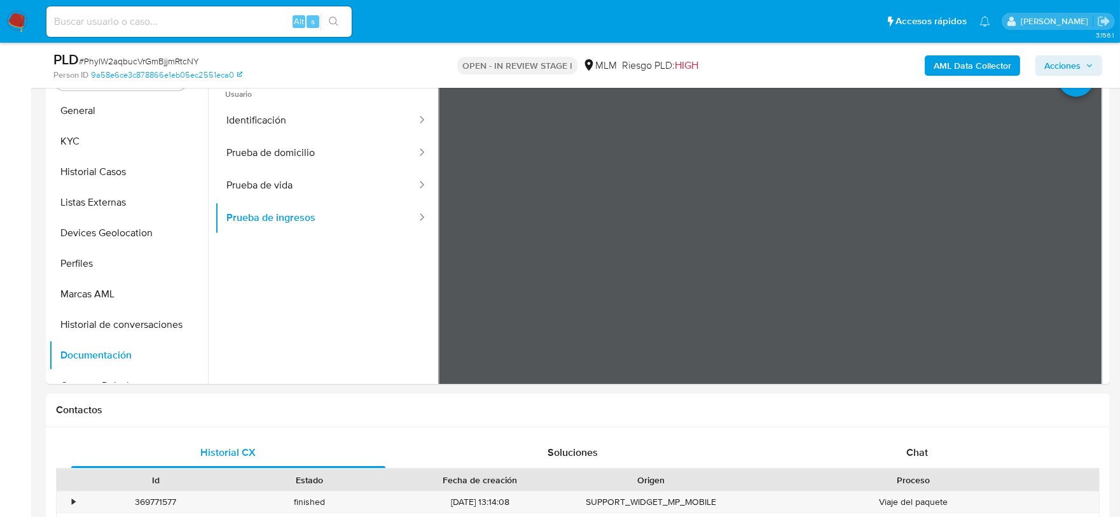
scroll to position [842, 0]
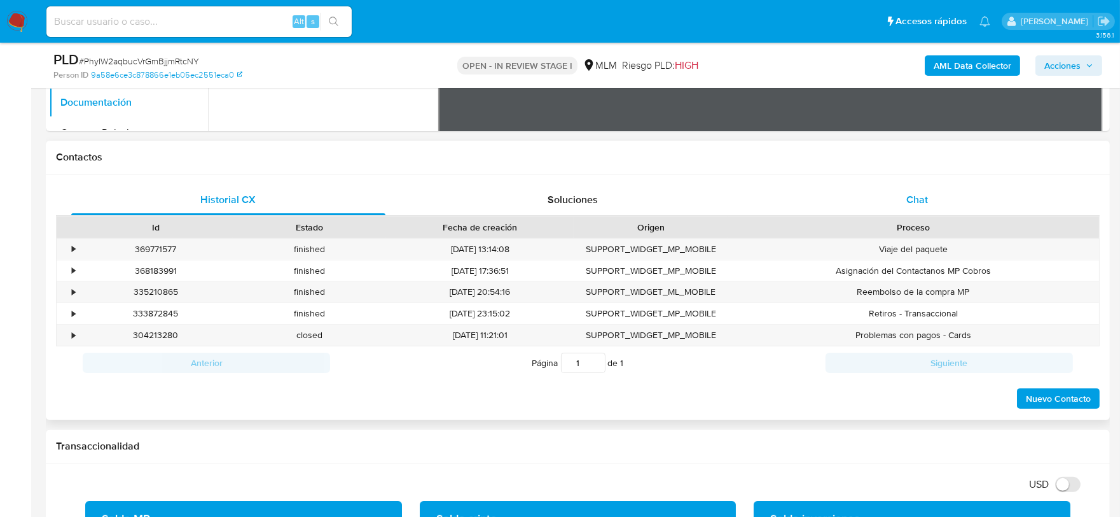
click at [917, 194] on span "Chat" at bounding box center [918, 199] width 22 height 15
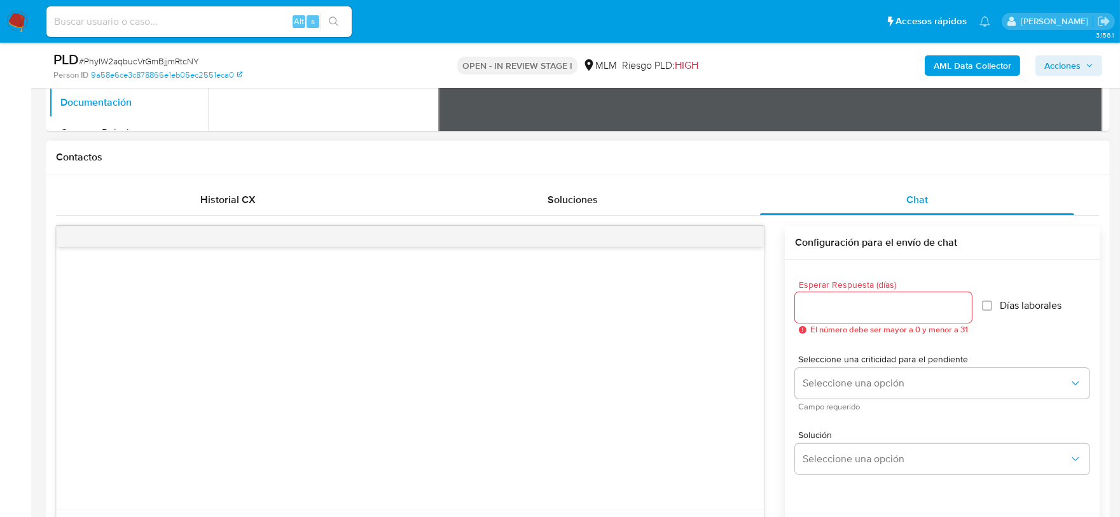
click at [850, 310] on input "Esperar Respuesta (días)" at bounding box center [883, 307] width 177 height 17
type input "5"
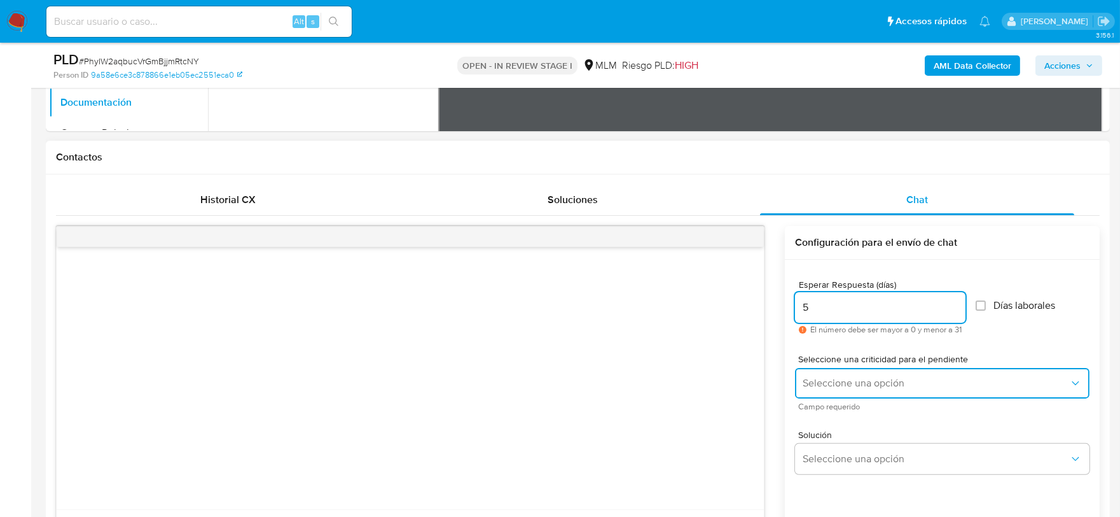
click at [856, 378] on span "Seleccione una opción" at bounding box center [936, 383] width 267 height 13
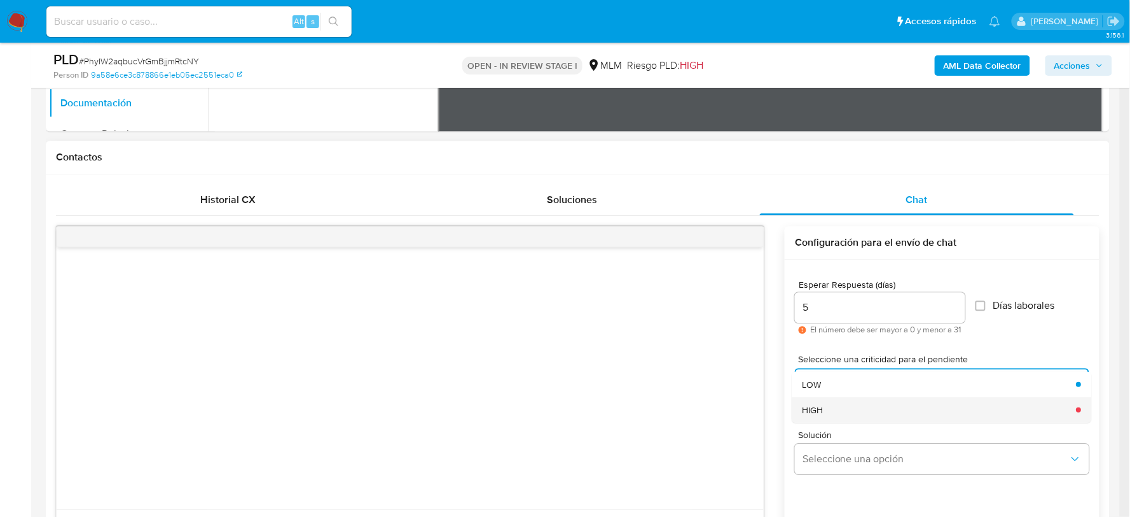
click at [833, 400] on div "HIGH" at bounding box center [936, 408] width 267 height 25
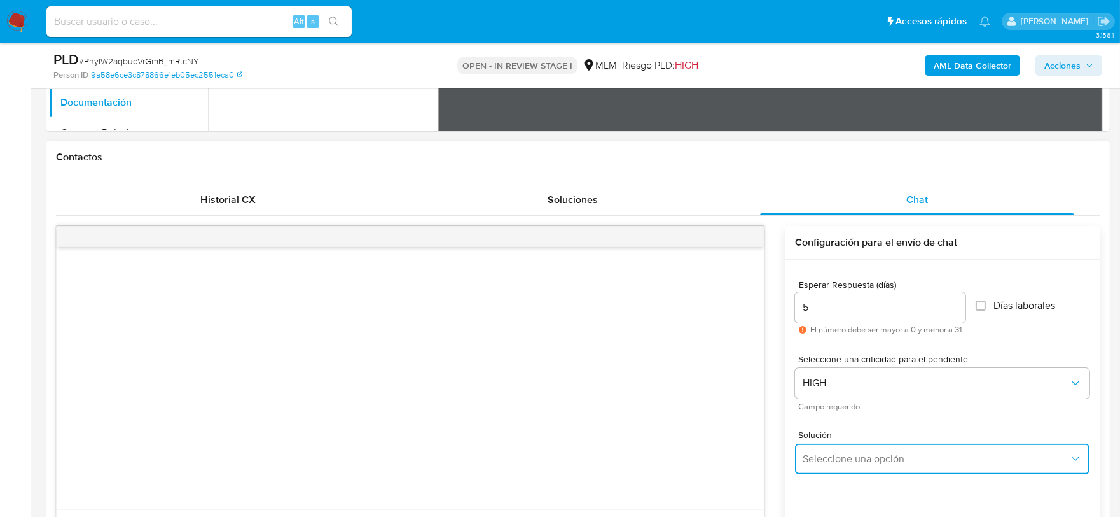
click at [855, 456] on span "Seleccione una opción" at bounding box center [936, 458] width 267 height 13
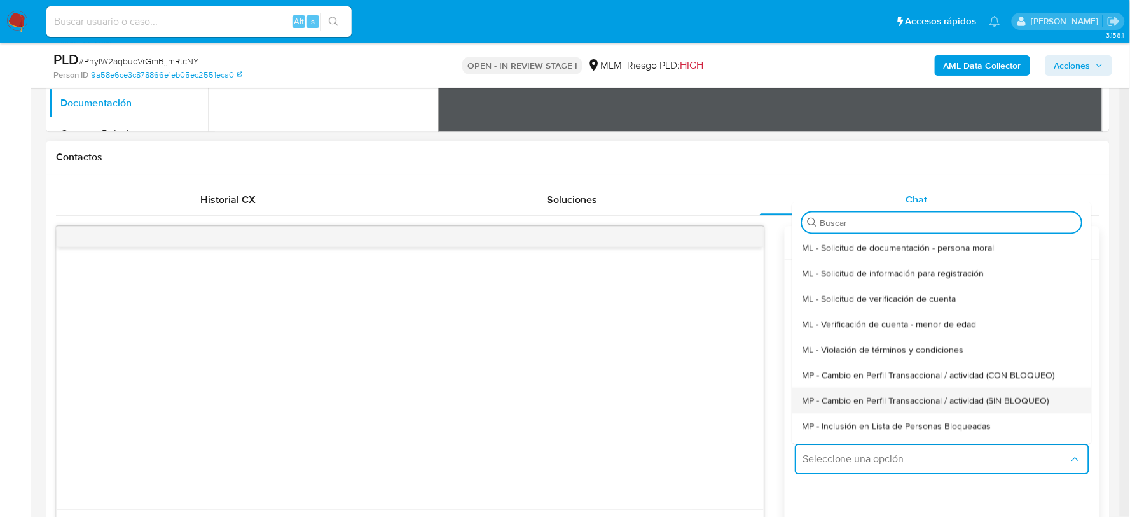
click at [875, 400] on span "MP - Cambio en Perfil Transaccional / actividad (SIN BLOQUEO)" at bounding box center [926, 399] width 247 height 11
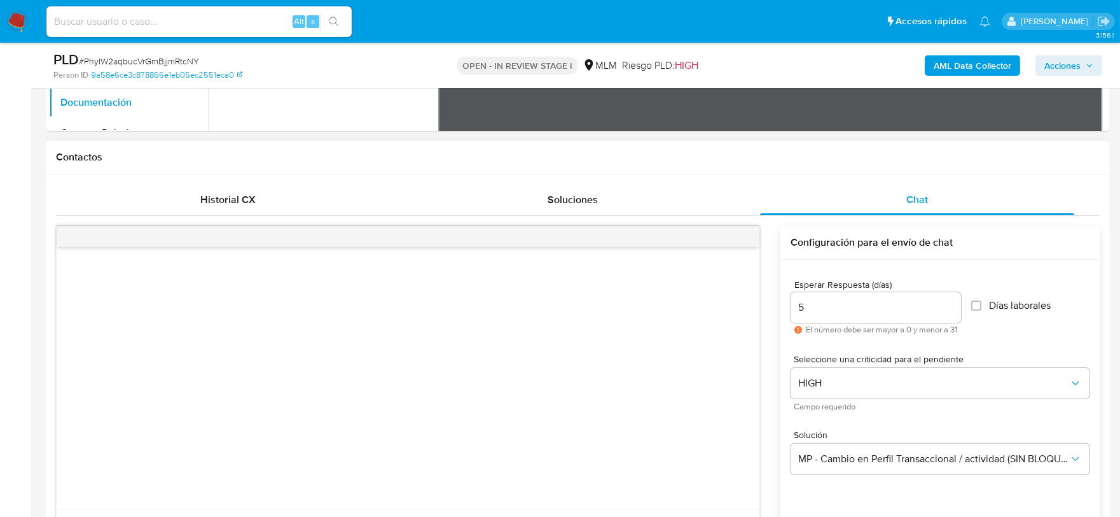
click at [468, 403] on div at bounding box center [408, 378] width 703 height 262
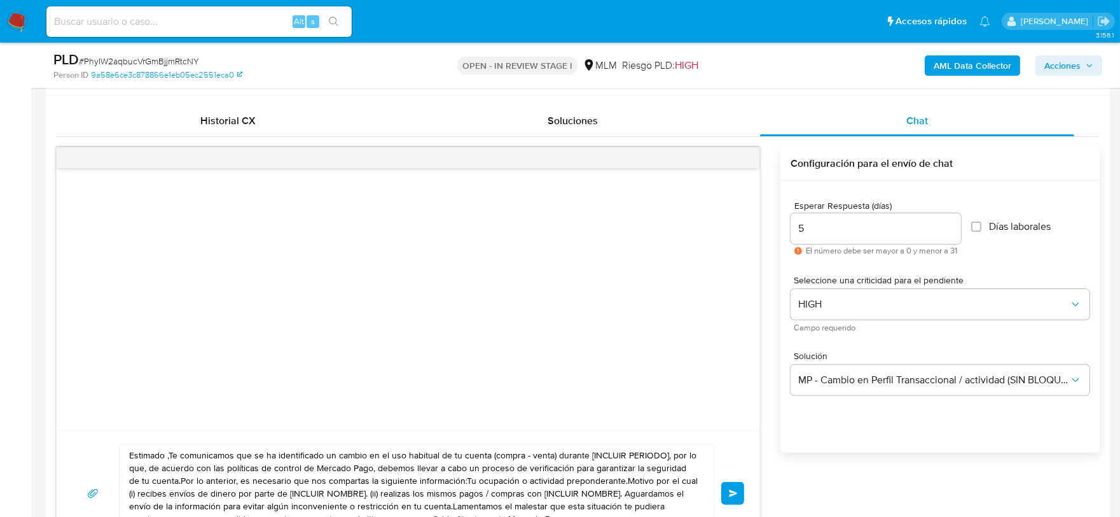
scroll to position [1054, 0]
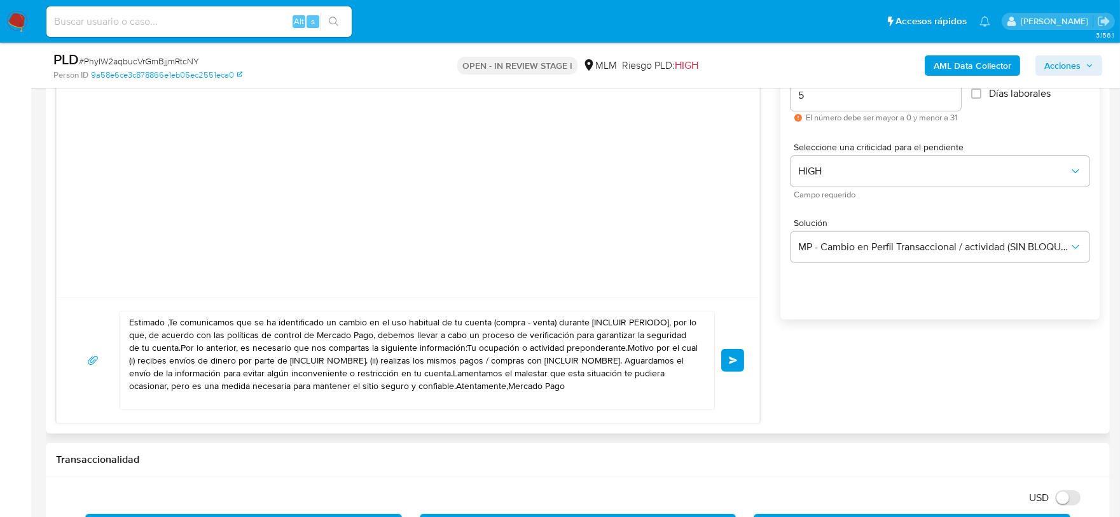
click at [396, 359] on textarea "Estimado ,Te comunicamos que se ha identificado un cambio en el uso habitual de…" at bounding box center [413, 360] width 569 height 98
paste textarea "Estimado Omar De acuerdo con las políticas de control de Mercado Pago, debemos …"
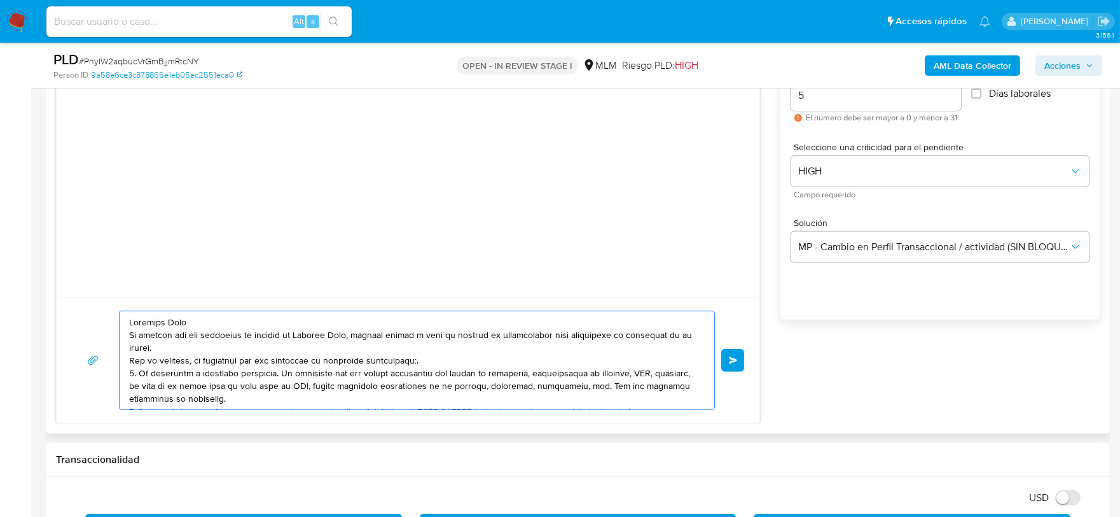
scroll to position [132, 0]
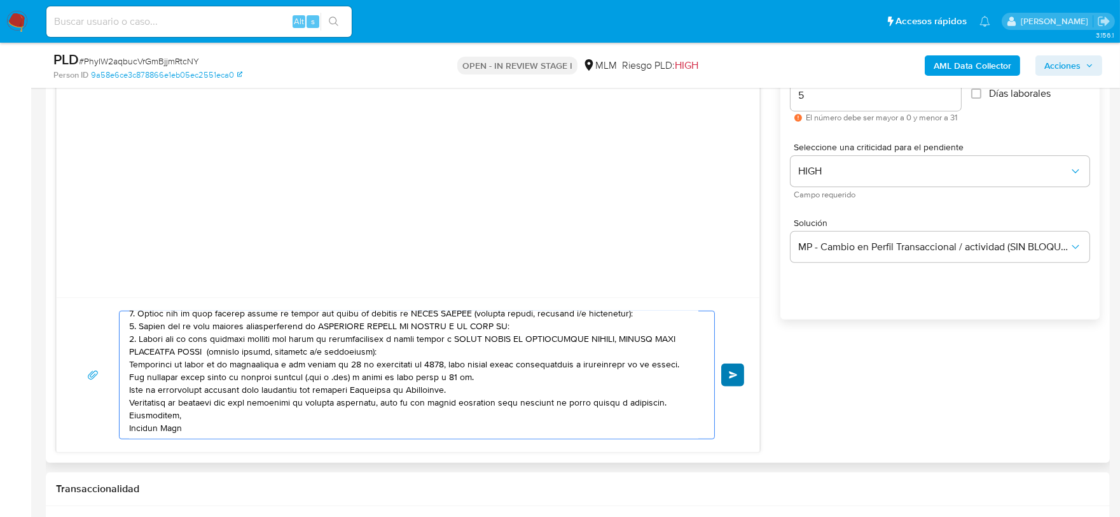
type textarea "Estimado Omar De acuerdo con las políticas de control de Mercado Pago, debemos …"
click at [727, 378] on button "Enviar" at bounding box center [732, 374] width 23 height 23
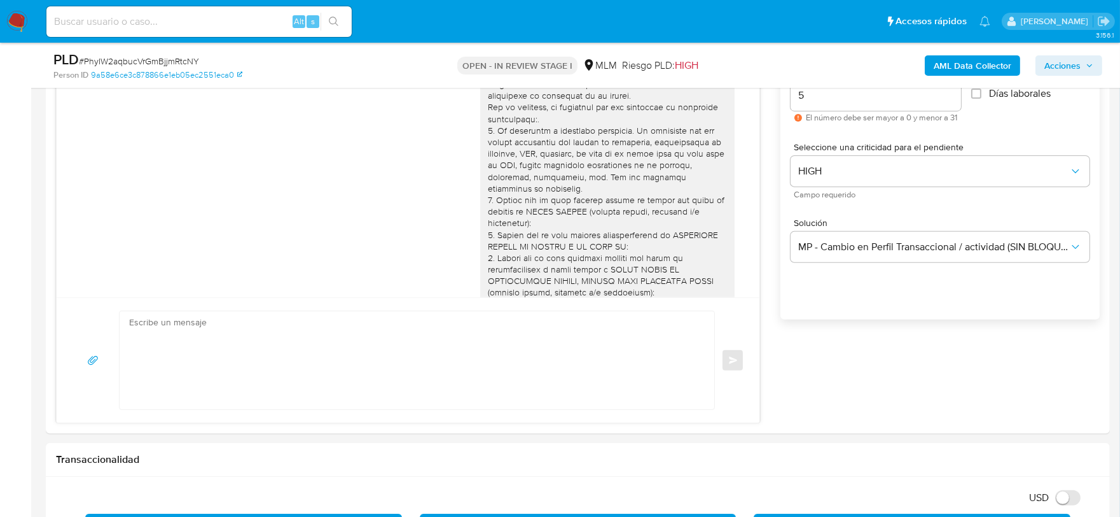
scroll to position [180, 0]
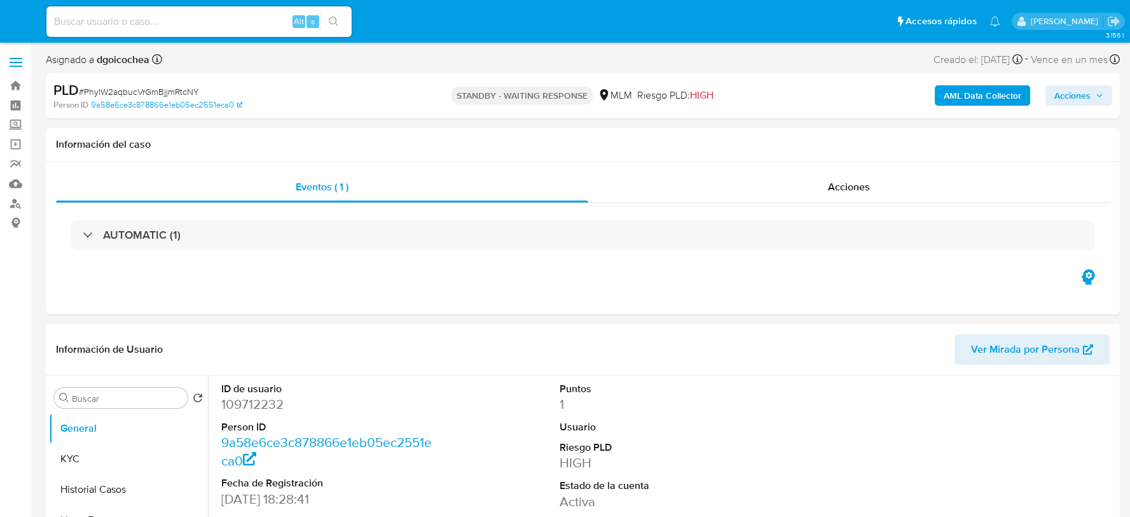
select select "10"
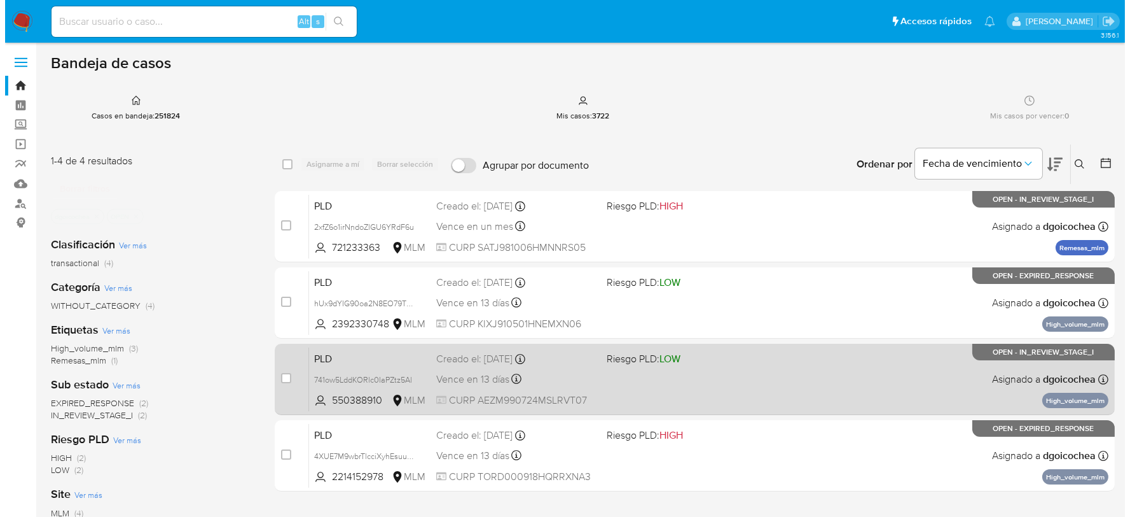
scroll to position [71, 0]
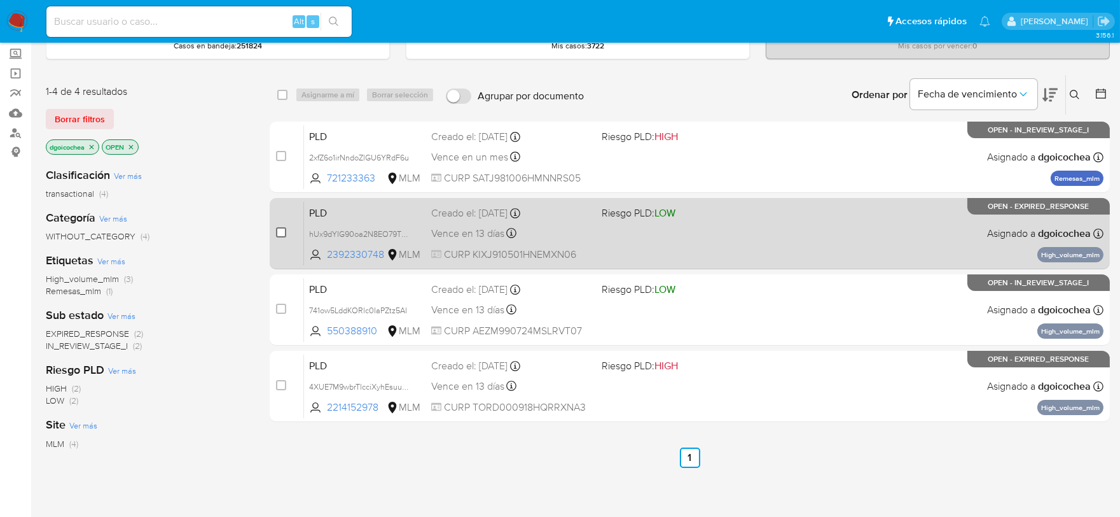
click at [282, 230] on input "checkbox" at bounding box center [281, 232] width 10 height 10
checkbox input "true"
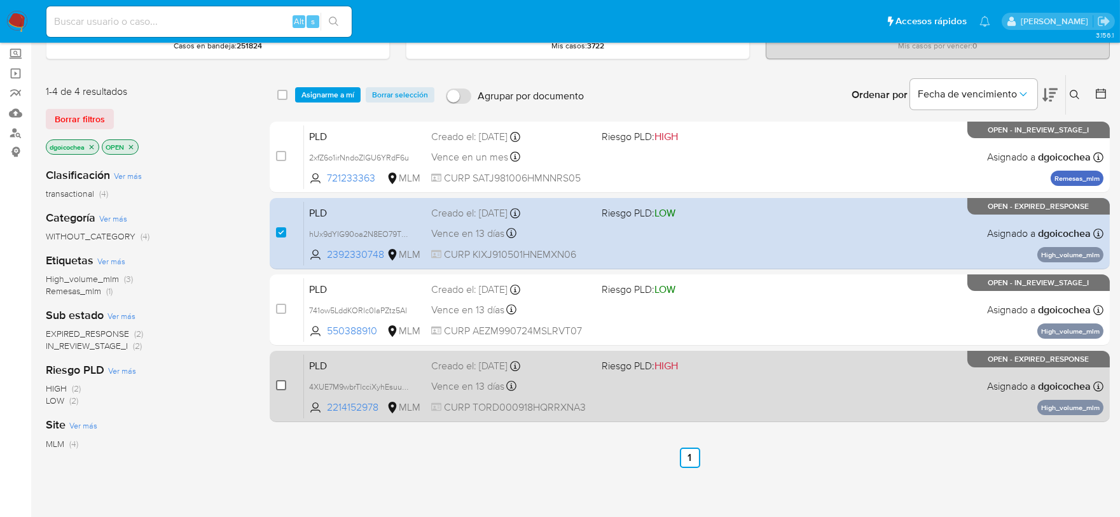
click at [278, 382] on input "checkbox" at bounding box center [281, 385] width 10 height 10
checkbox input "true"
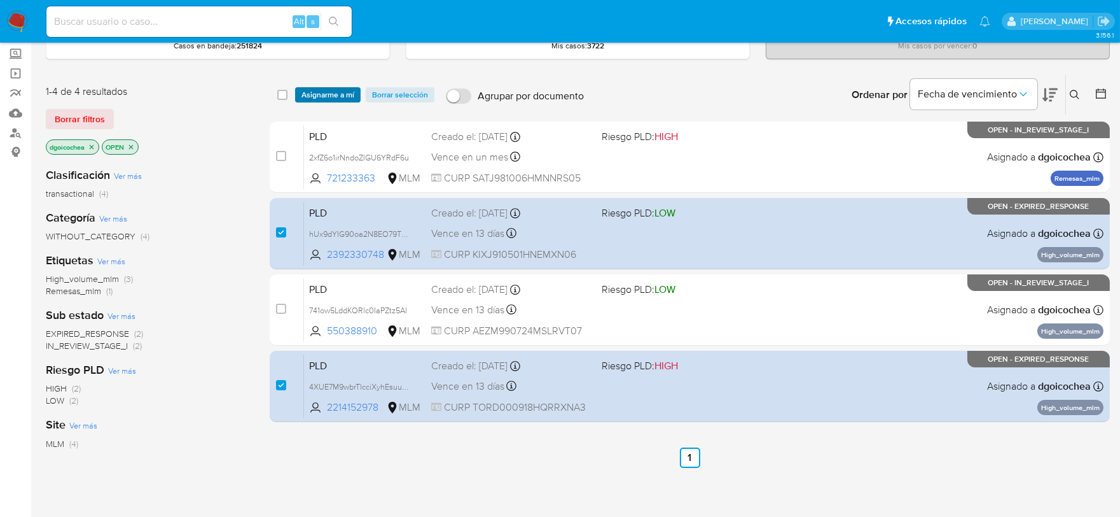
click at [328, 88] on span "Asignarme a mí" at bounding box center [328, 94] width 53 height 13
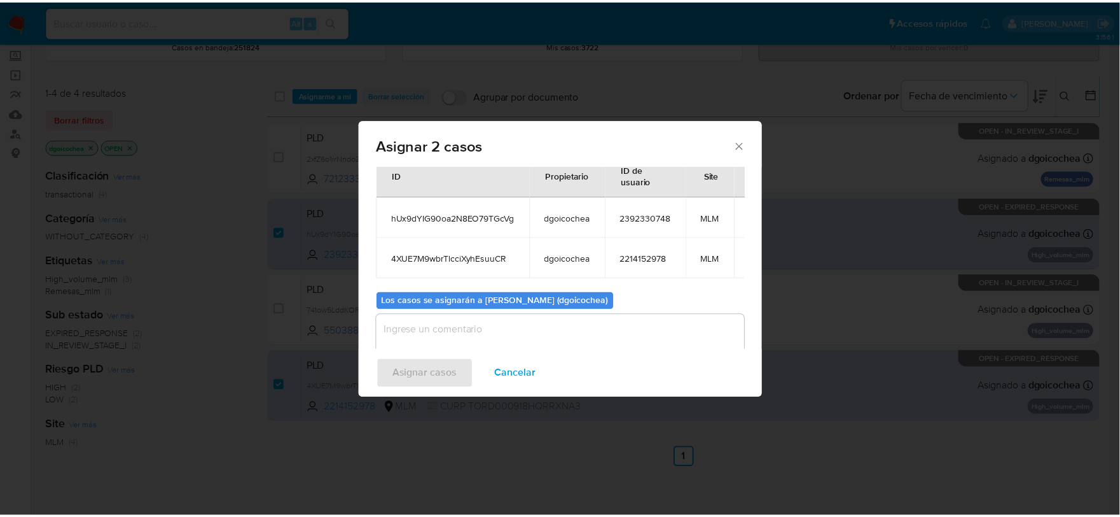
scroll to position [72, 0]
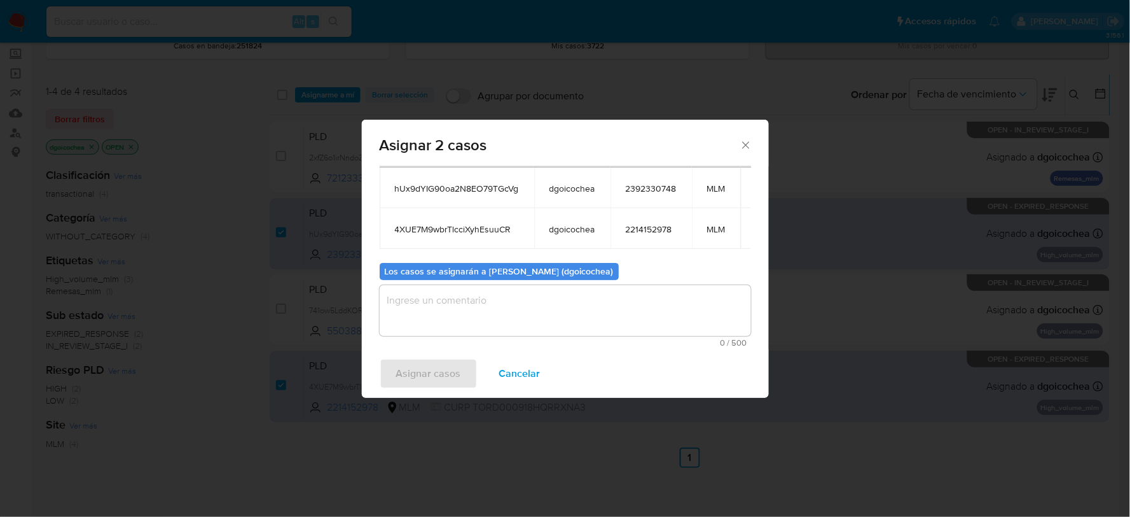
click at [510, 302] on textarea "assign-modal" at bounding box center [566, 310] width 372 height 51
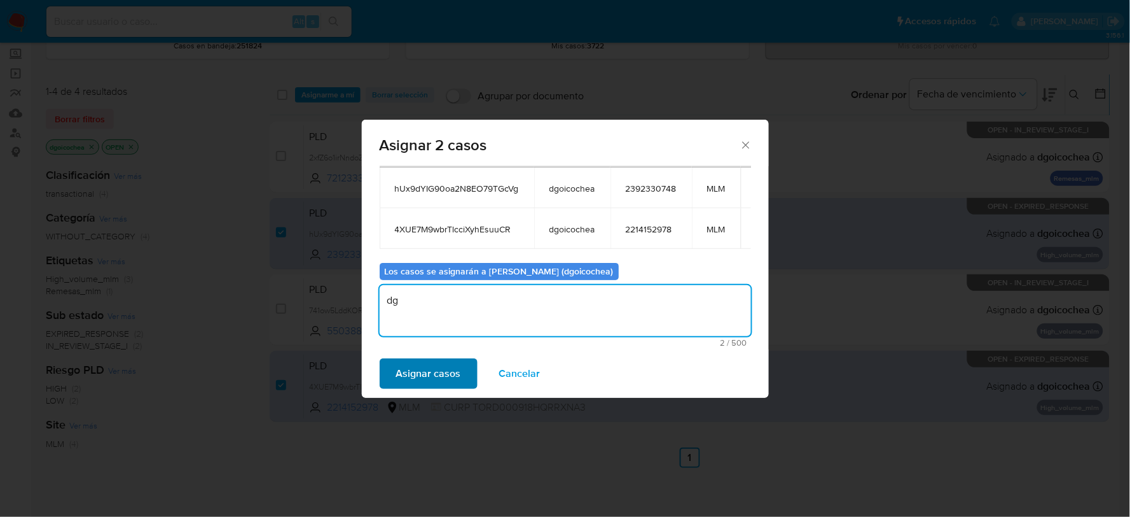
type textarea "dg"
click at [443, 368] on span "Asignar casos" at bounding box center [428, 373] width 65 height 28
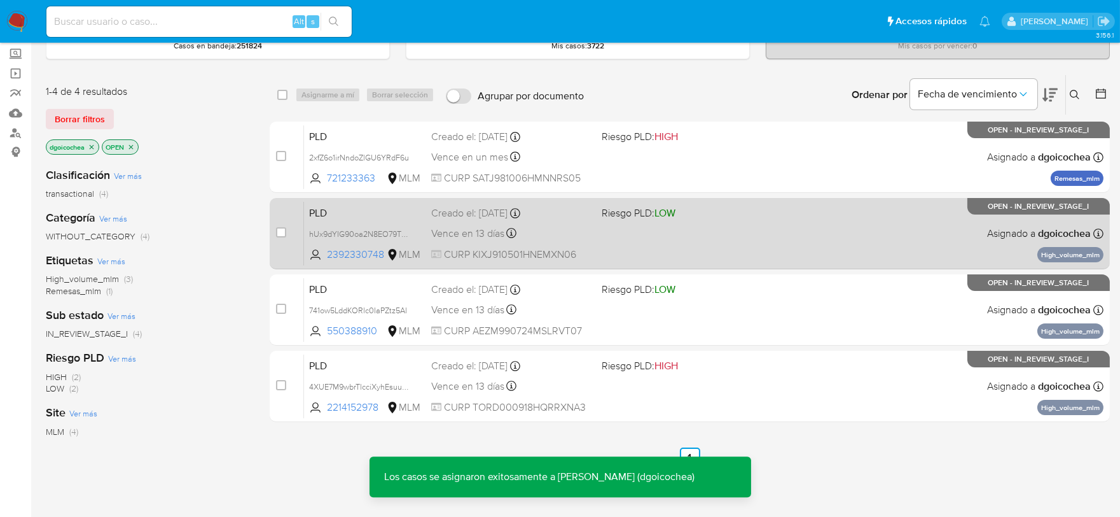
click at [323, 214] on span "PLD" at bounding box center [365, 212] width 112 height 17
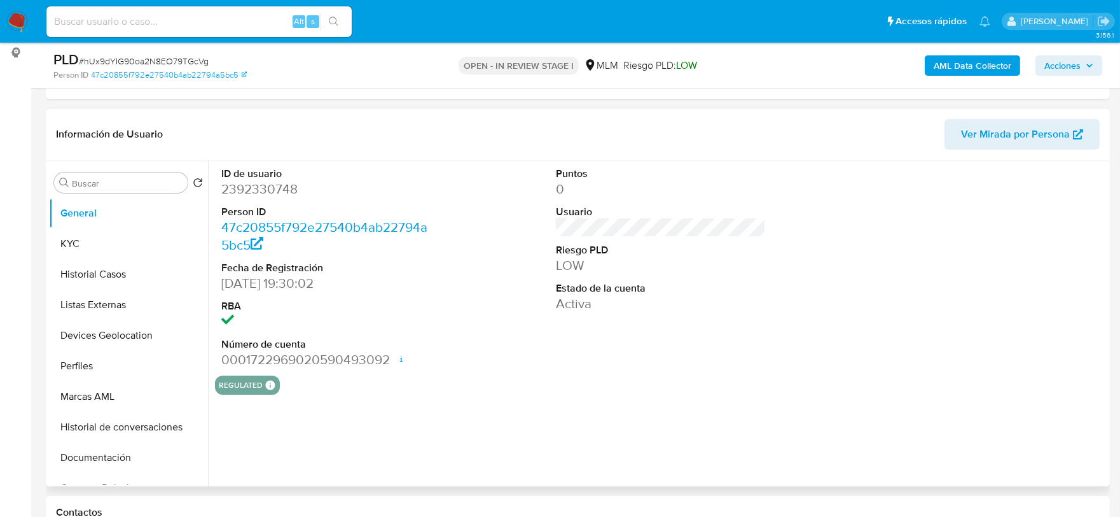
scroll to position [212, 0]
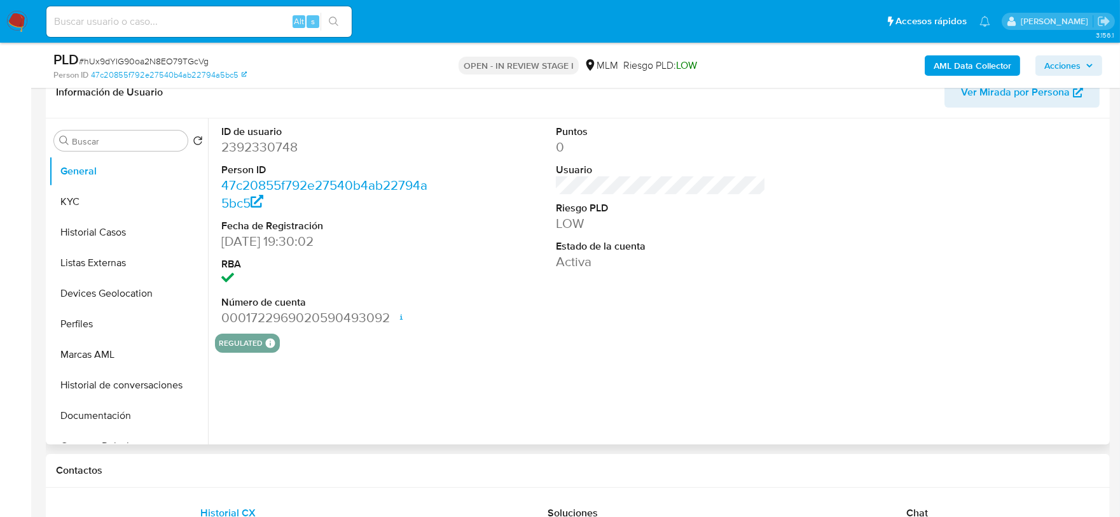
select select "10"
click at [277, 148] on dd "2392330748" at bounding box center [326, 147] width 211 height 18
copy dd "2392330748"
click at [673, 321] on div "Puntos 0 Usuario Riesgo PLD LOW Estado de la cuenta Activa" at bounding box center [661, 225] width 223 height 215
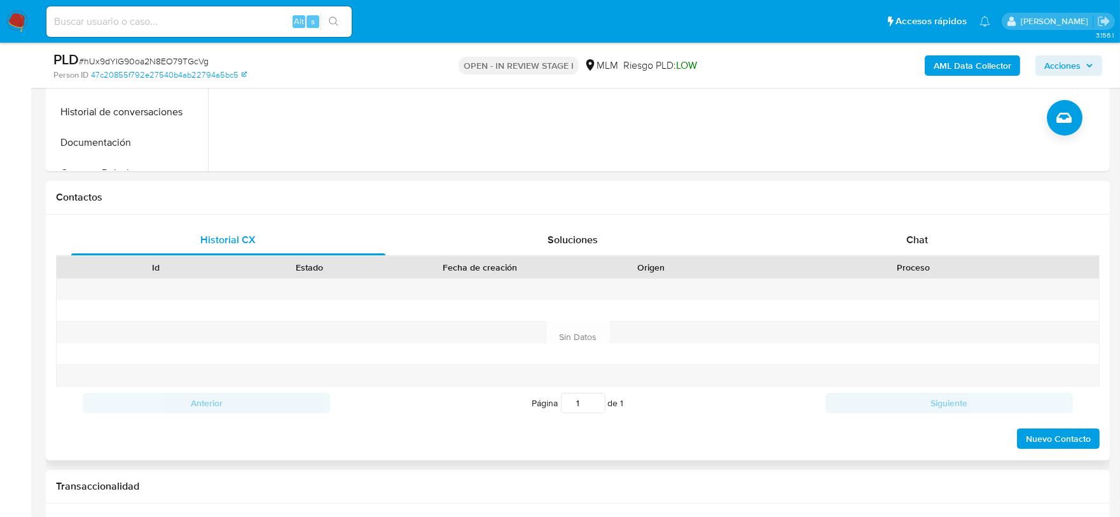
scroll to position [494, 0]
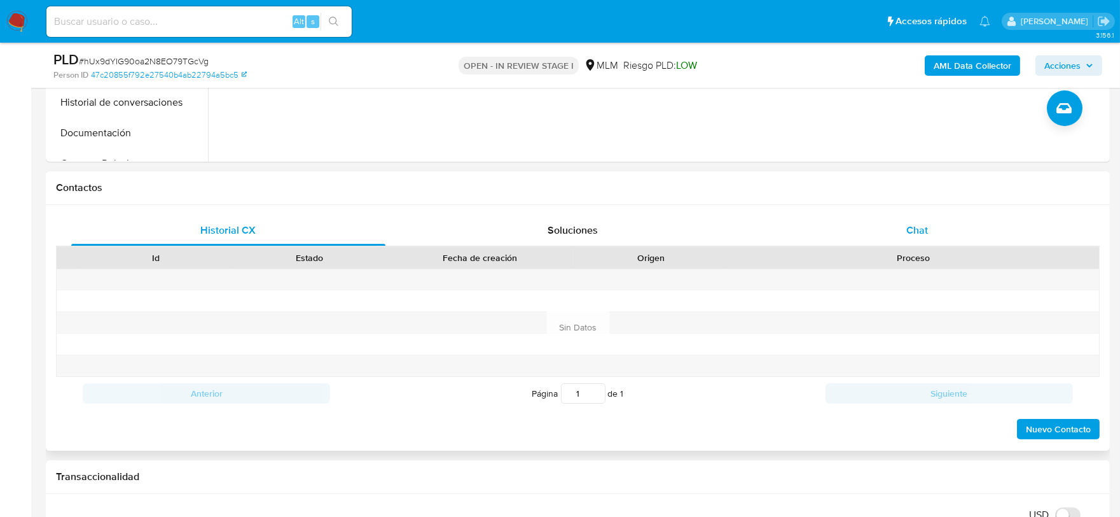
click at [924, 226] on span "Chat" at bounding box center [918, 230] width 22 height 15
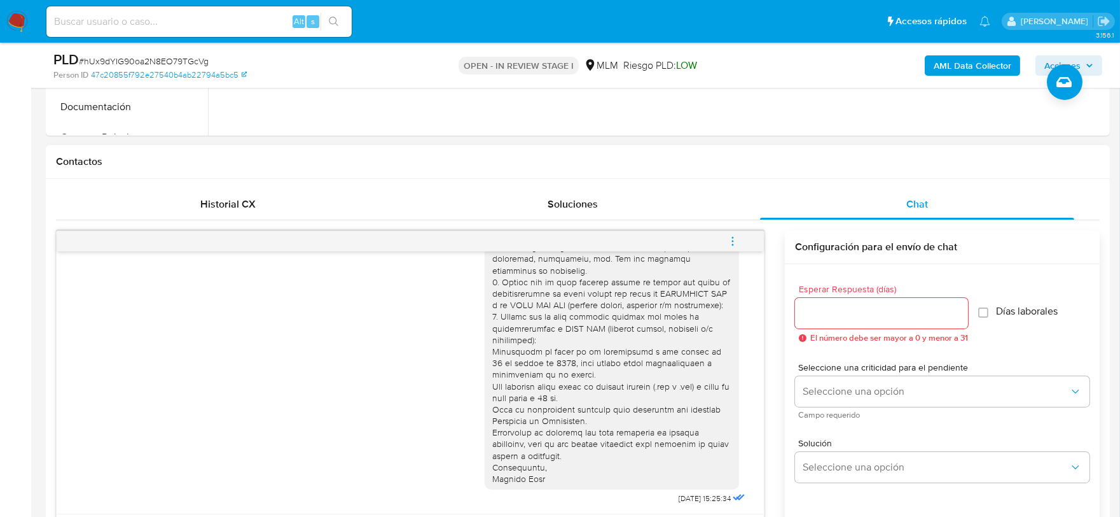
scroll to position [636, 0]
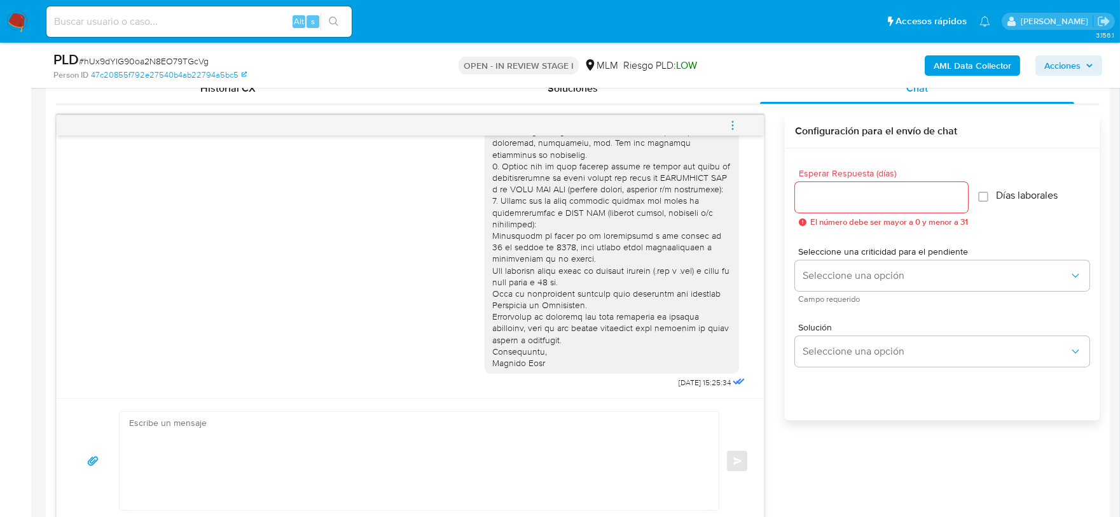
click at [727, 126] on icon "menu-action" at bounding box center [732, 125] width 11 height 11
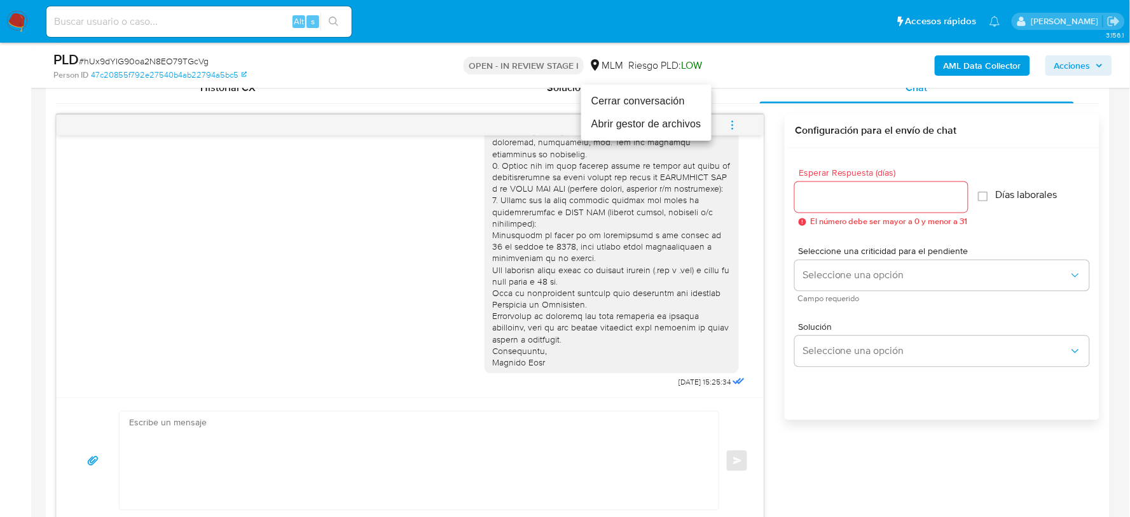
click at [665, 102] on li "Cerrar conversación" at bounding box center [646, 101] width 130 height 23
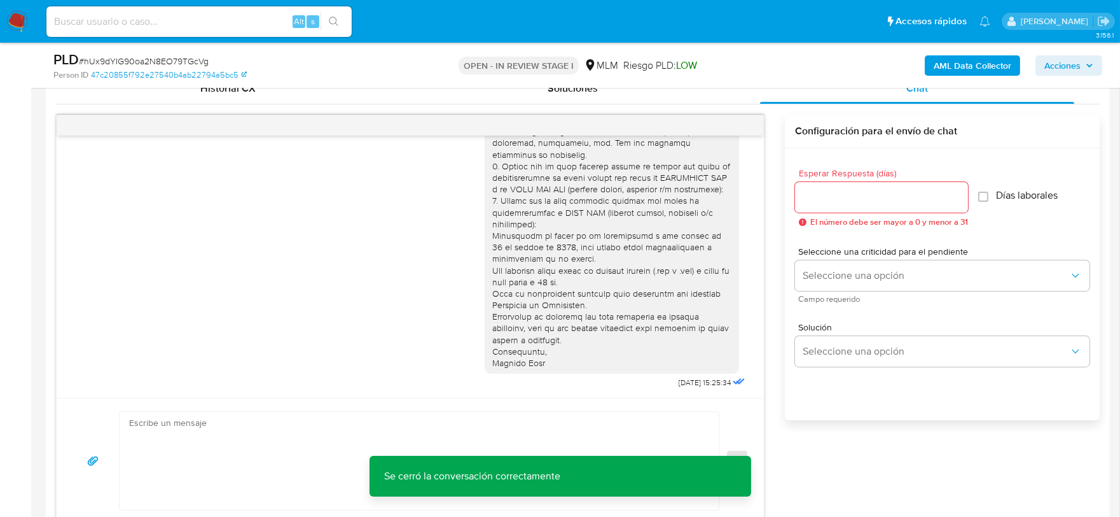
click at [379, 335] on div "21/08/2025 15:25:34" at bounding box center [411, 200] width 676 height 384
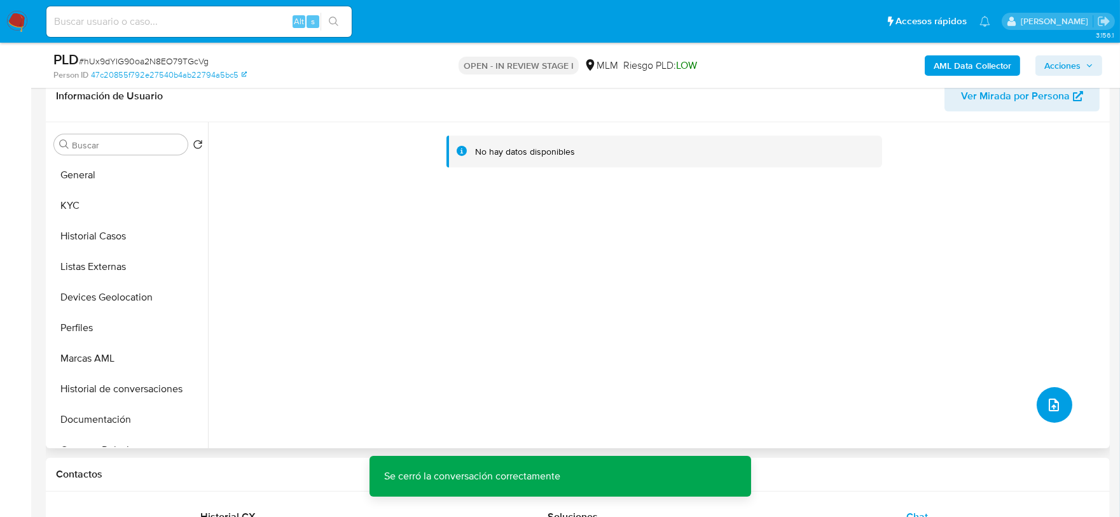
click at [1051, 391] on button "upload-file" at bounding box center [1055, 405] width 36 height 36
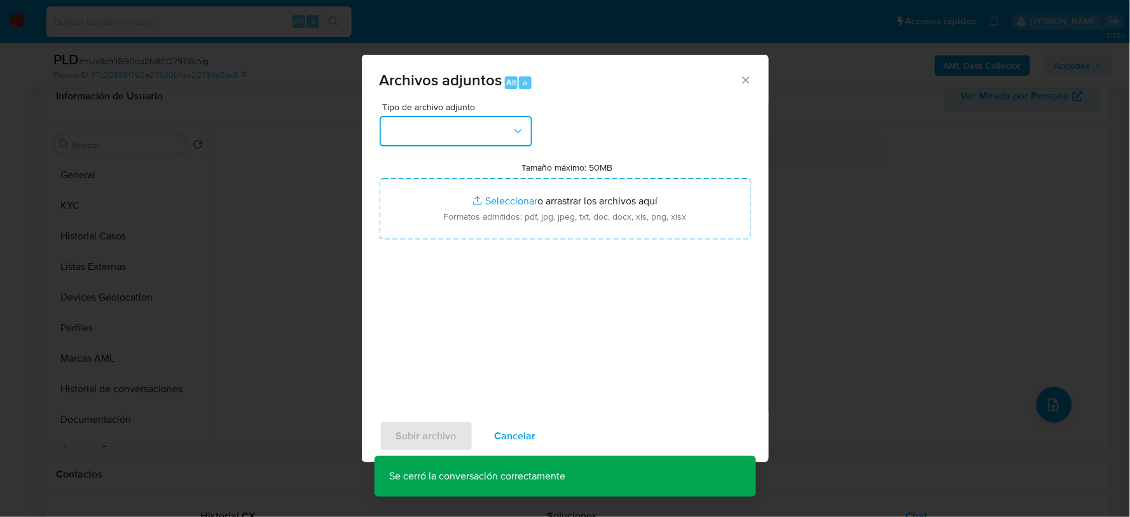
click at [473, 130] on button "button" at bounding box center [456, 131] width 153 height 31
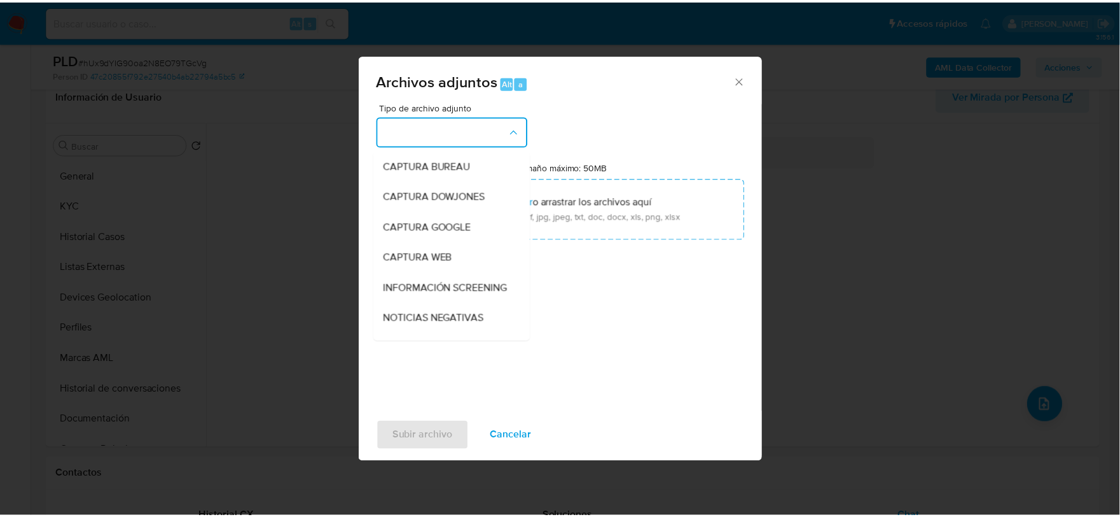
scroll to position [97, 0]
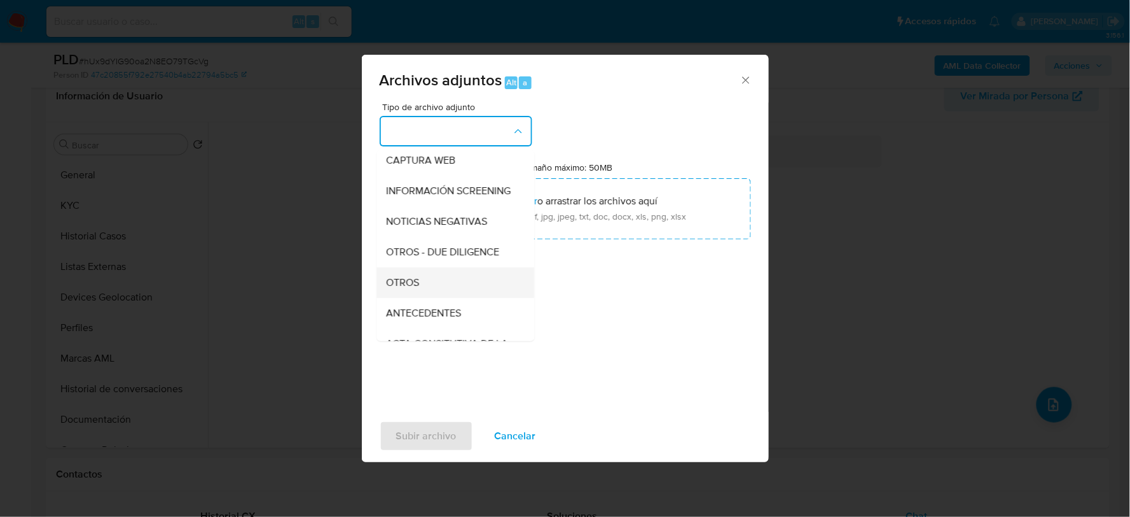
click at [419, 288] on span "OTROS" at bounding box center [403, 281] width 33 height 13
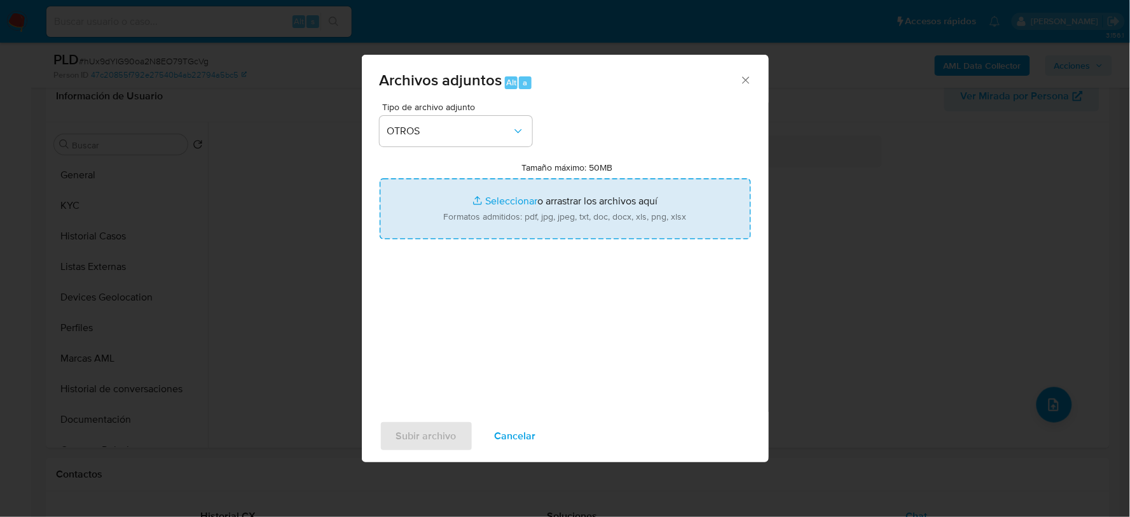
type input "C:\fakepath\2392330748_JEONGHO KIM_JUL2025.xlsx"
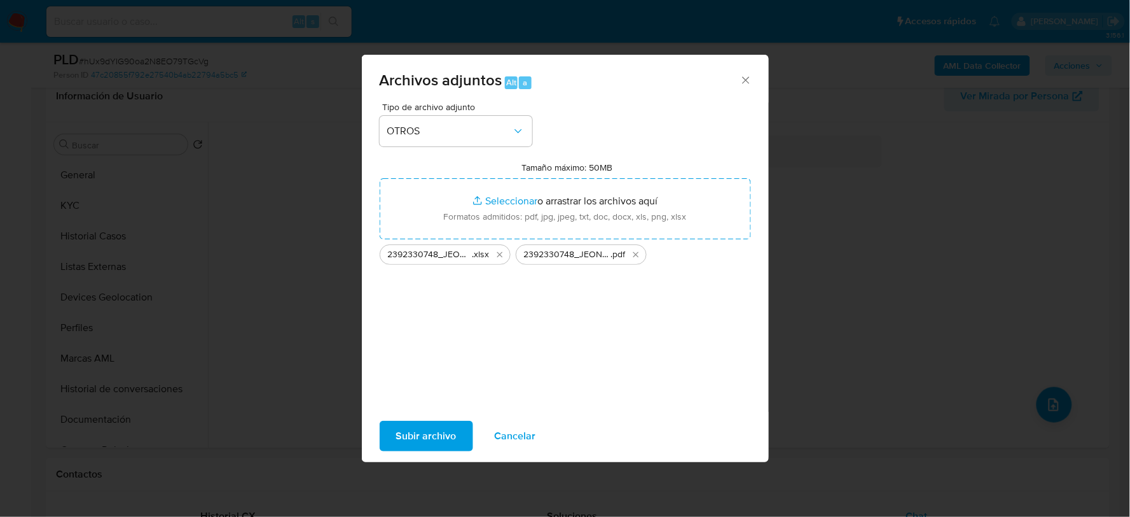
click at [454, 429] on span "Subir archivo" at bounding box center [426, 436] width 60 height 28
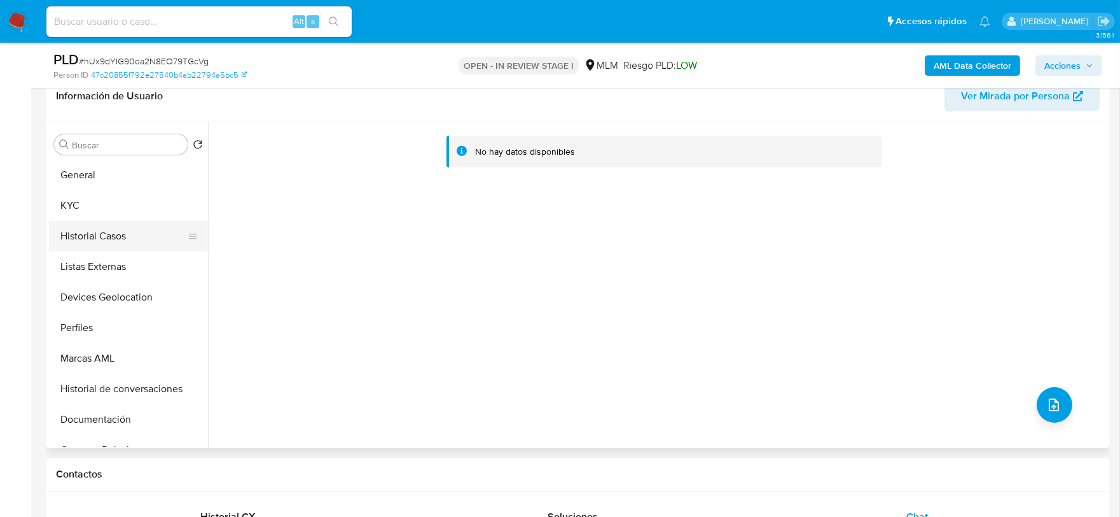
click at [120, 226] on button "Historial Casos" at bounding box center [123, 236] width 149 height 31
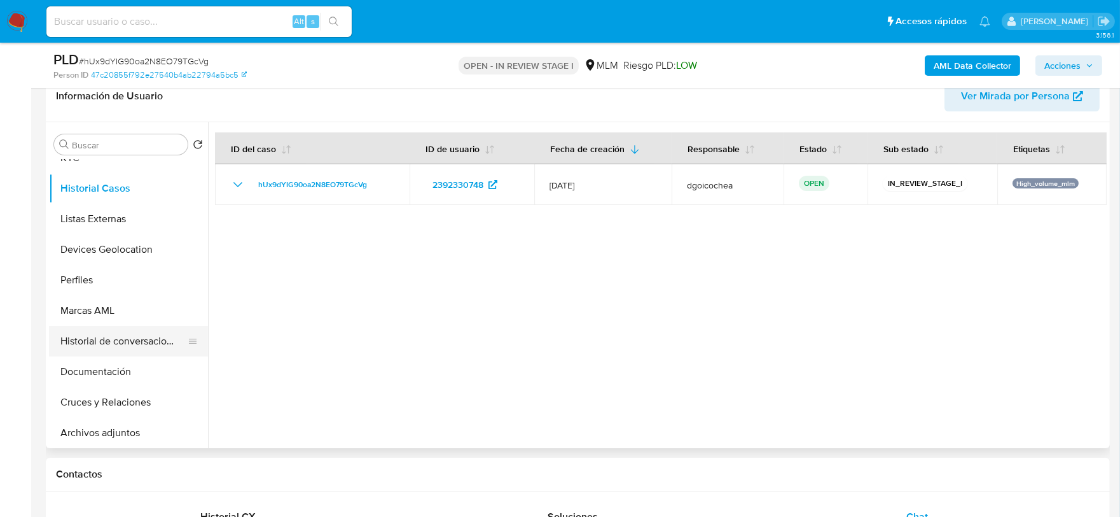
scroll to position [71, 0]
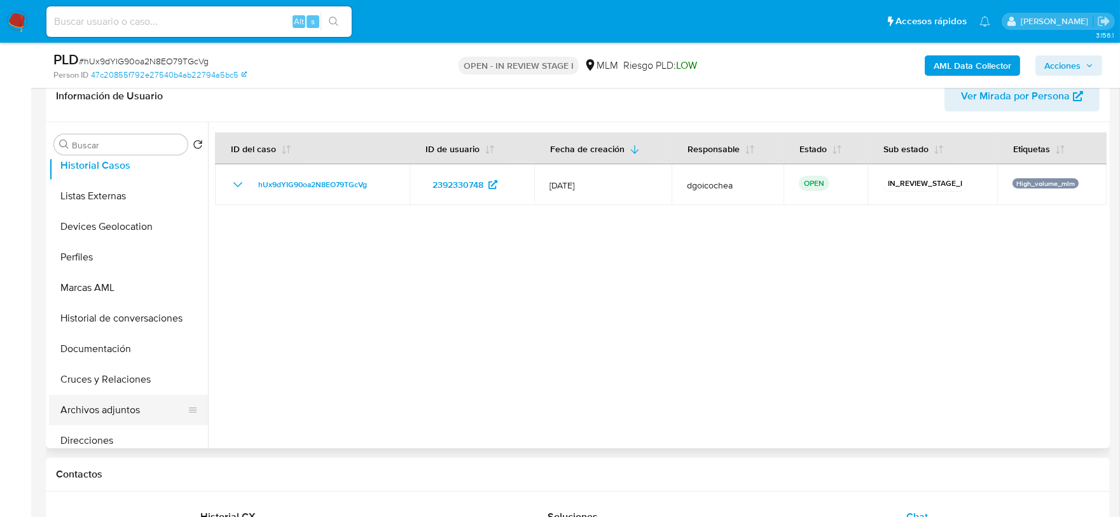
click at [113, 398] on button "Archivos adjuntos" at bounding box center [123, 409] width 149 height 31
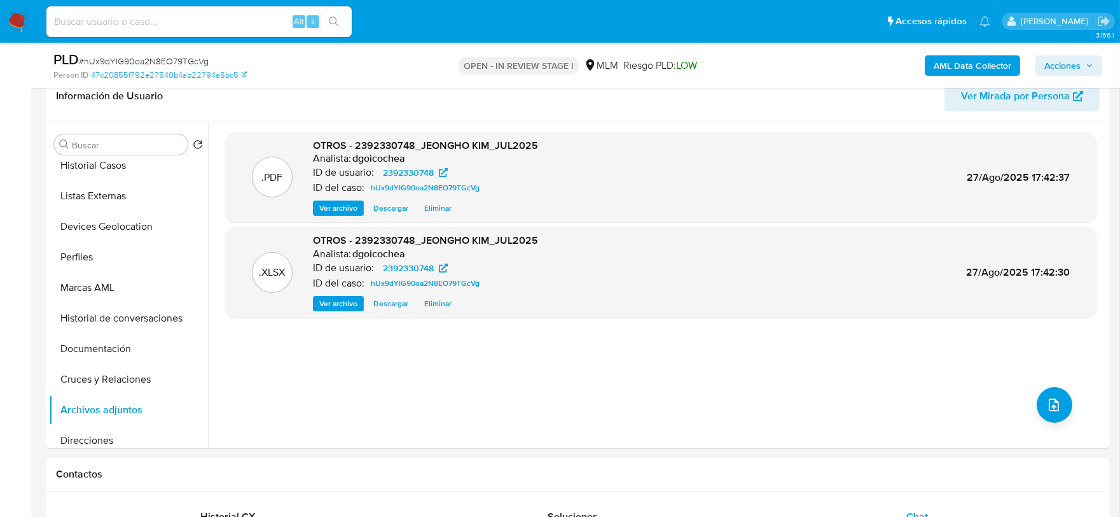
click at [1064, 60] on span "Acciones" at bounding box center [1063, 65] width 36 height 20
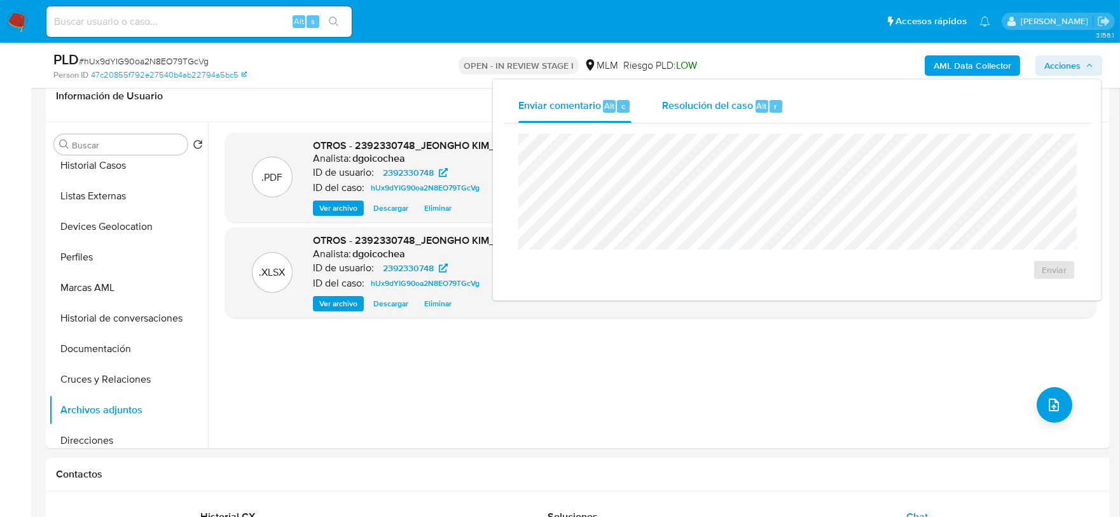
click at [720, 109] on span "Resolución del caso" at bounding box center [707, 105] width 91 height 15
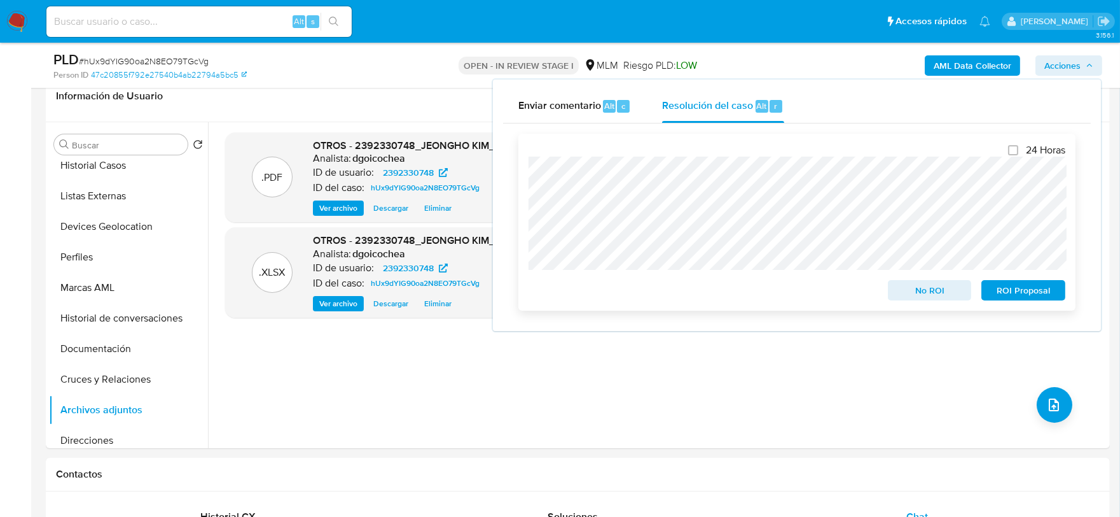
click at [1022, 287] on span "ROI Proposal" at bounding box center [1024, 290] width 66 height 18
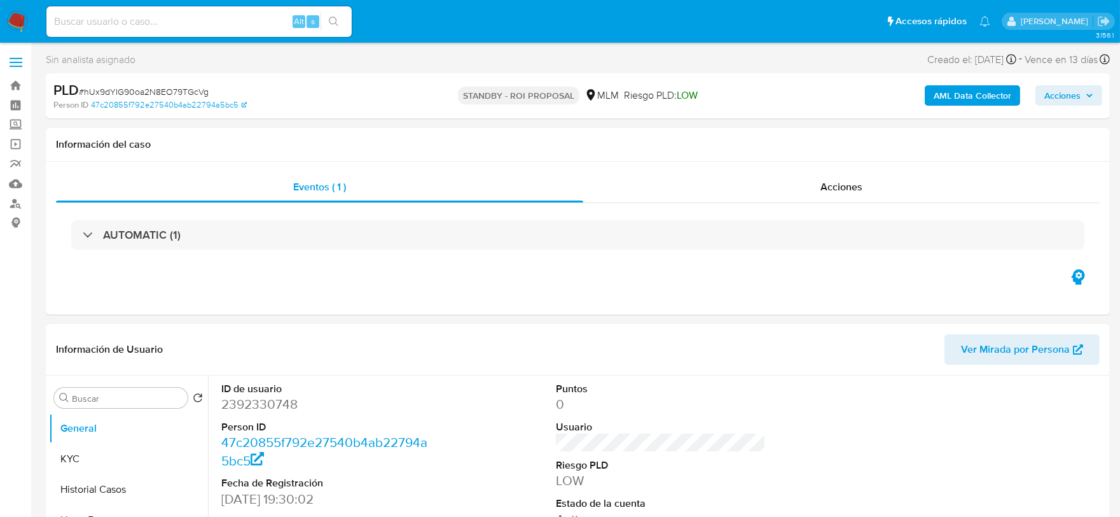
select select "10"
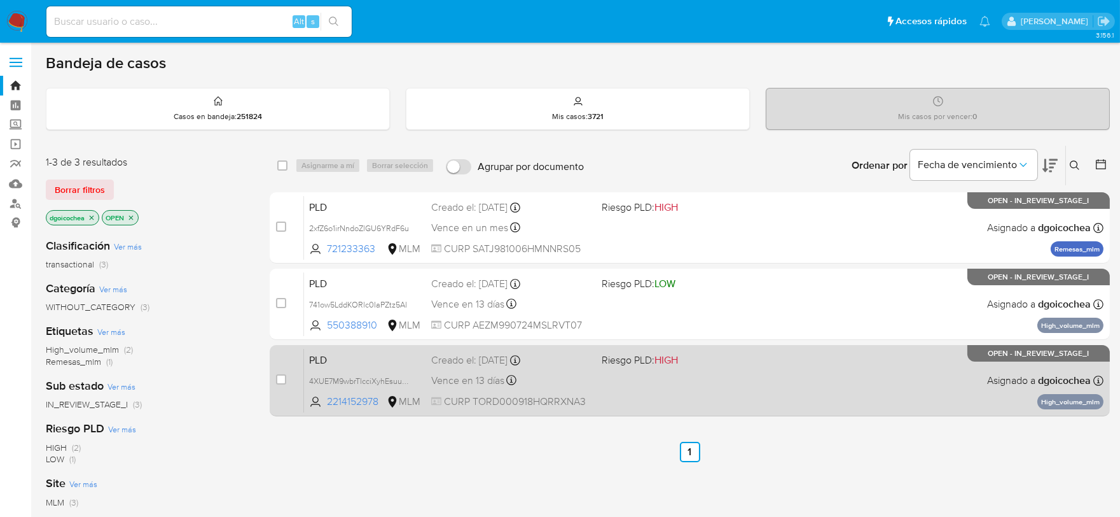
click at [315, 357] on span "PLD" at bounding box center [365, 359] width 112 height 17
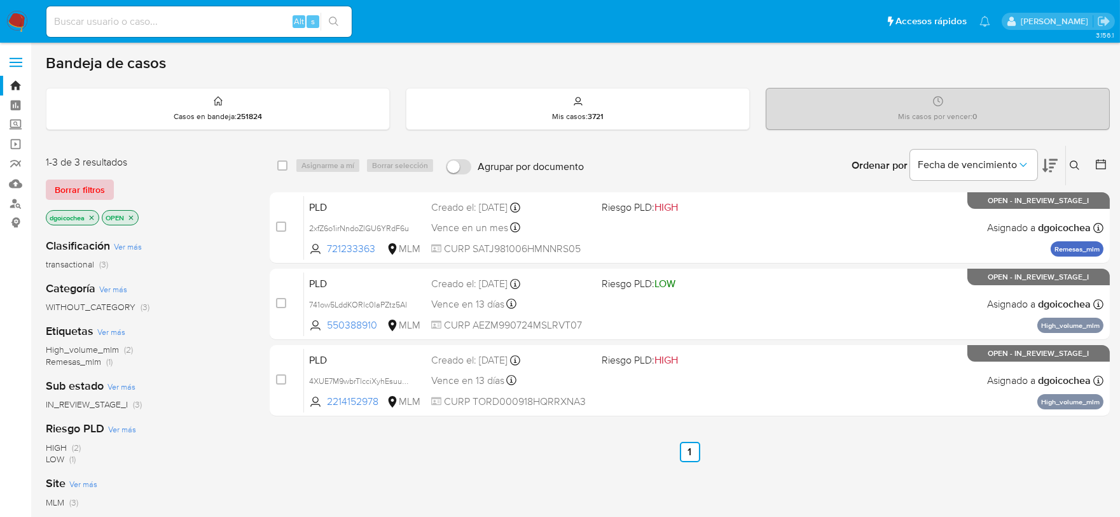
click at [92, 187] on span "Borrar filtros" at bounding box center [80, 190] width 50 height 18
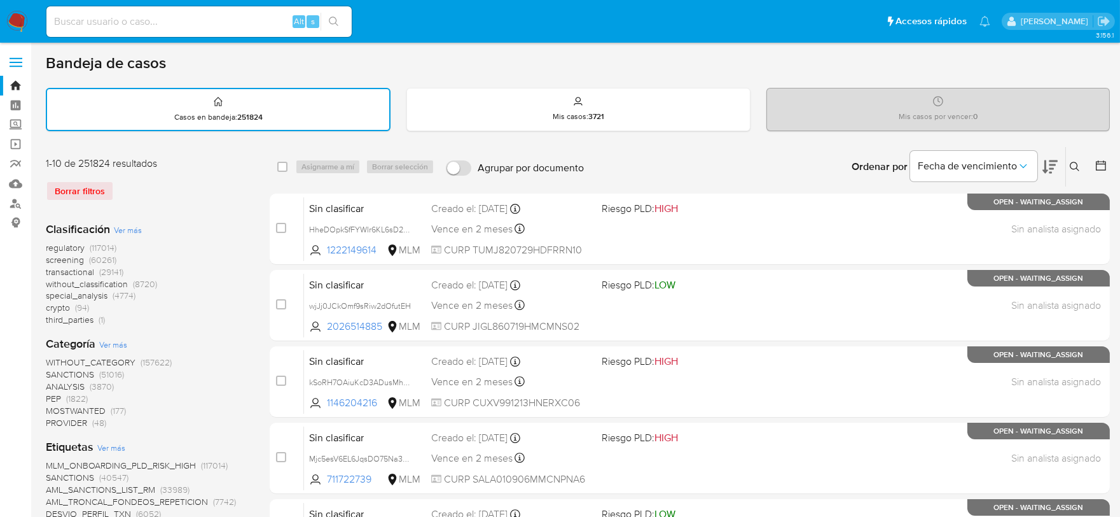
click at [9, 15] on img at bounding box center [17, 22] width 22 height 22
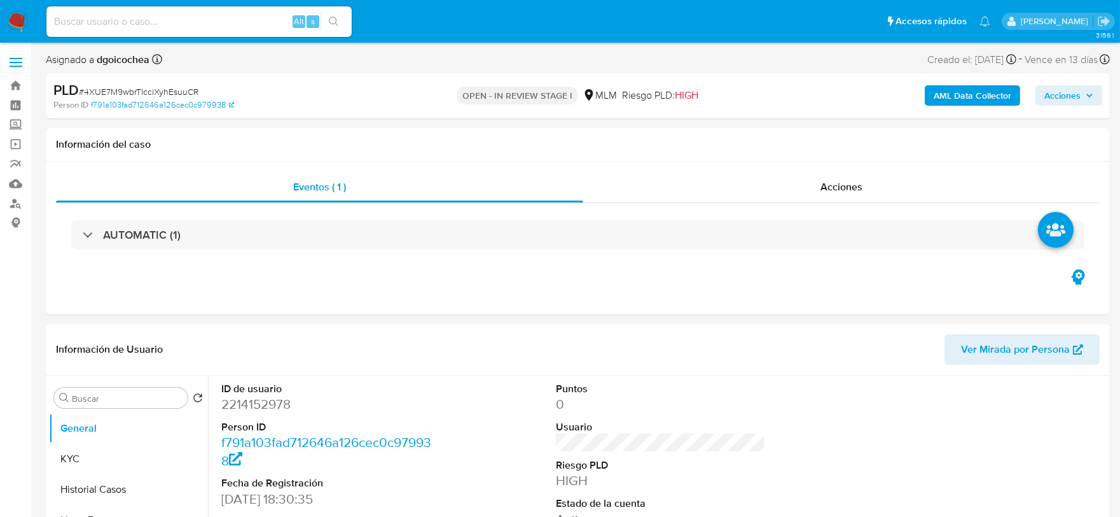
select select "10"
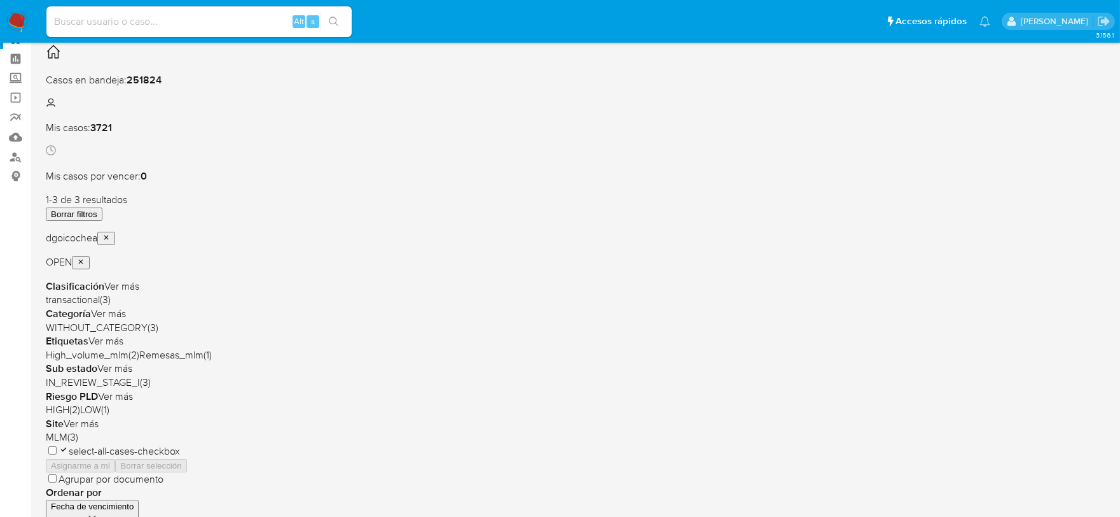
scroll to position [71, 0]
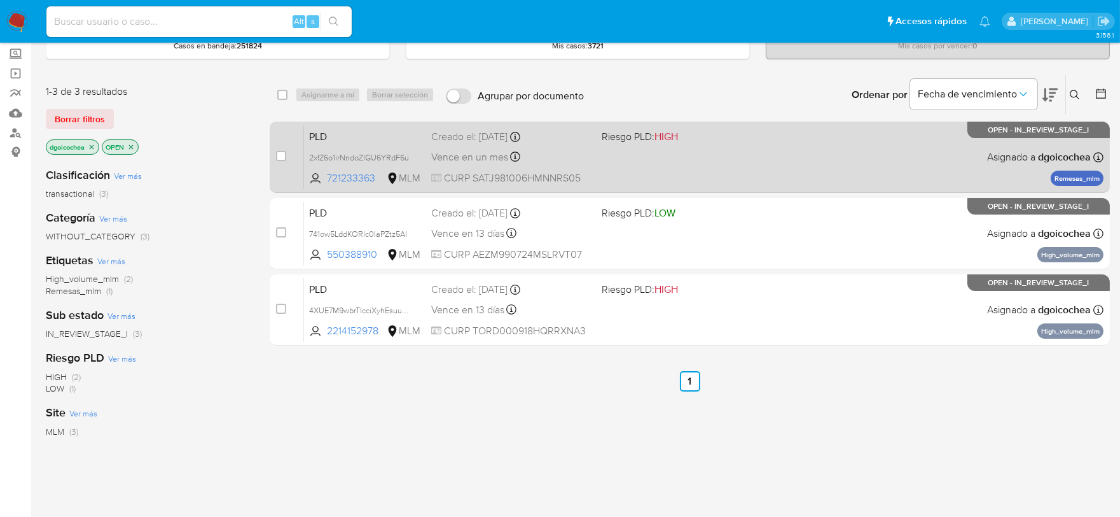
click at [322, 135] on span "PLD" at bounding box center [365, 135] width 112 height 17
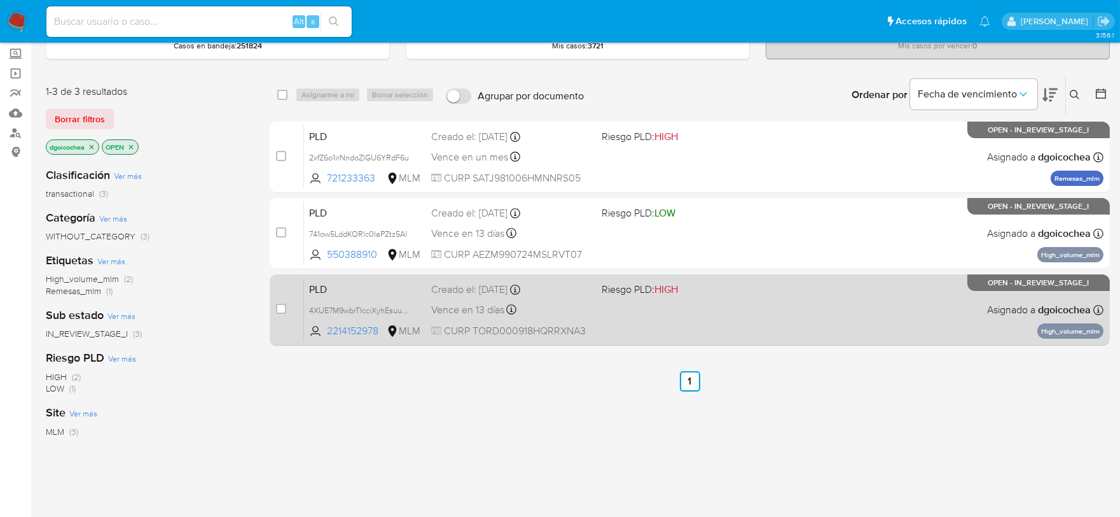
scroll to position [0, 0]
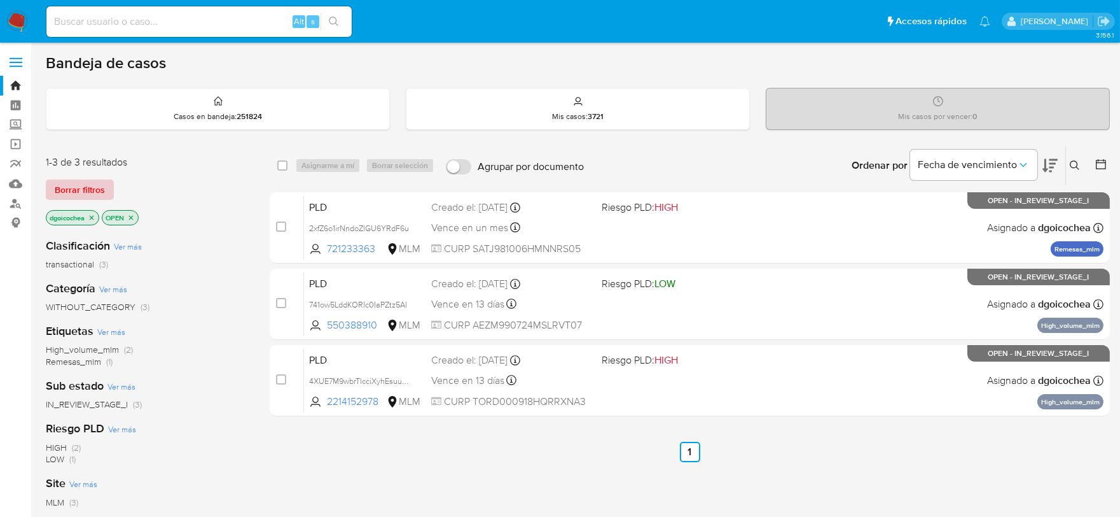
click at [102, 188] on span "Borrar filtros" at bounding box center [80, 190] width 50 height 18
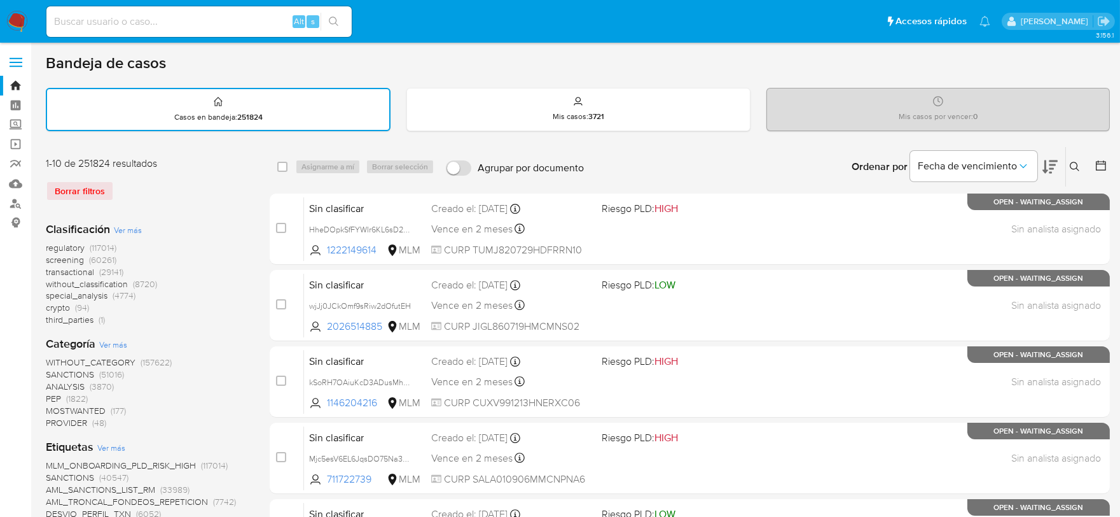
click at [21, 20] on img at bounding box center [17, 22] width 22 height 22
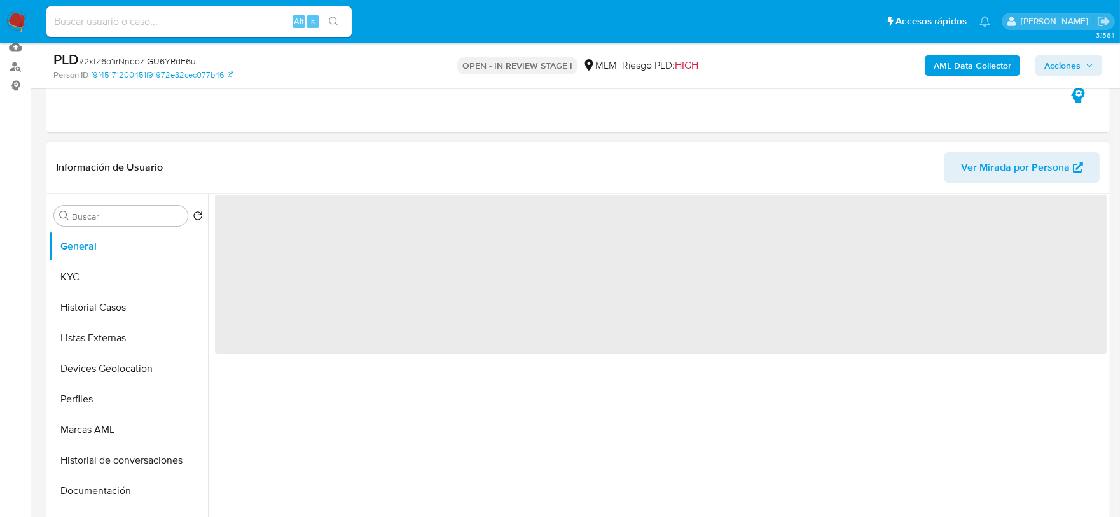
scroll to position [141, 0]
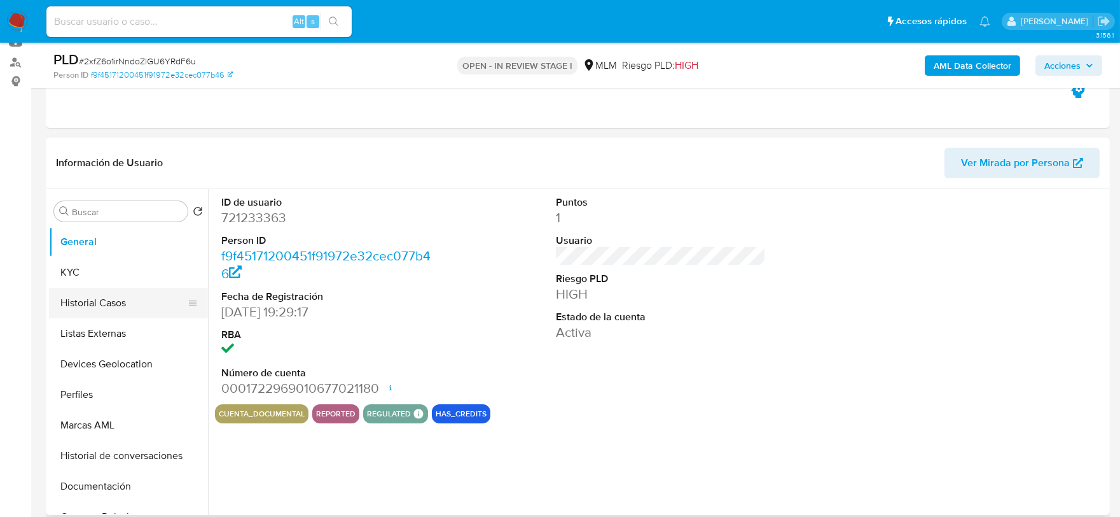
click at [116, 299] on button "Historial Casos" at bounding box center [123, 303] width 149 height 31
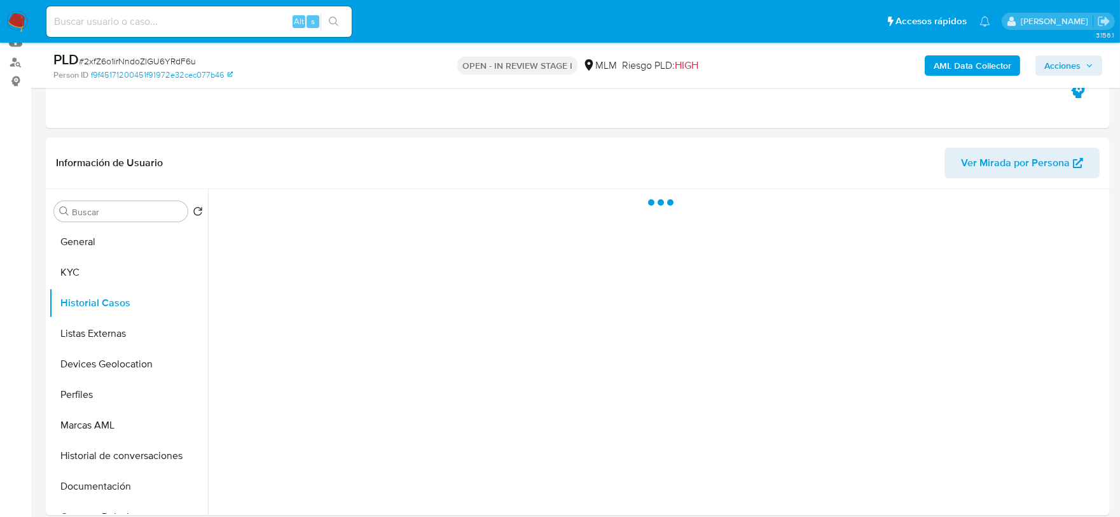
select select "10"
